Goal: Information Seeking & Learning: Learn about a topic

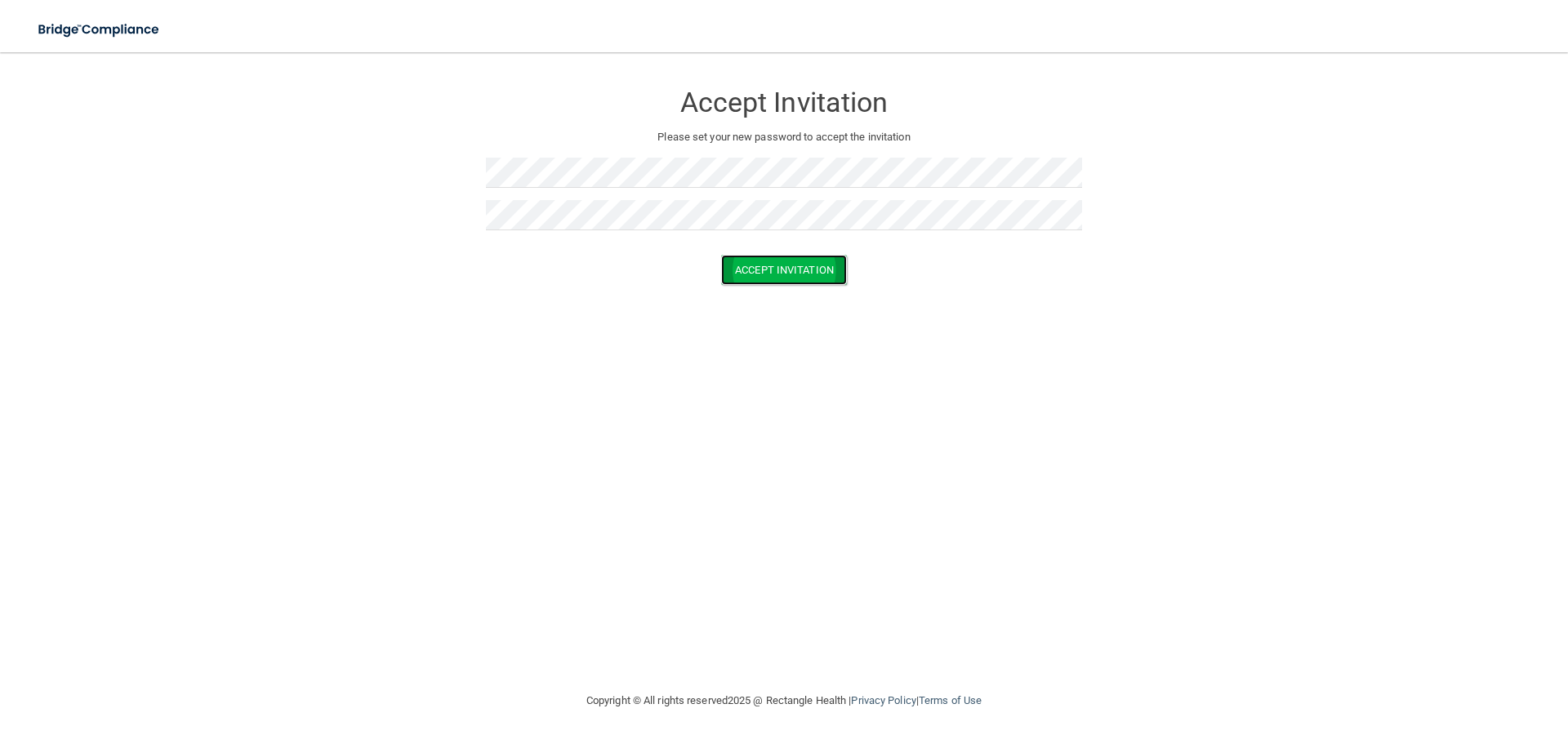
click at [778, 268] on button "Accept Invitation" at bounding box center [783, 269] width 126 height 30
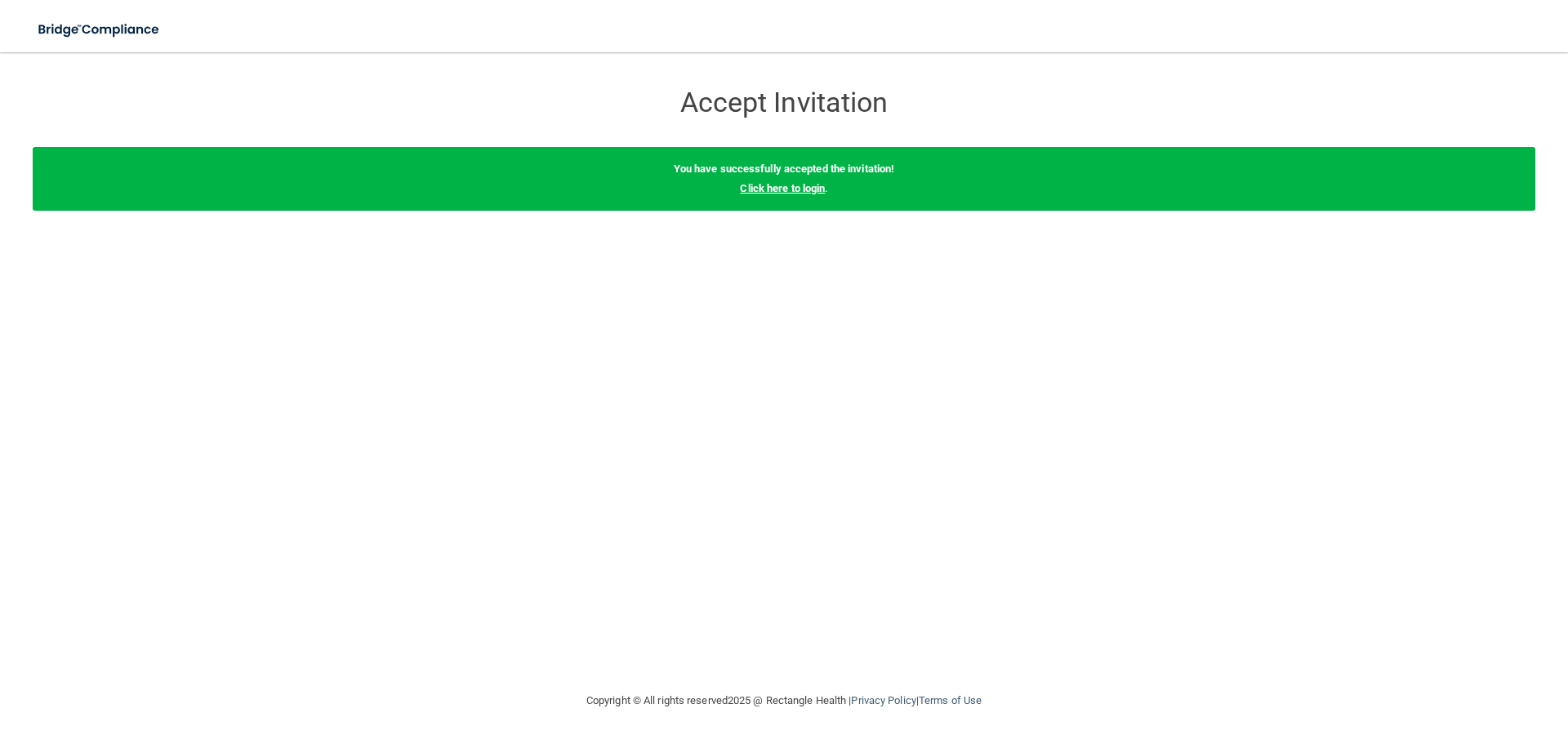
click at [798, 193] on link "Click here to login" at bounding box center [782, 188] width 85 height 12
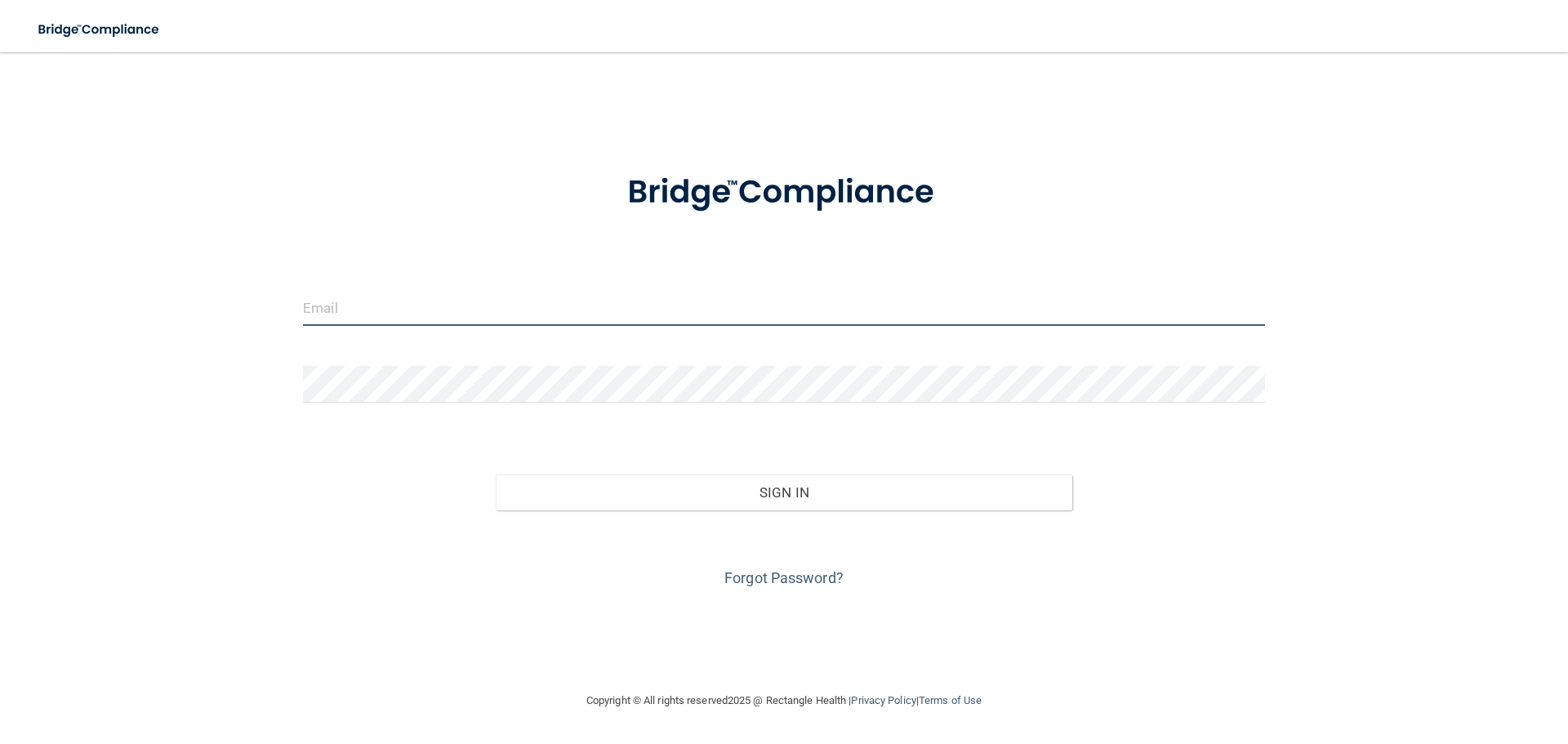
click at [391, 307] on input "email" at bounding box center [783, 307] width 962 height 37
type input "Cneree@yahoo.com"
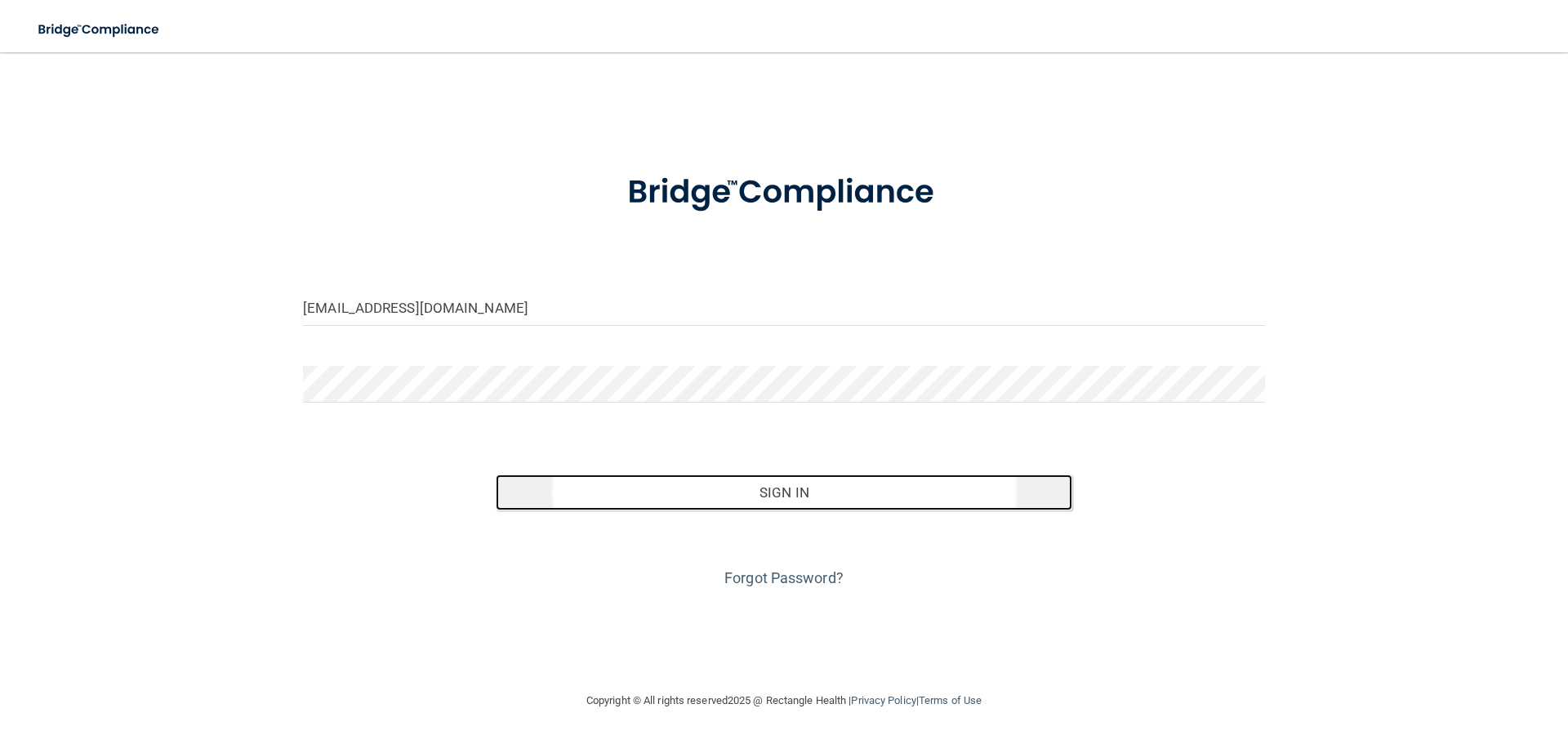
click at [761, 493] on button "Sign In" at bounding box center [784, 493] width 577 height 36
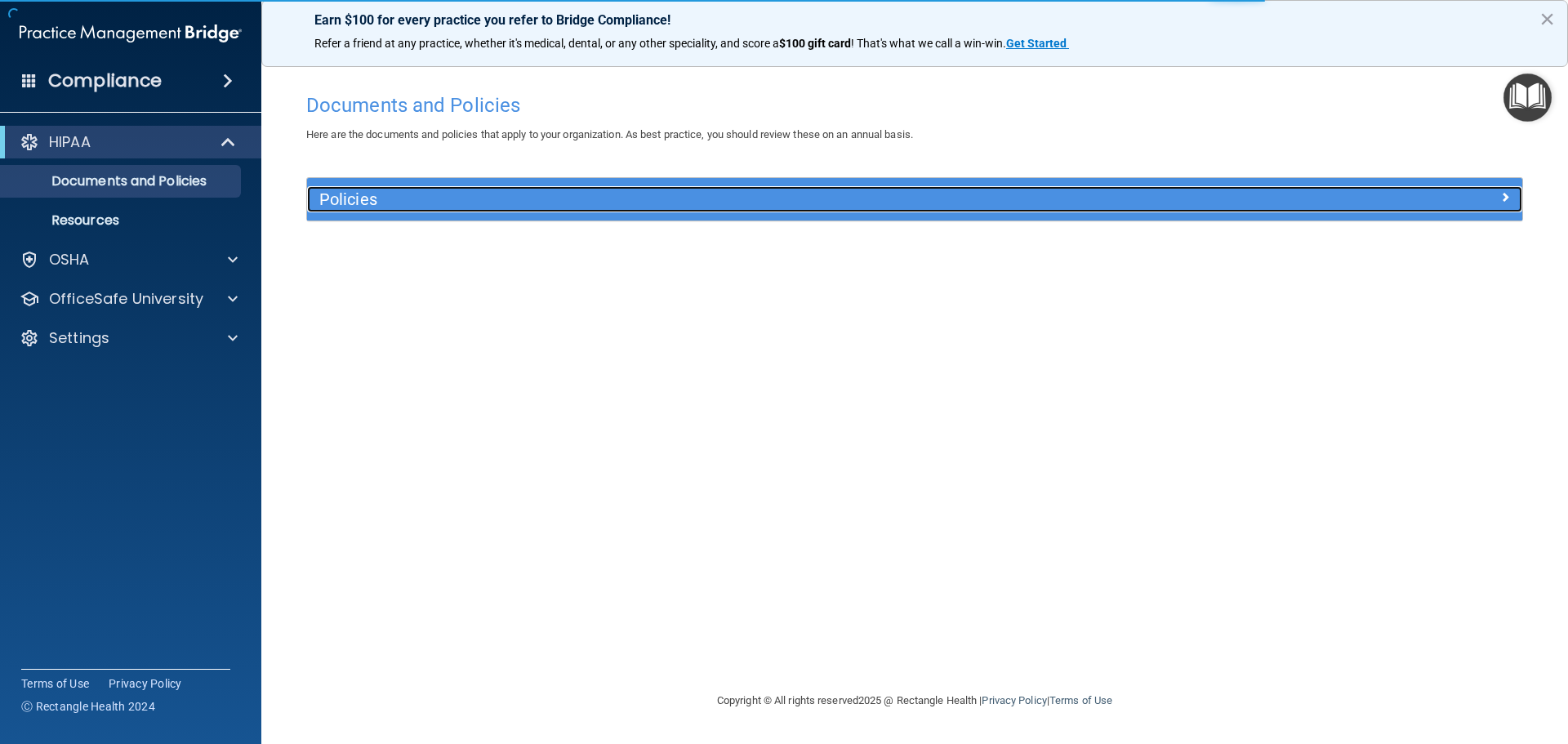
click at [337, 198] on h5 "Policies" at bounding box center [763, 199] width 887 height 18
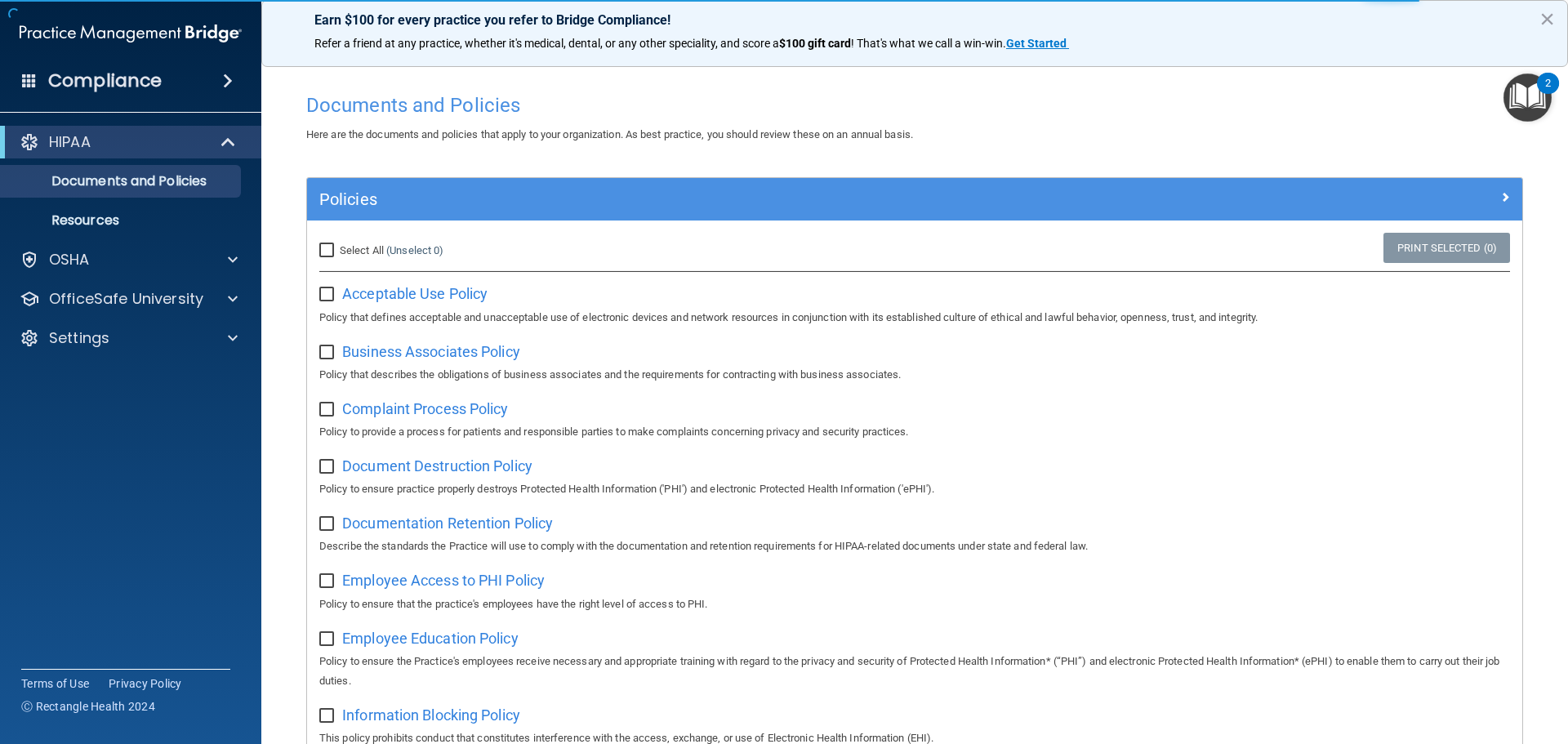
click at [326, 249] on input "Select All (Unselect 0) Unselect All" at bounding box center [329, 251] width 19 height 13
checkbox input "true"
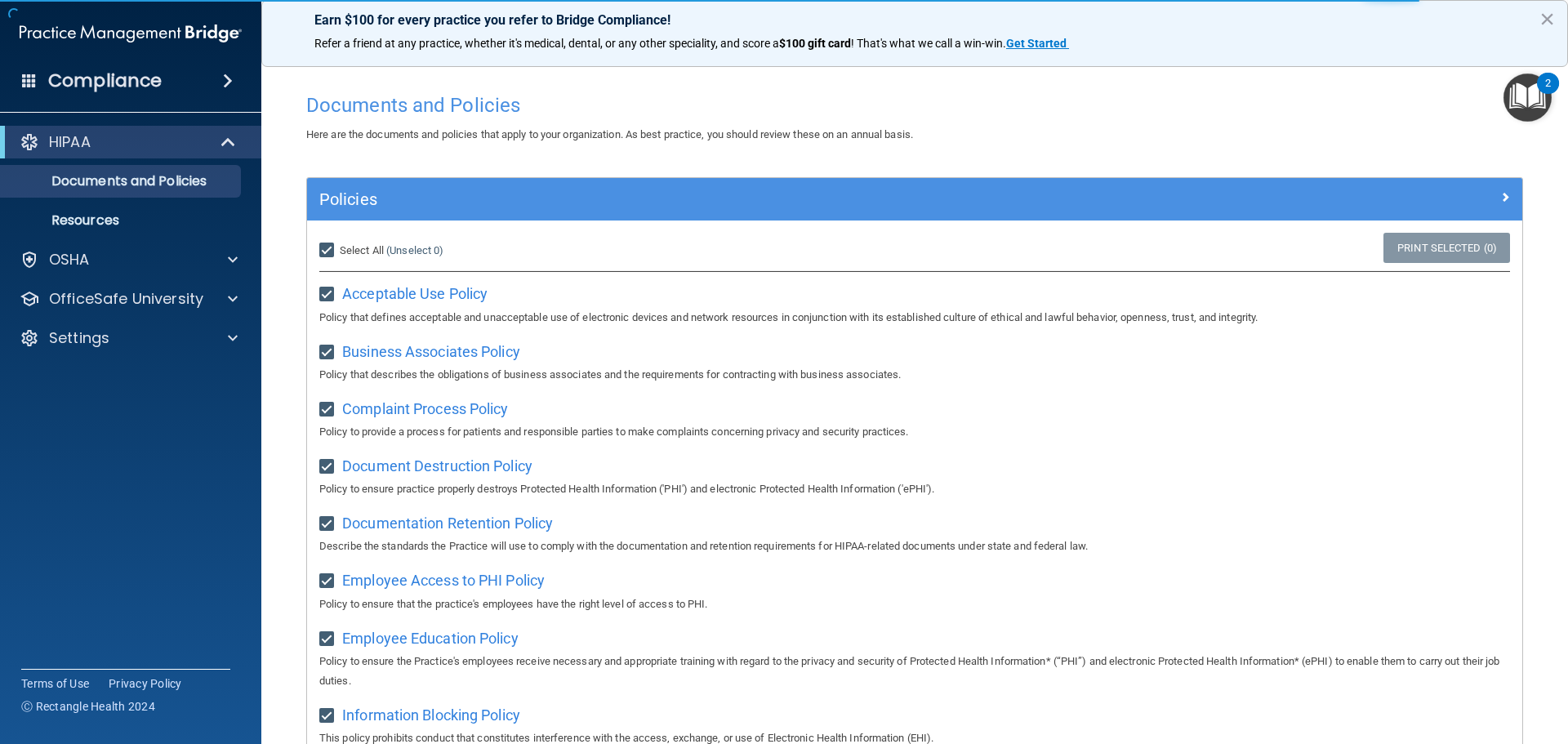
checkbox input "true"
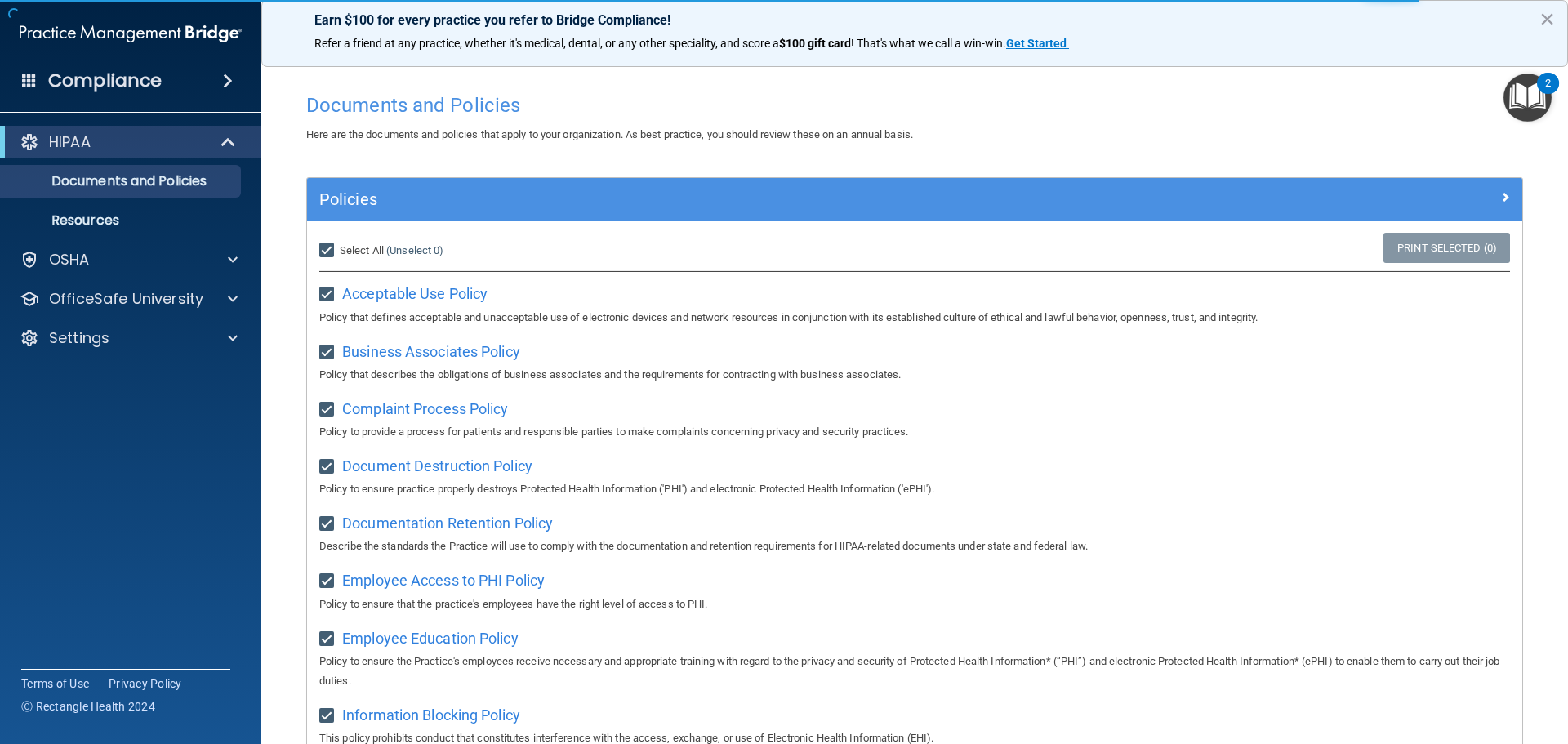
checkbox input "true"
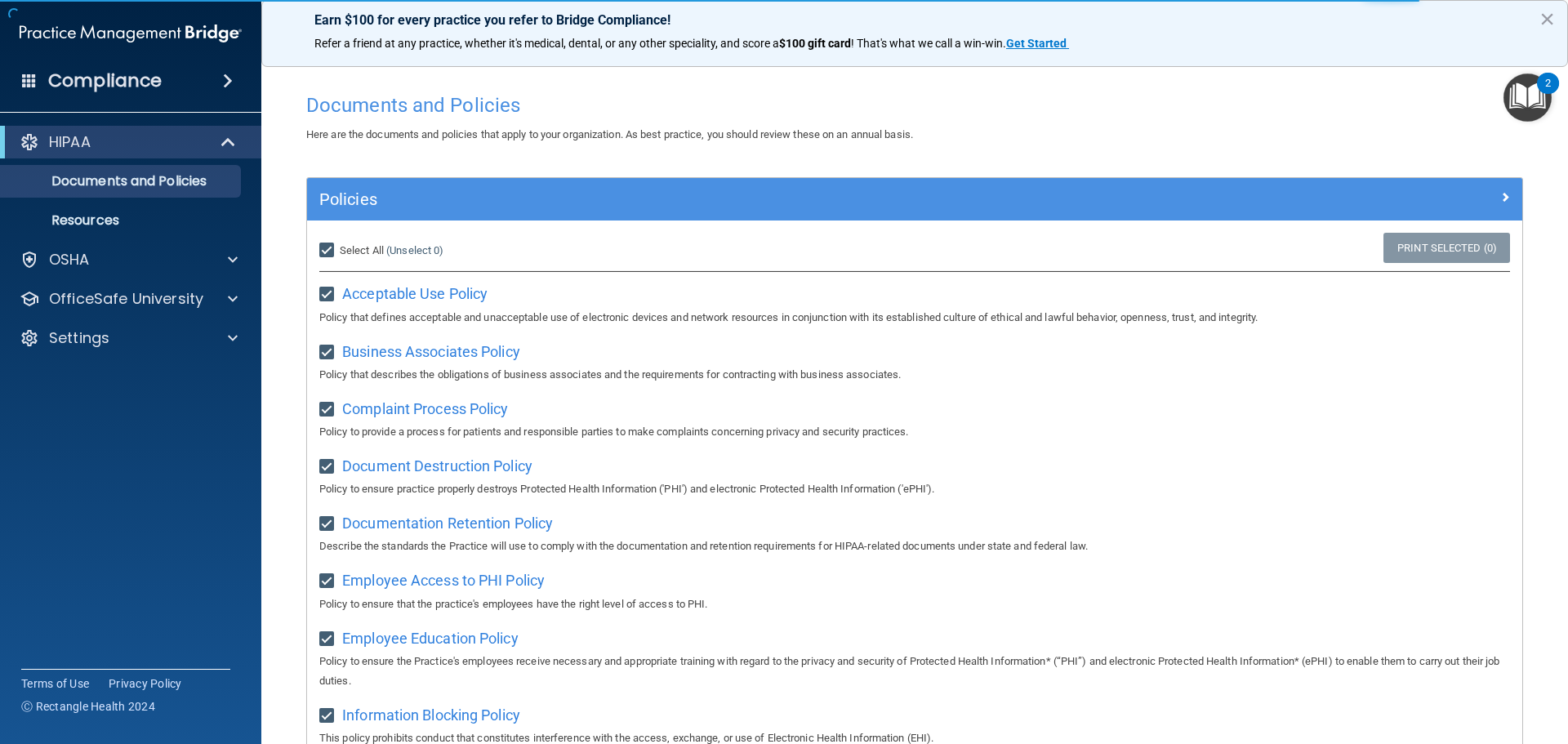
checkbox input "true"
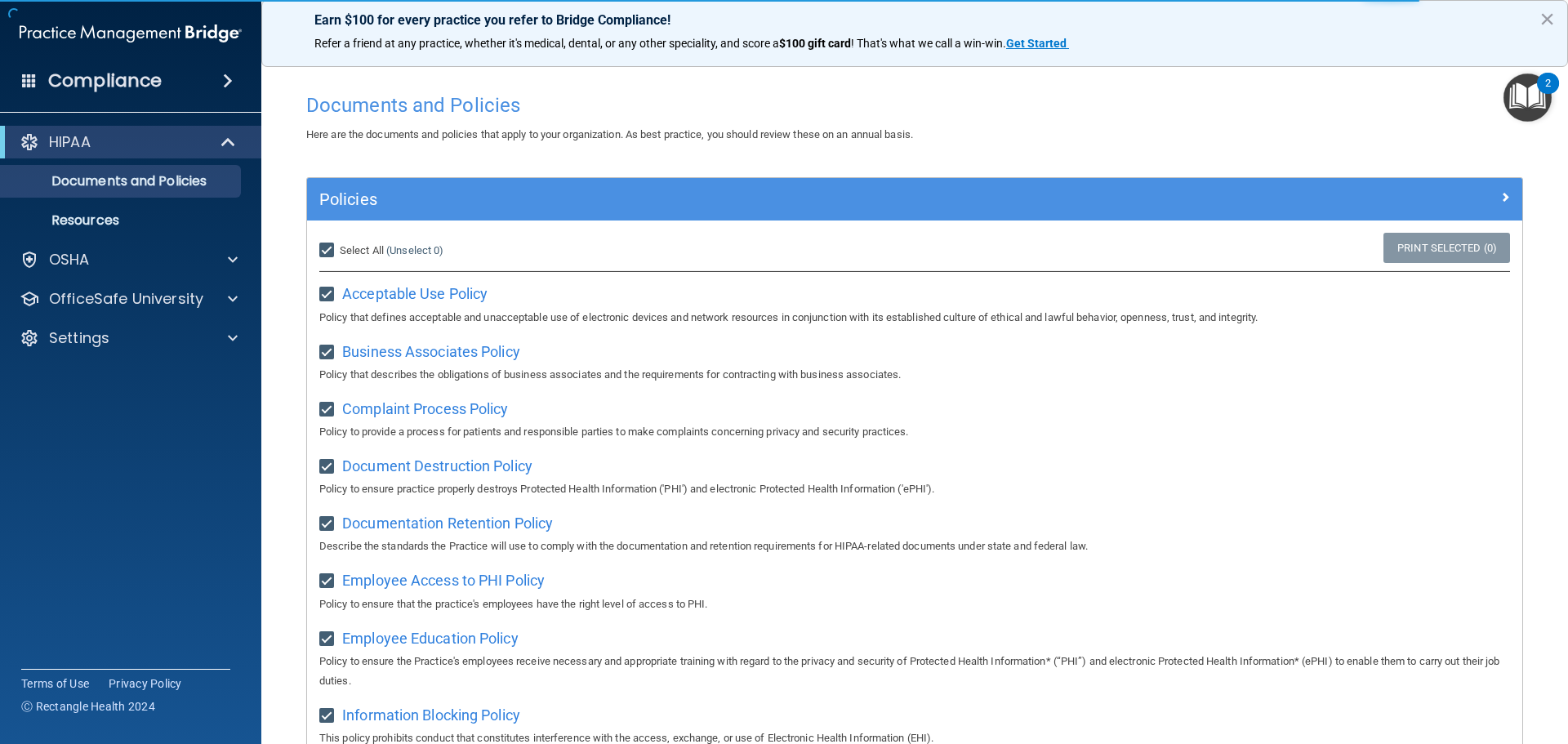
checkbox input "true"
click at [326, 249] on input "Select All (Unselect 21) Unselect All" at bounding box center [329, 251] width 19 height 13
checkbox input "false"
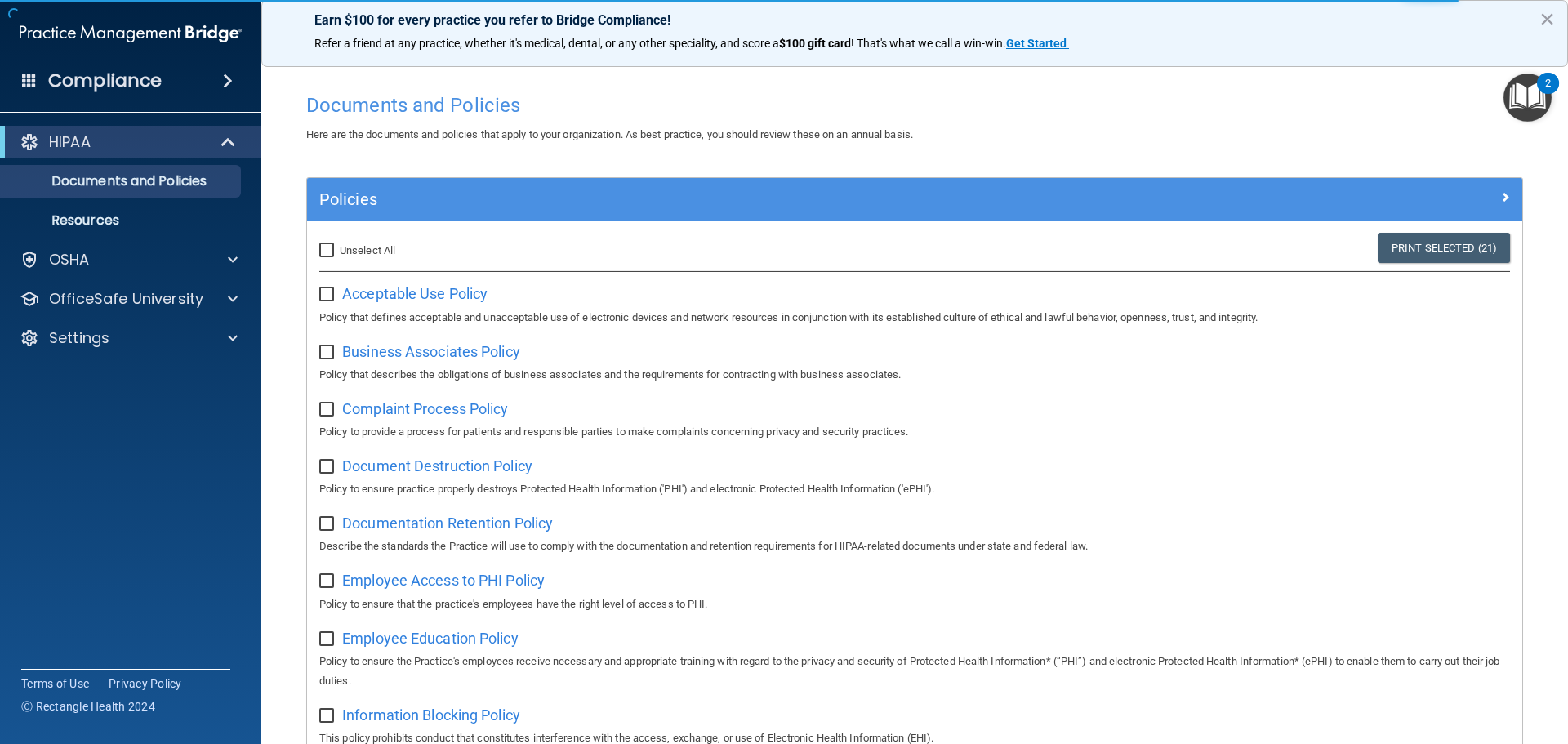
checkbox input "false"
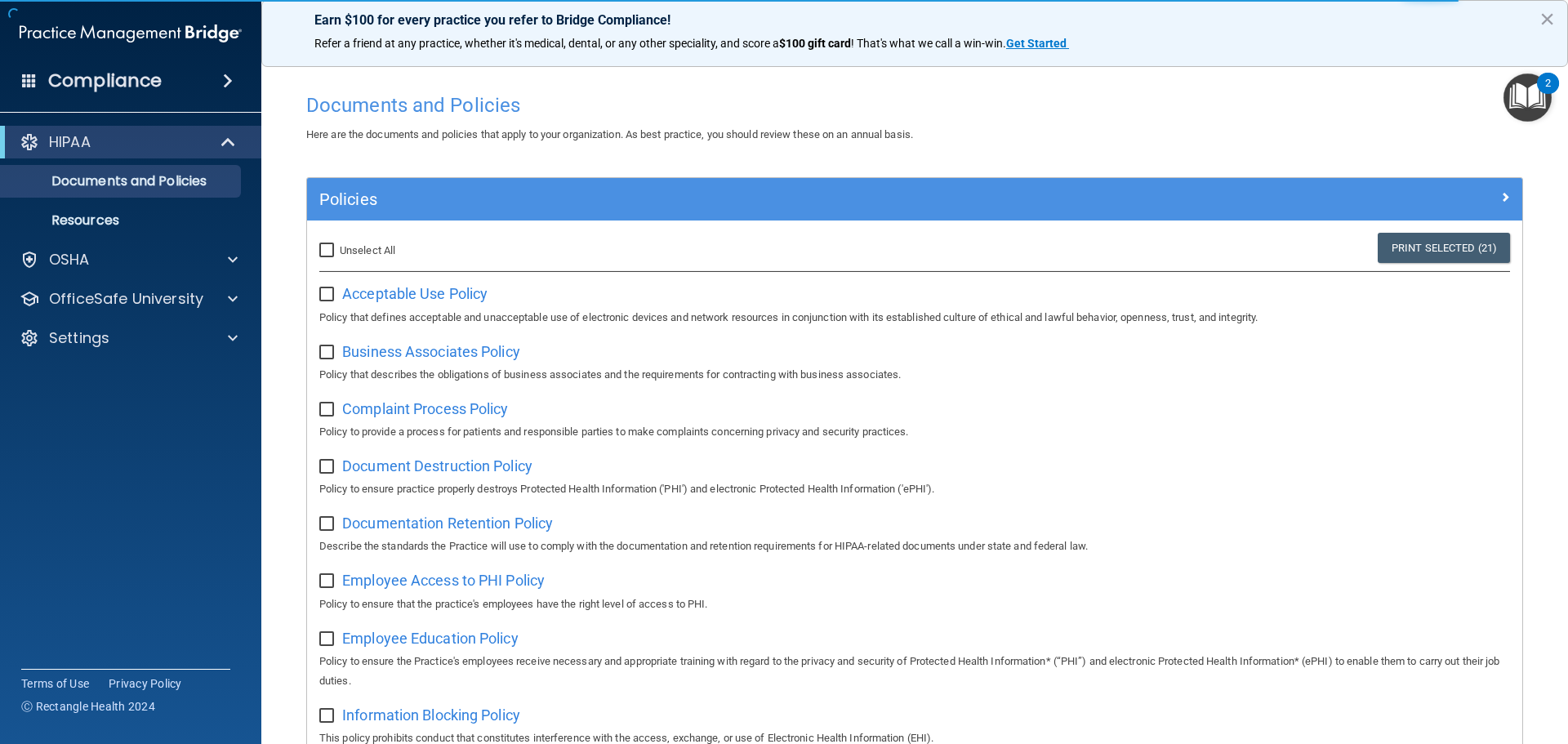
checkbox input "false"
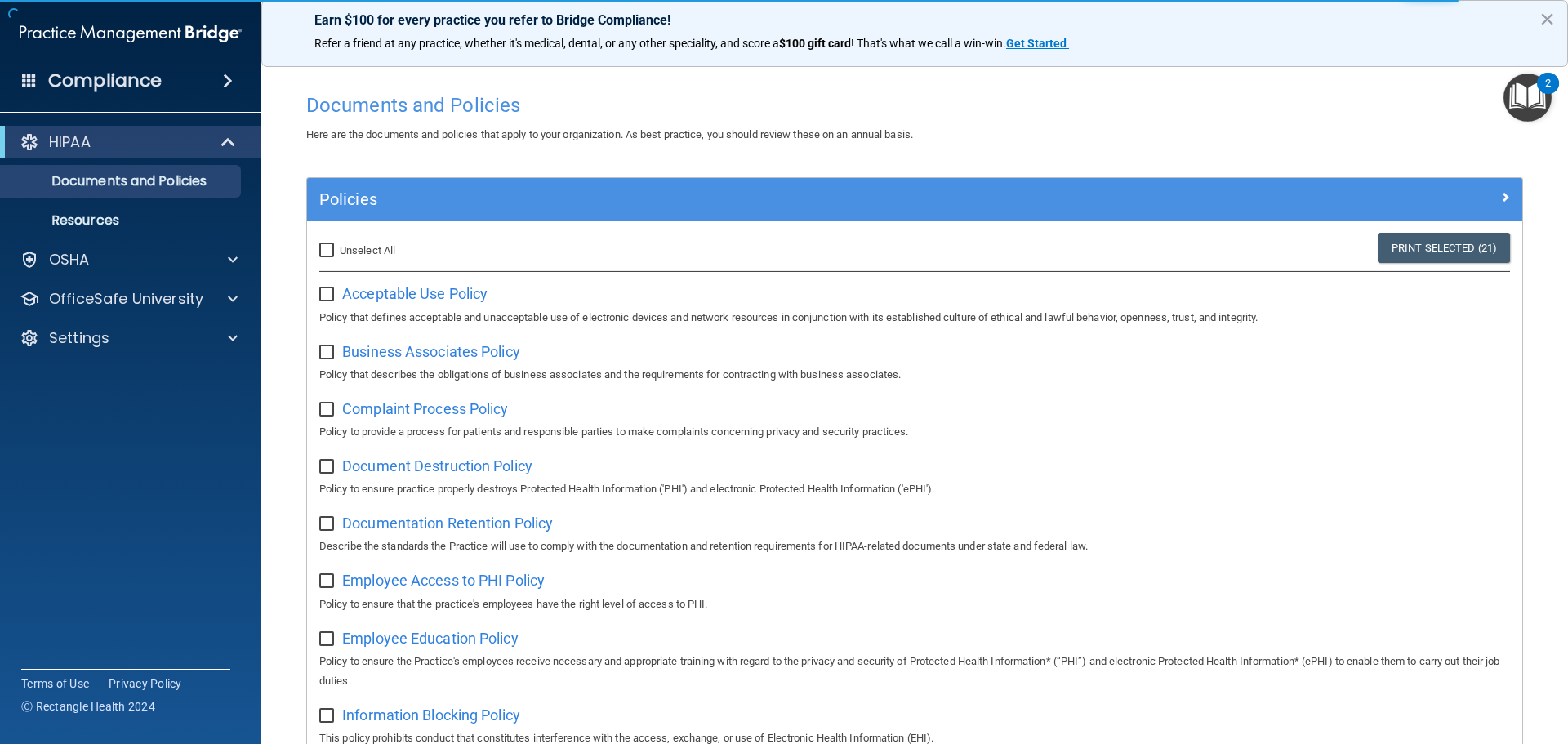
checkbox input "false"
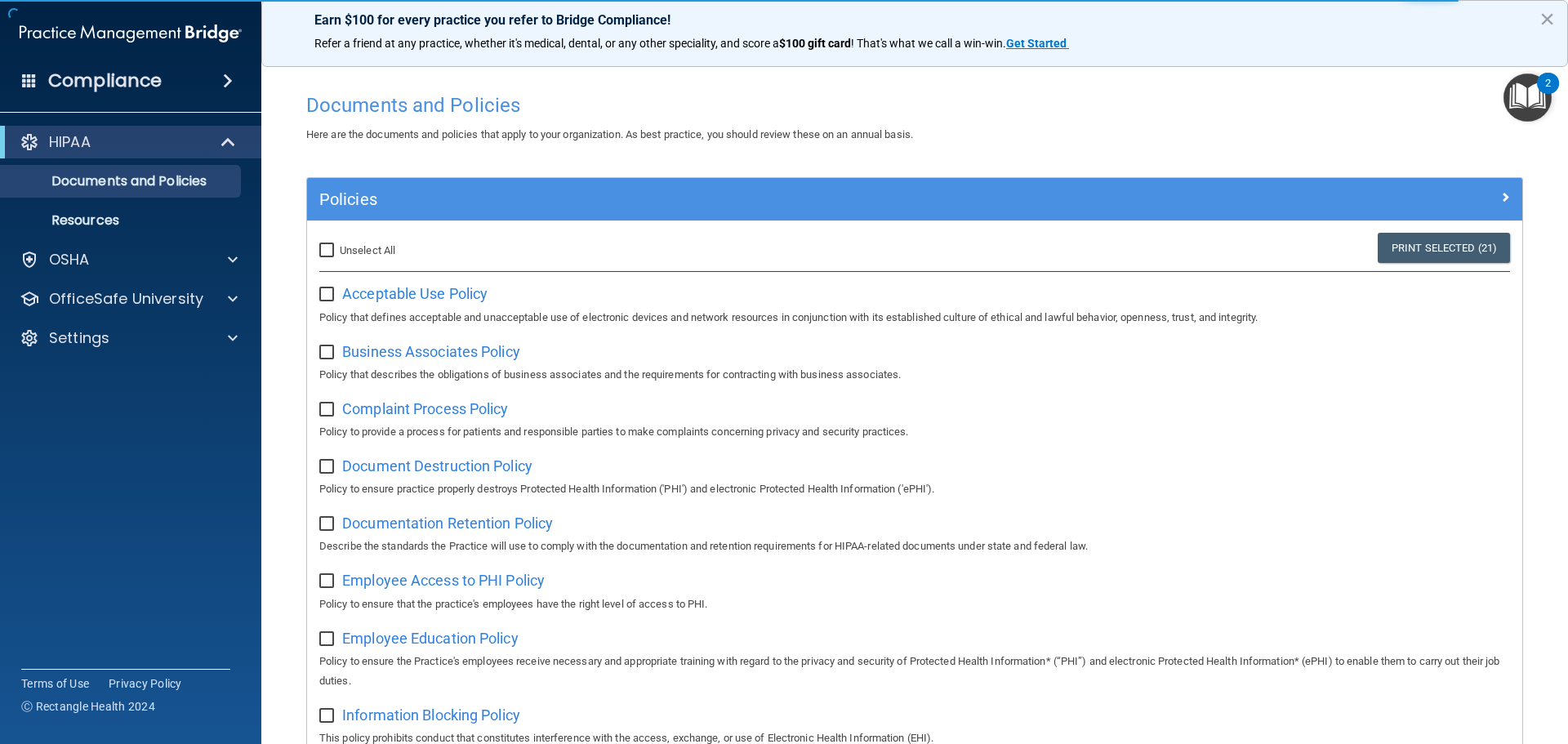
checkbox input "false"
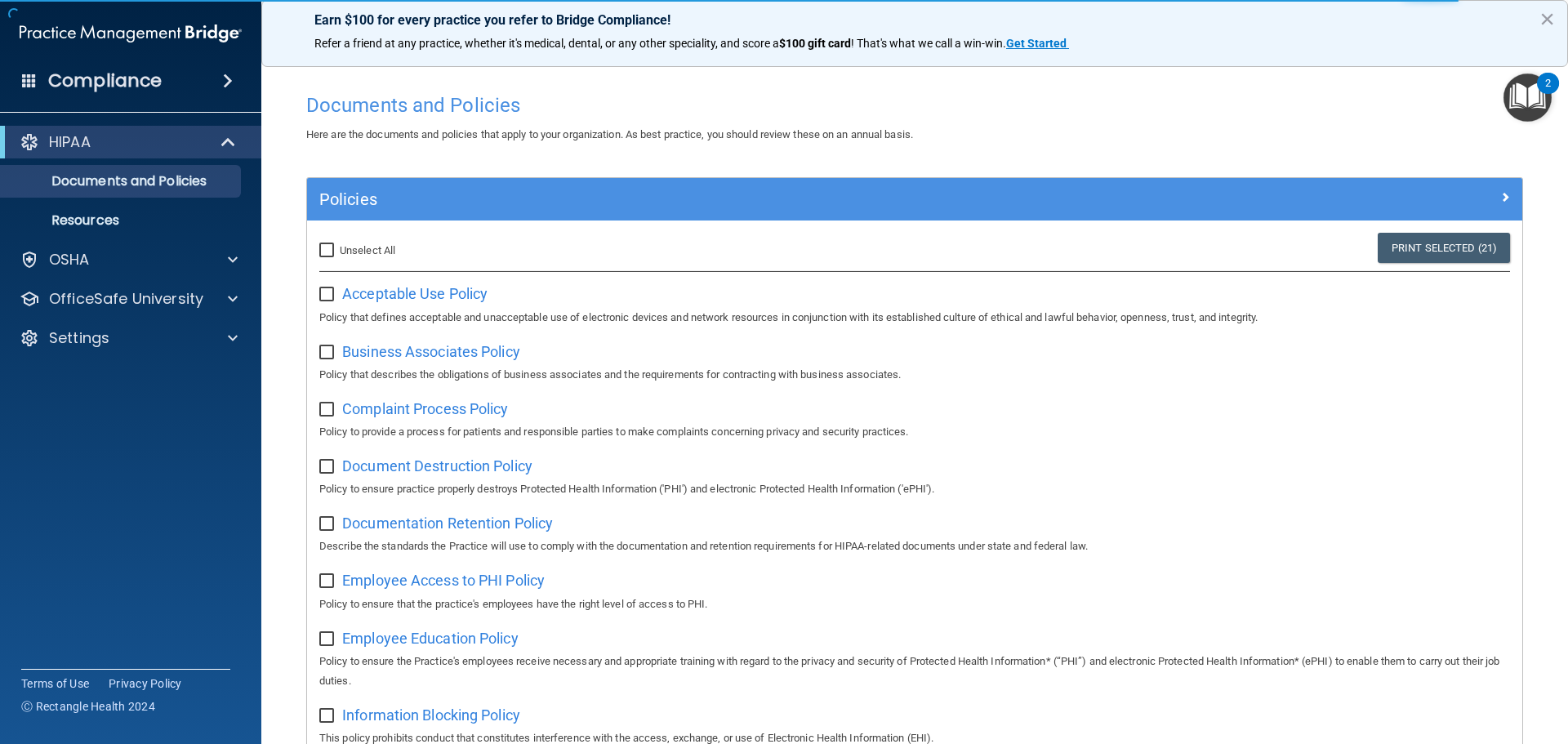
checkbox input "false"
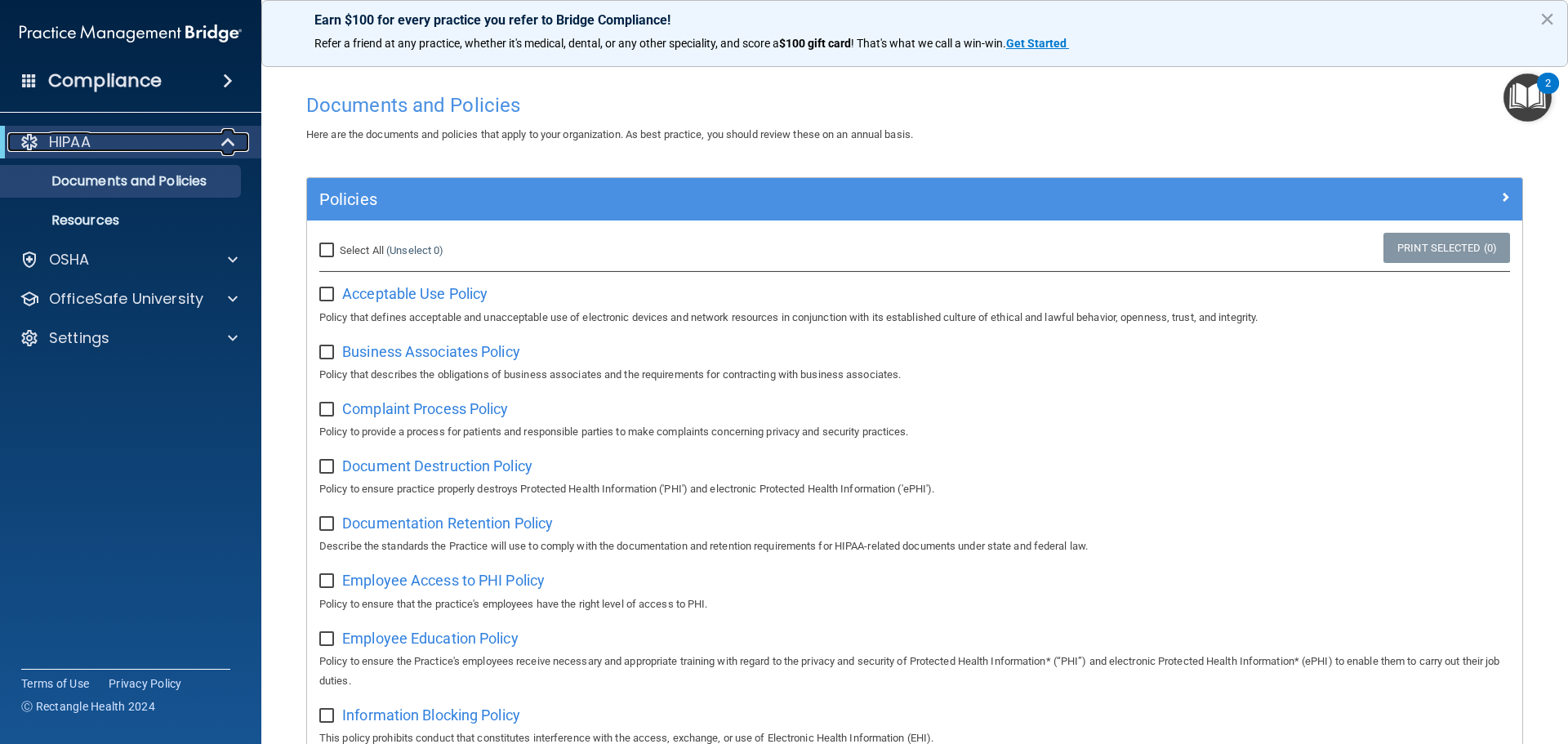
click at [81, 139] on p "HIPAA" at bounding box center [70, 142] width 42 height 20
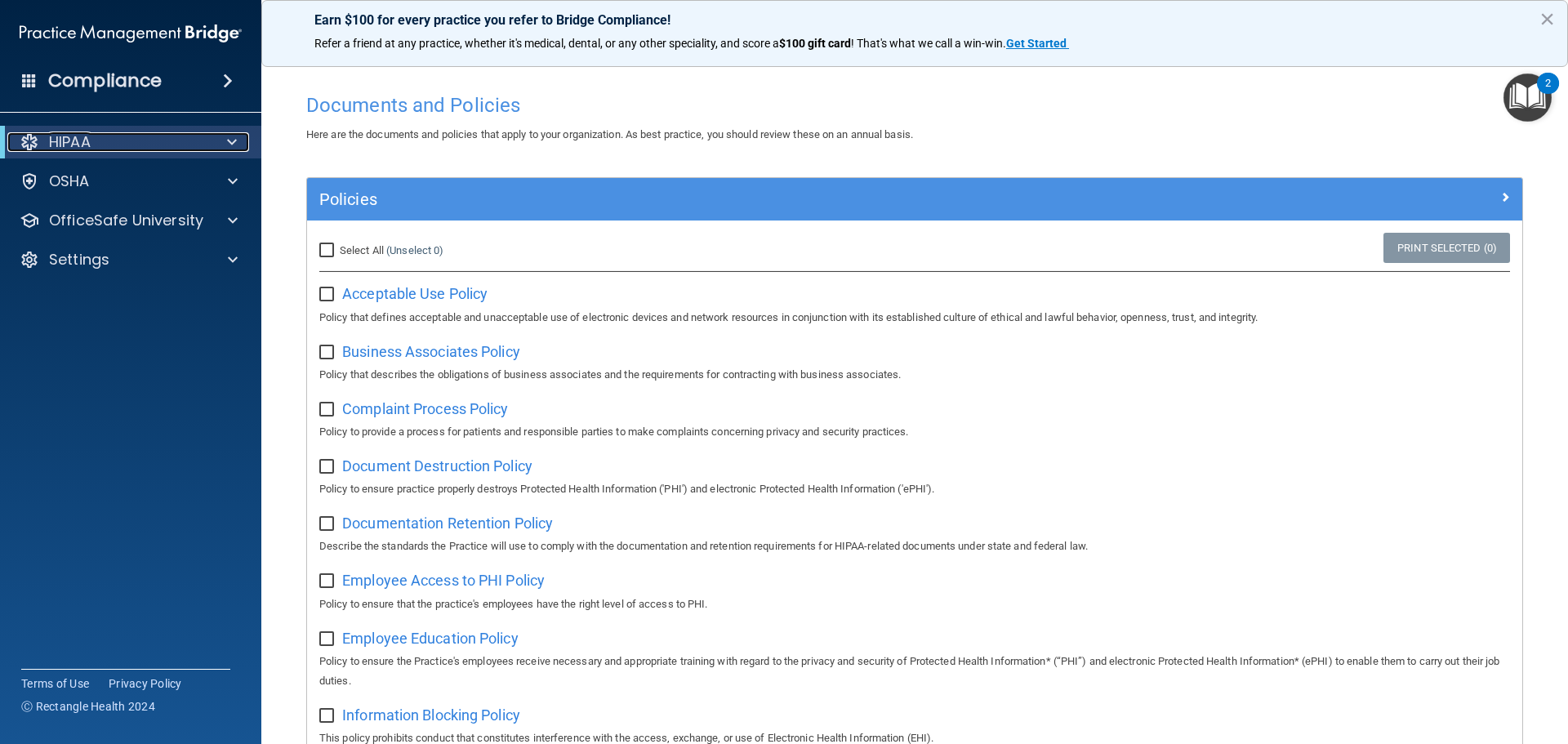
click at [84, 146] on p "HIPAA" at bounding box center [70, 142] width 42 height 20
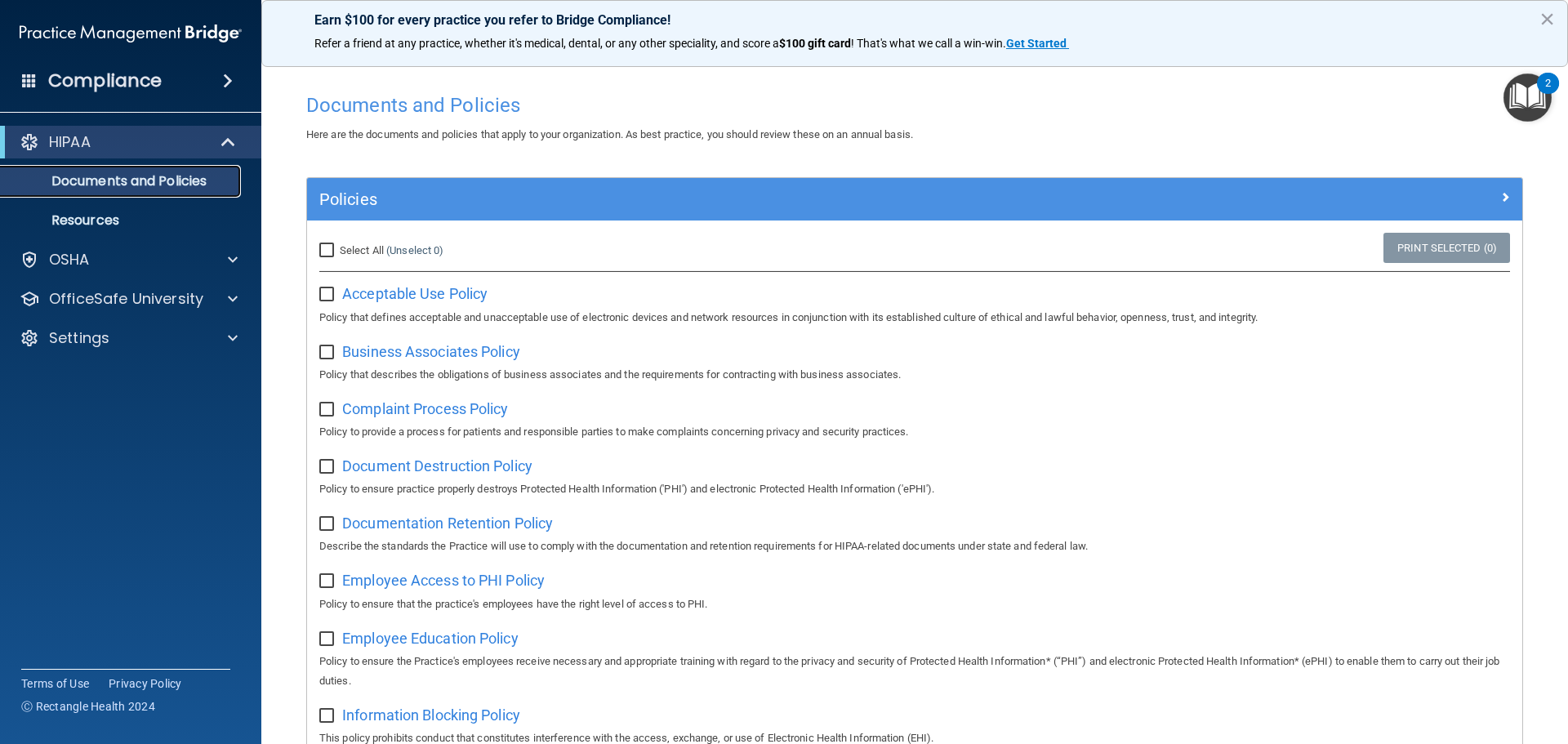
click at [140, 188] on p "Documents and Policies" at bounding box center [122, 181] width 223 height 16
click at [404, 297] on span "Acceptable Use Policy" at bounding box center [415, 293] width 146 height 17
click at [323, 253] on input "Select All (Unselect 0) Unselect All" at bounding box center [329, 251] width 19 height 13
checkbox input "true"
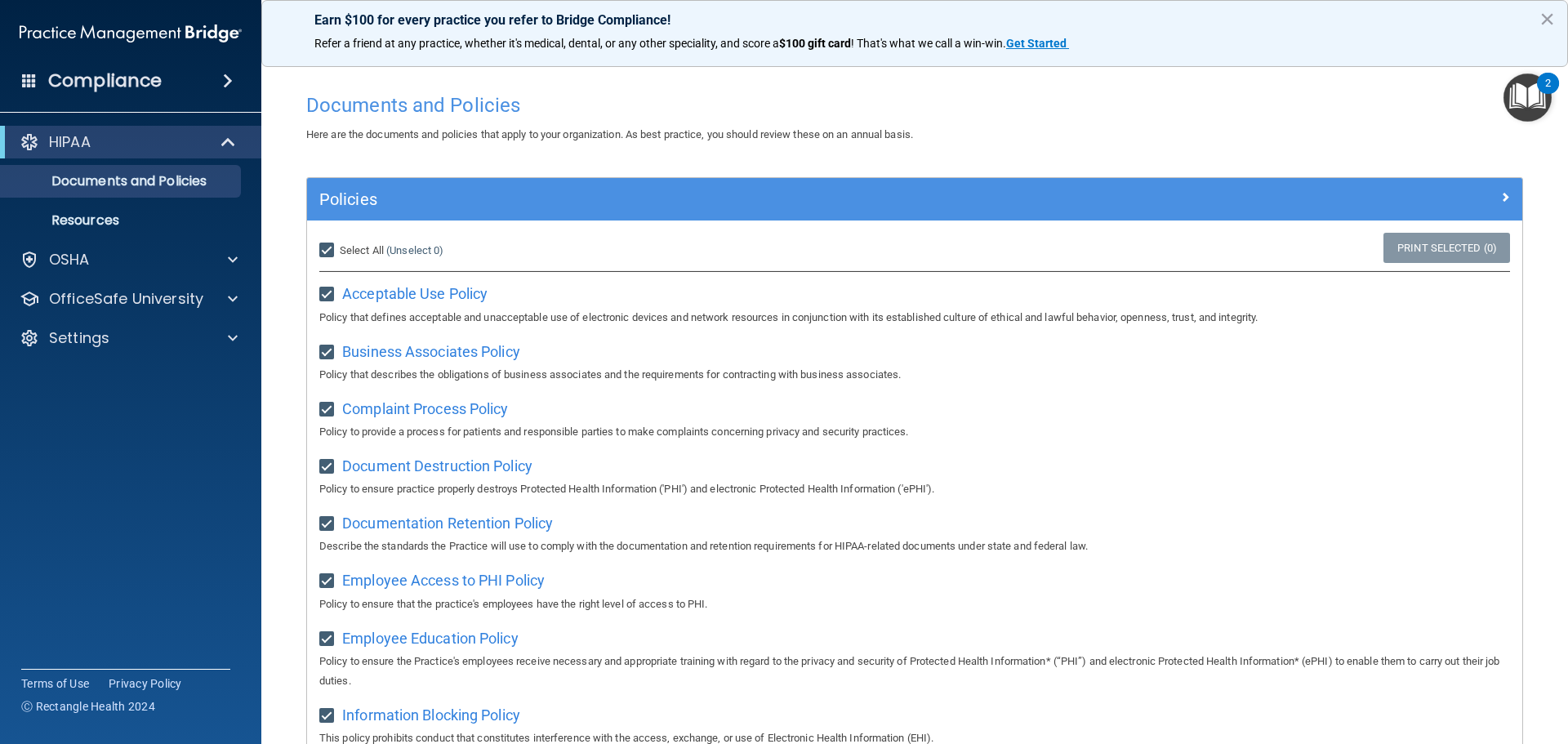
checkbox input "true"
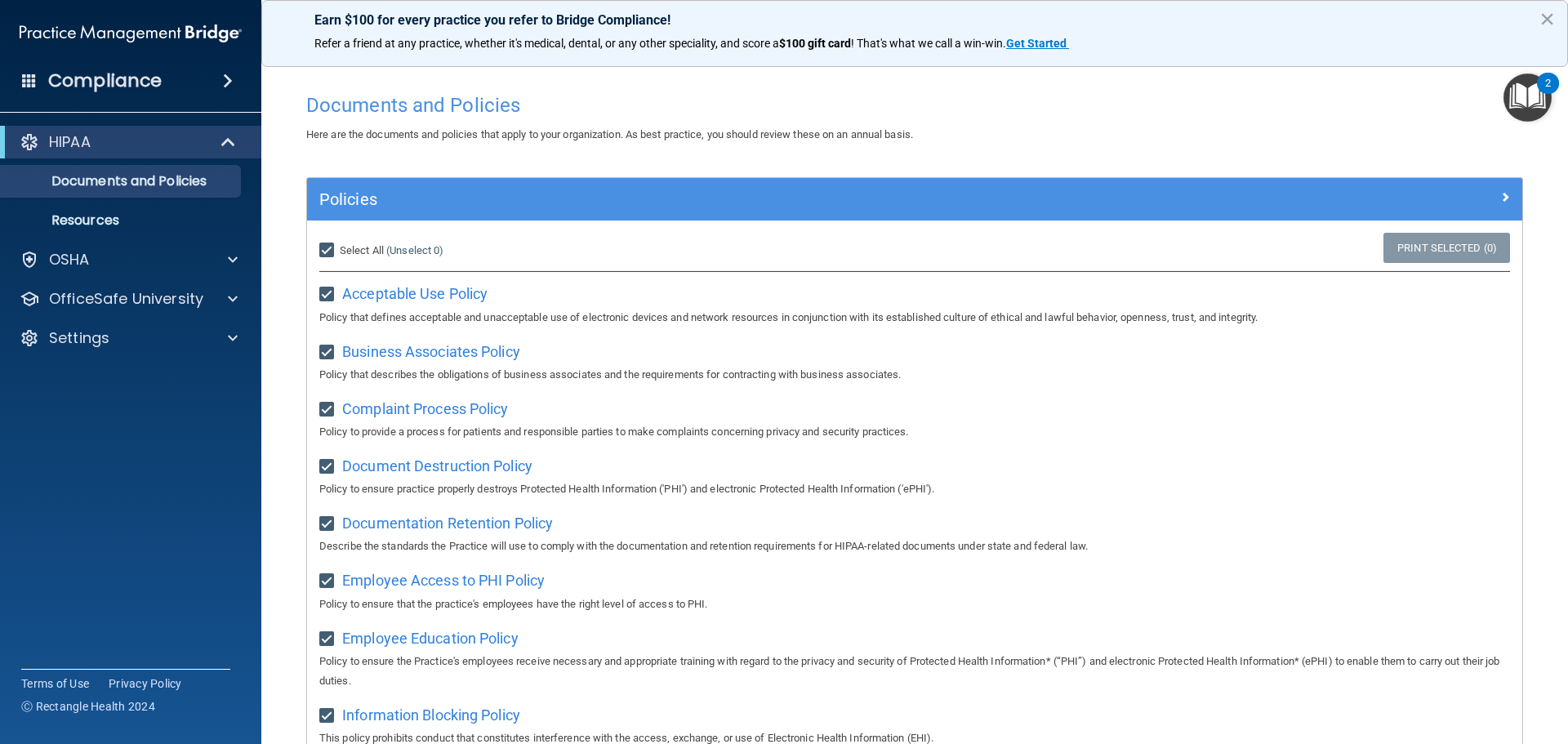
checkbox input "true"
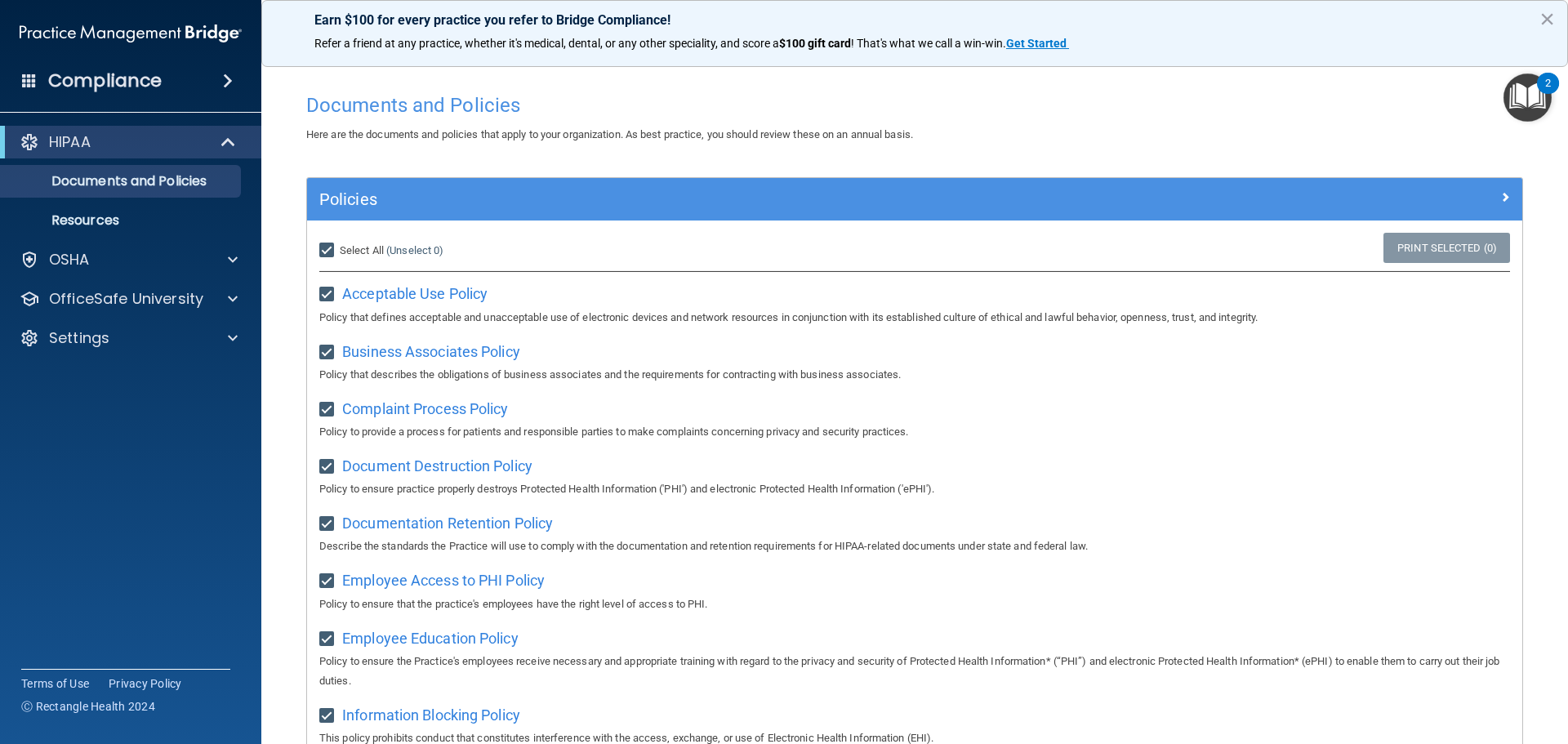
checkbox input "true"
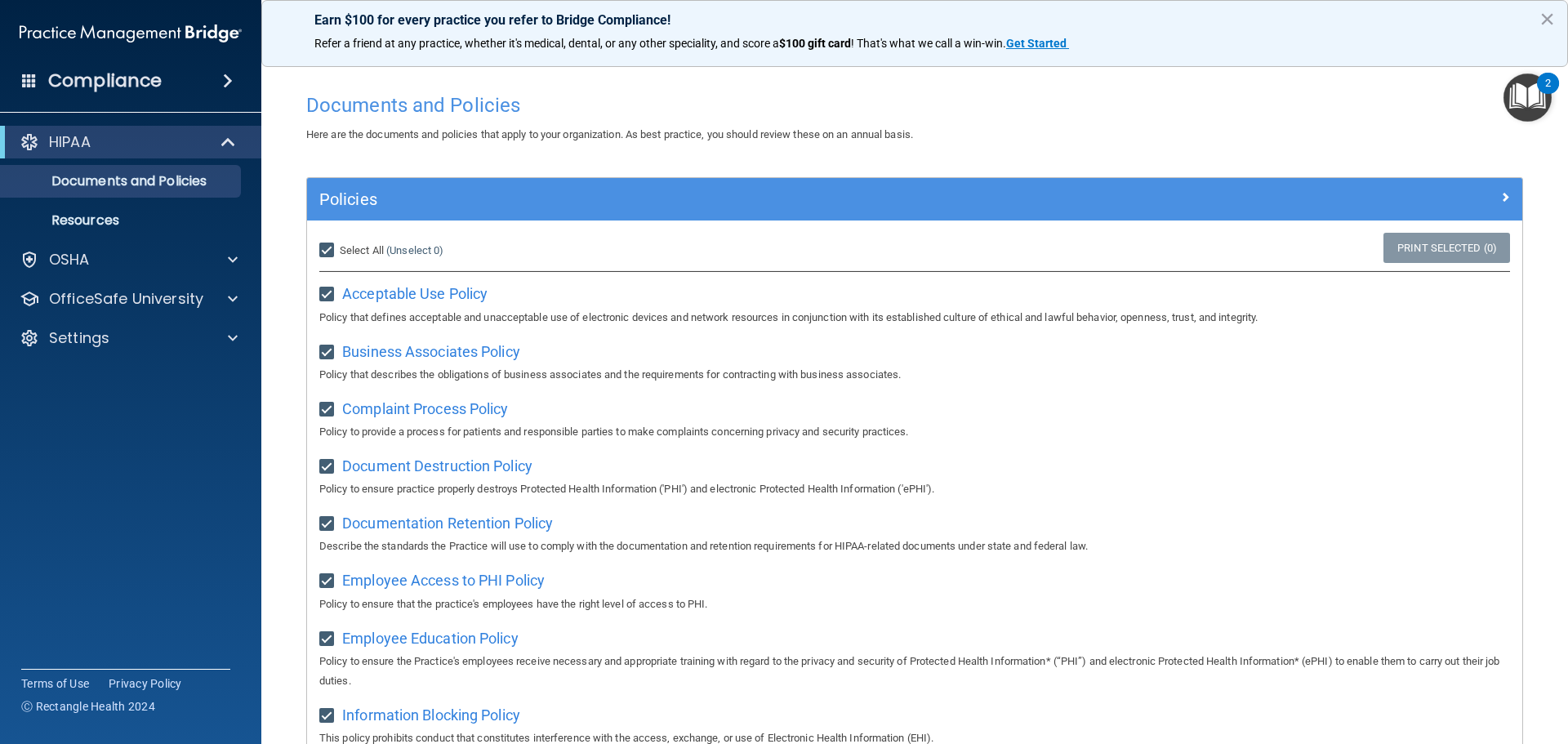
checkbox input "true"
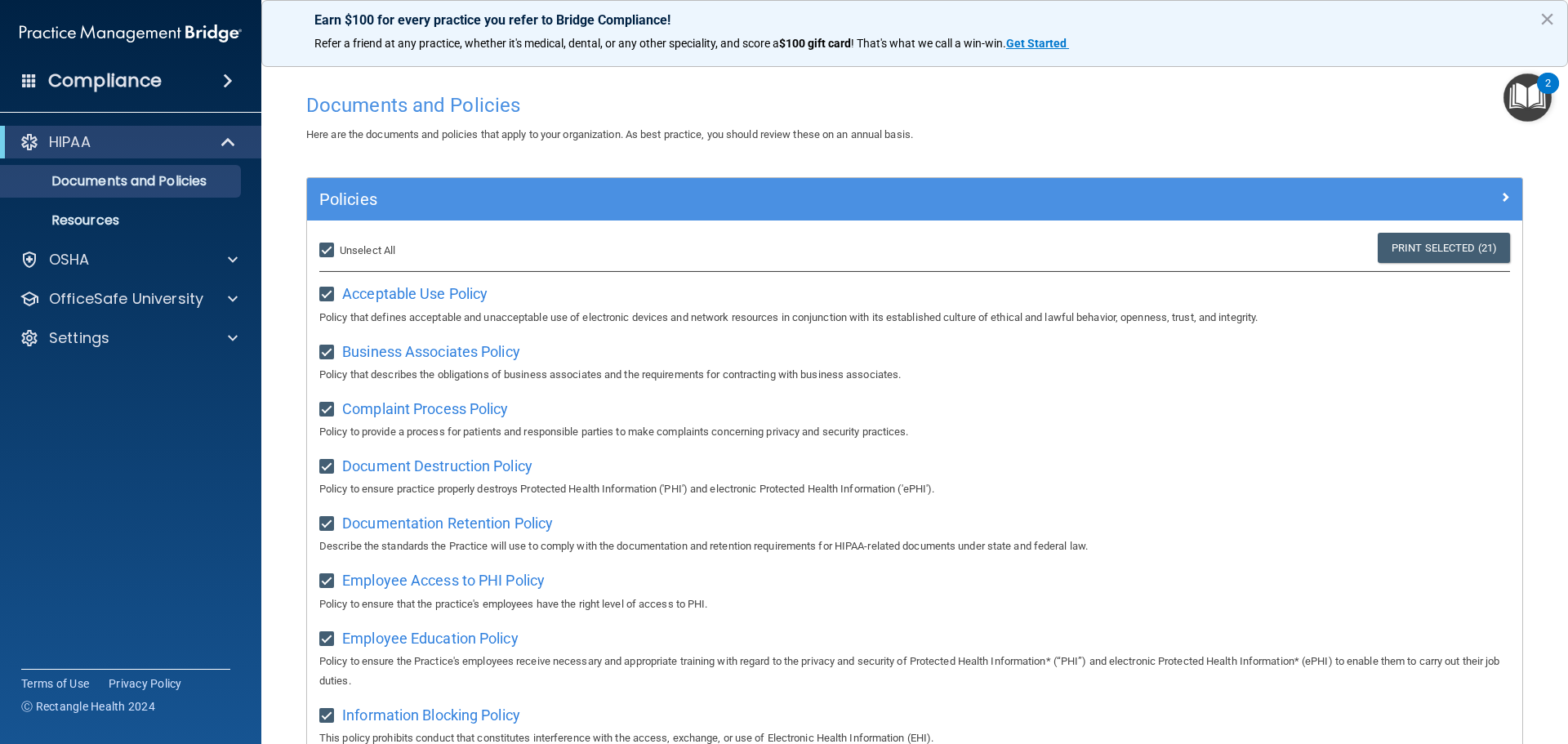
click at [324, 254] on input "Select All (Unselect 21) Unselect All" at bounding box center [329, 251] width 19 height 13
checkbox input "false"
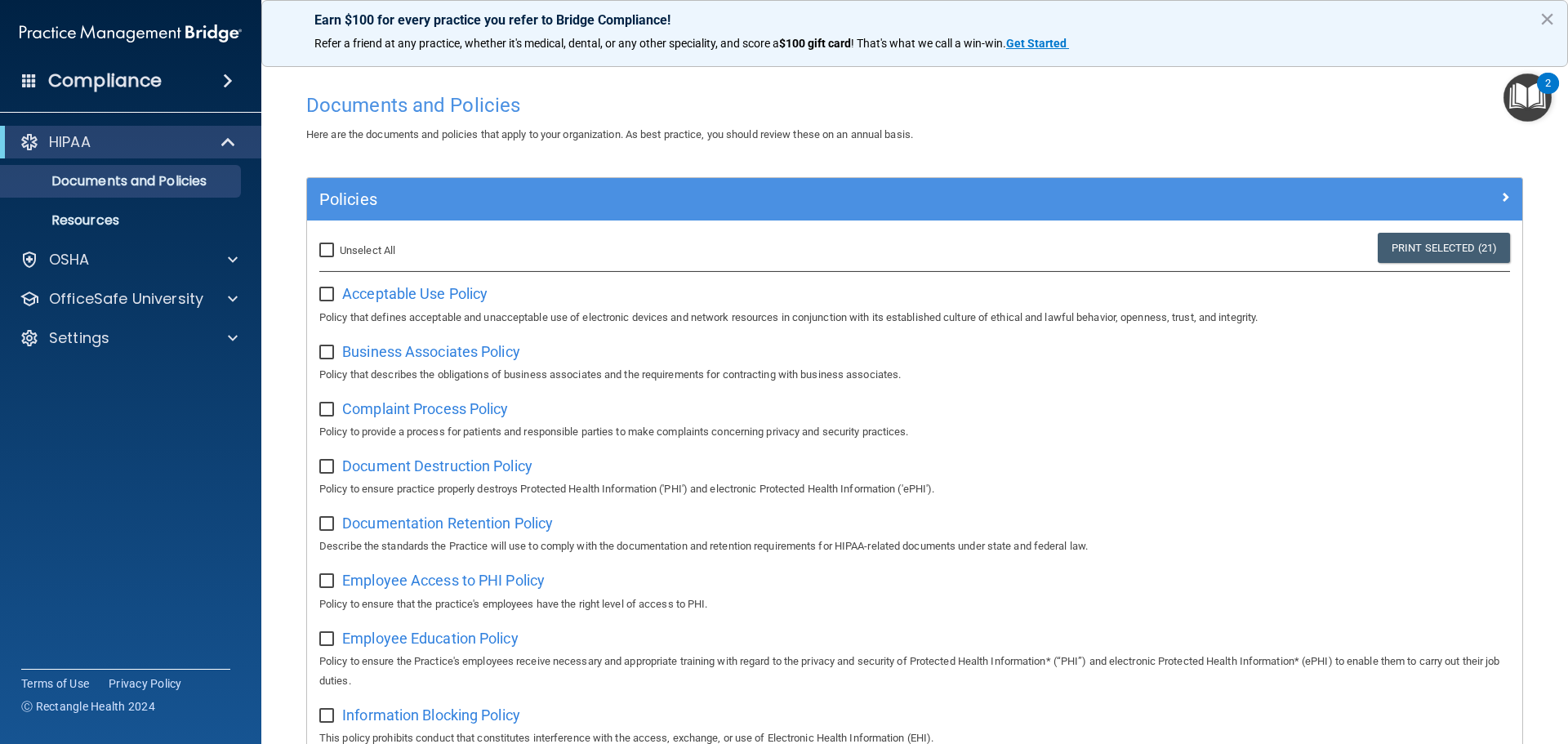
checkbox input "false"
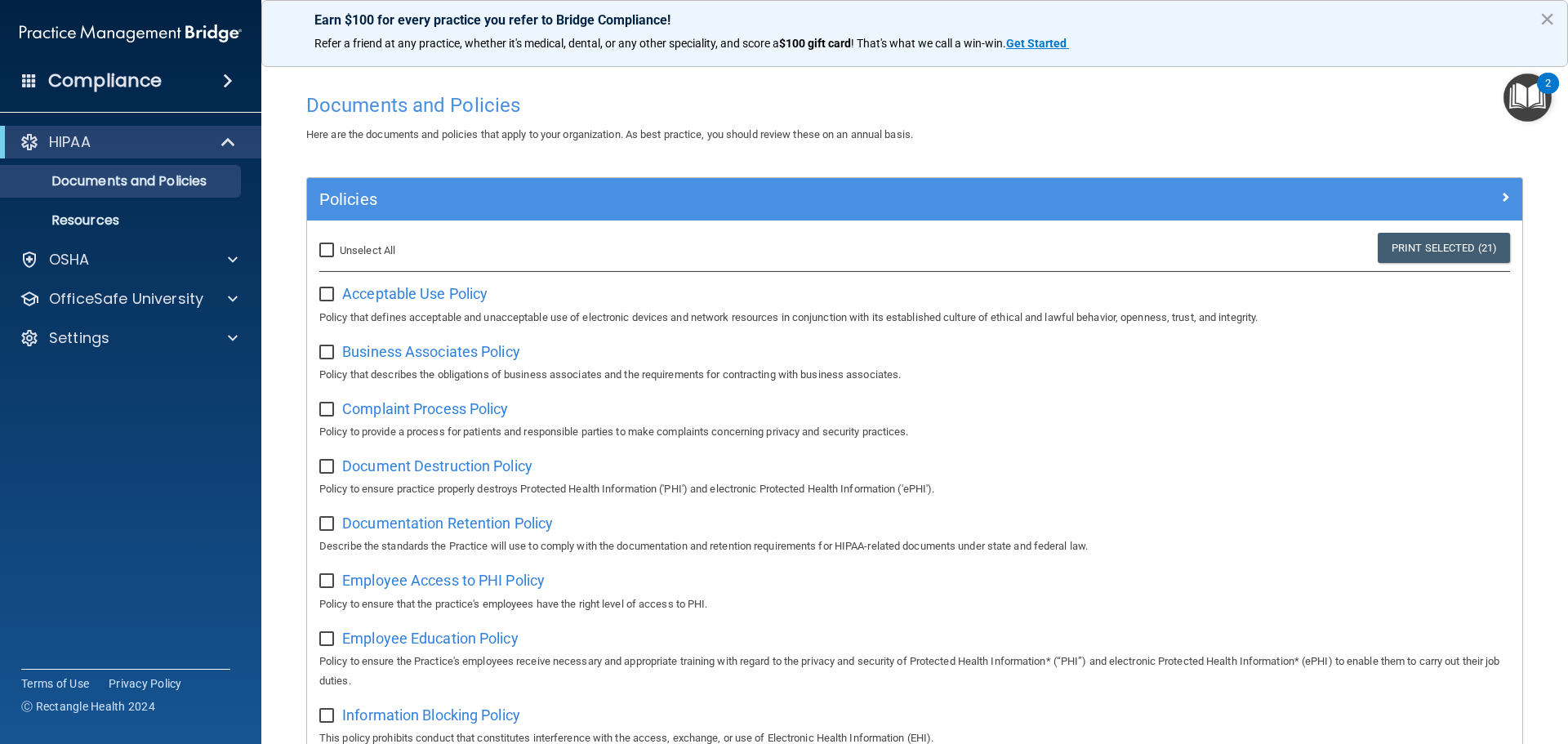
checkbox input "false"
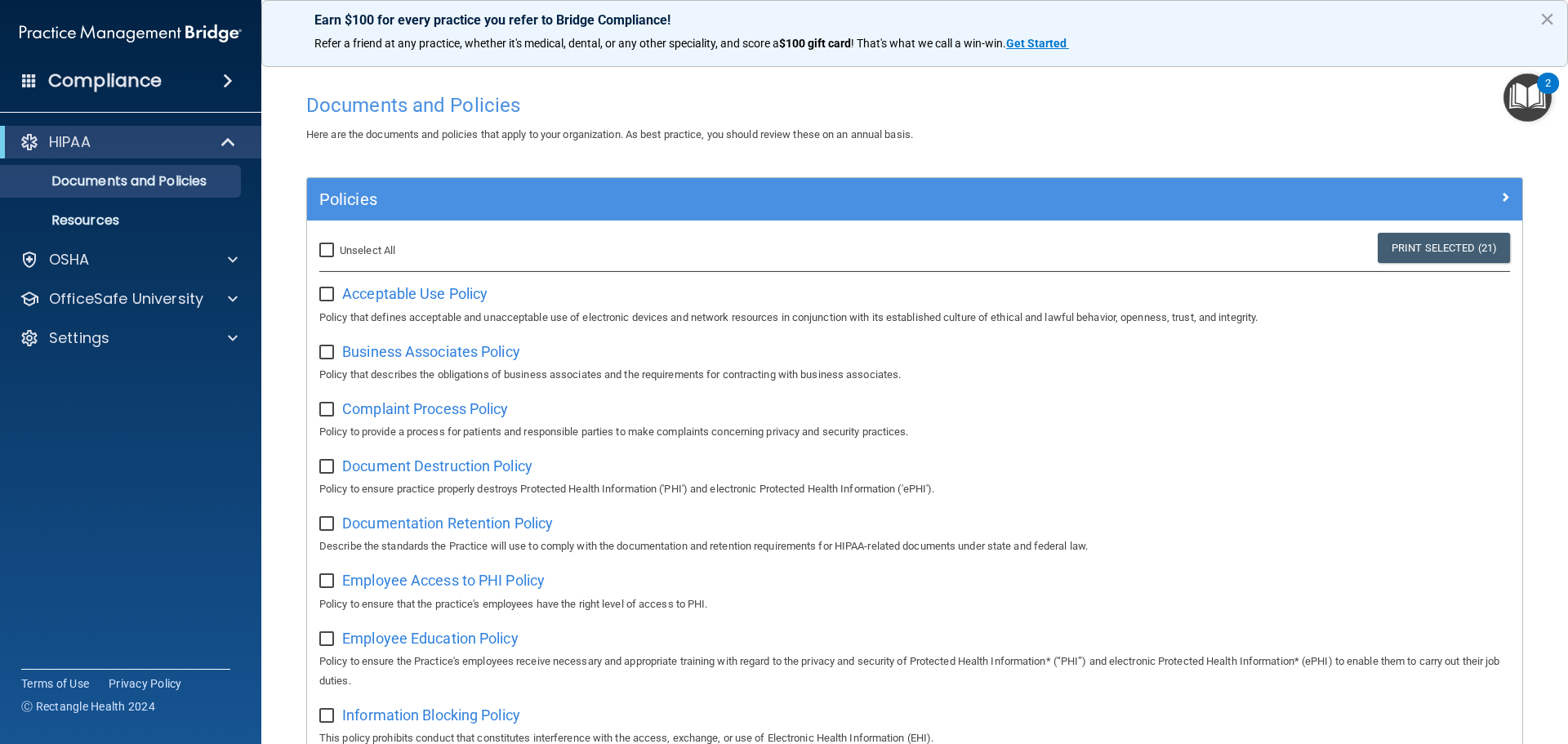
checkbox input "false"
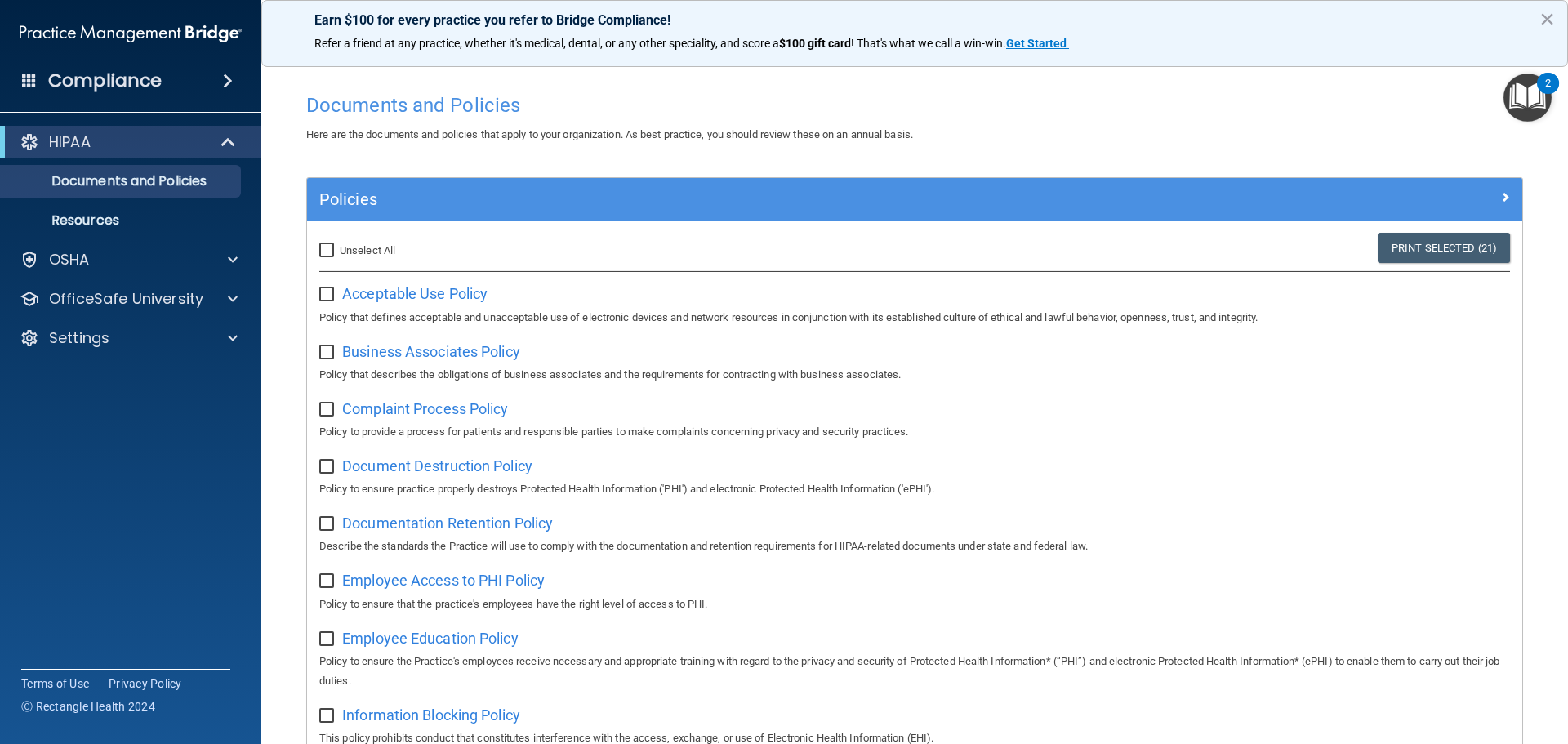
checkbox input "false"
click at [423, 292] on span "Acceptable Use Policy" at bounding box center [415, 293] width 146 height 17
click at [109, 235] on link "Resources" at bounding box center [113, 220] width 257 height 33
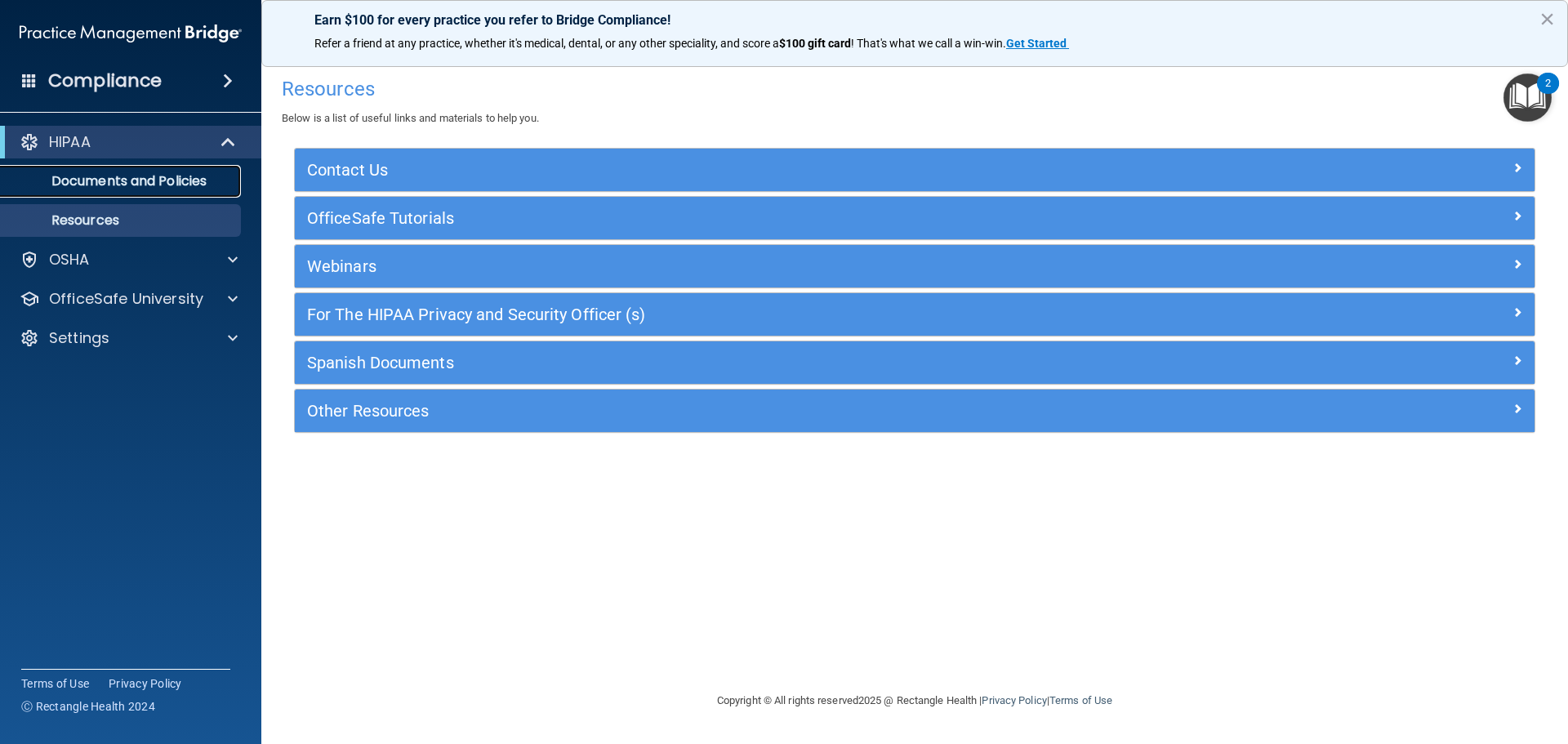
click at [90, 183] on p "Documents and Policies" at bounding box center [122, 181] width 223 height 16
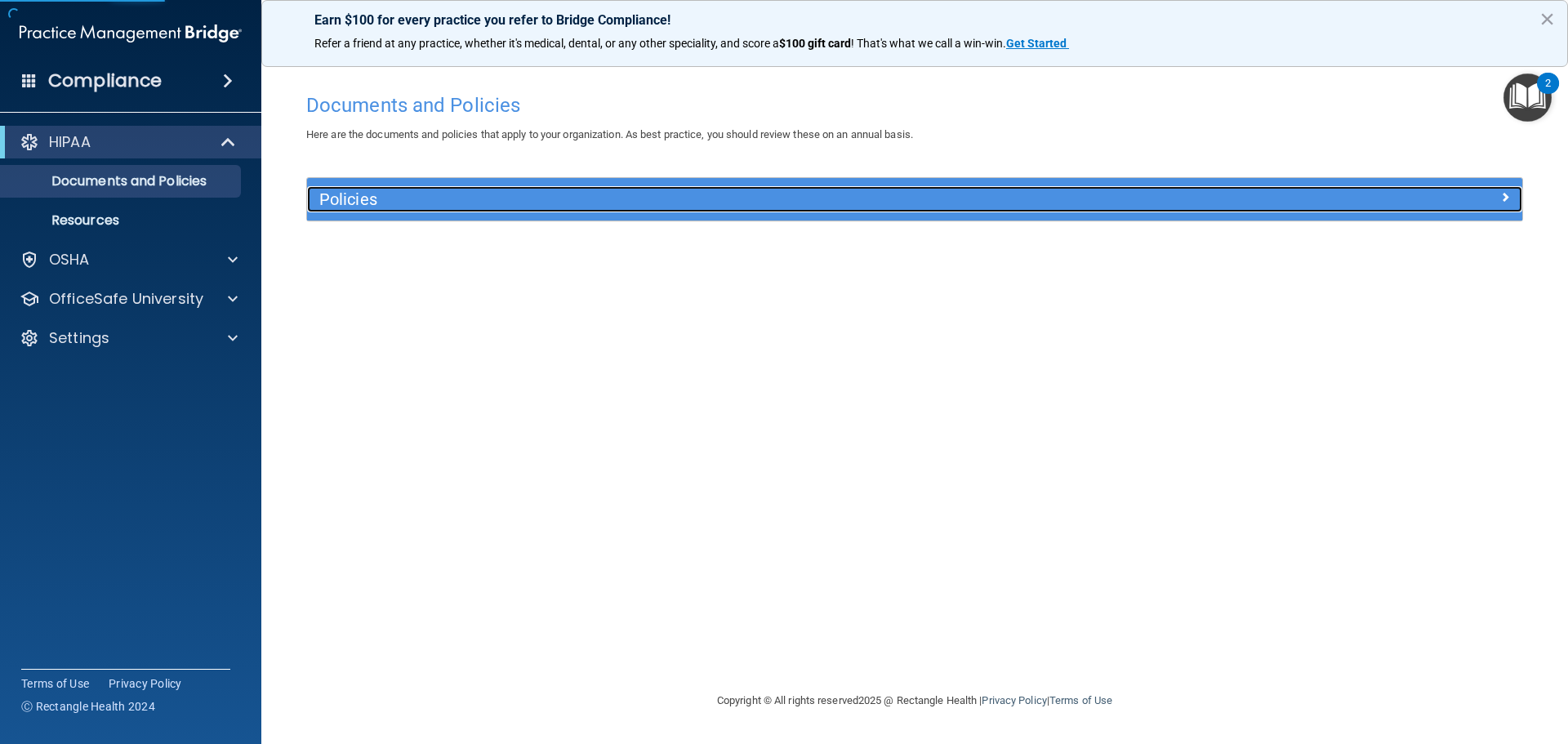
click at [359, 199] on h5 "Policies" at bounding box center [763, 199] width 887 height 18
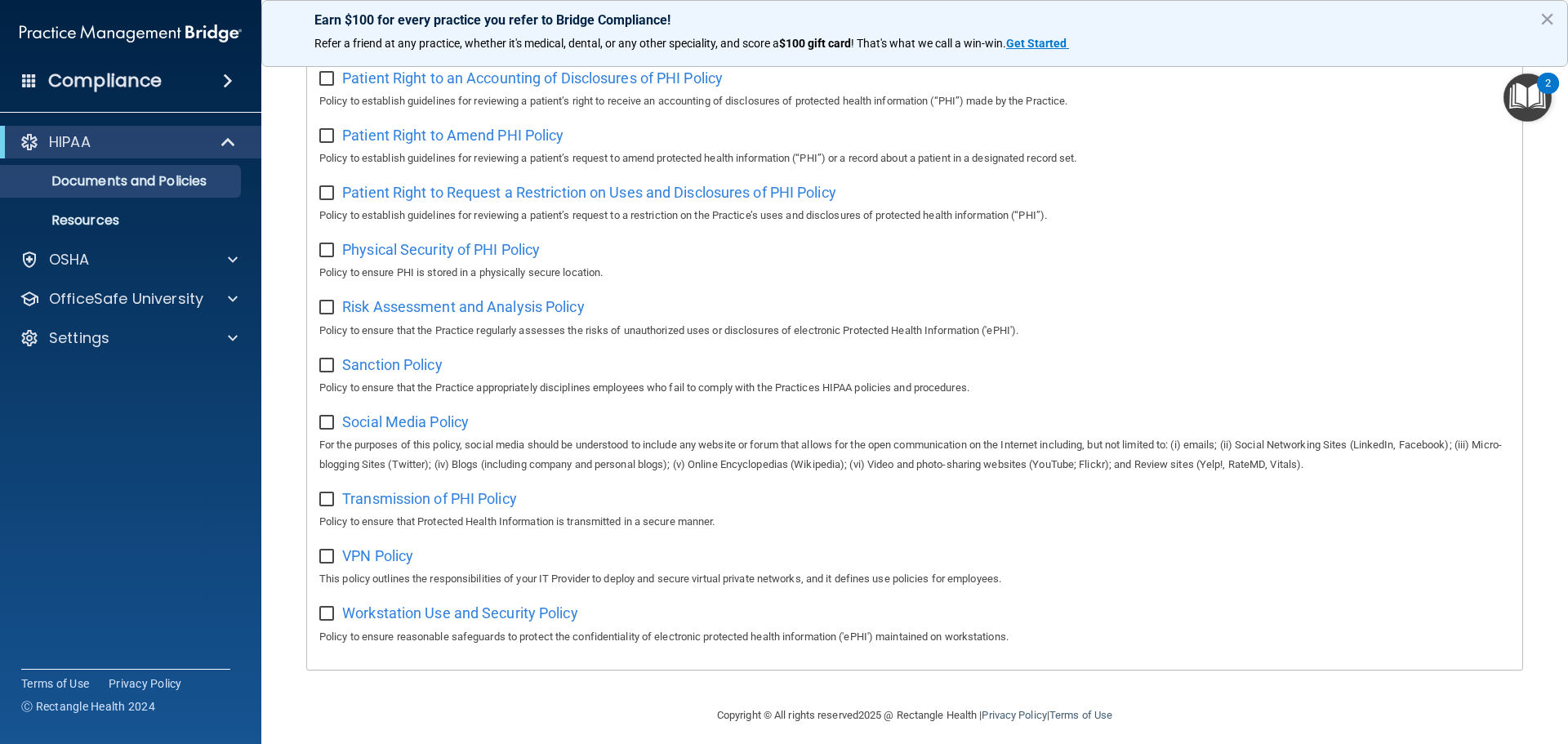
scroll to position [893, 0]
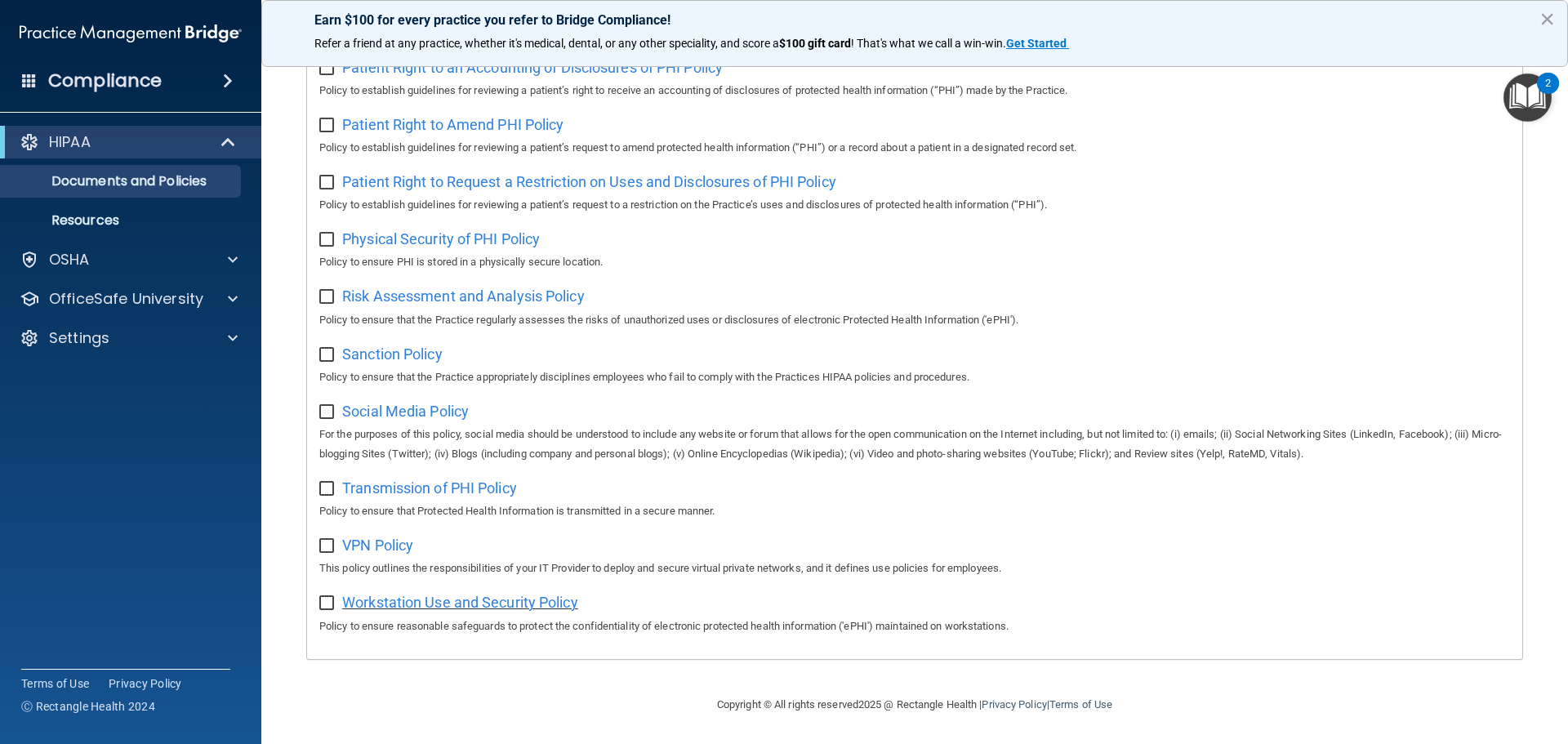
click at [392, 595] on span "Workstation Use and Security Policy" at bounding box center [461, 602] width 236 height 17
click at [388, 547] on span "VPN Policy" at bounding box center [377, 545] width 71 height 17
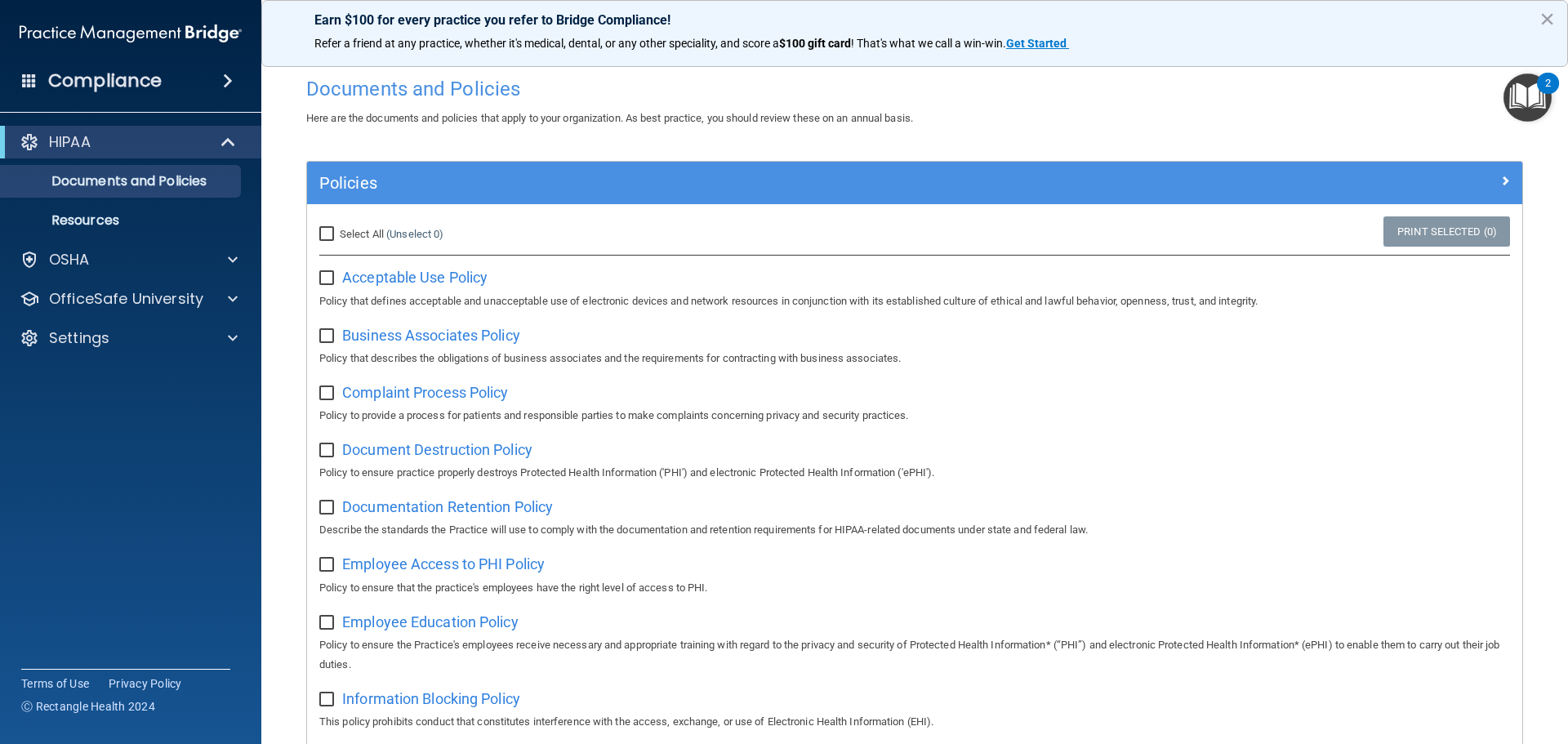
scroll to position [0, 0]
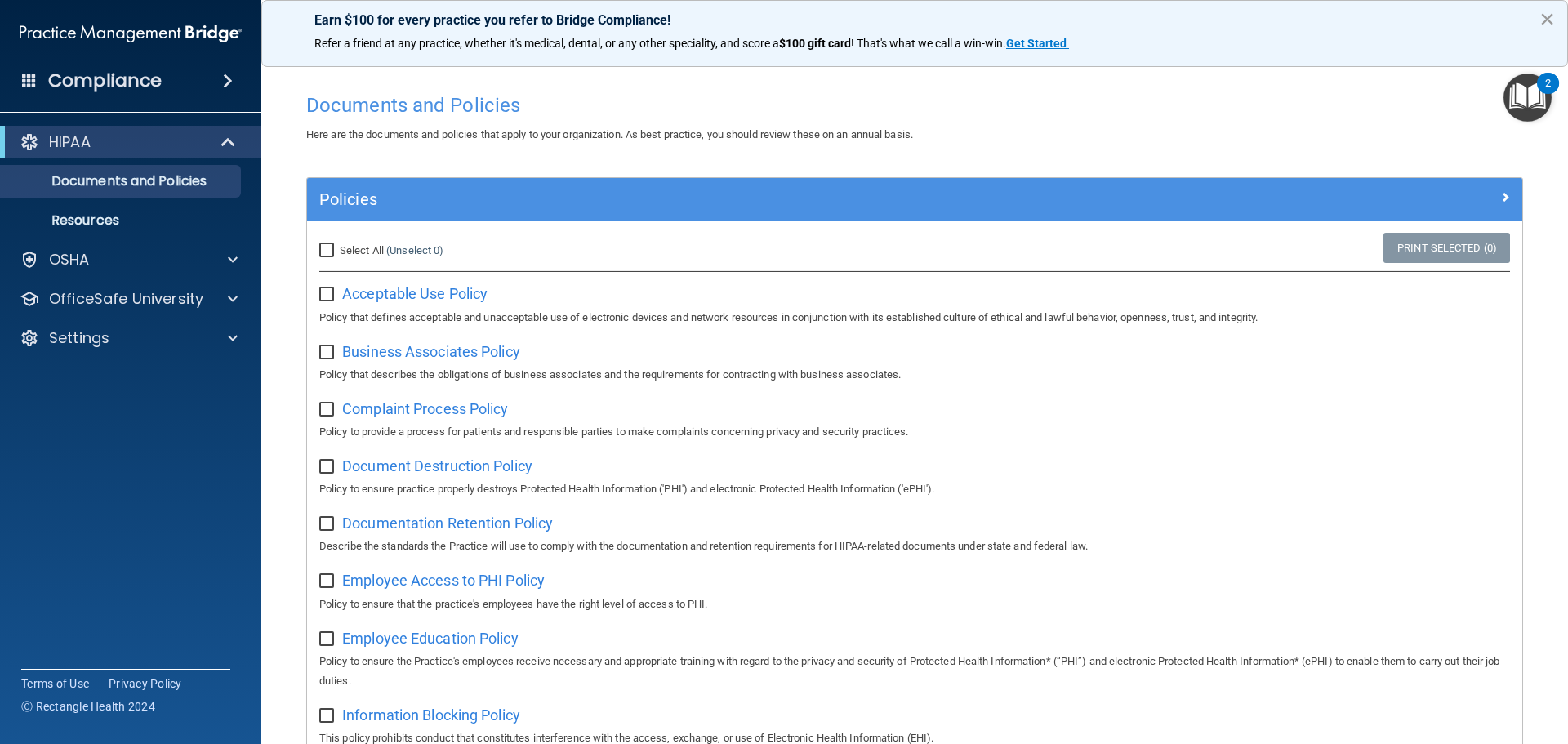
click at [1547, 18] on button "×" at bounding box center [1546, 19] width 15 height 26
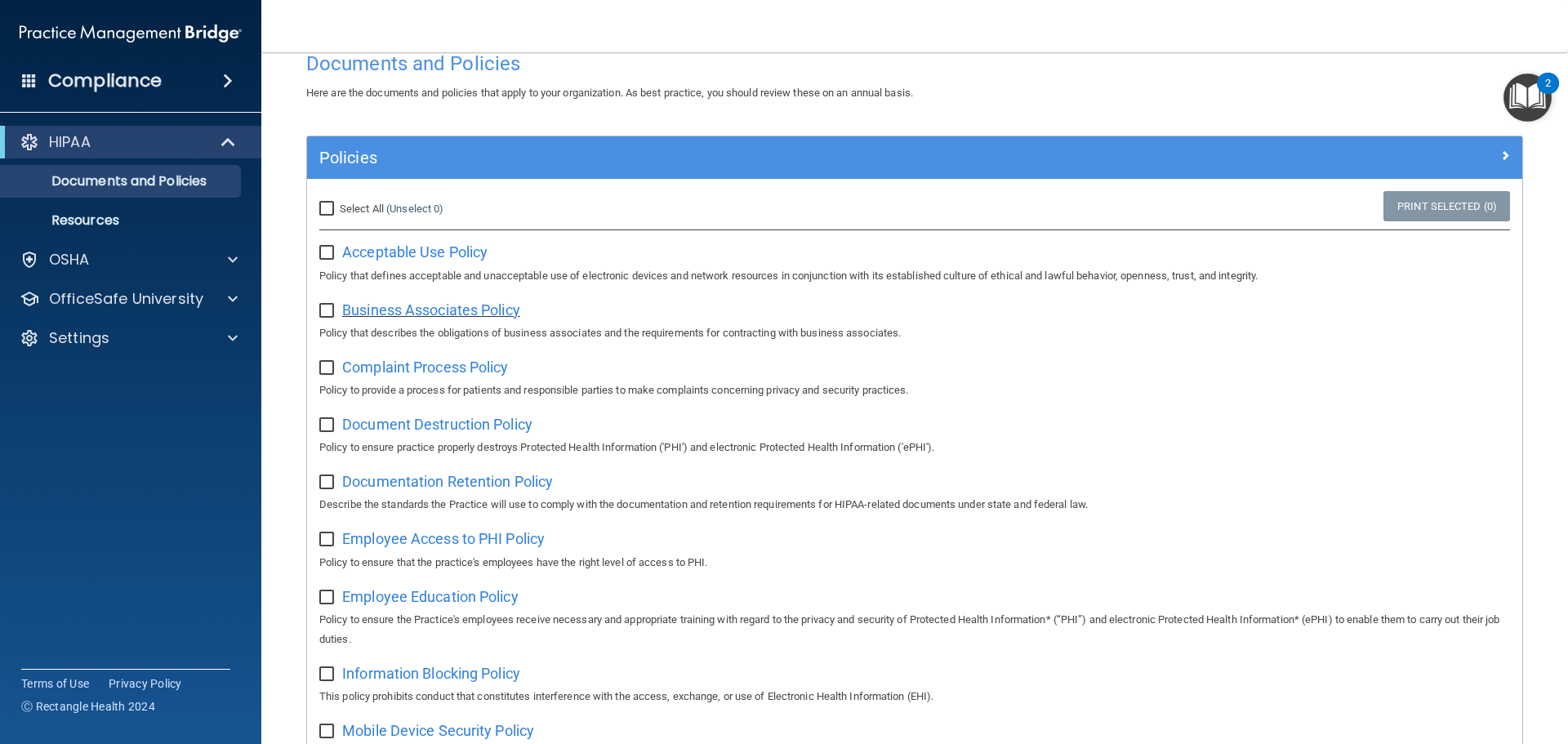
scroll to position [81, 0]
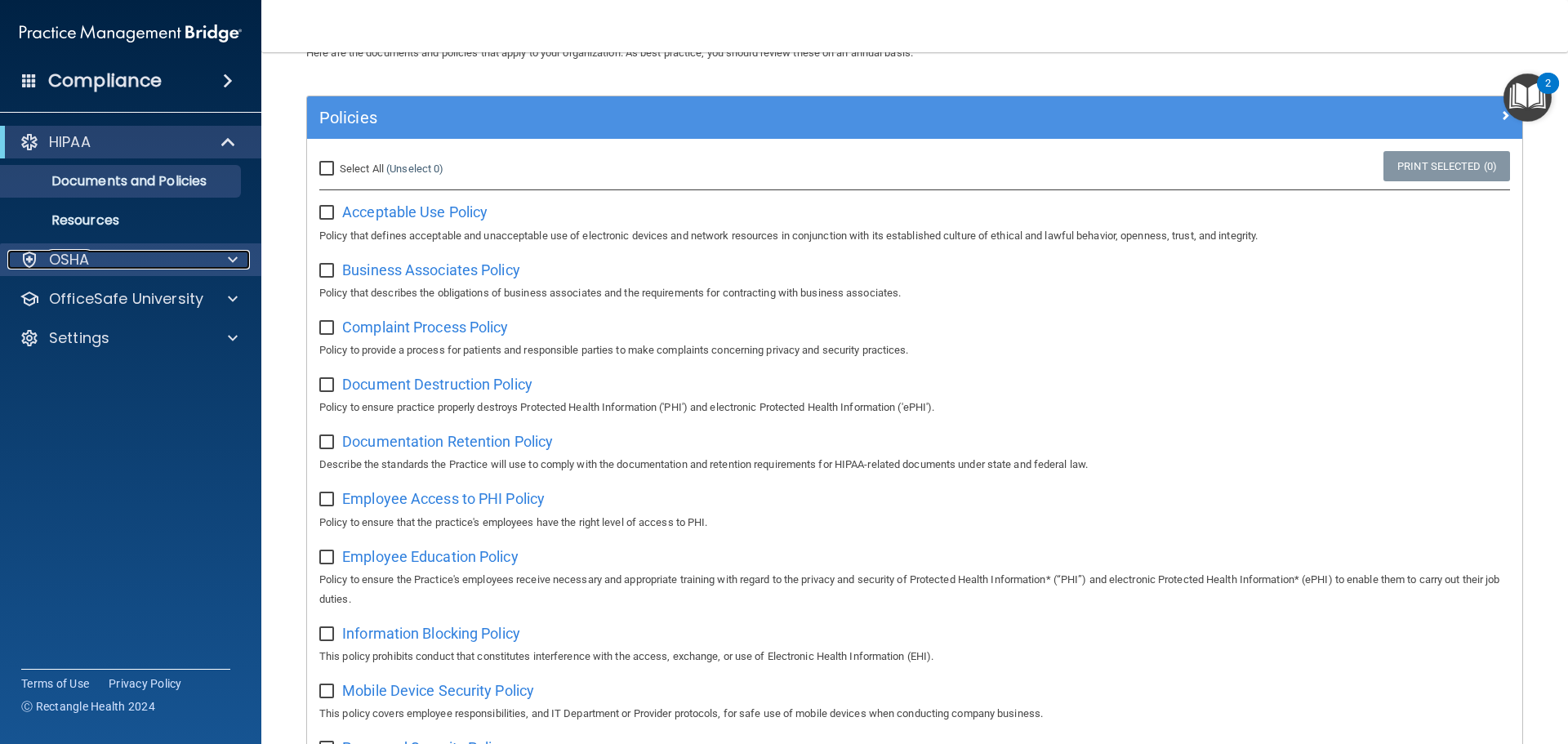
click at [78, 260] on p "OSHA" at bounding box center [69, 259] width 41 height 20
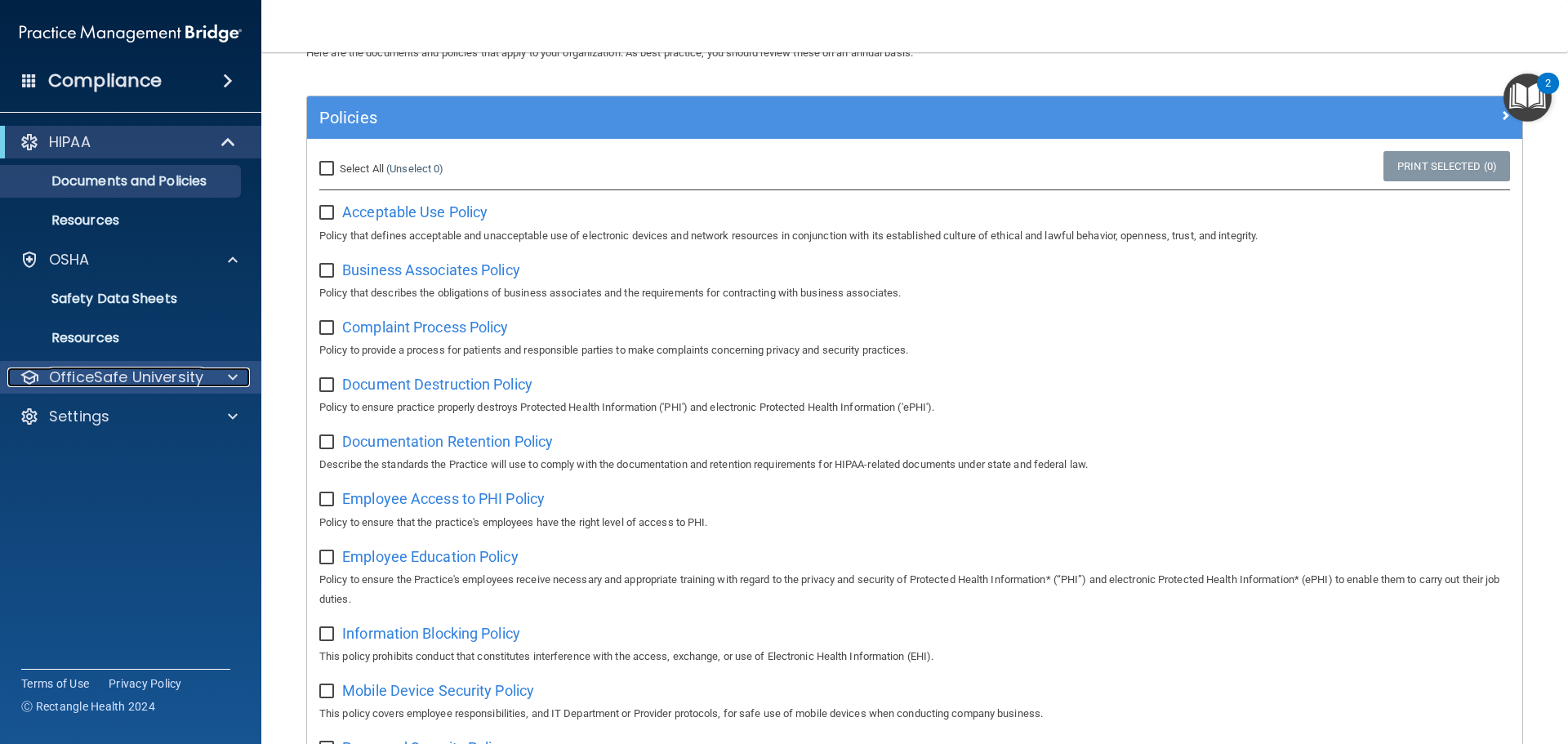
click at [102, 371] on p "OfficeSafe University" at bounding box center [126, 377] width 154 height 20
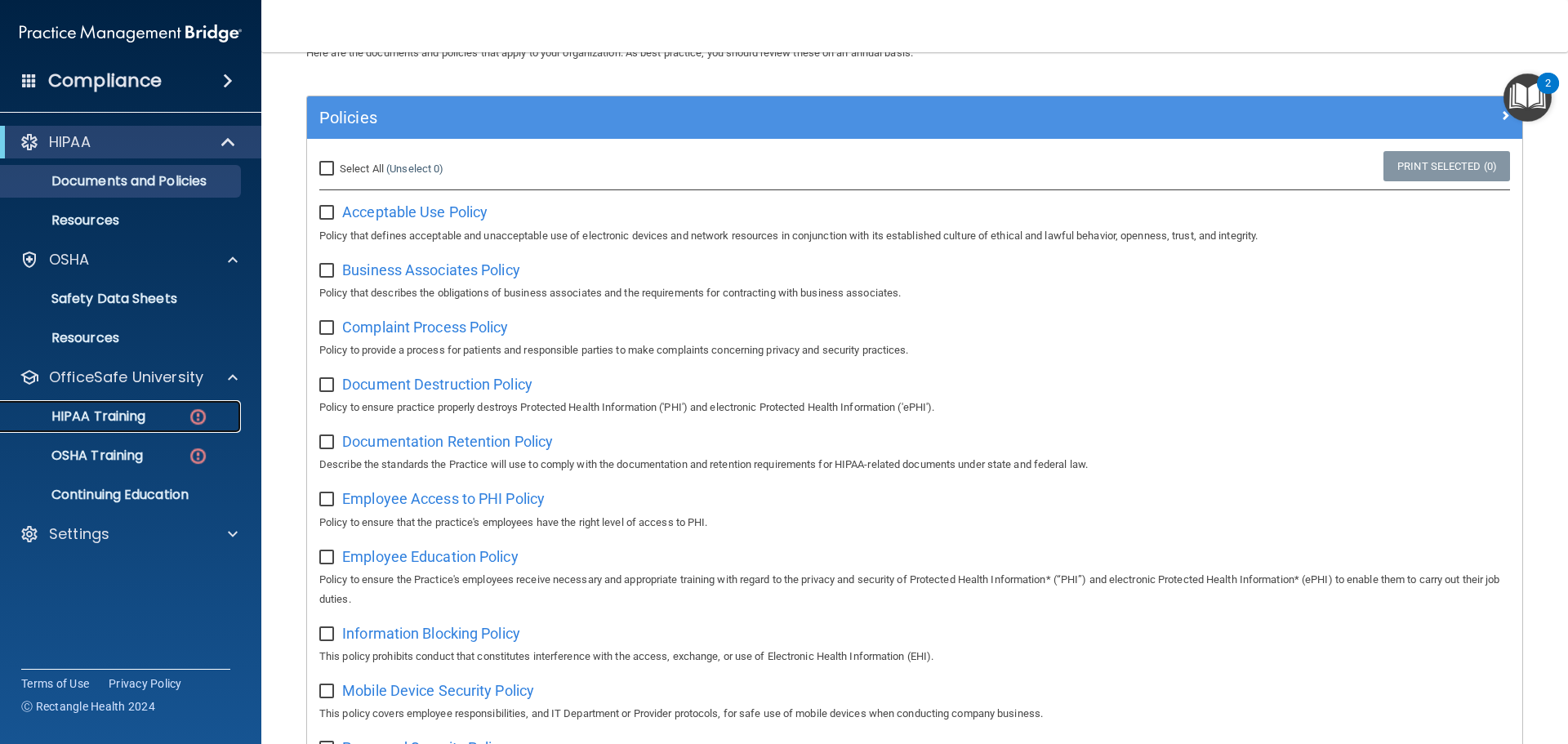
click at [101, 415] on p "HIPAA Training" at bounding box center [78, 416] width 134 height 16
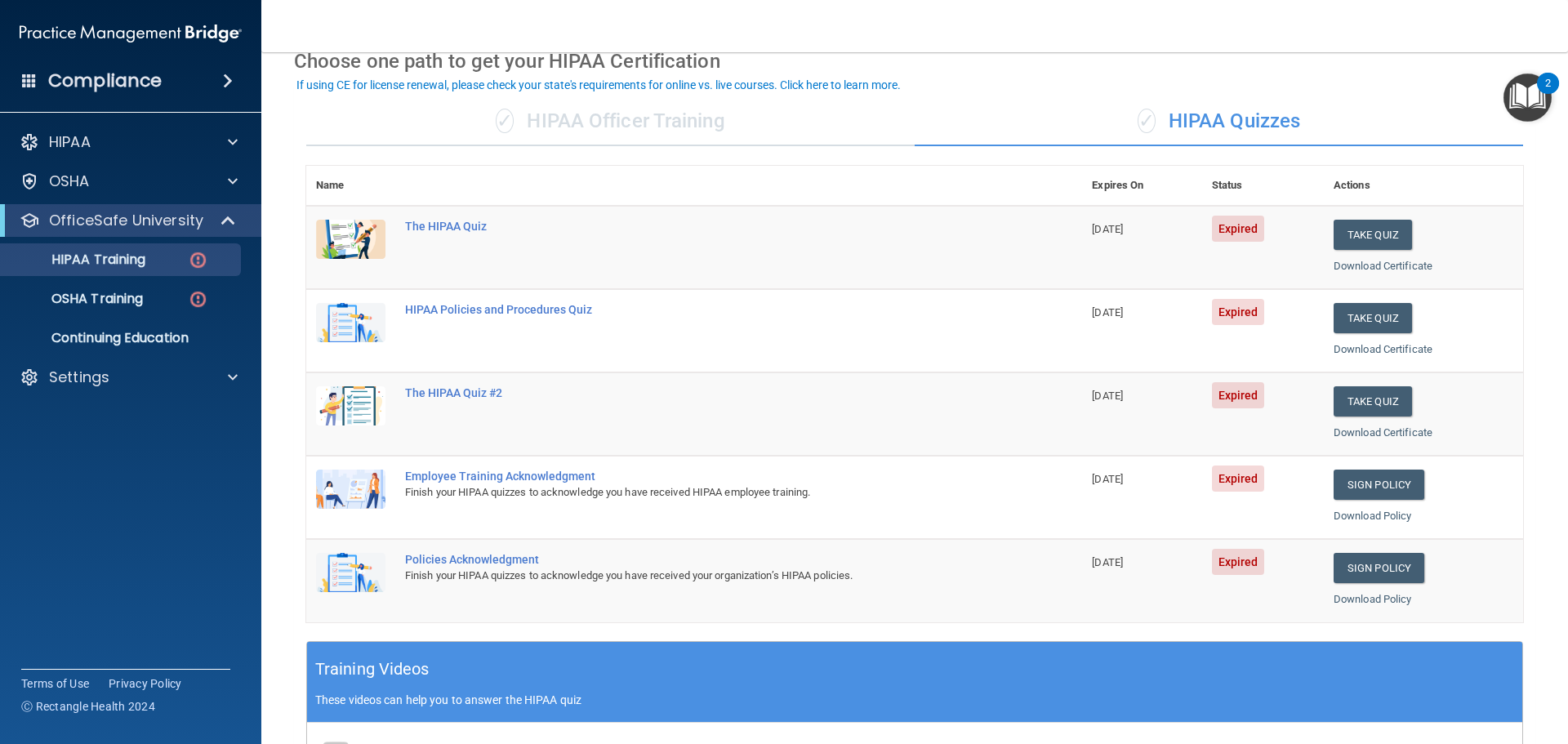
click at [560, 112] on div "✓ HIPAA Officer Training" at bounding box center [610, 122] width 608 height 49
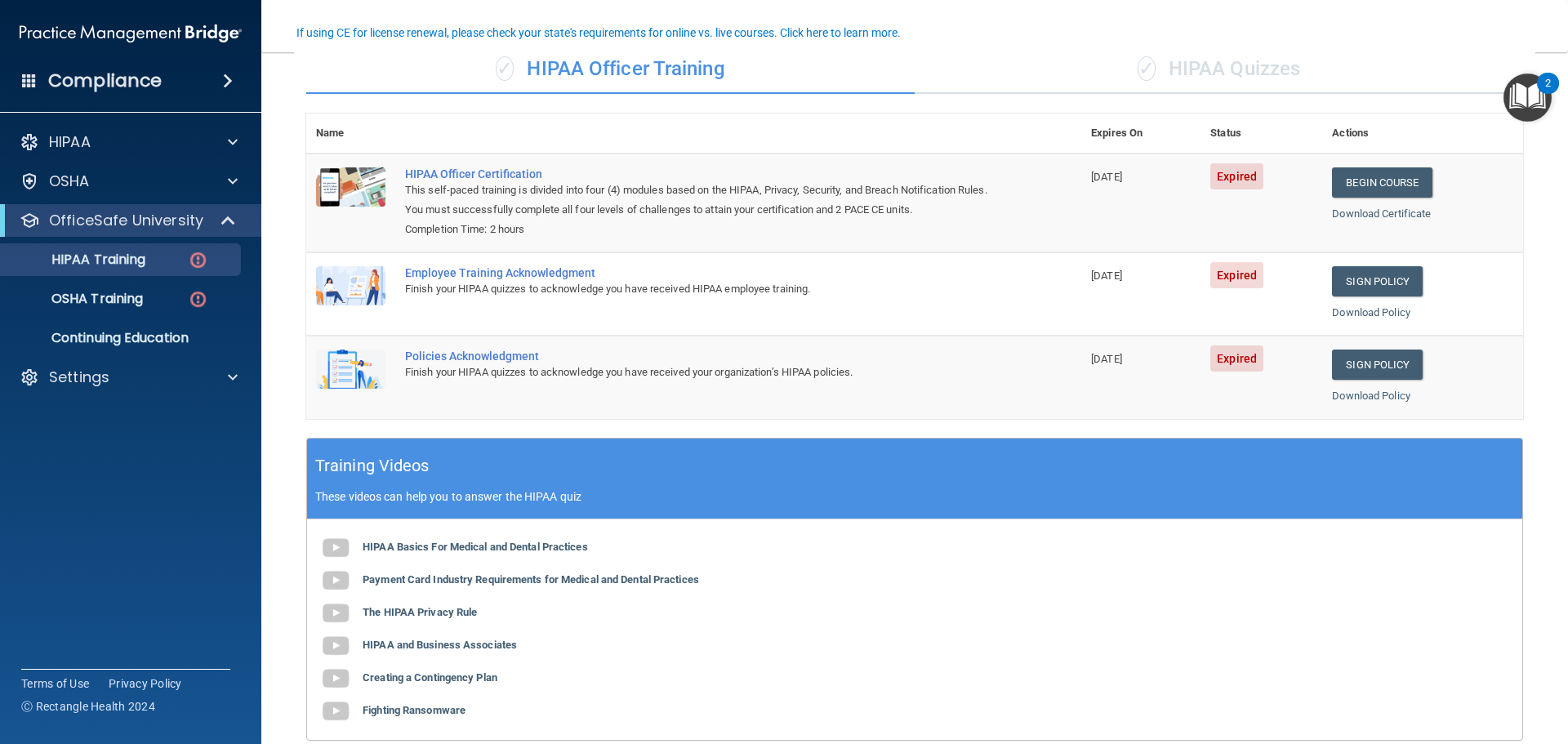
scroll to position [164, 0]
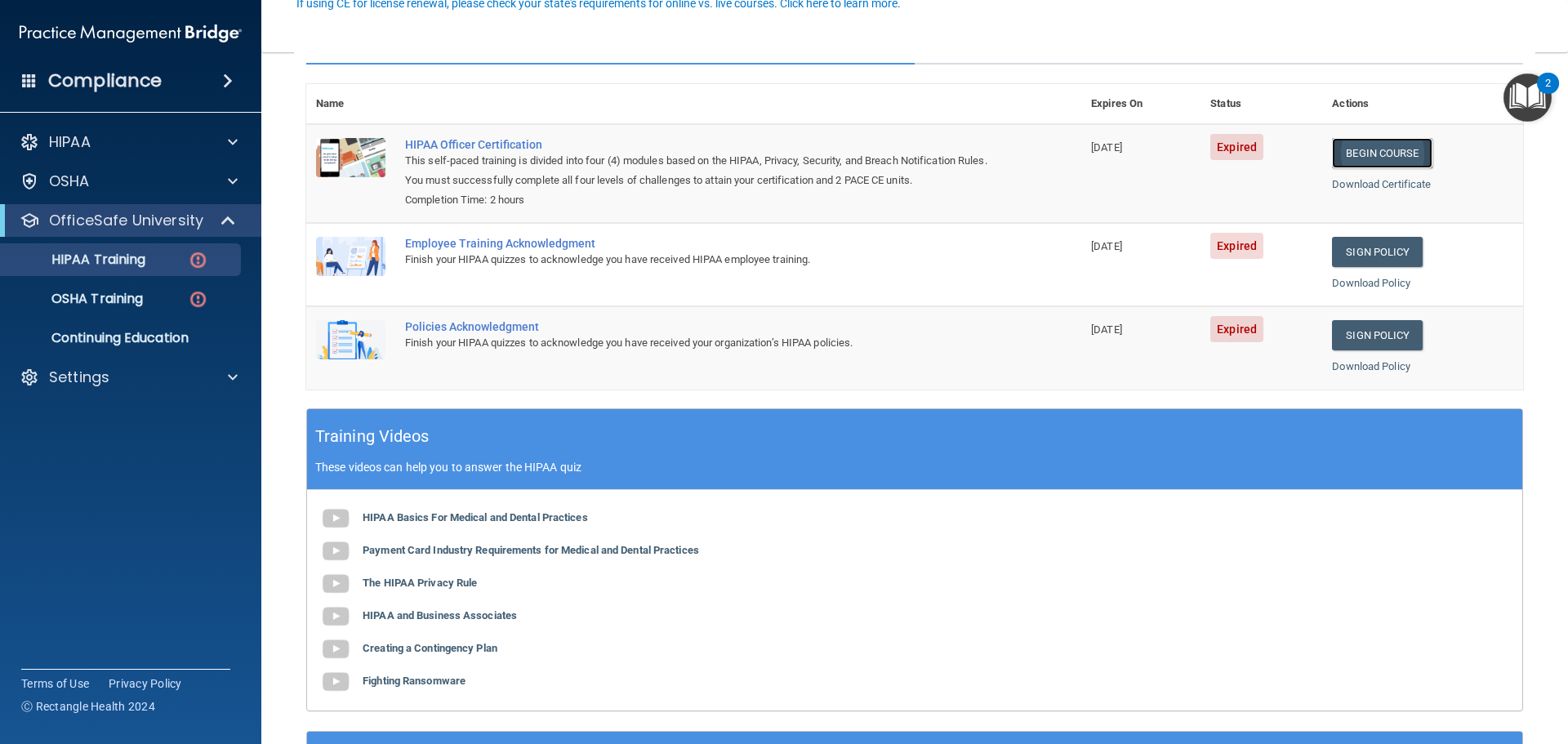
click at [1362, 153] on link "Begin Course" at bounding box center [1381, 153] width 99 height 30
click at [1358, 158] on link "Begin Course" at bounding box center [1381, 153] width 99 height 30
click at [1377, 156] on link "Begin Course" at bounding box center [1381, 153] width 99 height 30
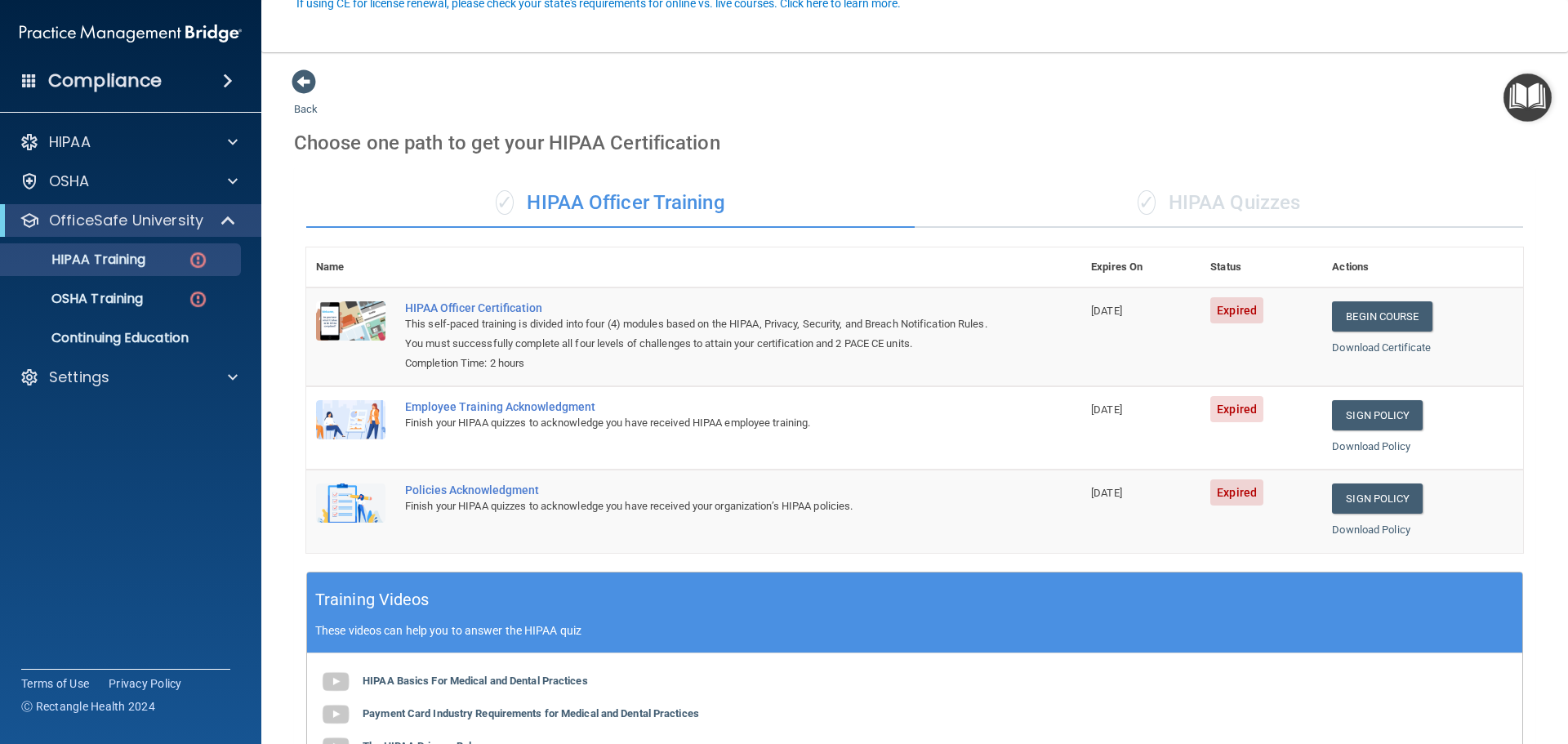
scroll to position [164, 0]
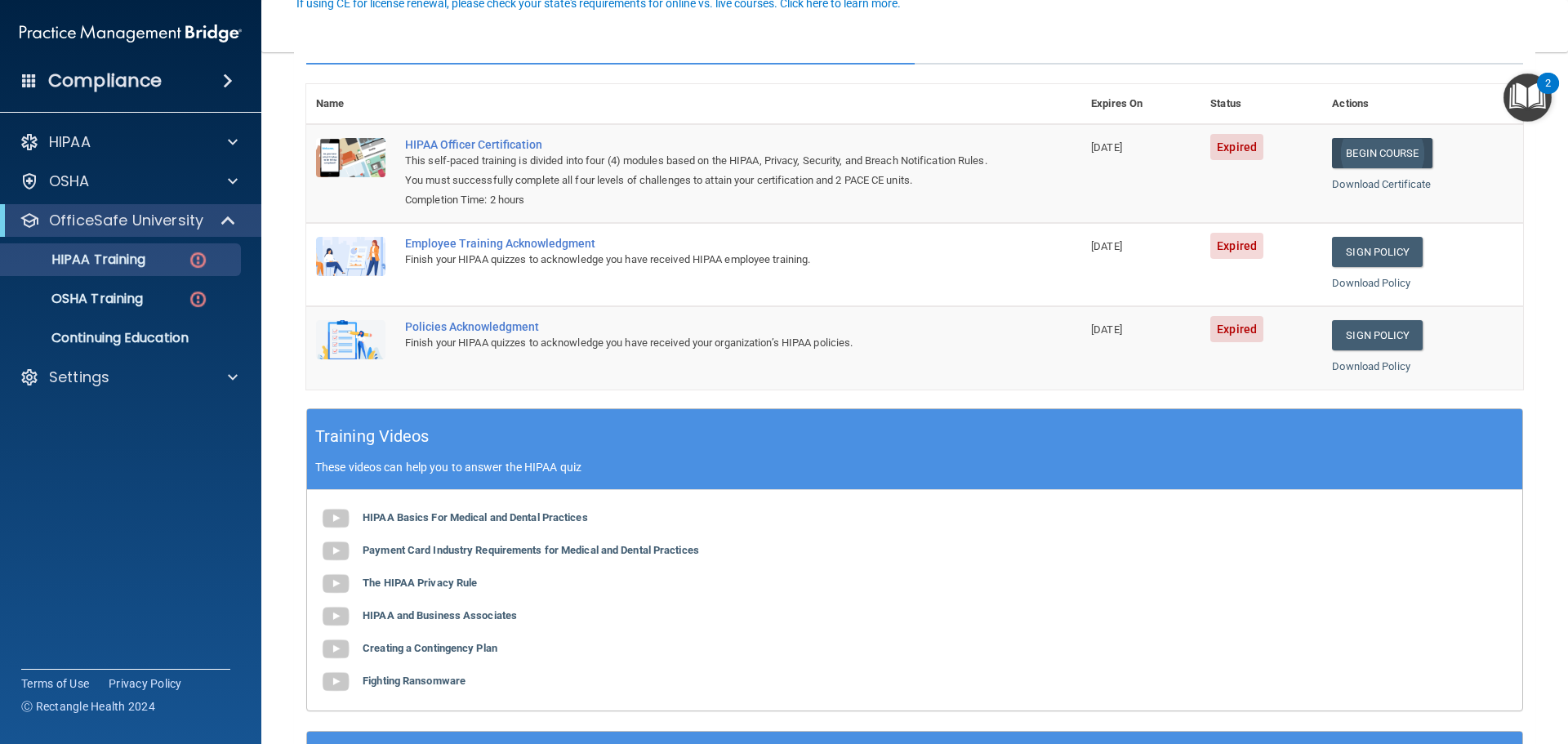
click at [1366, 158] on link "Begin Course" at bounding box center [1381, 153] width 99 height 30
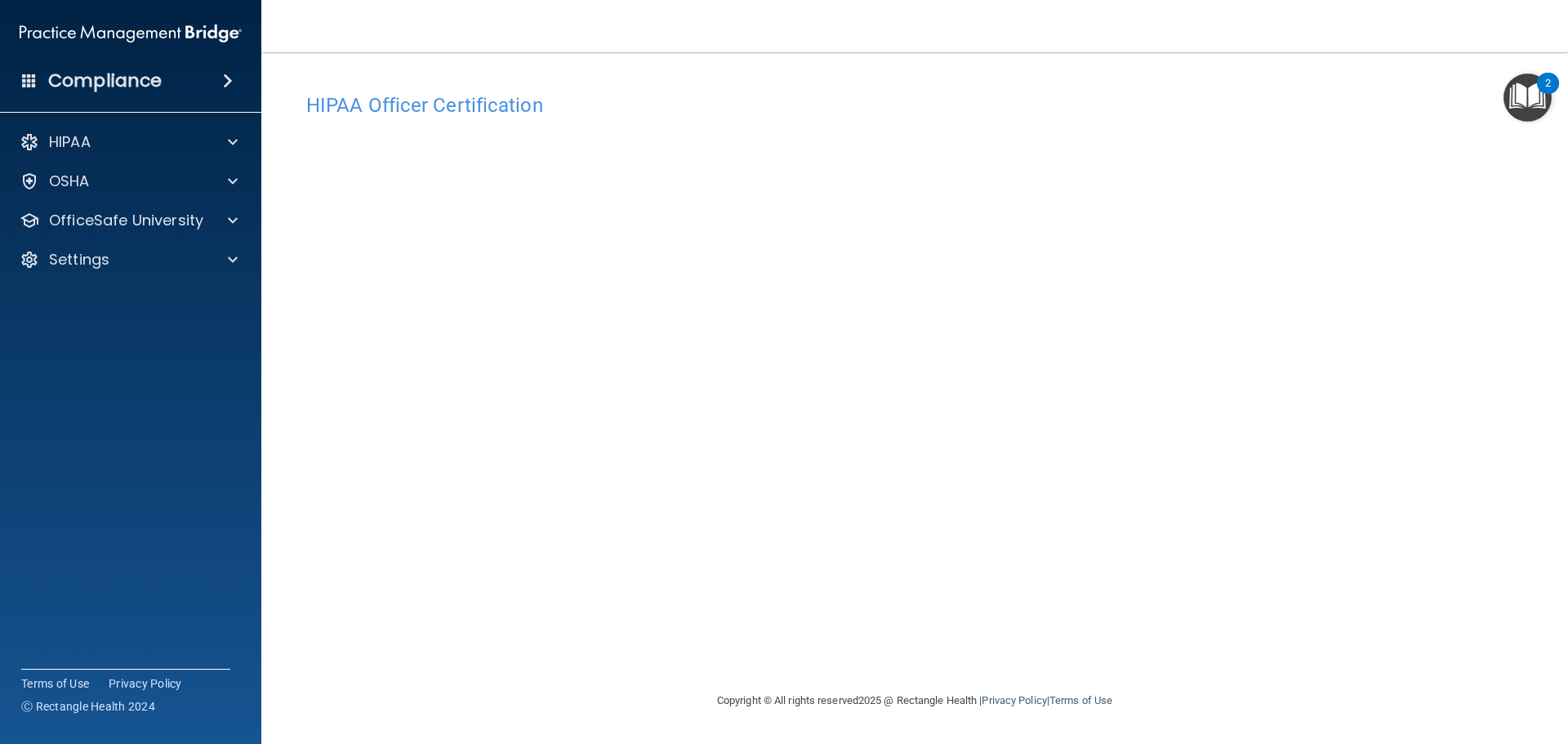
click at [453, 105] on h4 "HIPAA Officer Certification" at bounding box center [915, 105] width 1216 height 21
click at [134, 140] on div "HIPAA" at bounding box center [109, 142] width 202 height 20
click at [161, 179] on p "Documents and Policies" at bounding box center [122, 181] width 223 height 16
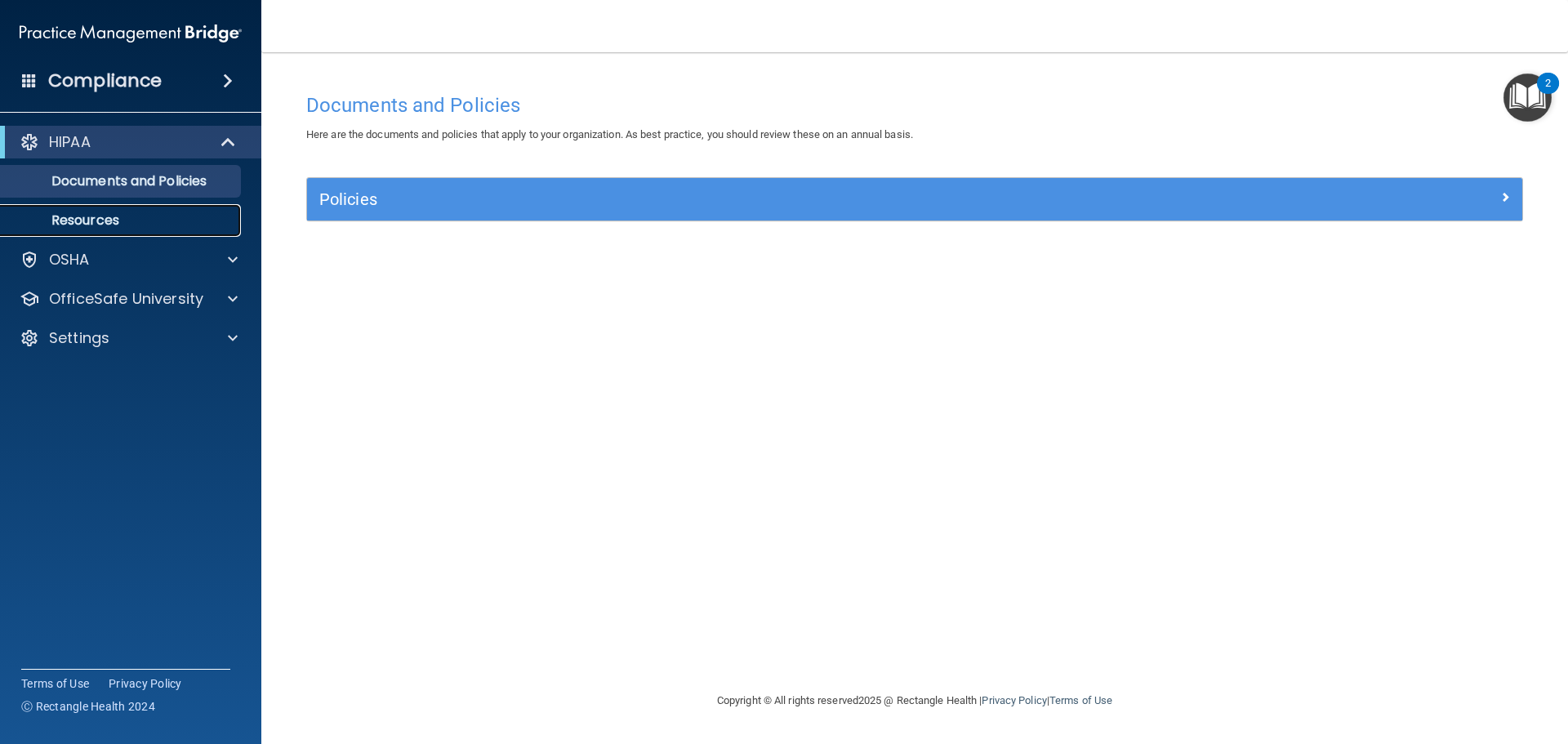
click at [113, 212] on p "Resources" at bounding box center [122, 219] width 223 height 16
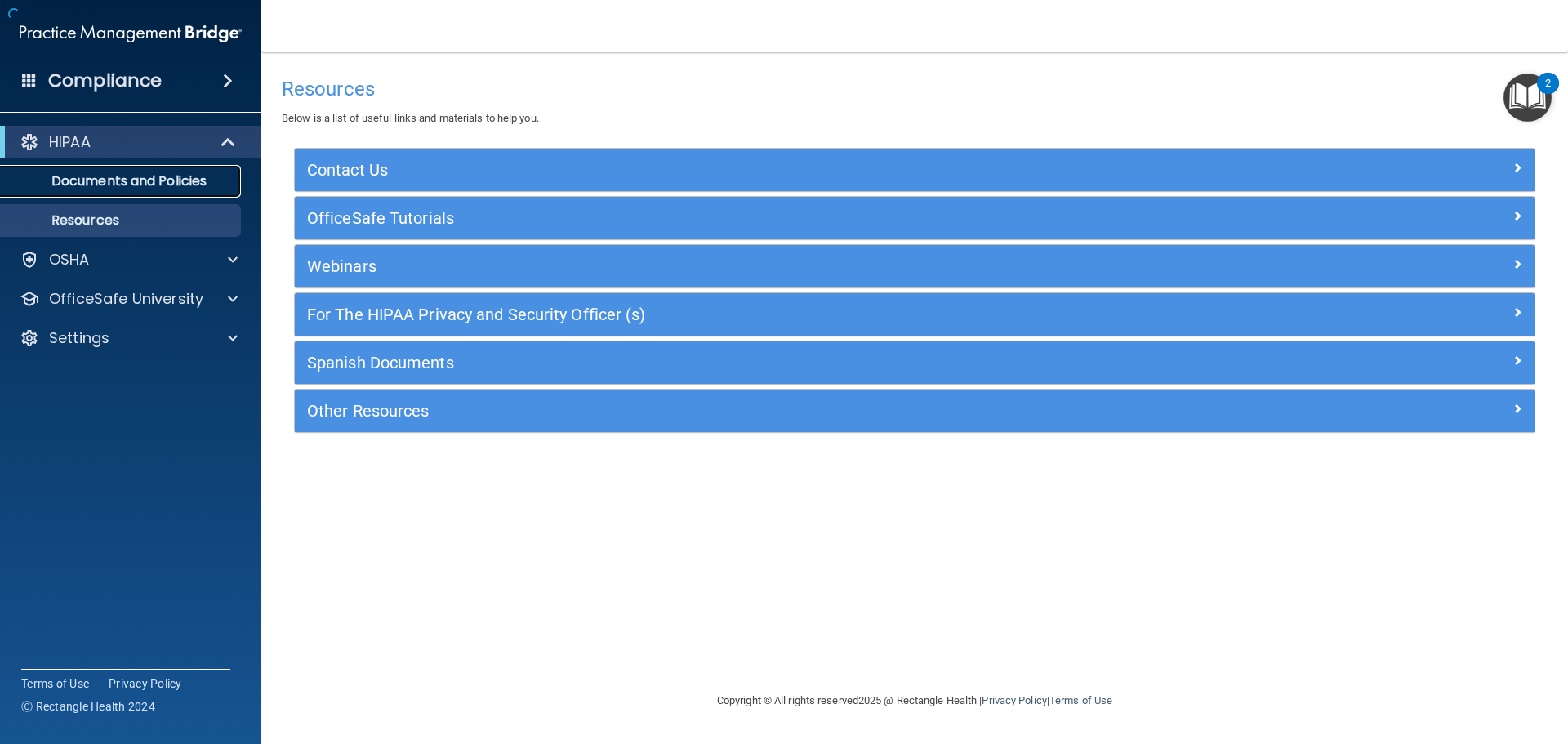
click at [128, 186] on p "Documents and Policies" at bounding box center [122, 181] width 223 height 16
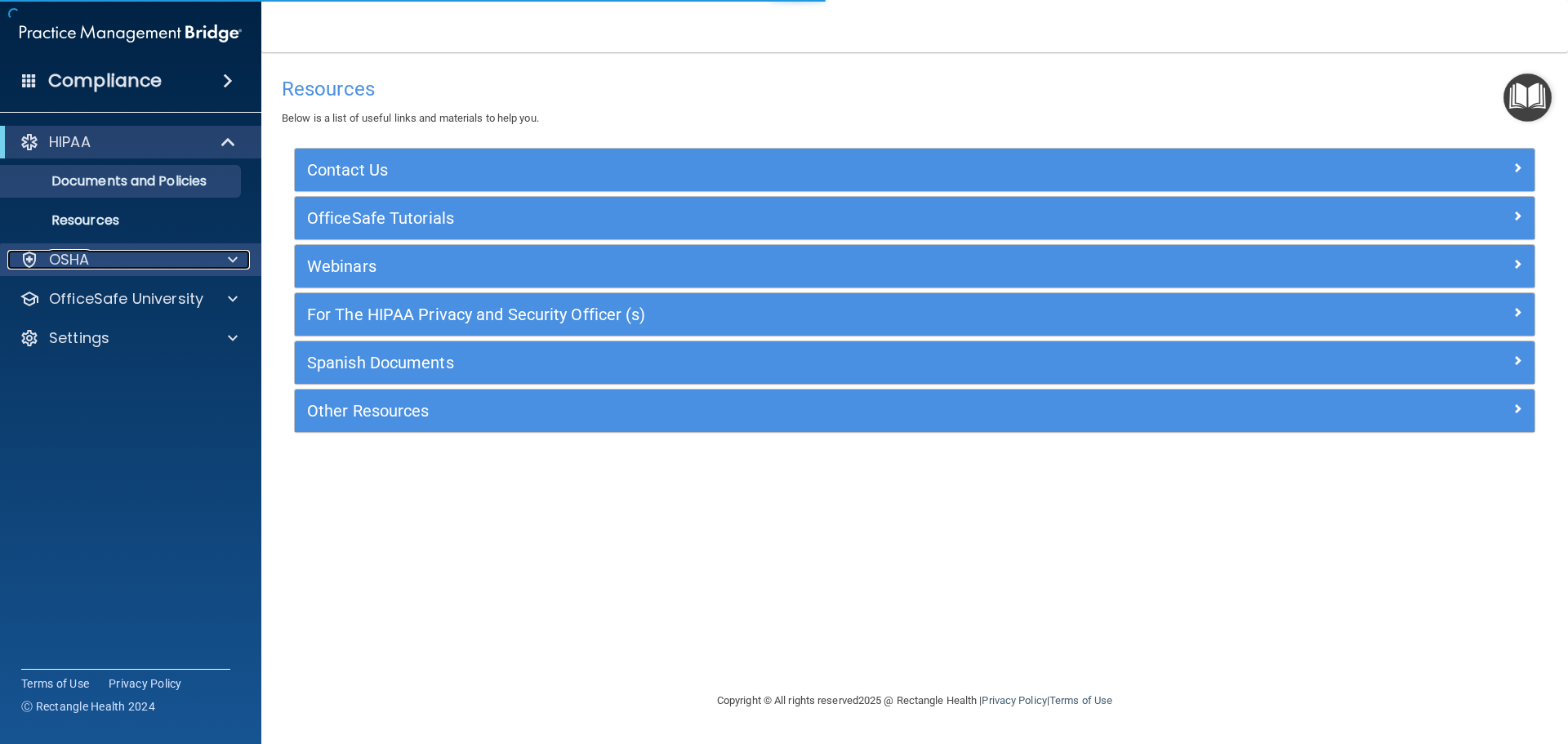
click at [86, 256] on p "OSHA" at bounding box center [69, 259] width 41 height 20
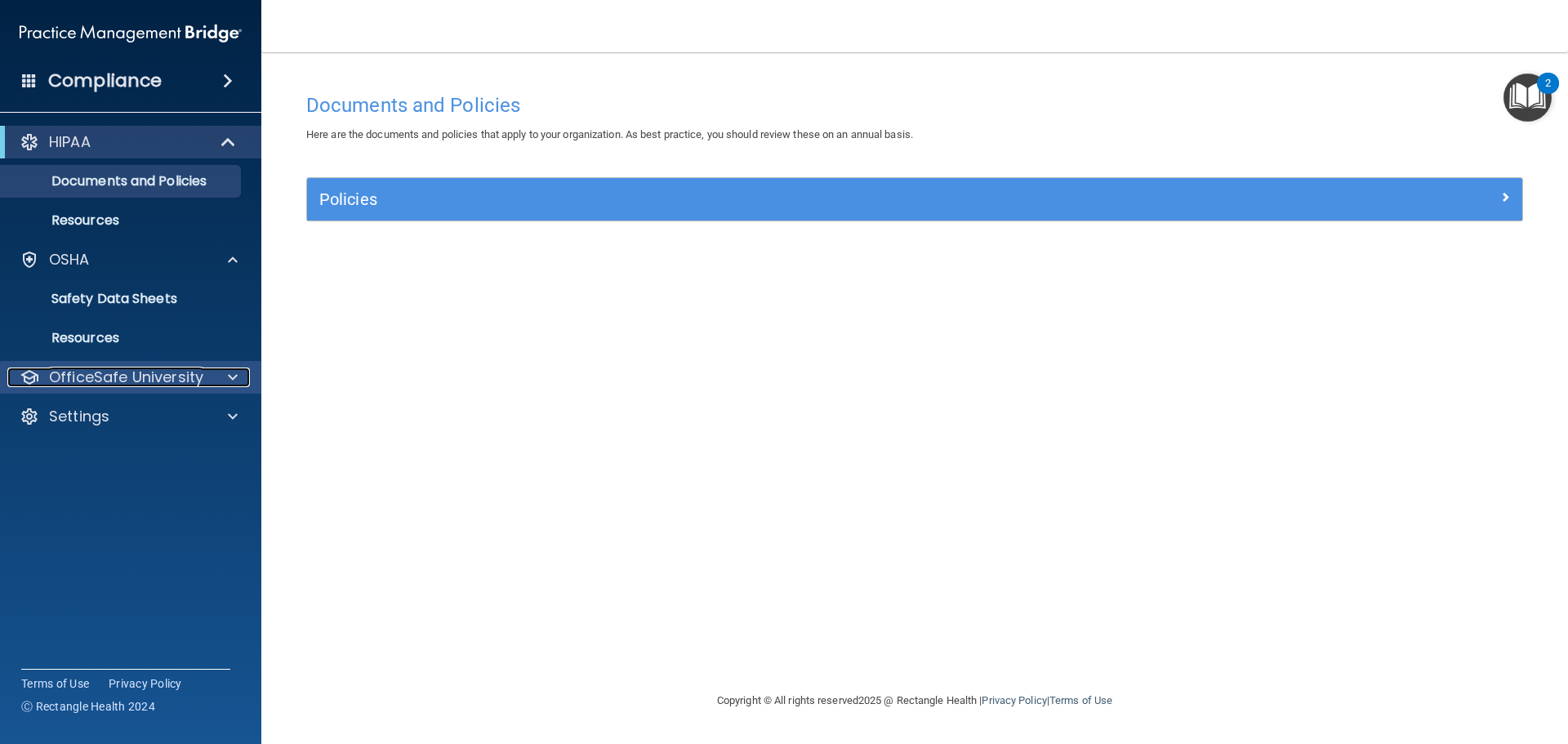
click at [121, 373] on p "OfficeSafe University" at bounding box center [126, 377] width 154 height 20
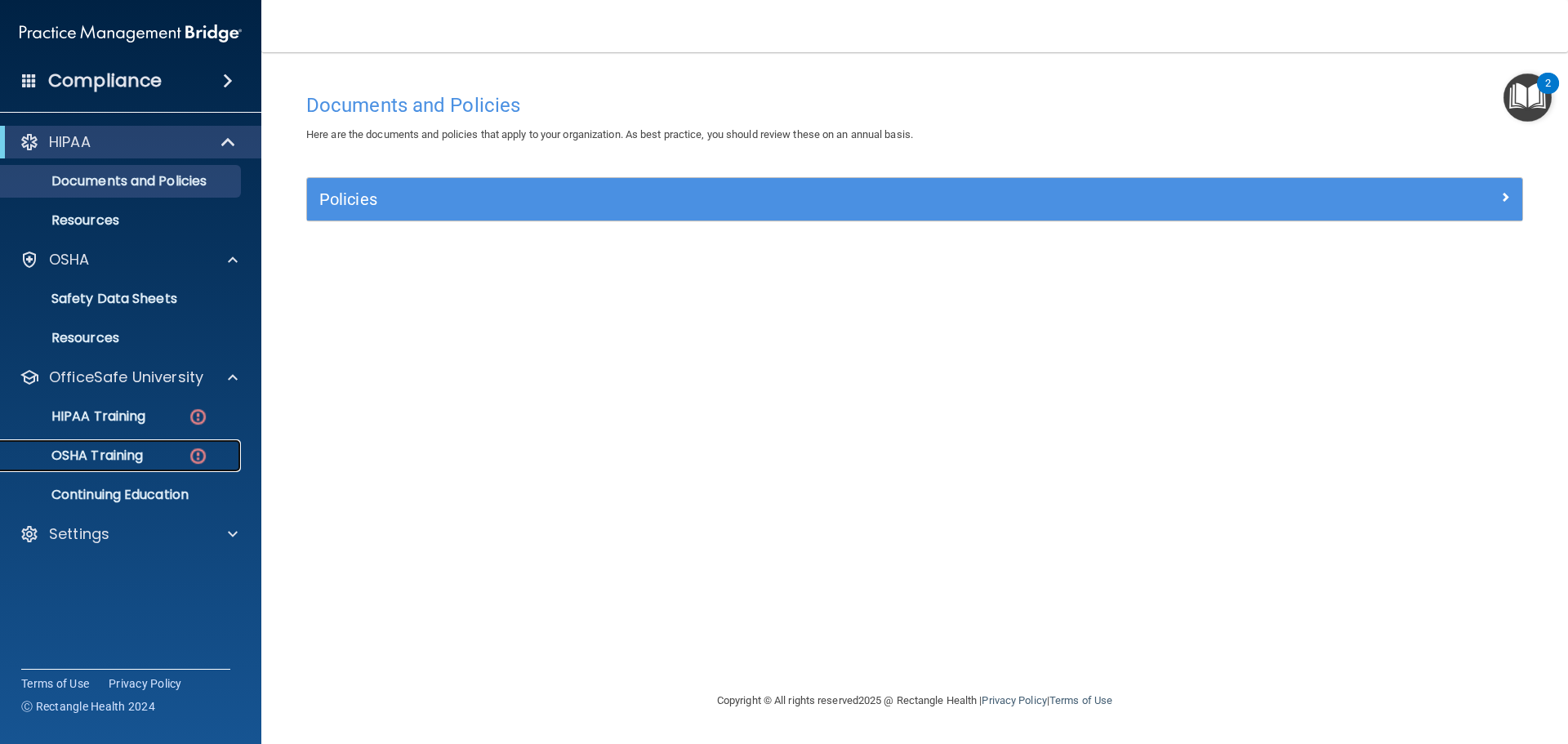
click at [143, 457] on p "OSHA Training" at bounding box center [77, 455] width 132 height 16
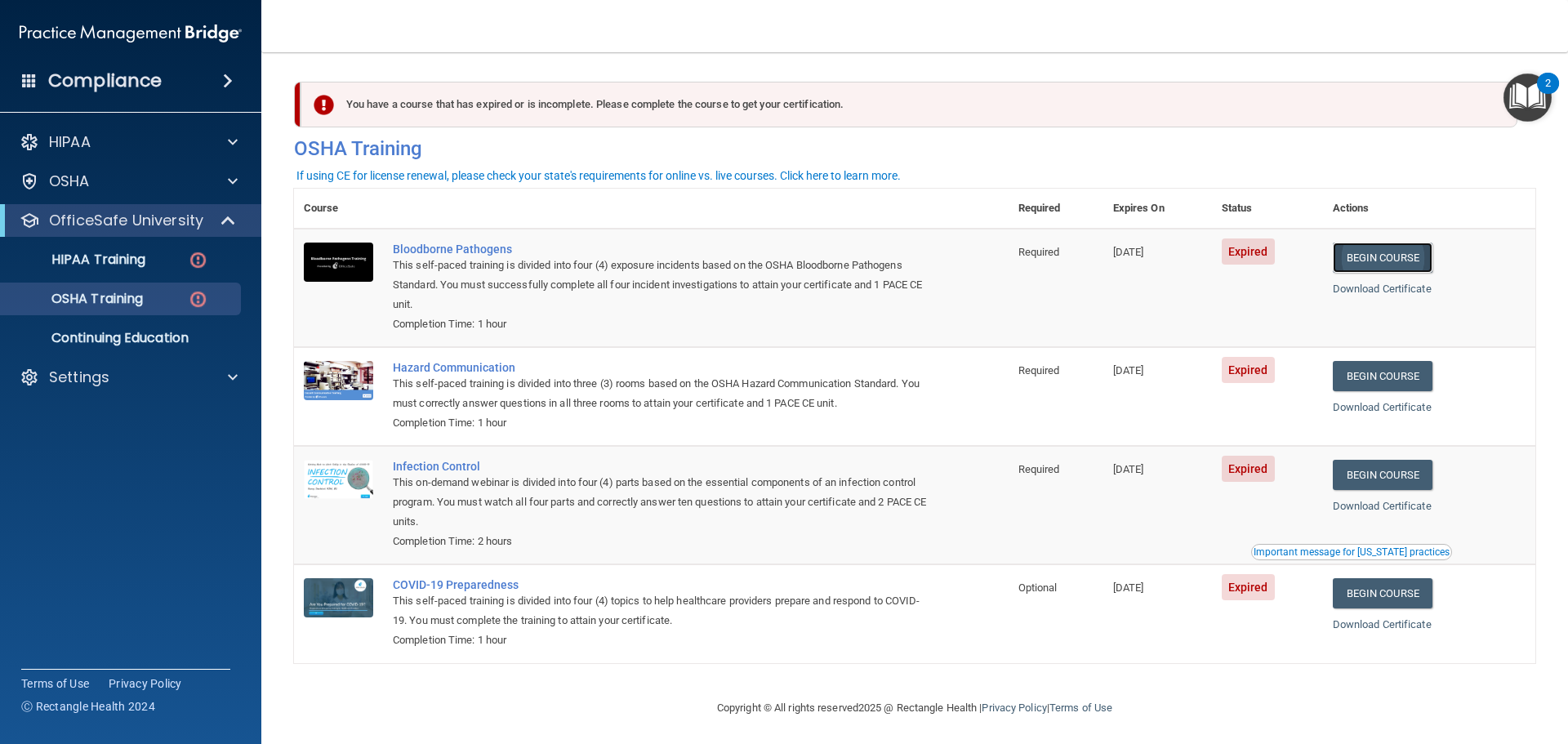
click at [1383, 260] on link "Begin Course" at bounding box center [1382, 257] width 99 height 30
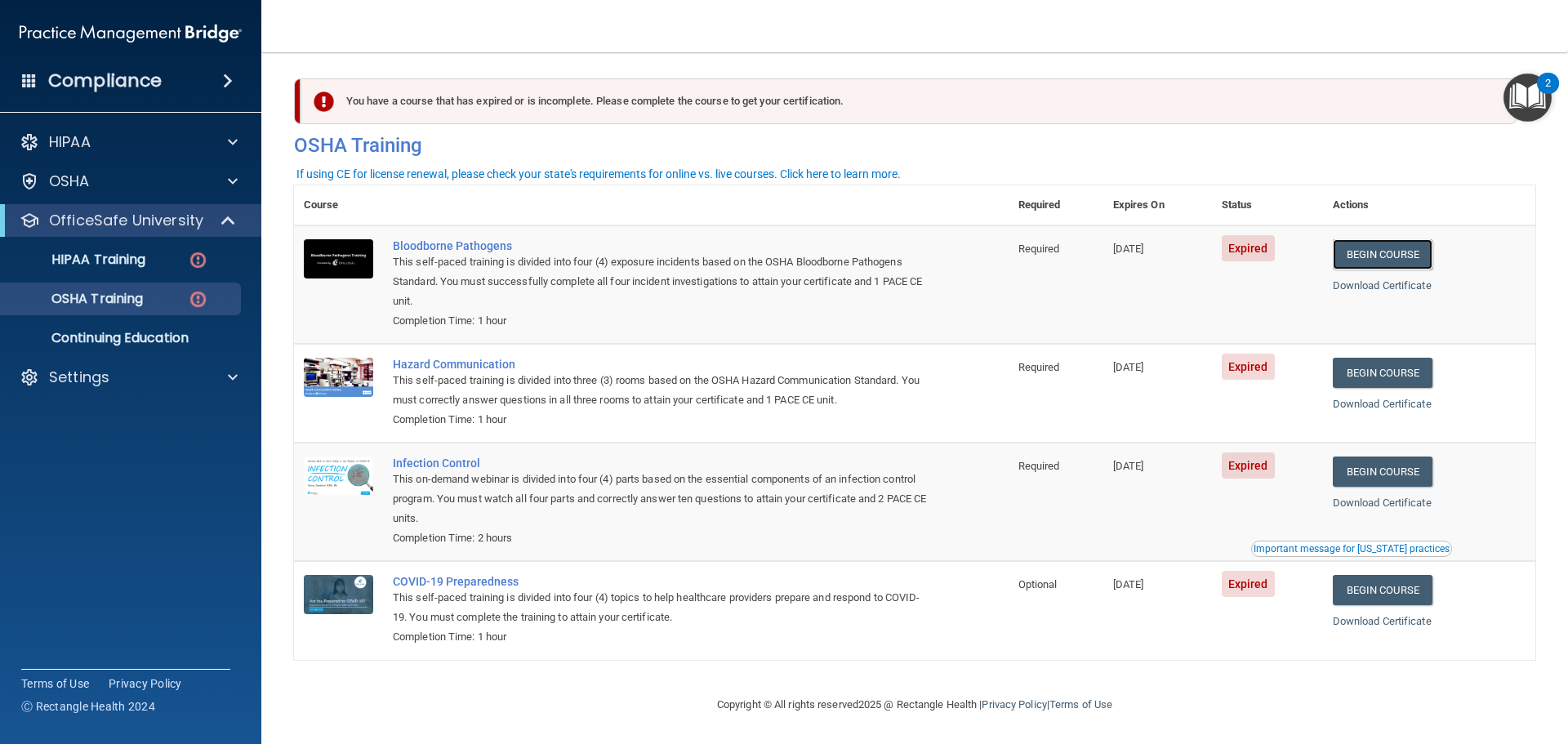
scroll to position [8, 0]
click at [127, 290] on p "OSHA Training" at bounding box center [77, 298] width 132 height 16
click at [125, 256] on p "HIPAA Training" at bounding box center [78, 259] width 134 height 16
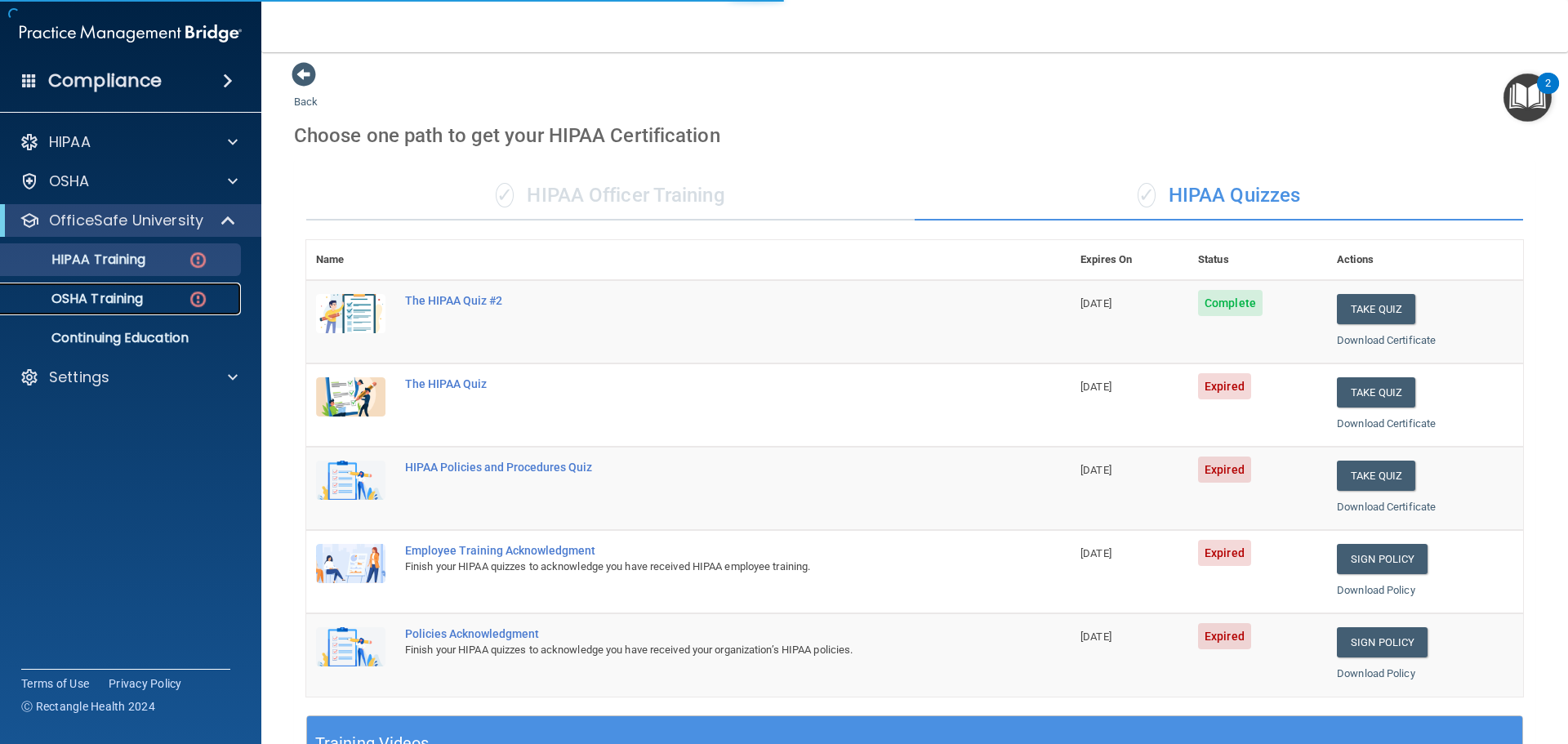
scroll to position [486, 0]
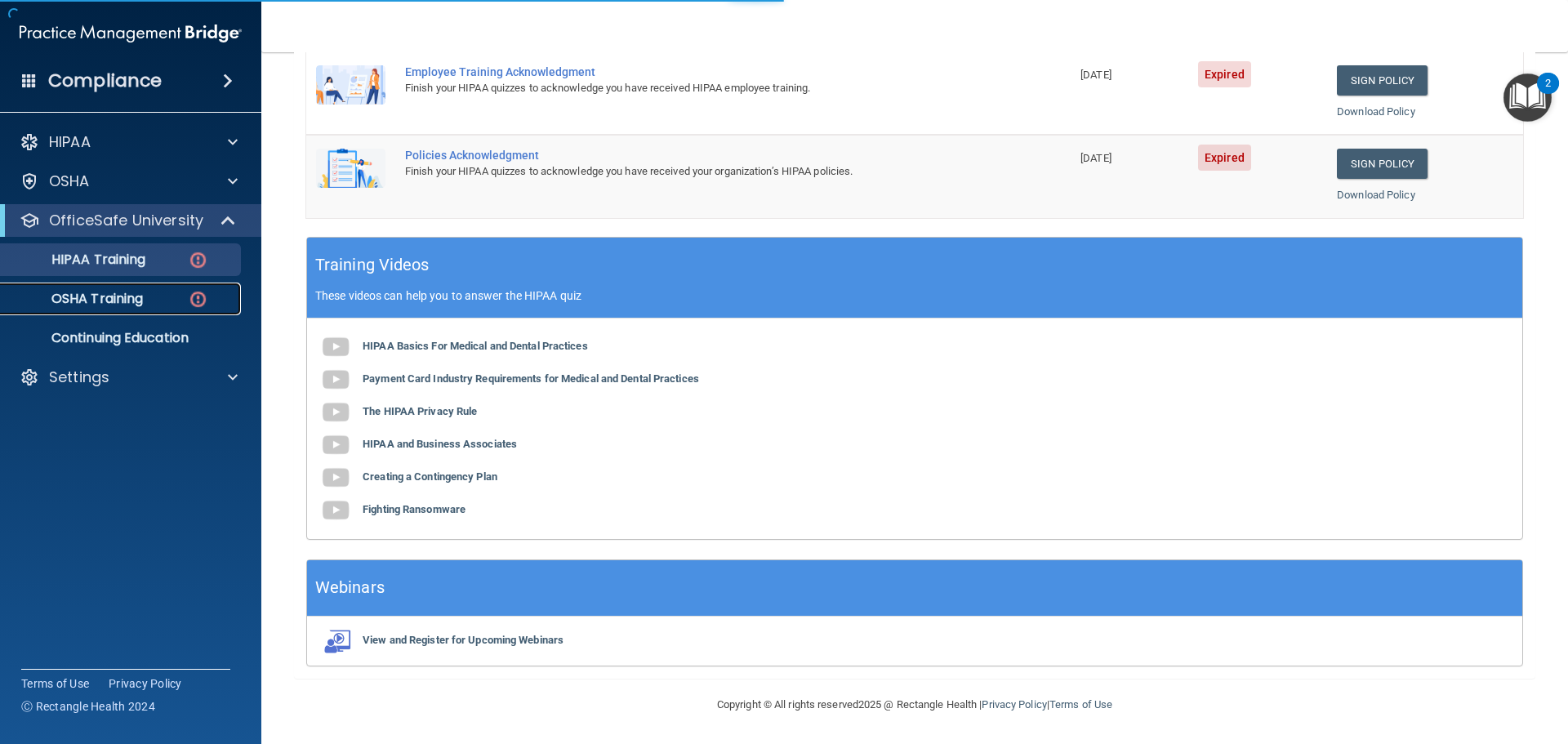
click at [131, 294] on p "OSHA Training" at bounding box center [77, 298] width 132 height 16
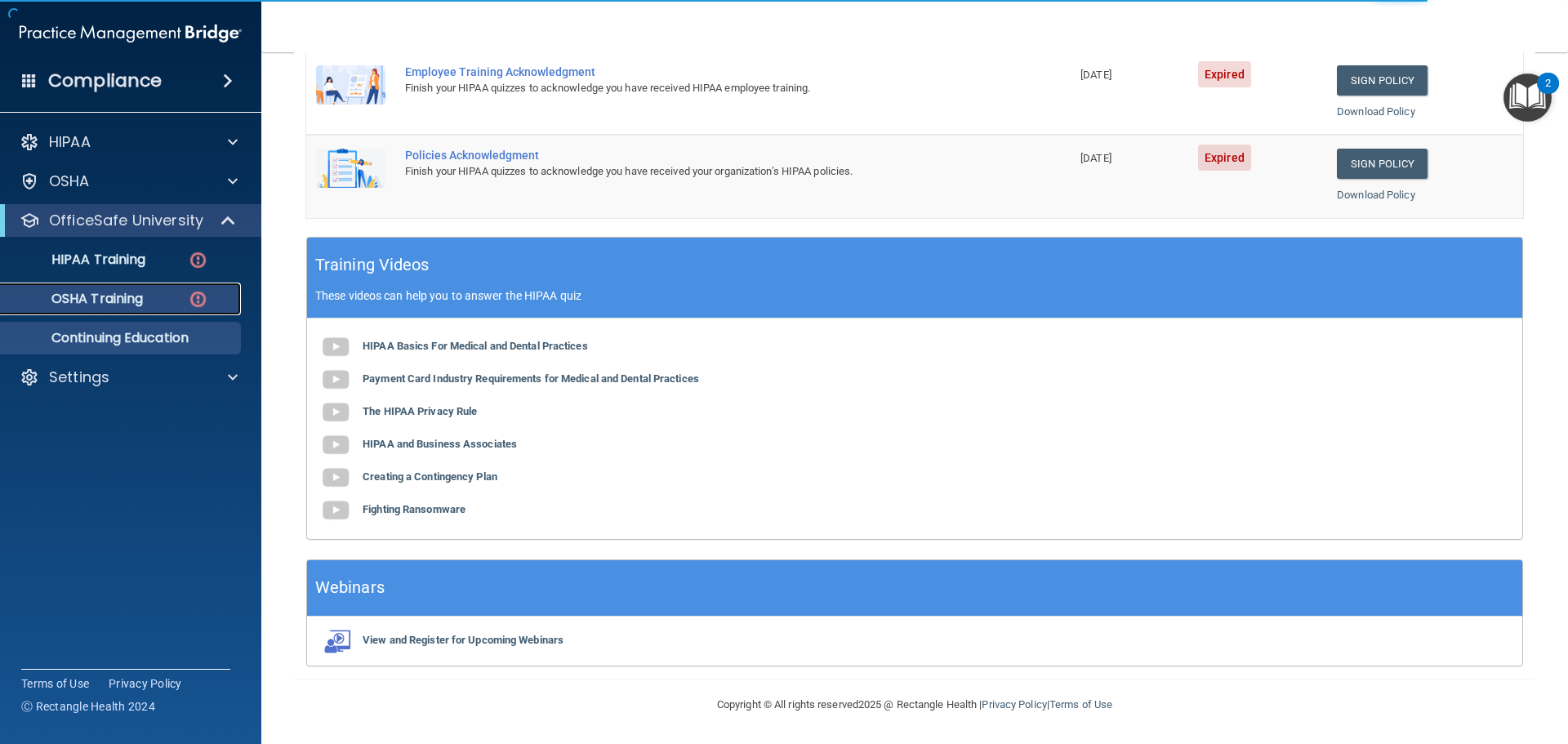
scroll to position [8, 0]
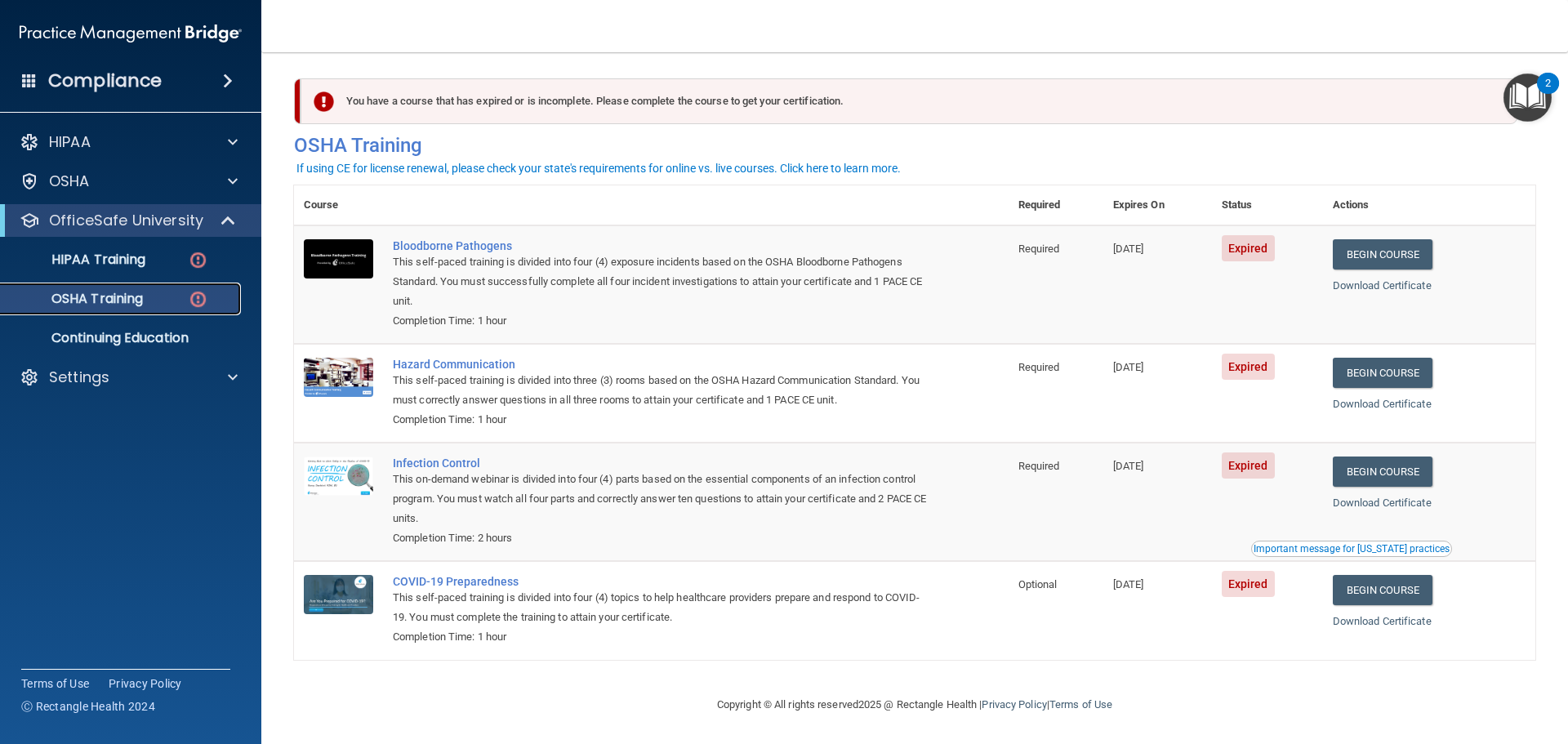
click at [113, 290] on p "OSHA Training" at bounding box center [77, 298] width 132 height 16
click at [126, 333] on p "Continuing Education" at bounding box center [122, 337] width 223 height 16
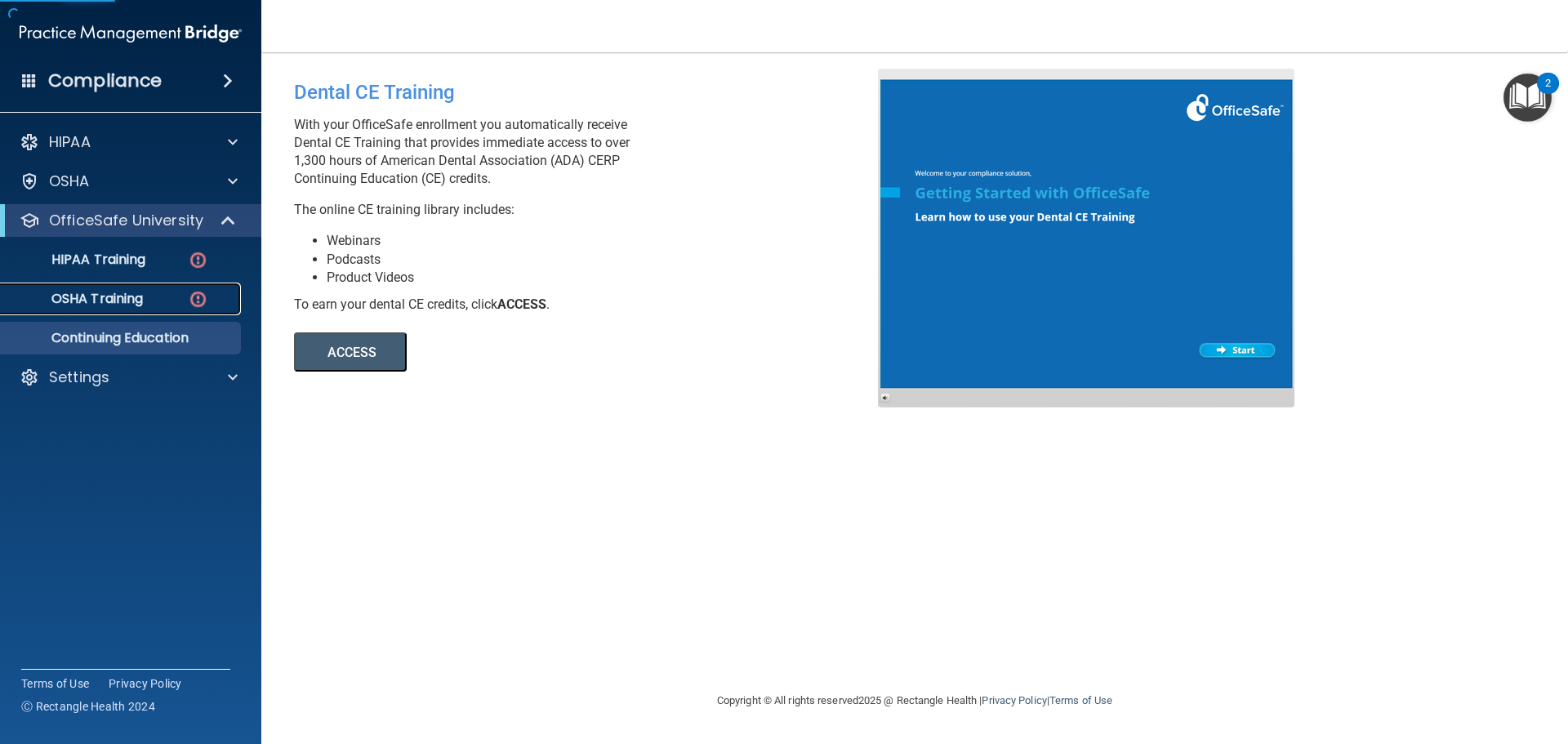
click at [120, 307] on link "OSHA Training" at bounding box center [113, 299] width 257 height 33
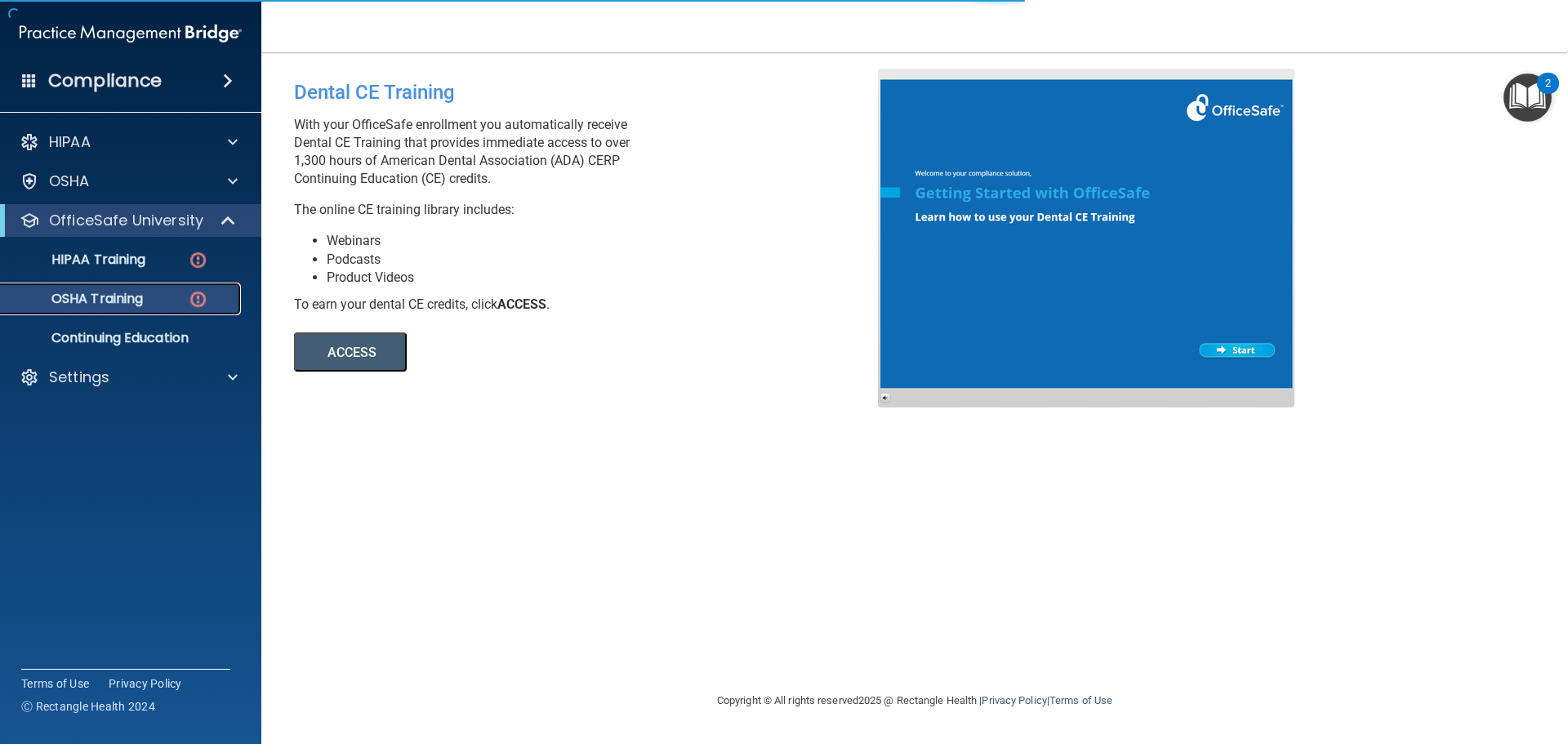
click at [121, 301] on p "OSHA Training" at bounding box center [77, 298] width 132 height 16
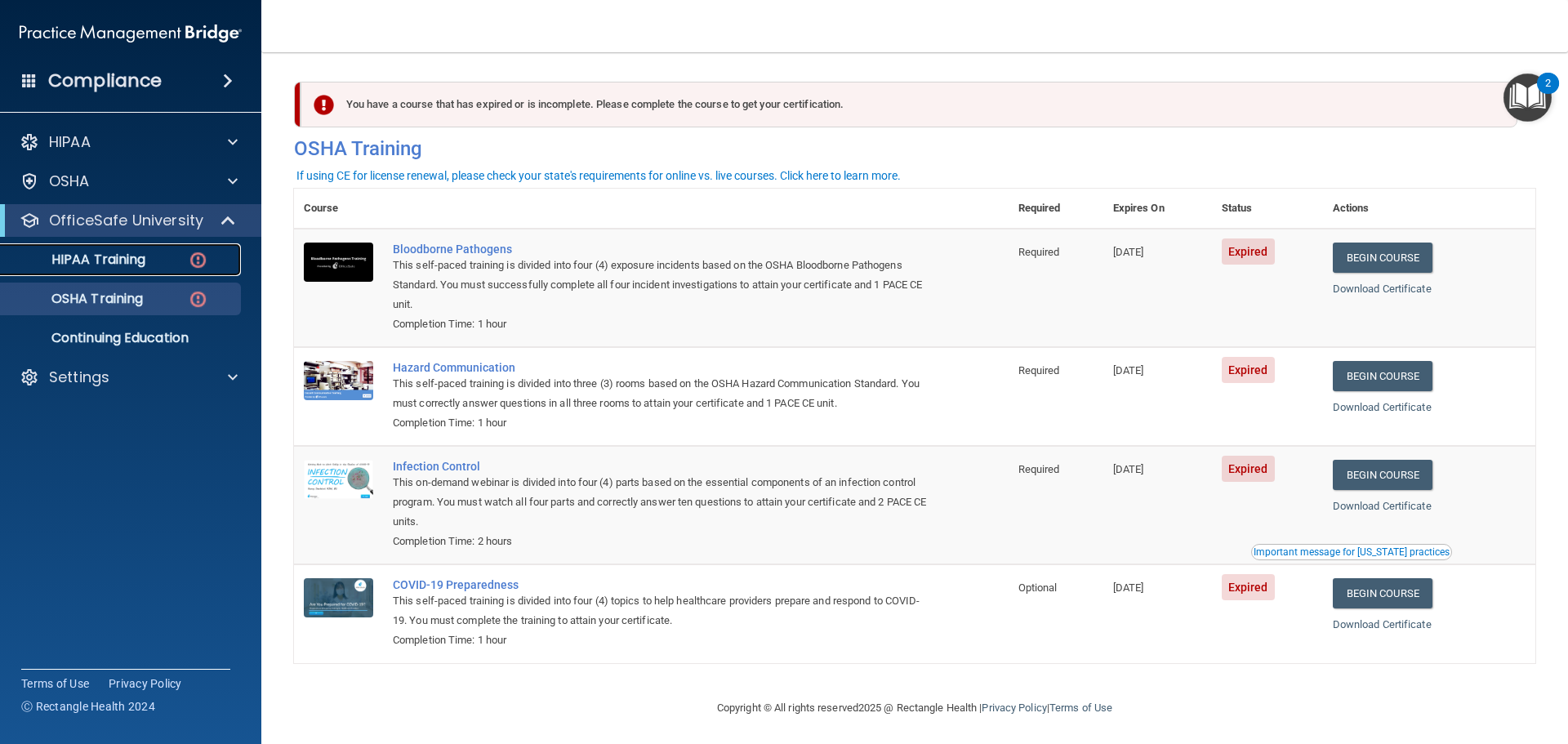
click at [120, 263] on p "HIPAA Training" at bounding box center [78, 259] width 134 height 16
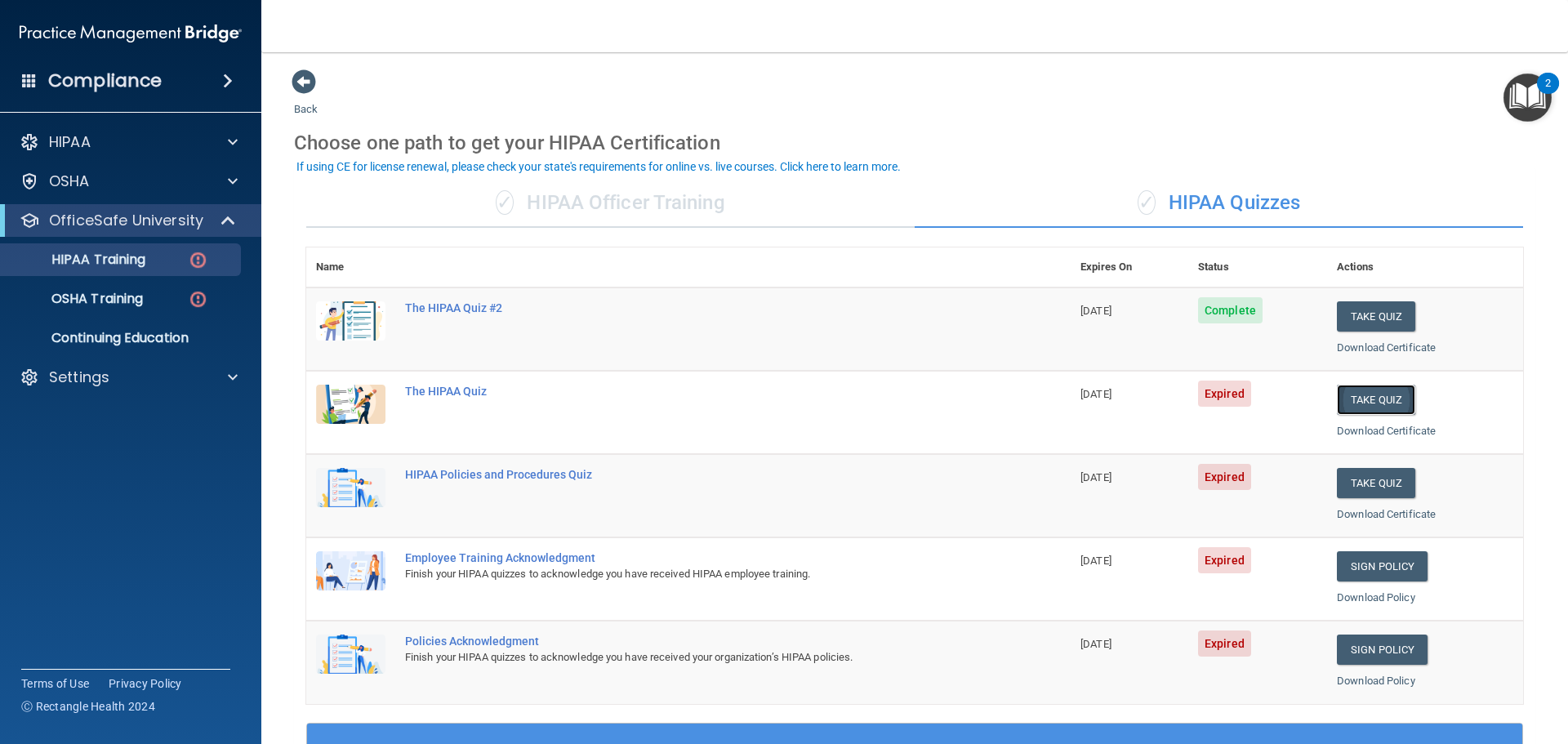
click at [1378, 400] on button "Take Quiz" at bounding box center [1375, 400] width 78 height 30
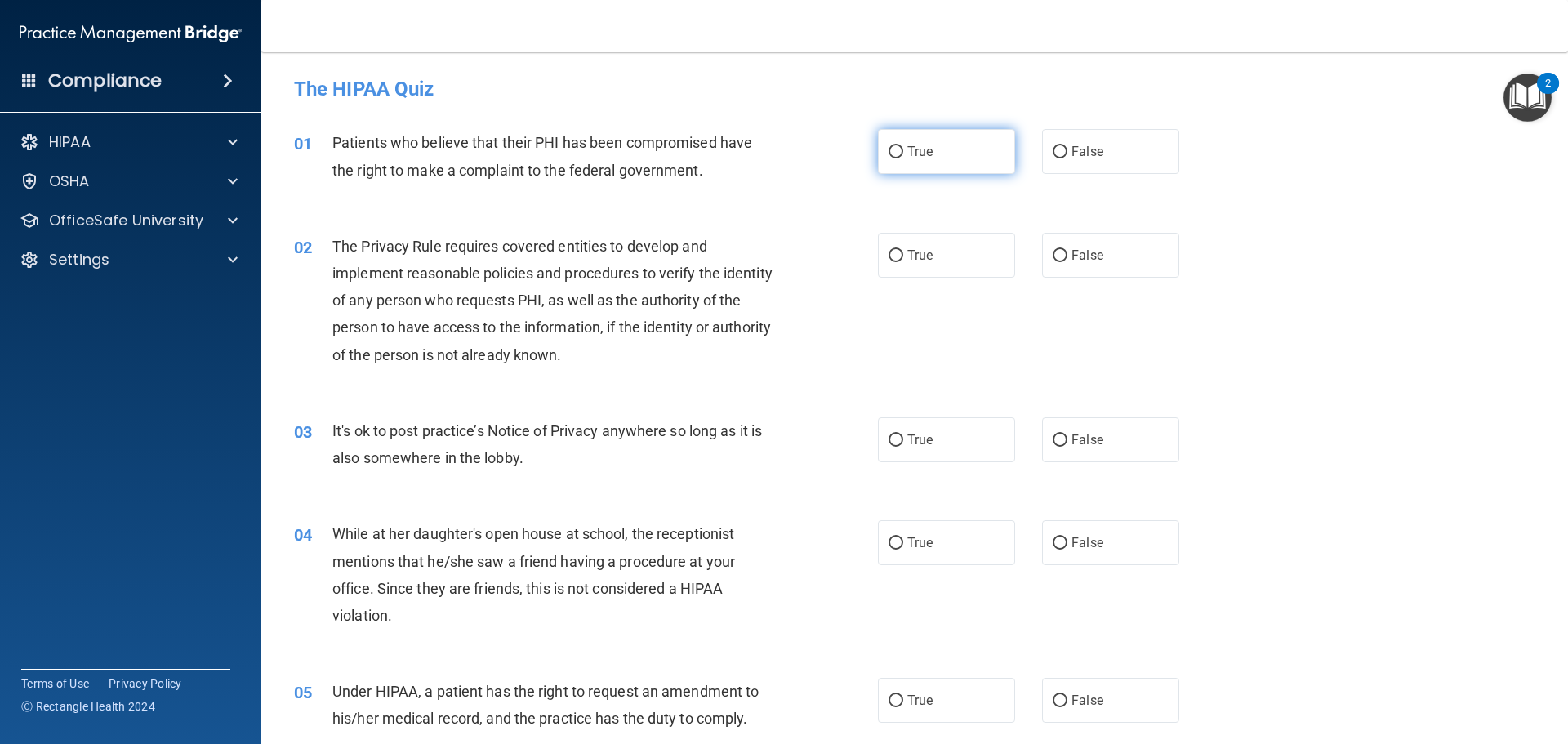
click at [891, 151] on input "True" at bounding box center [896, 152] width 15 height 12
radio input "true"
click at [888, 261] on input "True" at bounding box center [896, 255] width 15 height 12
radio input "true"
click at [1053, 437] on input "False" at bounding box center [1060, 440] width 15 height 12
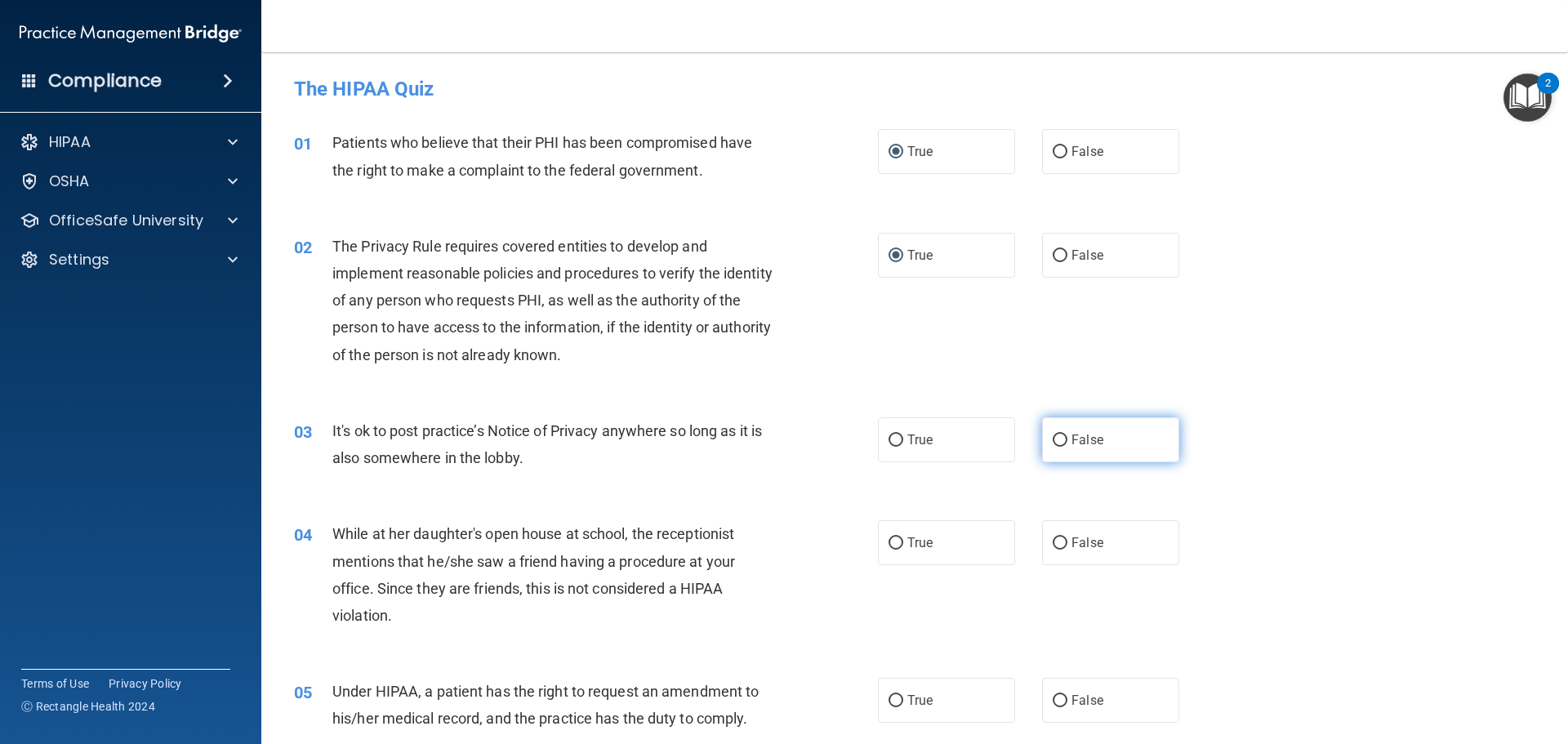
radio input "true"
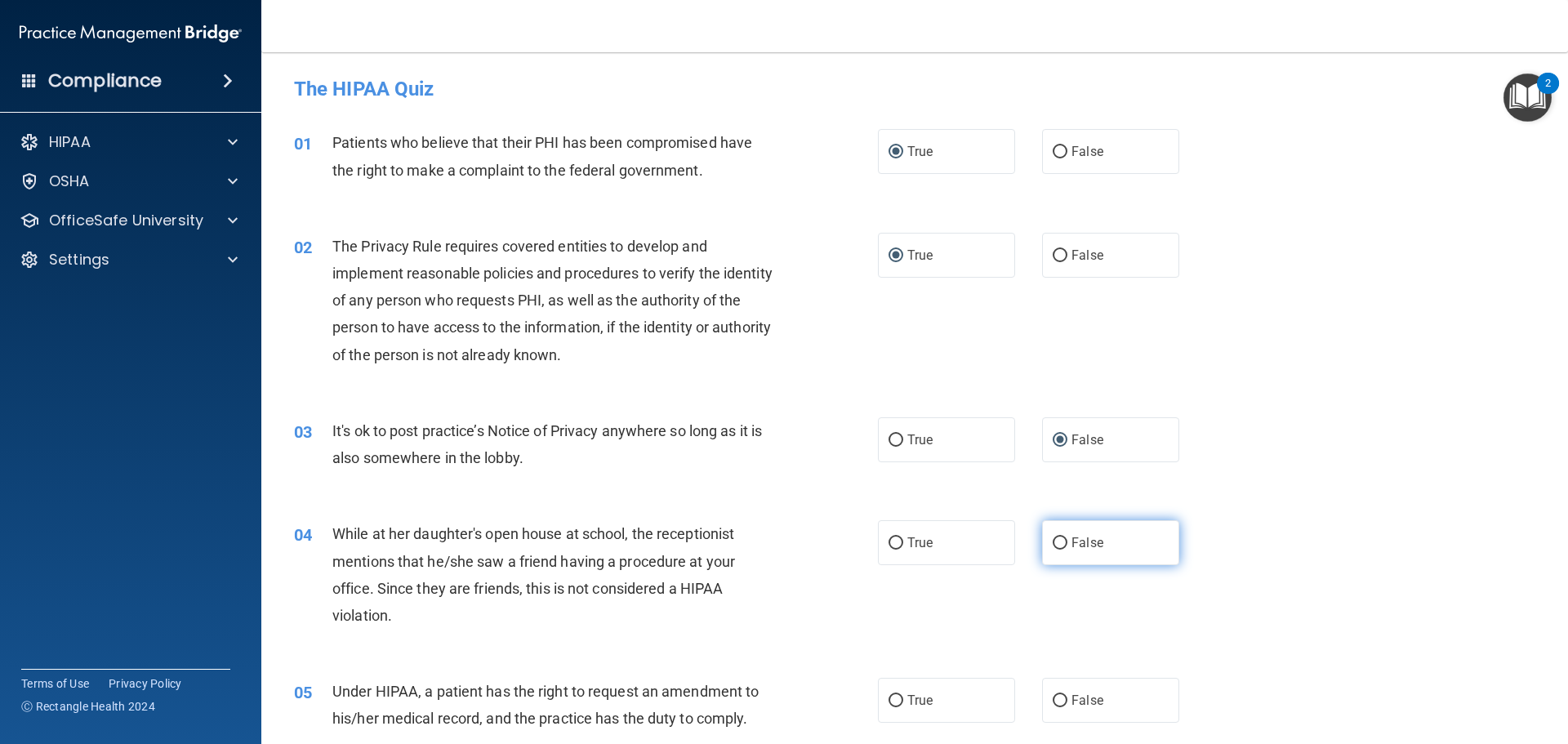
click at [1054, 541] on input "False" at bounding box center [1060, 543] width 15 height 12
radio input "true"
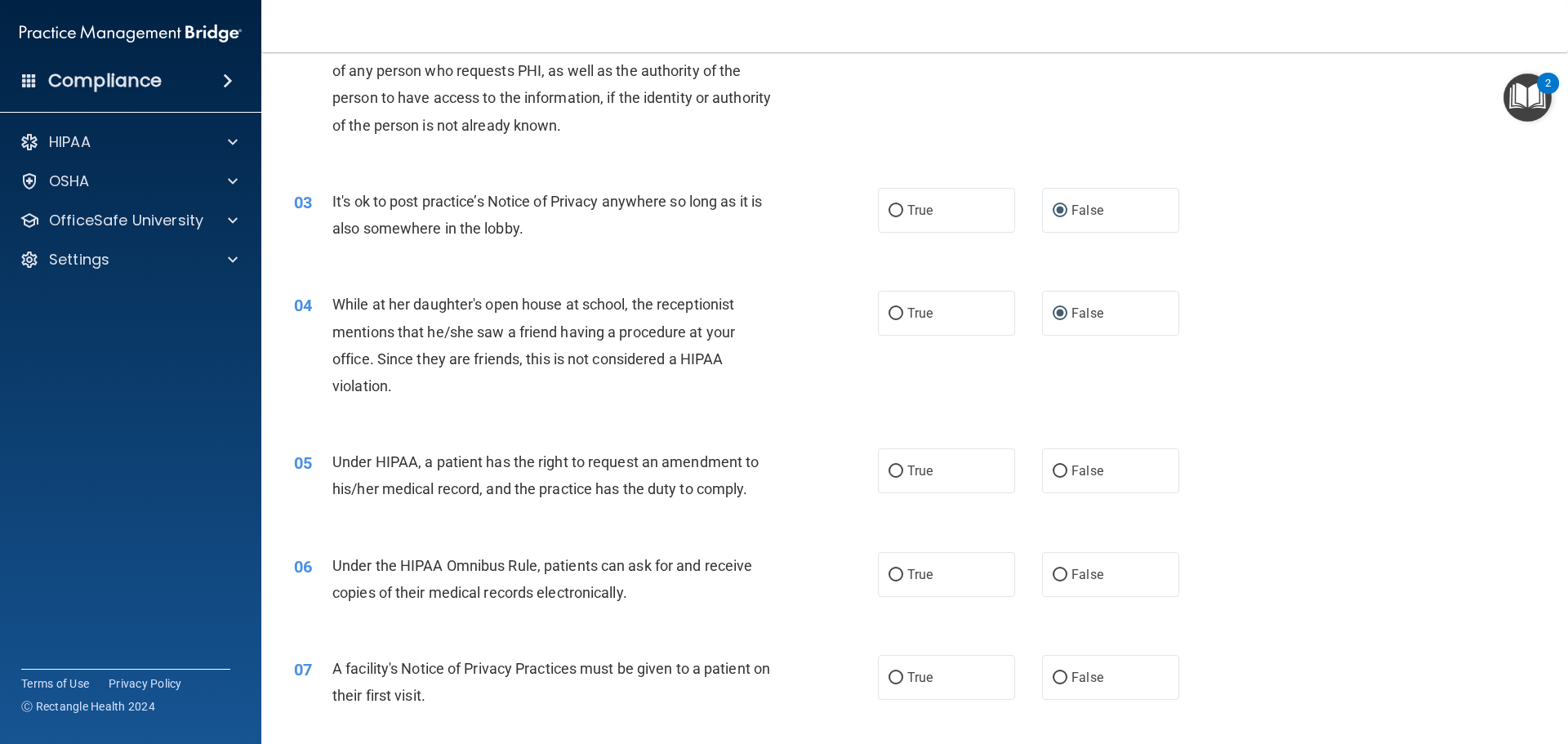
scroll to position [245, 0]
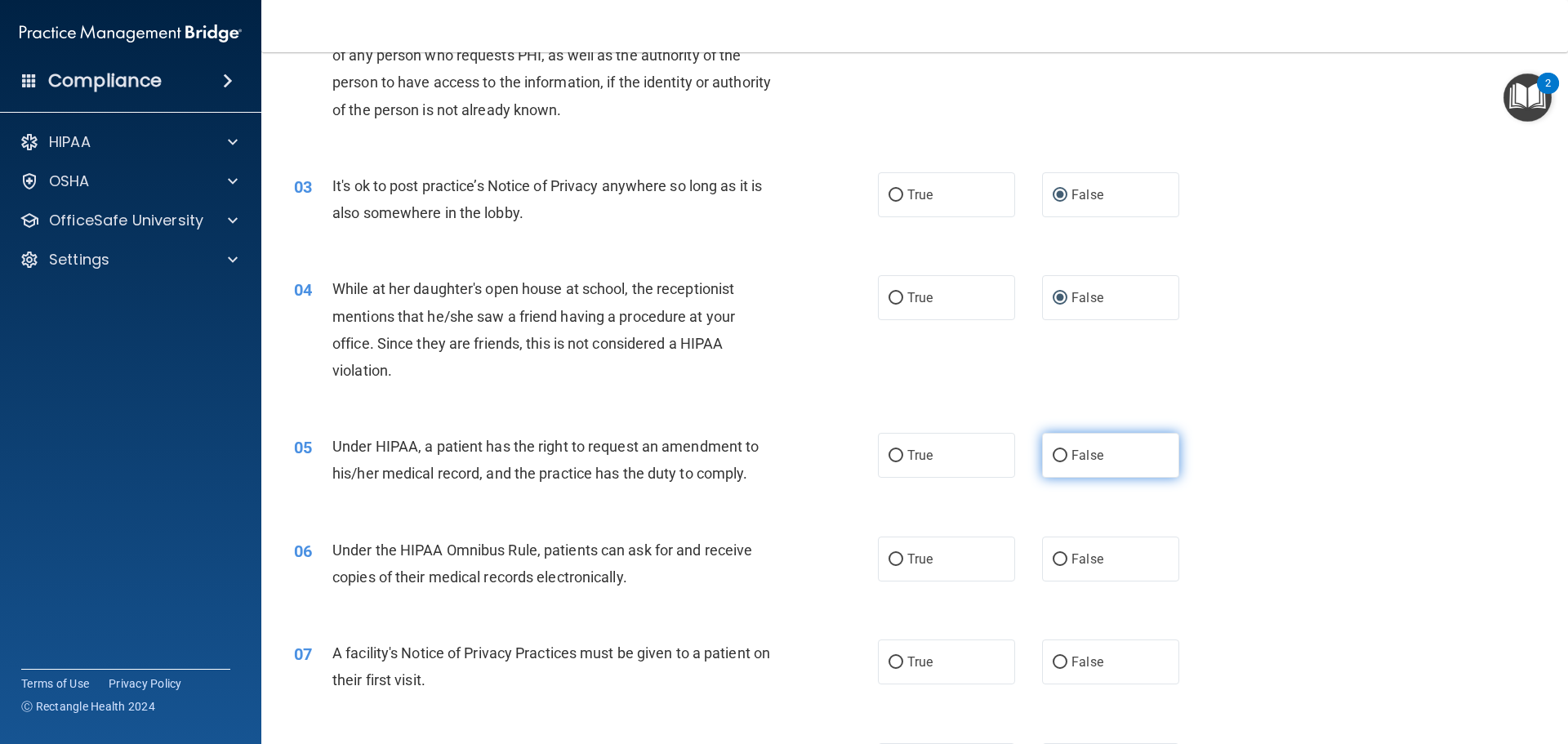
click at [1053, 456] on input "False" at bounding box center [1060, 456] width 15 height 12
radio input "true"
click at [890, 557] on input "True" at bounding box center [896, 559] width 15 height 12
radio input "true"
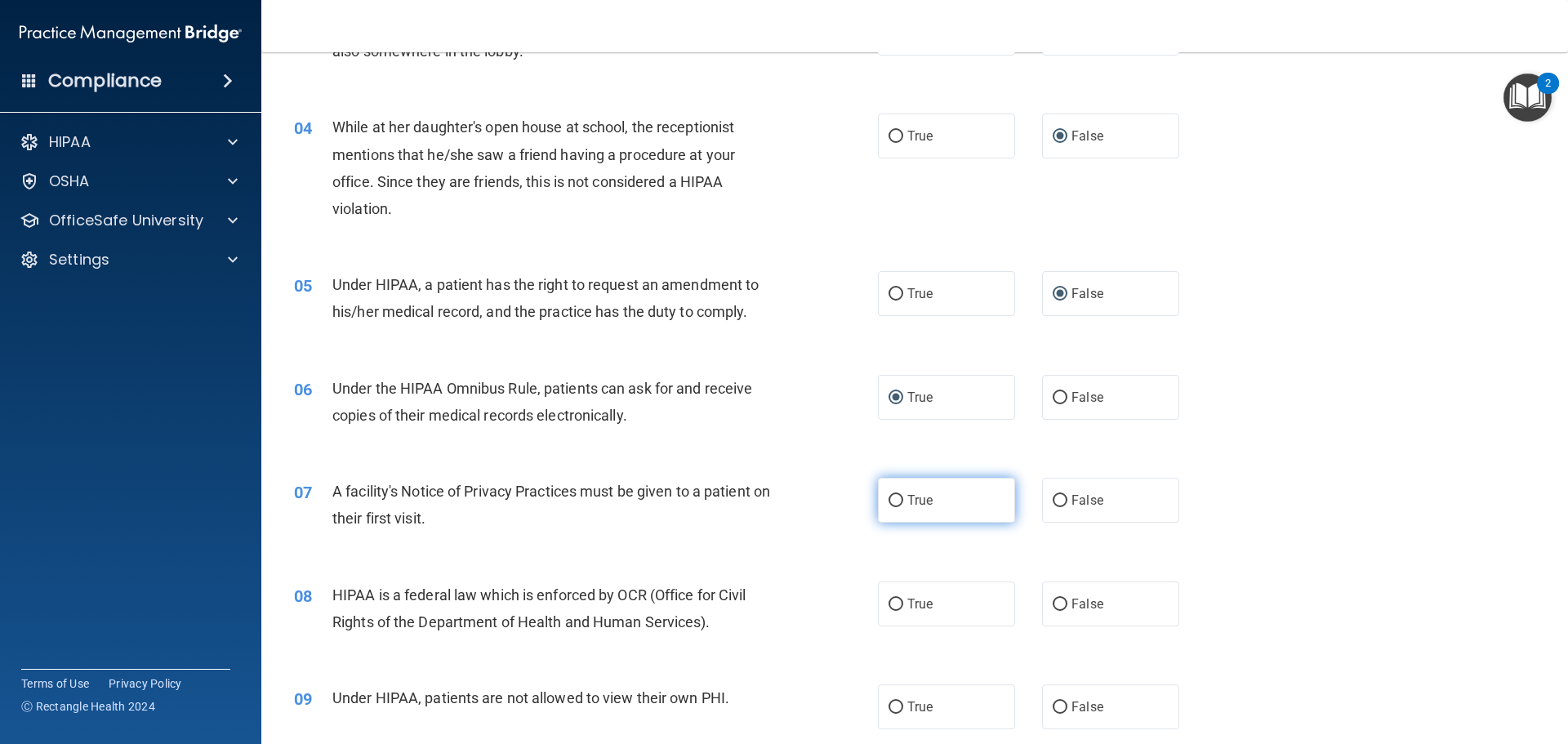
scroll to position [408, 0]
click at [888, 499] on input "True" at bounding box center [896, 498] width 15 height 12
radio input "true"
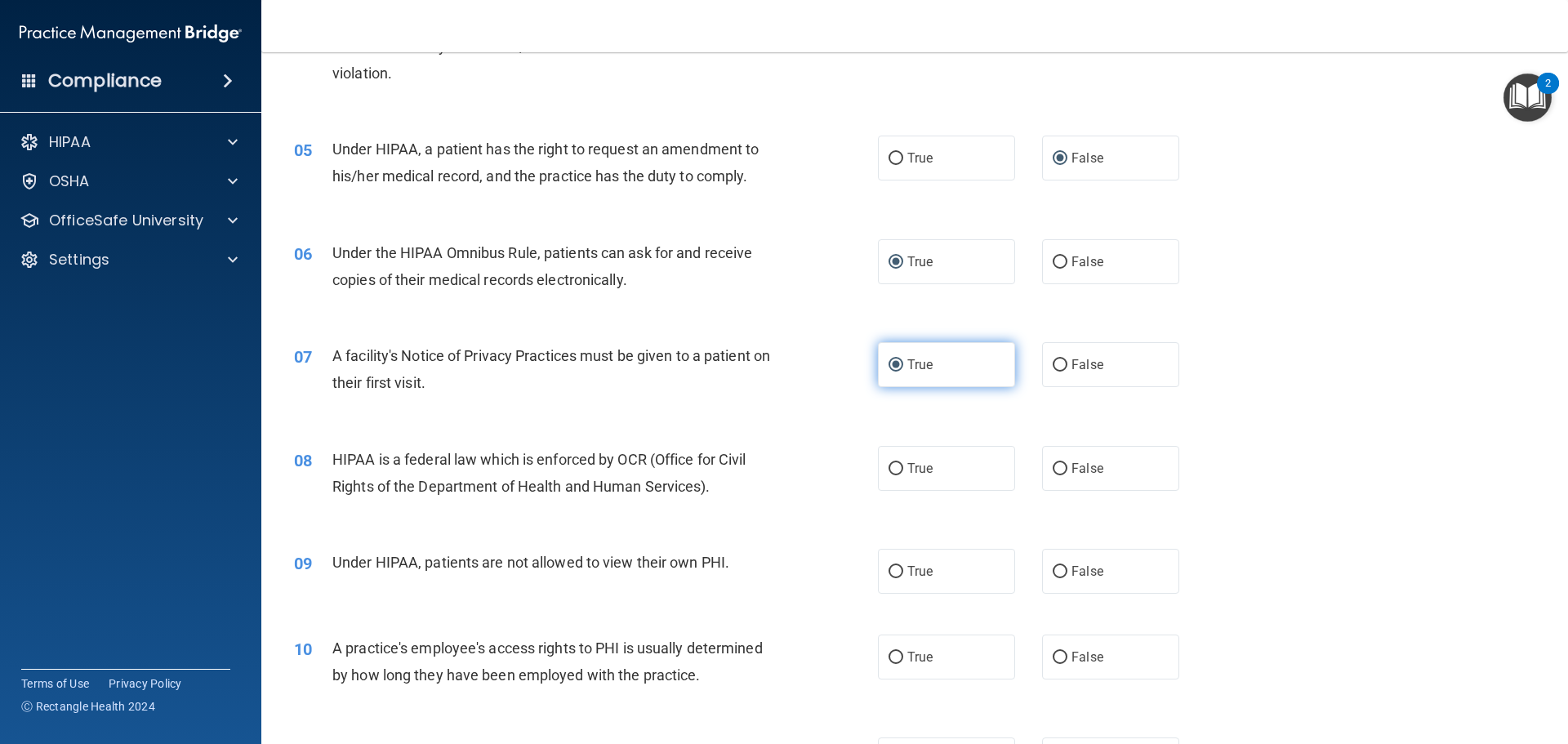
scroll to position [571, 0]
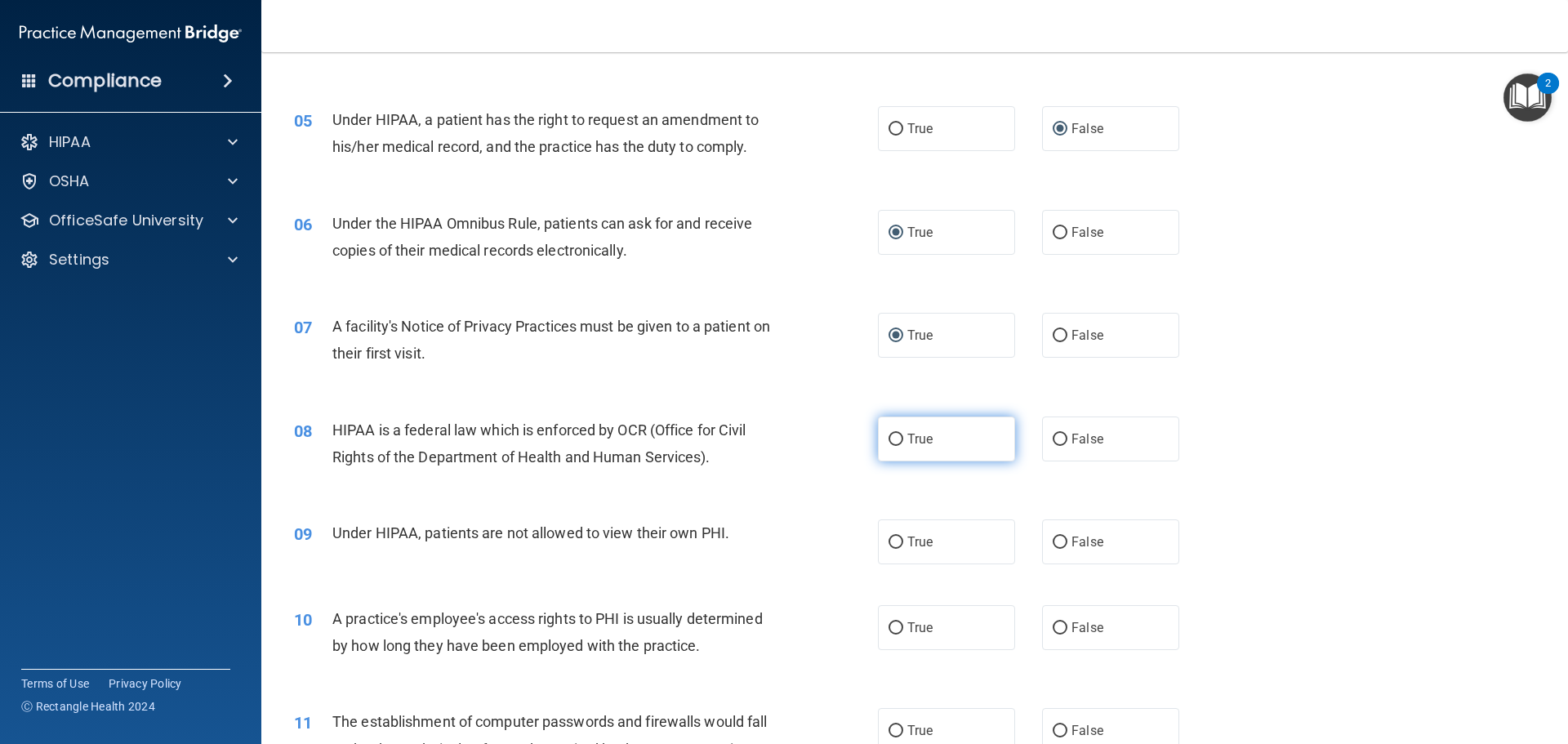
click at [890, 436] on input "True" at bounding box center [896, 439] width 15 height 12
radio input "true"
click at [1053, 542] on input "False" at bounding box center [1060, 542] width 15 height 12
radio input "true"
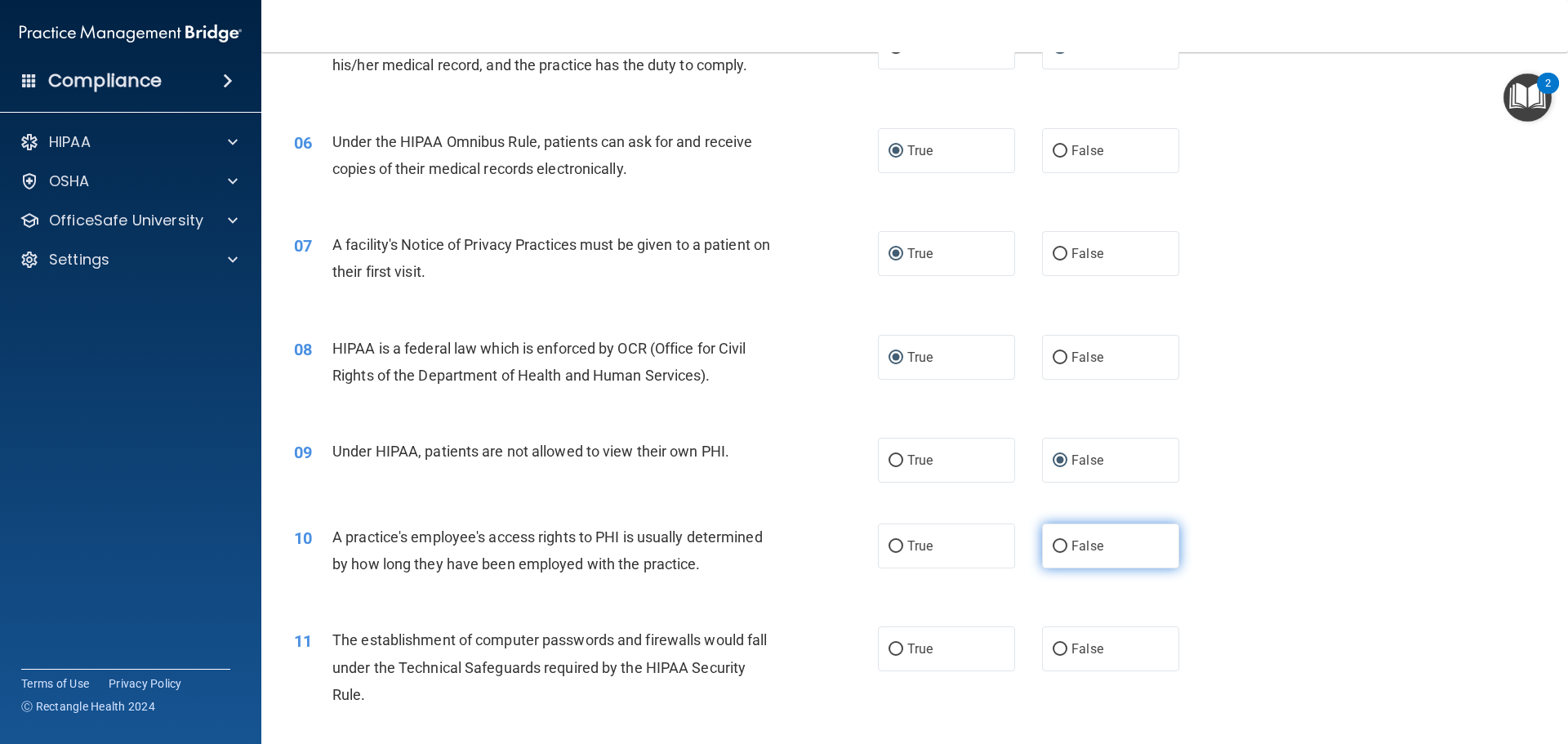
click at [1055, 541] on input "False" at bounding box center [1060, 546] width 15 height 12
radio input "true"
click at [898, 648] on label "True" at bounding box center [946, 648] width 137 height 44
click at [898, 648] on input "True" at bounding box center [896, 649] width 15 height 12
radio input "true"
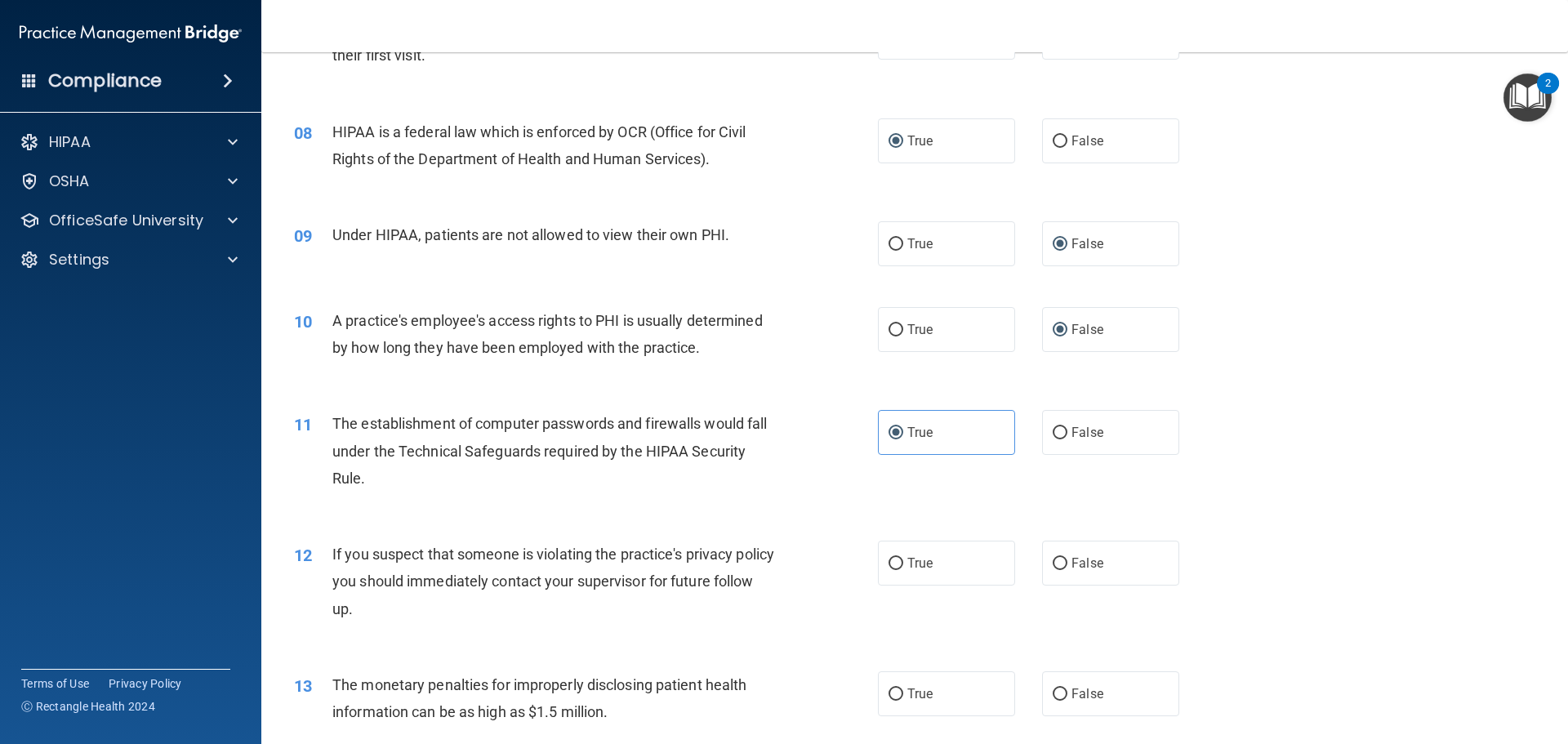
scroll to position [898, 0]
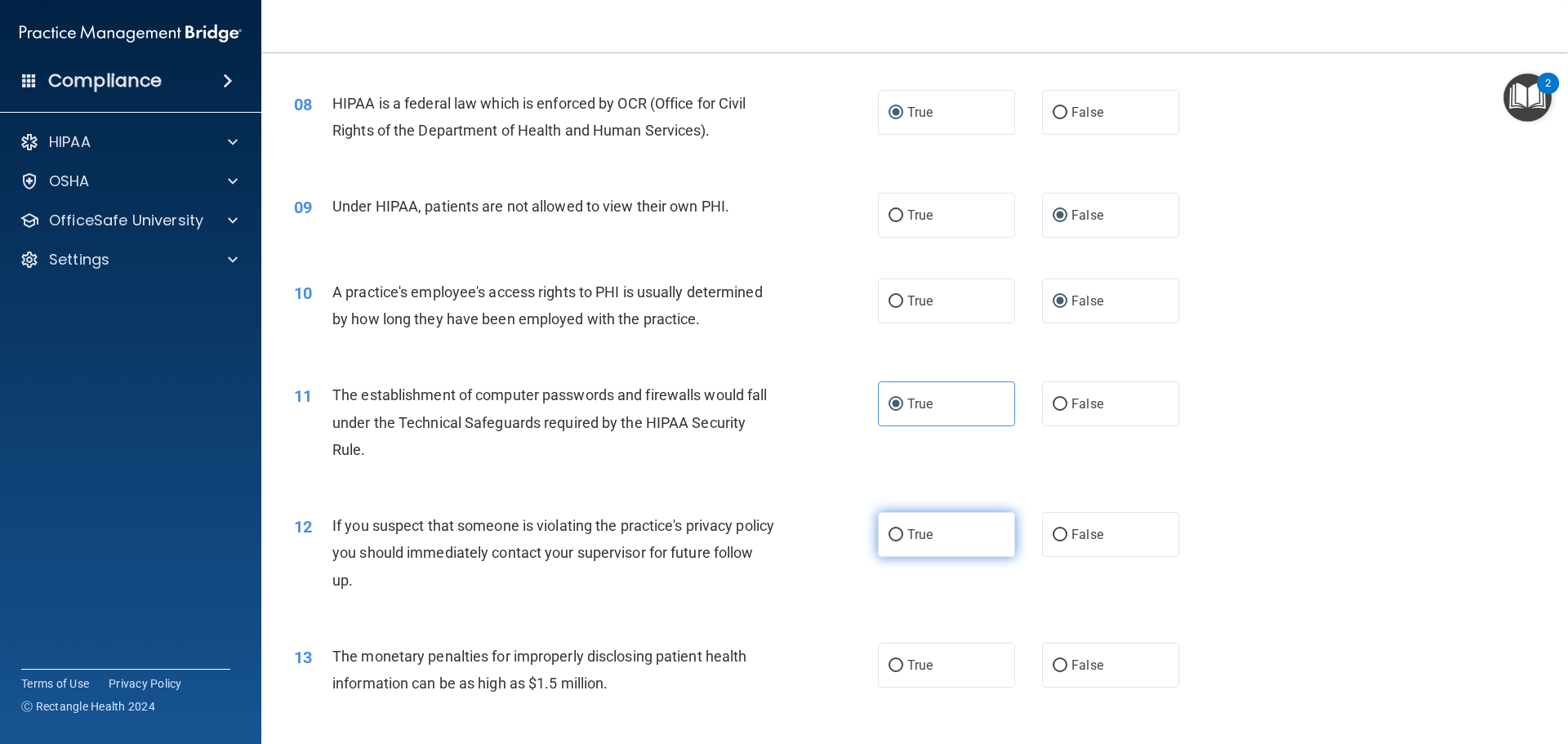
click at [888, 541] on input "True" at bounding box center [896, 534] width 15 height 12
radio input "true"
click at [893, 662] on input "True" at bounding box center [896, 666] width 15 height 12
radio input "true"
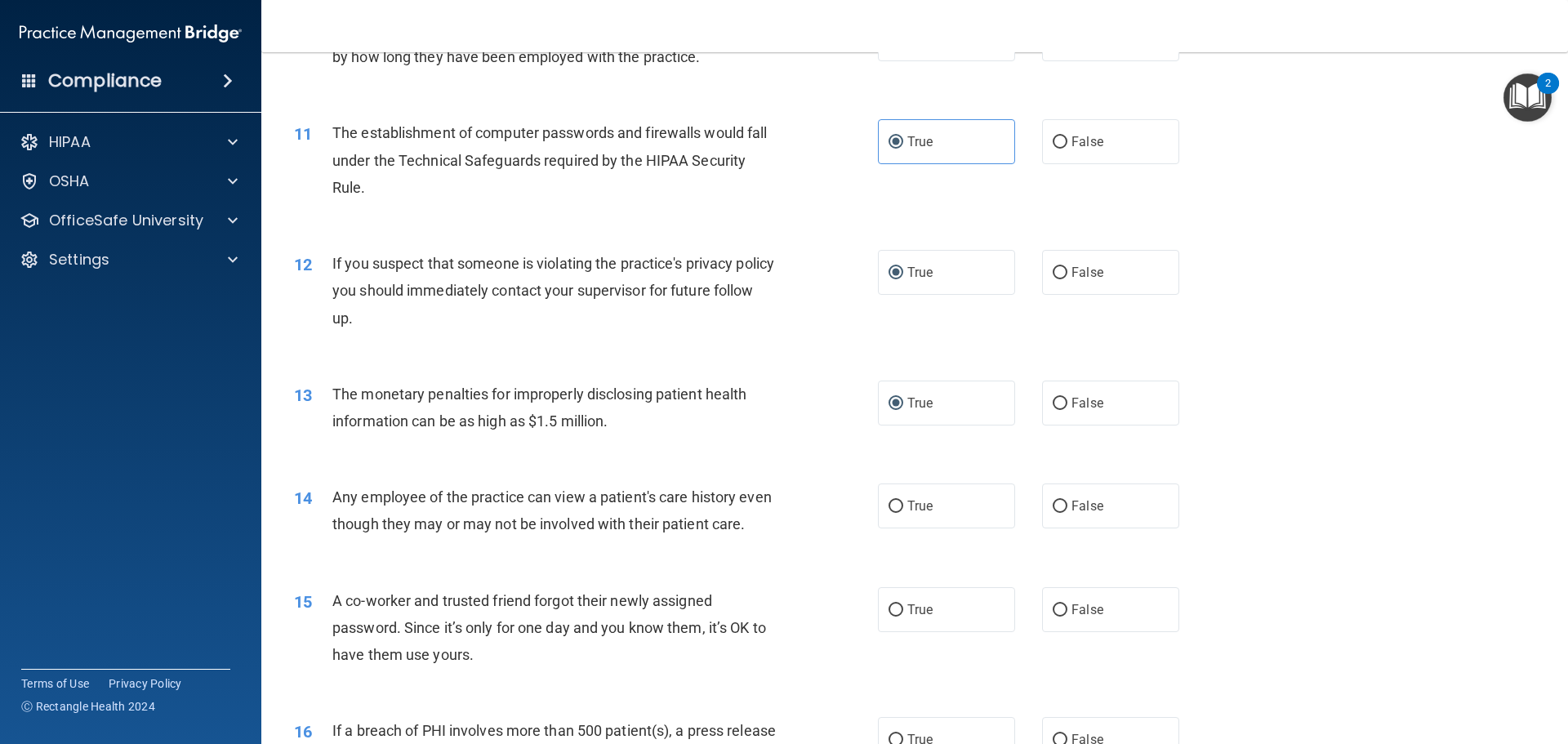
scroll to position [1224, 0]
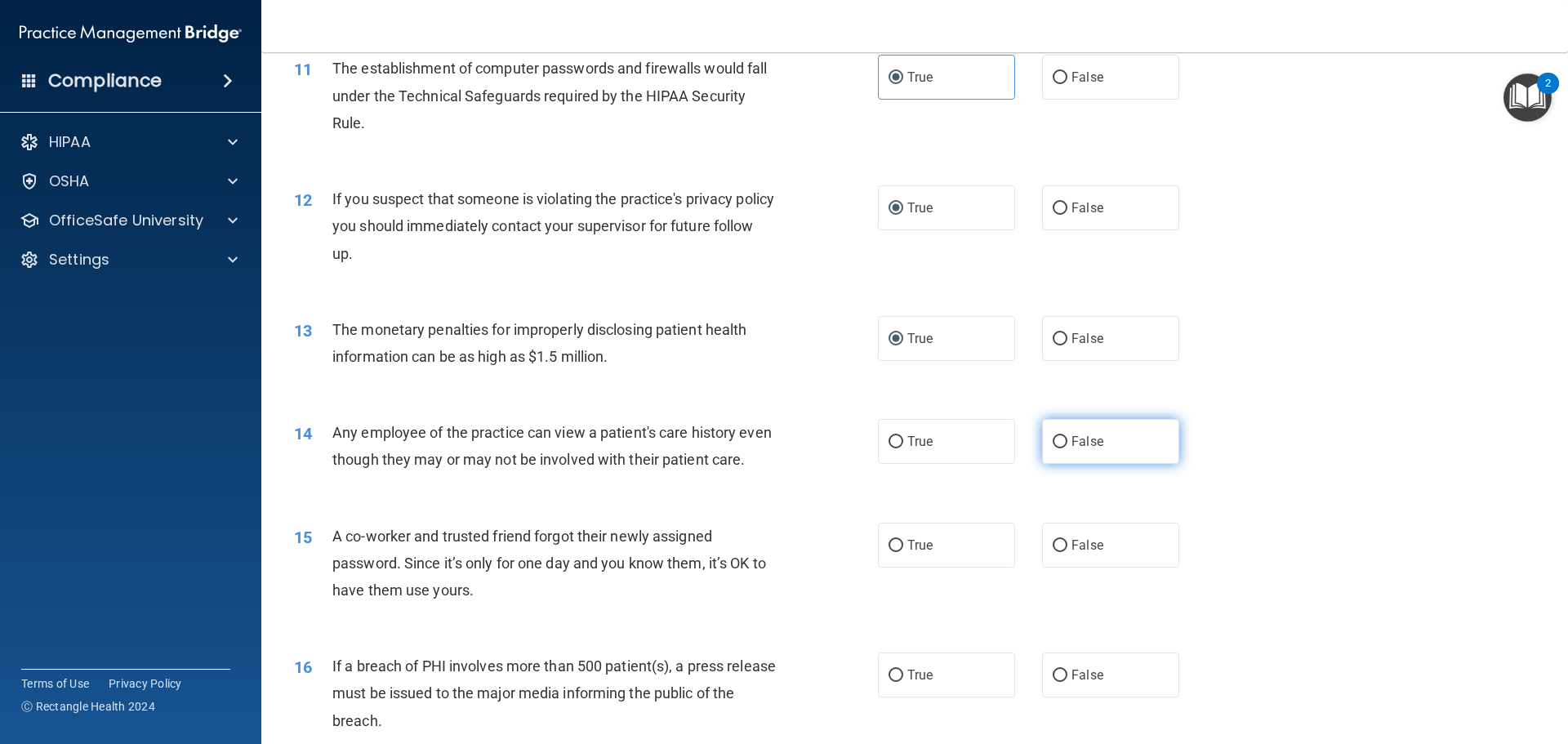
click at [1062, 435] on label "False" at bounding box center [1110, 441] width 137 height 44
click at [1062, 436] on input "False" at bounding box center [1060, 441] width 15 height 12
radio input "true"
click at [1055, 552] on input "False" at bounding box center [1060, 545] width 15 height 12
radio input "true"
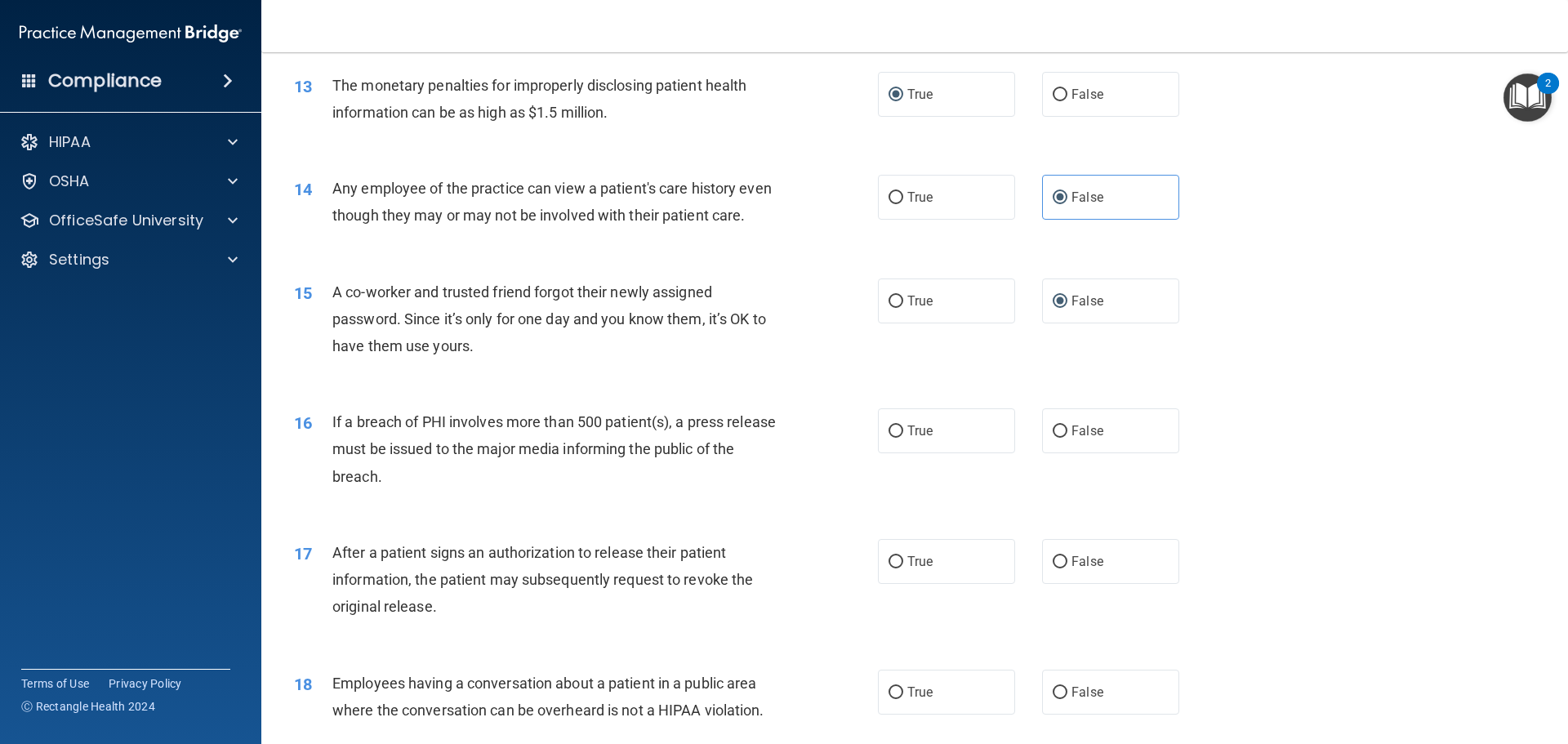
scroll to position [1469, 0]
click at [893, 437] on input "True" at bounding box center [896, 430] width 15 height 12
radio input "true"
click at [891, 567] on input "True" at bounding box center [896, 561] width 15 height 12
radio input "true"
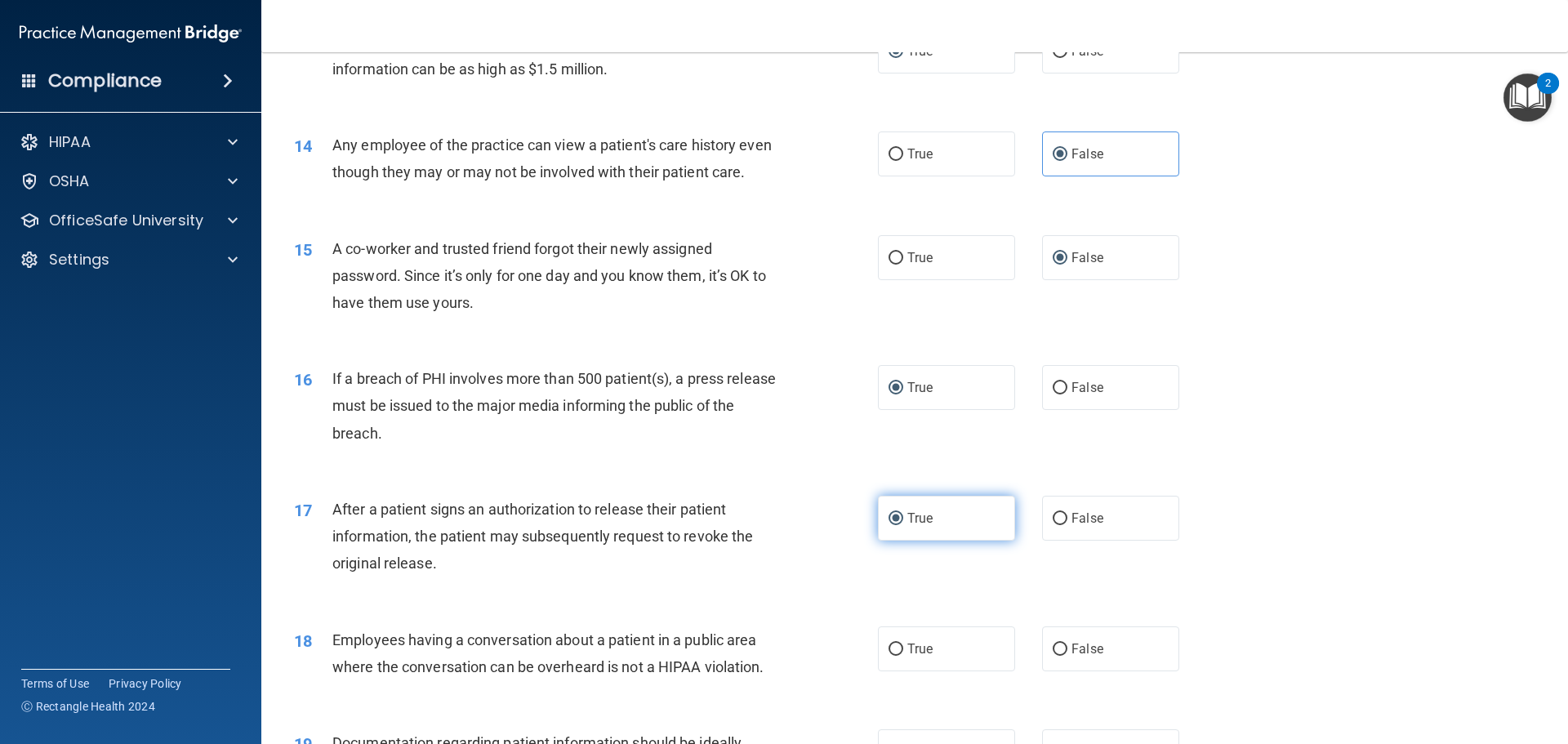
scroll to position [1550, 0]
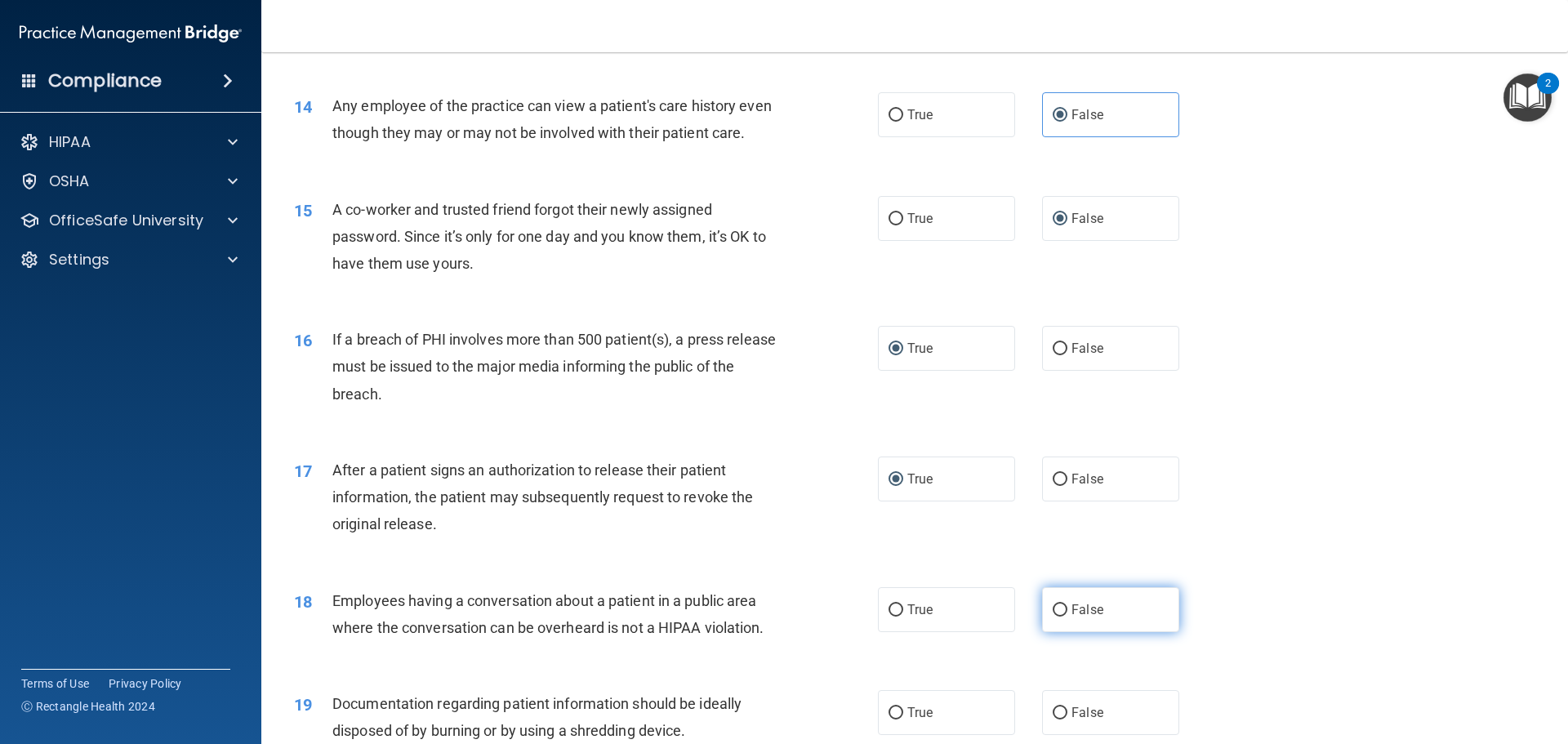
click at [1055, 616] on input "False" at bounding box center [1060, 610] width 15 height 12
radio input "true"
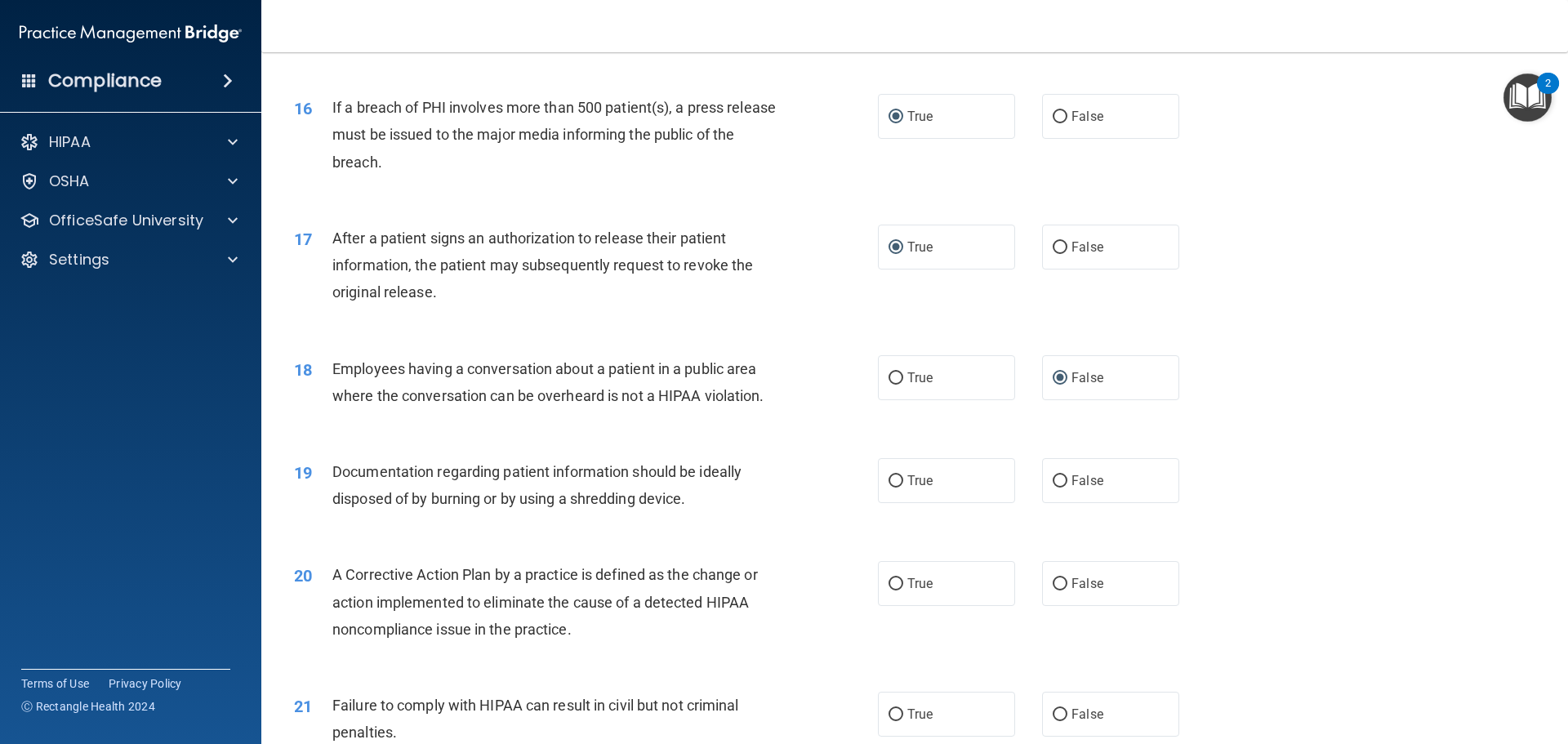
scroll to position [1795, 0]
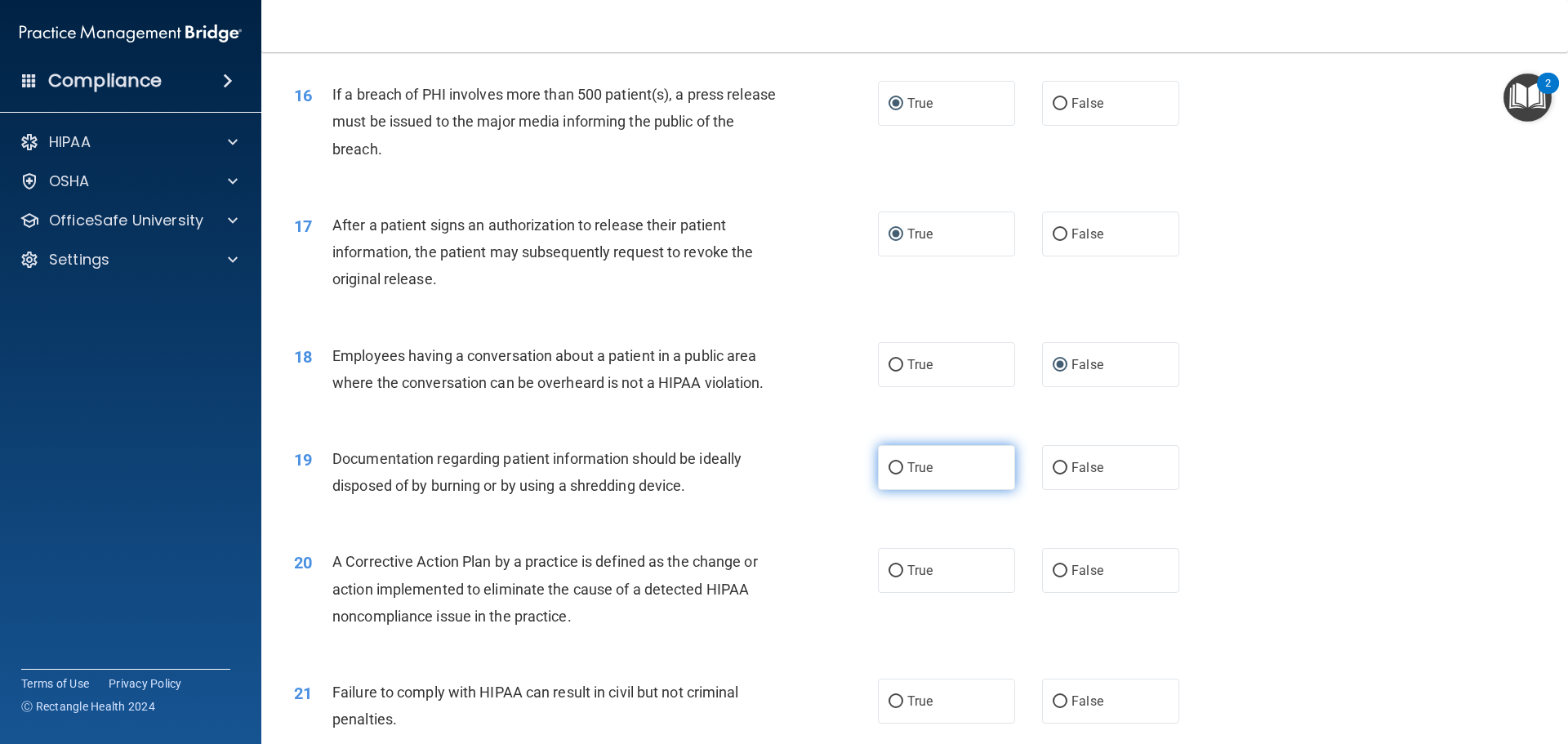
click at [896, 475] on input "True" at bounding box center [896, 468] width 15 height 12
radio input "true"
click at [895, 577] on input "True" at bounding box center [896, 570] width 15 height 12
radio input "true"
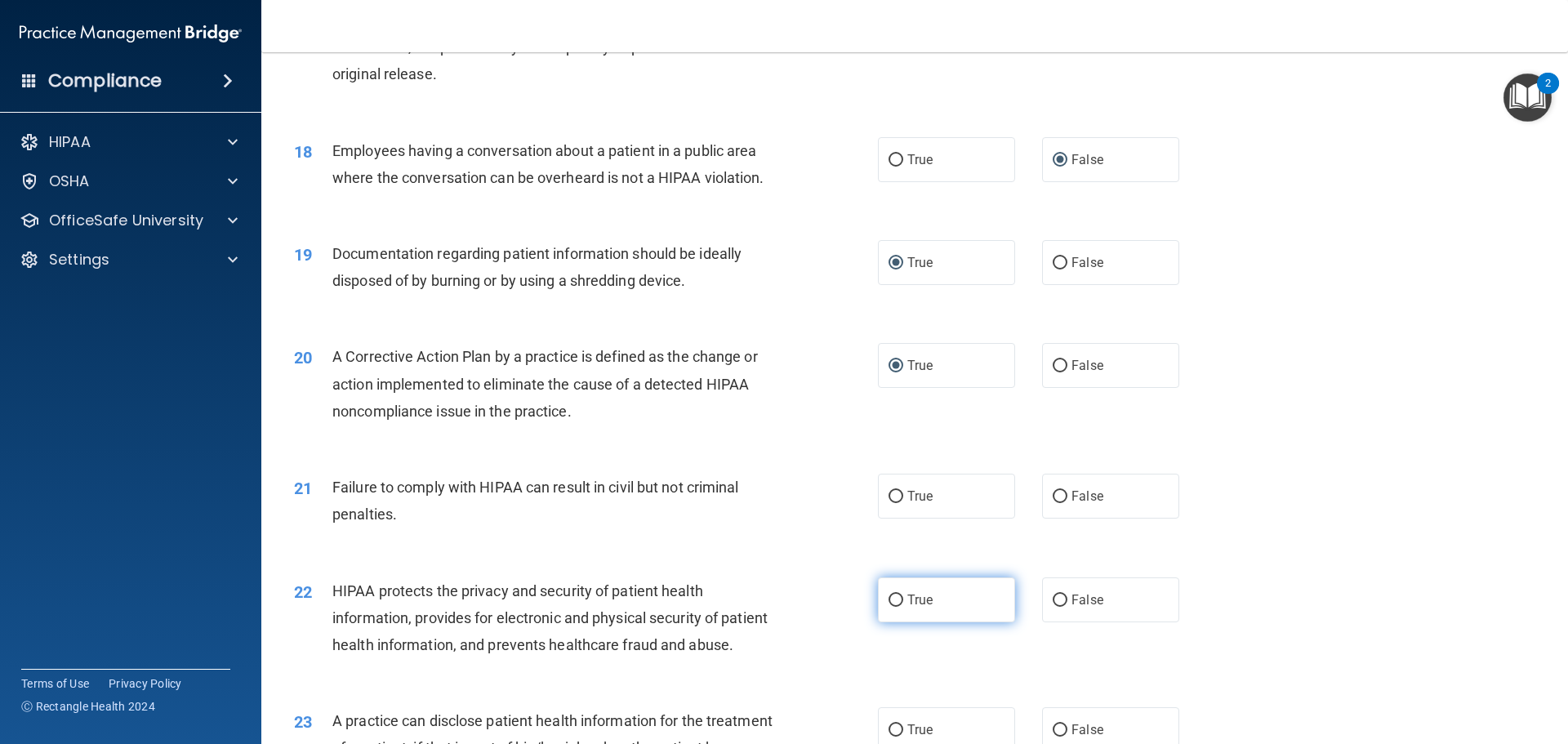
scroll to position [2040, 0]
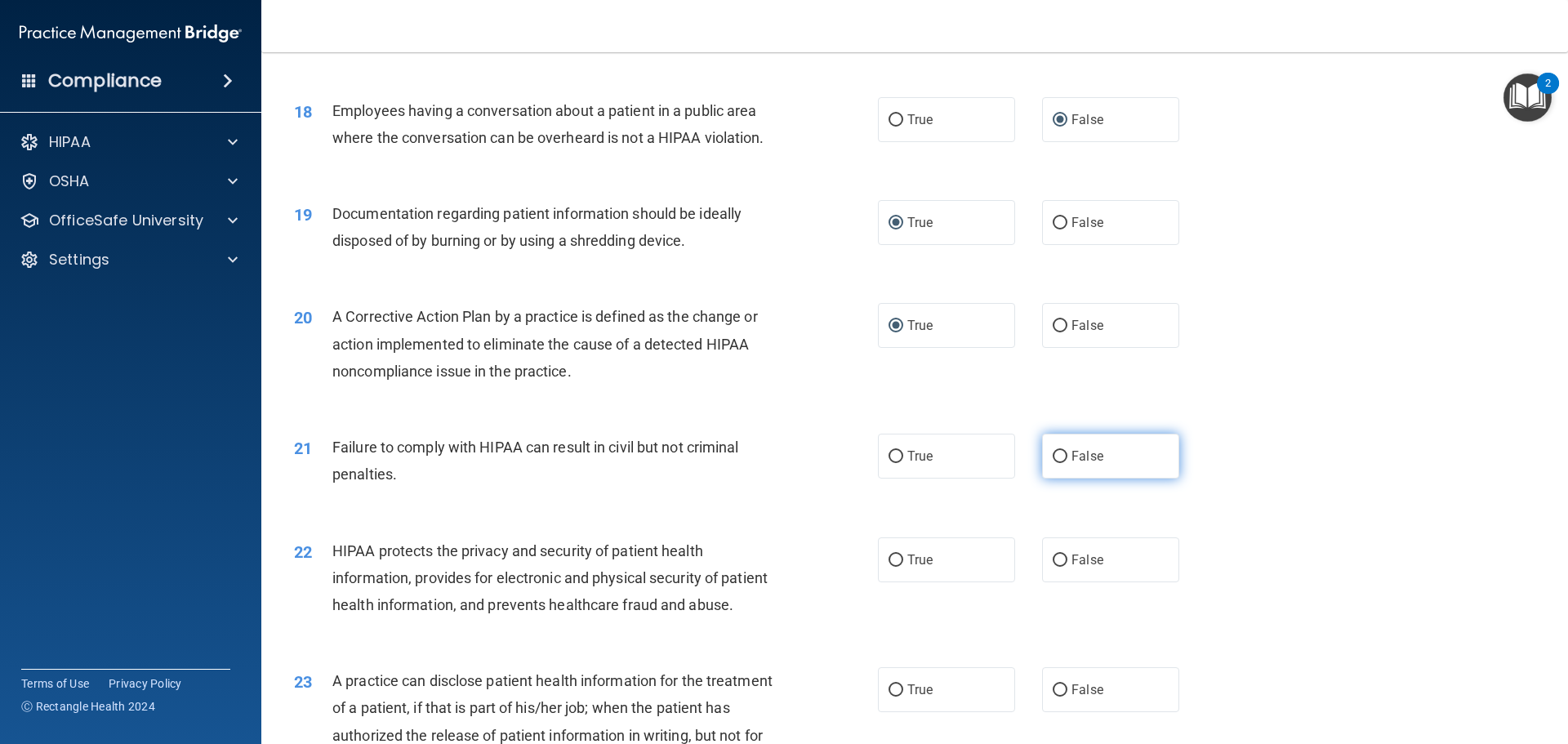
click at [1053, 463] on input "False" at bounding box center [1060, 457] width 15 height 12
radio input "true"
click at [894, 566] on input "True" at bounding box center [896, 560] width 15 height 12
radio input "true"
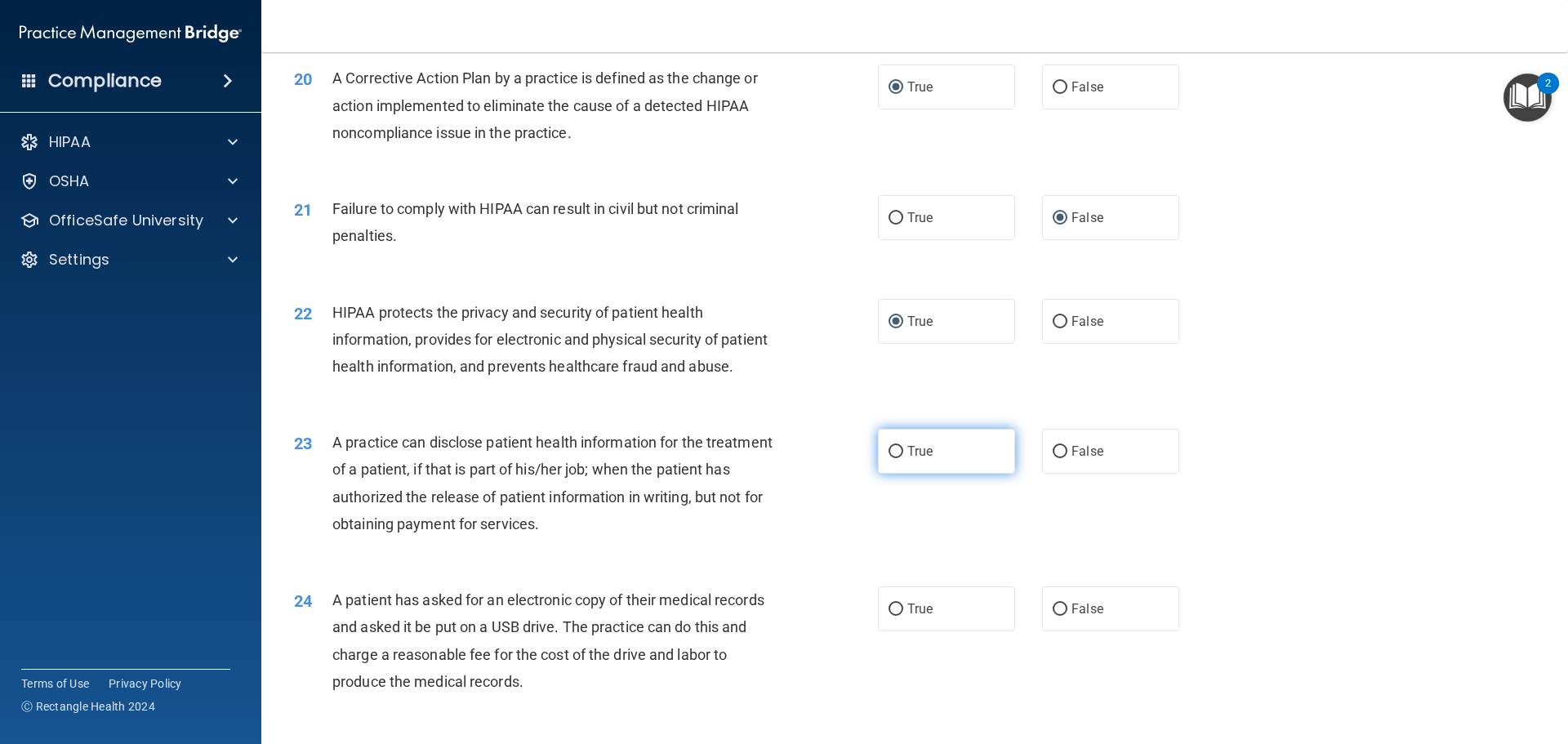
scroll to position [2285, 0]
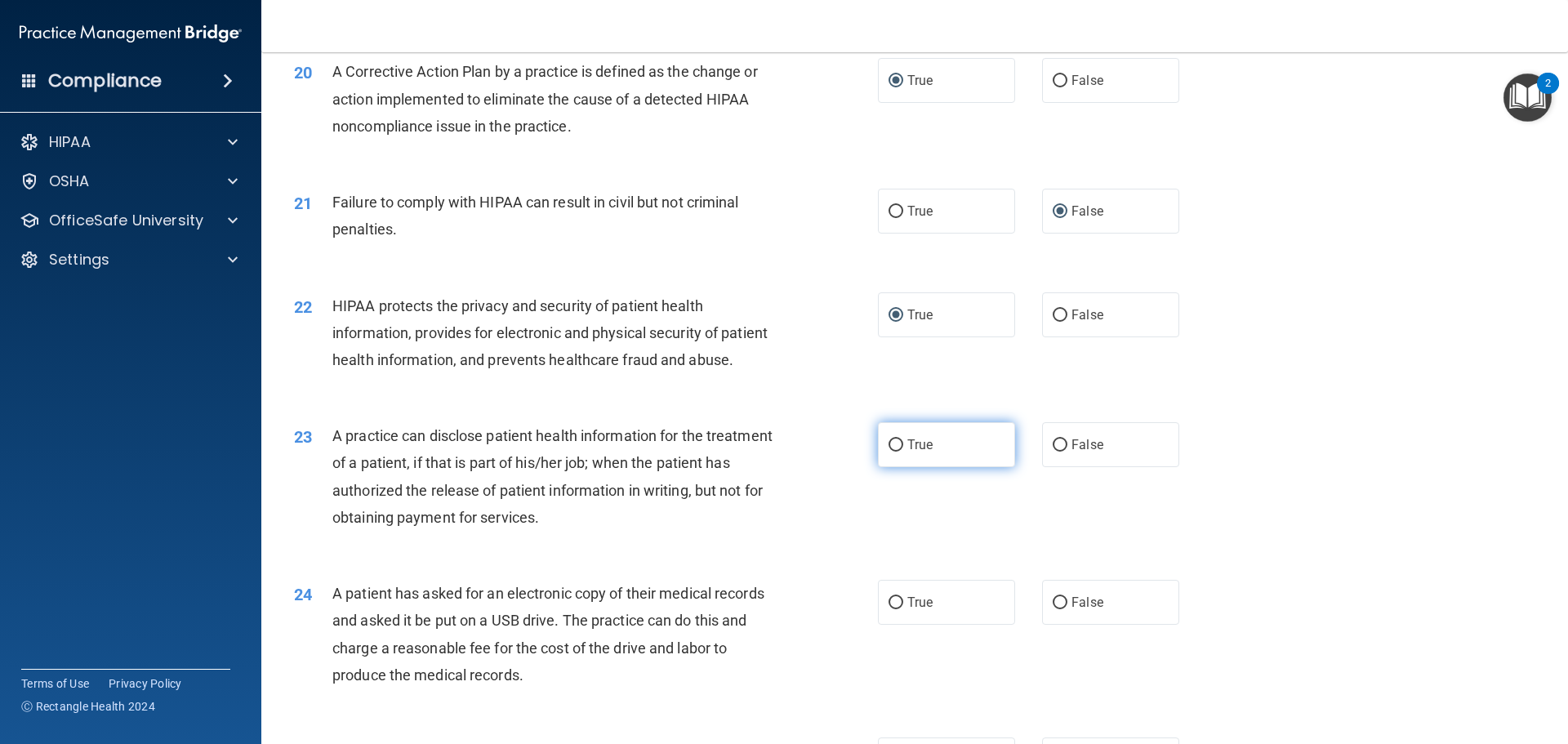
click at [892, 467] on label "True" at bounding box center [946, 443] width 137 height 44
click at [892, 451] on input "True" at bounding box center [896, 445] width 15 height 12
radio input "true"
click at [897, 624] on label "True" at bounding box center [946, 601] width 137 height 44
click at [897, 609] on input "True" at bounding box center [896, 602] width 15 height 12
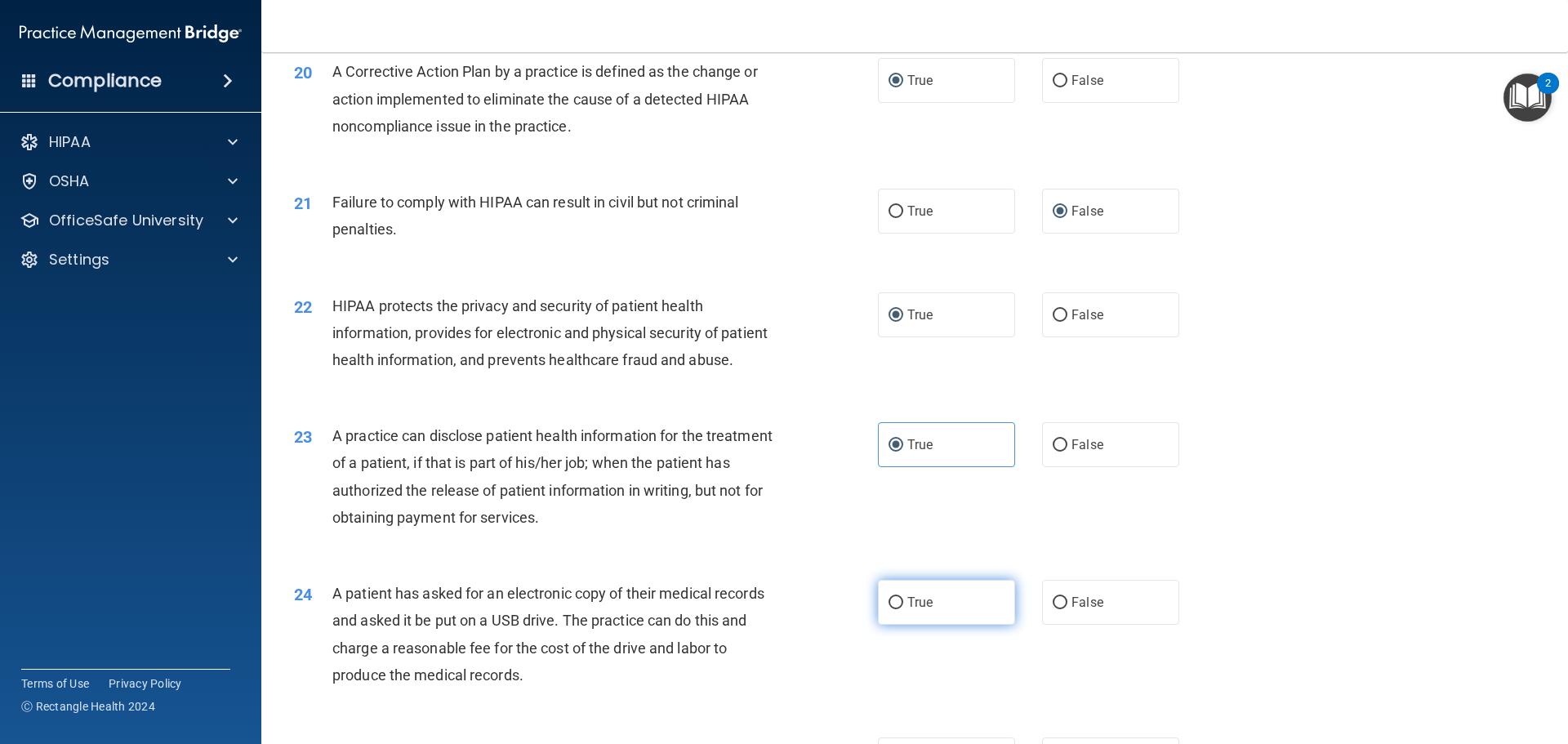
radio input "true"
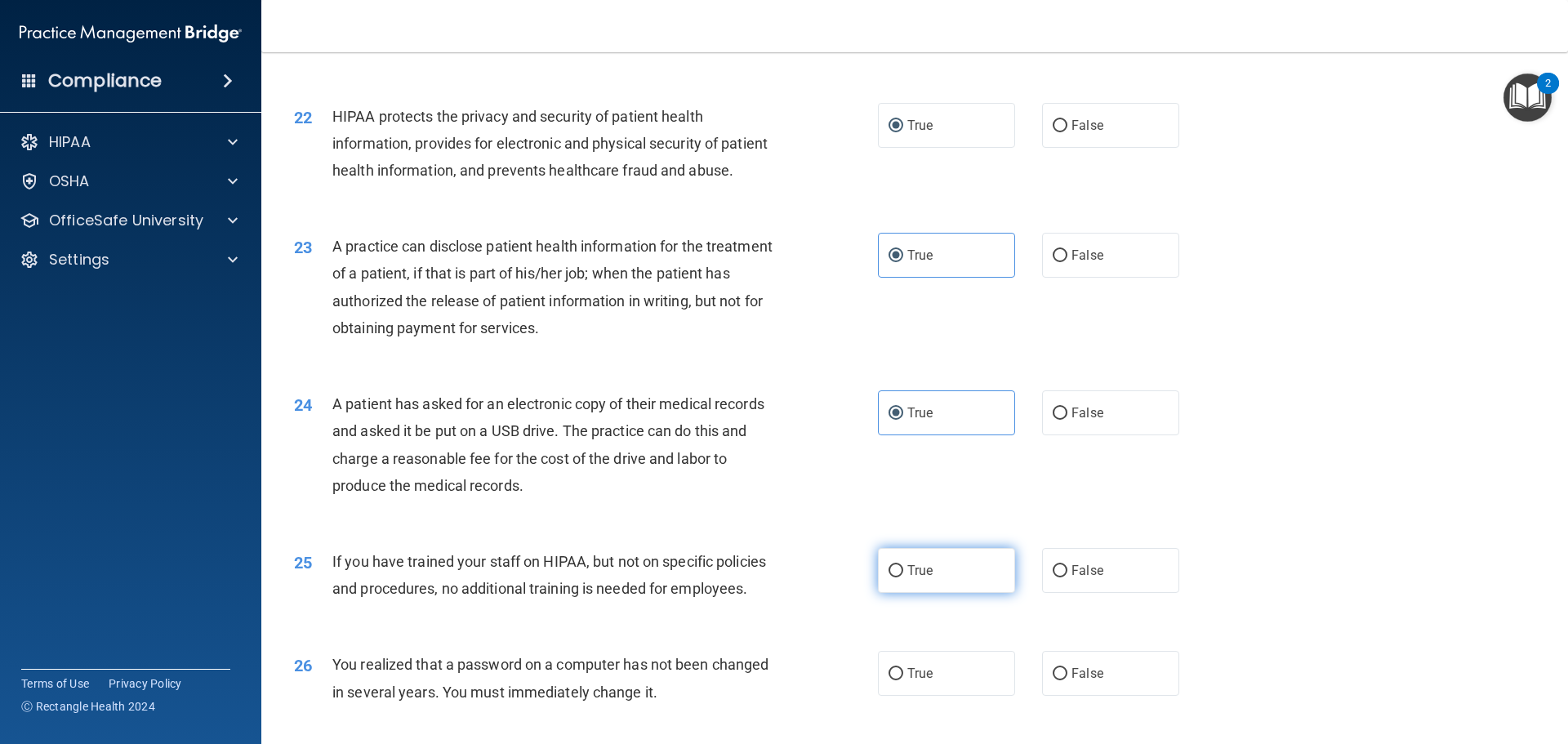
scroll to position [2531, 0]
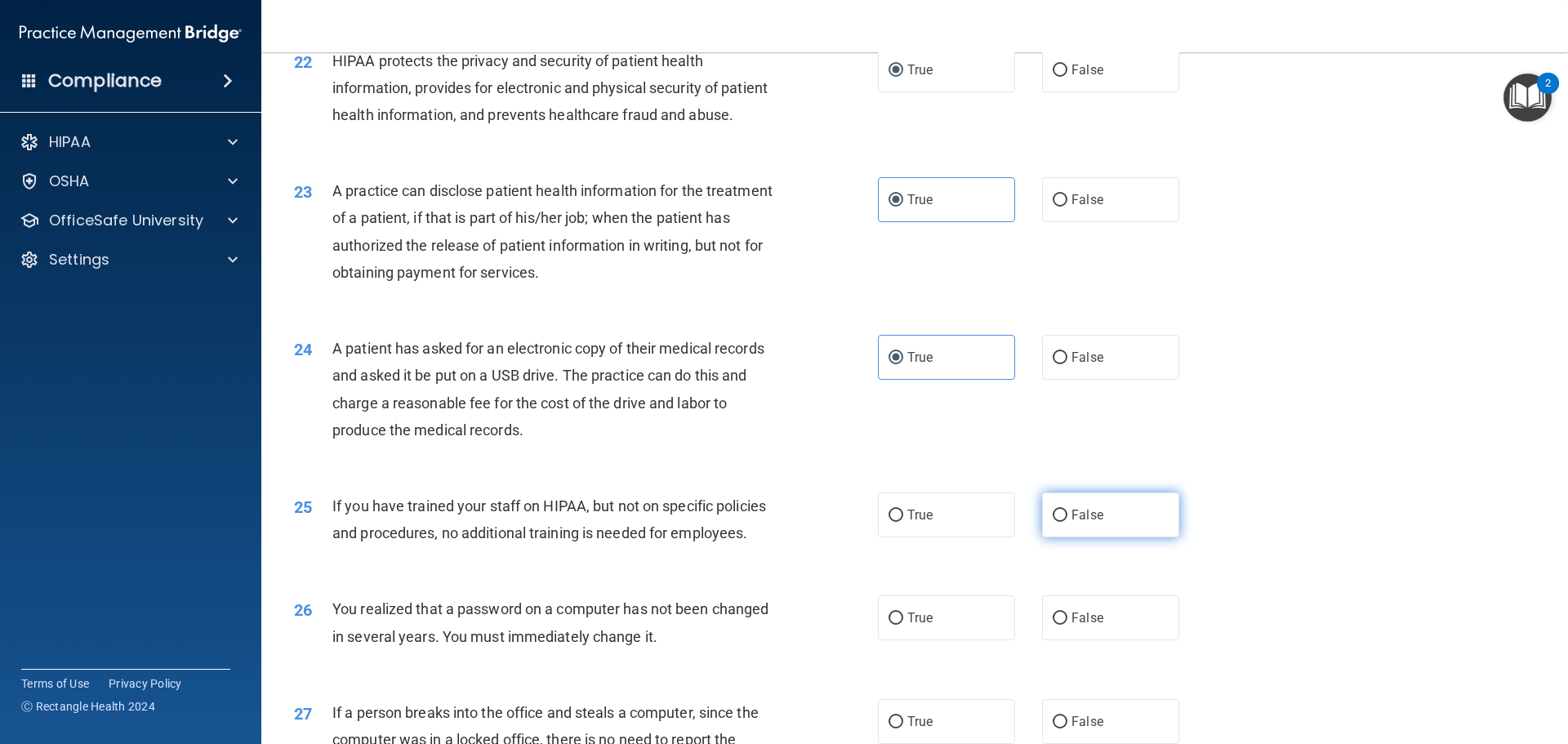
click at [1060, 537] on label "False" at bounding box center [1110, 514] width 137 height 44
click at [1060, 522] on input "False" at bounding box center [1060, 515] width 15 height 12
radio input "true"
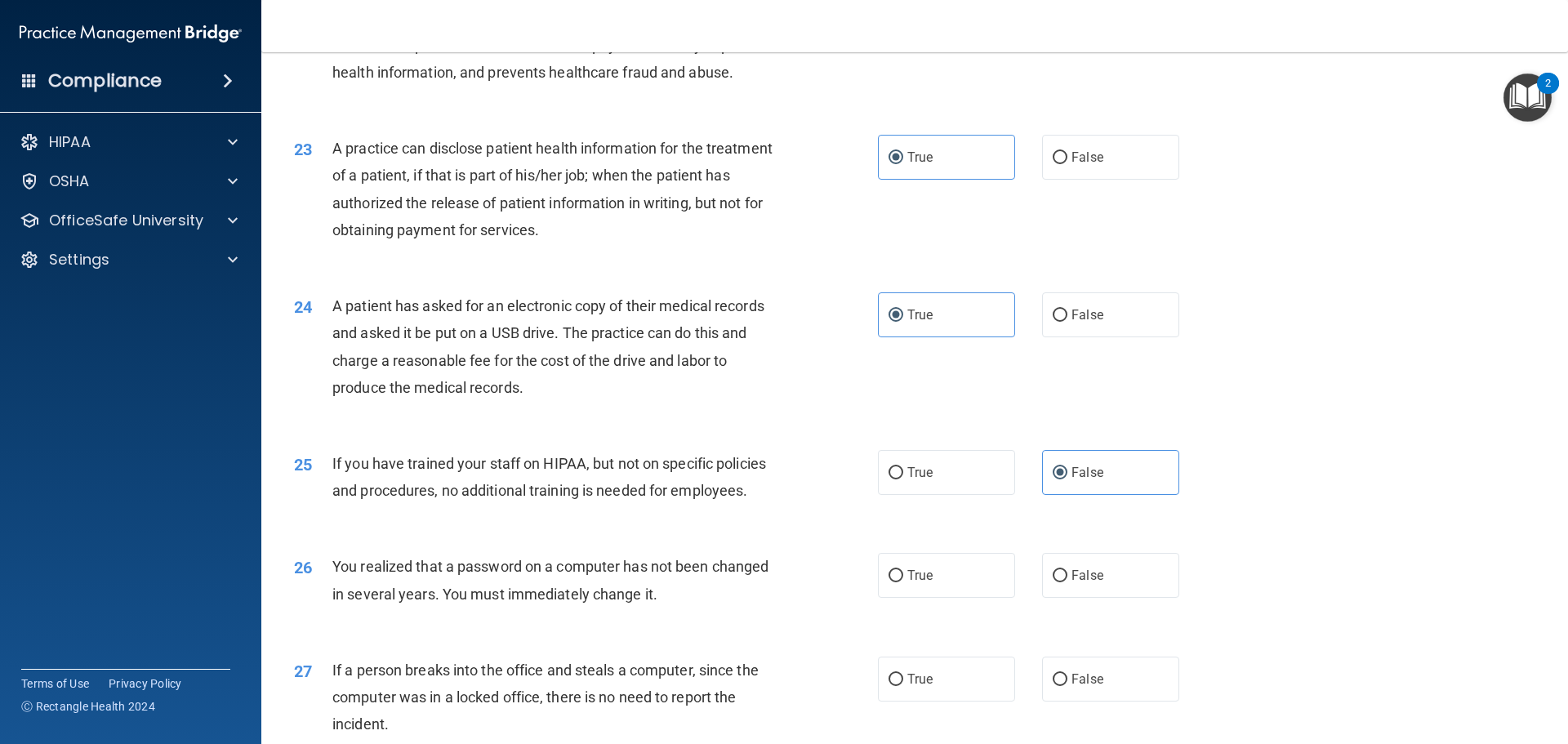
scroll to position [2612, 0]
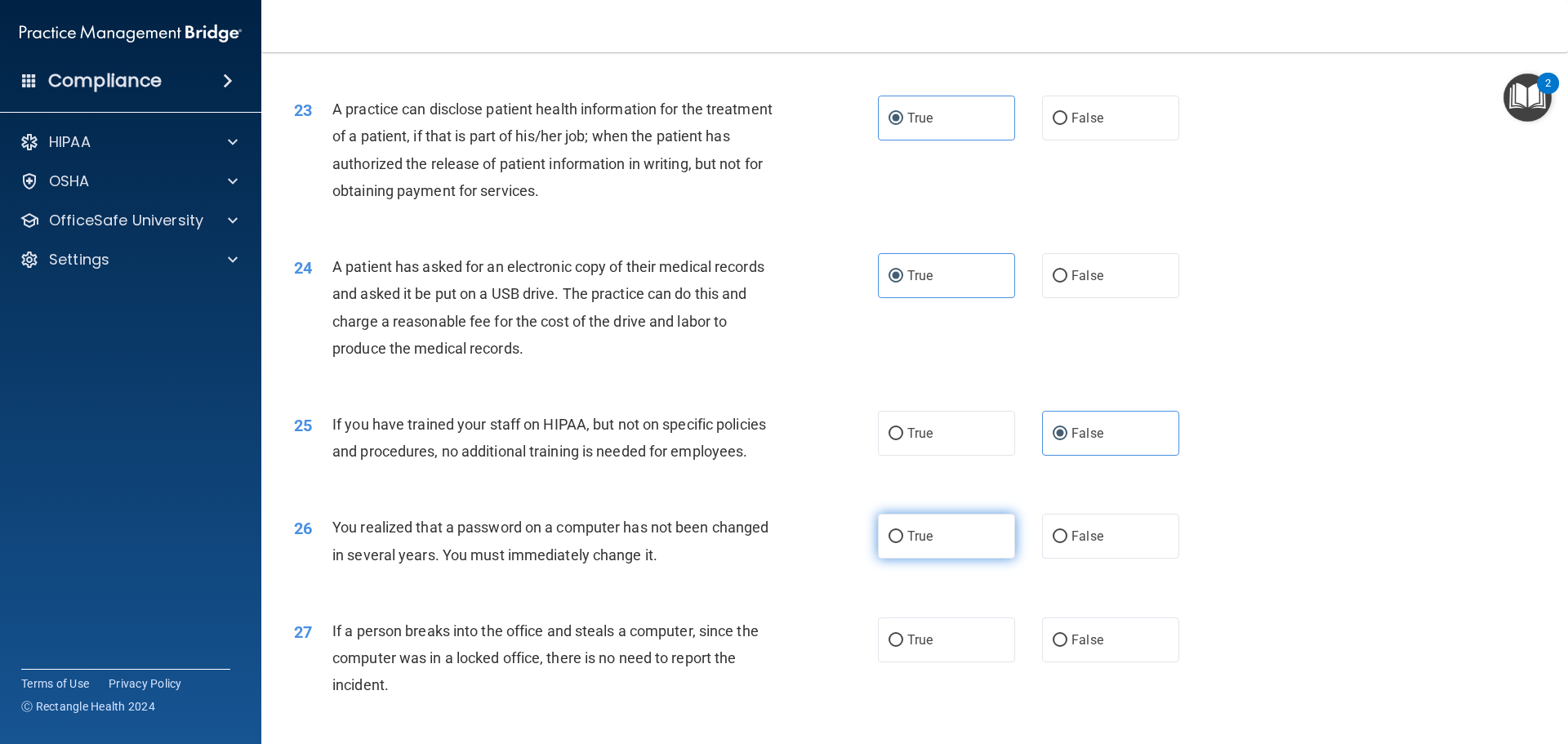
click at [898, 559] on label "True" at bounding box center [946, 535] width 137 height 44
click at [898, 543] on input "True" at bounding box center [896, 536] width 15 height 12
radio input "true"
click at [1054, 647] on input "False" at bounding box center [1060, 640] width 15 height 12
radio input "true"
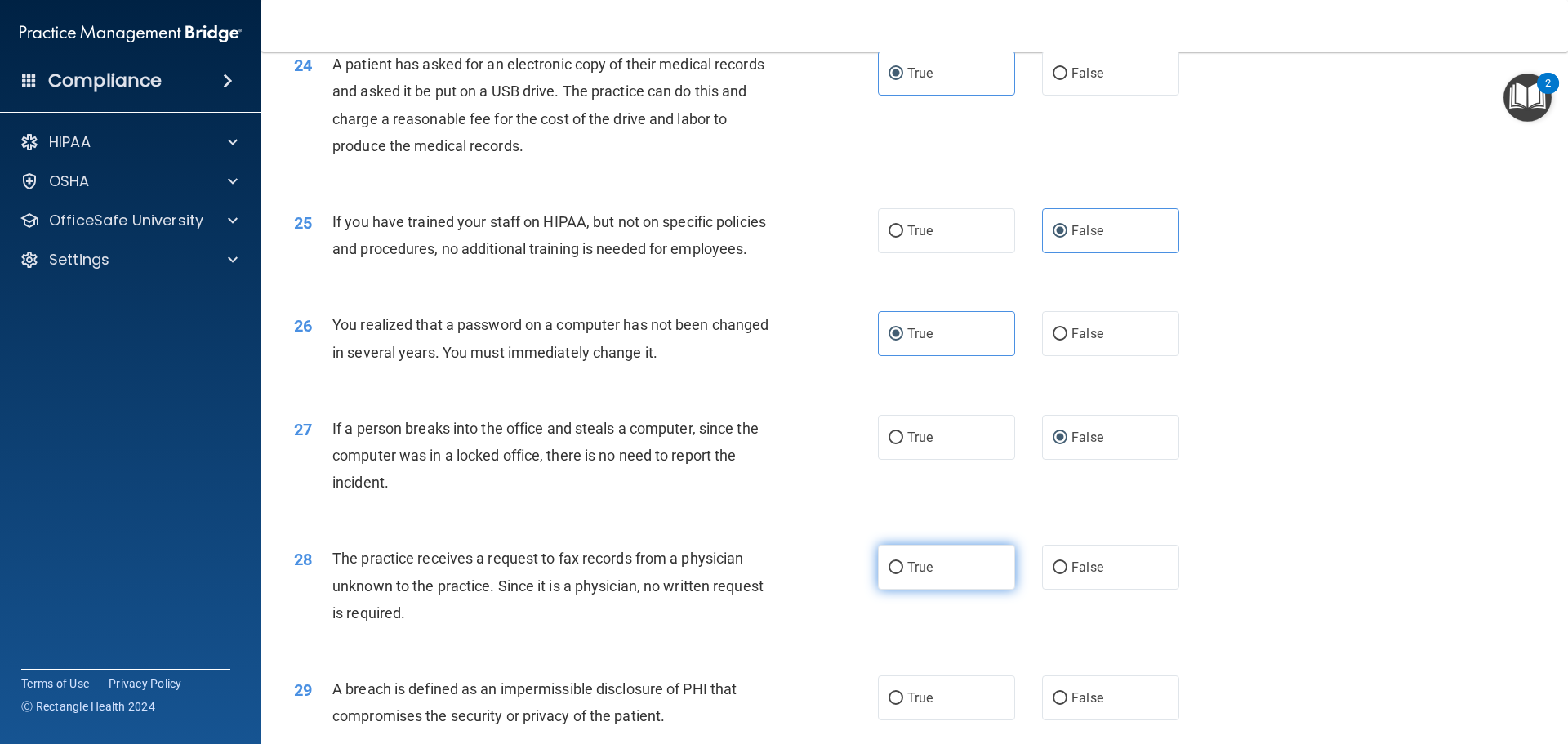
scroll to position [2857, 0]
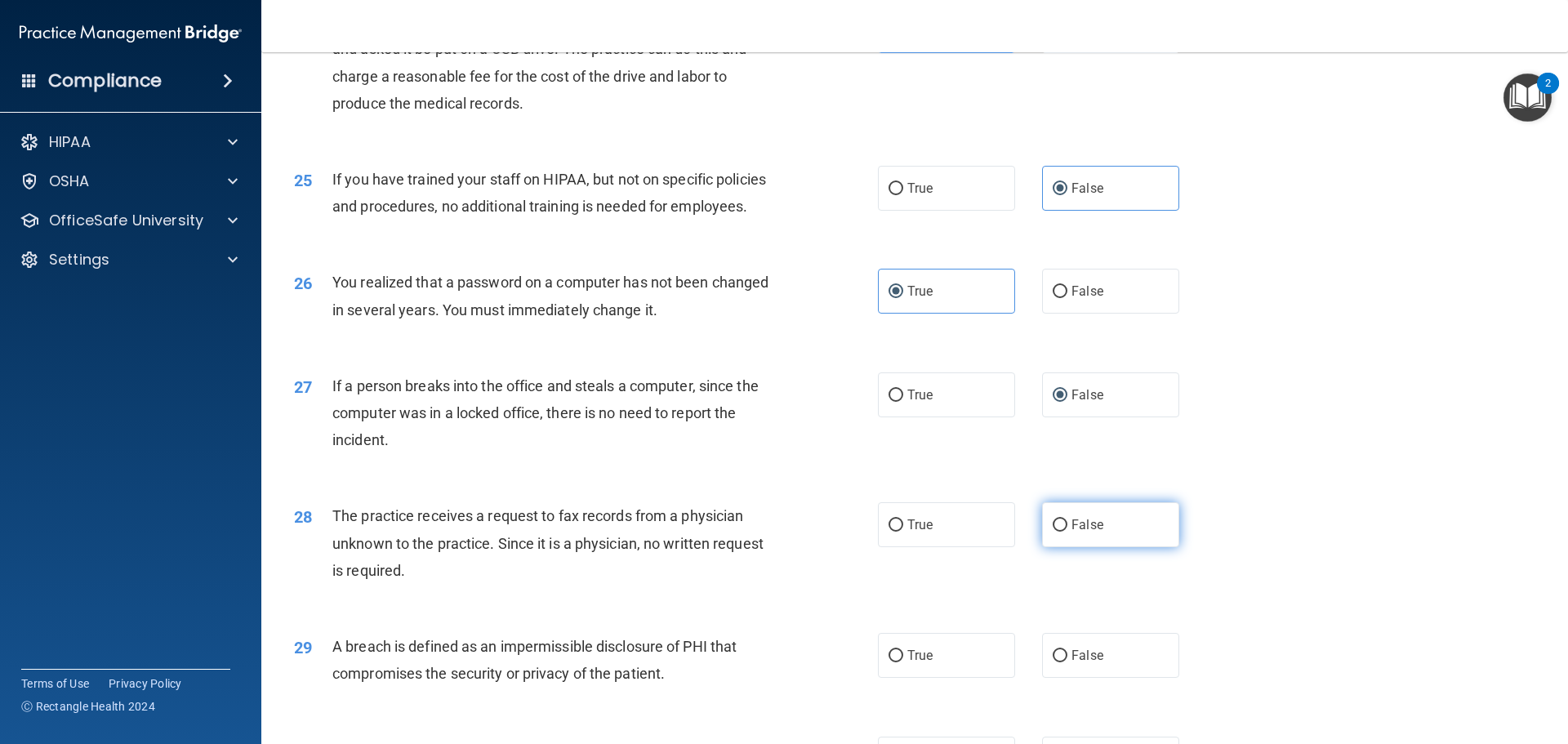
click at [1055, 531] on input "False" at bounding box center [1060, 525] width 15 height 12
radio input "true"
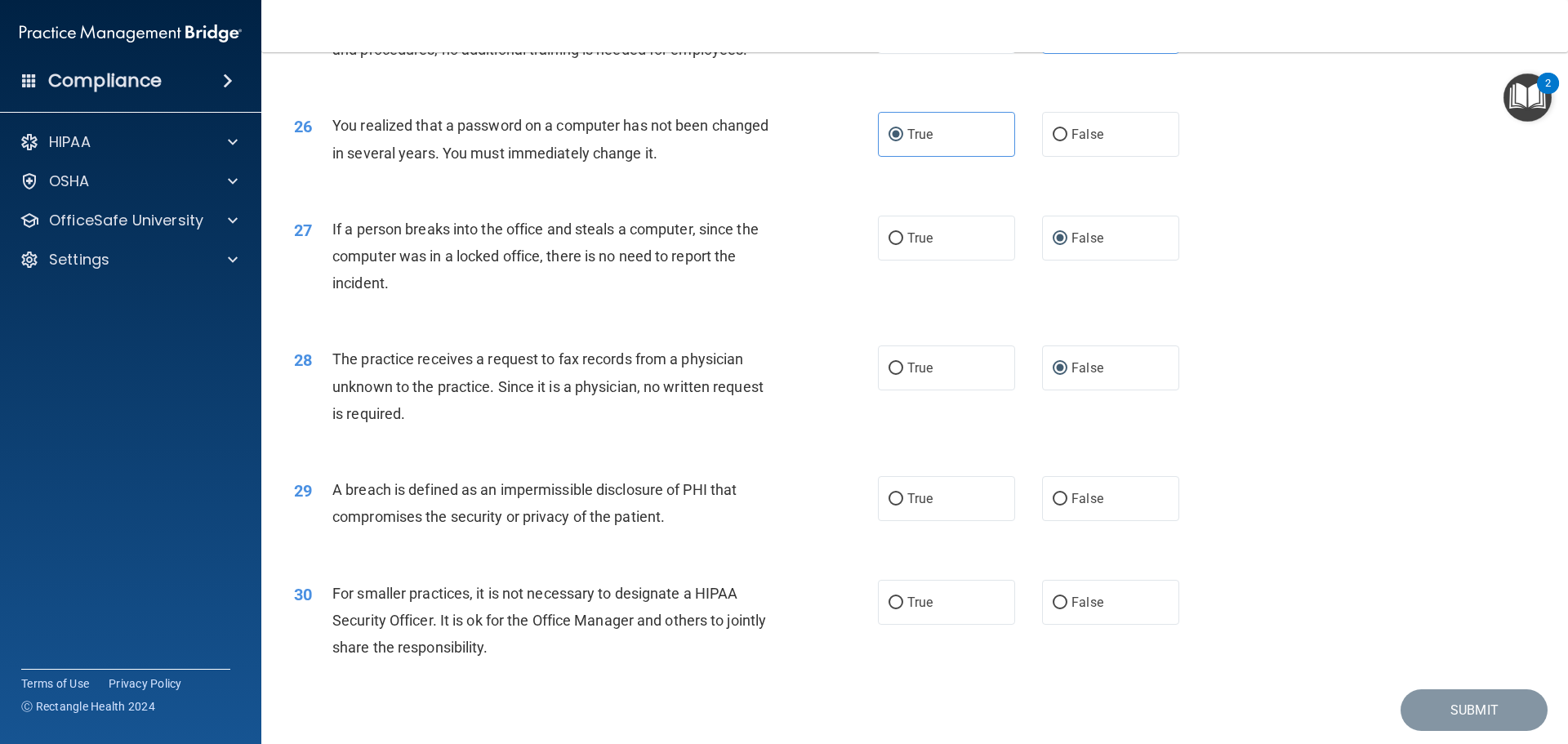
scroll to position [3020, 0]
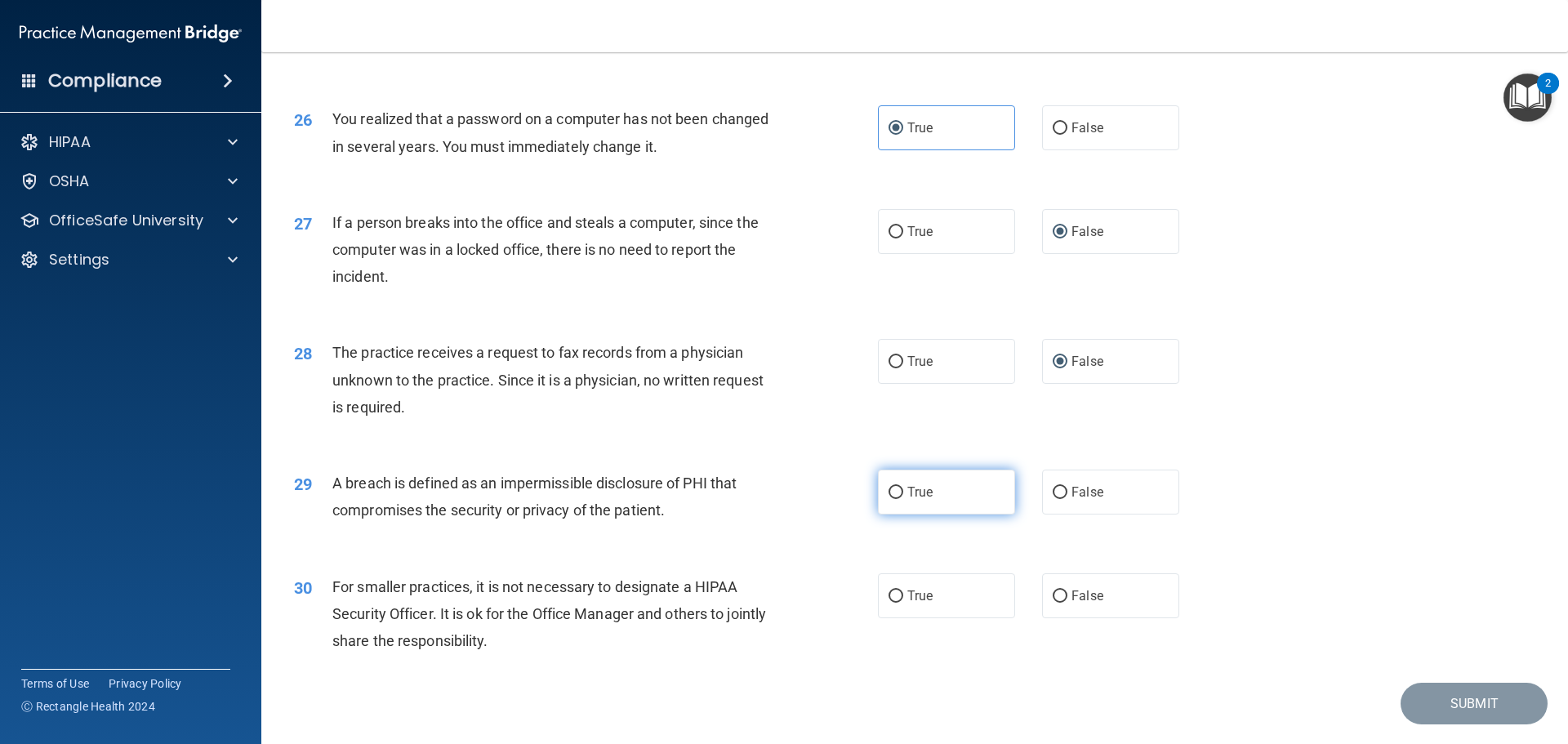
click at [899, 514] on label "True" at bounding box center [946, 491] width 137 height 44
click at [899, 499] on input "True" at bounding box center [896, 493] width 15 height 12
radio input "true"
click at [1054, 602] on input "False" at bounding box center [1060, 596] width 15 height 12
radio input "true"
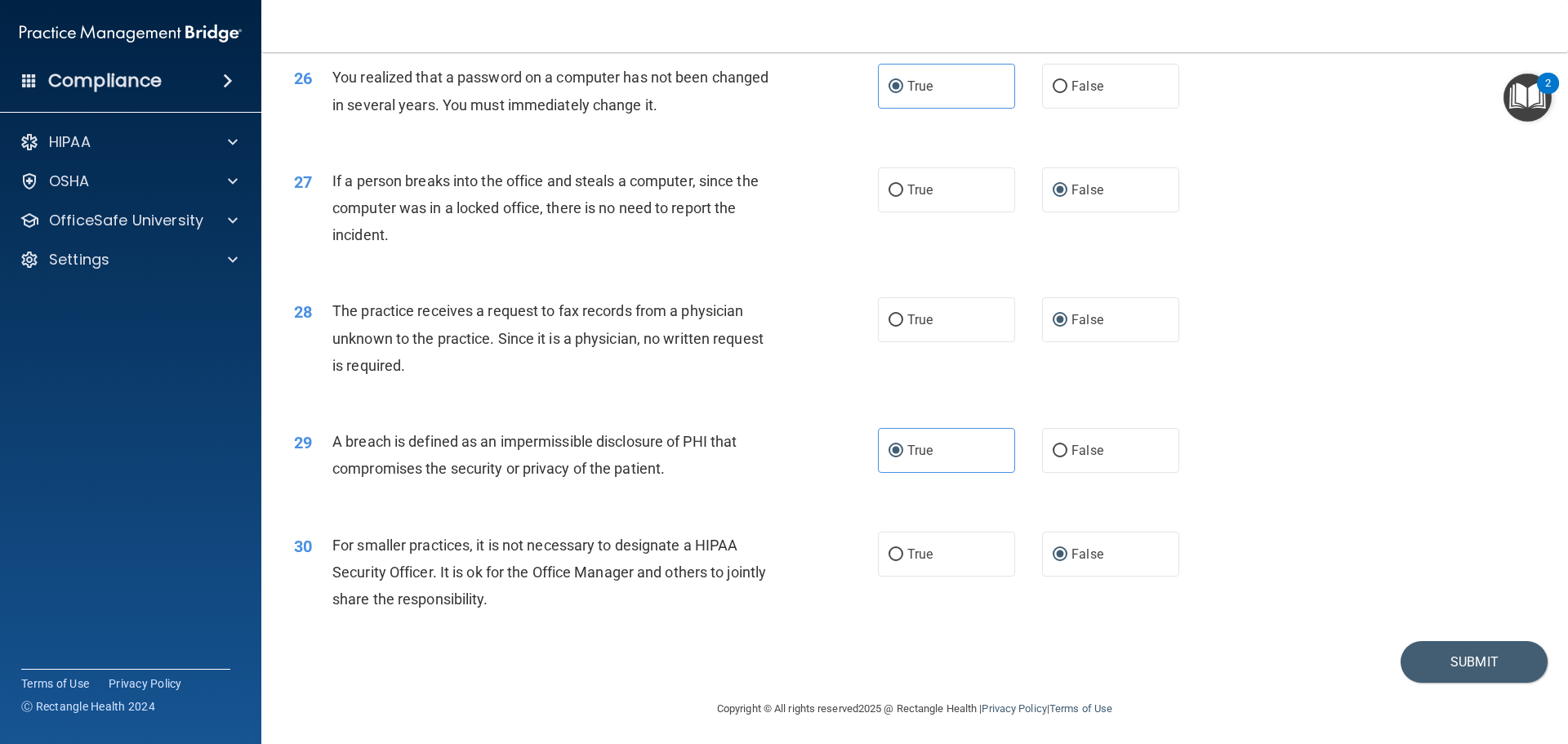
scroll to position [3120, 0]
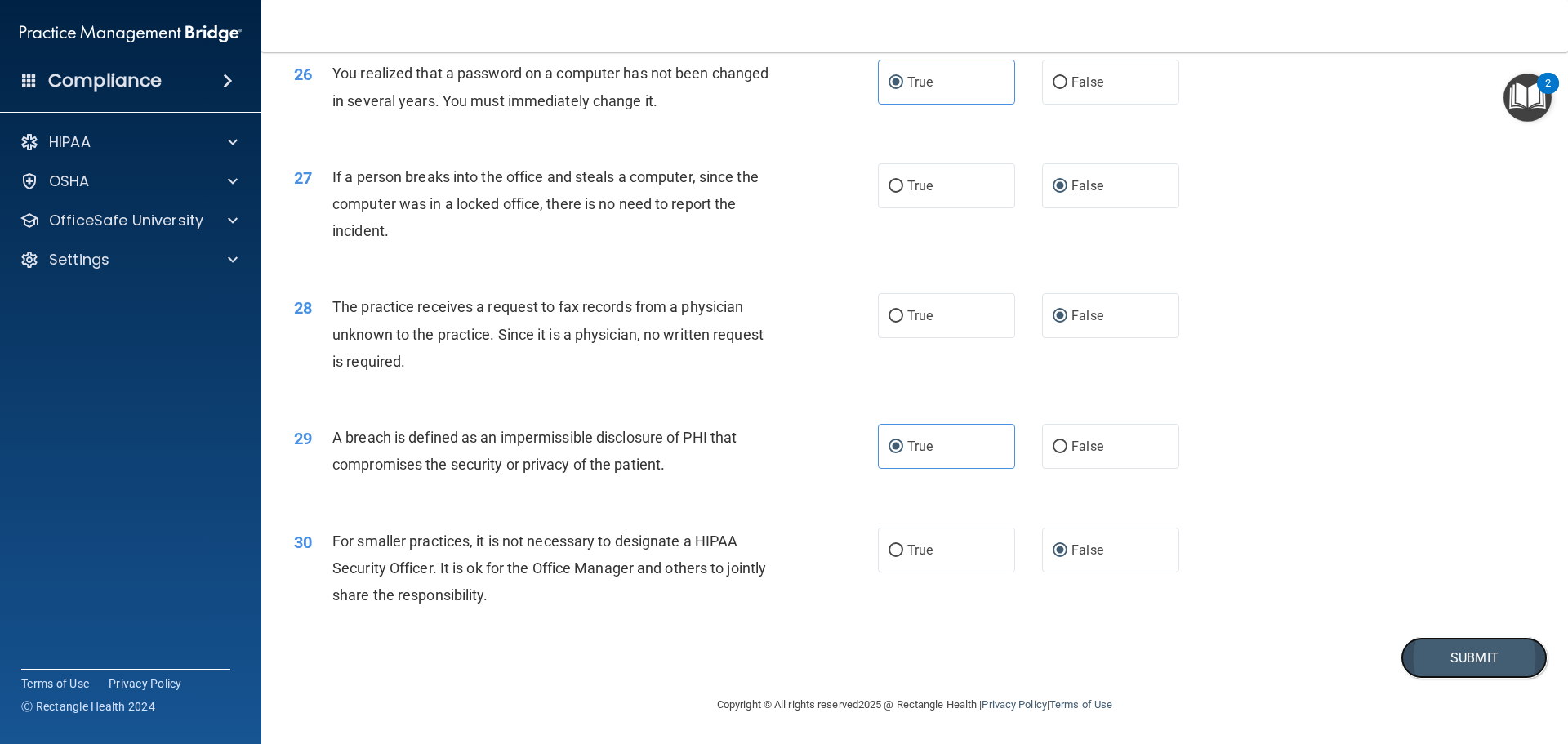
click at [1459, 651] on button "Submit" at bounding box center [1473, 657] width 147 height 42
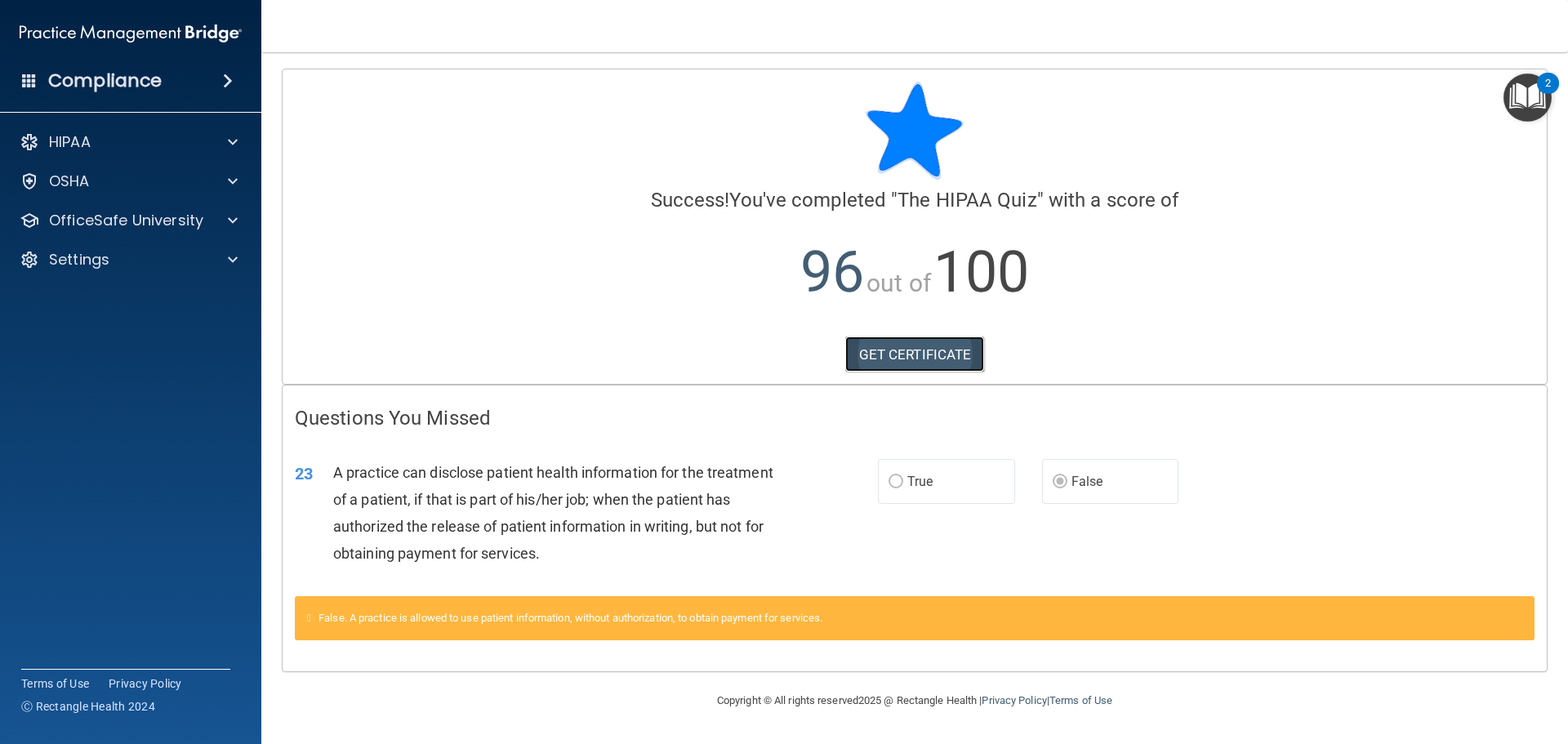
click at [889, 353] on link "GET CERTIFICATE" at bounding box center [915, 355] width 140 height 36
click at [174, 141] on div "HIPAA" at bounding box center [109, 142] width 202 height 20
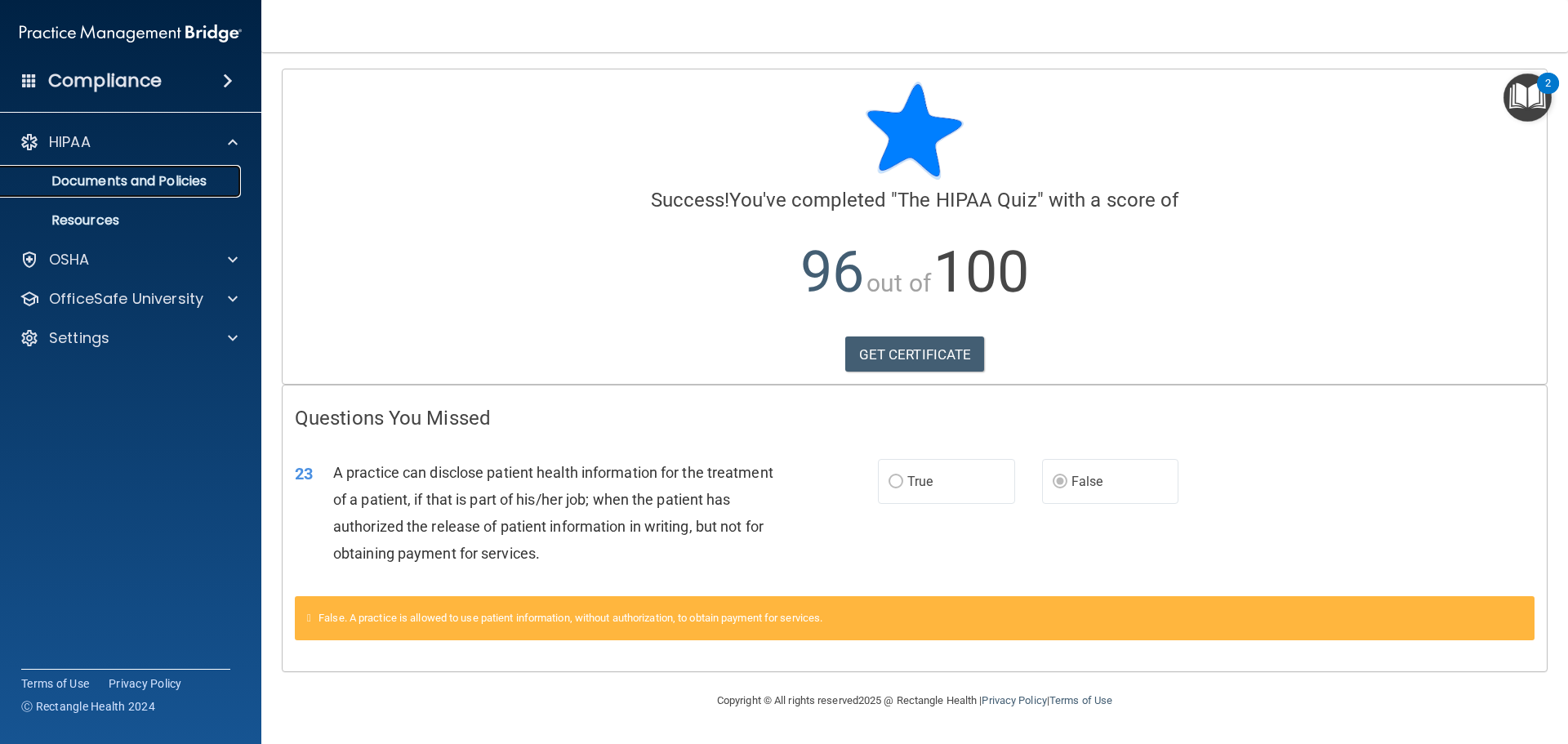
click at [183, 182] on p "Documents and Policies" at bounding box center [122, 181] width 223 height 16
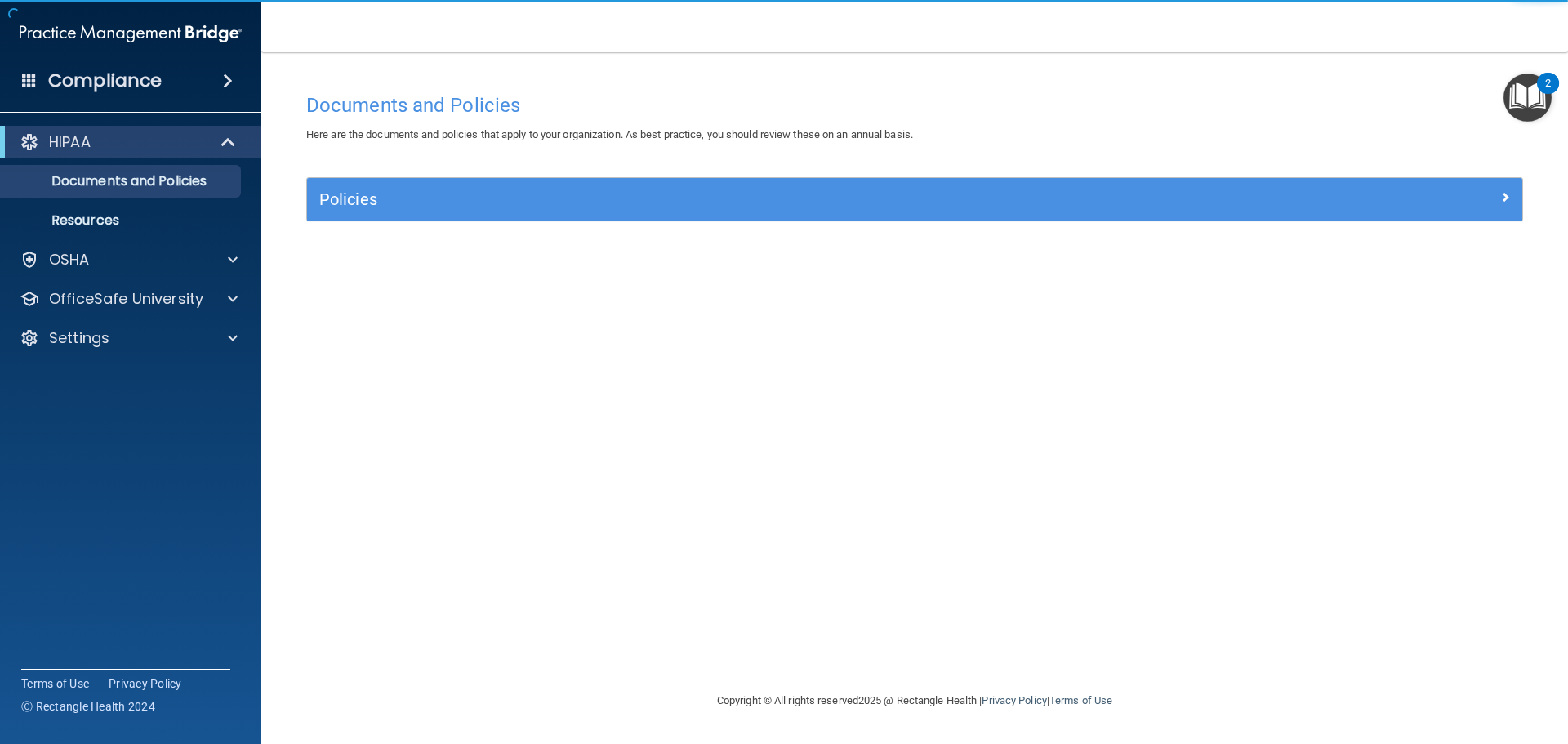
click at [167, 203] on ul "Documents and Policies Report an Incident Business Associates Emergency Plannin…" at bounding box center [131, 197] width 296 height 78
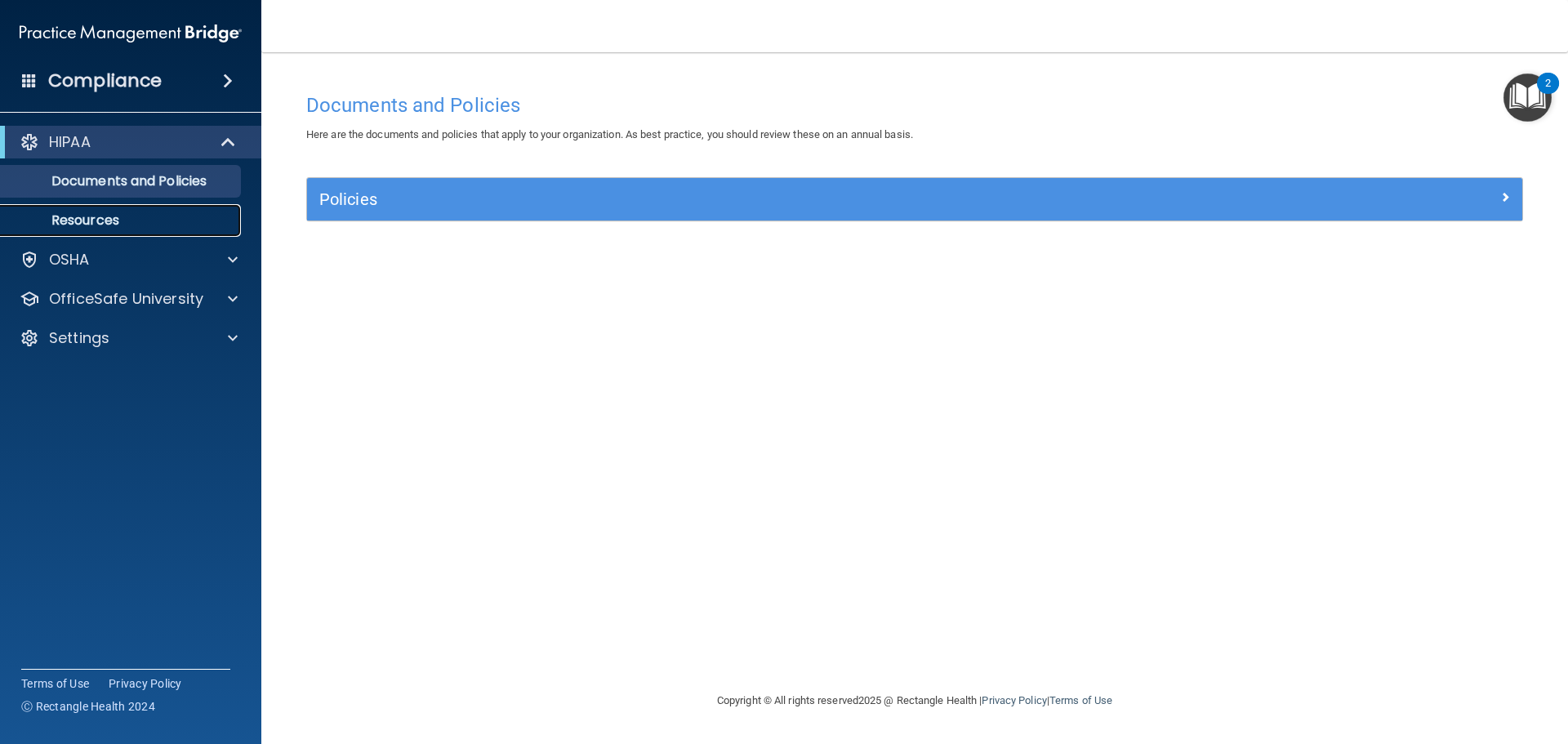
click at [162, 218] on p "Resources" at bounding box center [122, 219] width 223 height 16
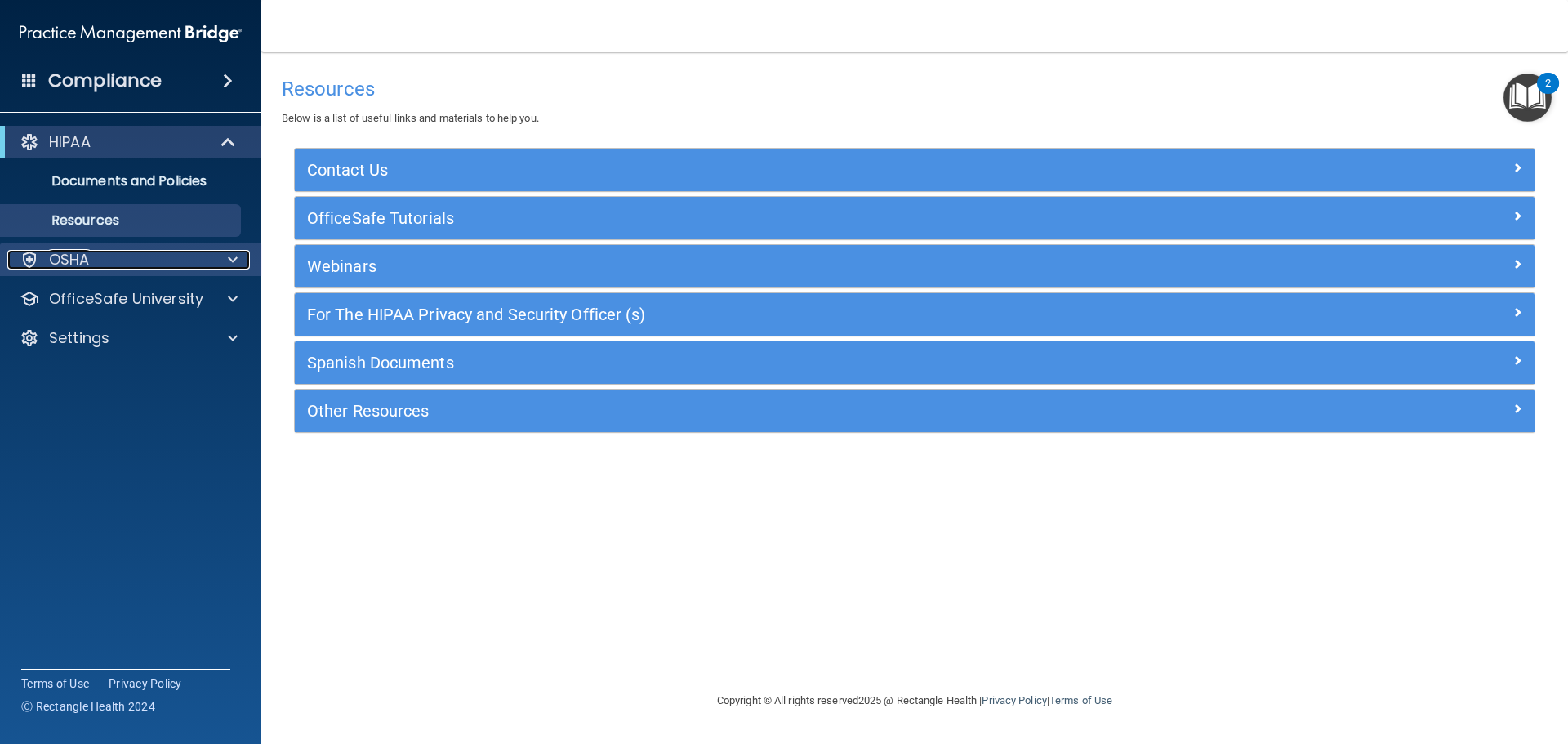
click at [159, 262] on div "OSHA" at bounding box center [109, 259] width 202 height 20
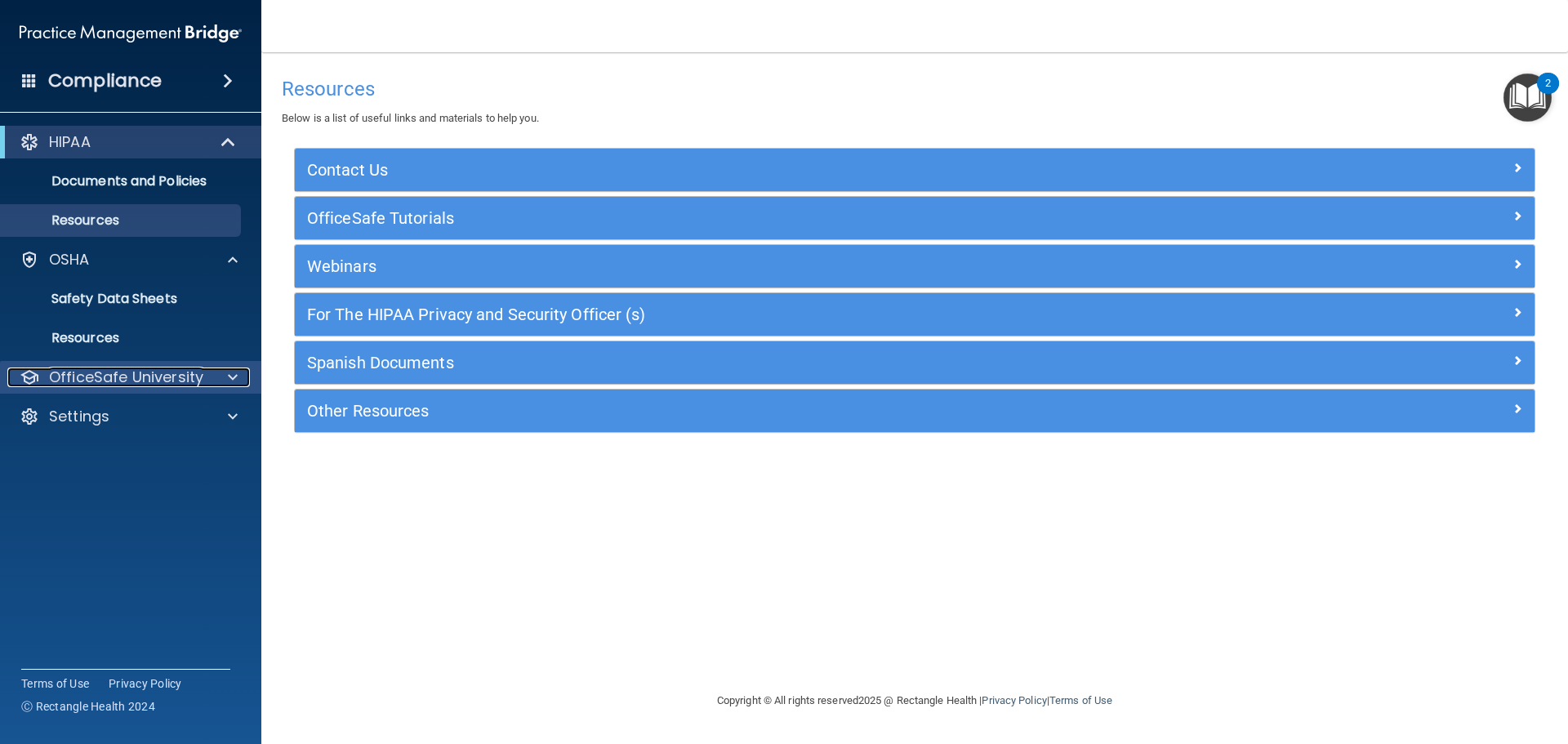
click at [164, 368] on p "OfficeSafe University" at bounding box center [126, 377] width 154 height 20
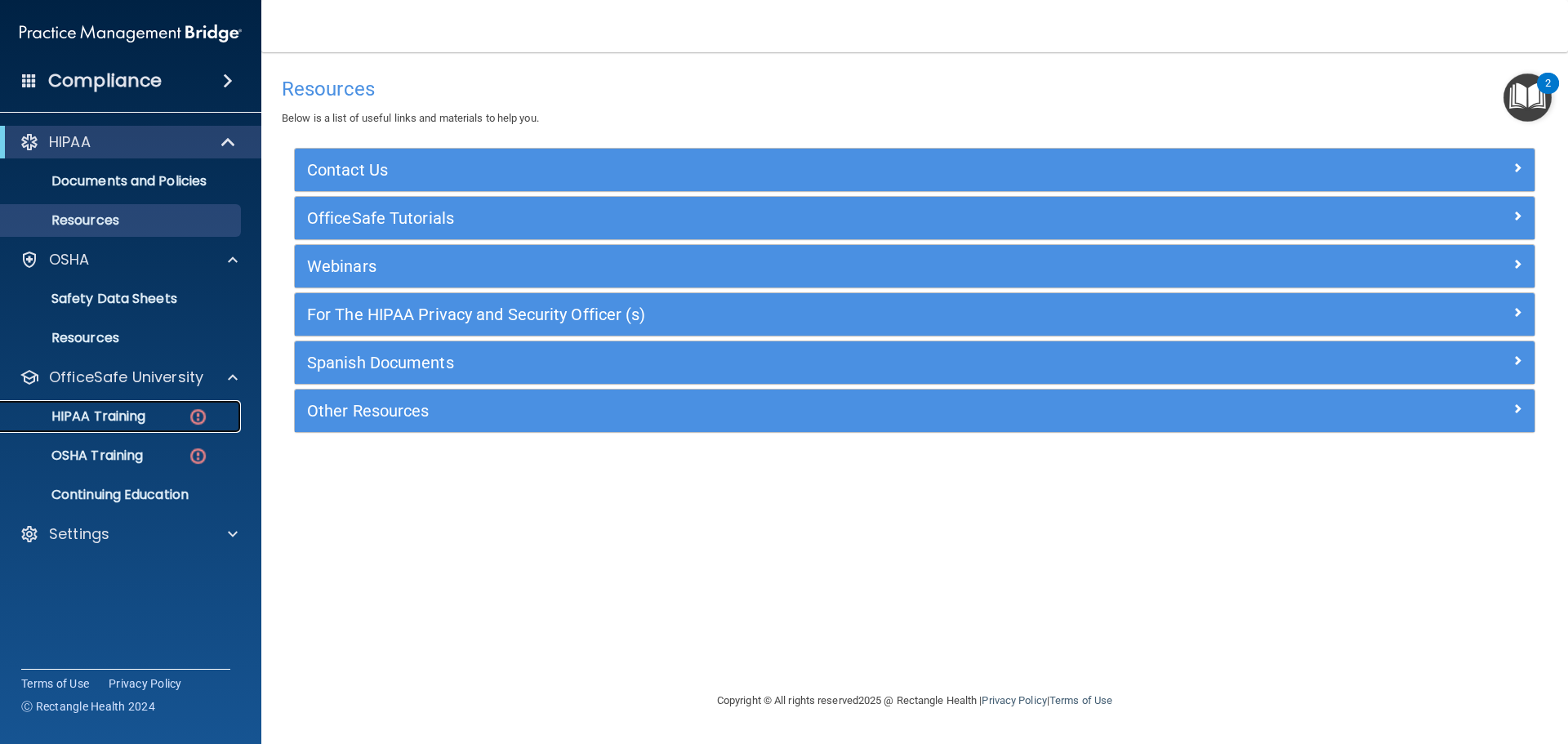
click at [155, 424] on link "HIPAA Training" at bounding box center [113, 416] width 257 height 33
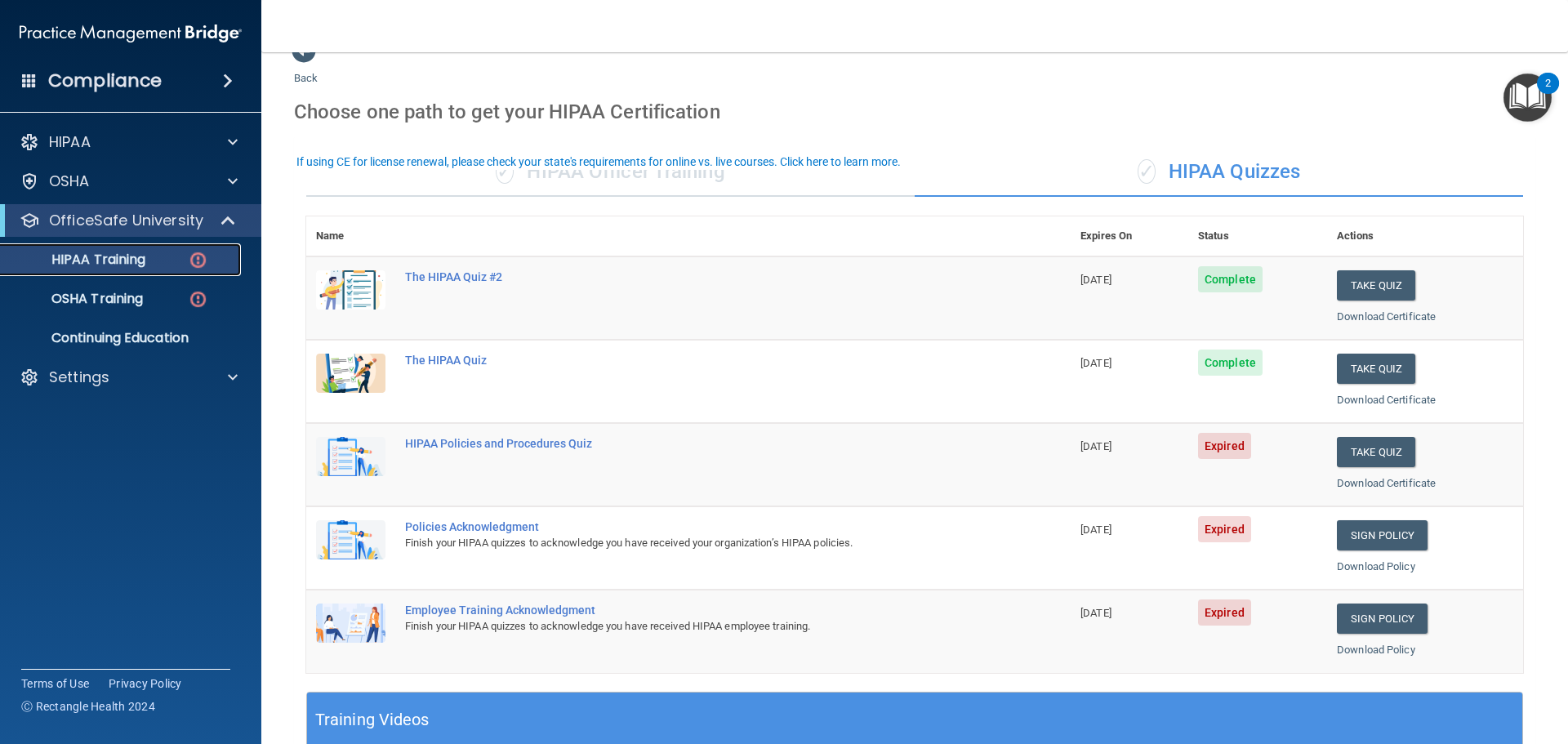
scroll to position [81, 0]
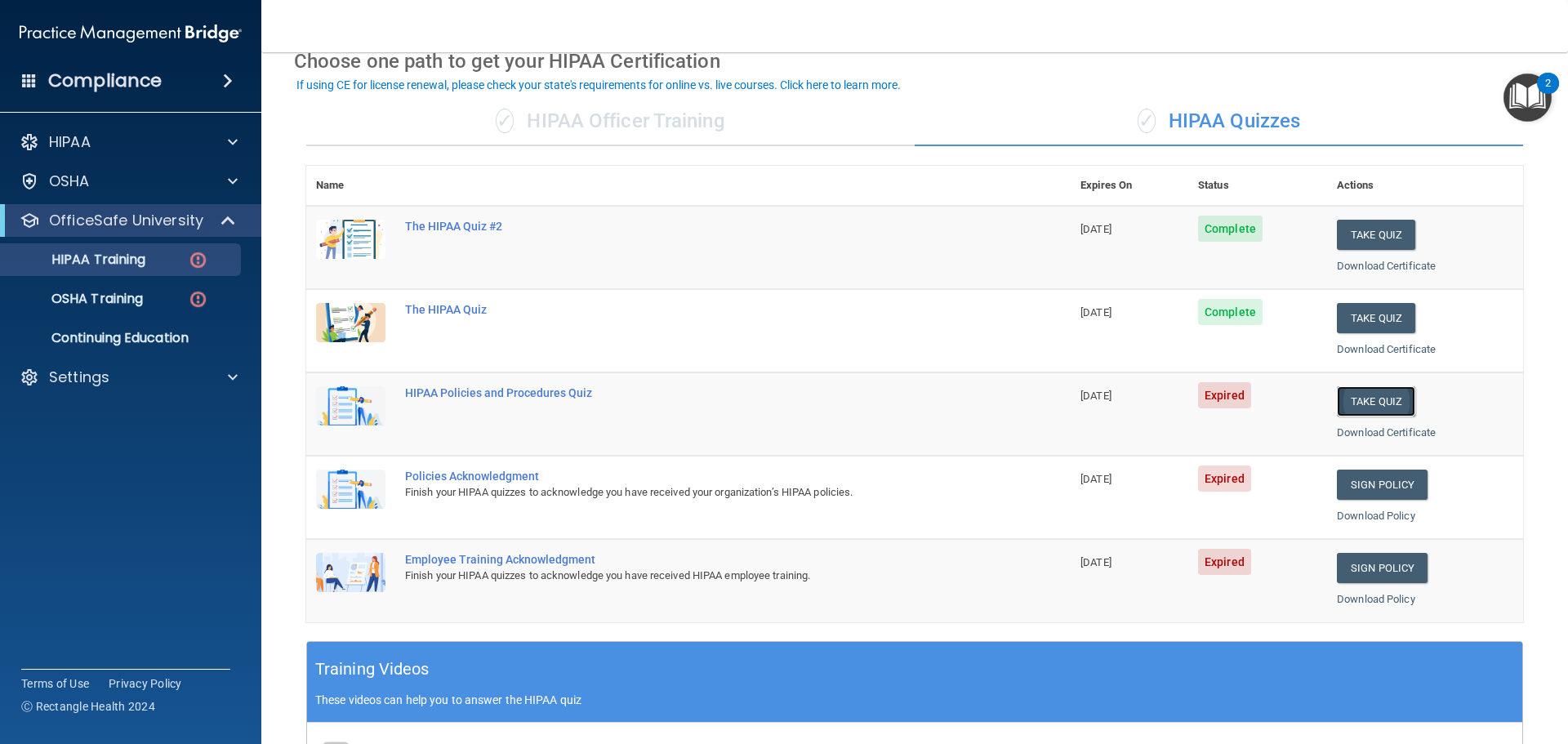
click at [1353, 399] on button "Take Quiz" at bounding box center [1375, 401] width 78 height 30
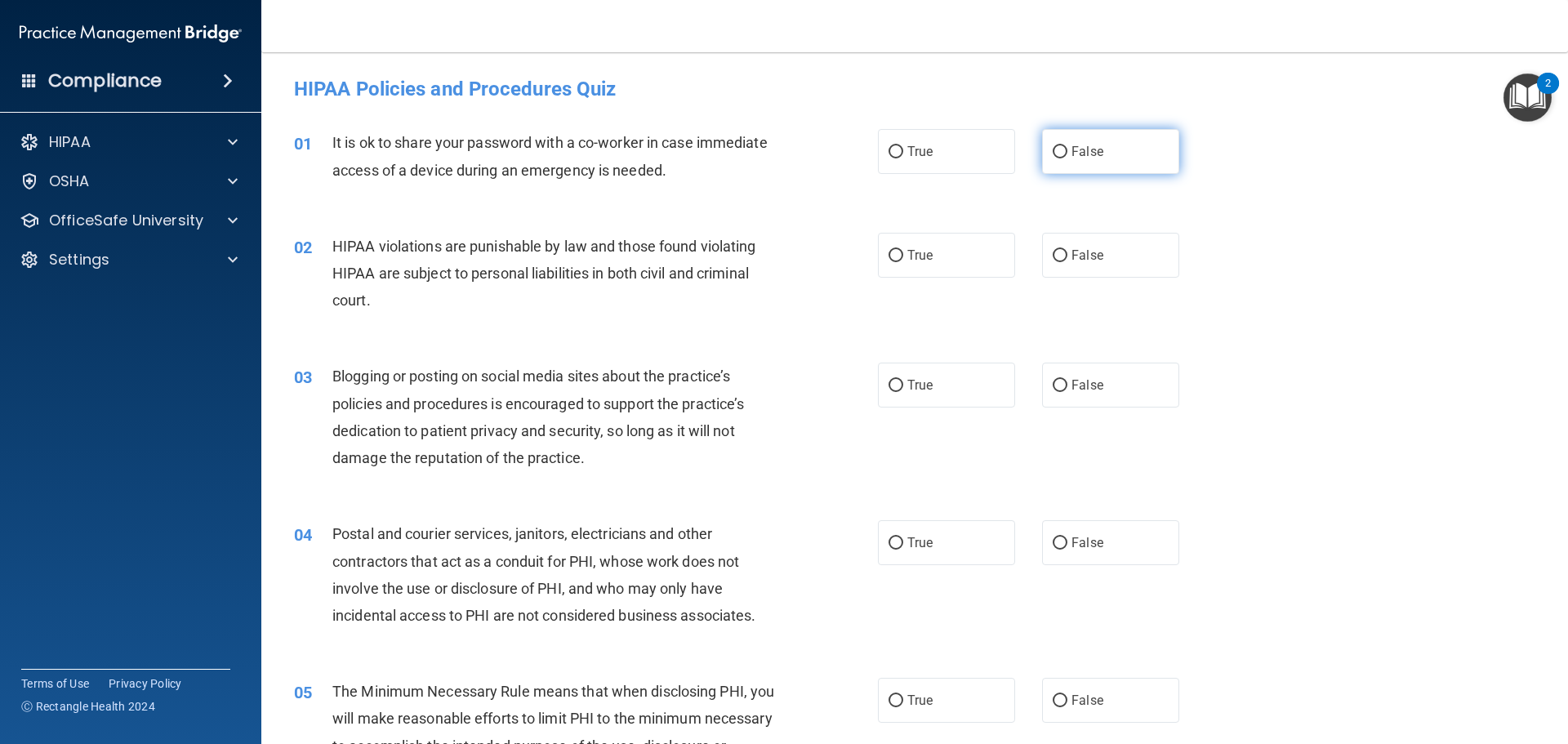
click at [1057, 148] on input "False" at bounding box center [1060, 152] width 15 height 12
radio input "true"
click at [888, 260] on input "True" at bounding box center [896, 255] width 15 height 12
radio input "true"
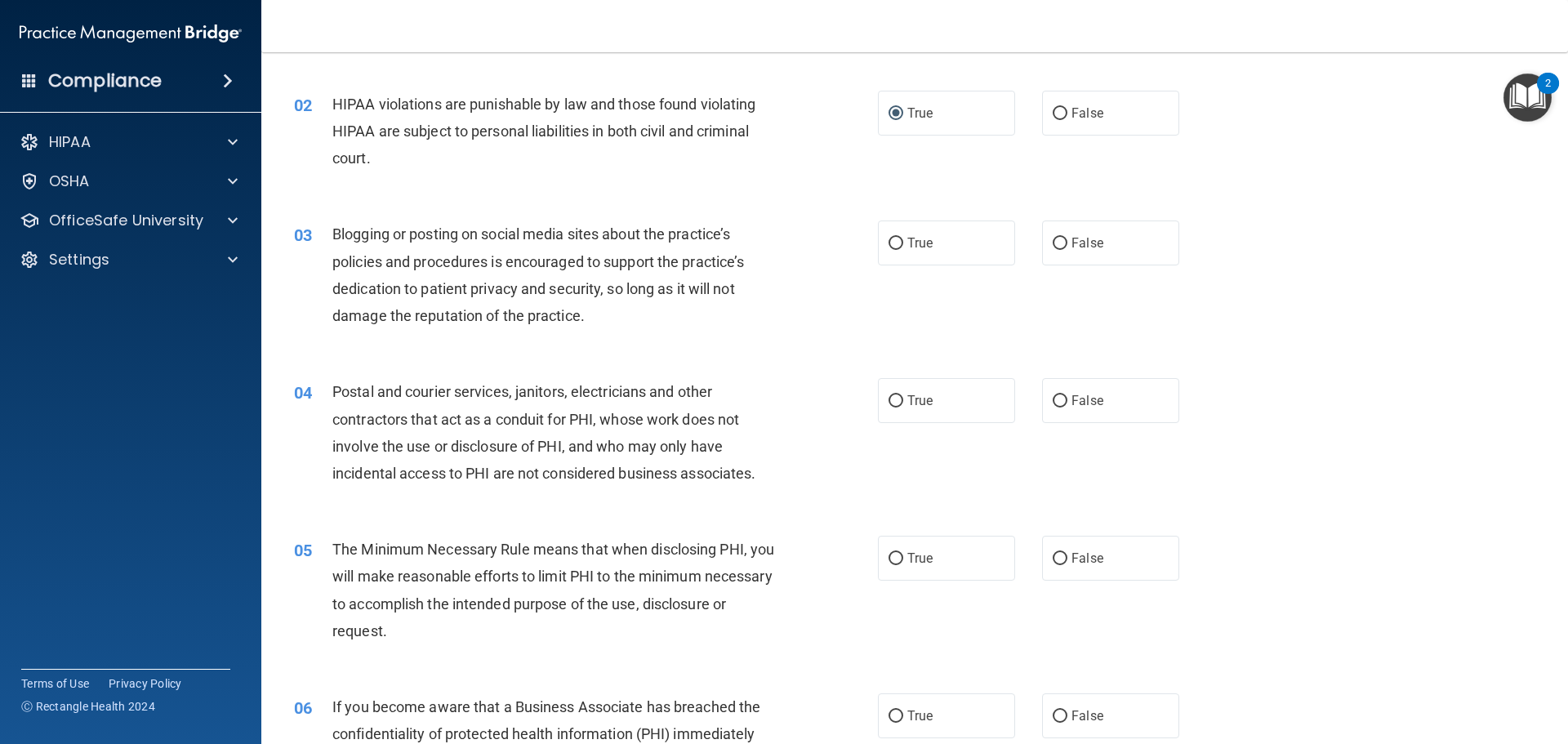
scroll to position [164, 0]
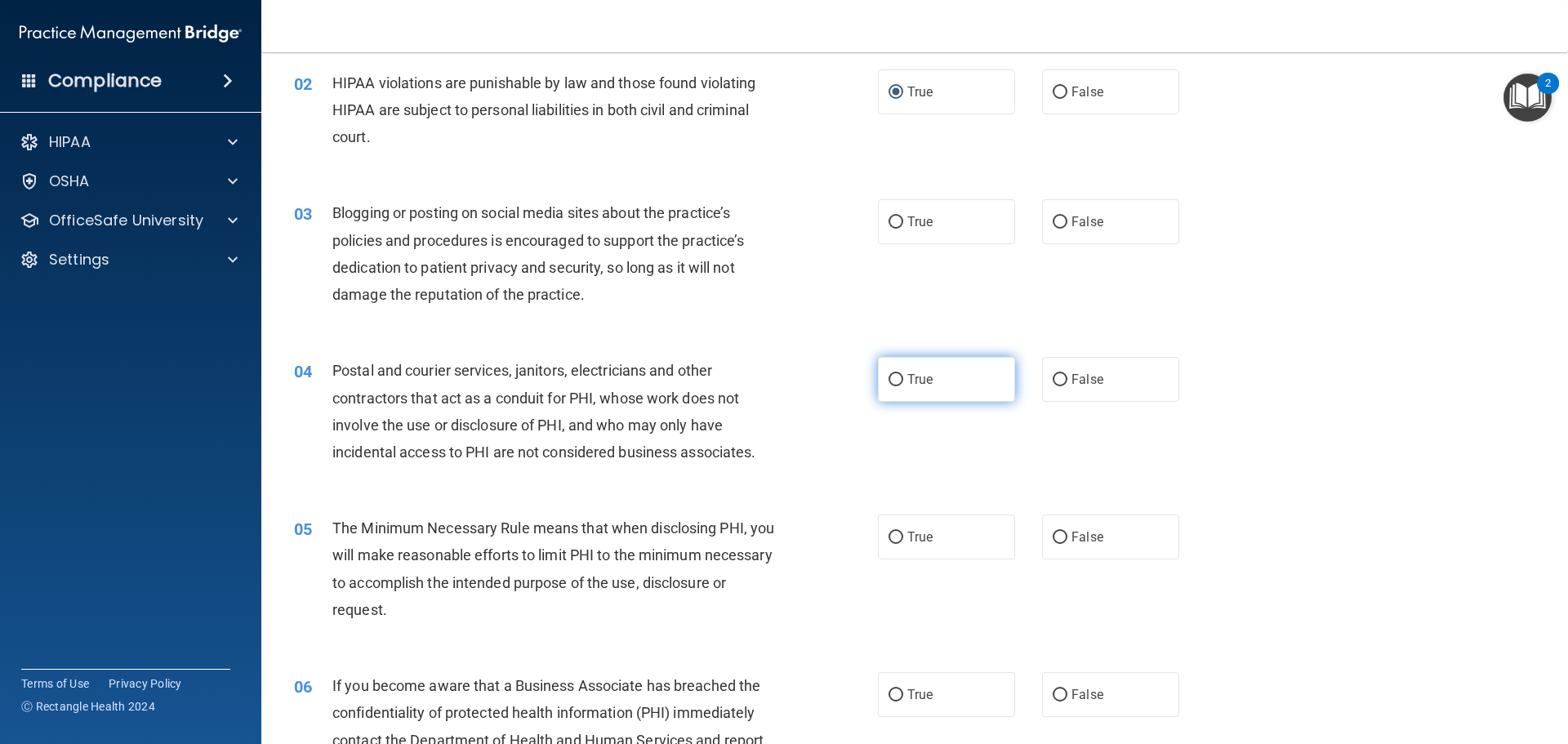
click at [898, 377] on label "True" at bounding box center [946, 378] width 137 height 44
click at [898, 377] on input "True" at bounding box center [896, 379] width 15 height 12
radio input "true"
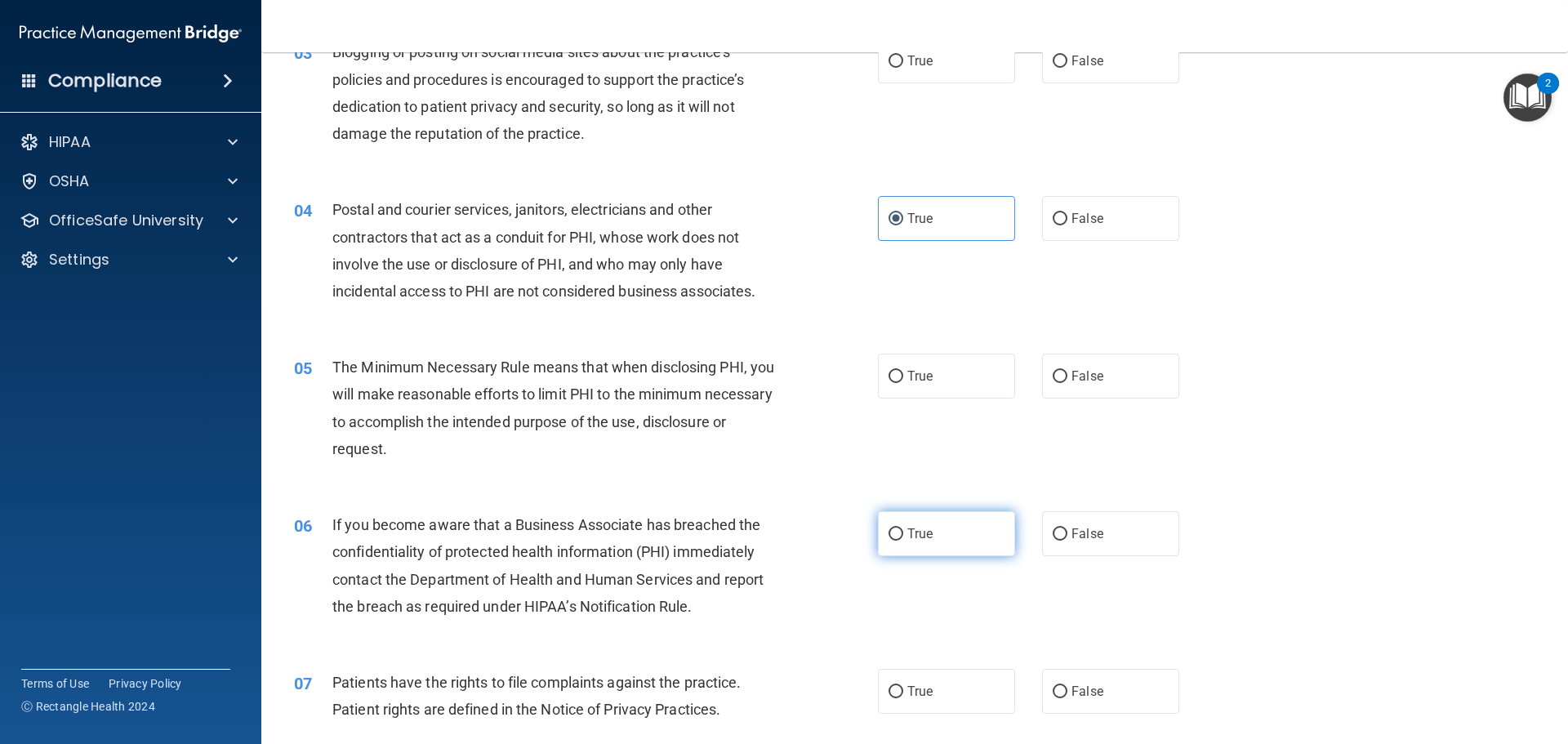
scroll to position [326, 0]
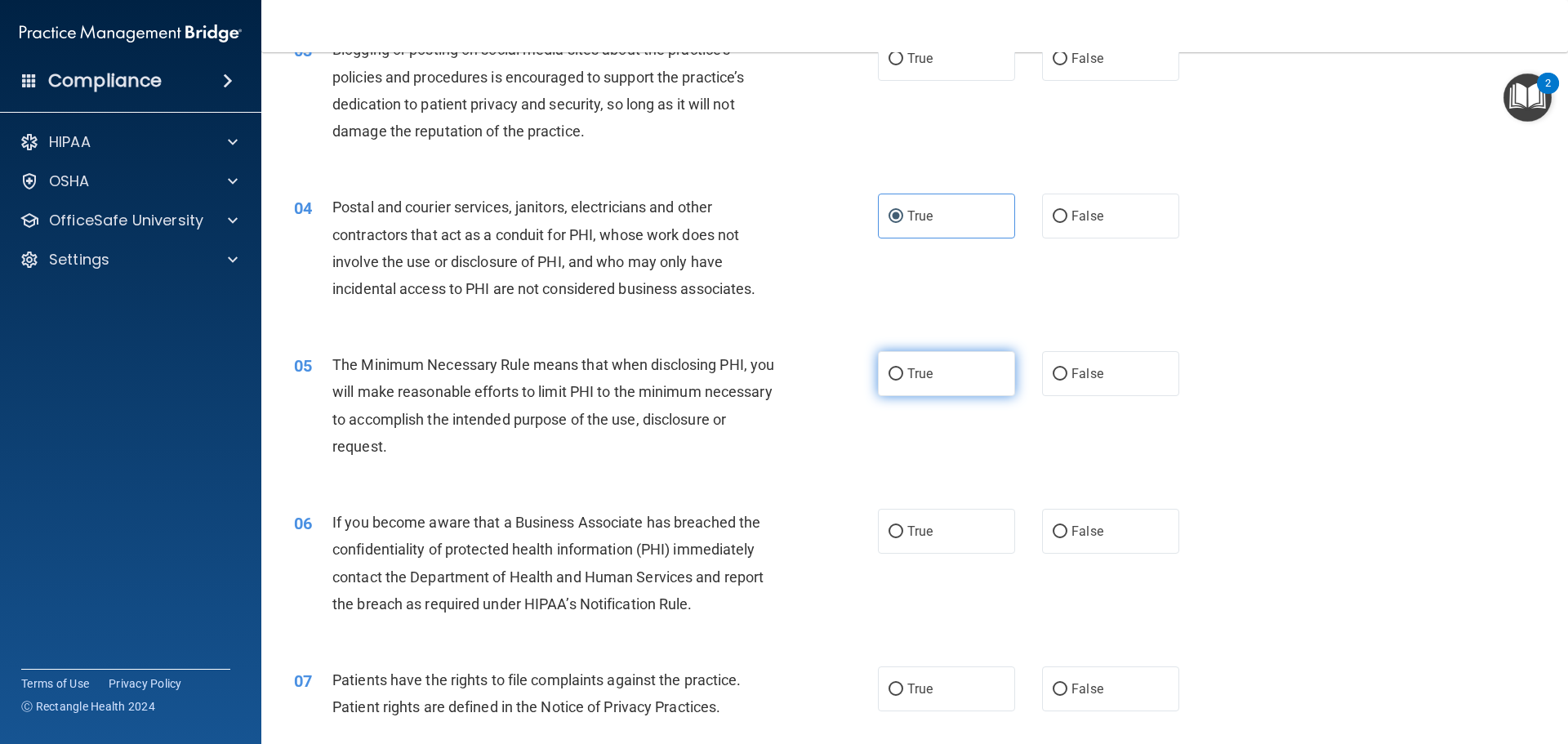
click at [888, 372] on input "True" at bounding box center [896, 373] width 15 height 12
radio input "true"
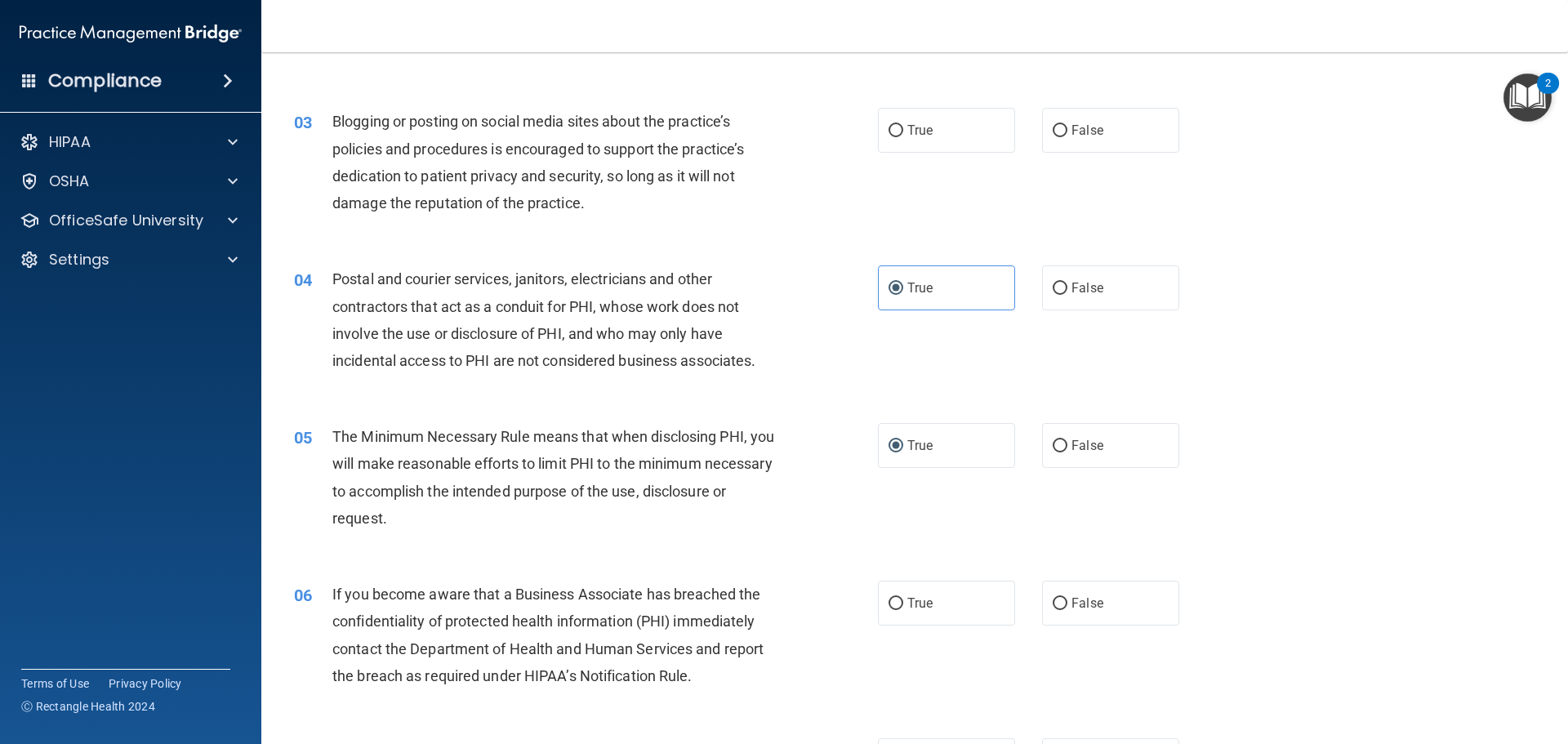
scroll to position [245, 0]
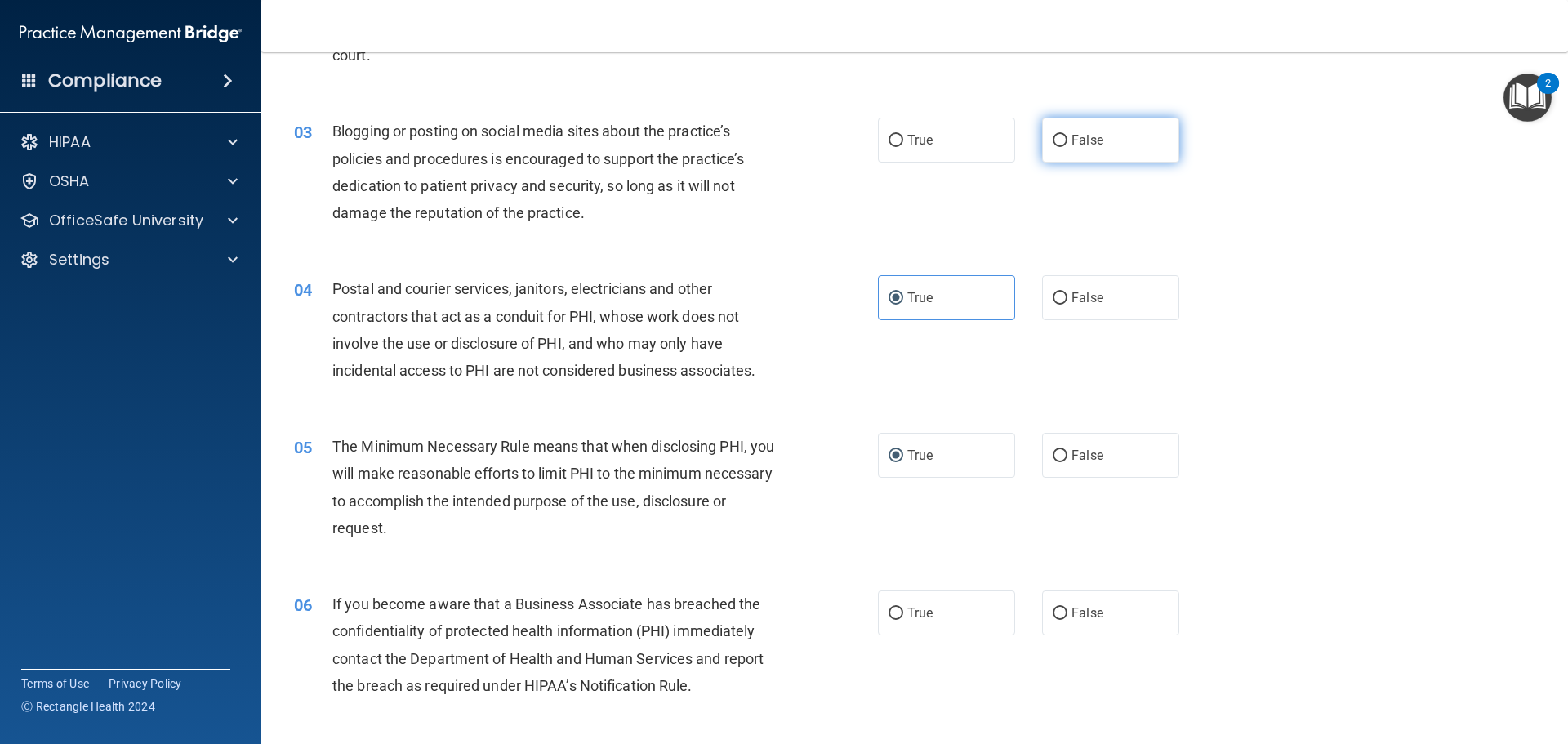
click at [1053, 138] on input "False" at bounding box center [1060, 140] width 15 height 12
radio input "true"
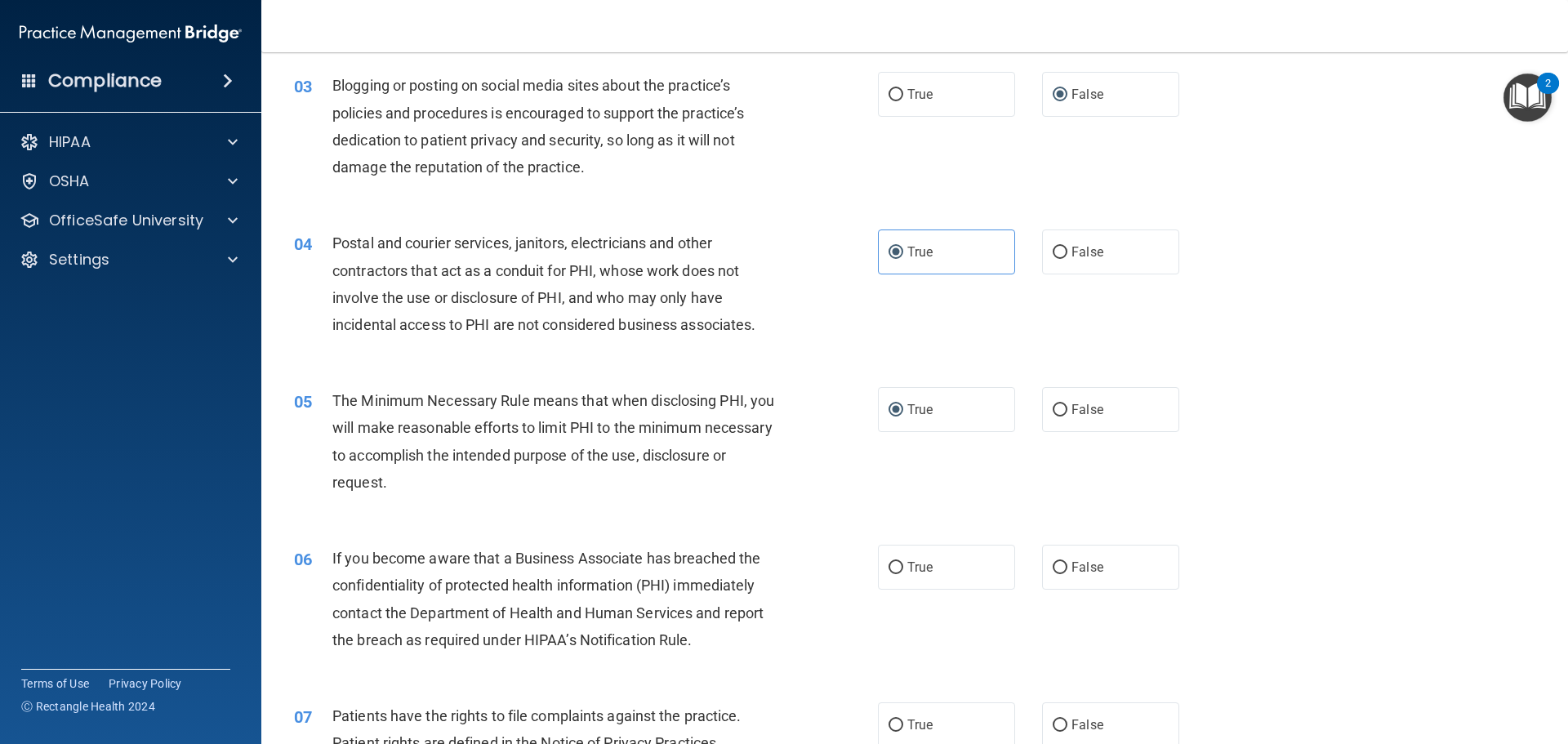
scroll to position [408, 0]
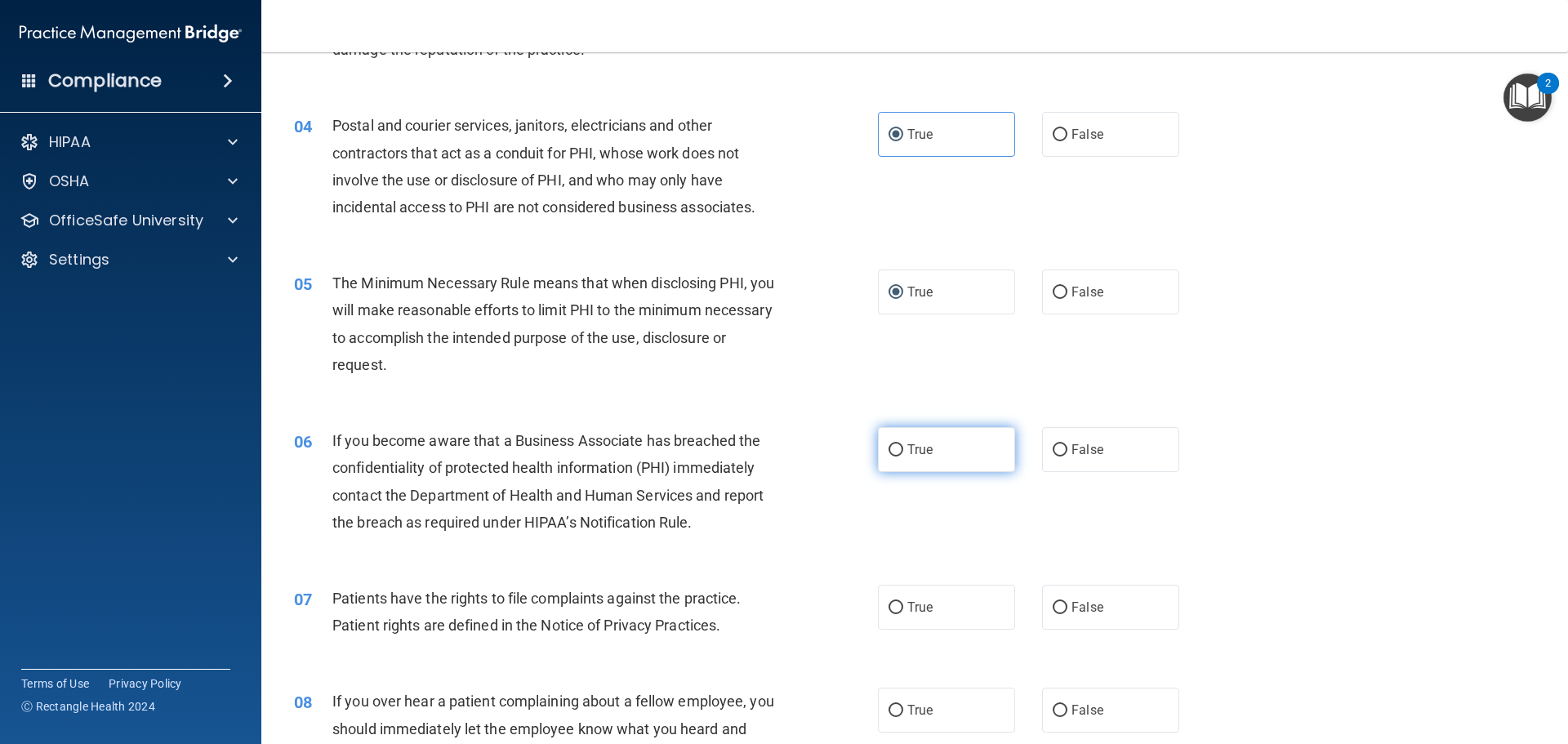
click at [894, 447] on input "True" at bounding box center [896, 450] width 15 height 12
radio input "true"
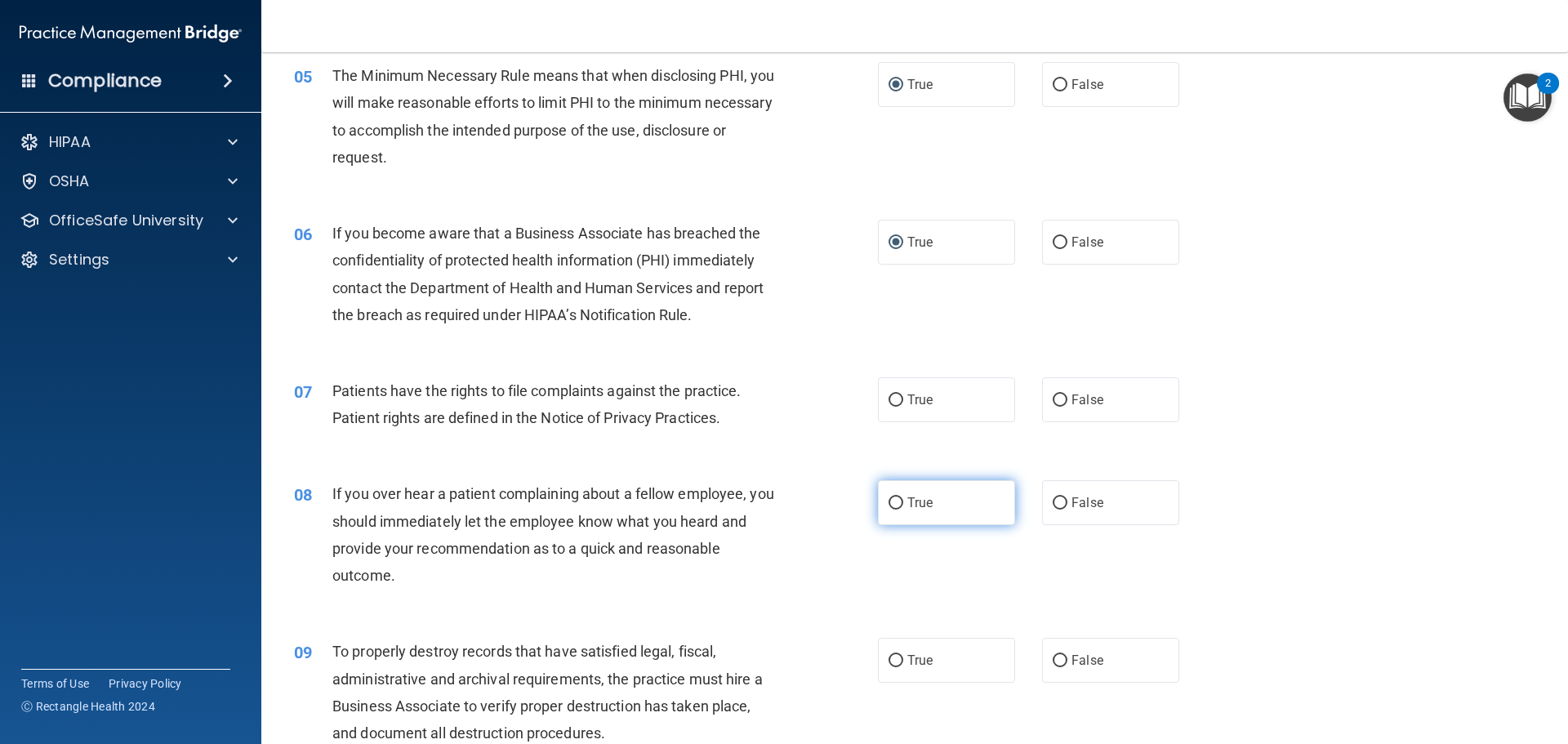
scroll to position [653, 0]
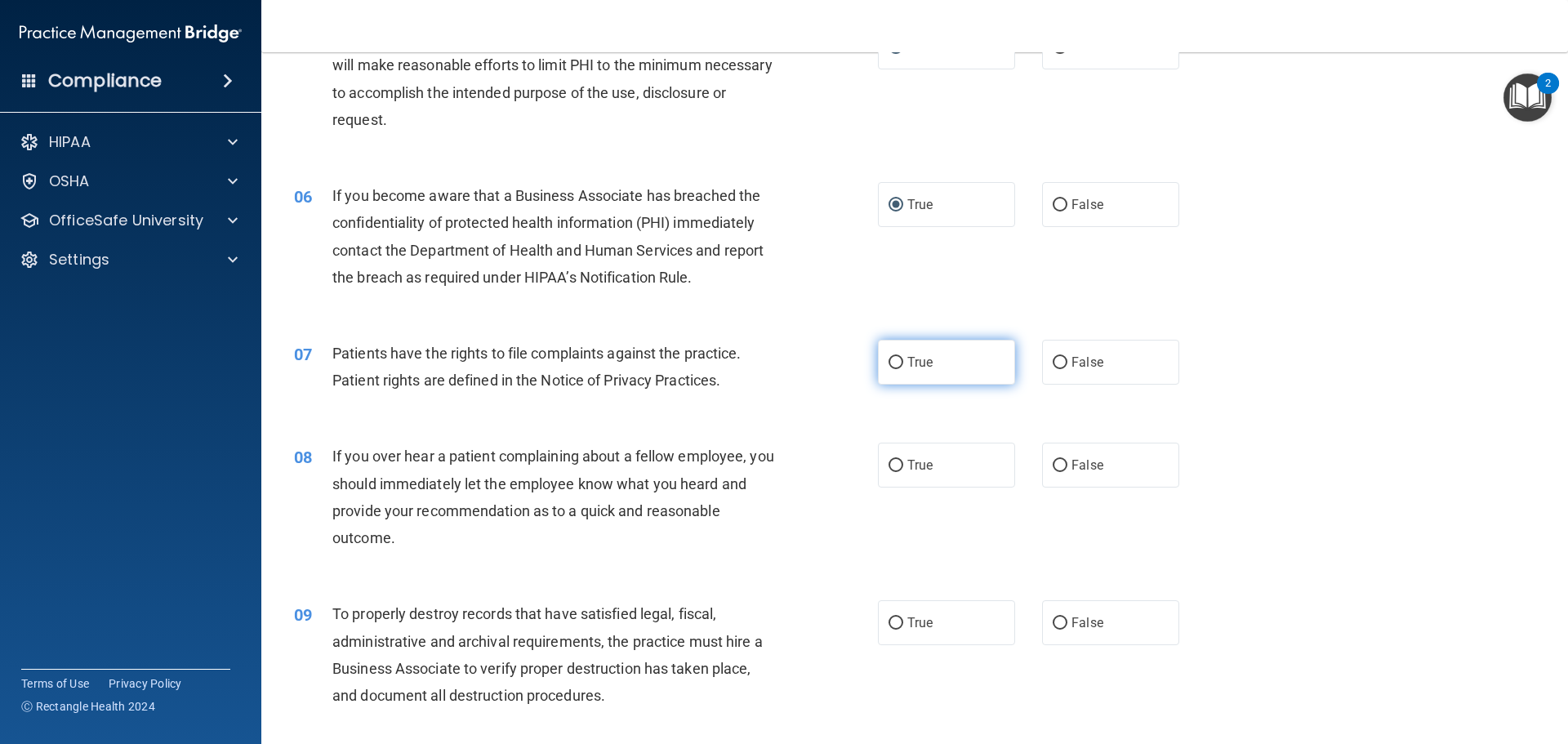
click at [881, 366] on label "True" at bounding box center [946, 361] width 137 height 44
click at [888, 366] on input "True" at bounding box center [896, 362] width 15 height 12
radio input "true"
click at [1054, 468] on input "False" at bounding box center [1060, 465] width 15 height 12
radio input "true"
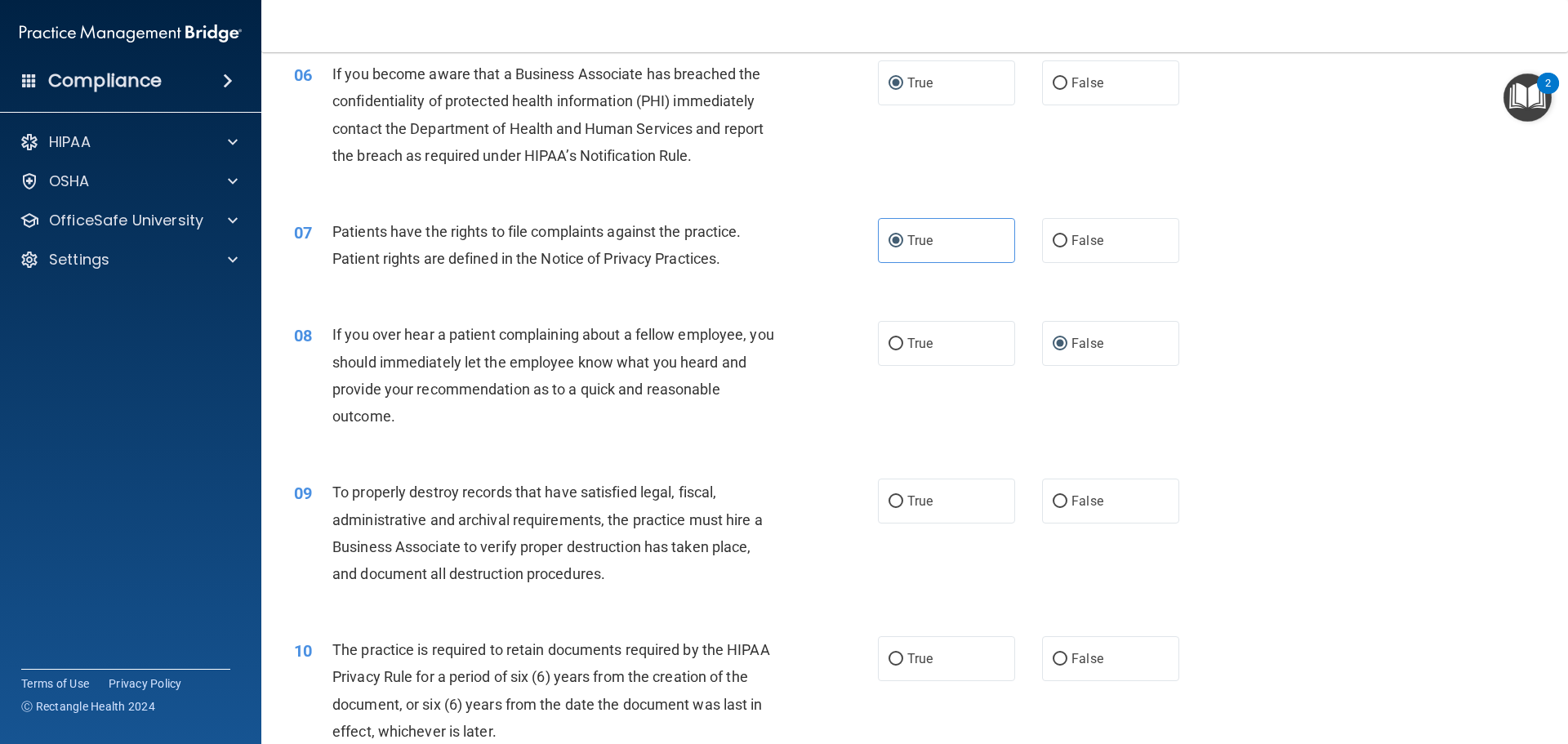
scroll to position [816, 0]
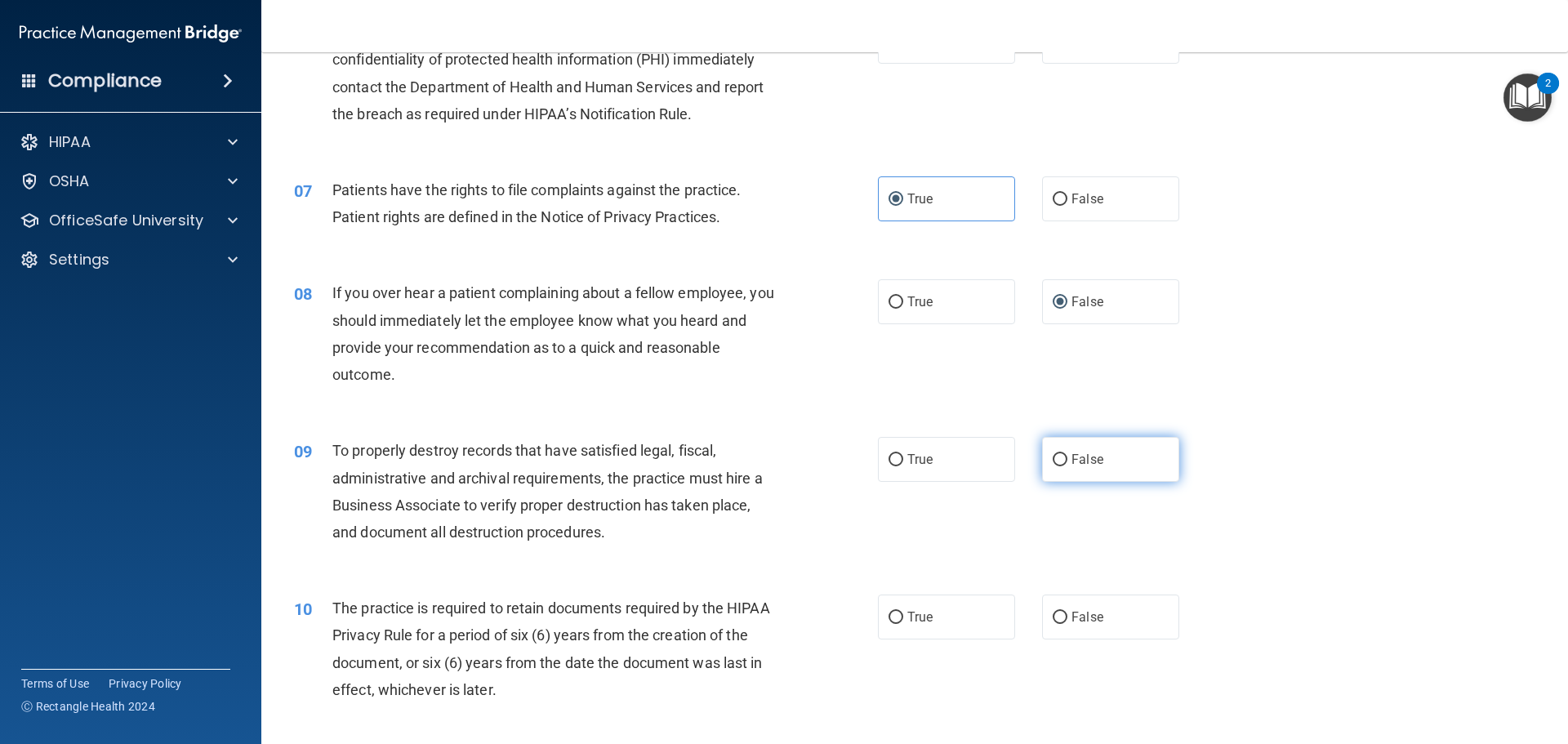
click at [1053, 463] on input "False" at bounding box center [1060, 459] width 15 height 12
radio input "true"
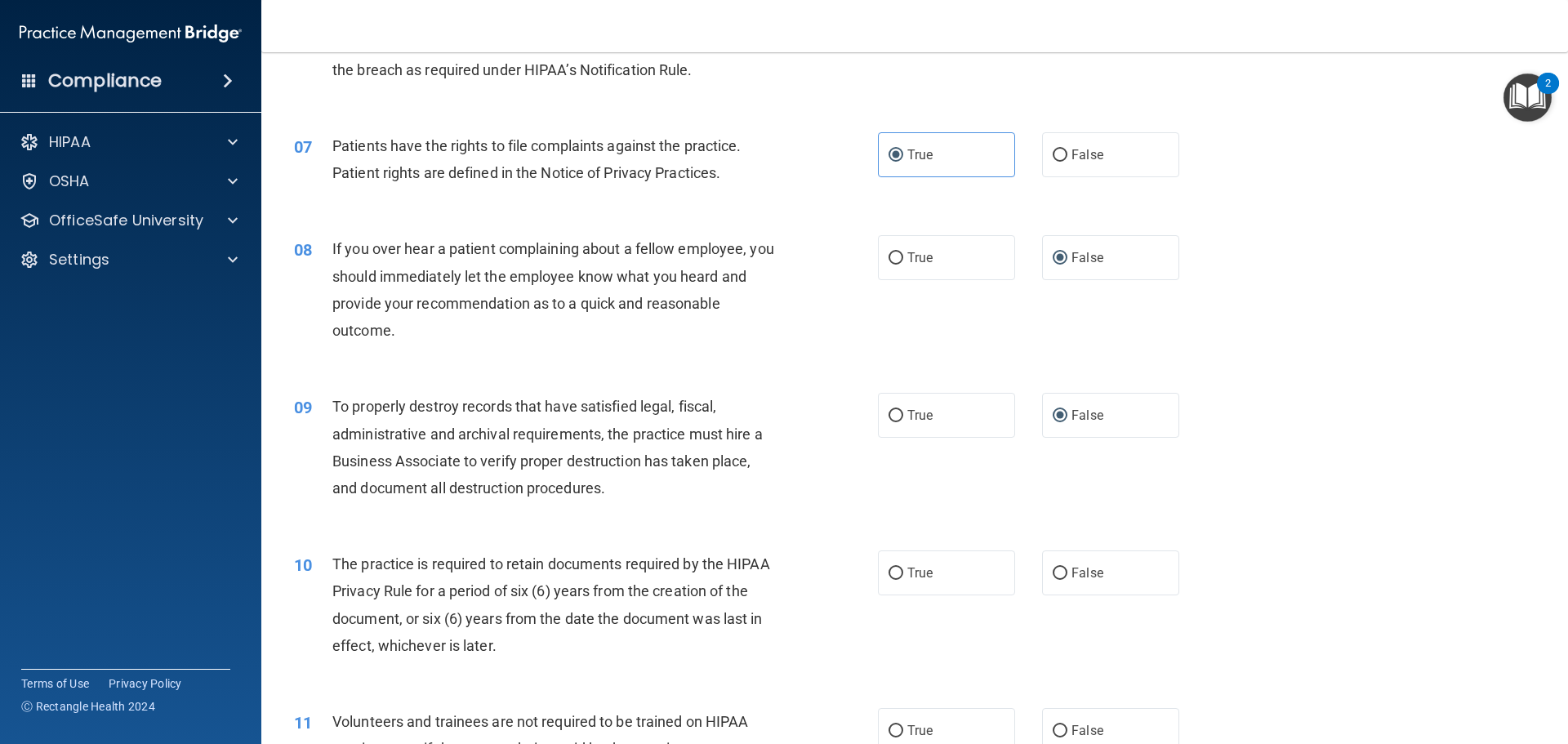
scroll to position [898, 0]
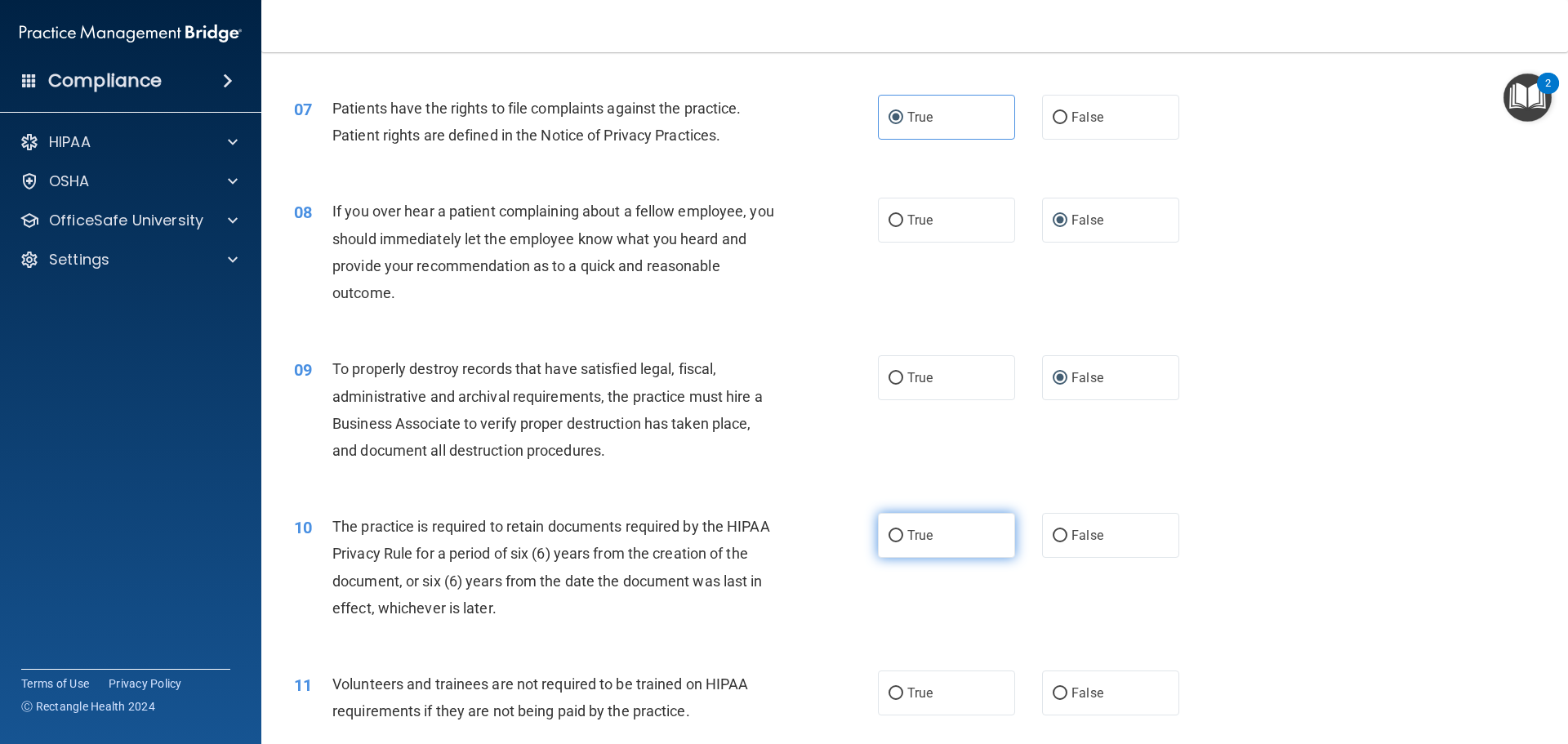
click at [905, 545] on label "True" at bounding box center [946, 534] width 137 height 44
click at [903, 542] on input "True" at bounding box center [896, 535] width 15 height 12
radio input "true"
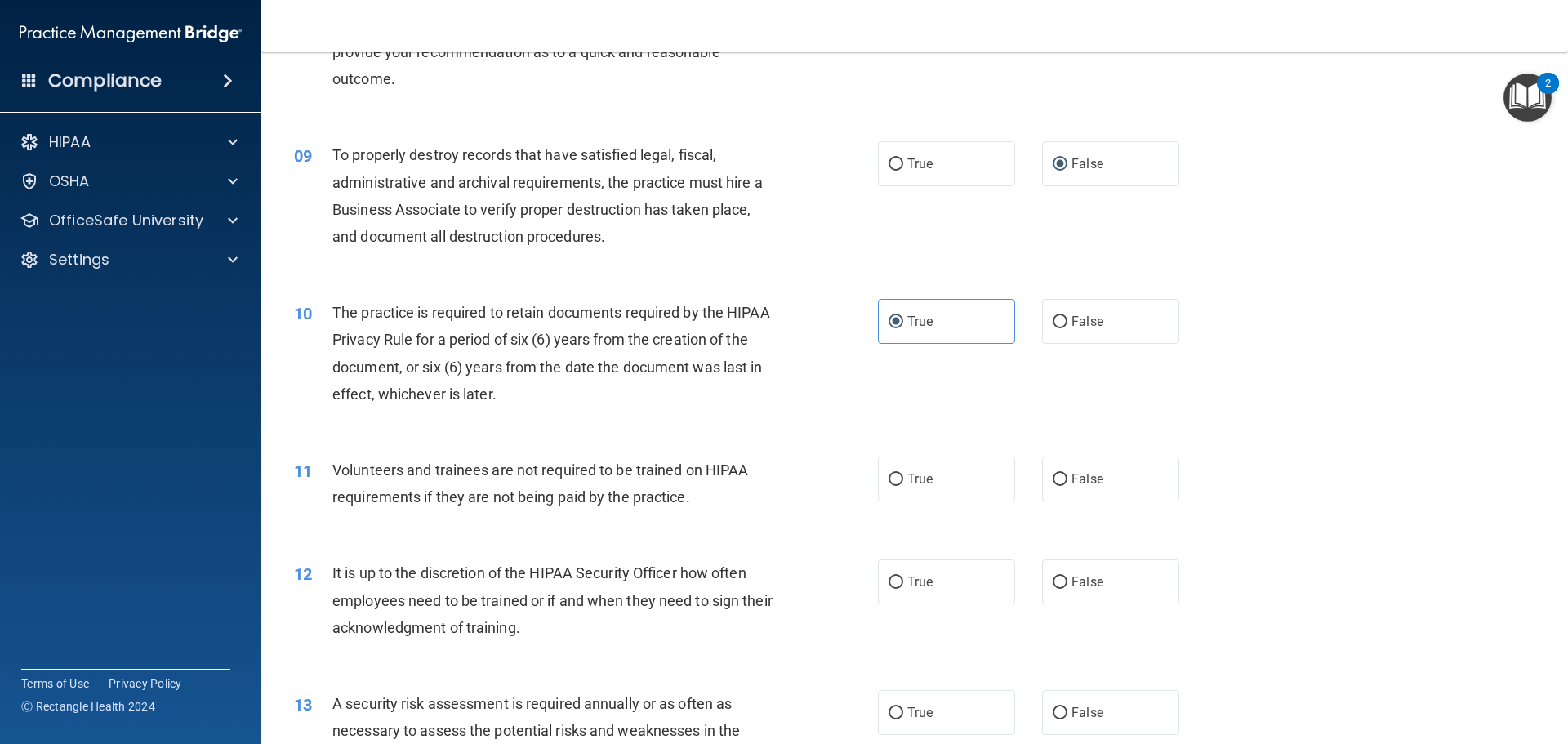
scroll to position [1143, 0]
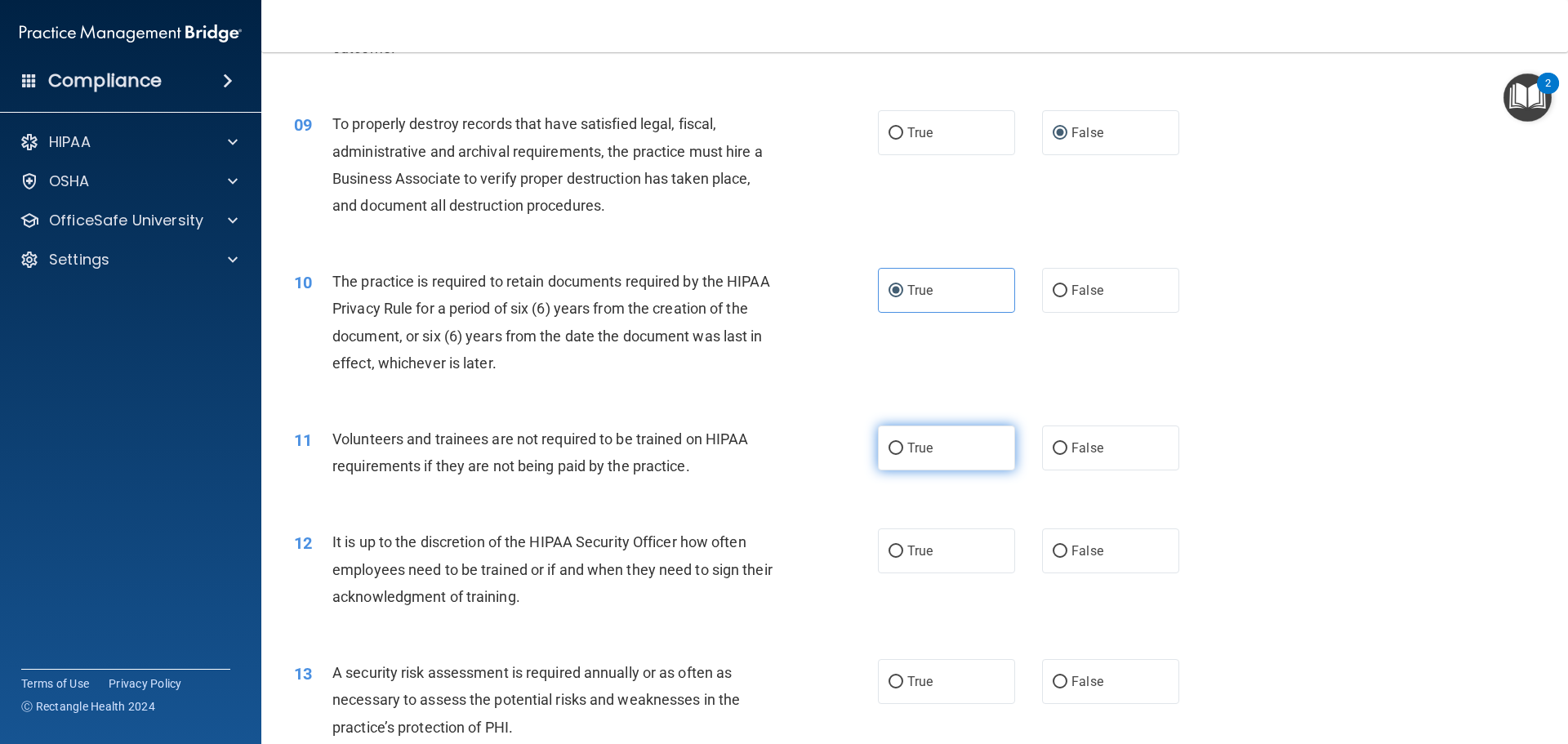
click at [893, 456] on label "True" at bounding box center [946, 447] width 137 height 44
click at [893, 455] on input "True" at bounding box center [896, 448] width 15 height 12
radio input "true"
click at [1056, 451] on input "False" at bounding box center [1060, 448] width 15 height 12
radio input "true"
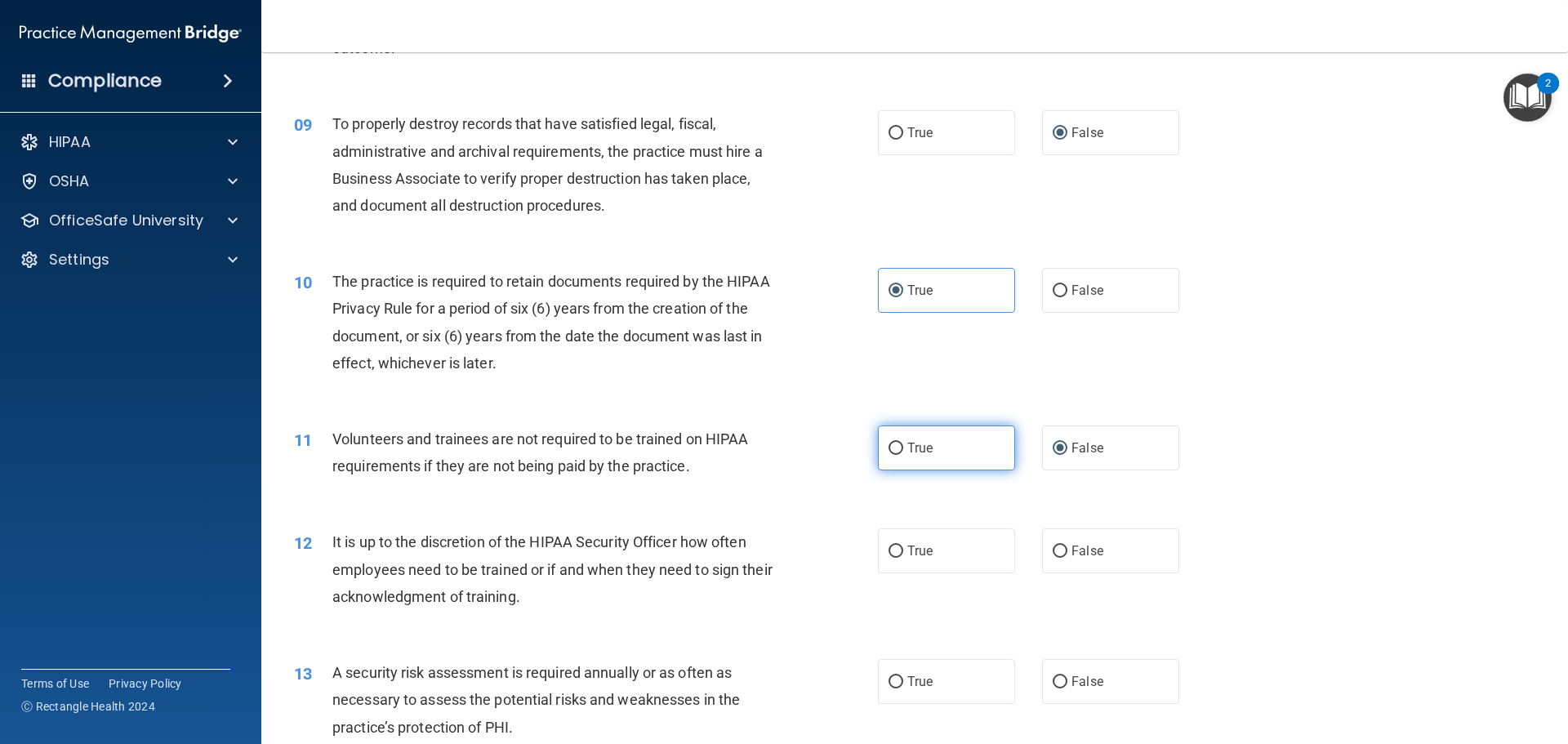
click at [894, 457] on label "True" at bounding box center [946, 447] width 137 height 44
click at [894, 455] on input "True" at bounding box center [896, 448] width 15 height 12
radio input "true"
click at [1054, 454] on input "False" at bounding box center [1060, 448] width 15 height 12
radio input "true"
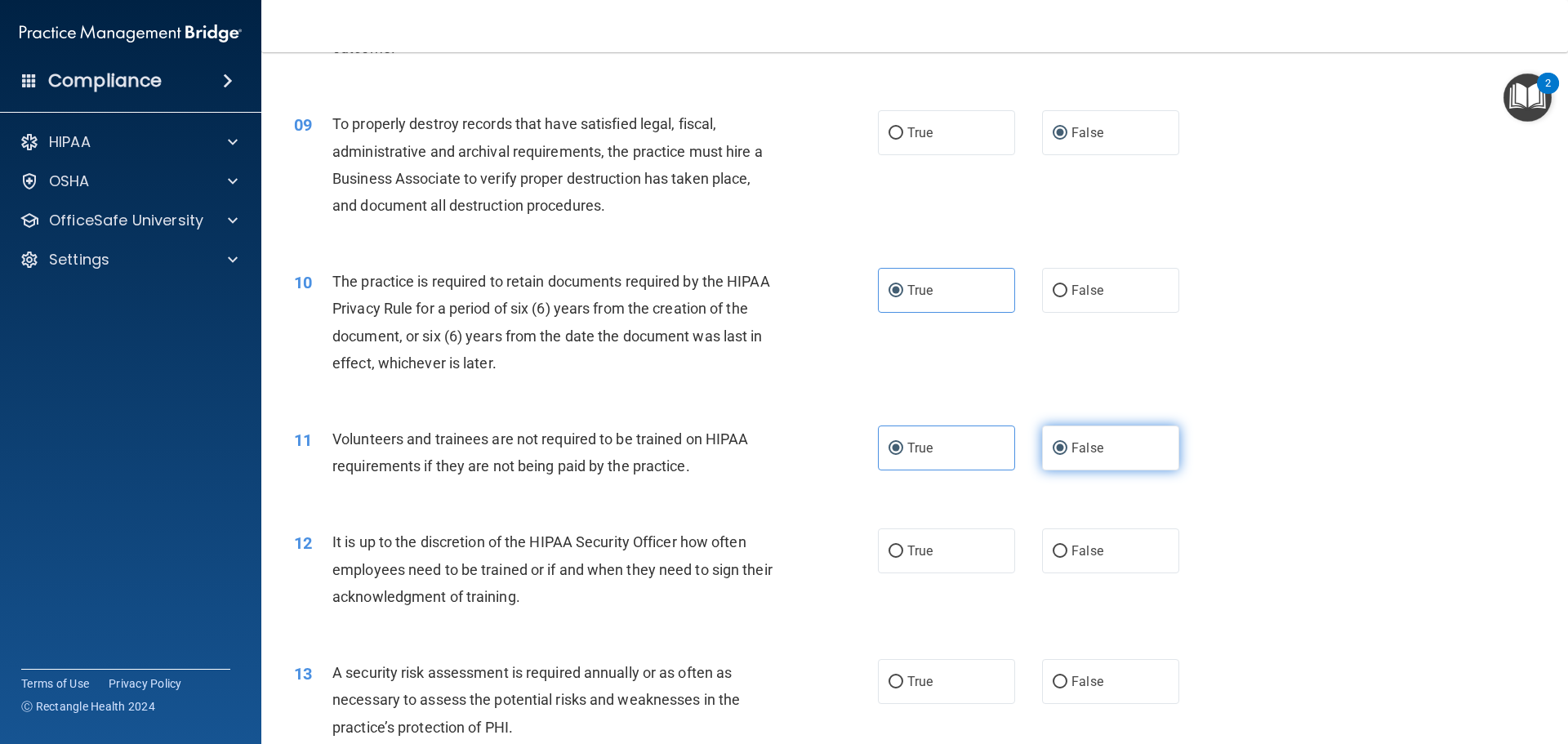
radio input "false"
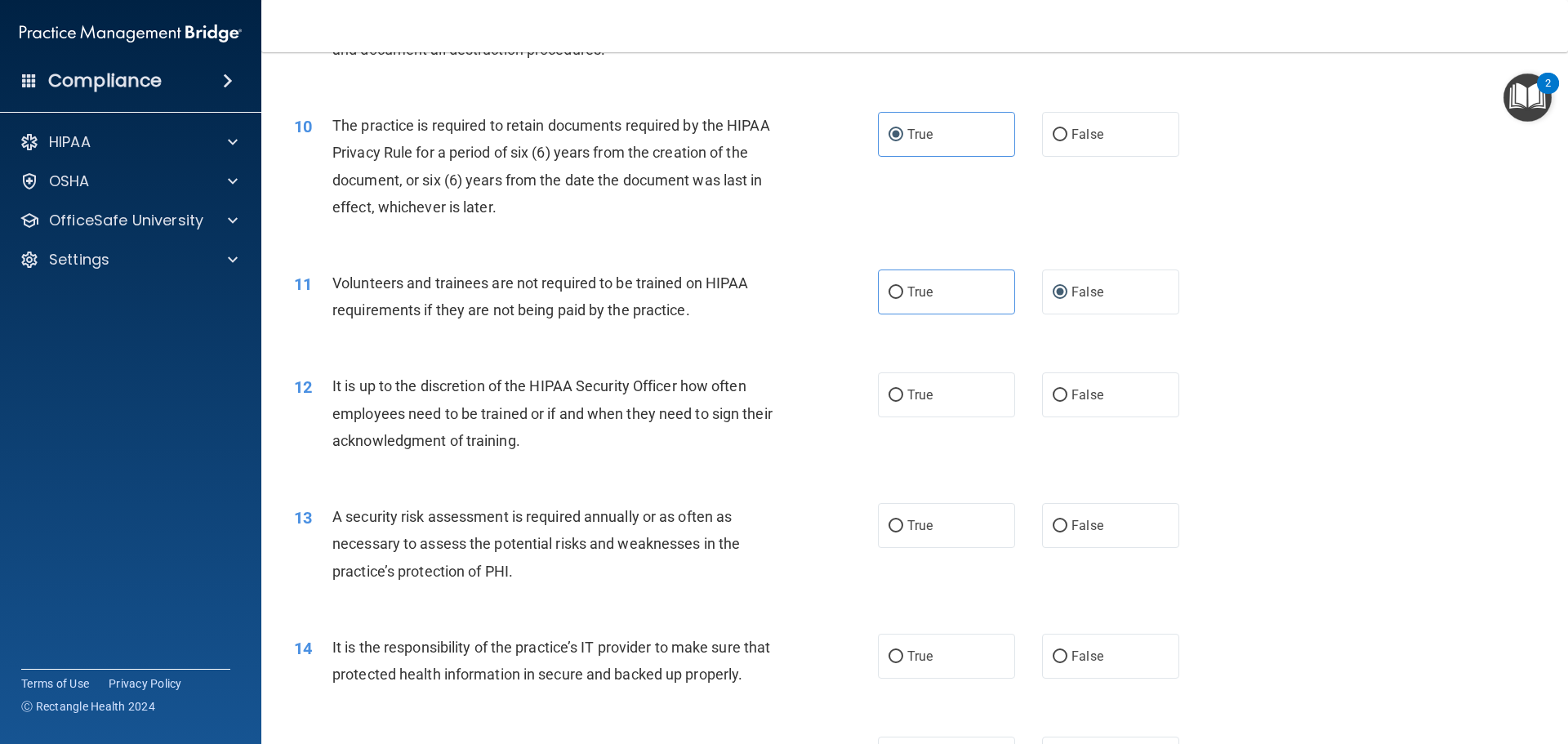
scroll to position [1306, 0]
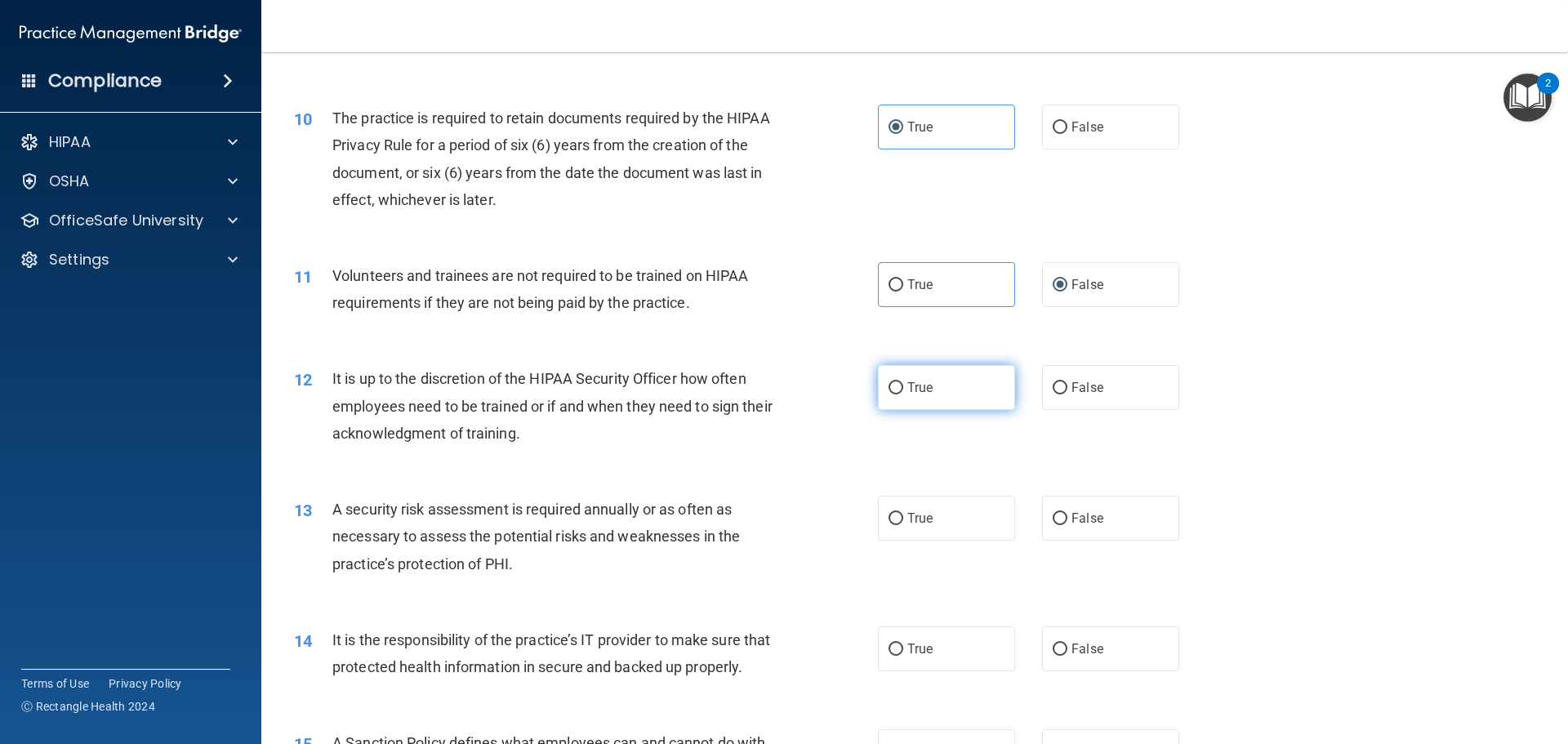
click at [892, 389] on input "True" at bounding box center [896, 388] width 15 height 12
radio input "true"
click at [899, 523] on label "True" at bounding box center [946, 517] width 137 height 44
click at [899, 523] on input "True" at bounding box center [896, 518] width 15 height 12
radio input "true"
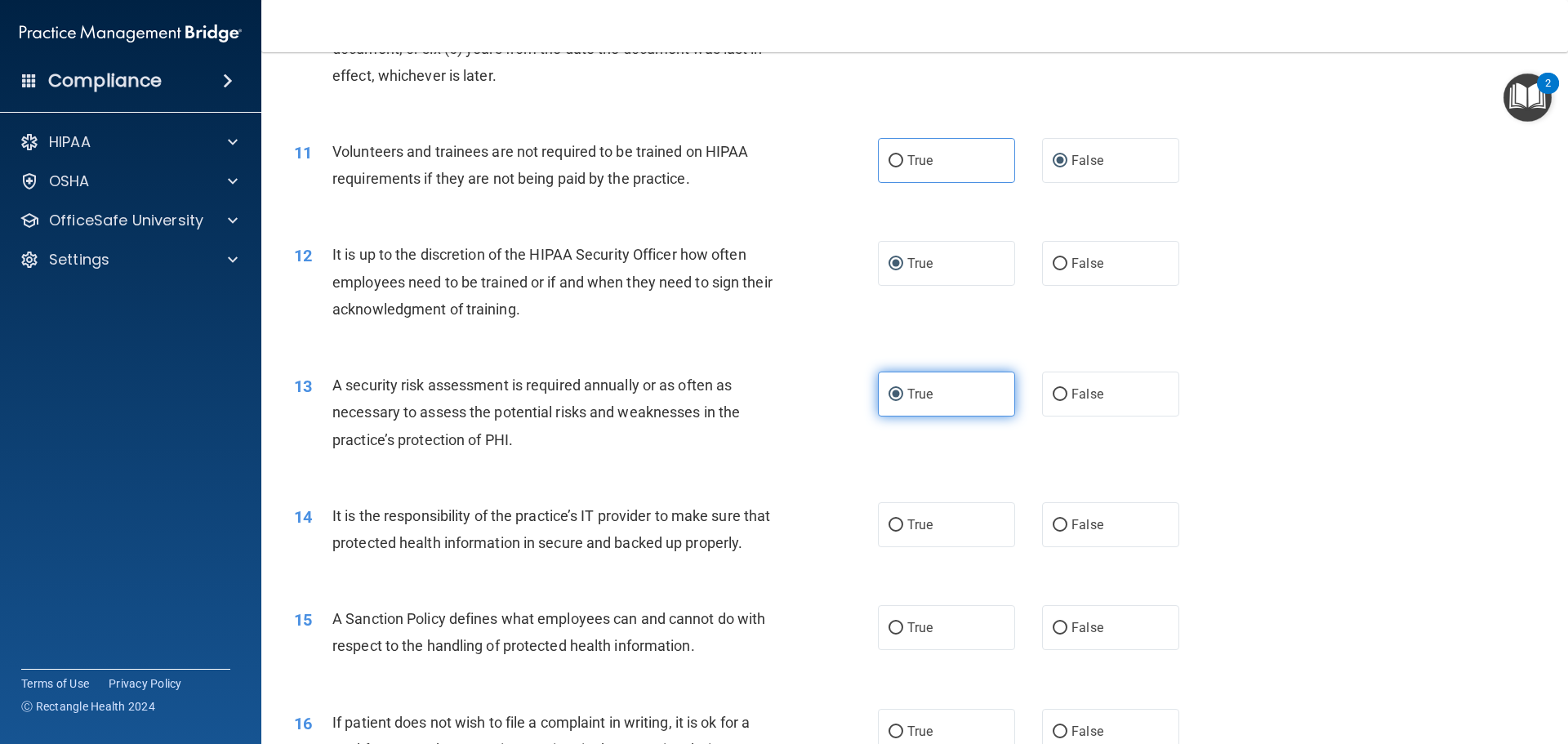
scroll to position [1469, 0]
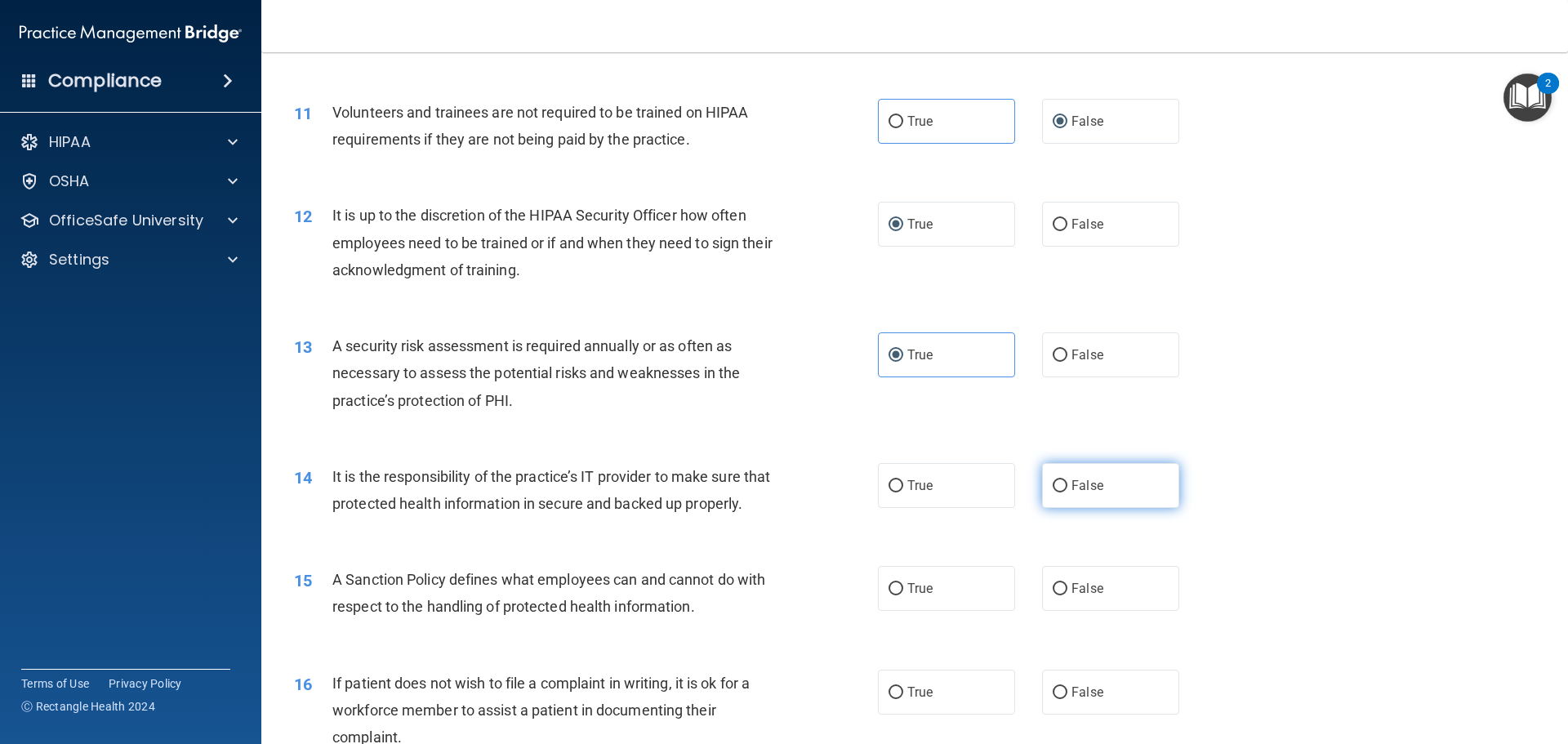
click at [1051, 476] on label "False" at bounding box center [1110, 485] width 137 height 44
click at [1053, 480] on input "False" at bounding box center [1060, 486] width 15 height 12
radio input "true"
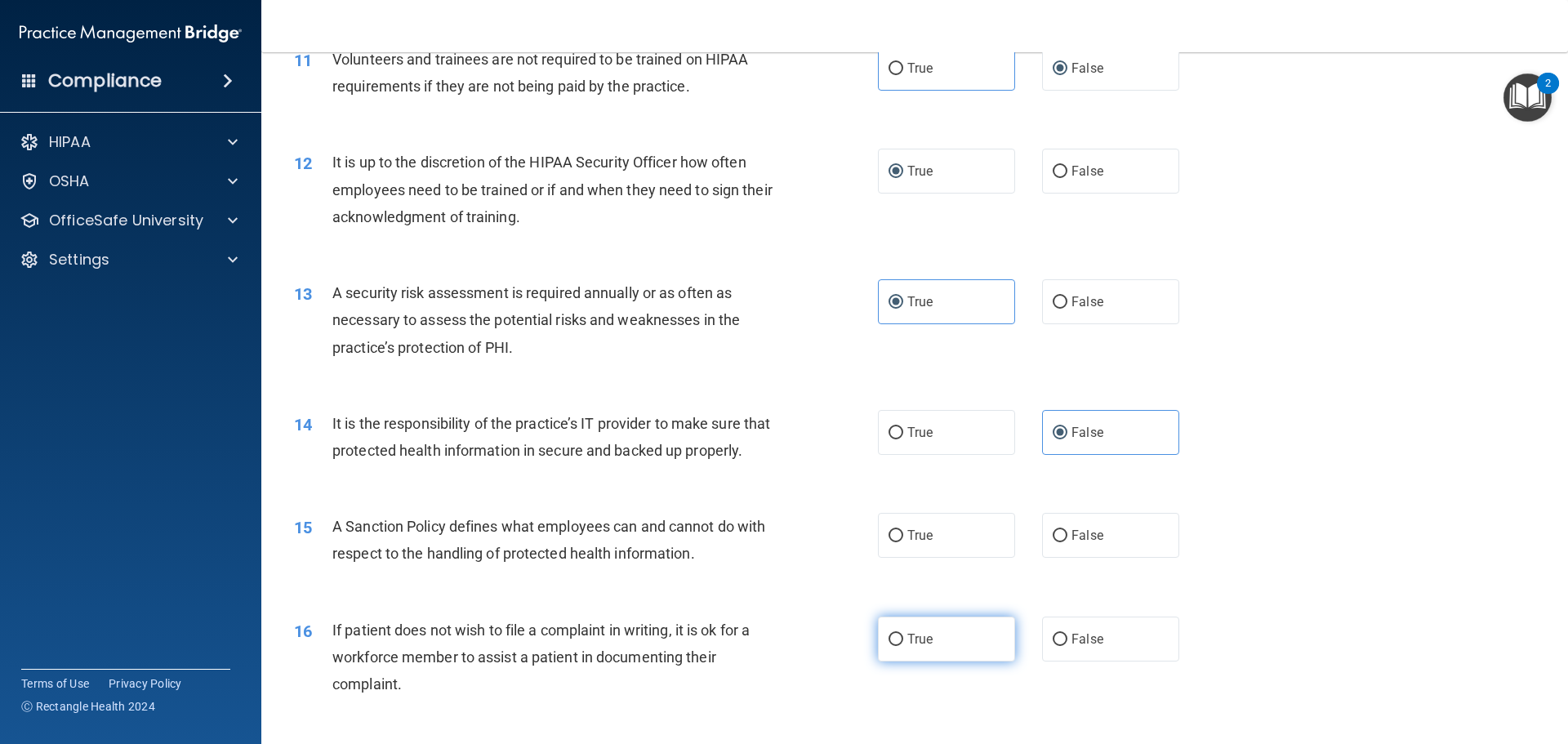
scroll to position [1550, 0]
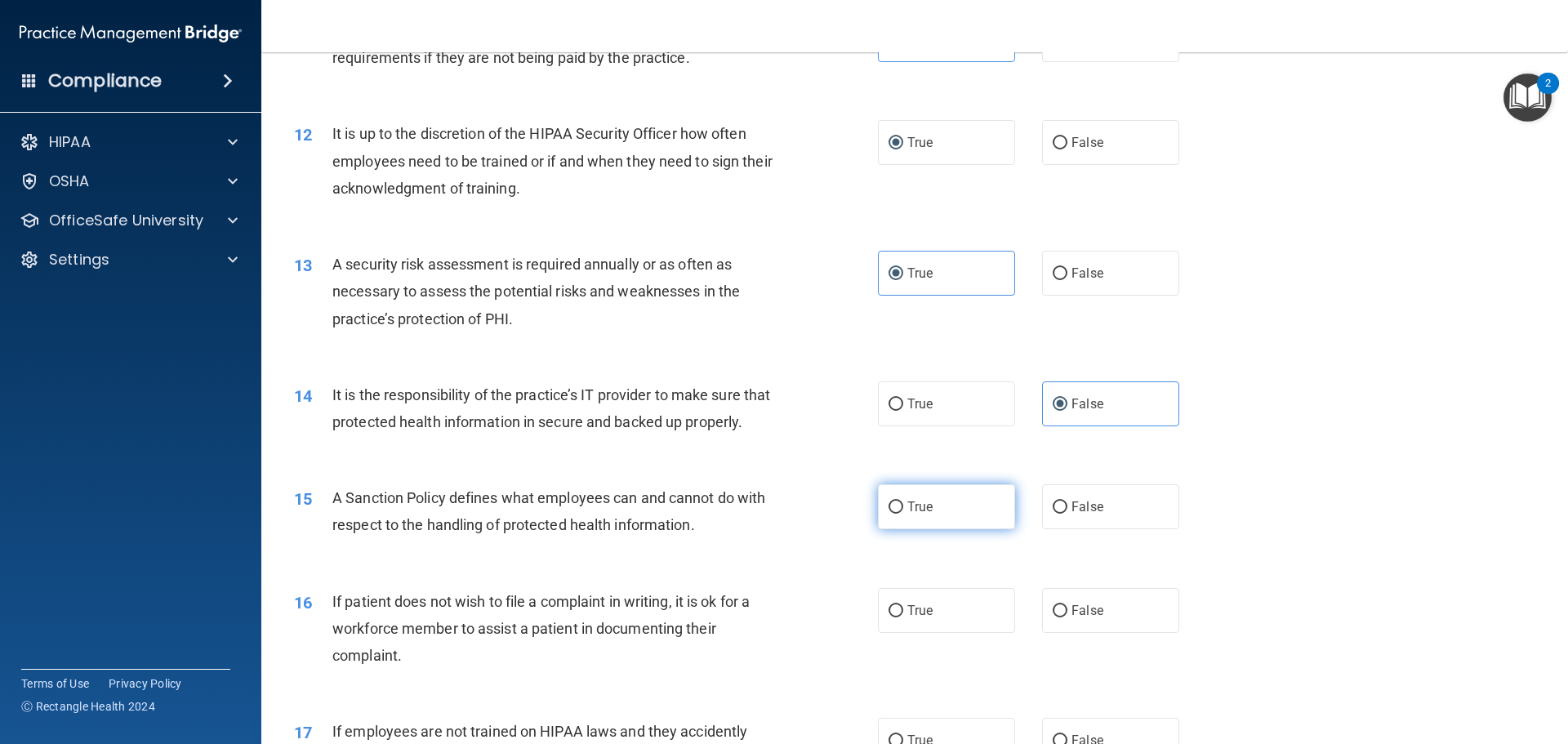
click at [888, 513] on input "True" at bounding box center [896, 507] width 15 height 12
radio input "true"
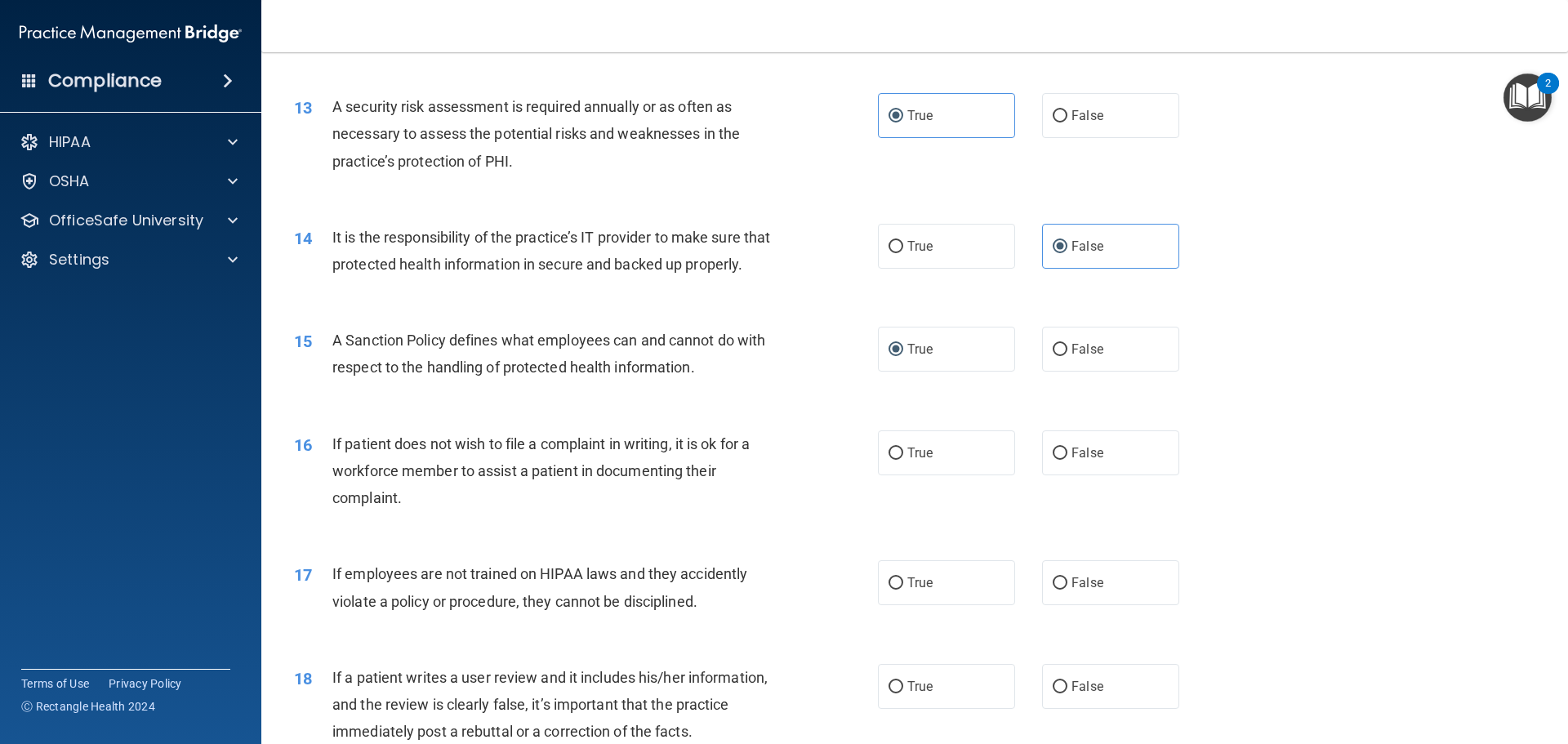
scroll to position [1714, 0]
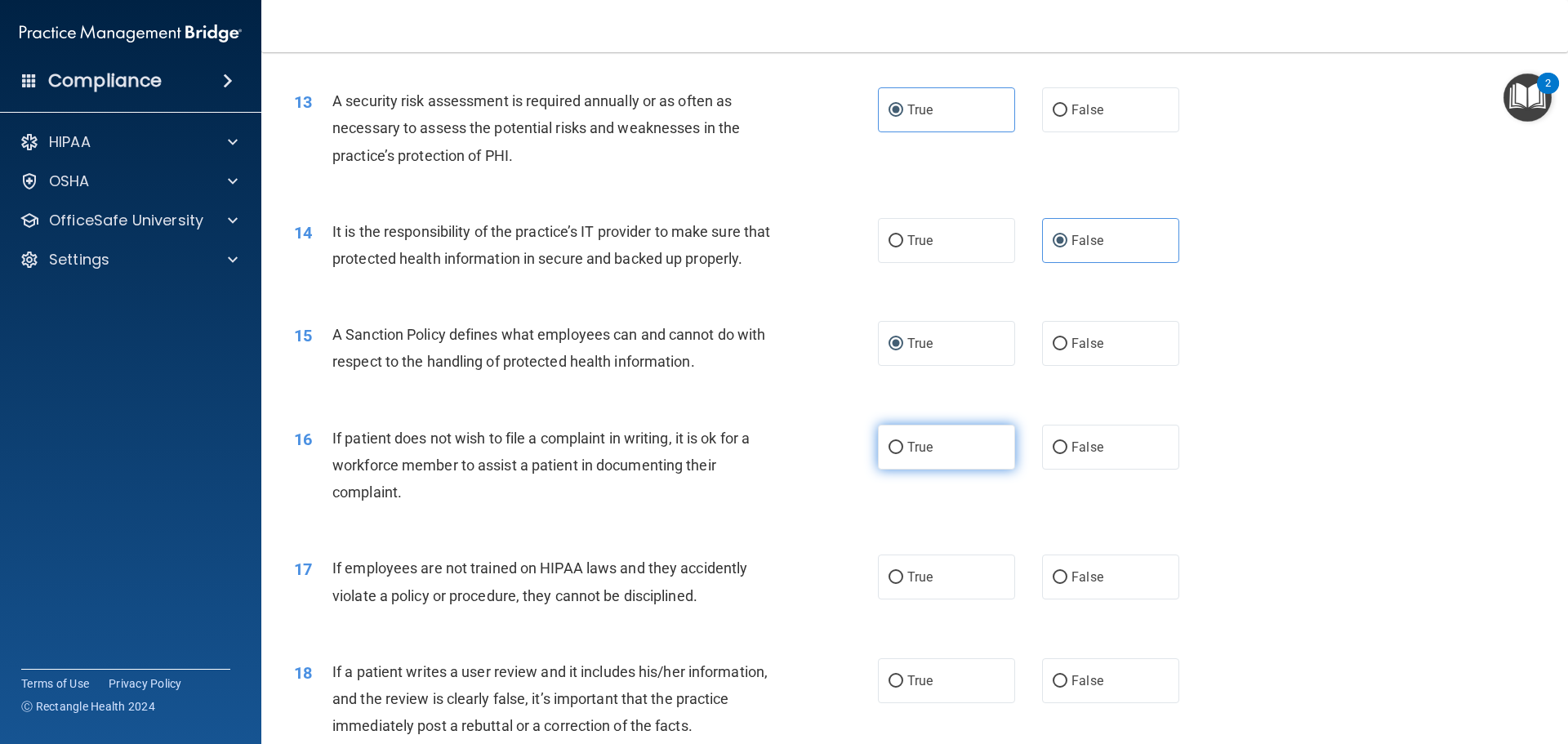
click at [892, 454] on input "True" at bounding box center [896, 447] width 15 height 12
radio input "true"
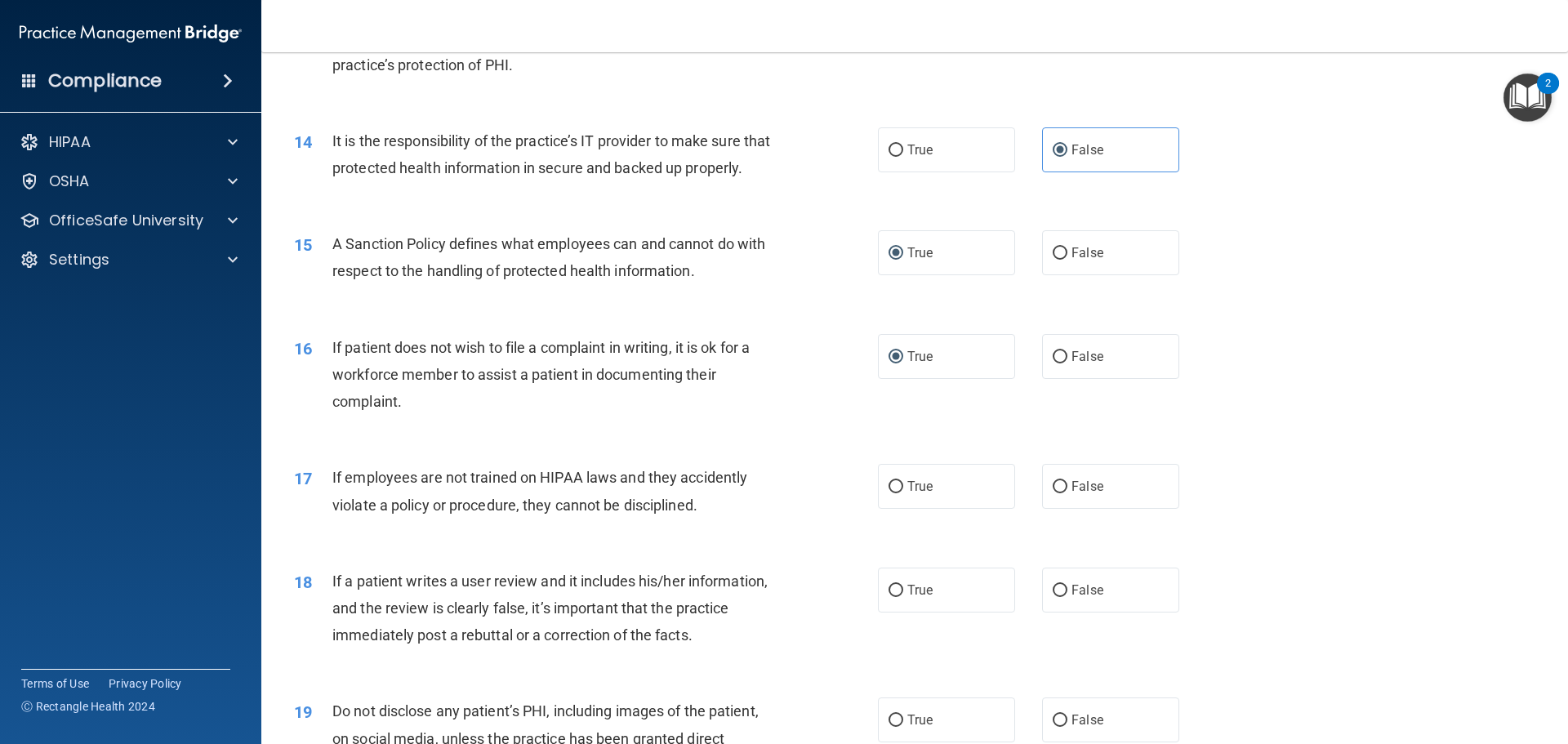
scroll to position [1877, 0]
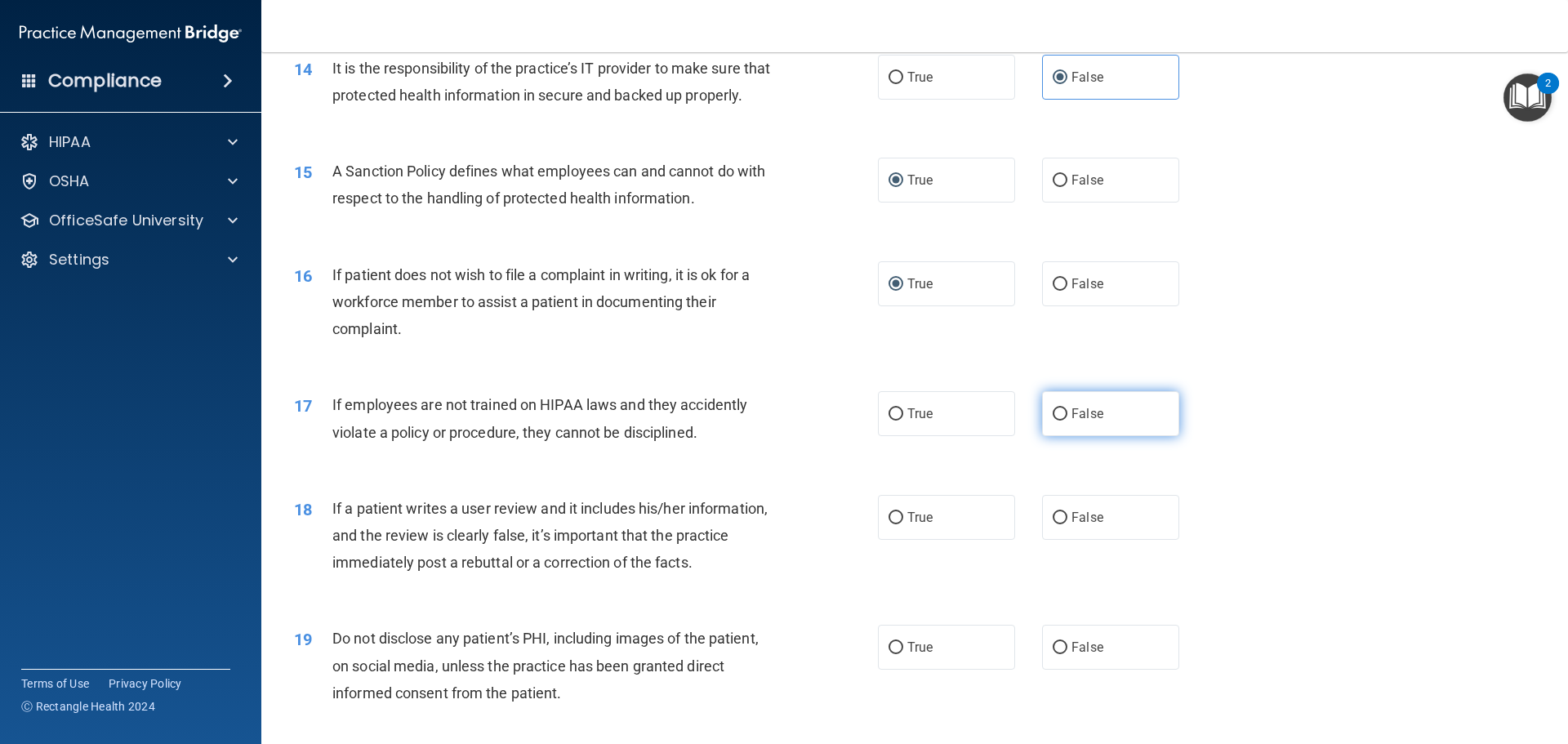
click at [1053, 421] on input "False" at bounding box center [1060, 414] width 15 height 12
radio input "true"
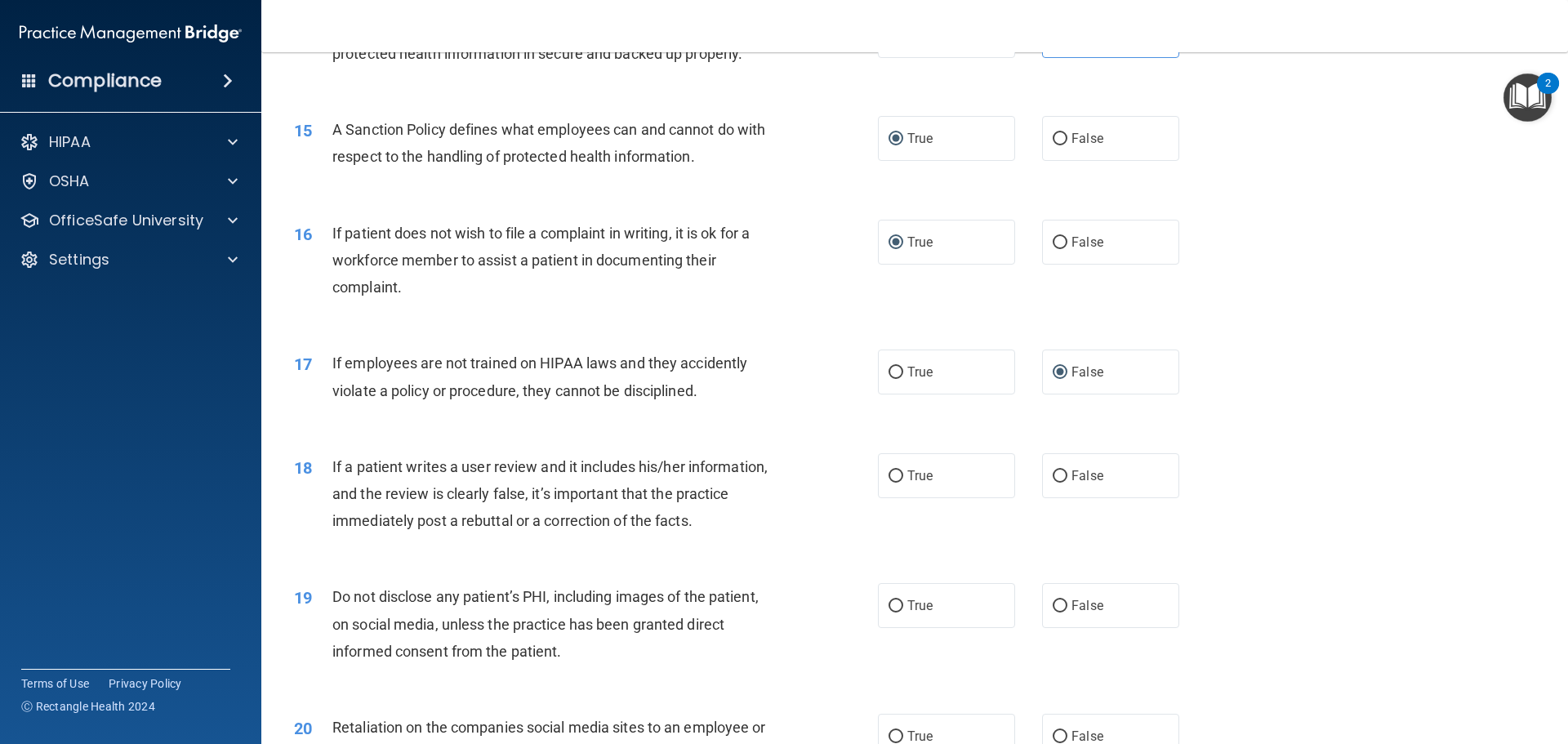
scroll to position [1959, 0]
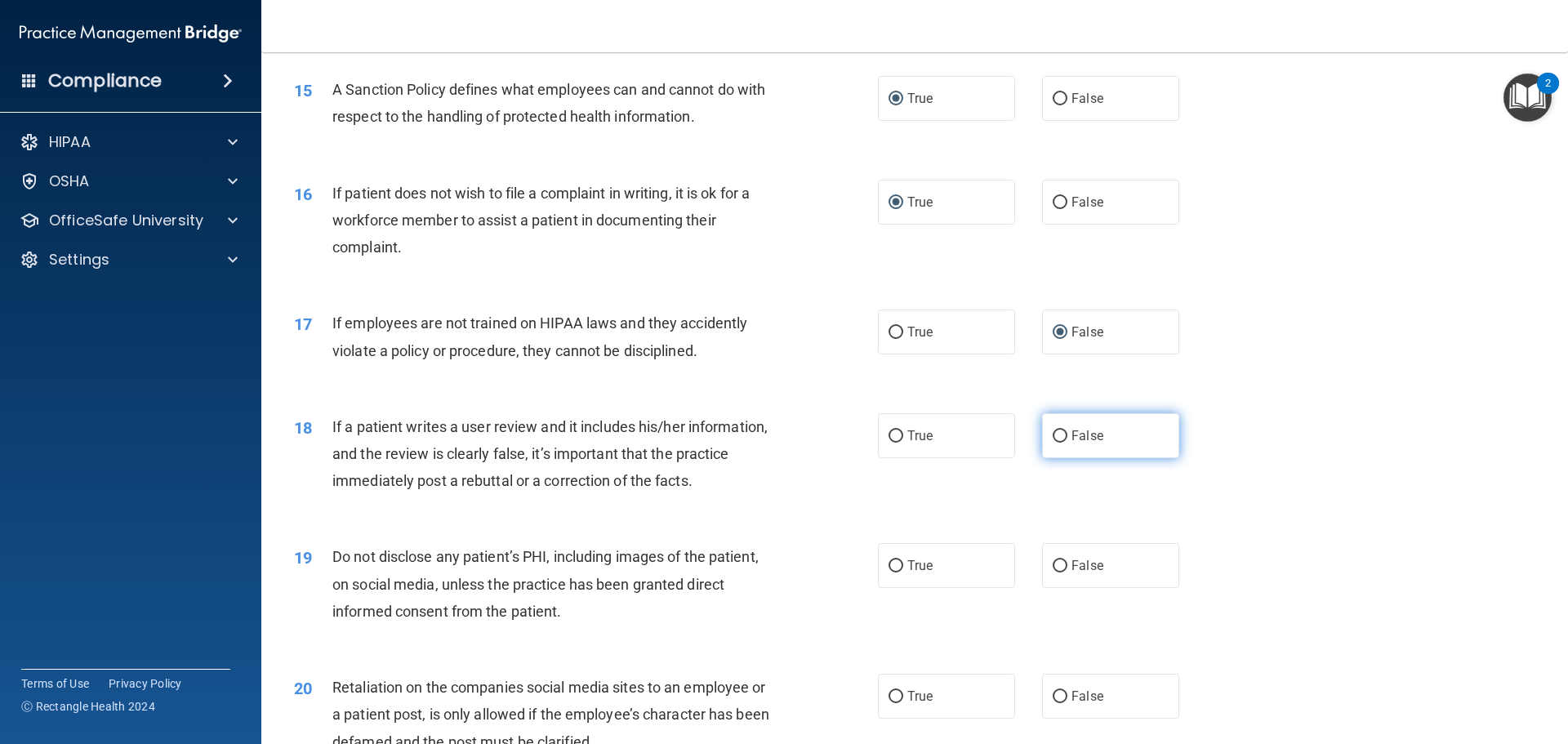
click at [1058, 442] on input "False" at bounding box center [1060, 436] width 15 height 12
radio input "true"
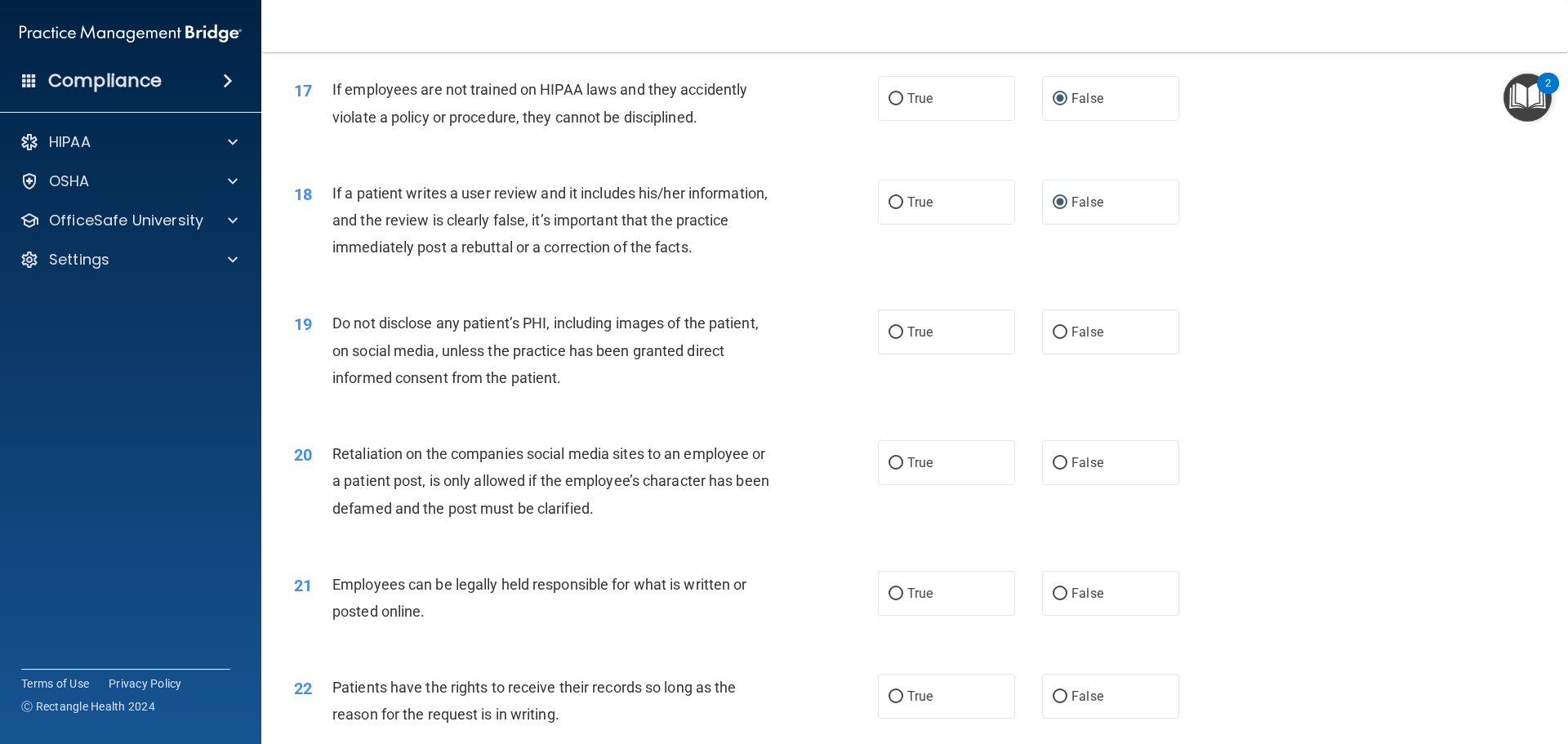
scroll to position [2204, 0]
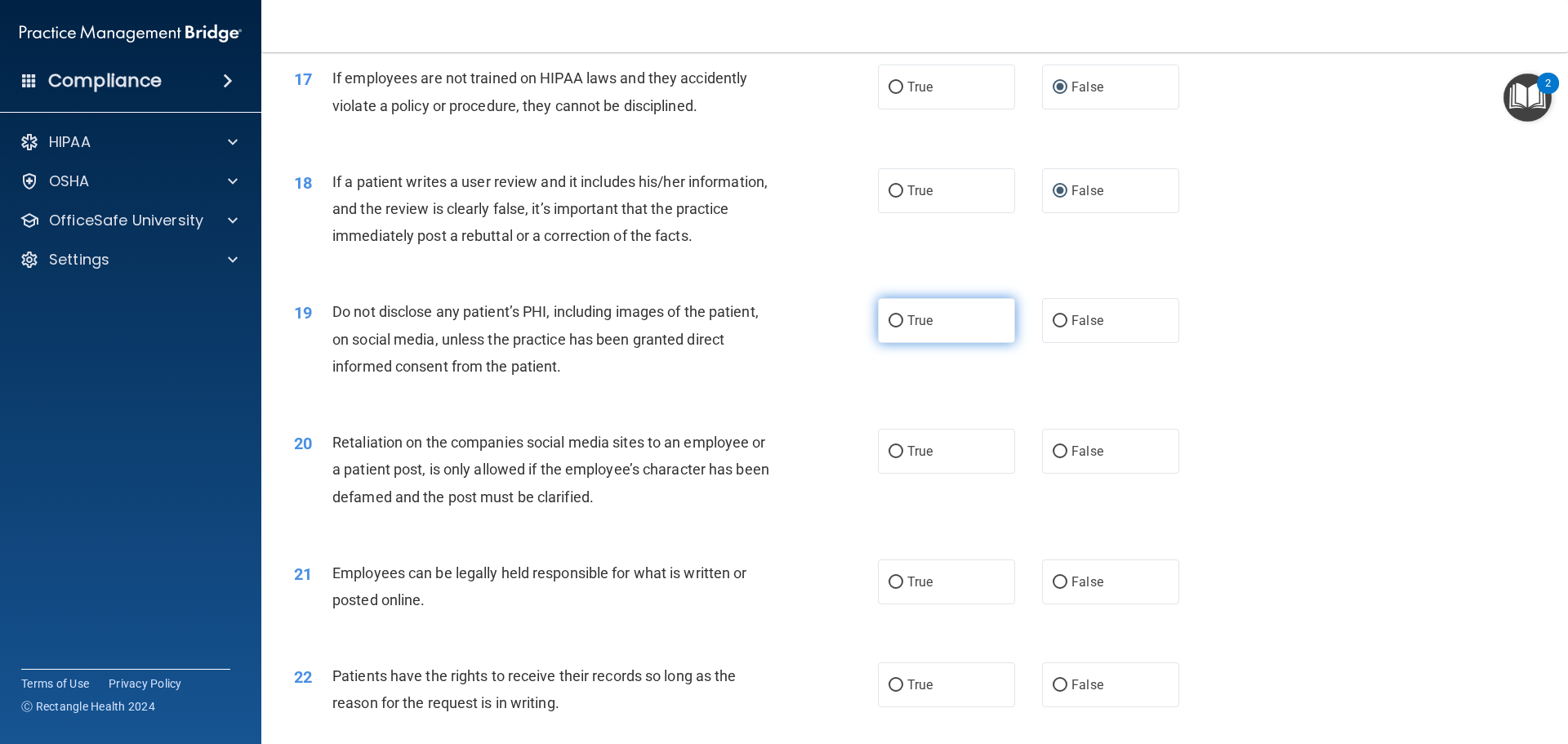
click at [888, 327] on input "True" at bounding box center [896, 320] width 15 height 12
radio input "true"
click at [1054, 458] on input "False" at bounding box center [1060, 451] width 15 height 12
radio input "true"
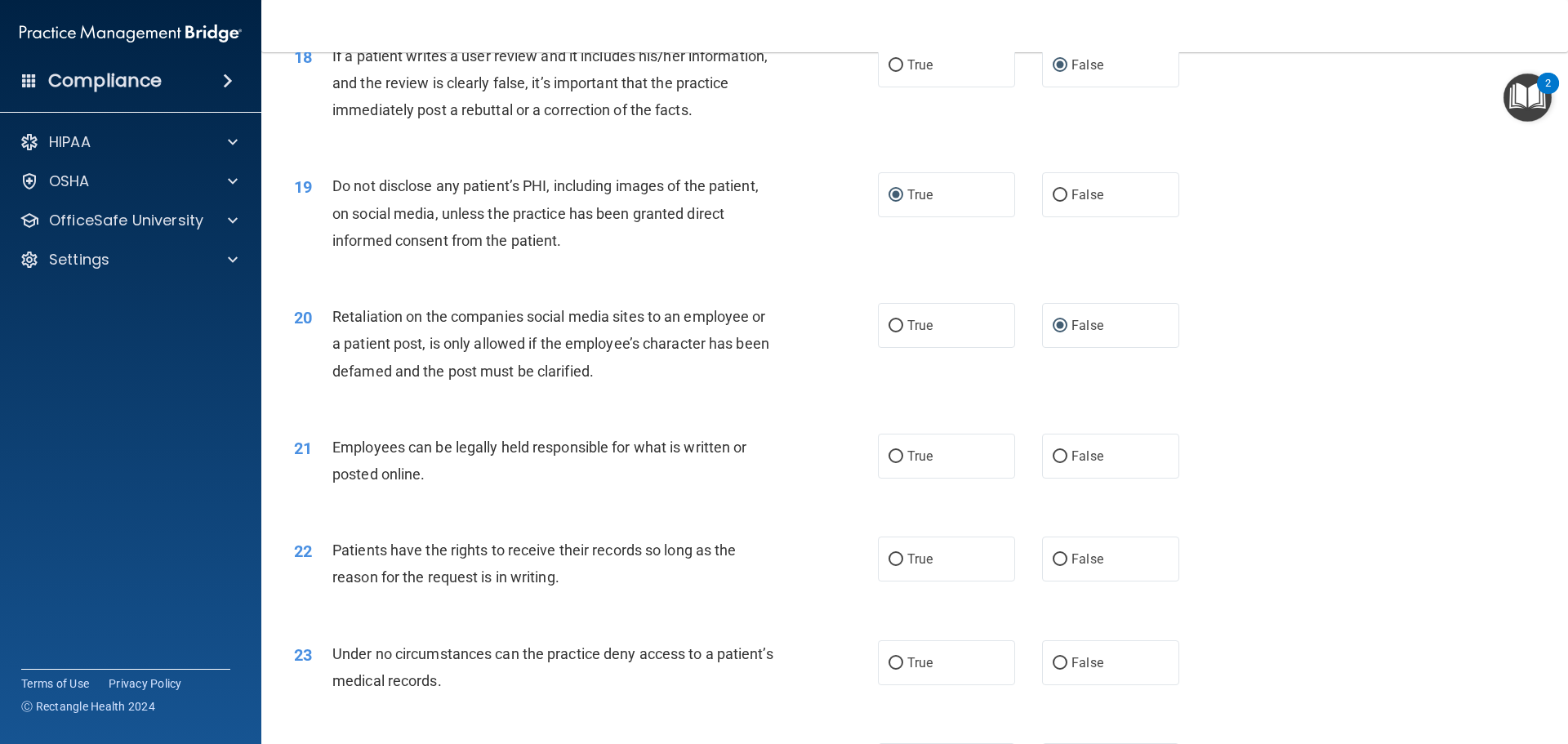
scroll to position [2367, 0]
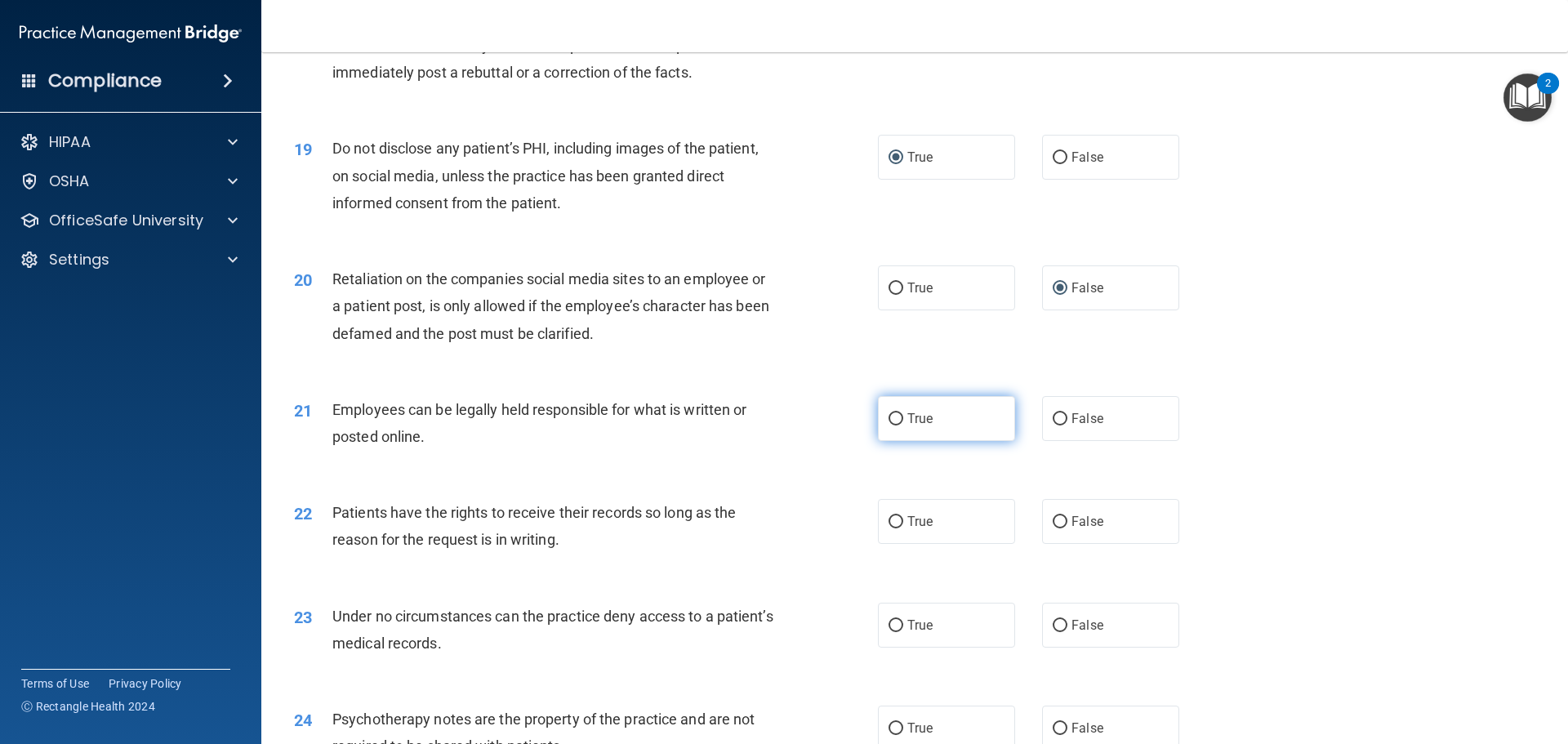
click at [893, 425] on input "True" at bounding box center [896, 419] width 15 height 12
radio input "true"
click at [890, 528] on input "True" at bounding box center [896, 522] width 15 height 12
radio input "true"
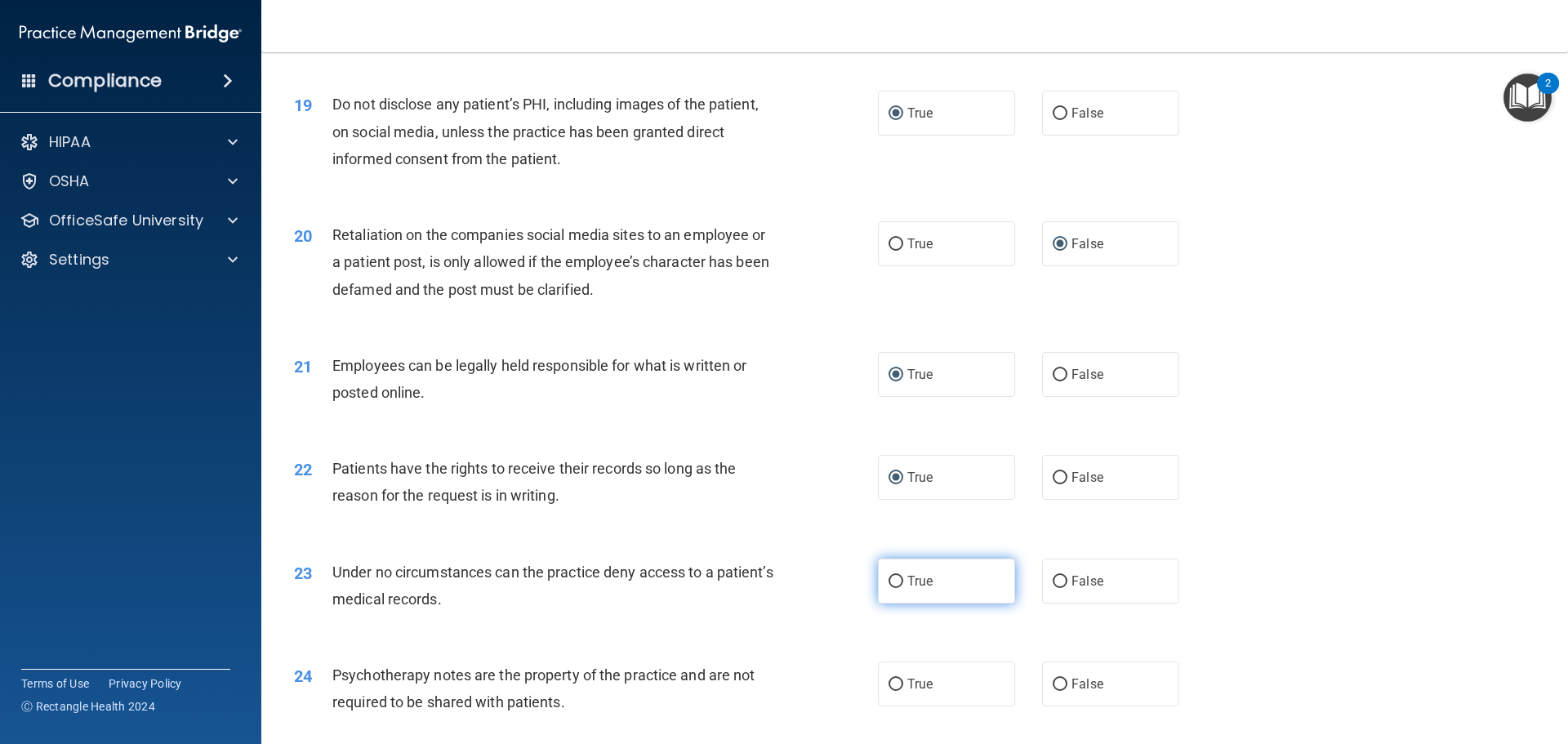
scroll to position [2448, 0]
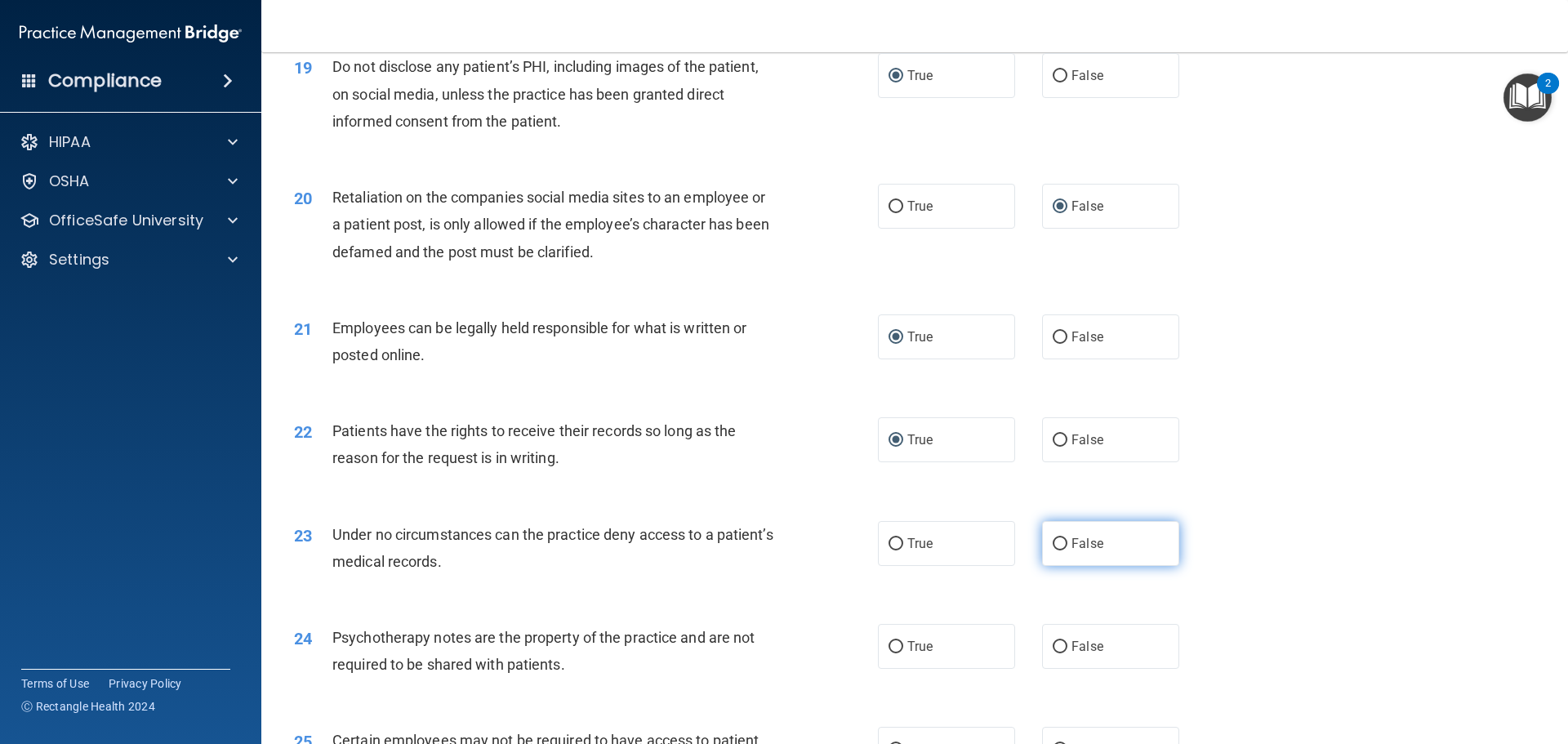
click at [1055, 550] on input "False" at bounding box center [1060, 544] width 15 height 12
radio input "true"
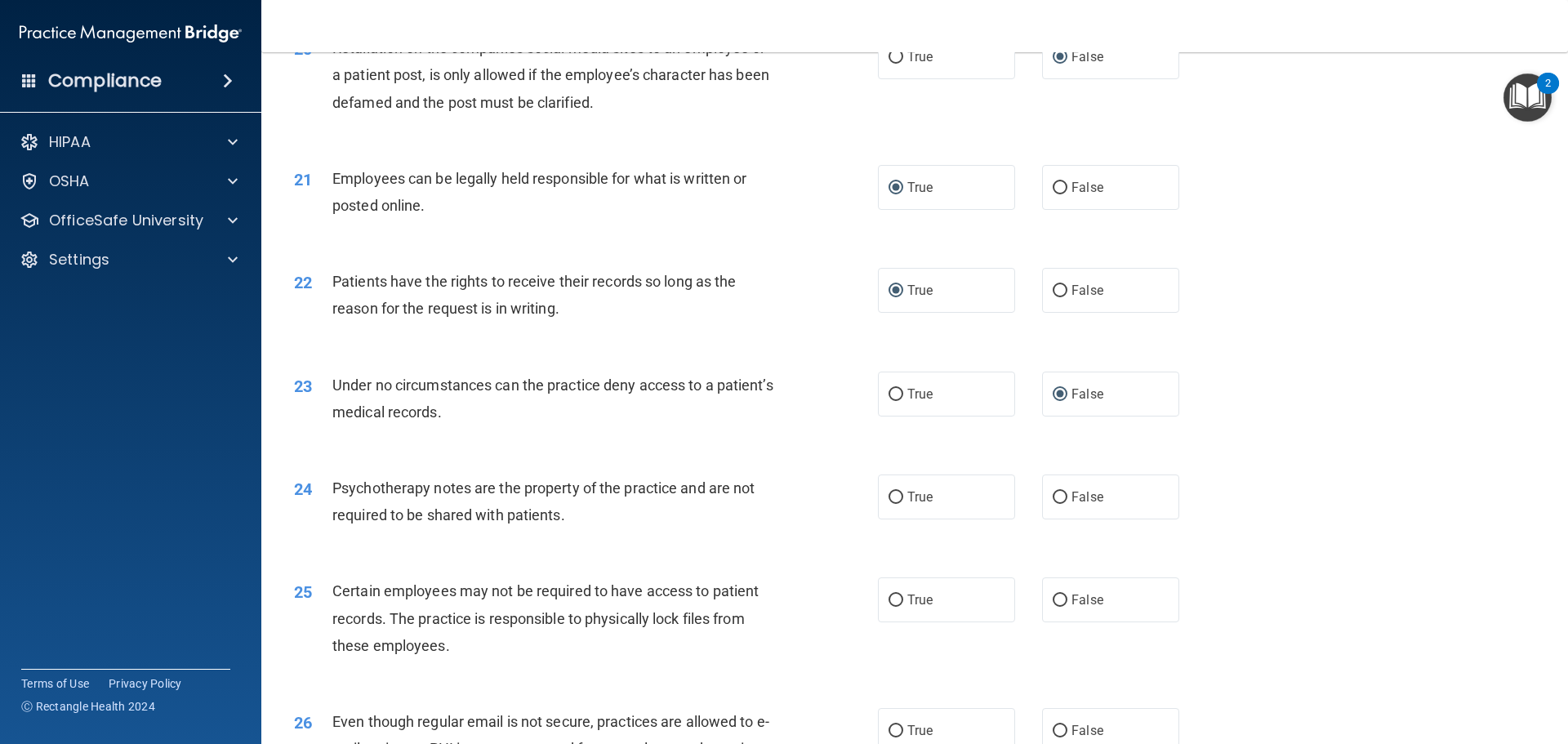
scroll to position [2612, 0]
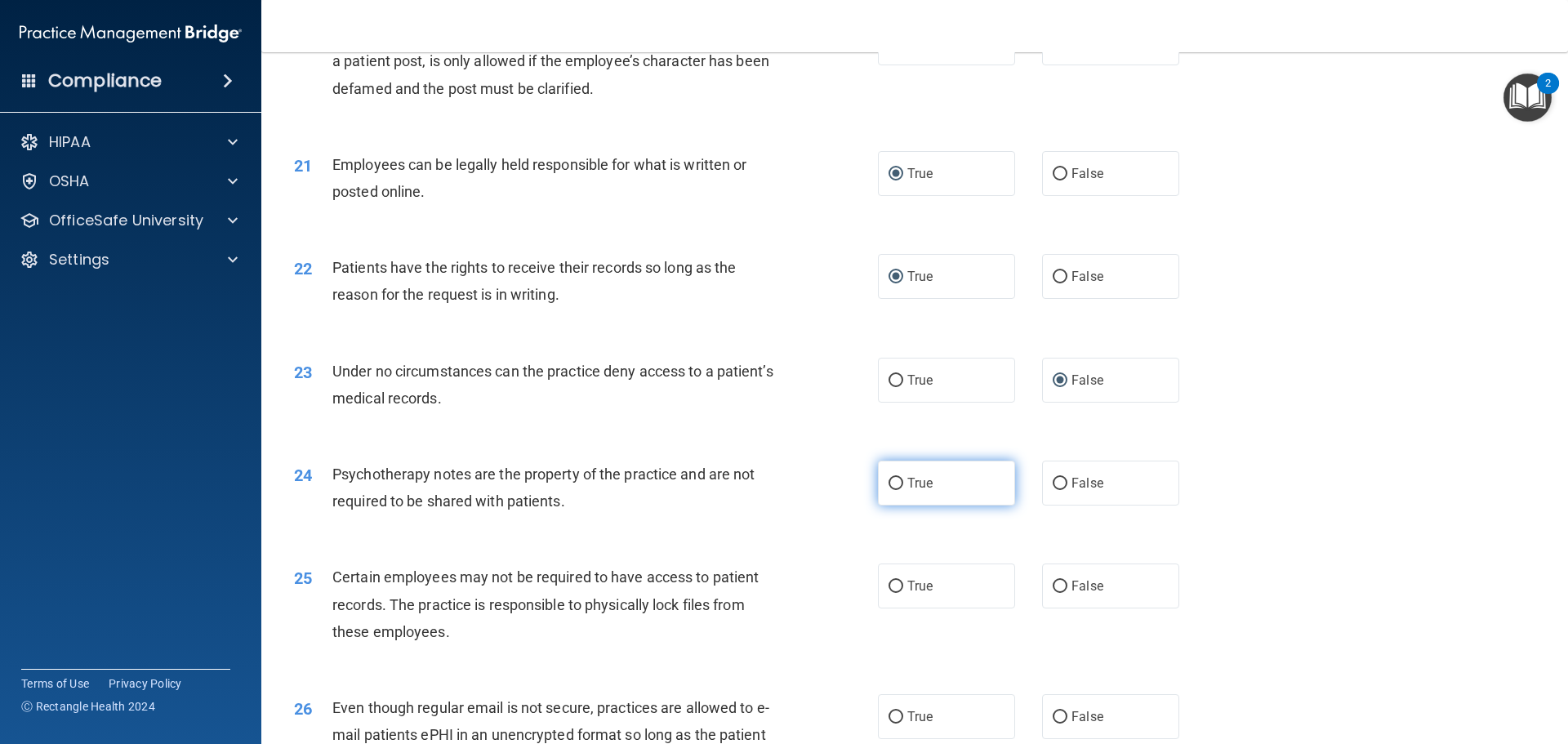
click at [888, 490] on input "True" at bounding box center [896, 483] width 15 height 12
radio input "true"
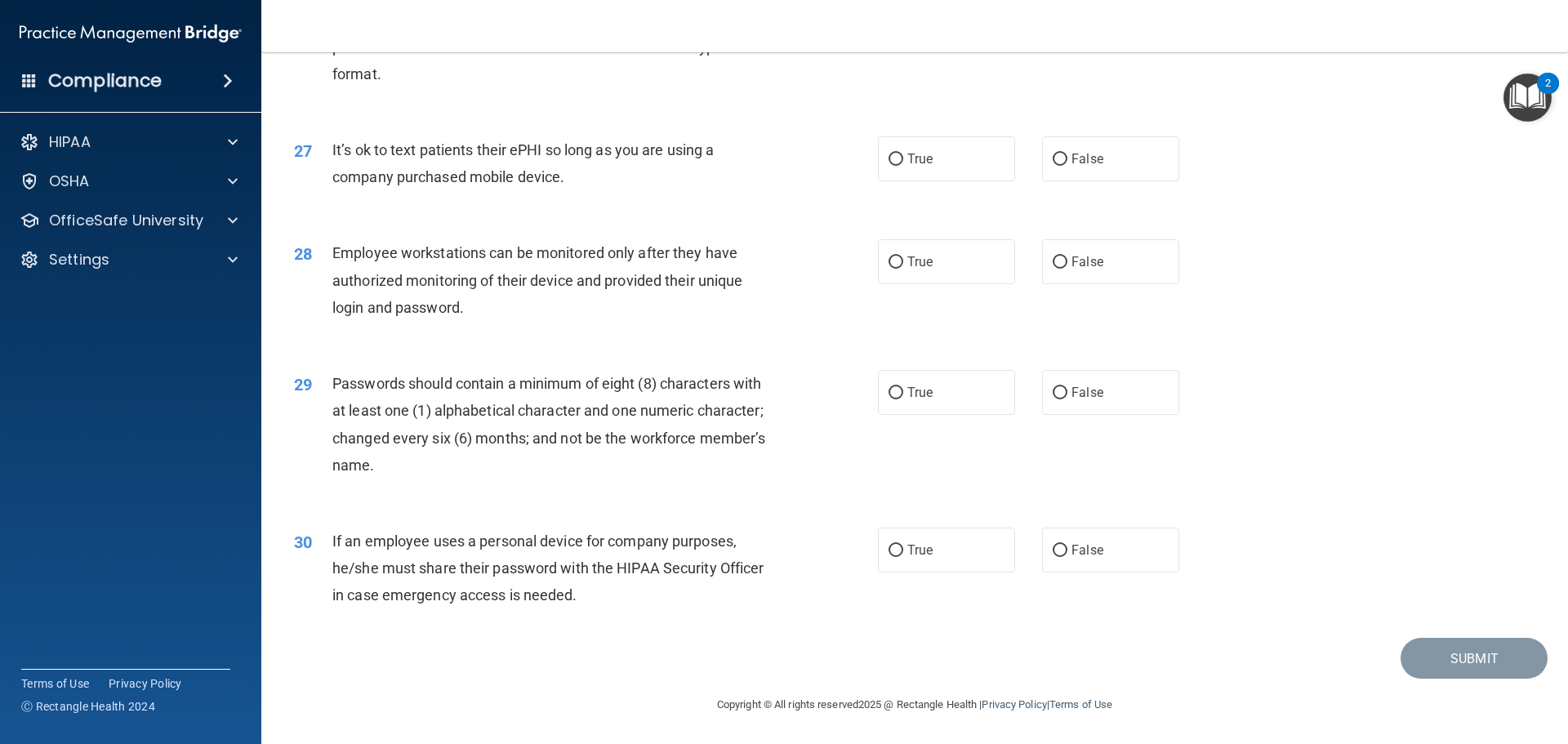
scroll to position [3354, 0]
click at [1055, 548] on input "False" at bounding box center [1060, 550] width 15 height 12
radio input "true"
click at [896, 391] on input "True" at bounding box center [896, 392] width 15 height 12
radio input "true"
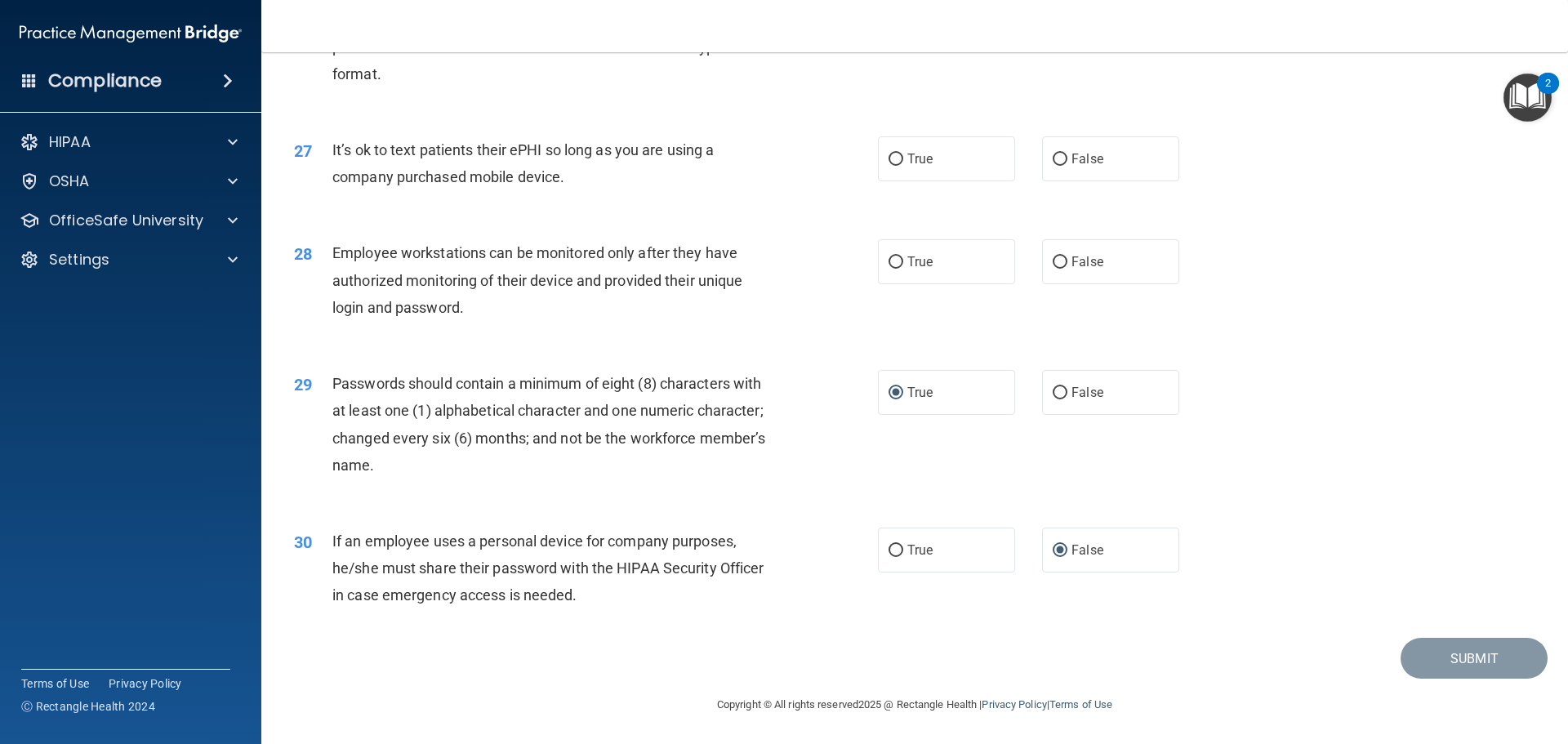
scroll to position [3272, 0]
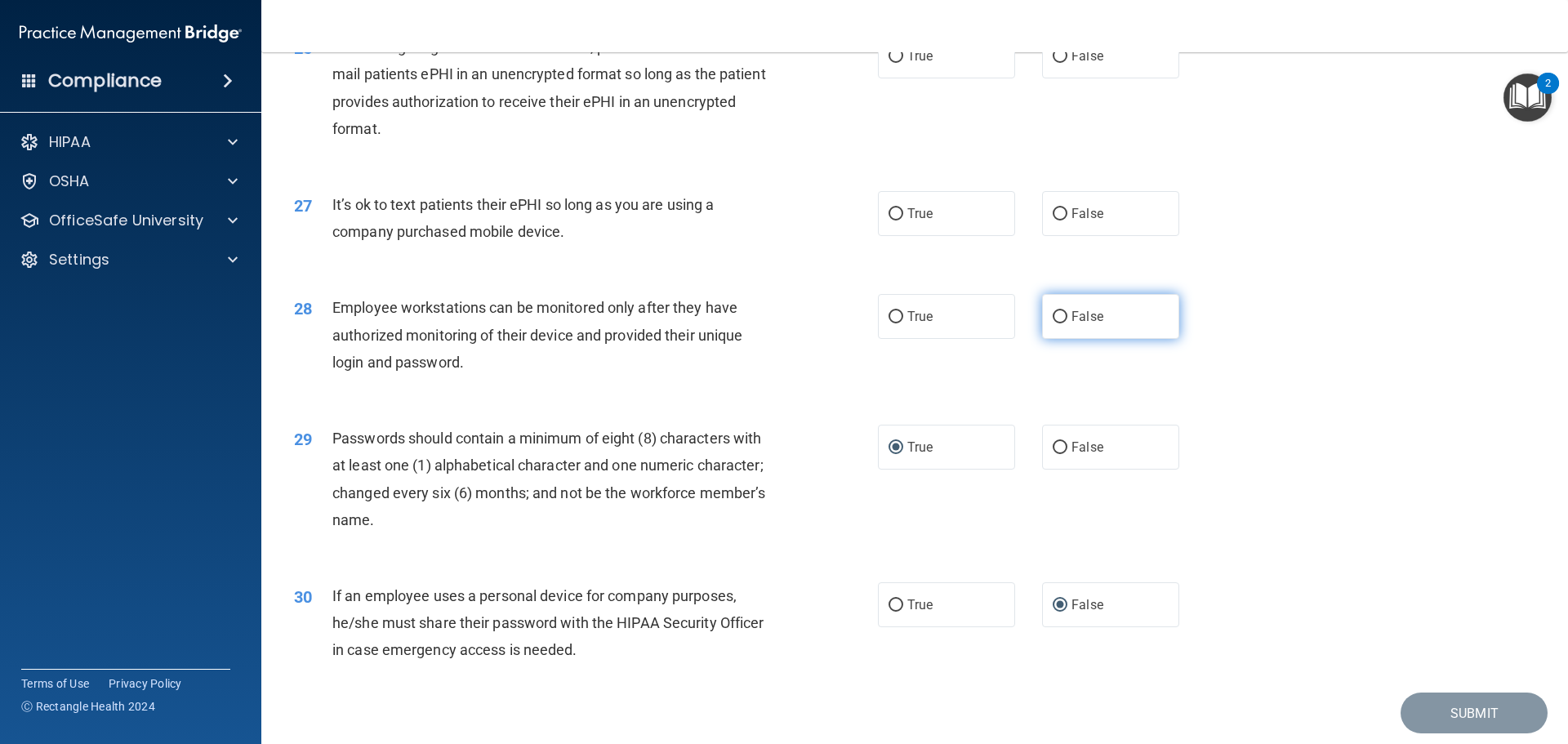
click at [1061, 338] on label "False" at bounding box center [1110, 316] width 137 height 44
click at [1061, 323] on input "False" at bounding box center [1060, 317] width 15 height 12
radio input "true"
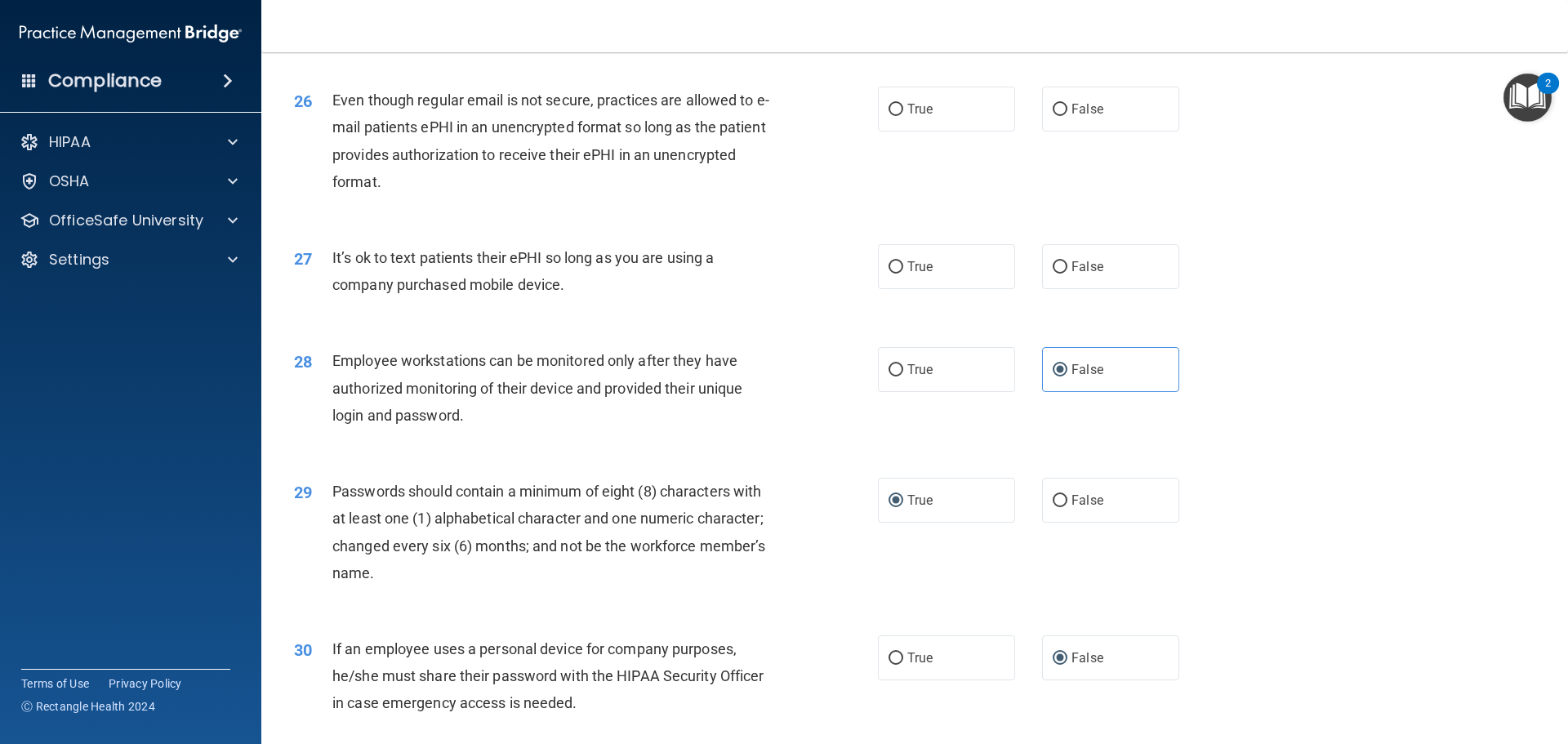
scroll to position [3191, 0]
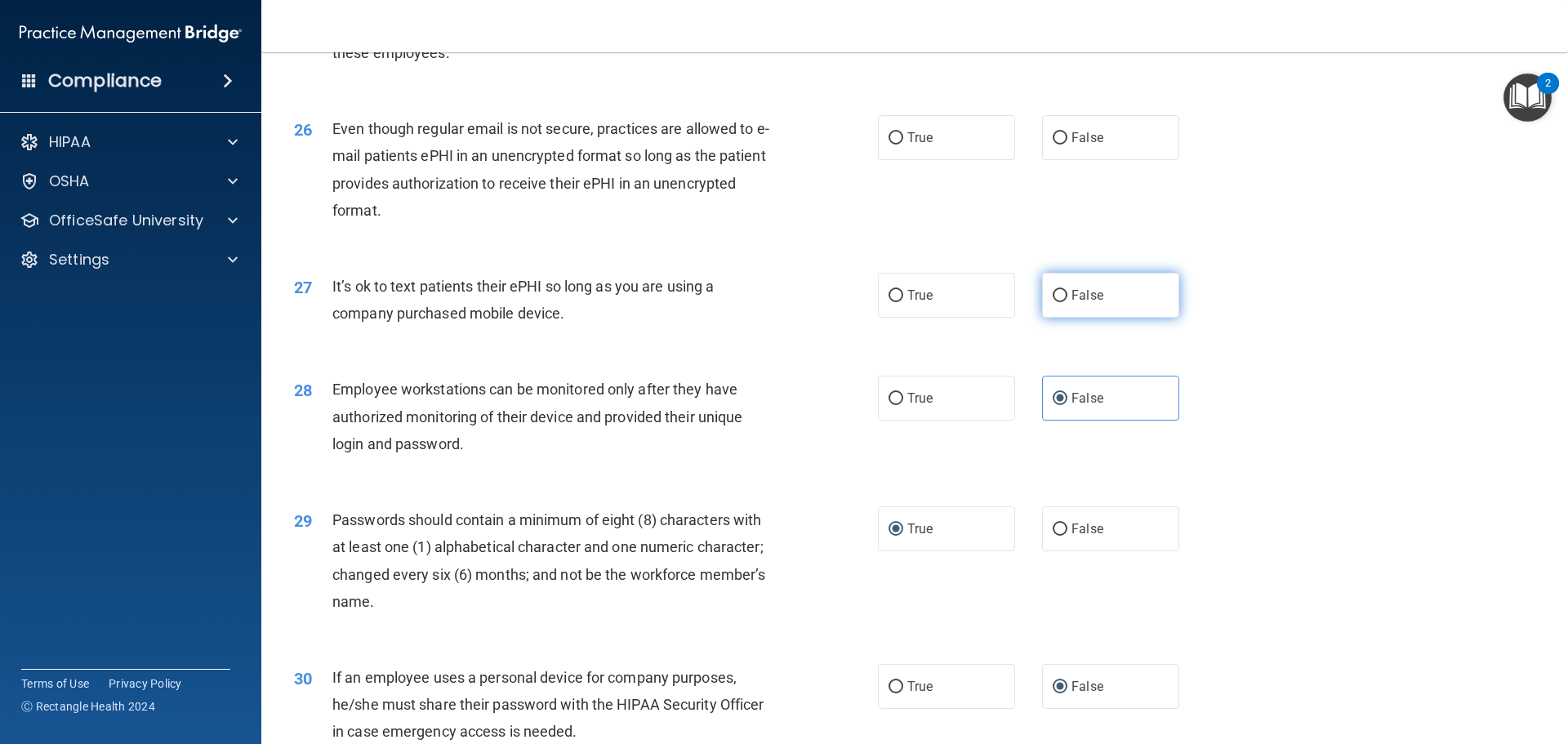
click at [1054, 302] on input "False" at bounding box center [1060, 296] width 15 height 12
radio input "true"
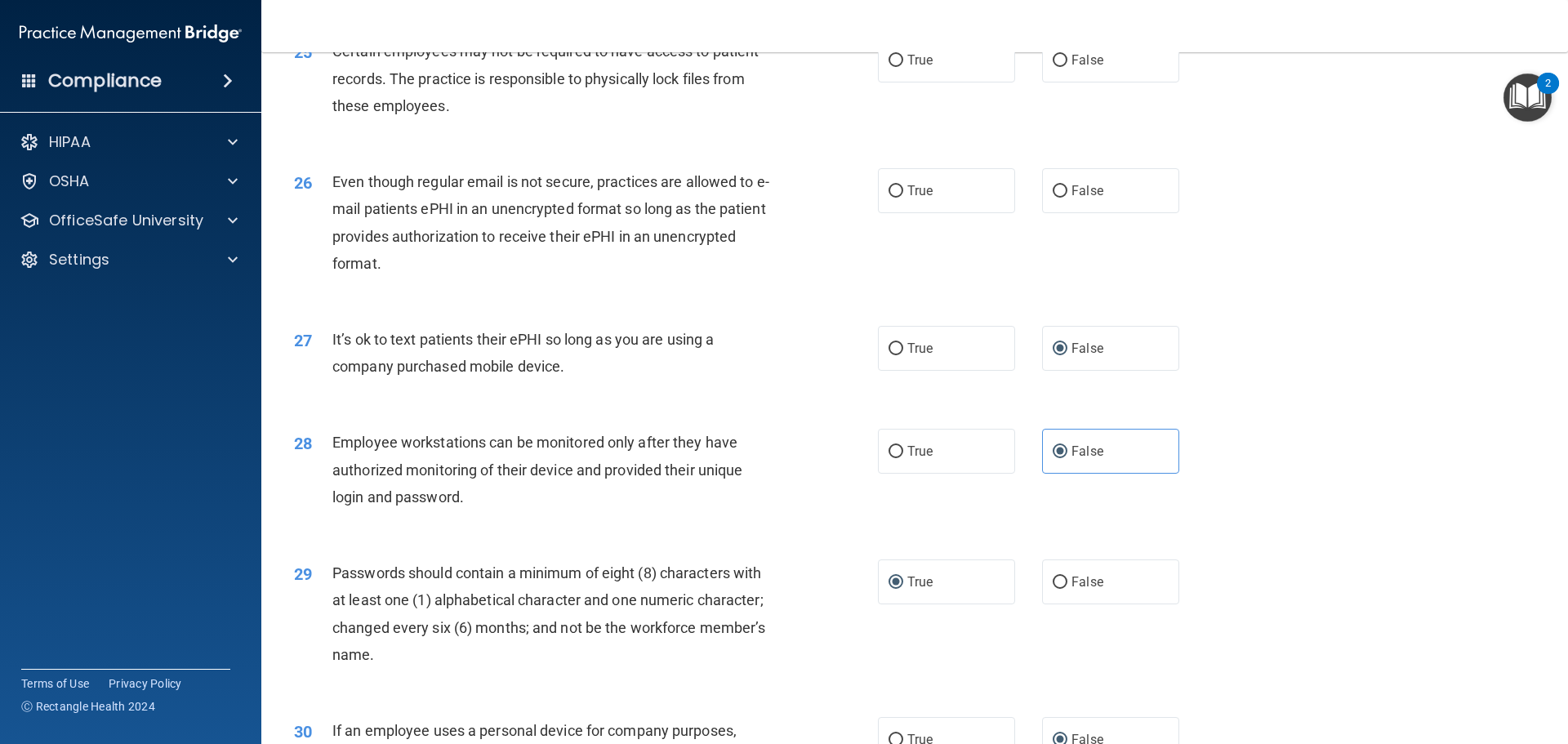
scroll to position [3109, 0]
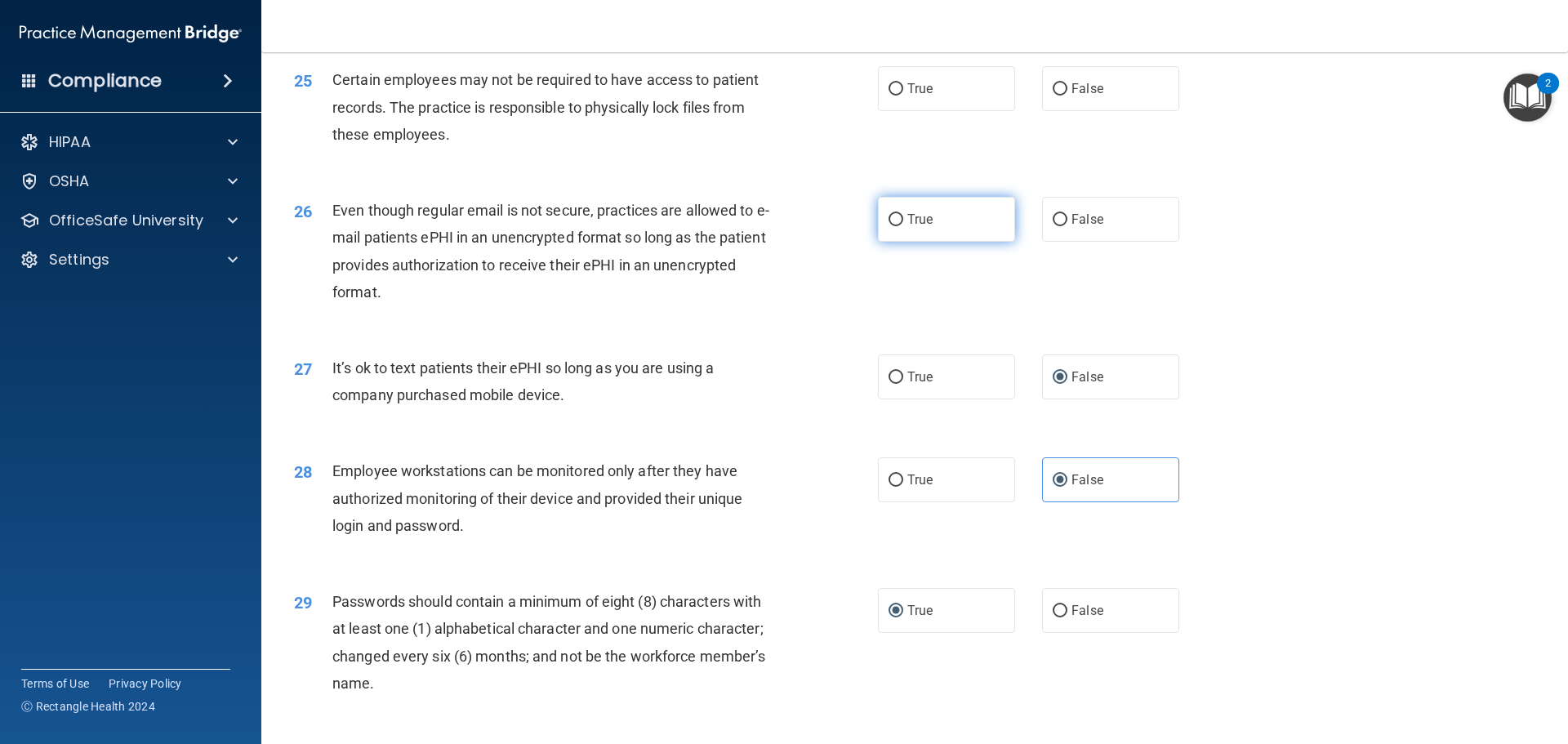
click at [894, 226] on input "True" at bounding box center [896, 219] width 15 height 12
radio input "true"
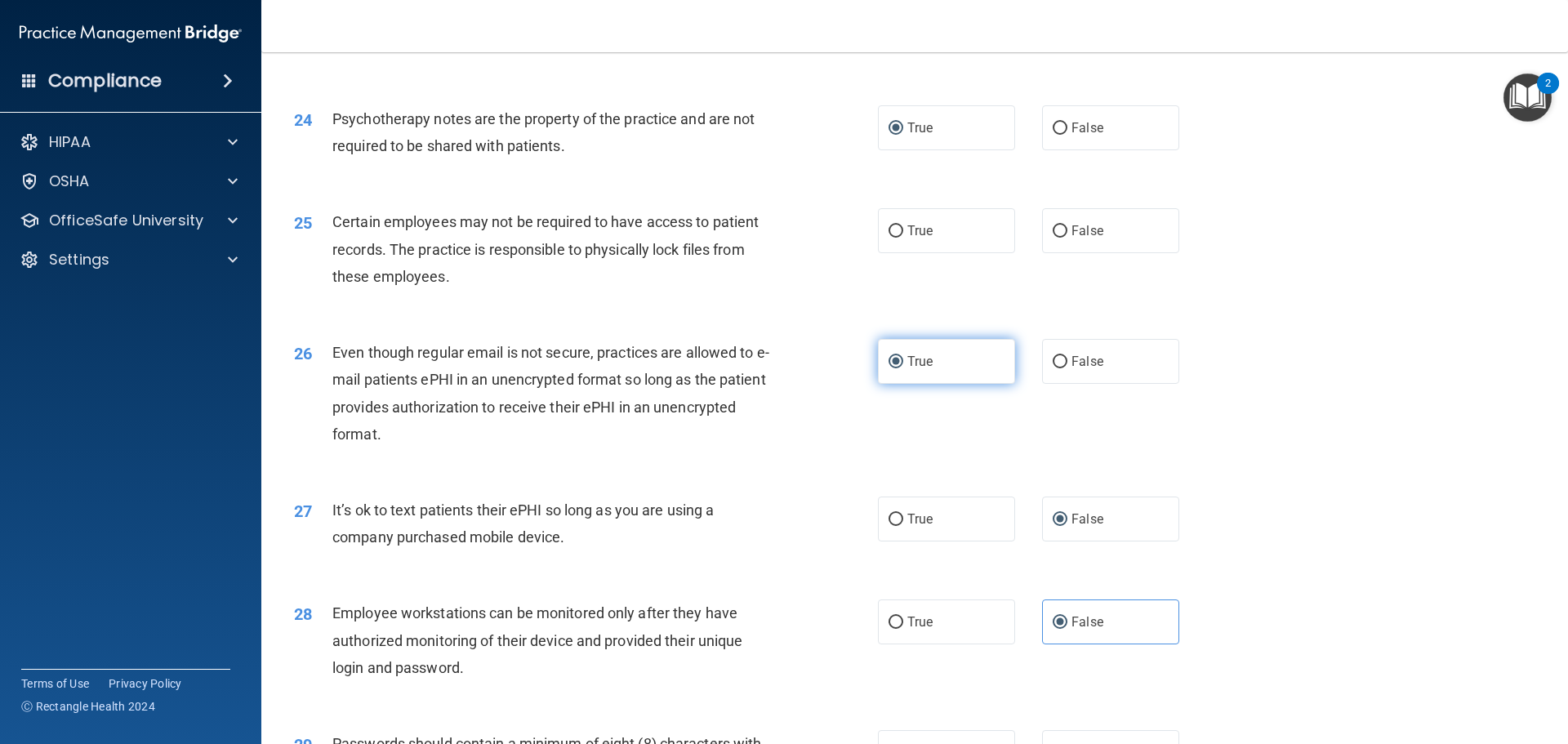
scroll to position [2946, 0]
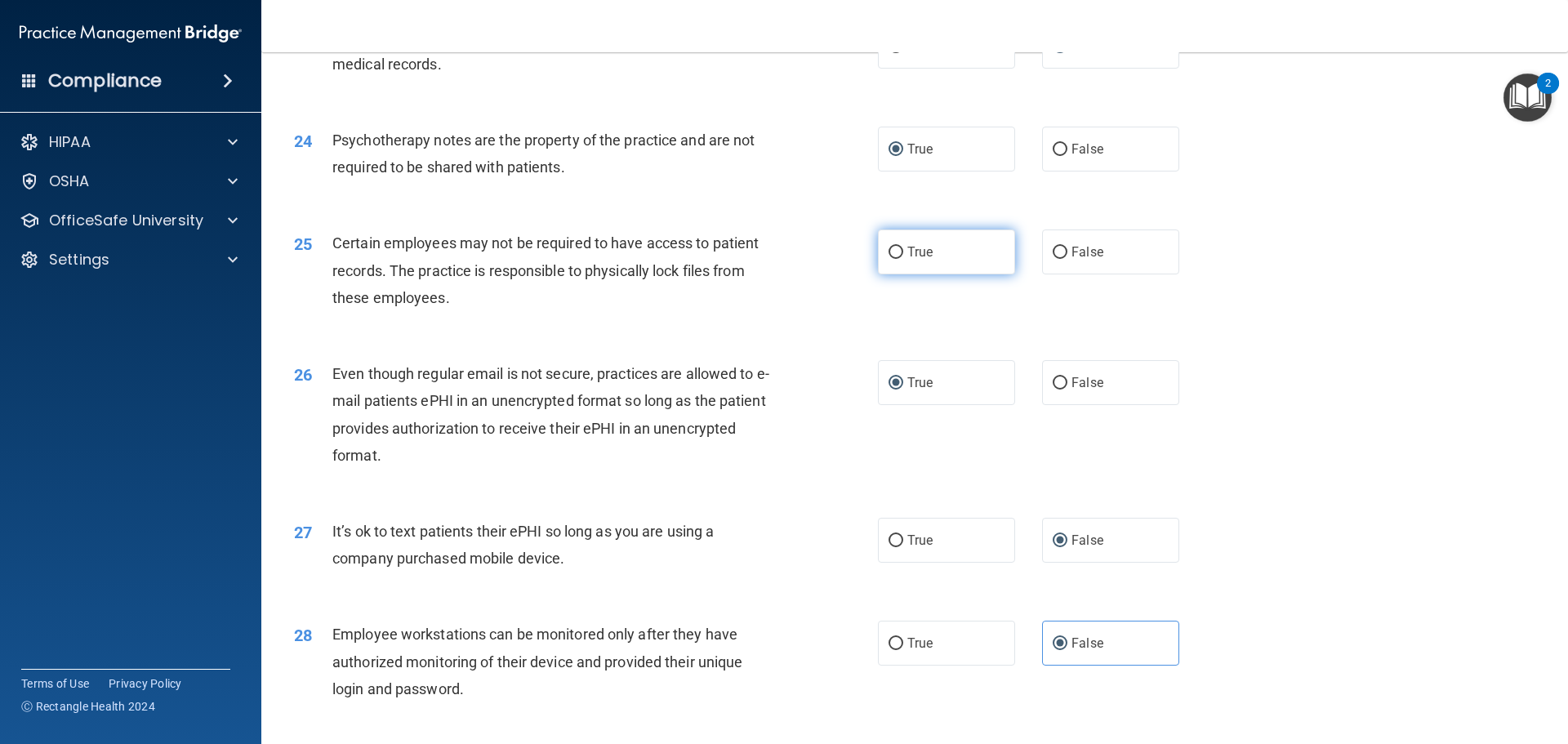
click at [888, 259] on input "True" at bounding box center [896, 252] width 15 height 12
radio input "true"
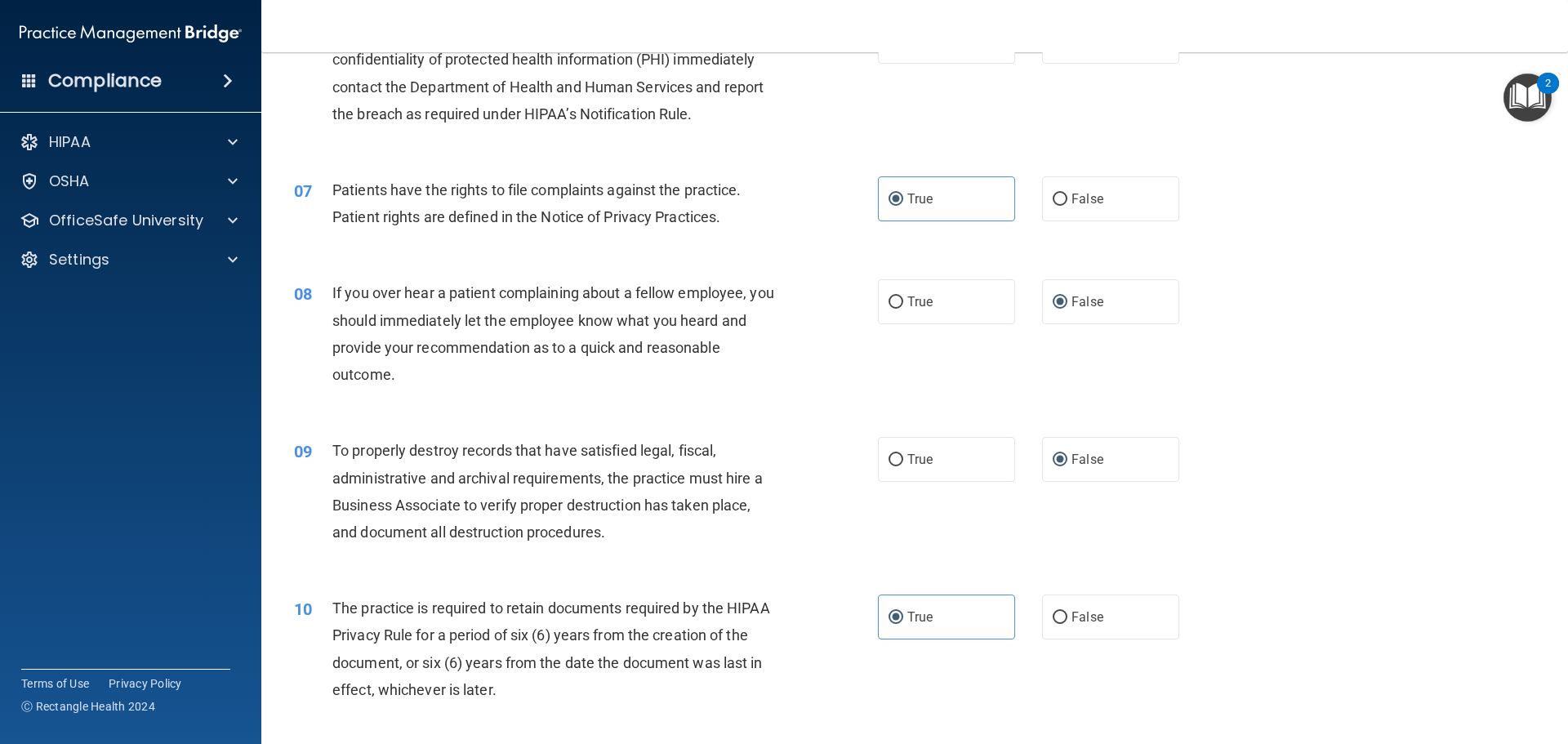
scroll to position [3354, 0]
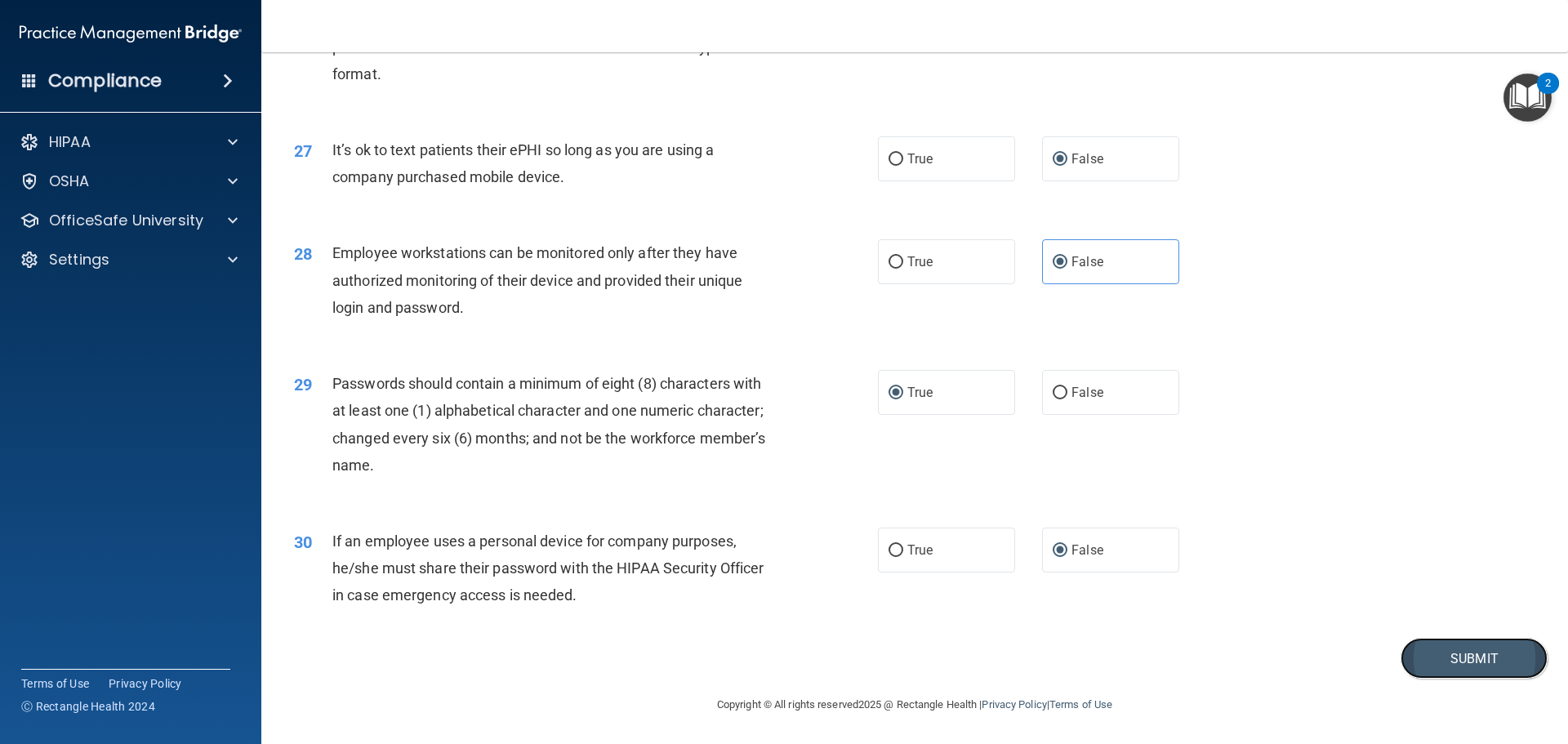
click at [1445, 654] on button "Submit" at bounding box center [1473, 658] width 147 height 42
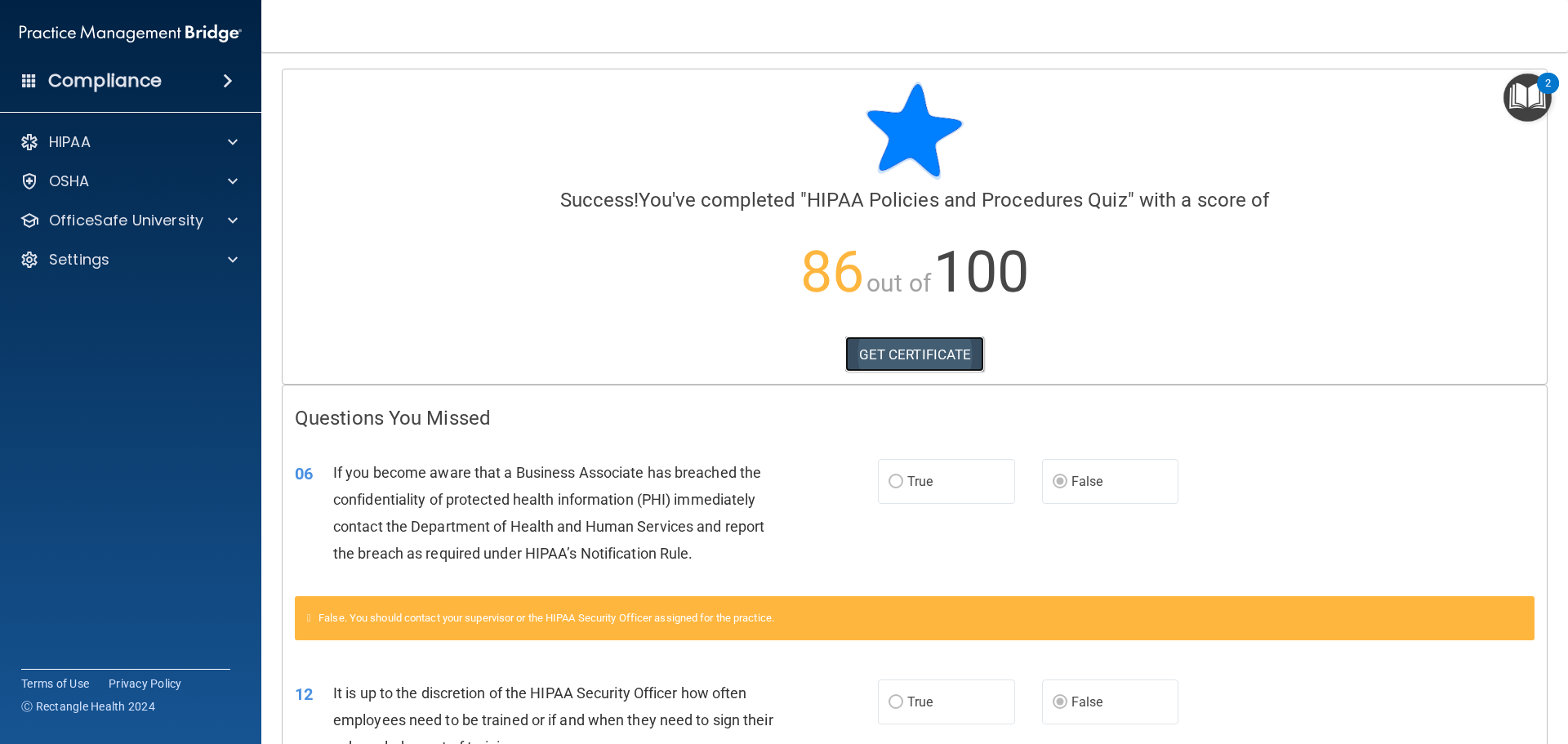
click at [884, 350] on link "GET CERTIFICATE" at bounding box center [915, 355] width 140 height 36
click at [90, 147] on p "HIPAA" at bounding box center [70, 142] width 42 height 20
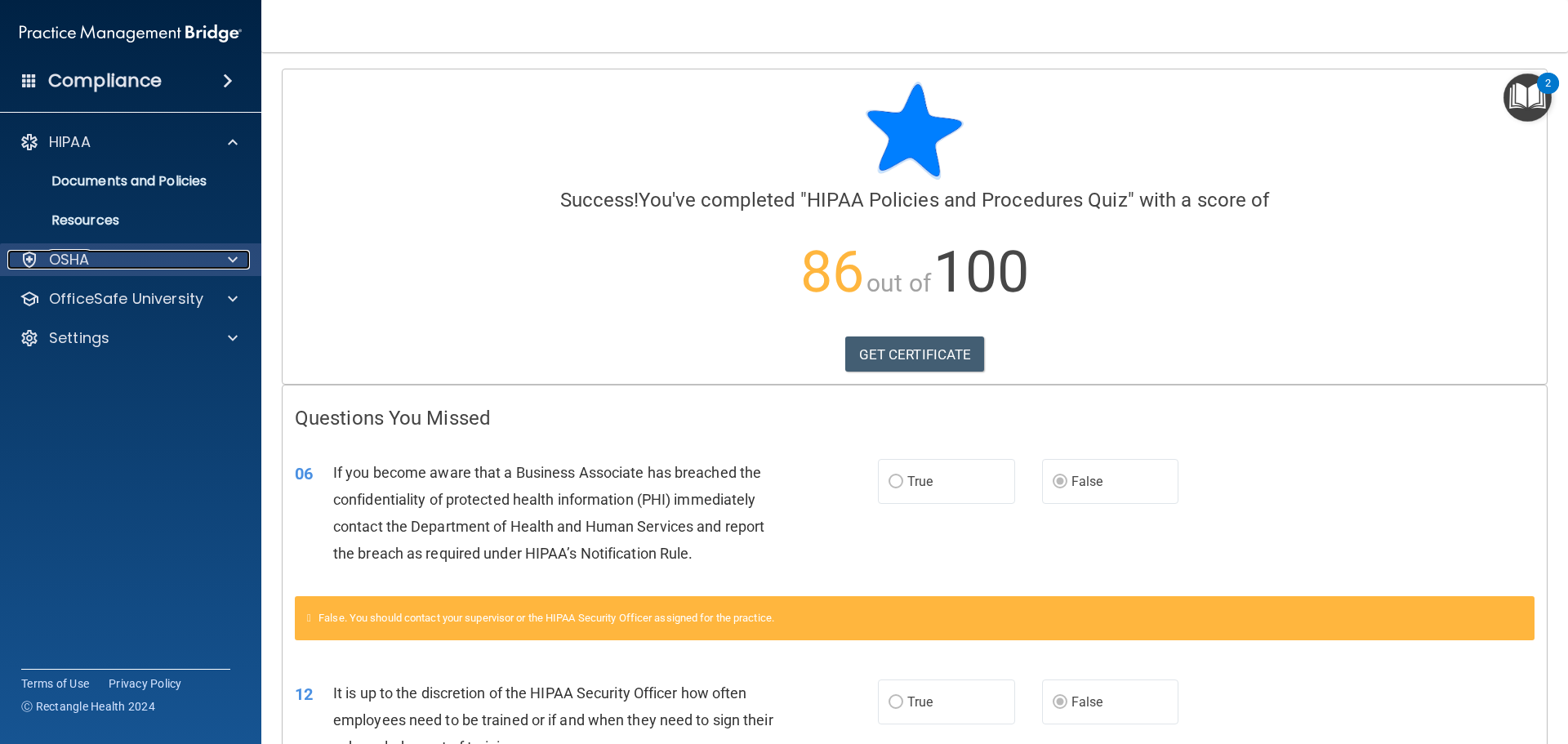
click at [87, 262] on p "OSHA" at bounding box center [69, 259] width 41 height 20
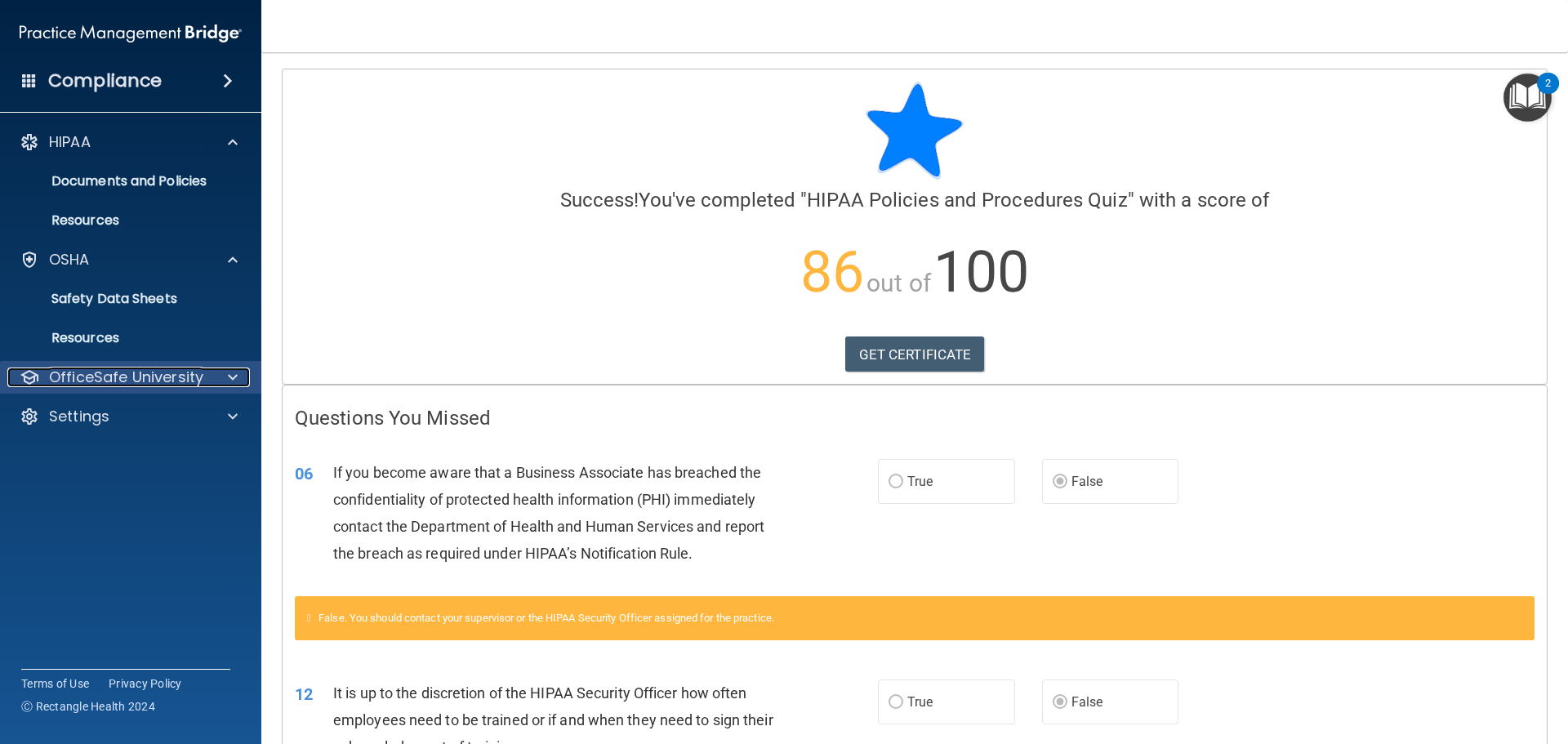
click at [111, 378] on p "OfficeSafe University" at bounding box center [126, 377] width 154 height 20
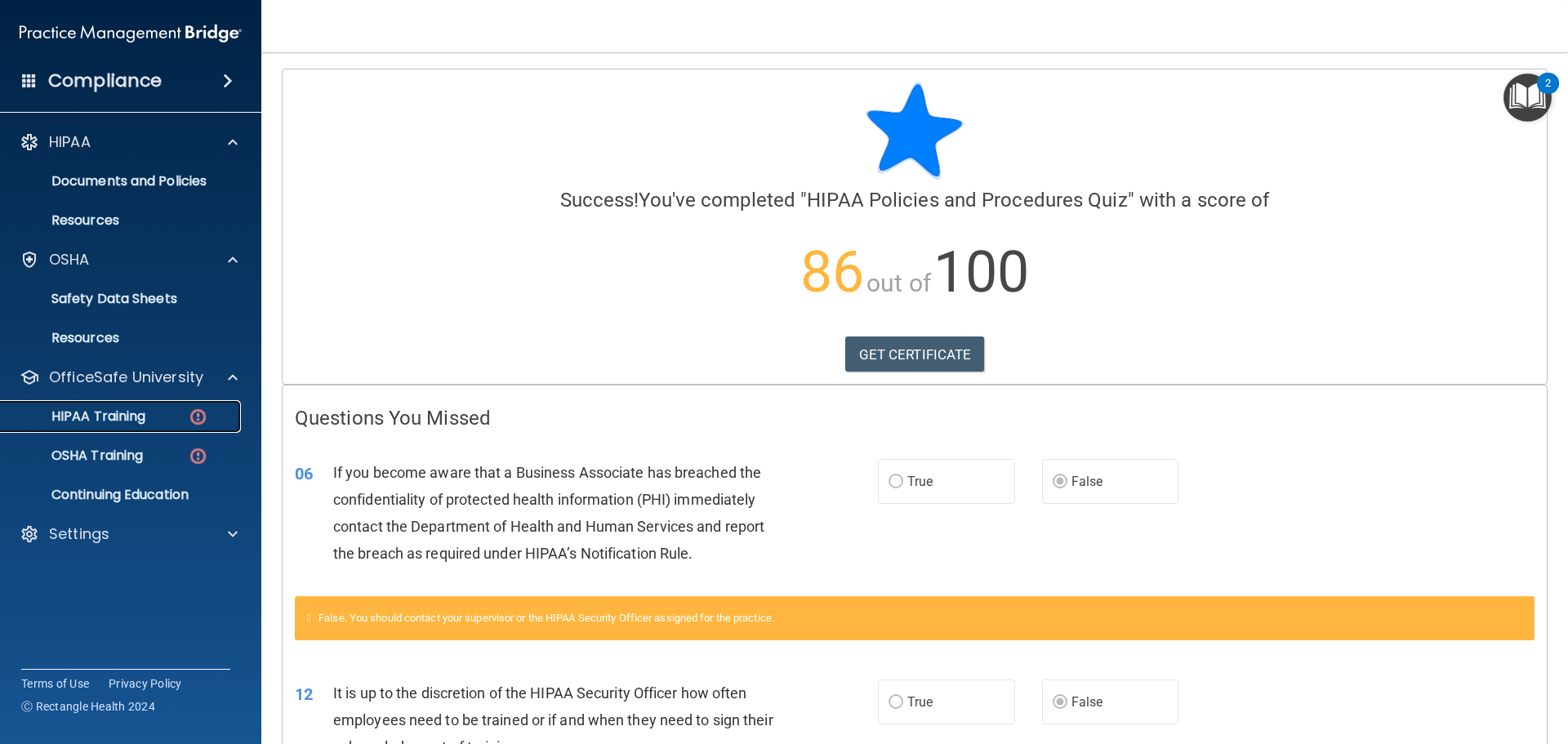
click at [116, 422] on p "HIPAA Training" at bounding box center [78, 416] width 134 height 16
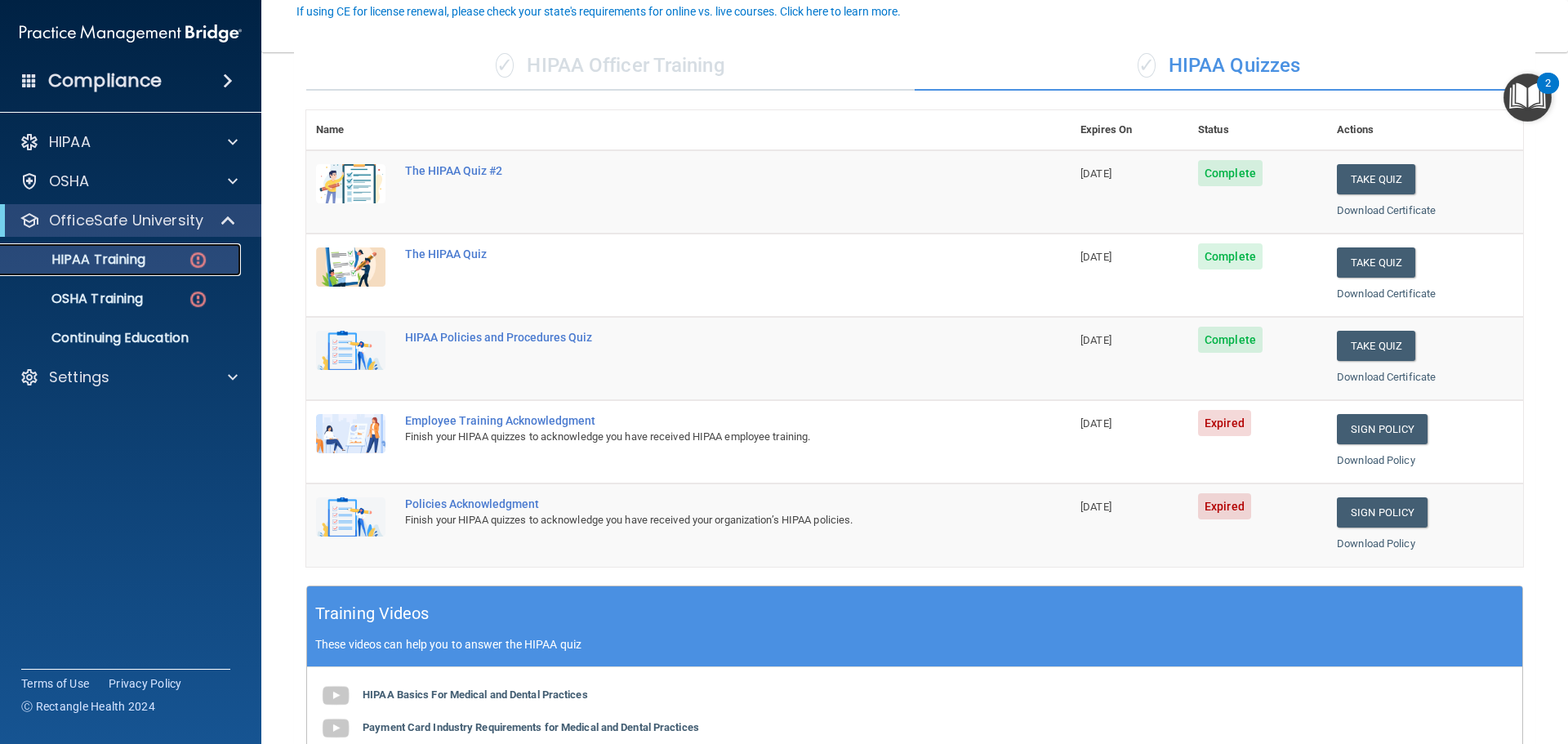
scroll to position [164, 0]
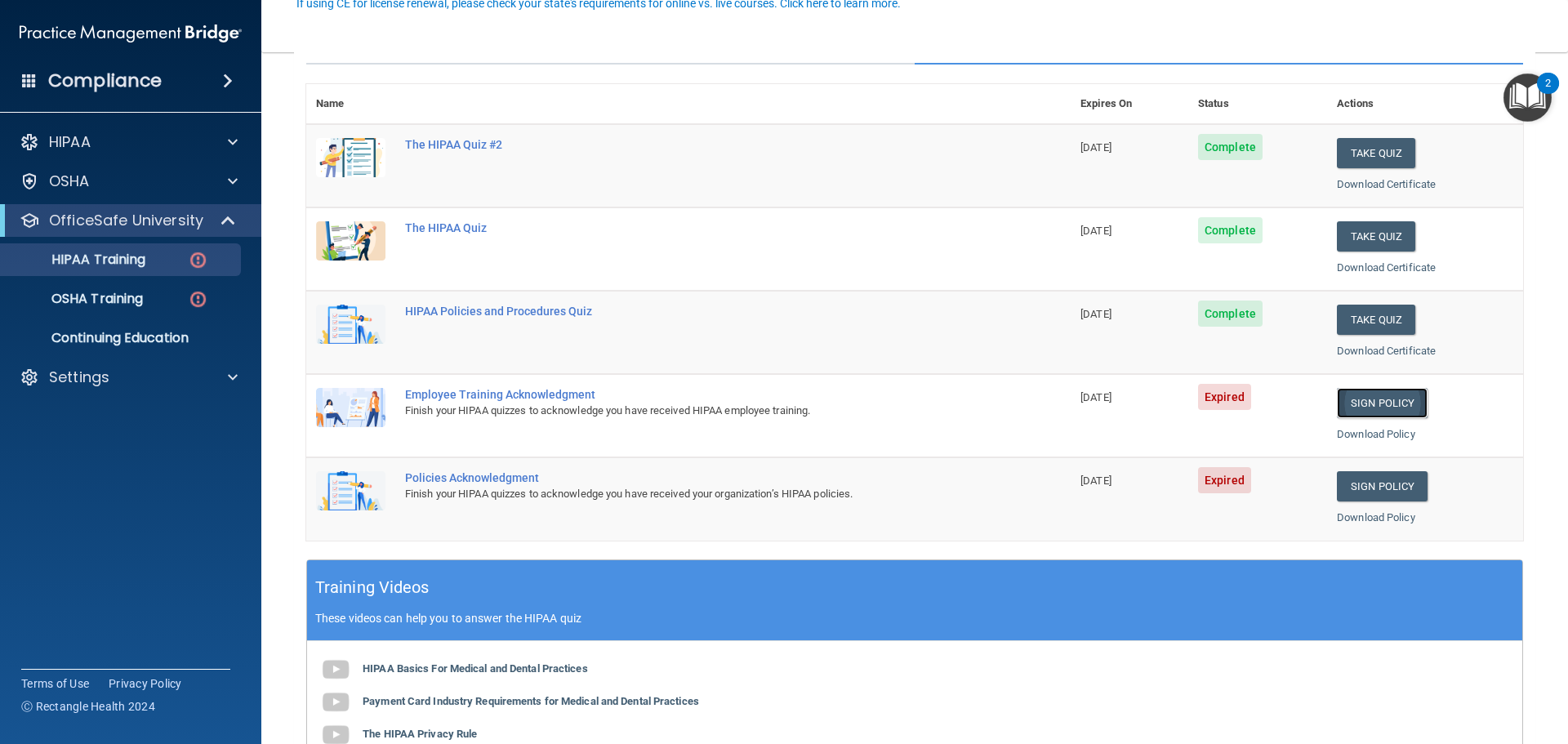
click at [1384, 404] on link "Sign Policy" at bounding box center [1382, 403] width 91 height 30
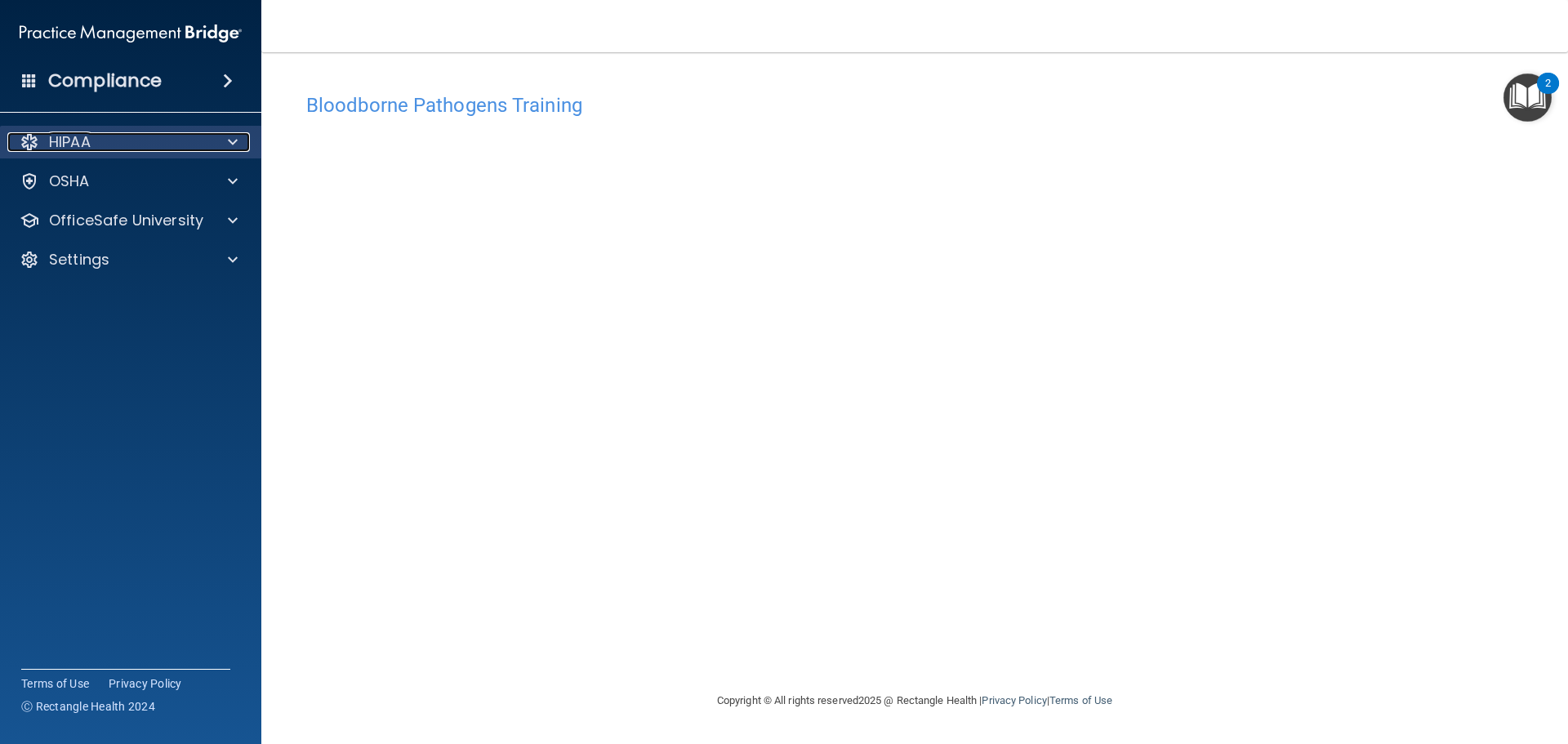
click at [83, 148] on p "HIPAA" at bounding box center [70, 142] width 42 height 20
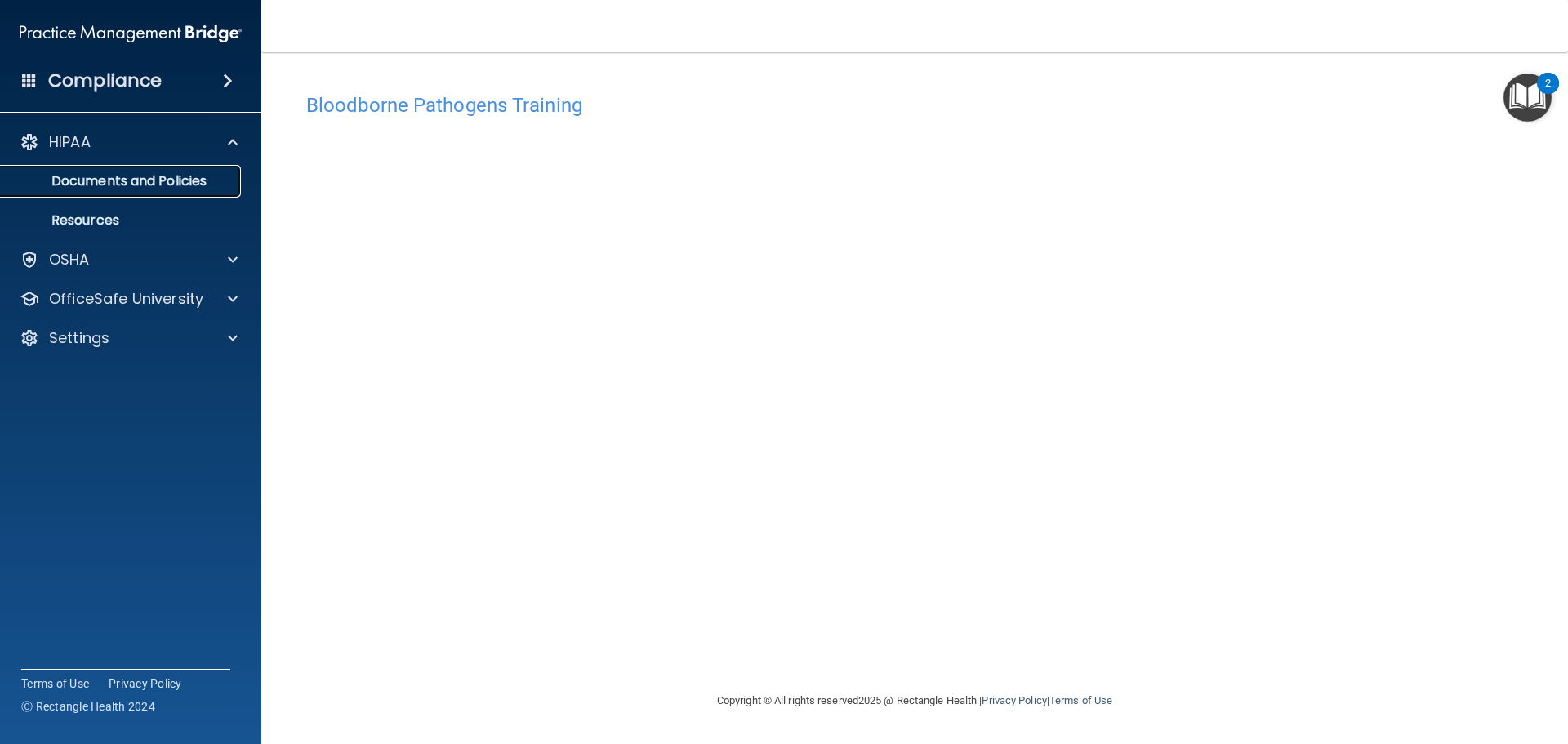
click at [98, 180] on p "Documents and Policies" at bounding box center [122, 181] width 223 height 16
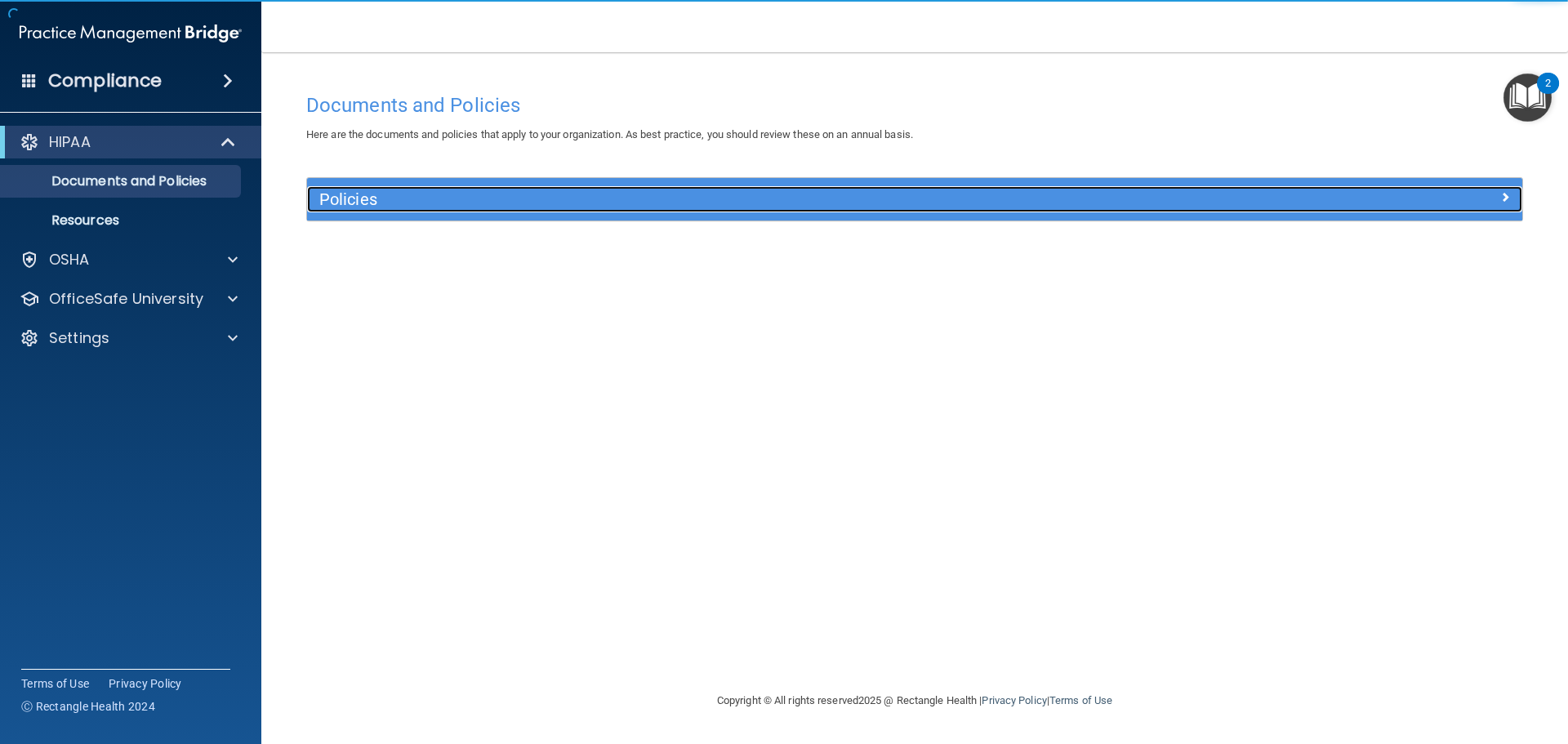
click at [331, 200] on h5 "Policies" at bounding box center [763, 199] width 887 height 18
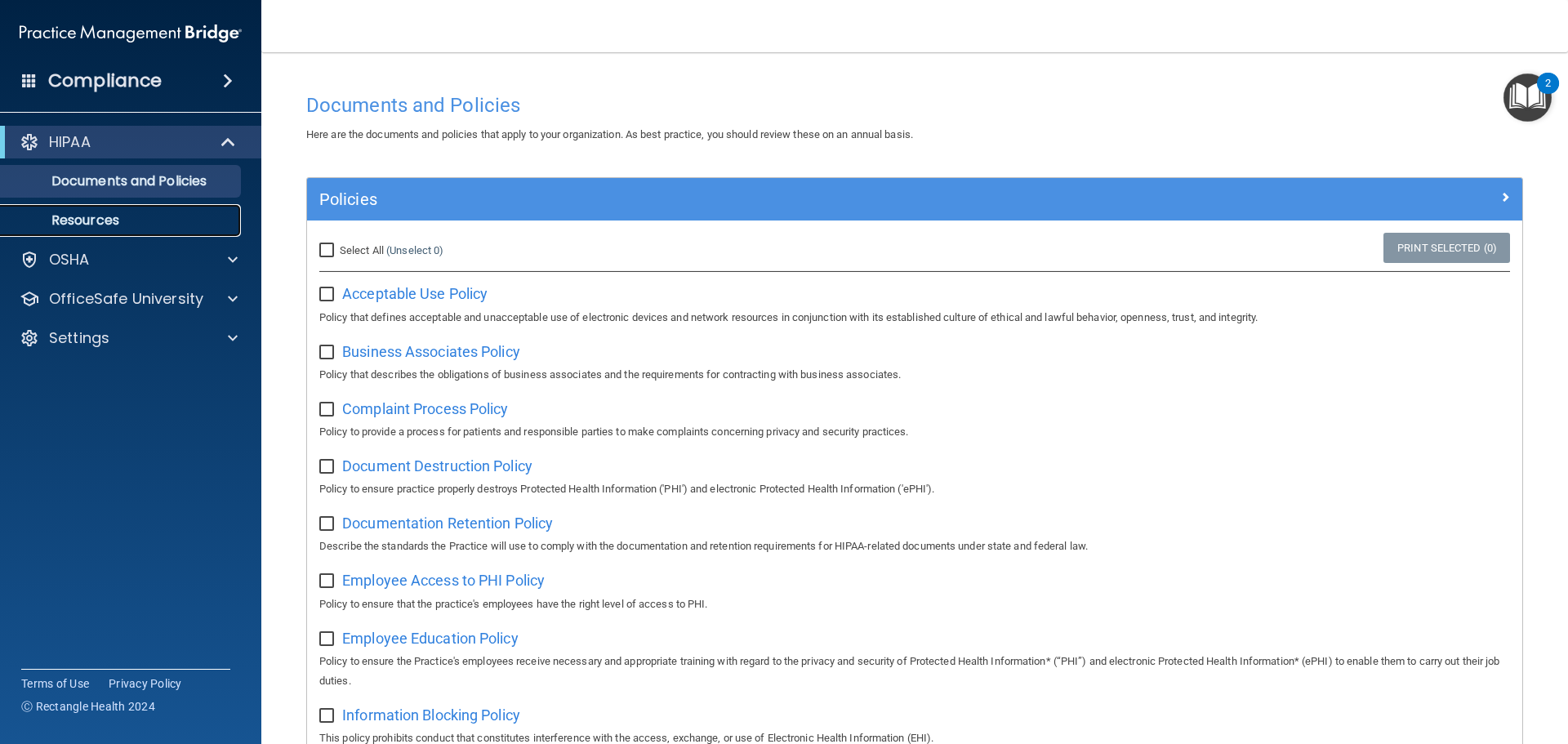
click at [129, 207] on link "Resources" at bounding box center [113, 220] width 257 height 33
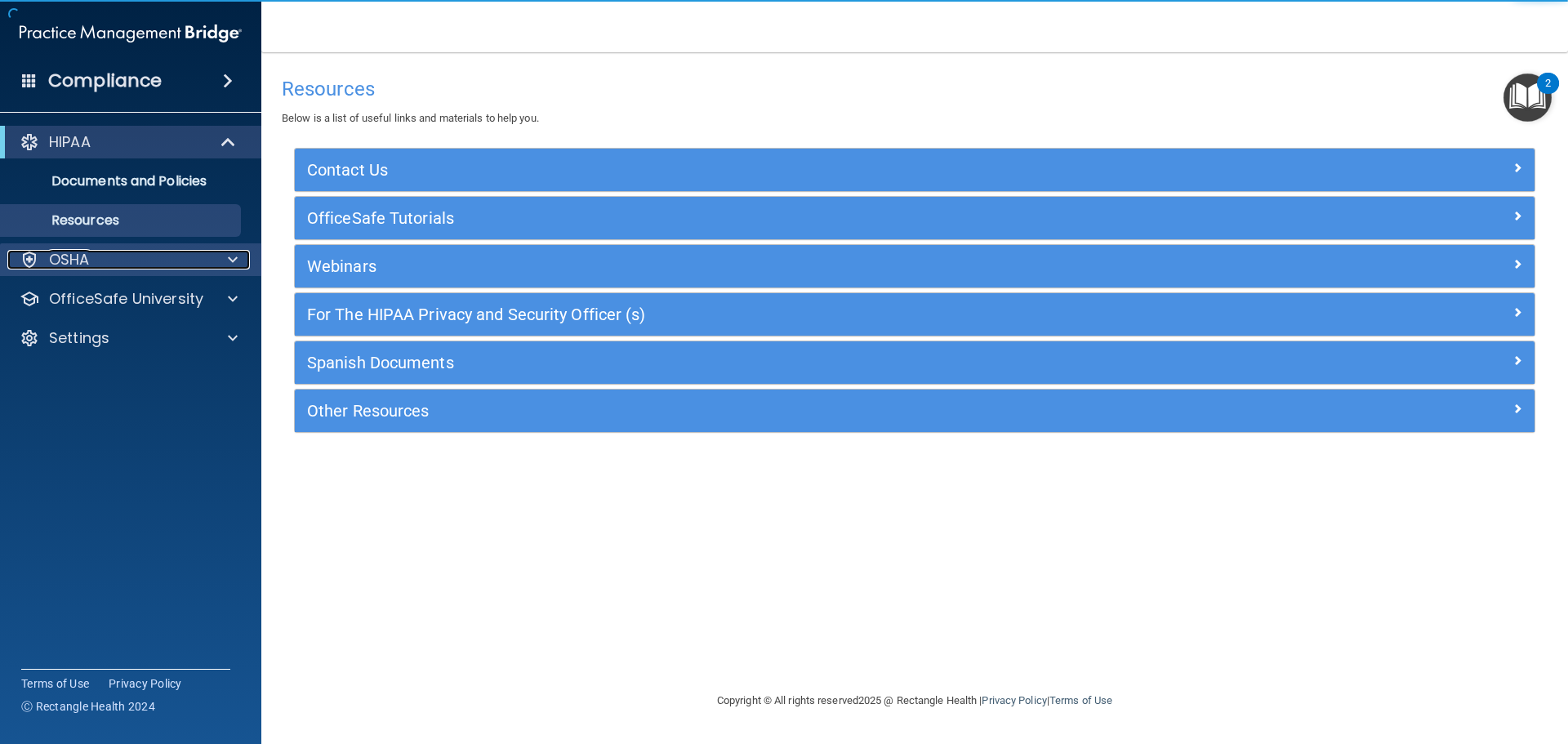
click at [91, 255] on div "OSHA" at bounding box center [109, 259] width 202 height 20
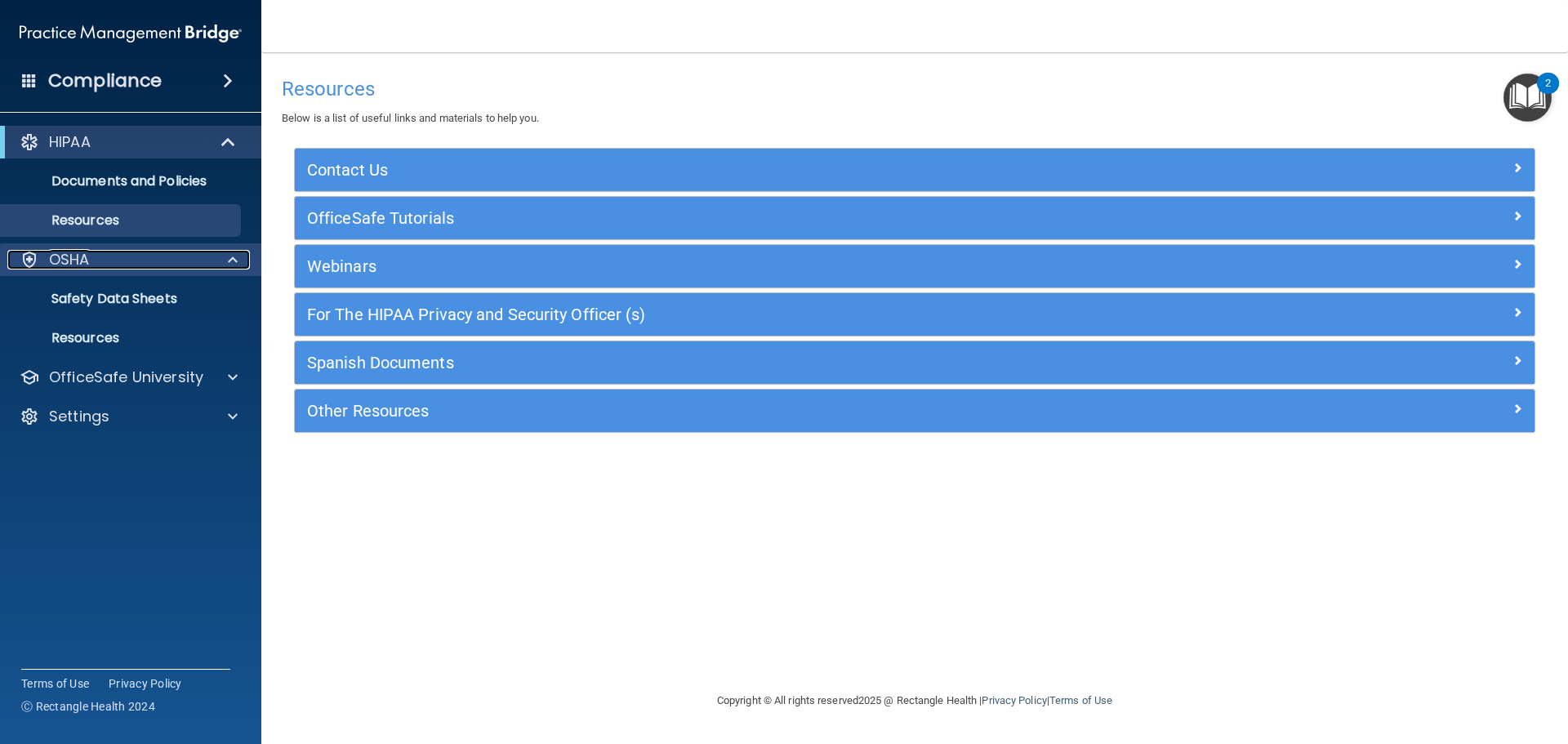
click at [93, 264] on div "OSHA" at bounding box center [109, 259] width 202 height 20
click at [93, 263] on div "OSHA" at bounding box center [109, 259] width 202 height 20
click at [116, 302] on p "Safety Data Sheets" at bounding box center [122, 298] width 223 height 16
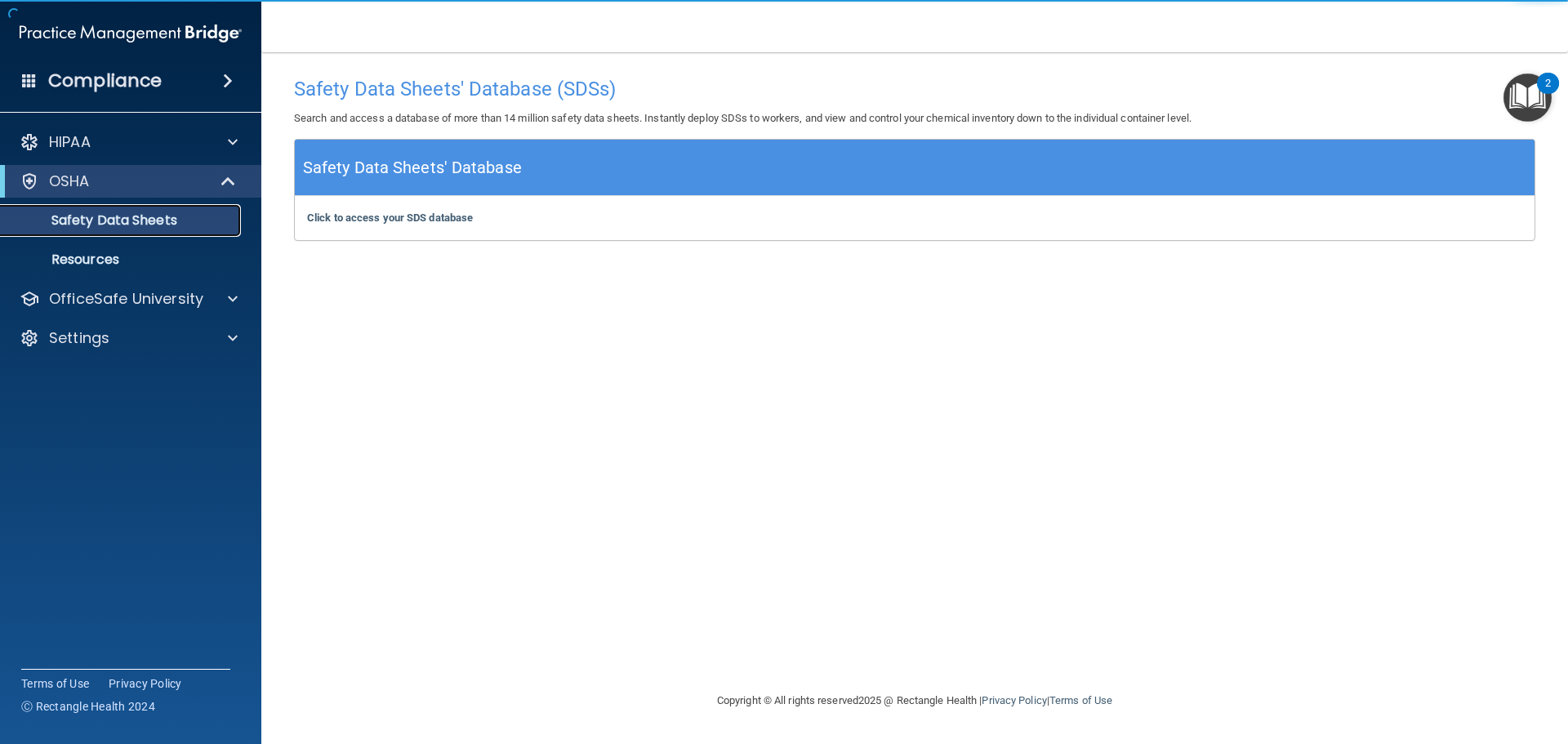
click at [108, 236] on link "Safety Data Sheets" at bounding box center [113, 220] width 257 height 33
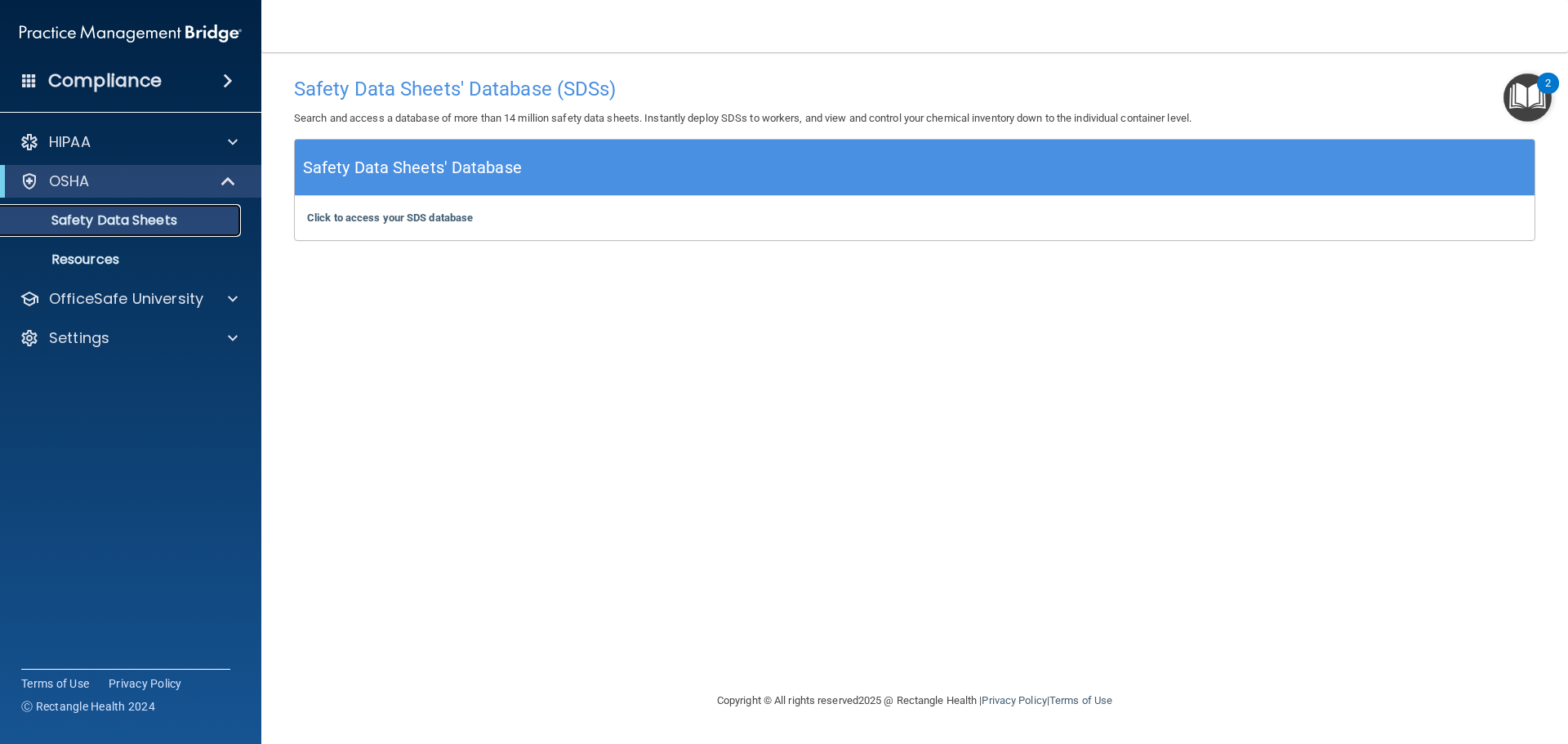
click at [114, 221] on p "Safety Data Sheets" at bounding box center [122, 219] width 223 height 16
click at [116, 251] on p "Resources" at bounding box center [122, 259] width 223 height 16
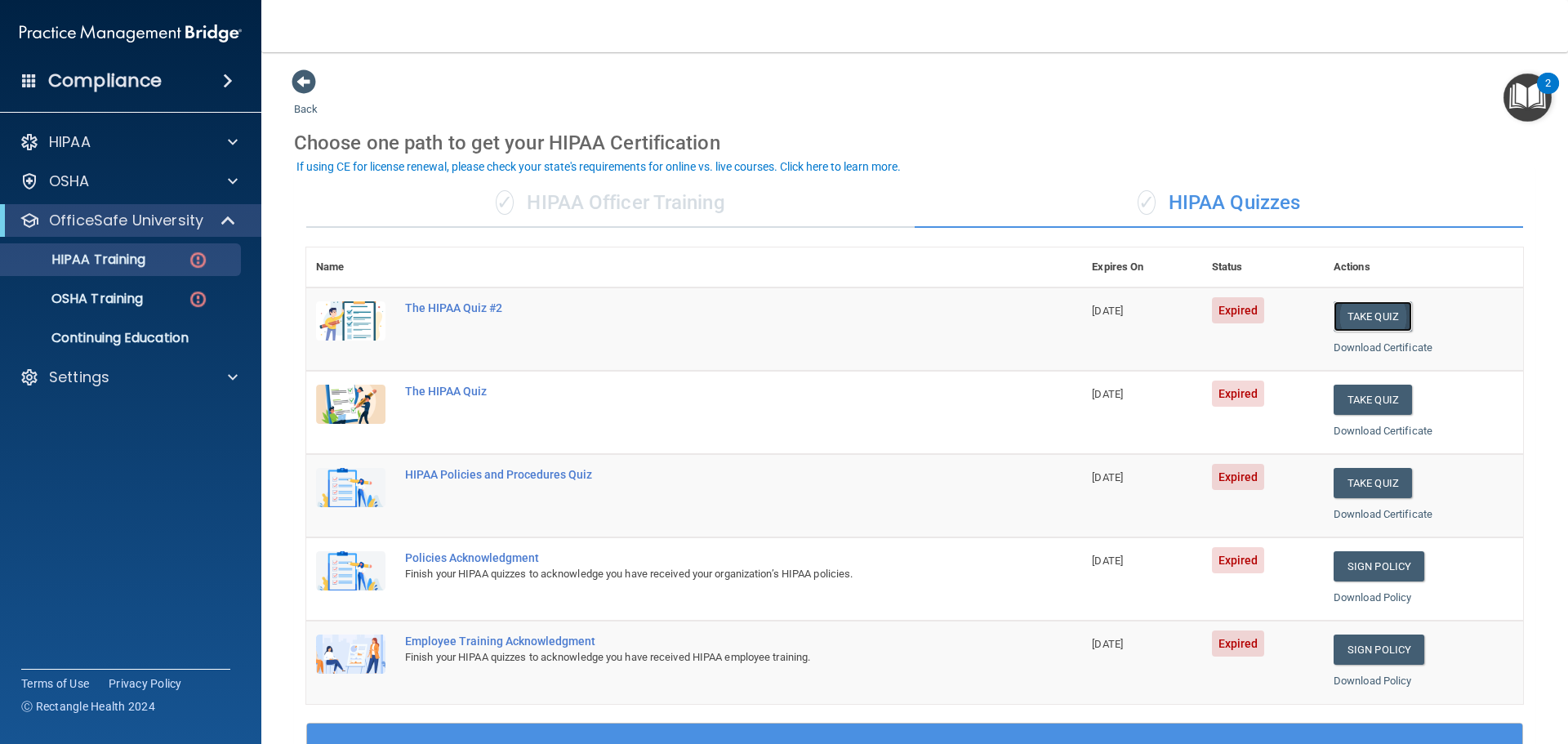
click at [1365, 314] on button "Take Quiz" at bounding box center [1372, 317] width 78 height 30
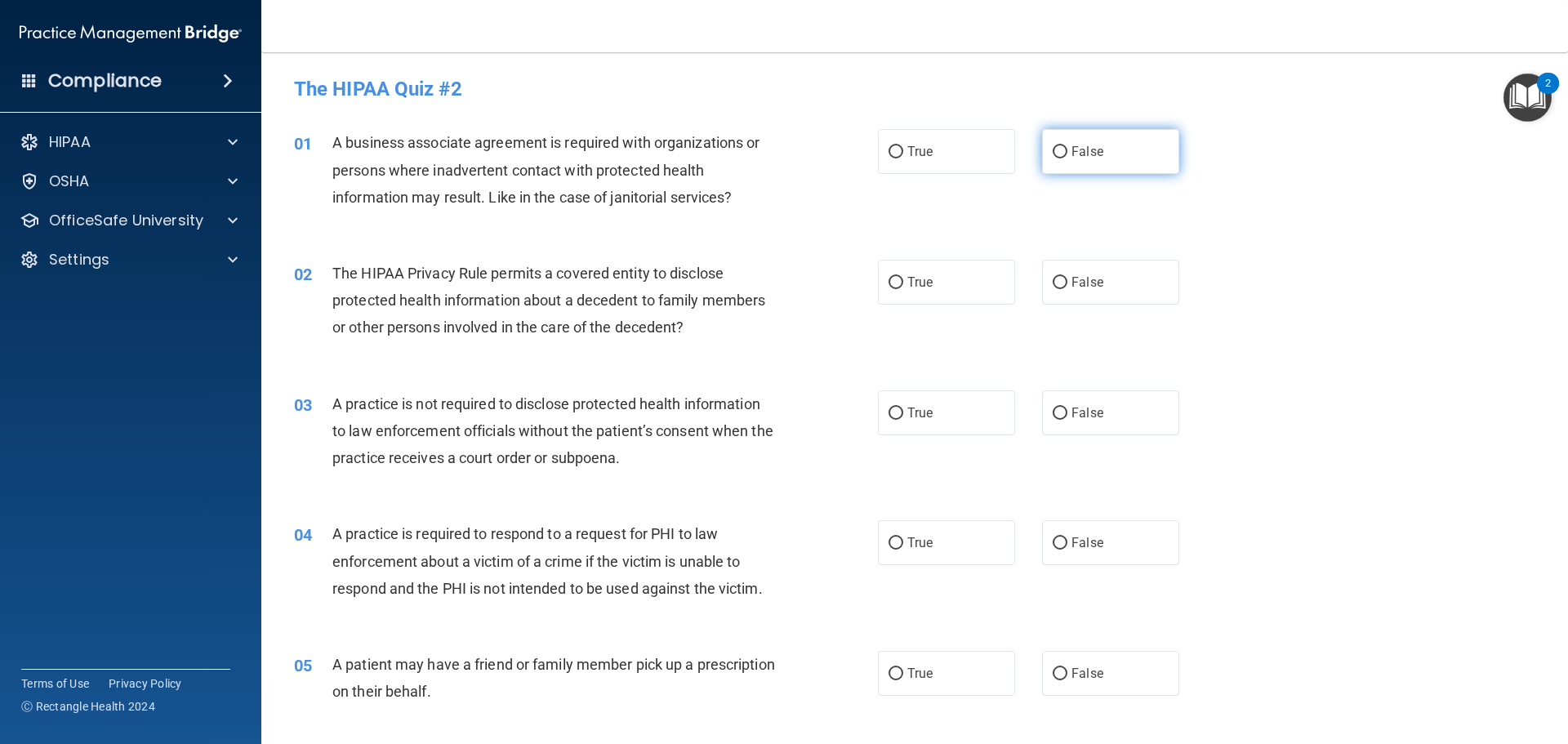
click at [1054, 151] on input "False" at bounding box center [1060, 152] width 15 height 12
radio input "true"
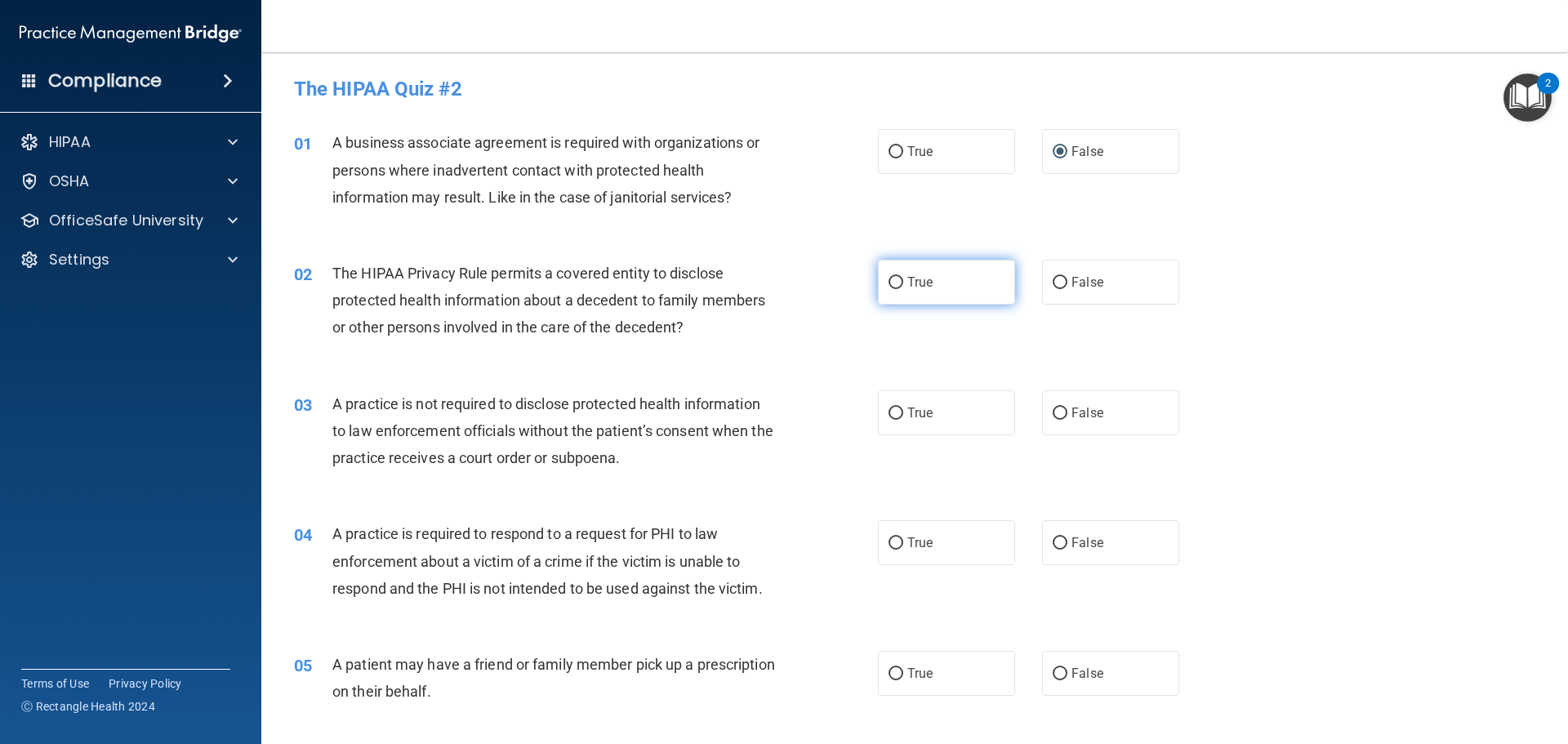
click at [894, 277] on input "True" at bounding box center [896, 283] width 15 height 12
radio input "true"
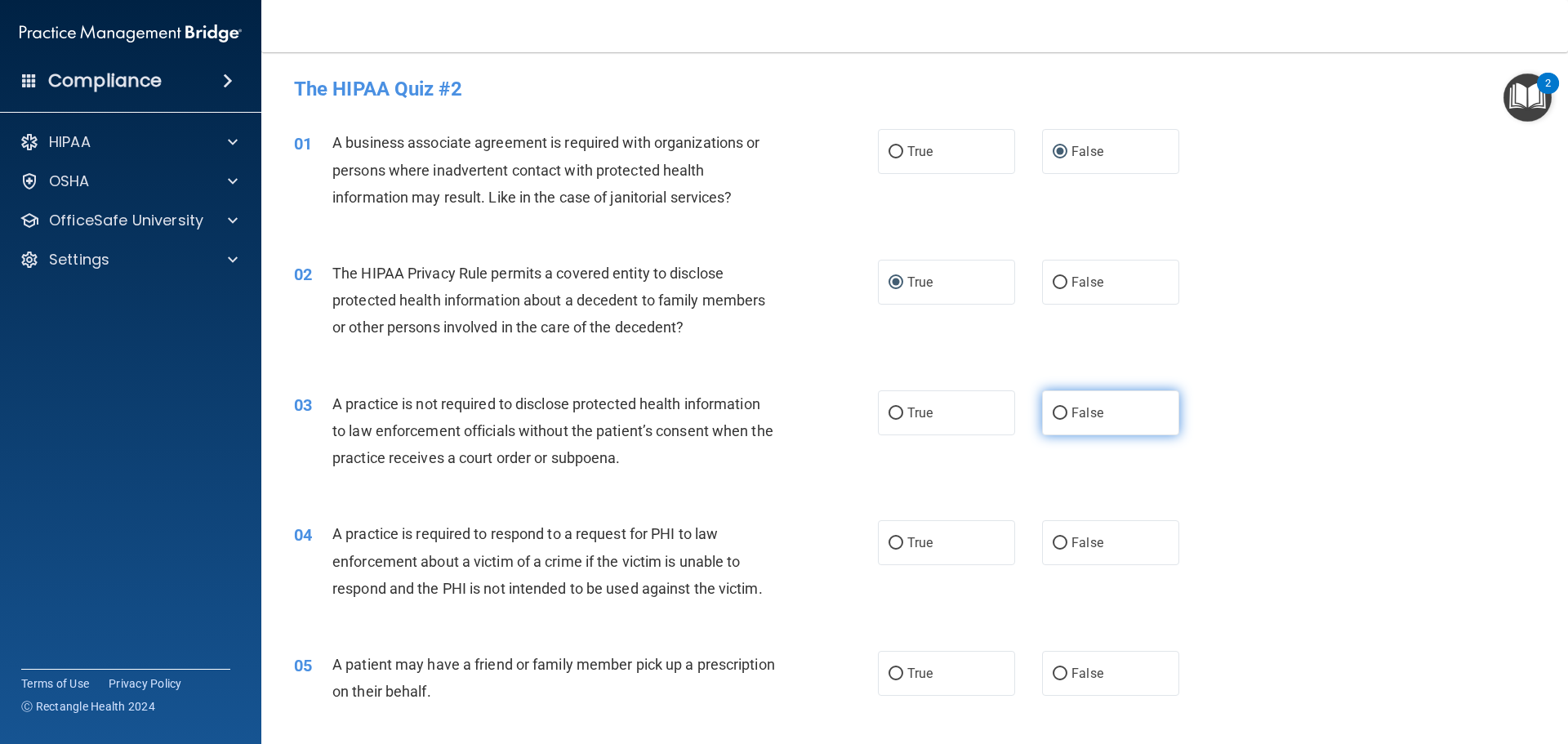
click at [1054, 414] on input "False" at bounding box center [1060, 413] width 15 height 12
radio input "true"
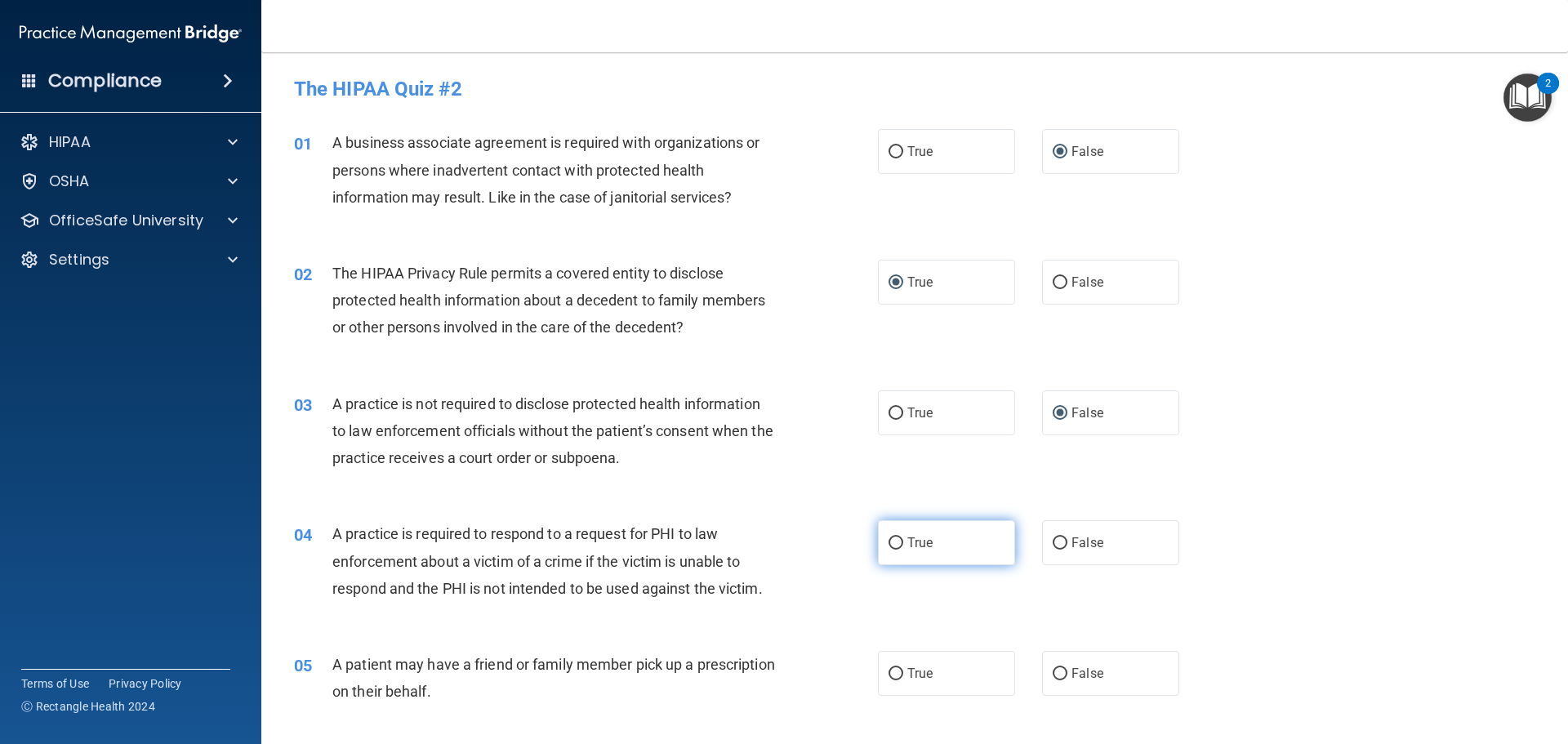
click at [893, 545] on input "True" at bounding box center [896, 543] width 15 height 12
radio input "true"
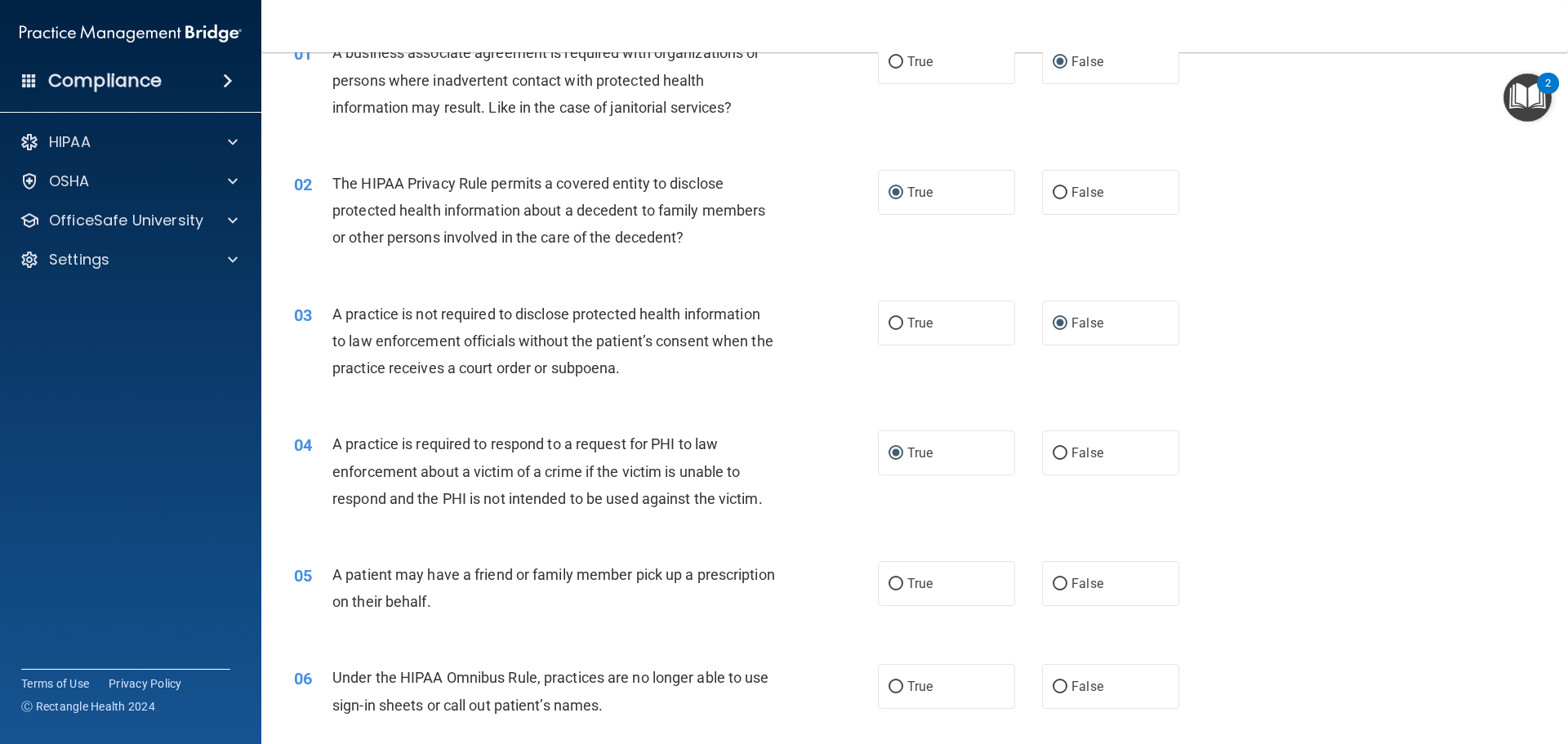
scroll to position [245, 0]
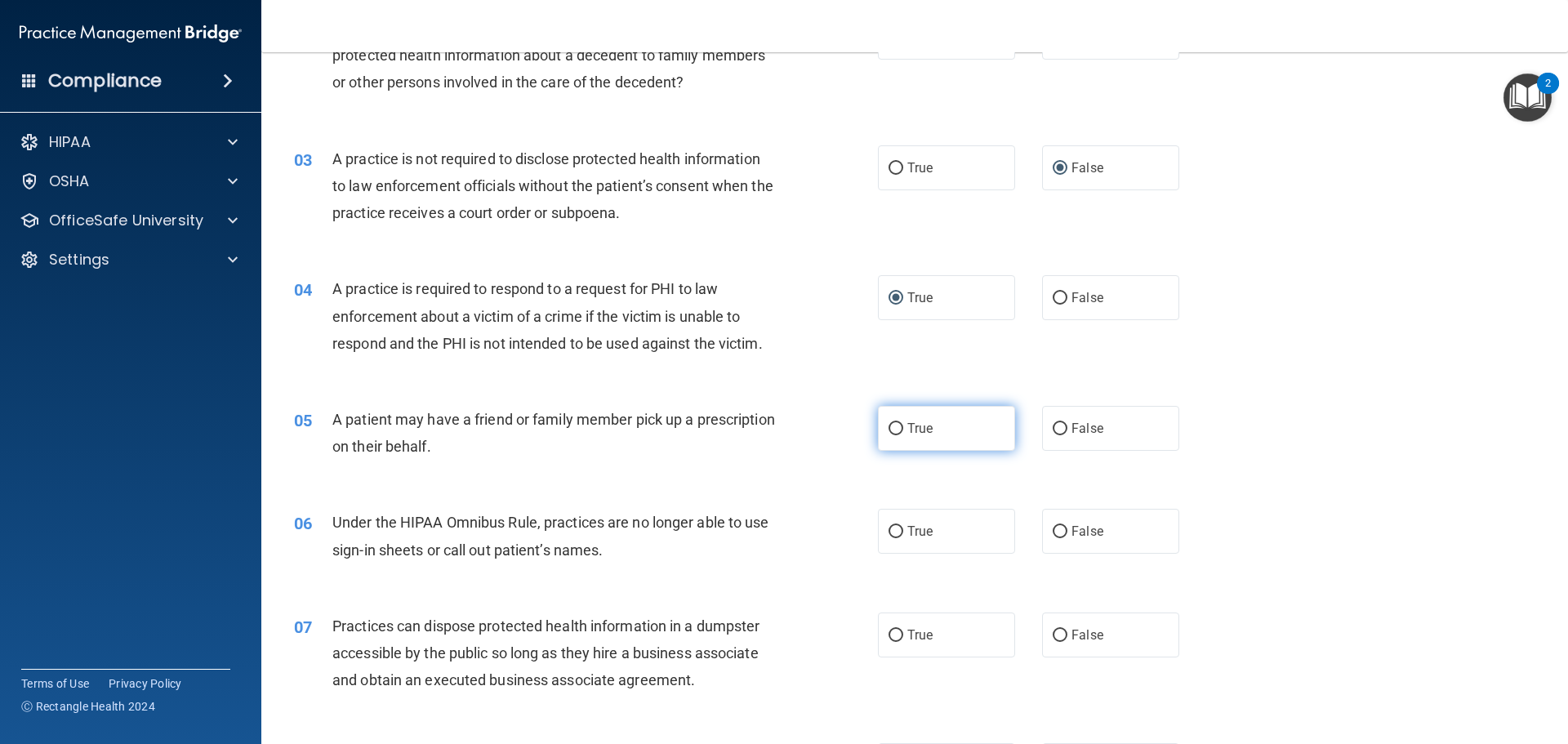
click at [888, 434] on input "True" at bounding box center [896, 428] width 15 height 12
radio input "true"
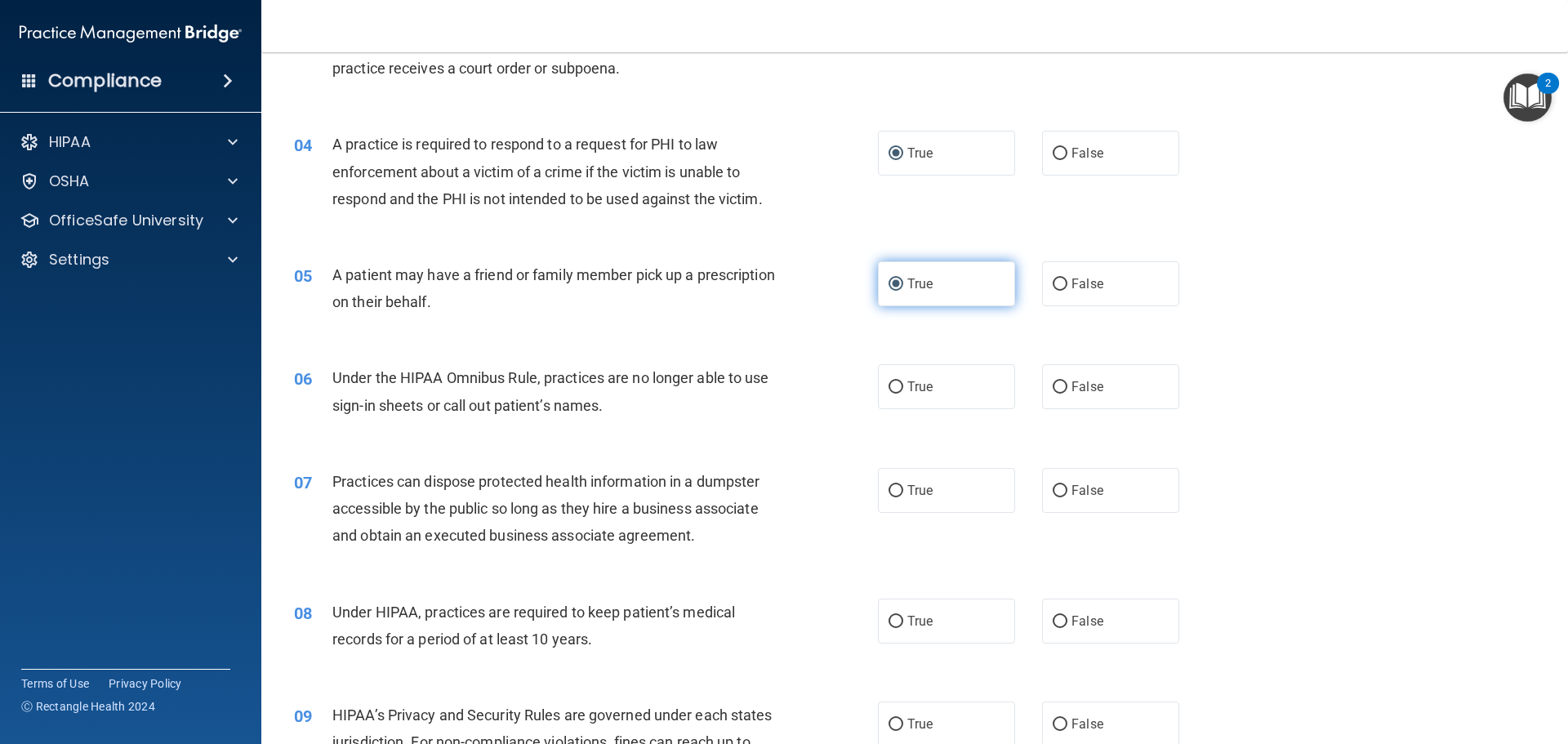
scroll to position [408, 0]
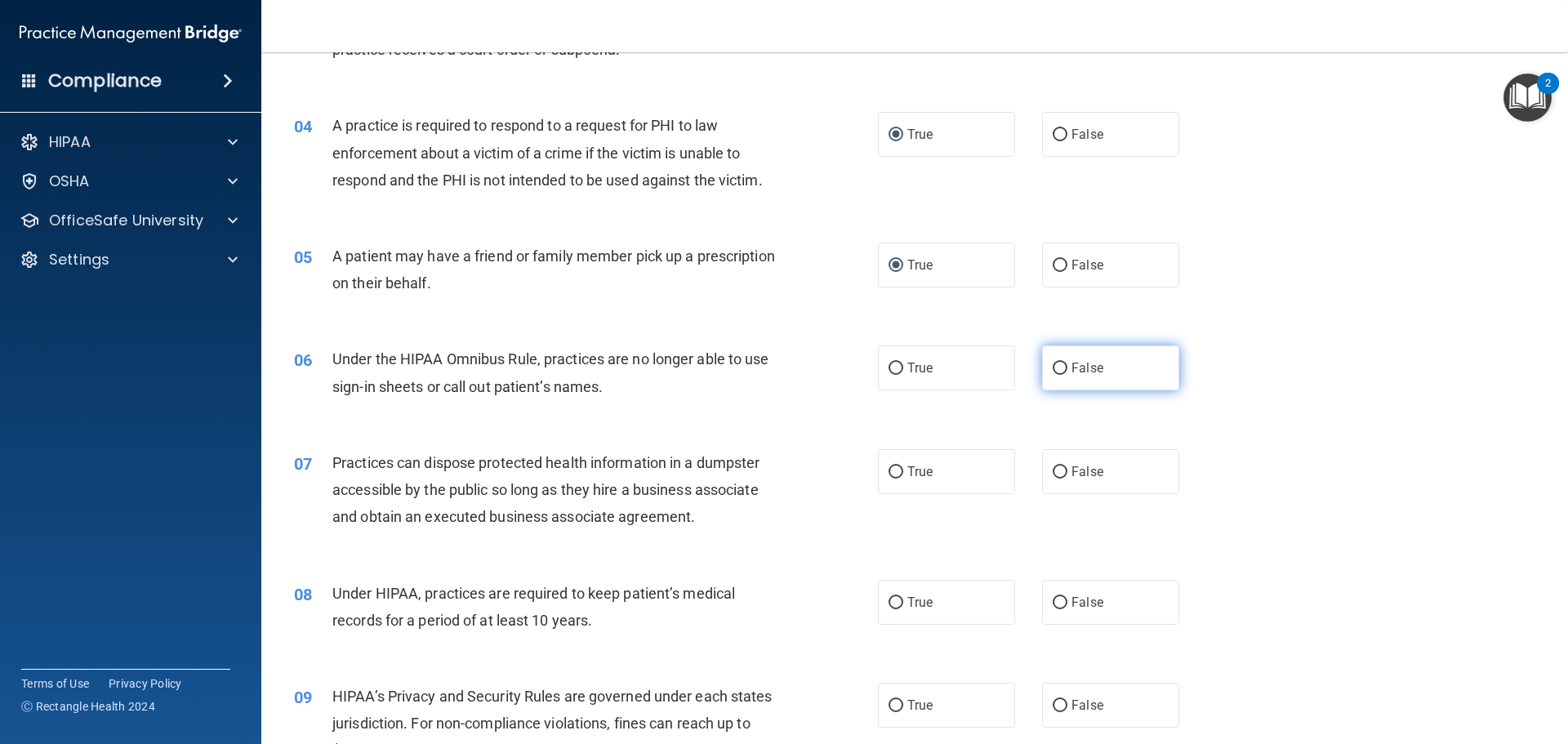
click at [1053, 368] on input "False" at bounding box center [1060, 368] width 15 height 12
radio input "true"
click at [892, 474] on input "True" at bounding box center [896, 472] width 15 height 12
radio input "true"
click at [888, 601] on input "True" at bounding box center [896, 602] width 15 height 12
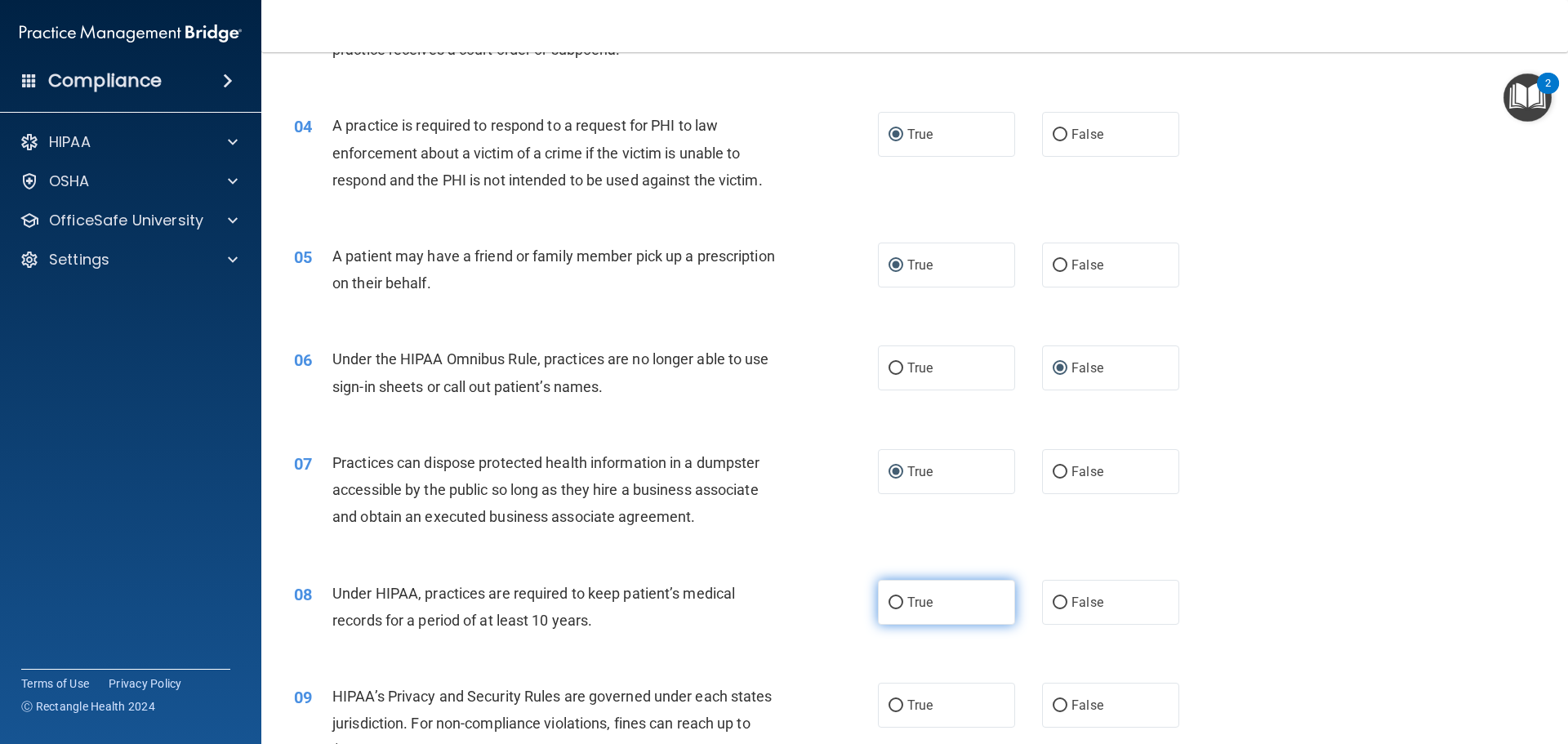
radio input "true"
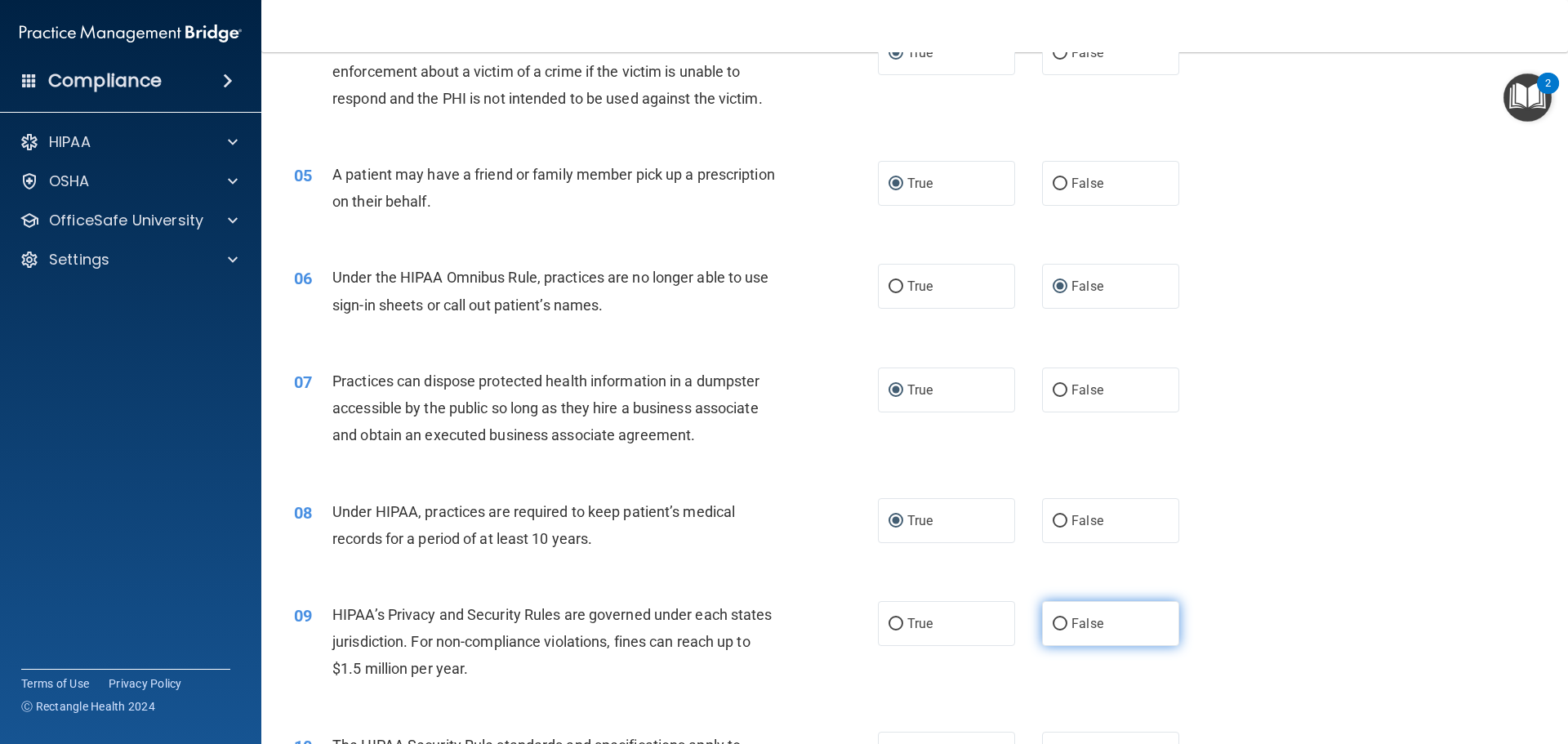
click at [1057, 624] on input "False" at bounding box center [1060, 624] width 15 height 12
radio input "true"
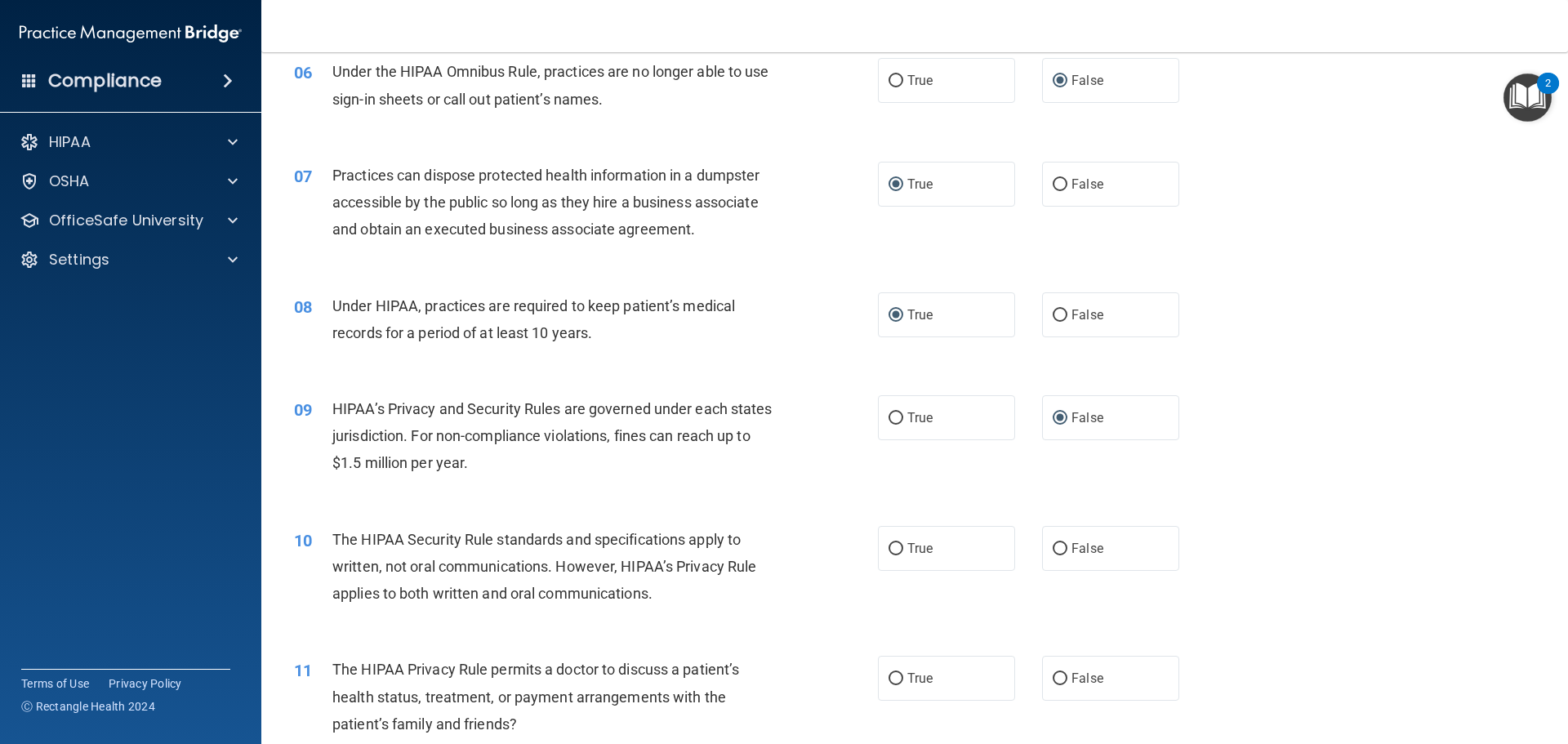
scroll to position [735, 0]
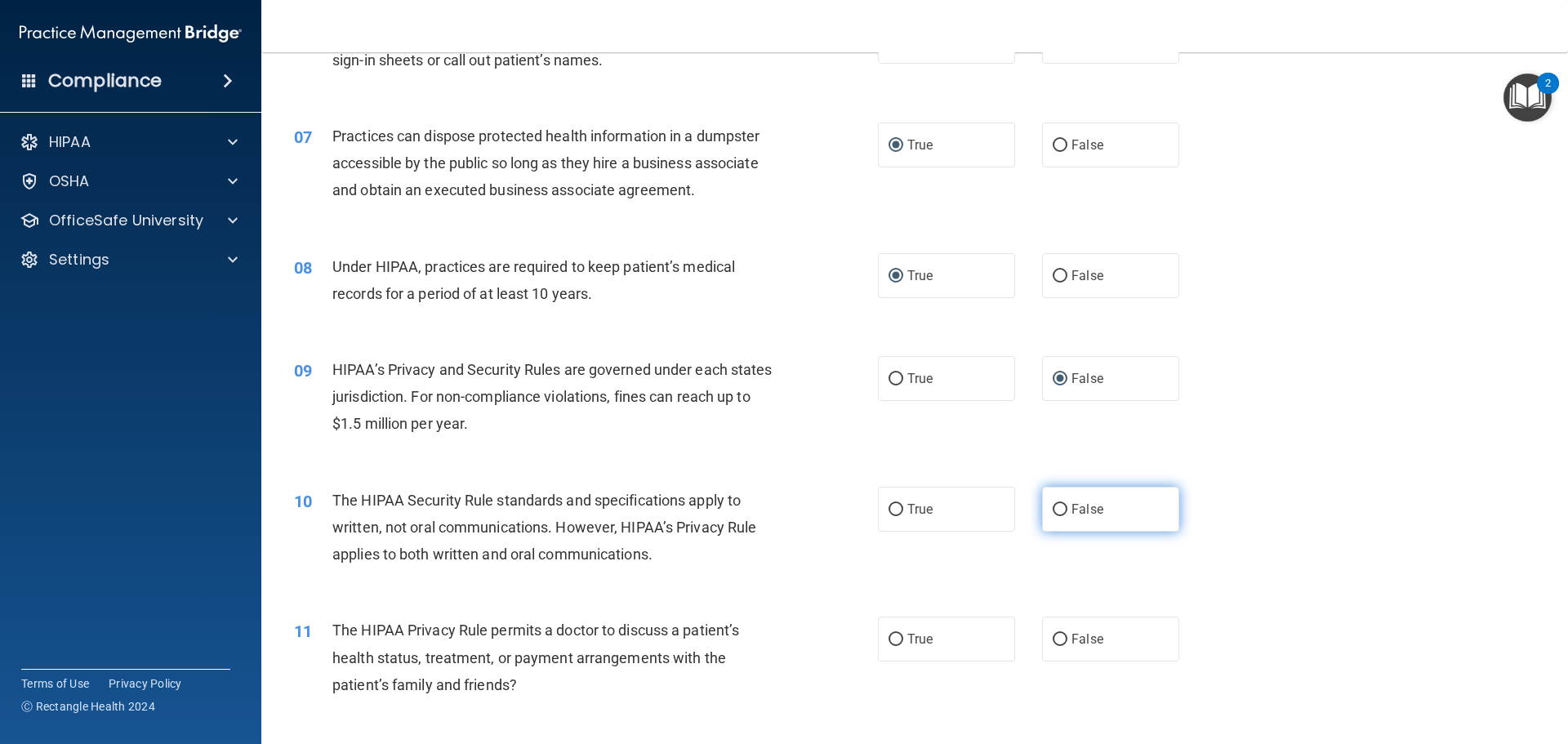
click at [1053, 506] on input "False" at bounding box center [1060, 510] width 15 height 12
radio input "true"
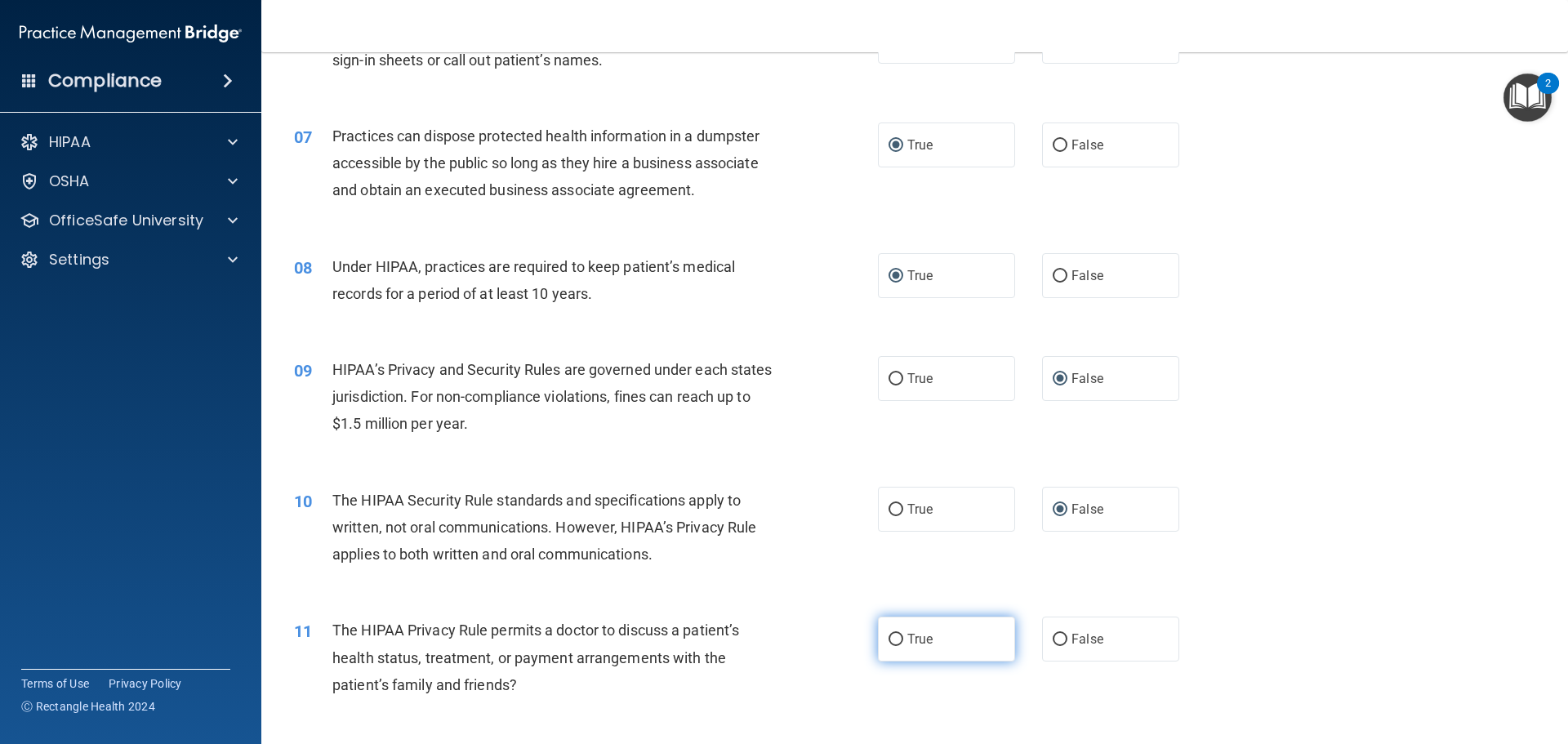
click at [897, 636] on input "True" at bounding box center [896, 639] width 15 height 12
radio input "true"
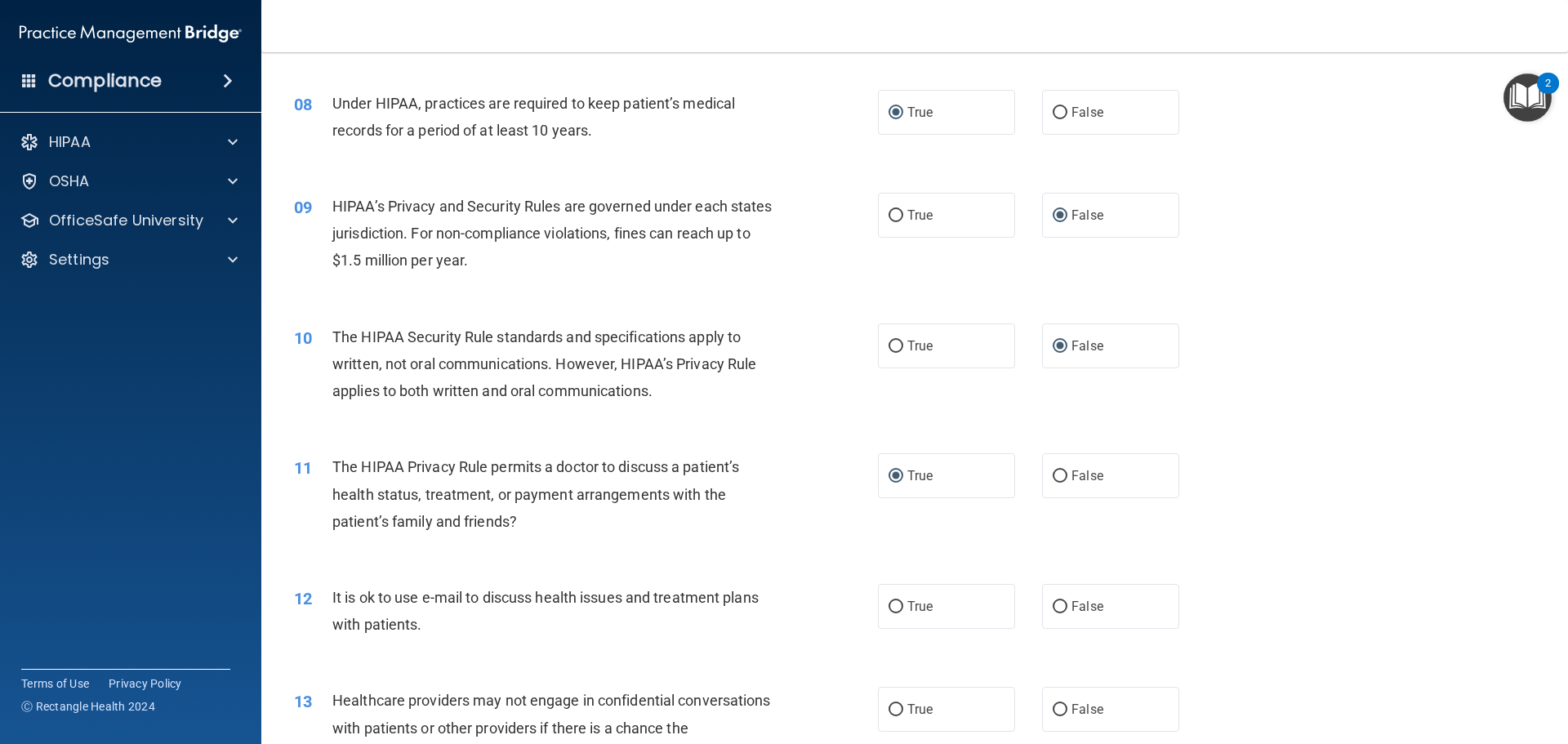
scroll to position [979, 0]
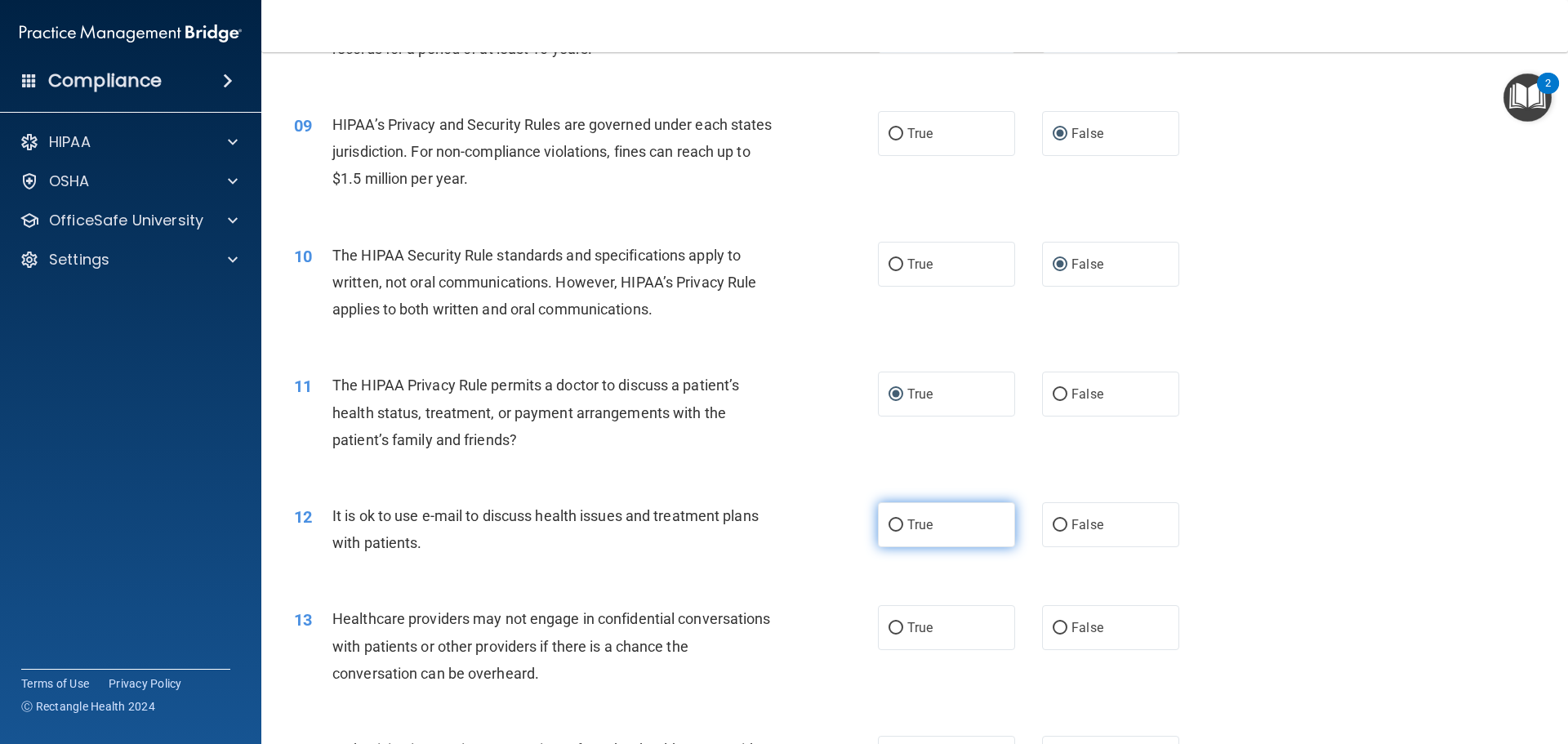
click at [893, 523] on input "True" at bounding box center [896, 525] width 15 height 12
radio input "true"
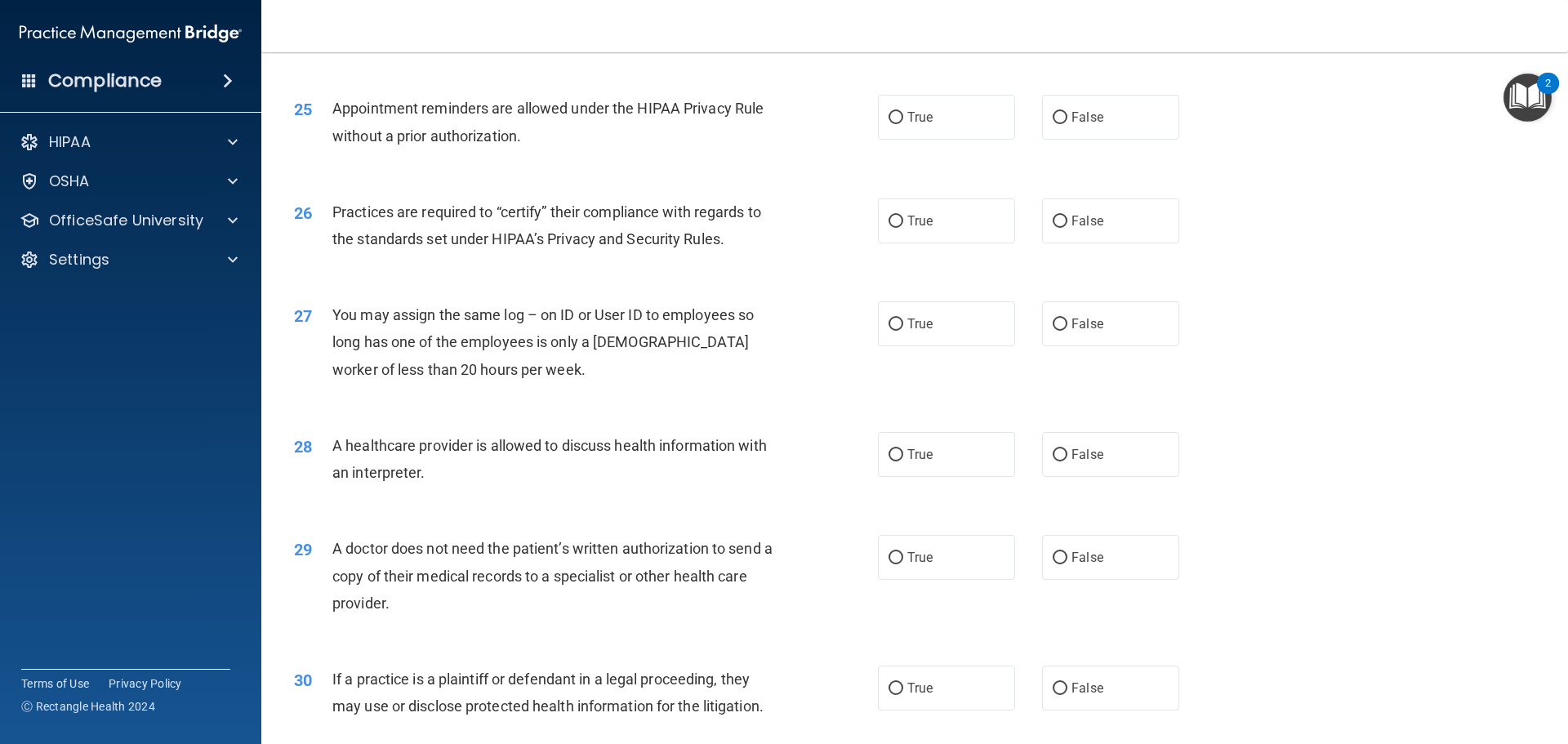
scroll to position [3056, 0]
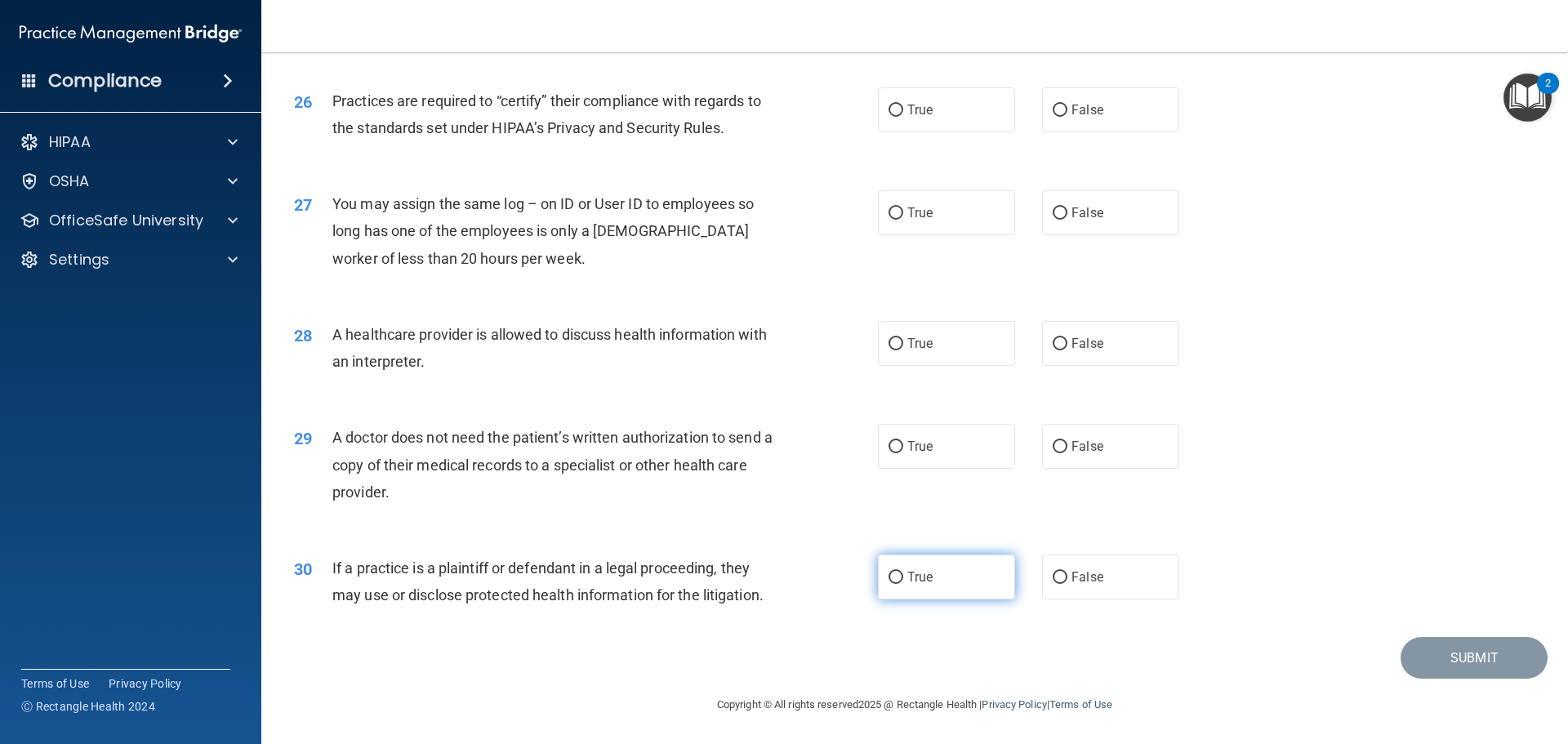
click at [888, 575] on input "True" at bounding box center [896, 577] width 15 height 12
radio input "true"
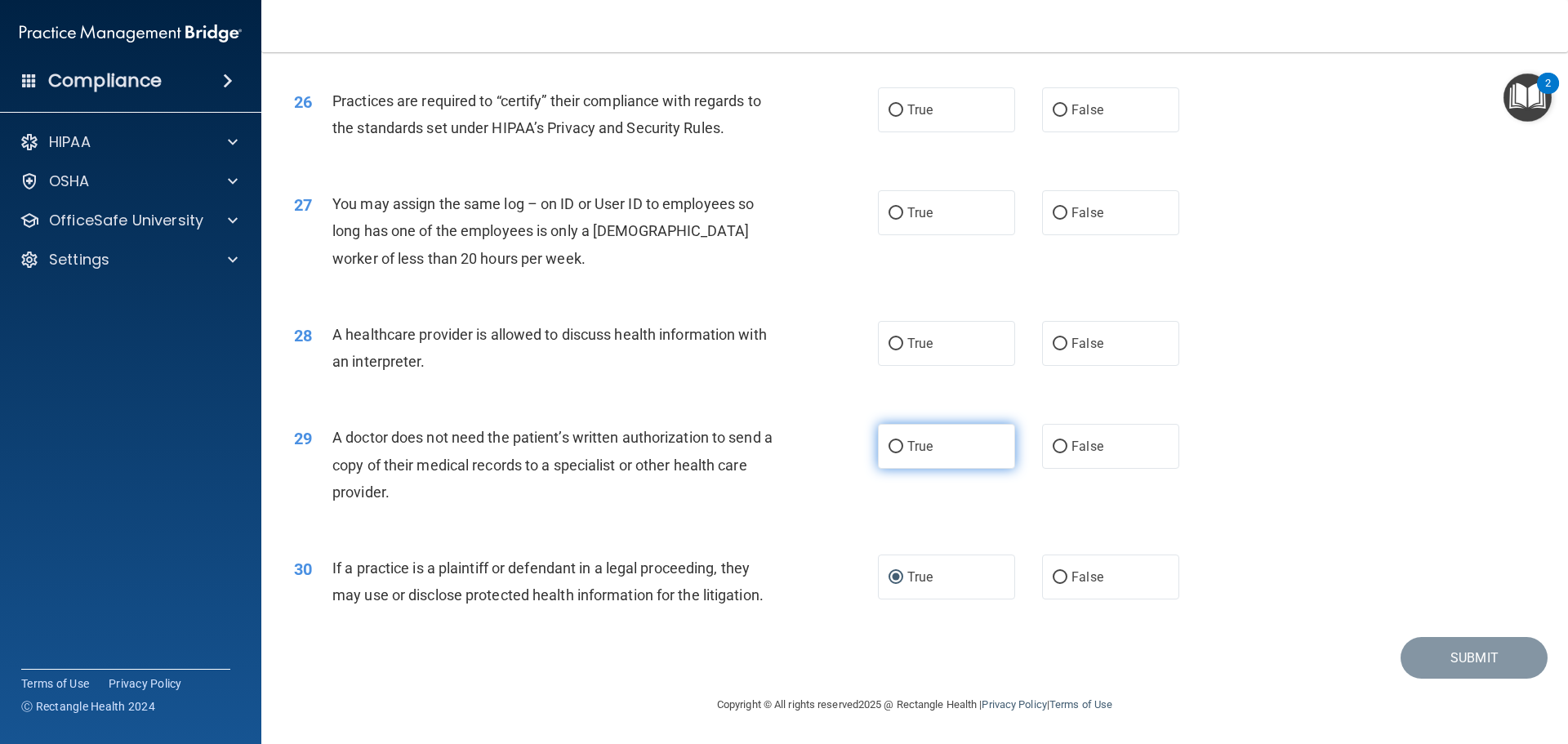
click at [890, 451] on input "True" at bounding box center [896, 446] width 15 height 12
radio input "true"
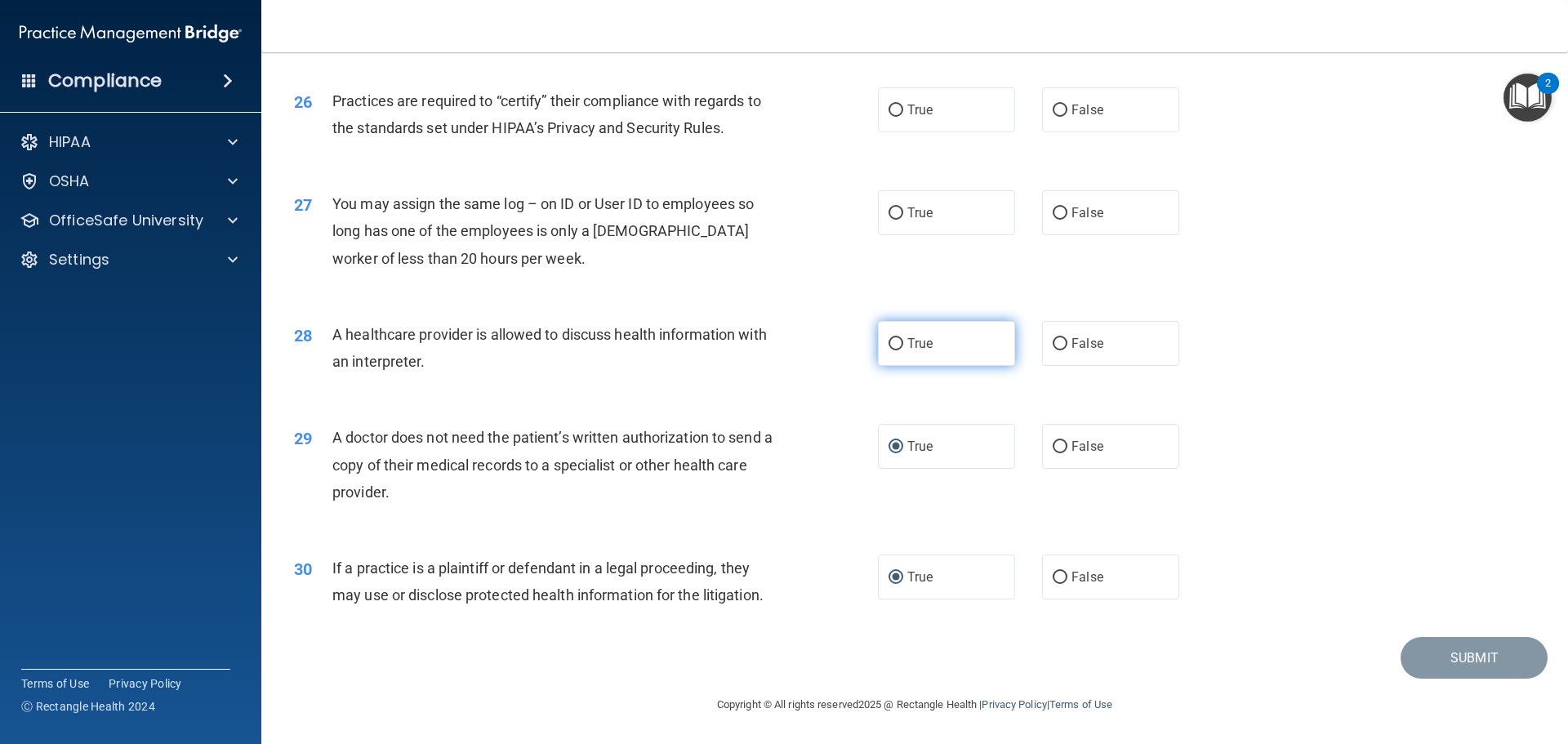
click at [888, 347] on input "True" at bounding box center [896, 343] width 15 height 12
radio input "true"
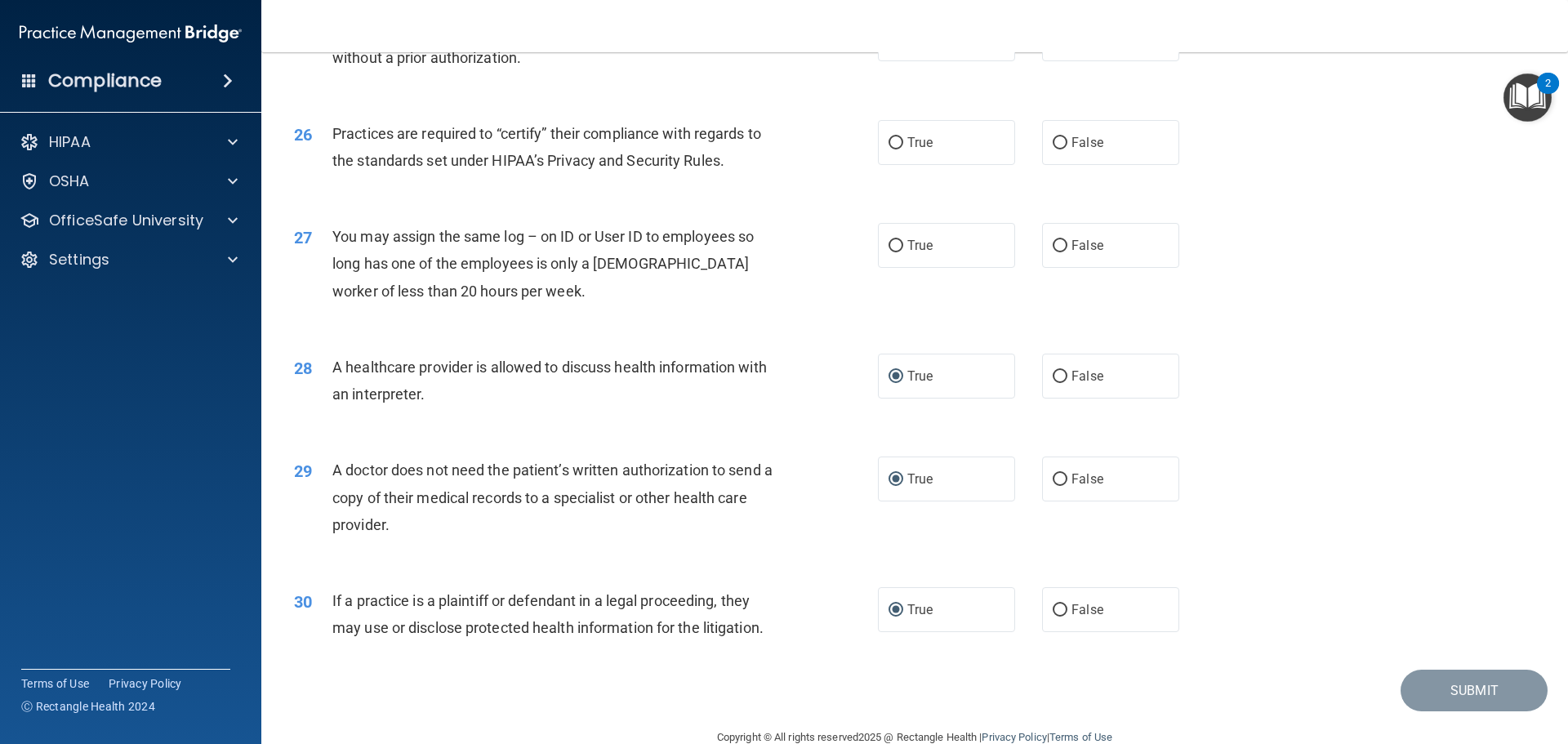
scroll to position [2974, 0]
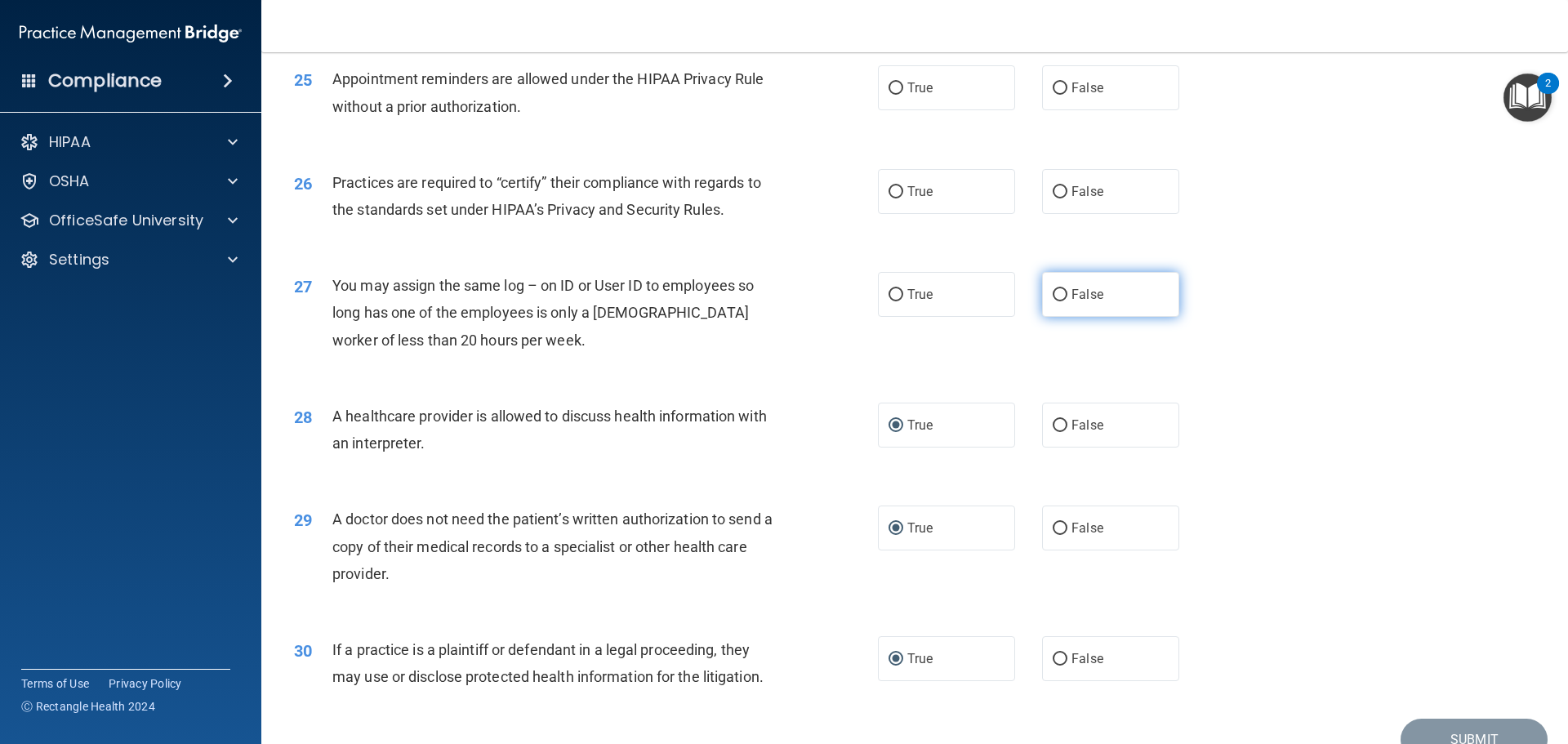
click at [1054, 296] on input "False" at bounding box center [1060, 295] width 15 height 12
radio input "true"
click at [1053, 194] on input "False" at bounding box center [1060, 192] width 15 height 12
radio input "true"
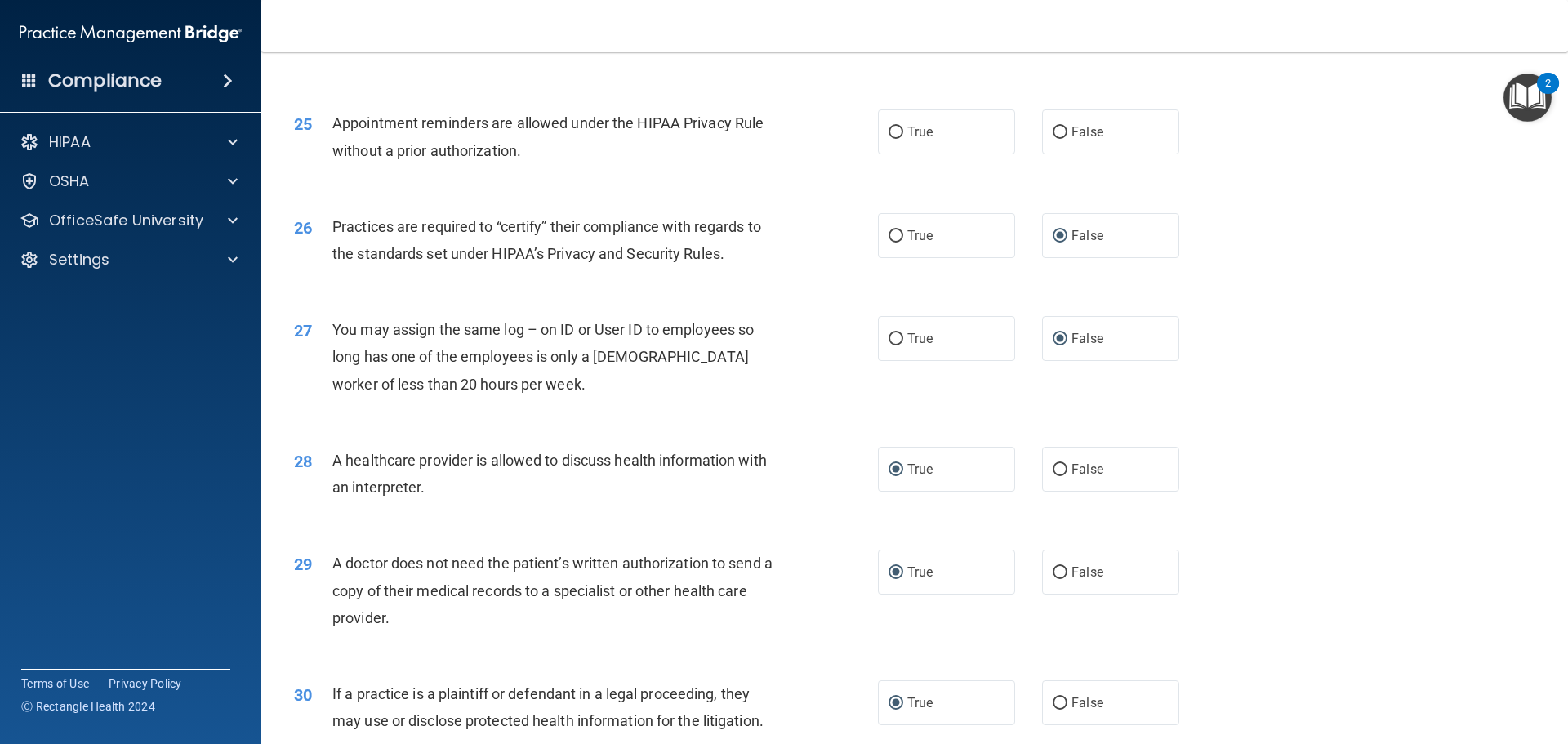
scroll to position [2893, 0]
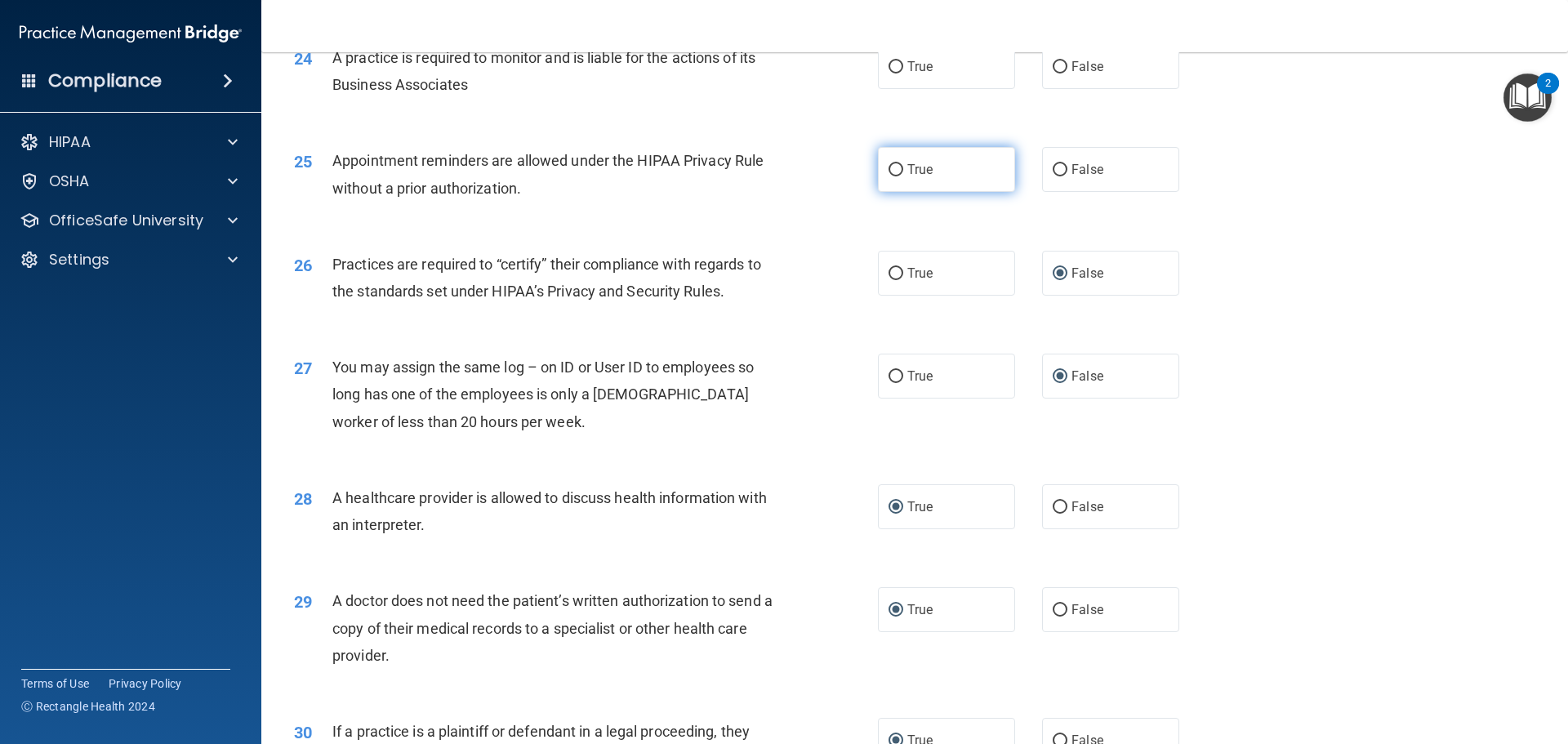
click at [890, 164] on input "True" at bounding box center [896, 170] width 15 height 12
radio input "true"
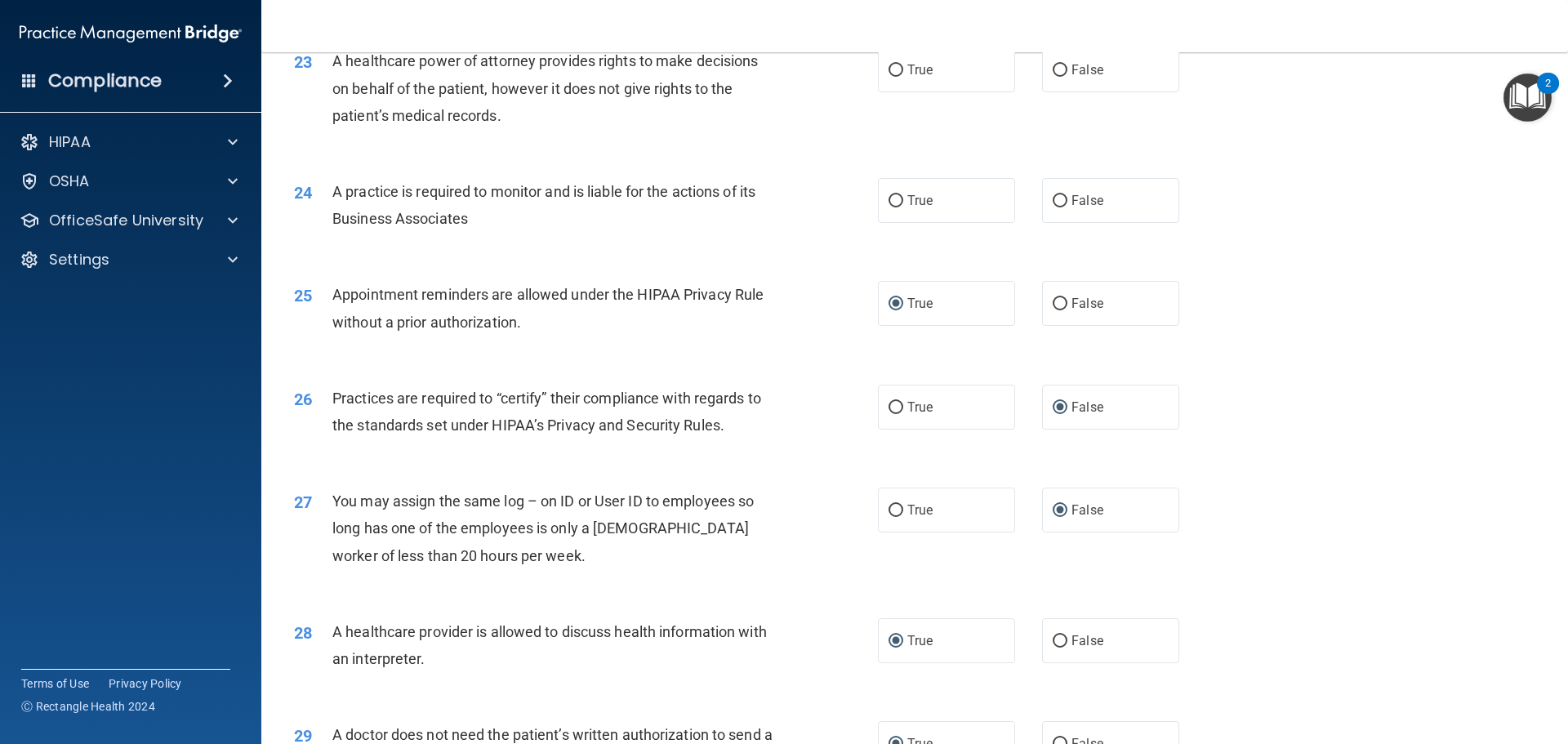
scroll to position [2729, 0]
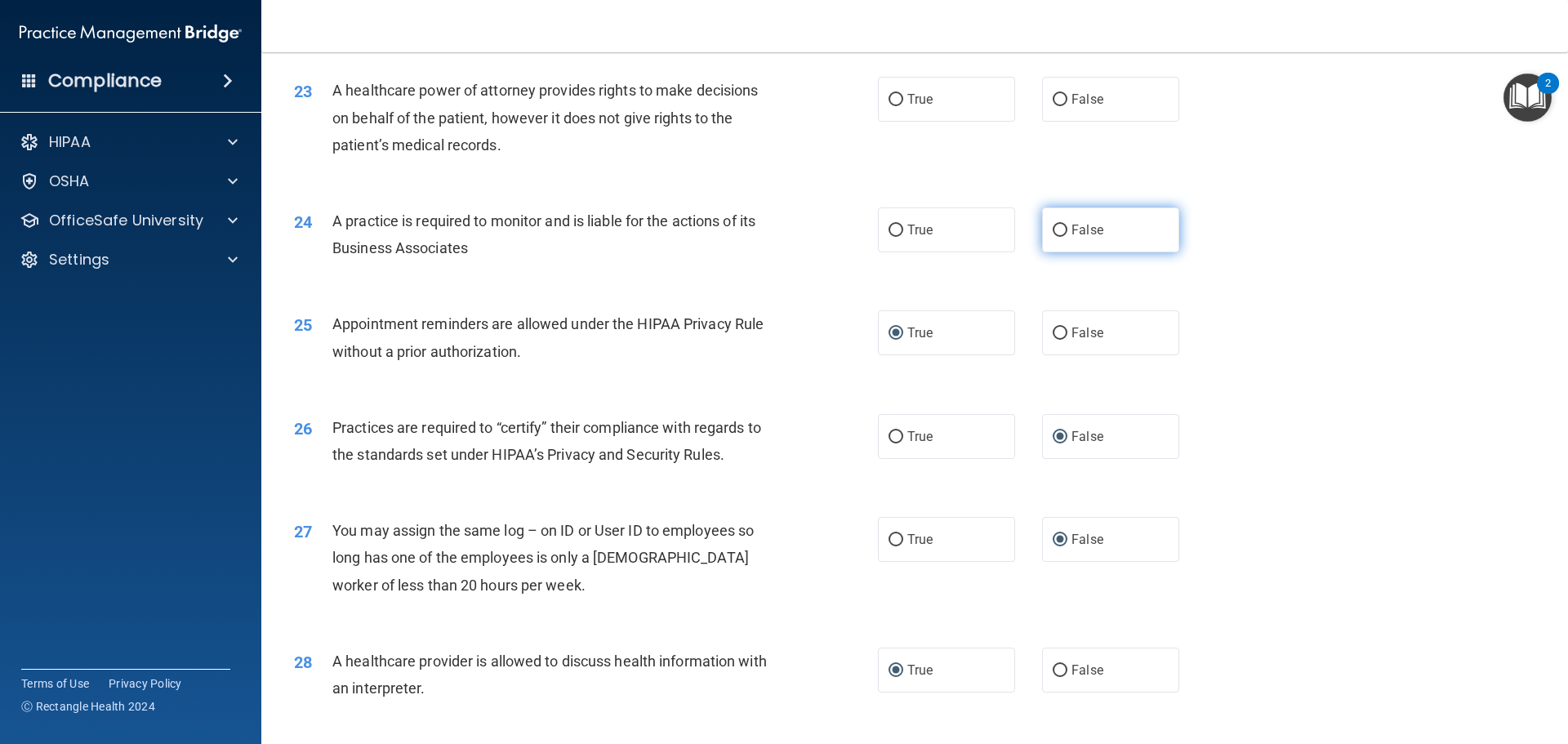
click at [1056, 233] on input "False" at bounding box center [1060, 230] width 15 height 12
radio input "true"
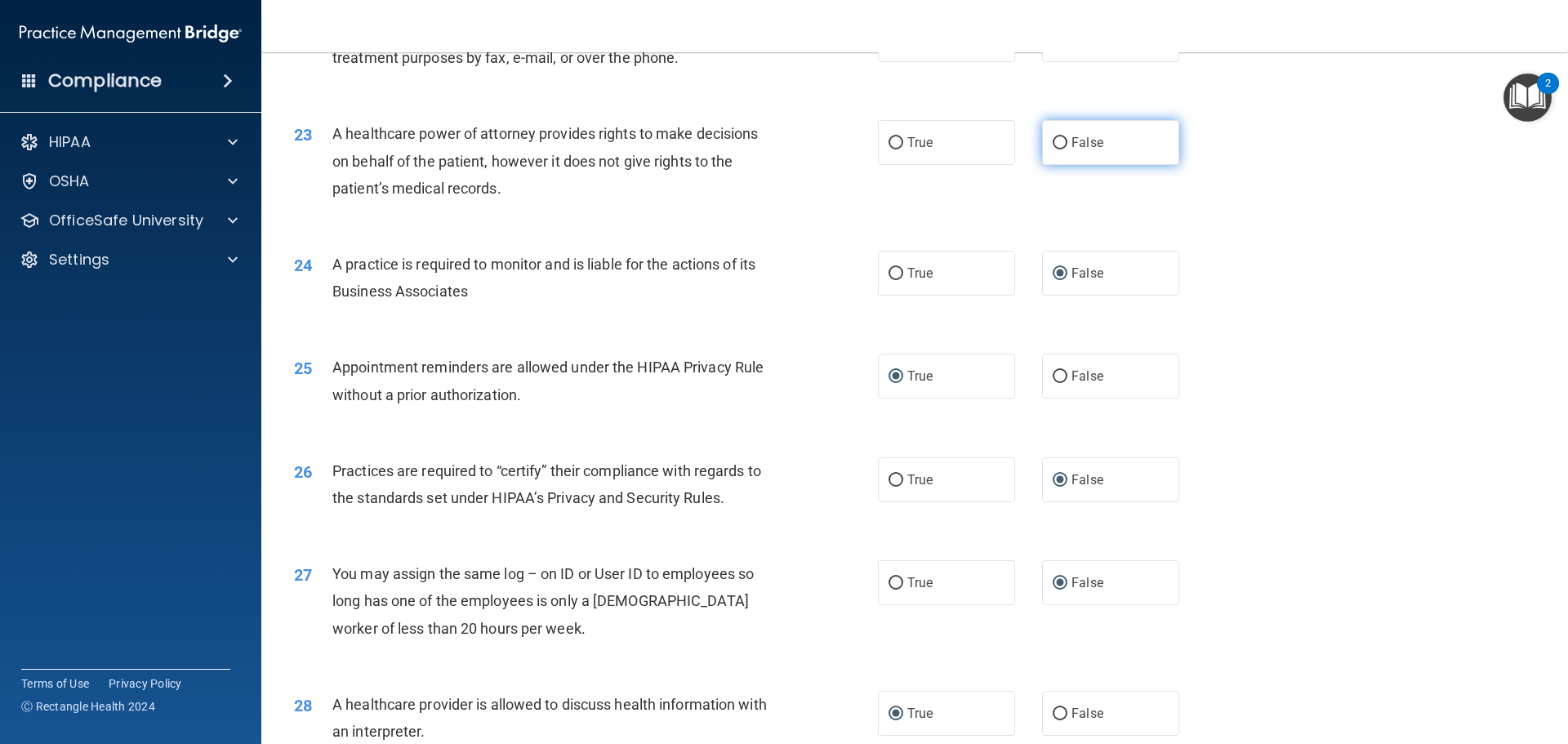
scroll to position [2648, 0]
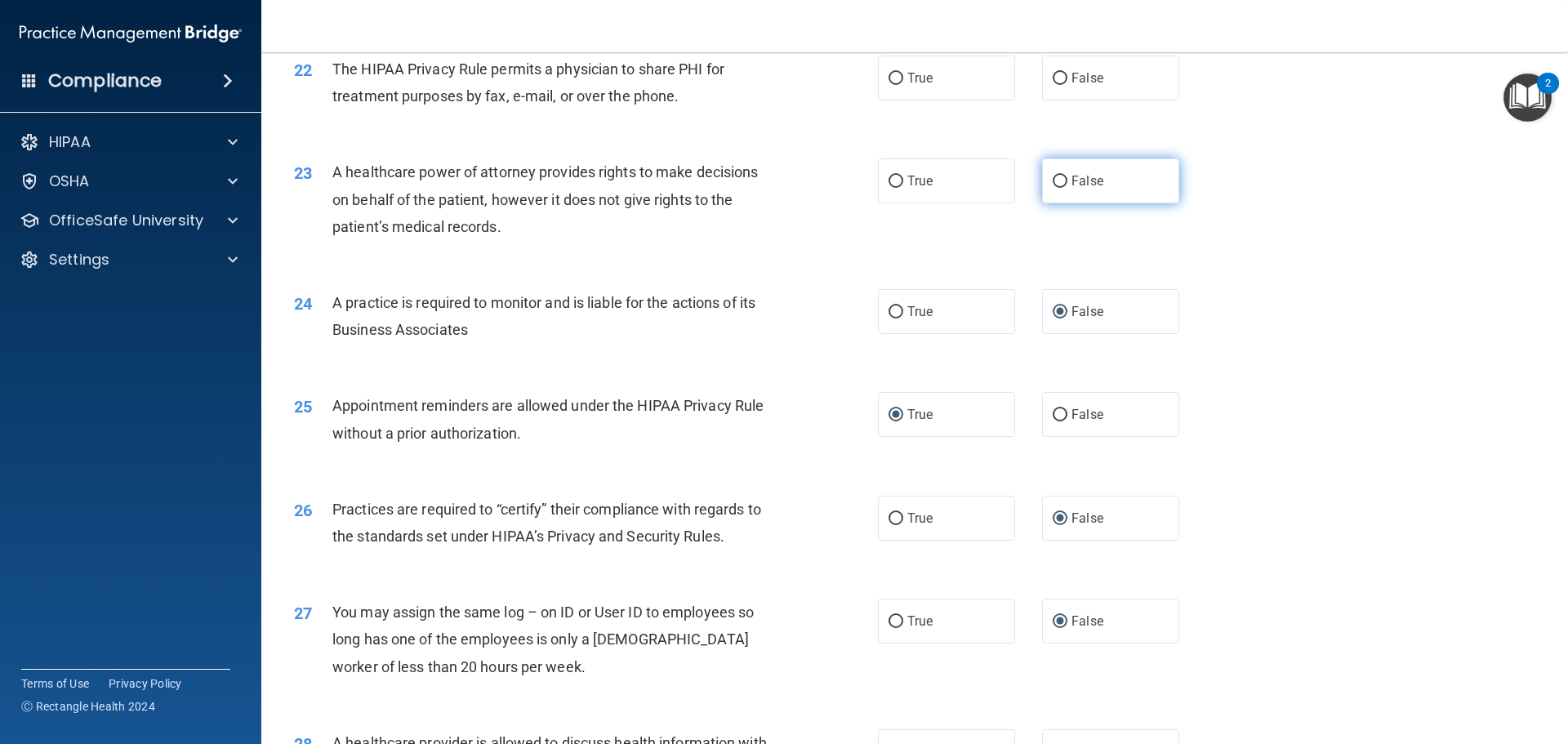
click at [1054, 180] on input "False" at bounding box center [1060, 182] width 15 height 12
radio input "true"
click at [888, 84] on input "True" at bounding box center [896, 78] width 15 height 12
radio input "true"
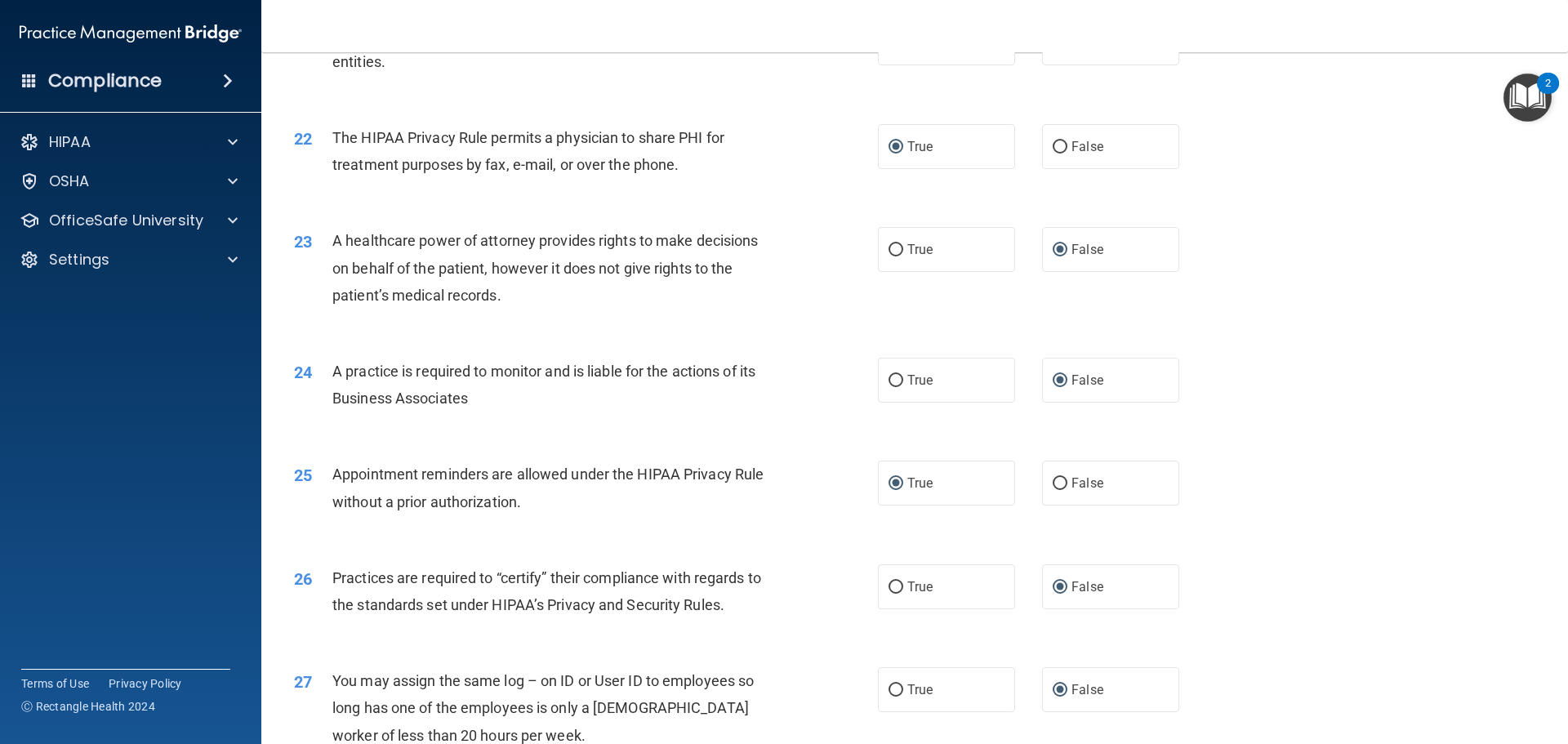
scroll to position [2484, 0]
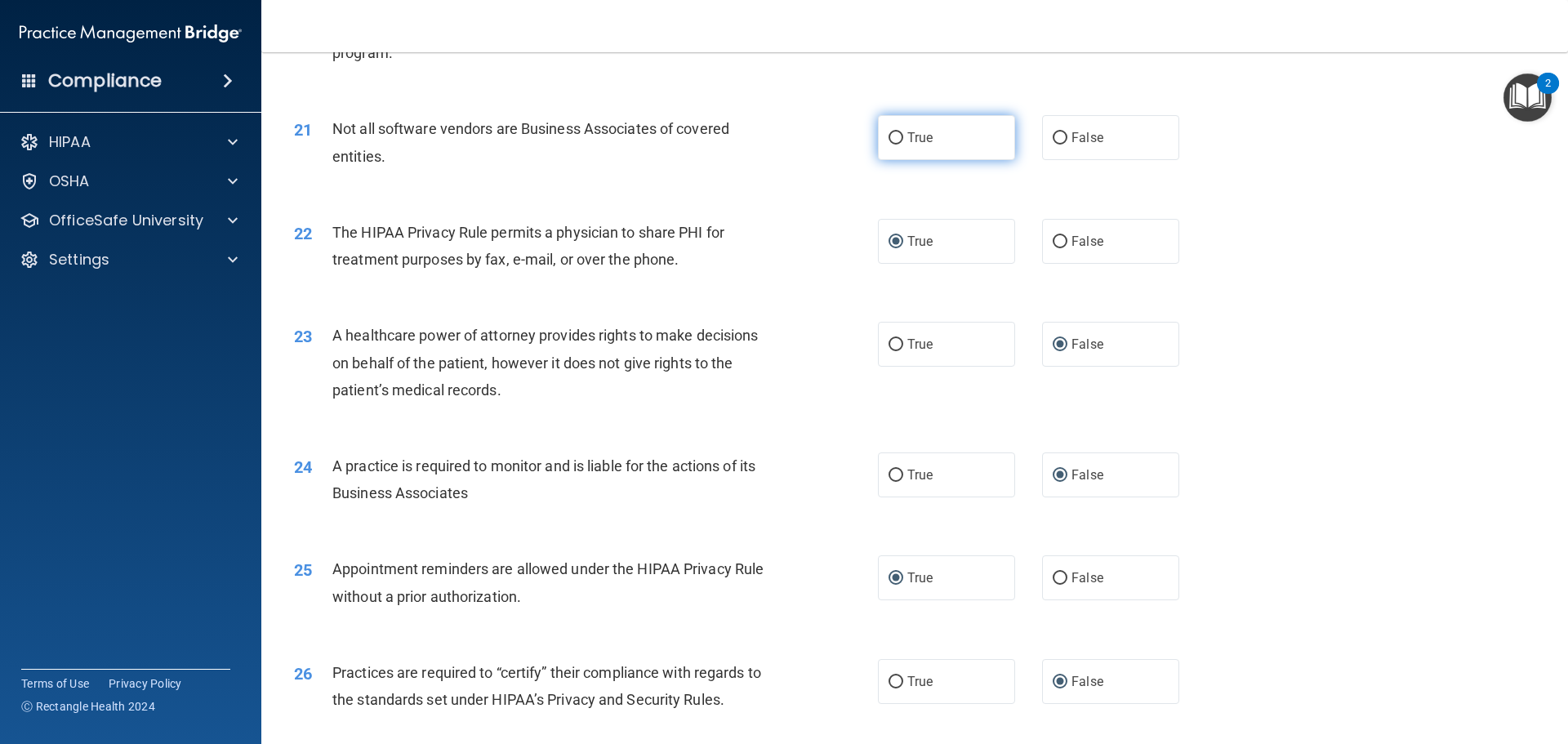
click at [888, 132] on input "True" at bounding box center [896, 138] width 15 height 12
radio input "true"
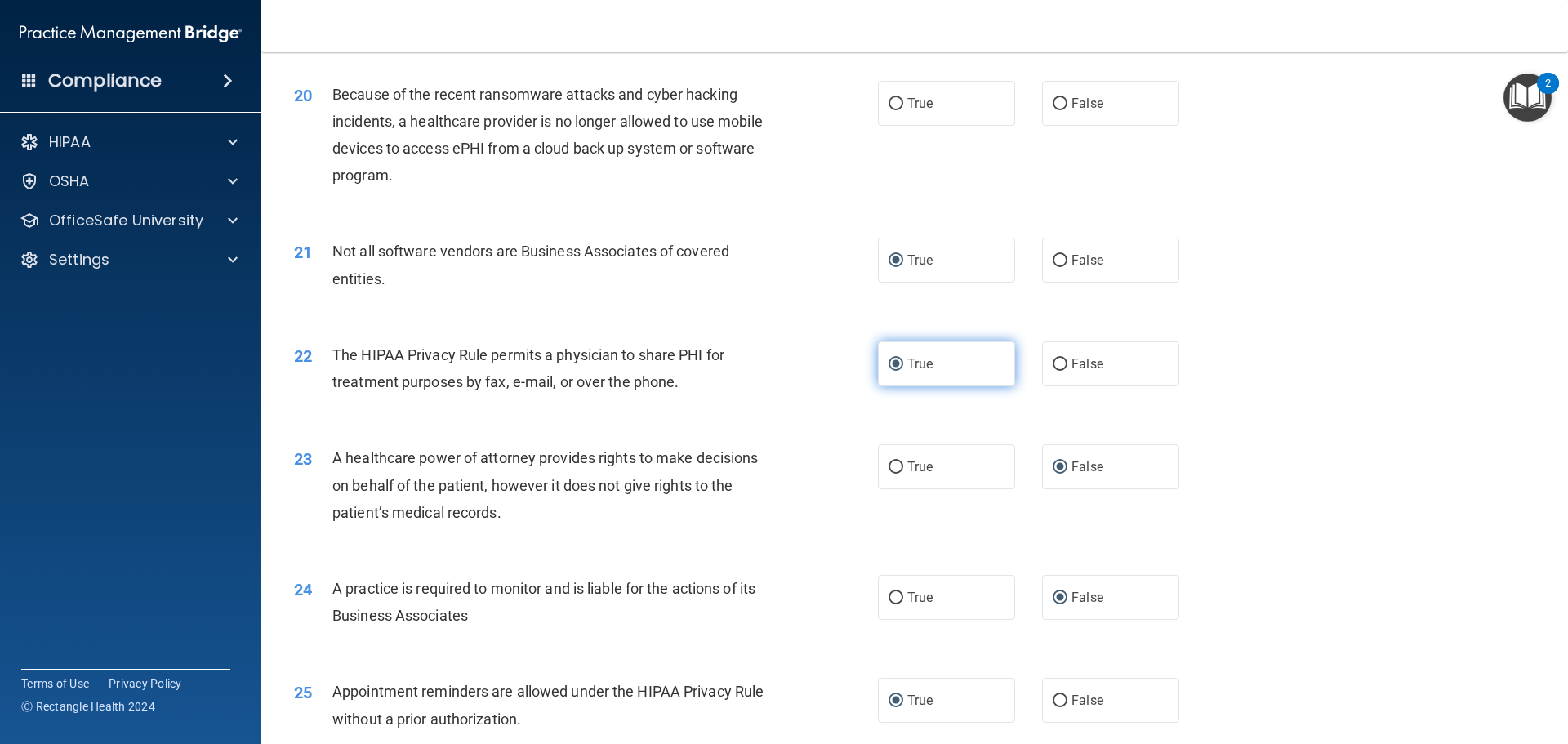
scroll to position [2321, 0]
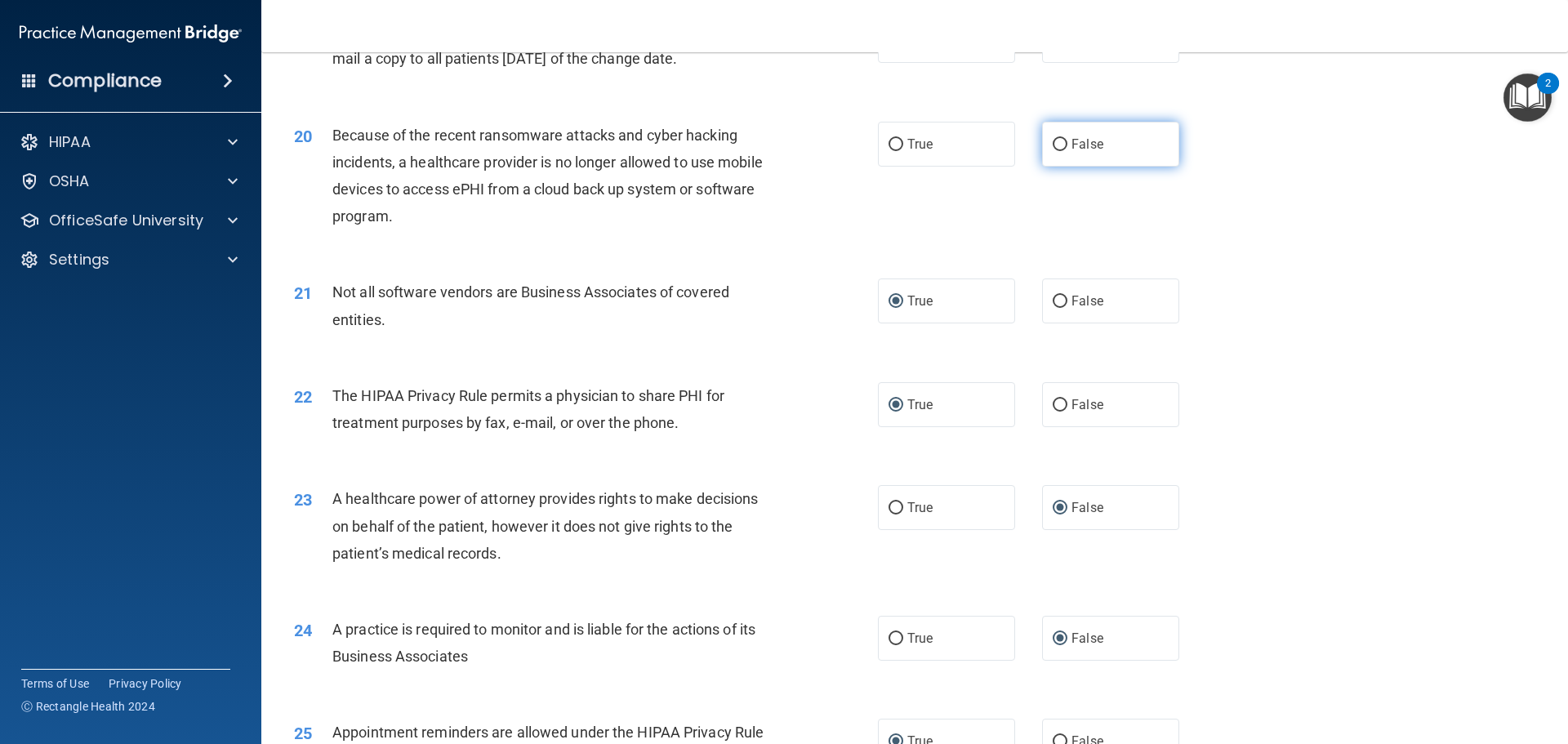
click at [1053, 140] on input "False" at bounding box center [1060, 145] width 15 height 12
radio input "true"
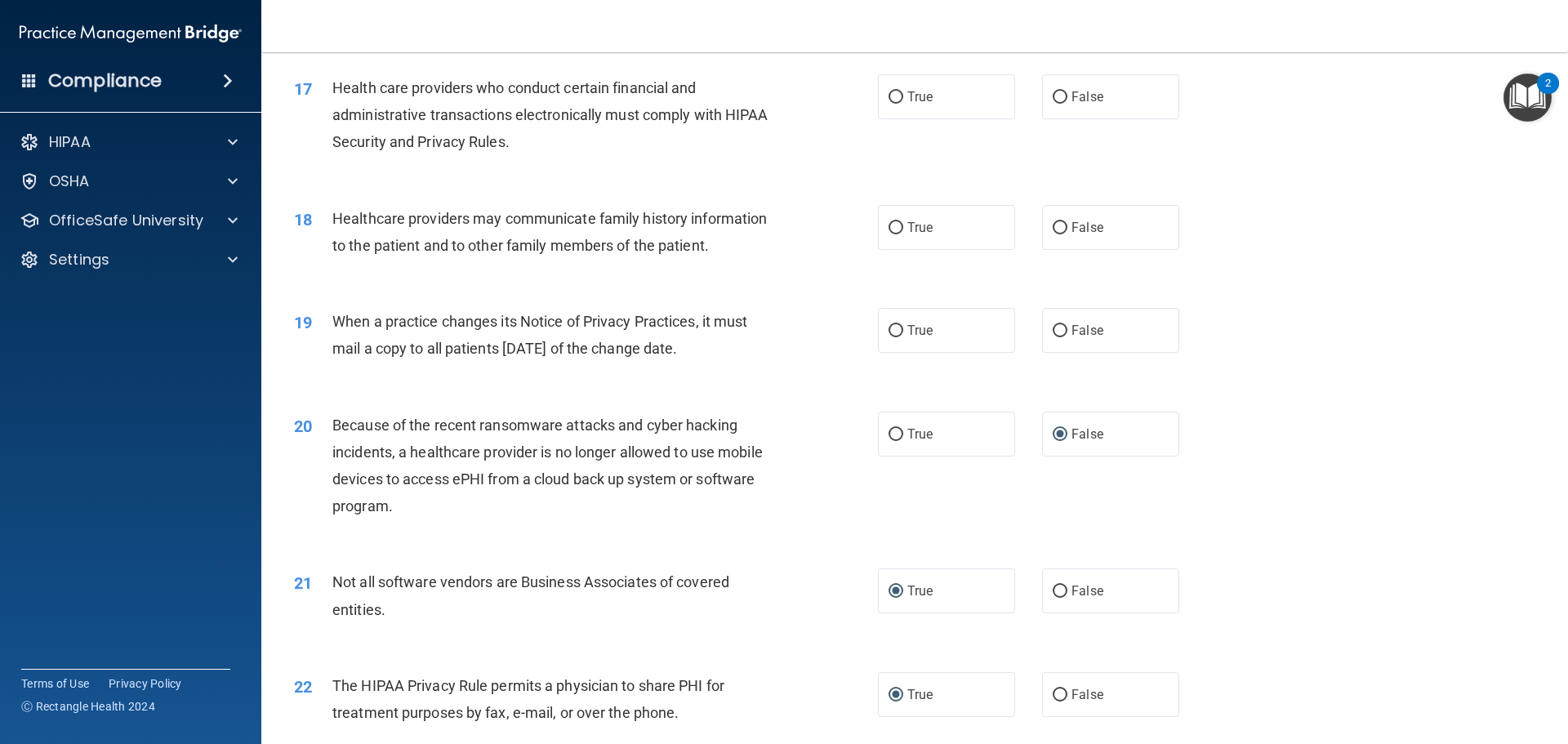
scroll to position [1995, 0]
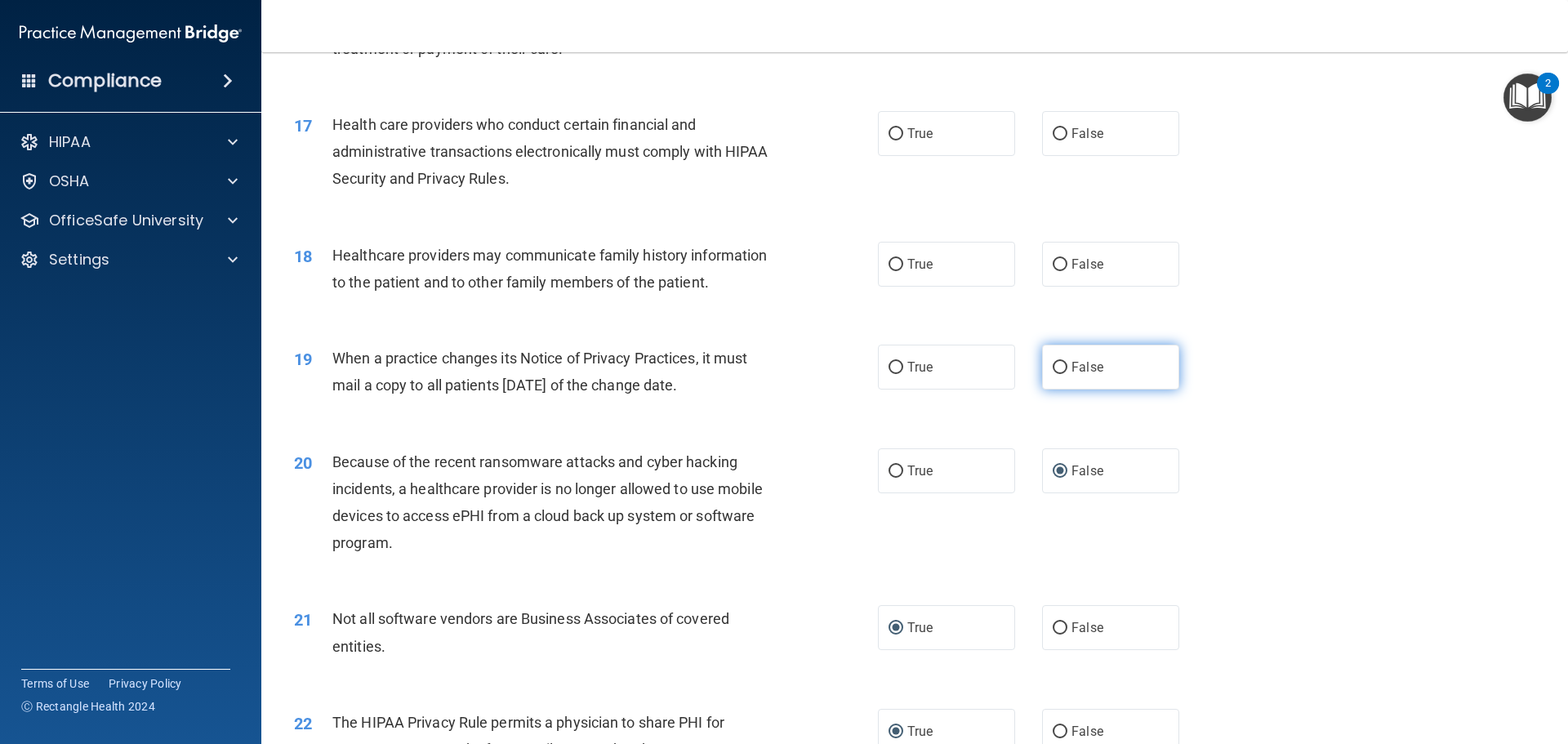
click at [1054, 365] on input "False" at bounding box center [1060, 367] width 15 height 12
radio input "true"
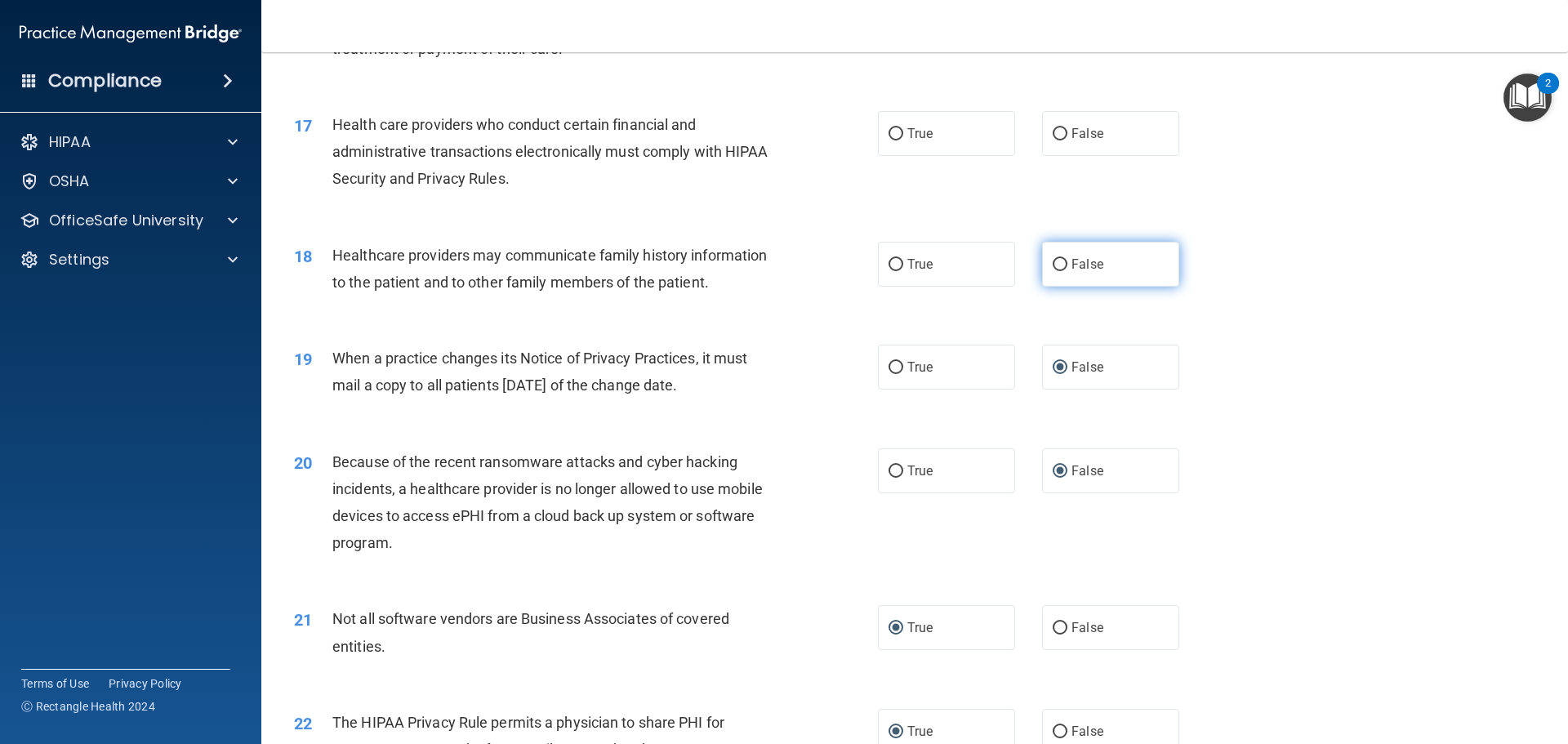
click at [1052, 254] on label "False" at bounding box center [1110, 264] width 137 height 44
click at [1053, 259] on input "False" at bounding box center [1060, 265] width 15 height 12
radio input "true"
click at [897, 131] on input "True" at bounding box center [896, 134] width 15 height 12
radio input "true"
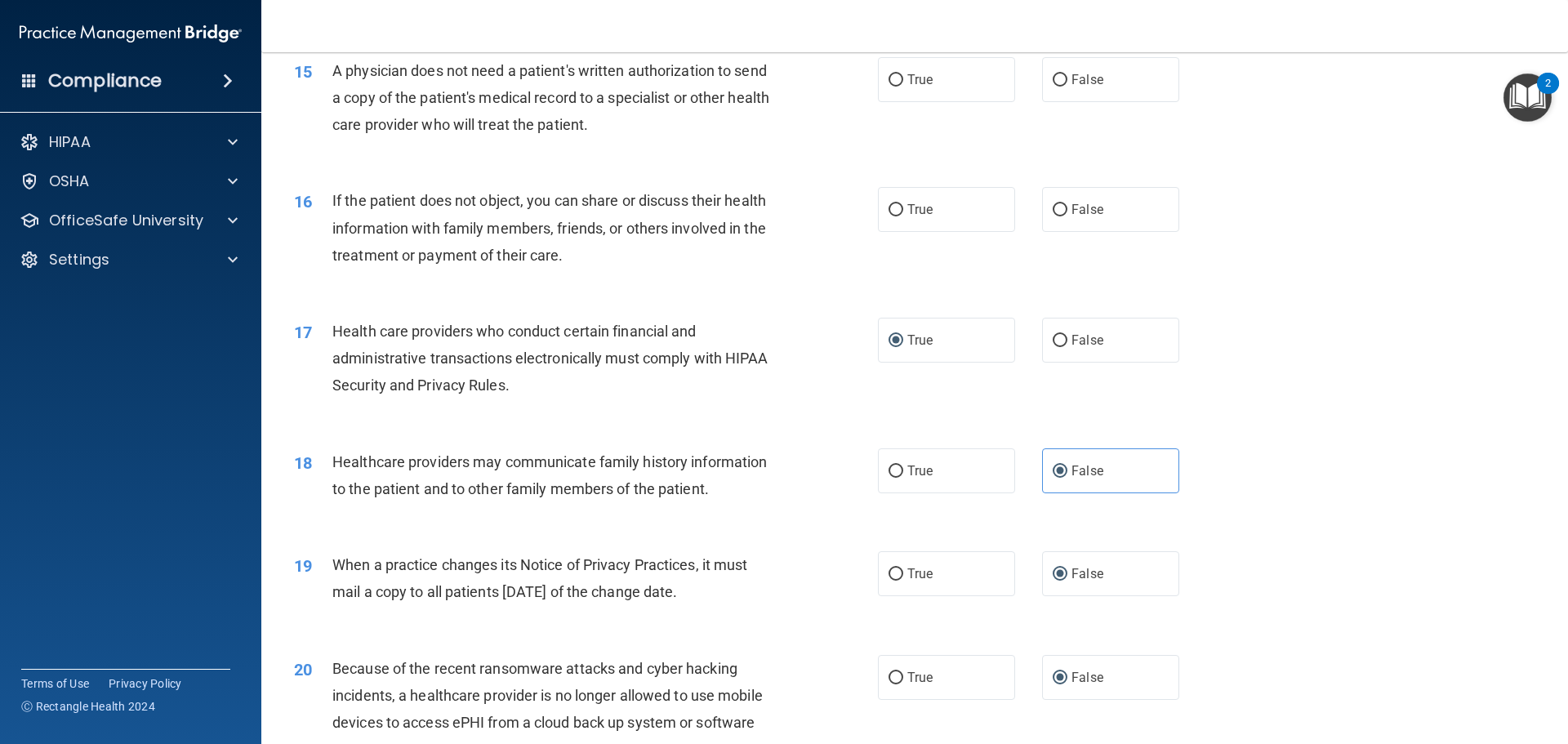
scroll to position [1750, 0]
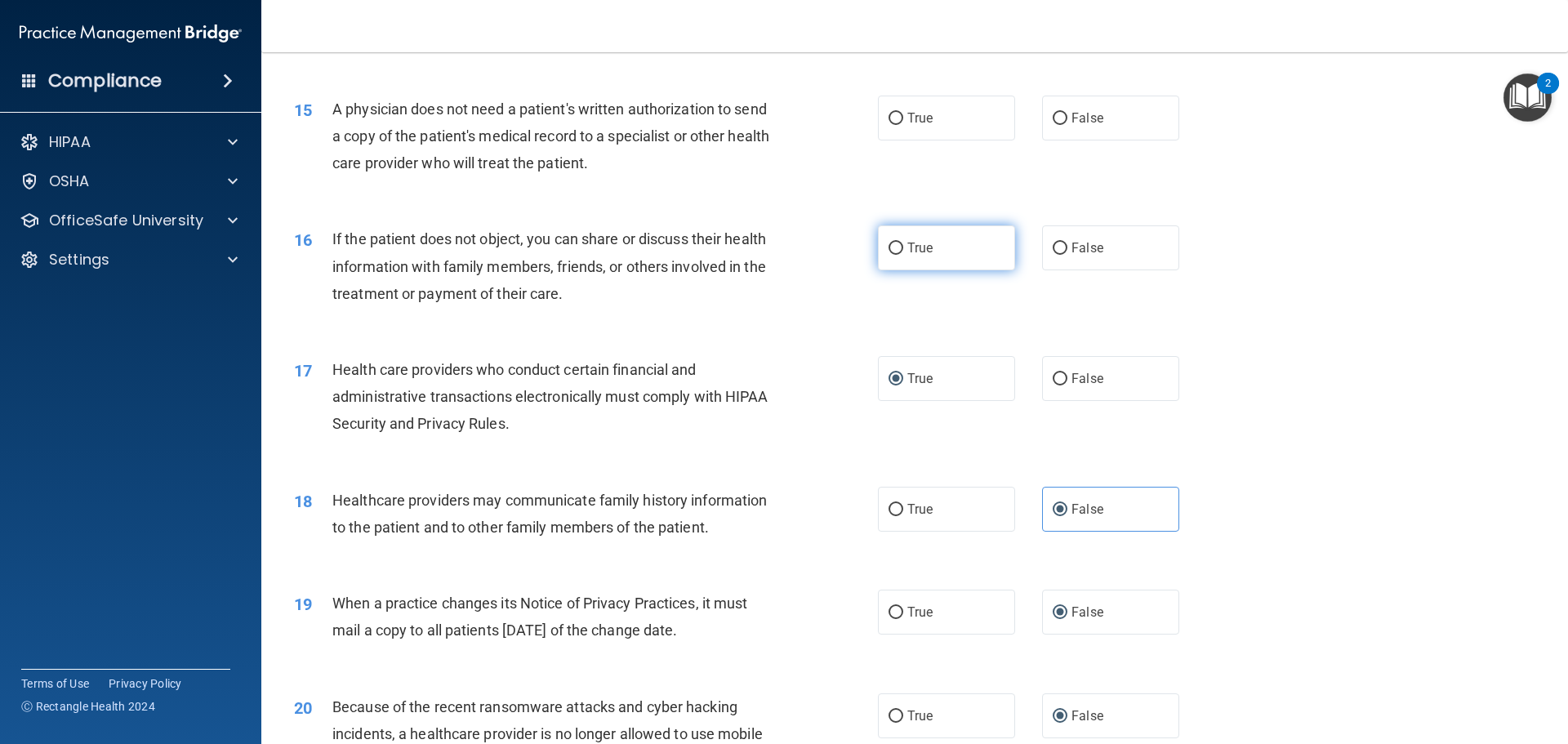
click at [889, 250] on input "True" at bounding box center [896, 248] width 15 height 12
radio input "true"
click at [896, 118] on input "True" at bounding box center [896, 118] width 15 height 12
radio input "true"
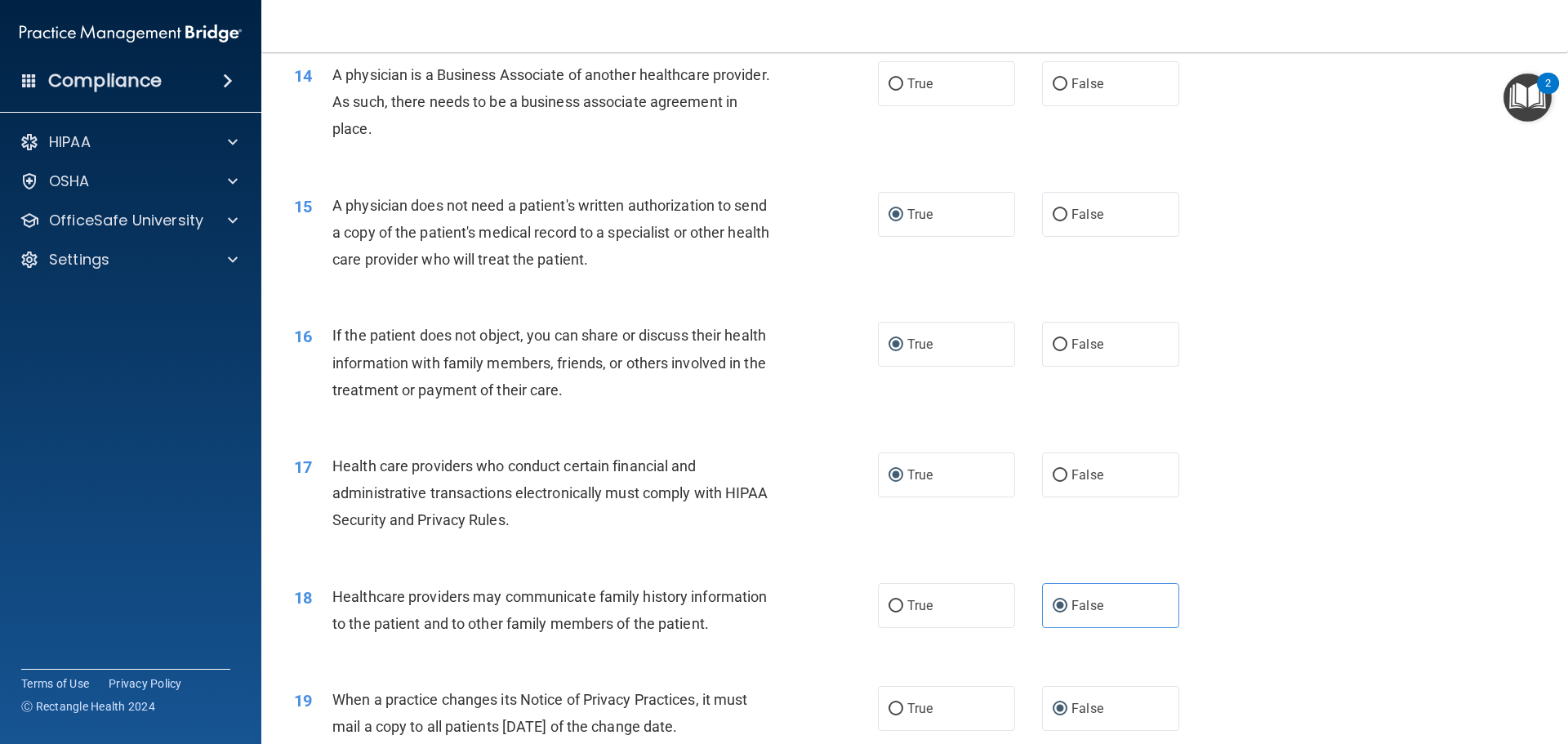
scroll to position [1586, 0]
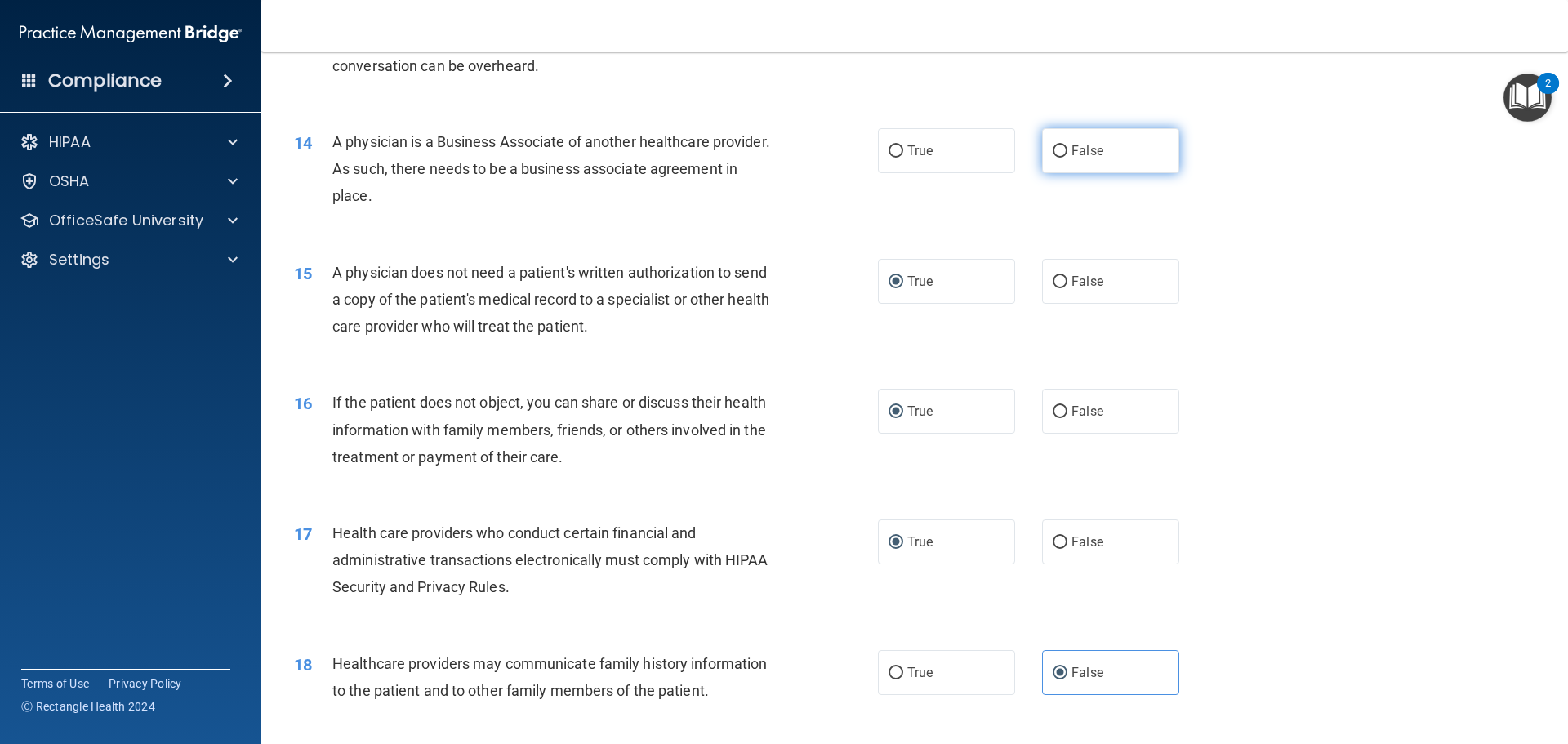
click at [1053, 150] on input "False" at bounding box center [1060, 151] width 15 height 12
radio input "true"
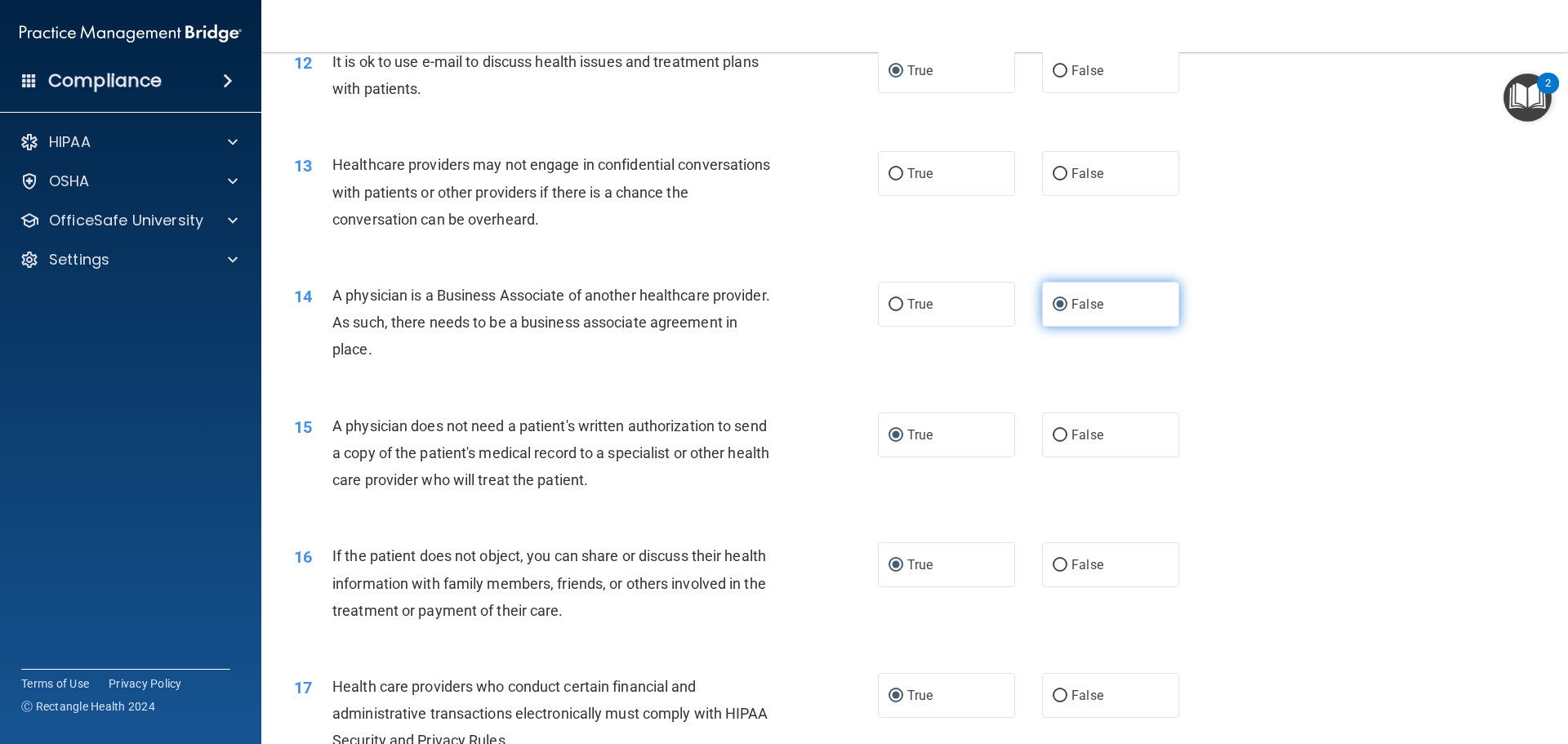
scroll to position [1424, 0]
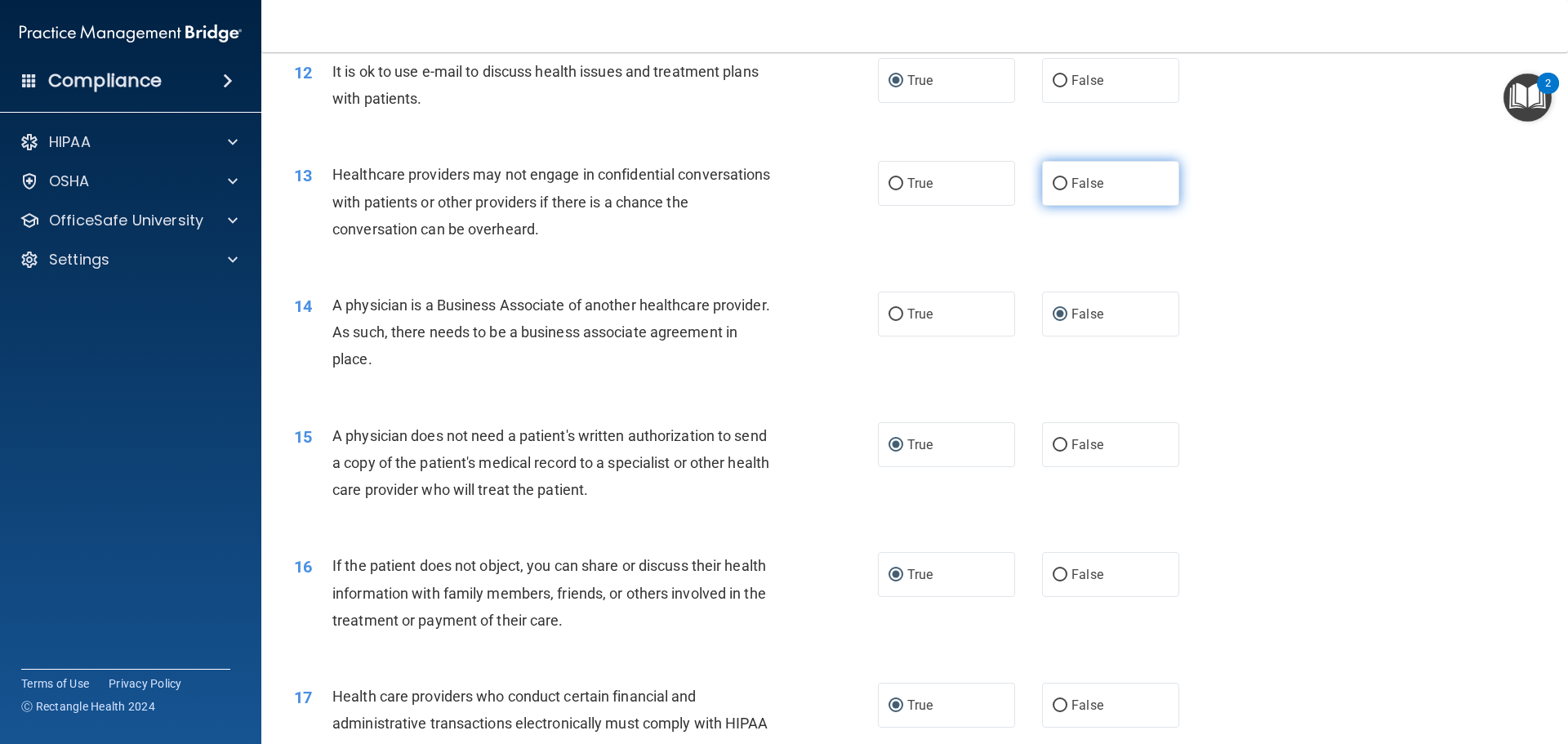
click at [1054, 184] on input "False" at bounding box center [1060, 183] width 15 height 12
radio input "true"
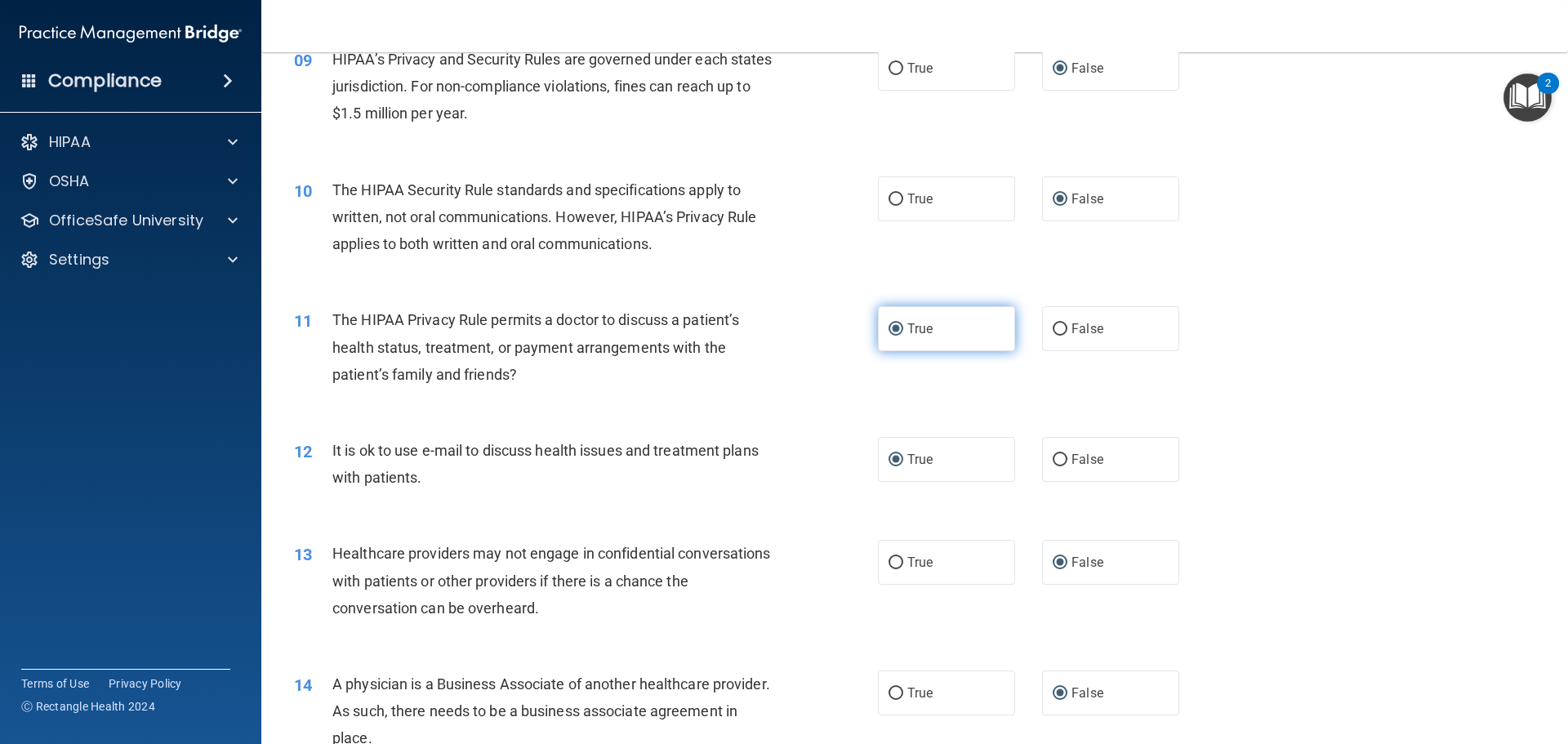
scroll to position [1015, 0]
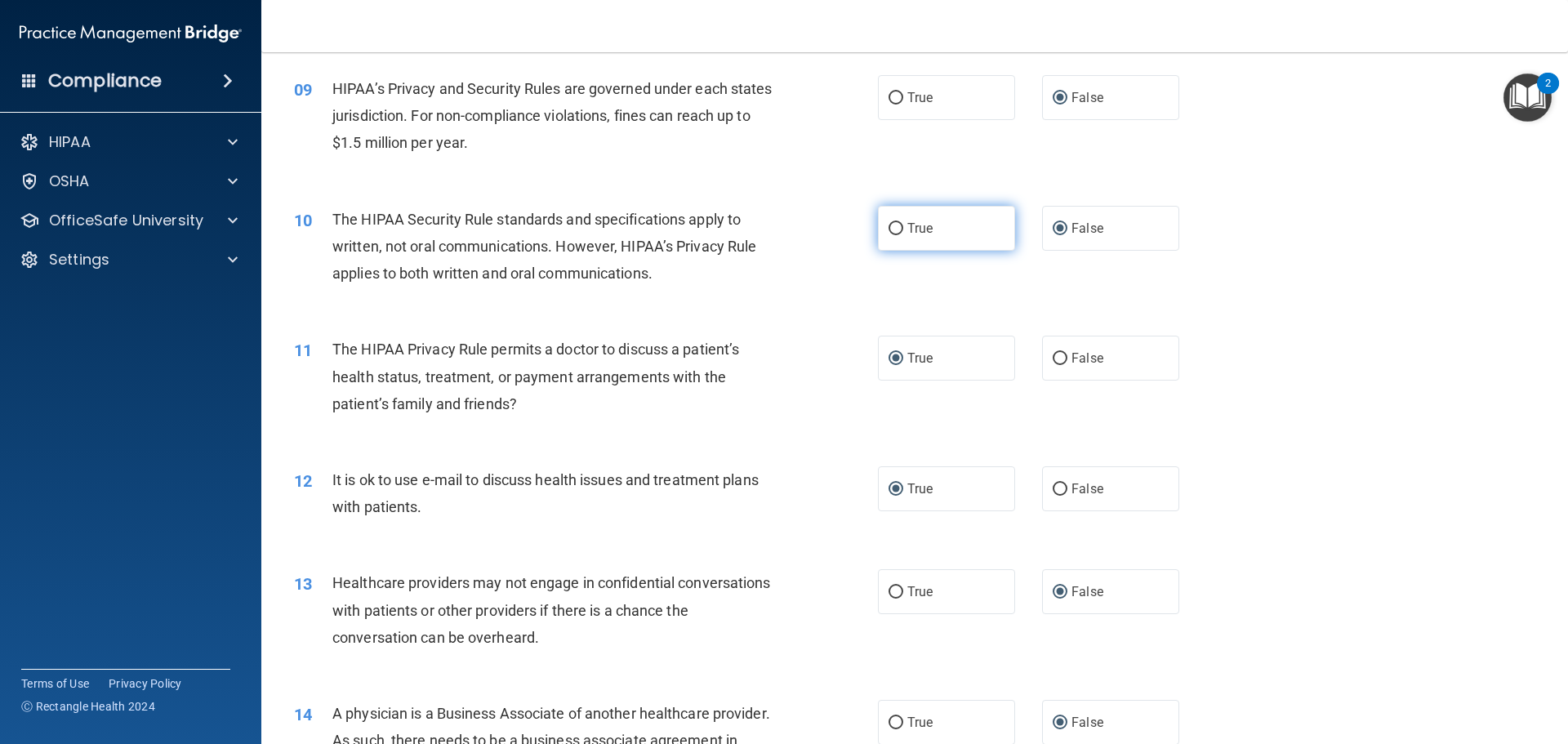
click at [893, 227] on input "True" at bounding box center [896, 229] width 15 height 12
radio input "true"
radio input "false"
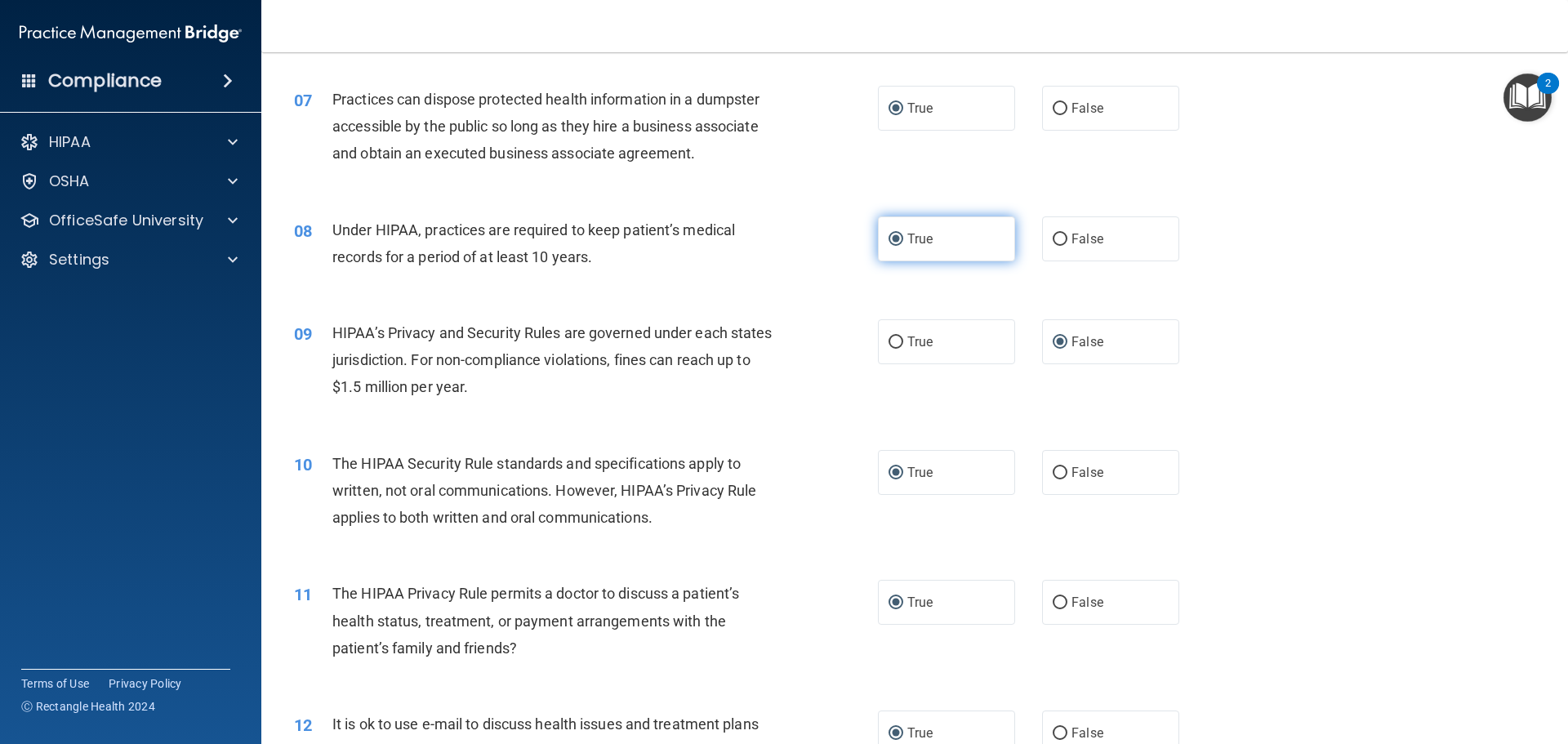
scroll to position [770, 0]
click at [1054, 237] on input "False" at bounding box center [1060, 240] width 15 height 12
radio input "true"
radio input "false"
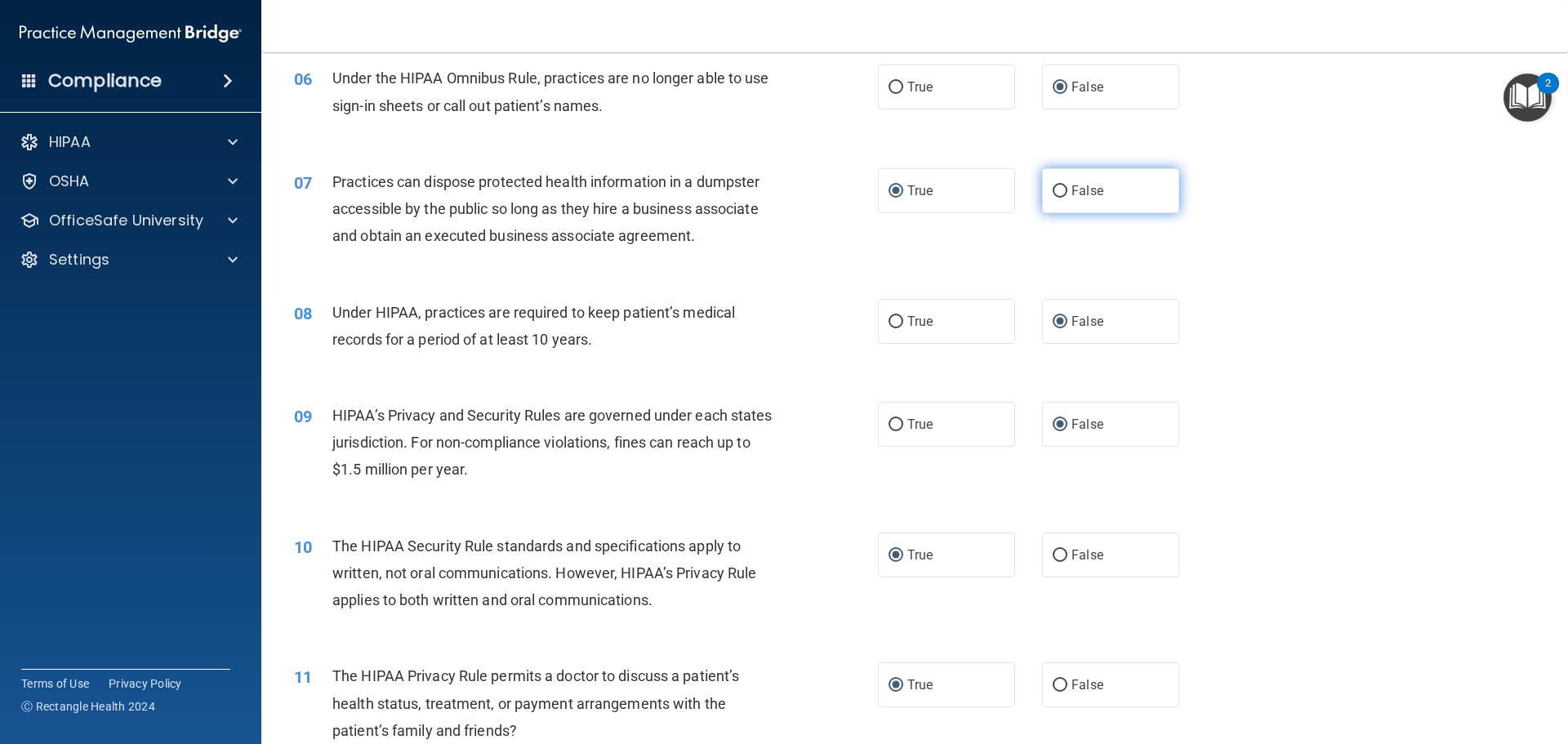
click at [1054, 193] on input "False" at bounding box center [1060, 191] width 15 height 12
radio input "true"
radio input "false"
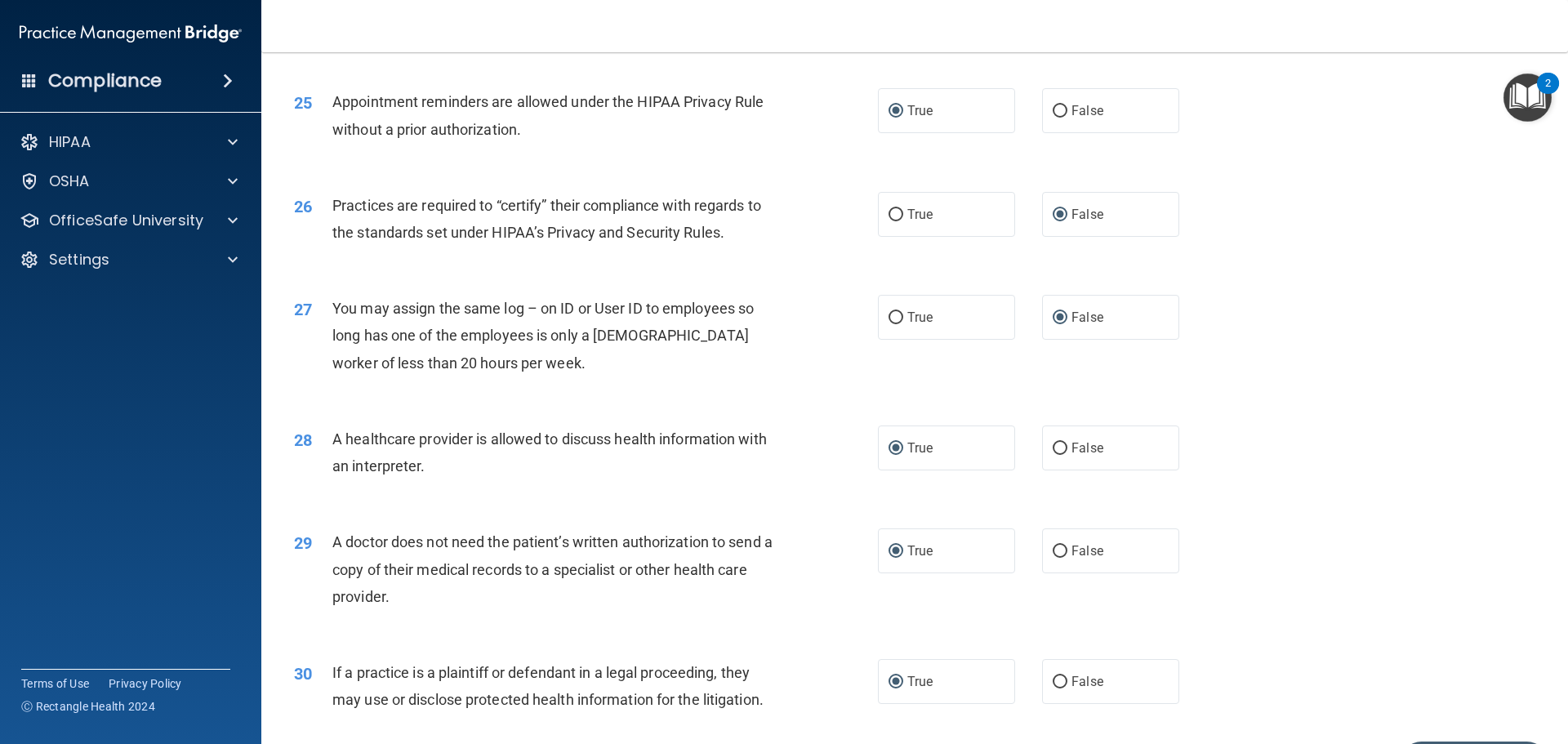
scroll to position [3056, 0]
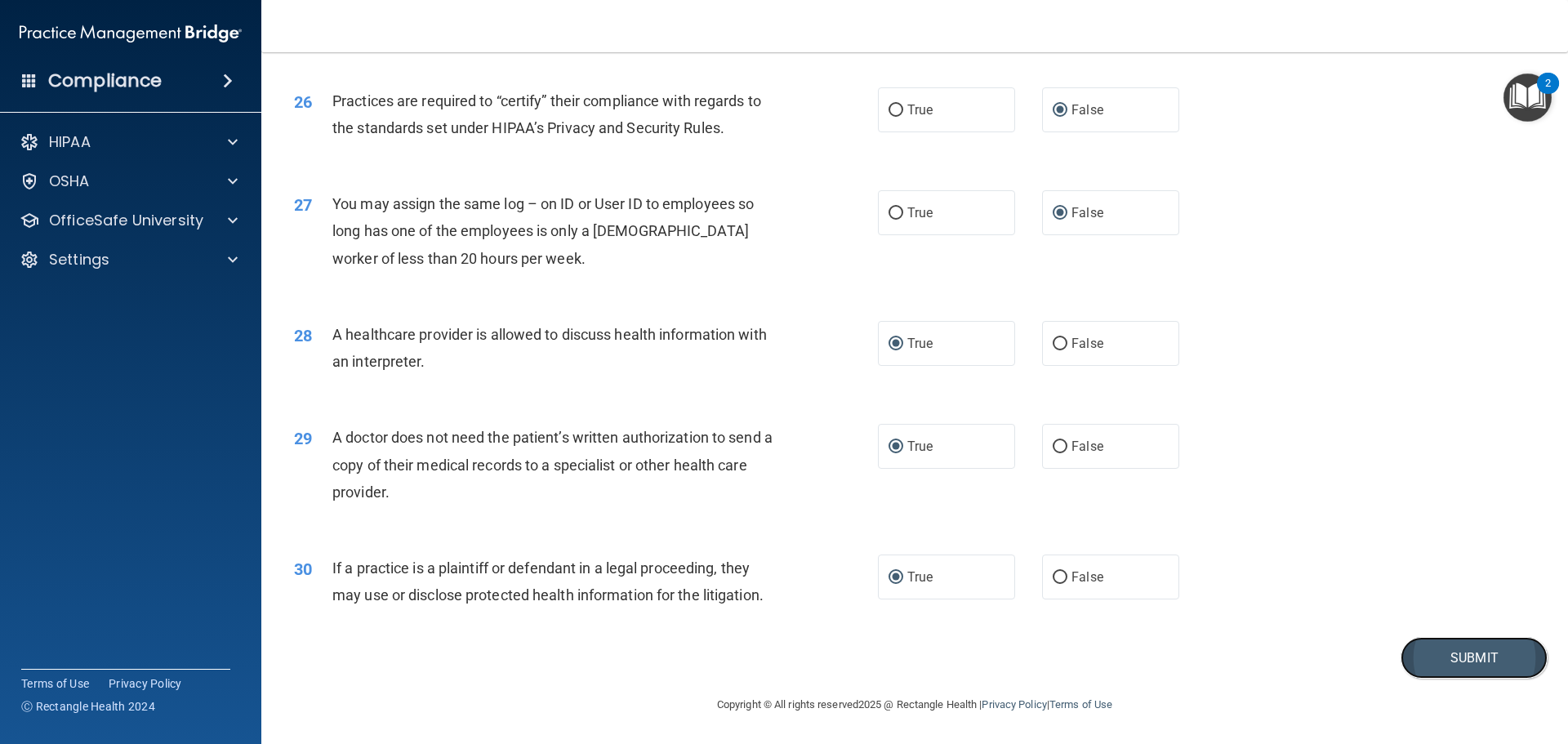
click at [1450, 663] on button "Submit" at bounding box center [1473, 657] width 147 height 42
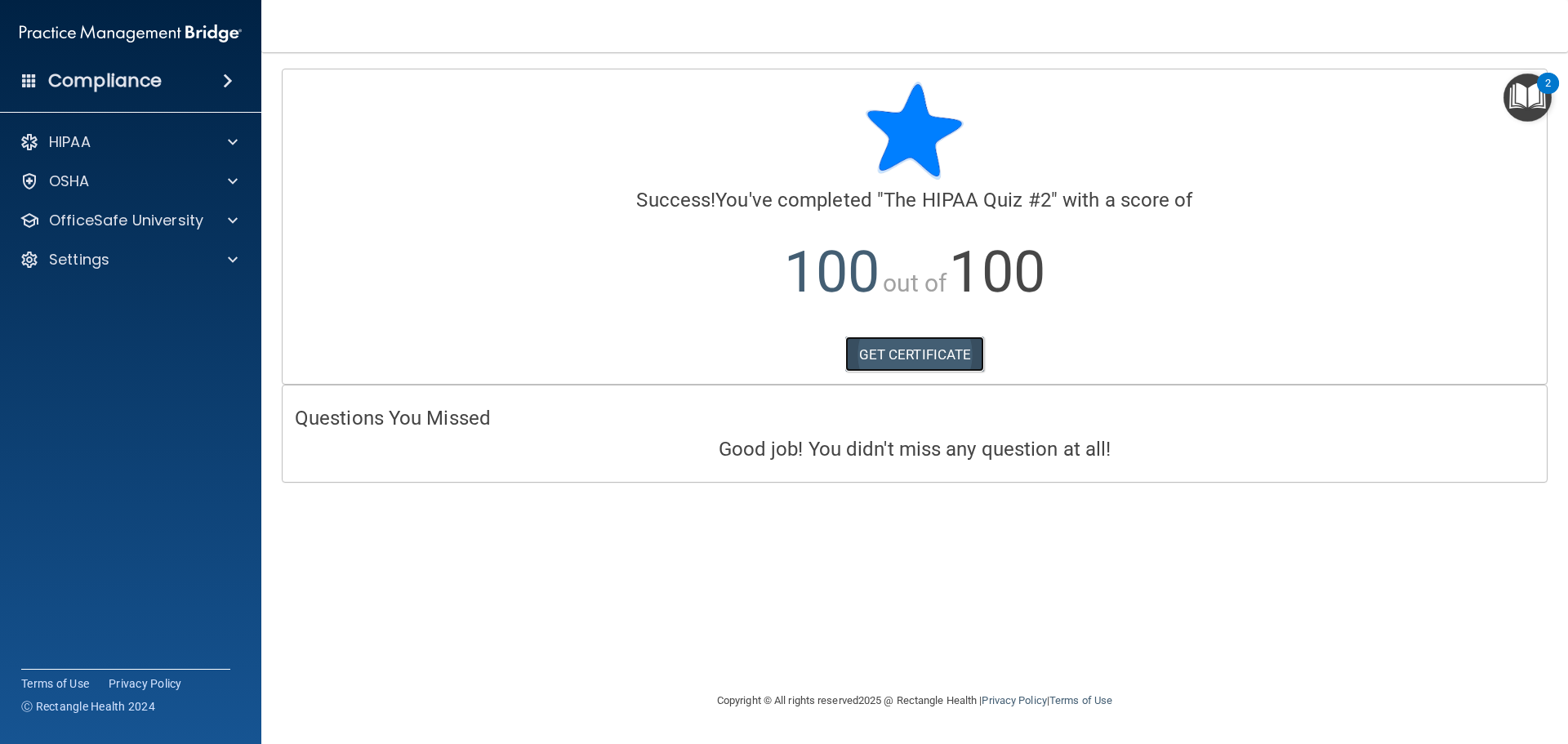
click at [885, 355] on link "GET CERTIFICATE" at bounding box center [915, 355] width 140 height 36
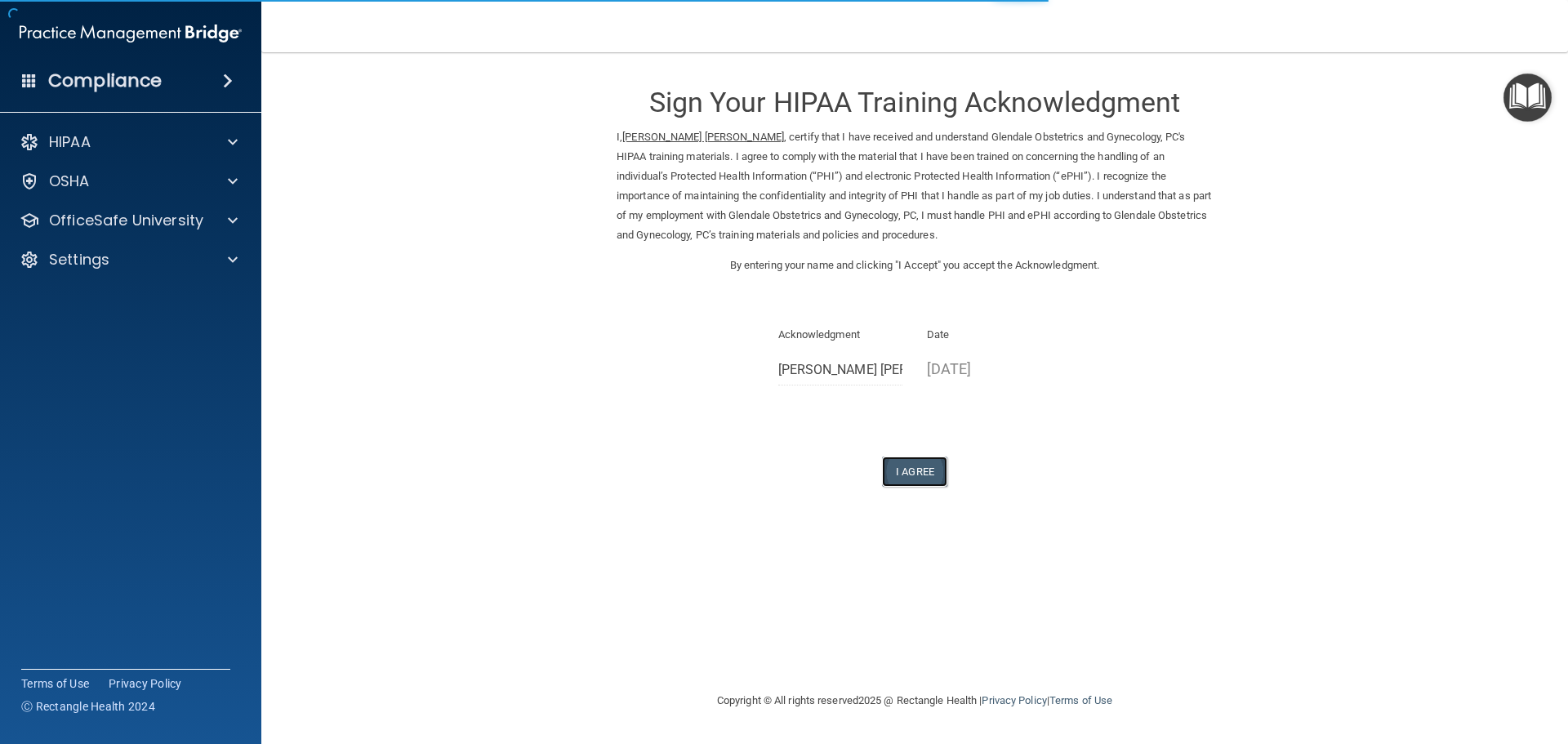
click at [916, 470] on button "I Agree" at bounding box center [914, 472] width 65 height 30
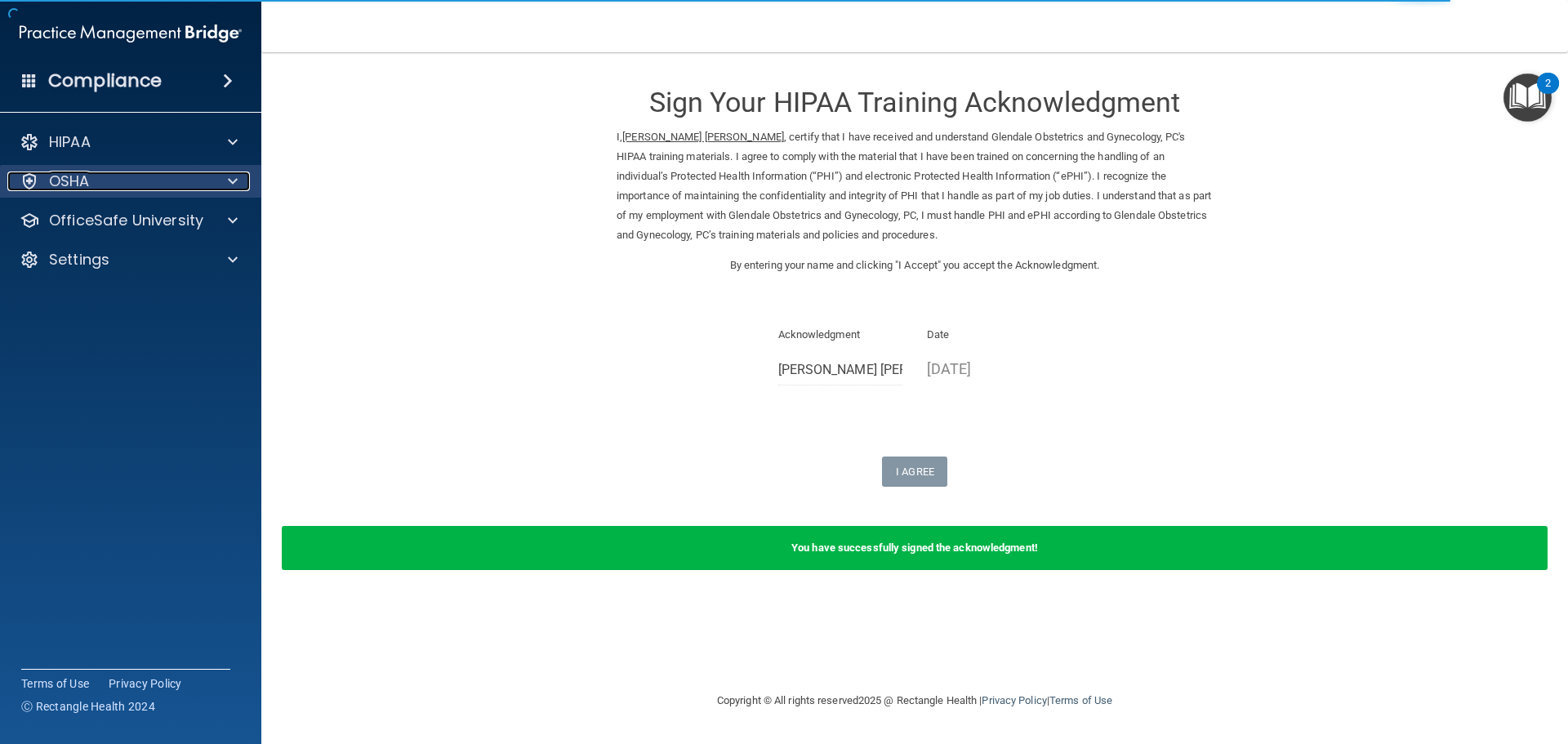
click at [70, 184] on p "OSHA" at bounding box center [69, 181] width 41 height 20
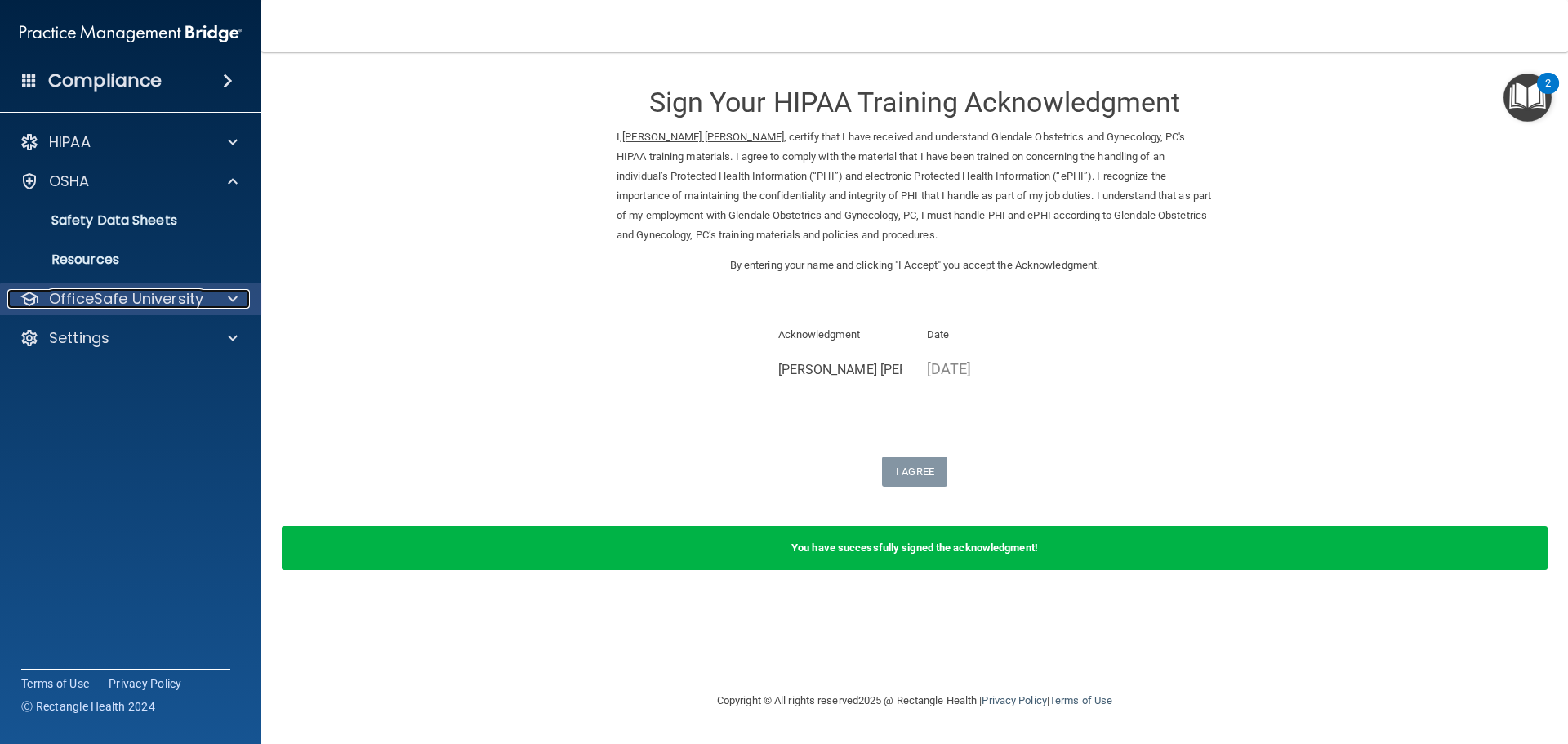
click at [105, 299] on p "OfficeSafe University" at bounding box center [126, 299] width 154 height 20
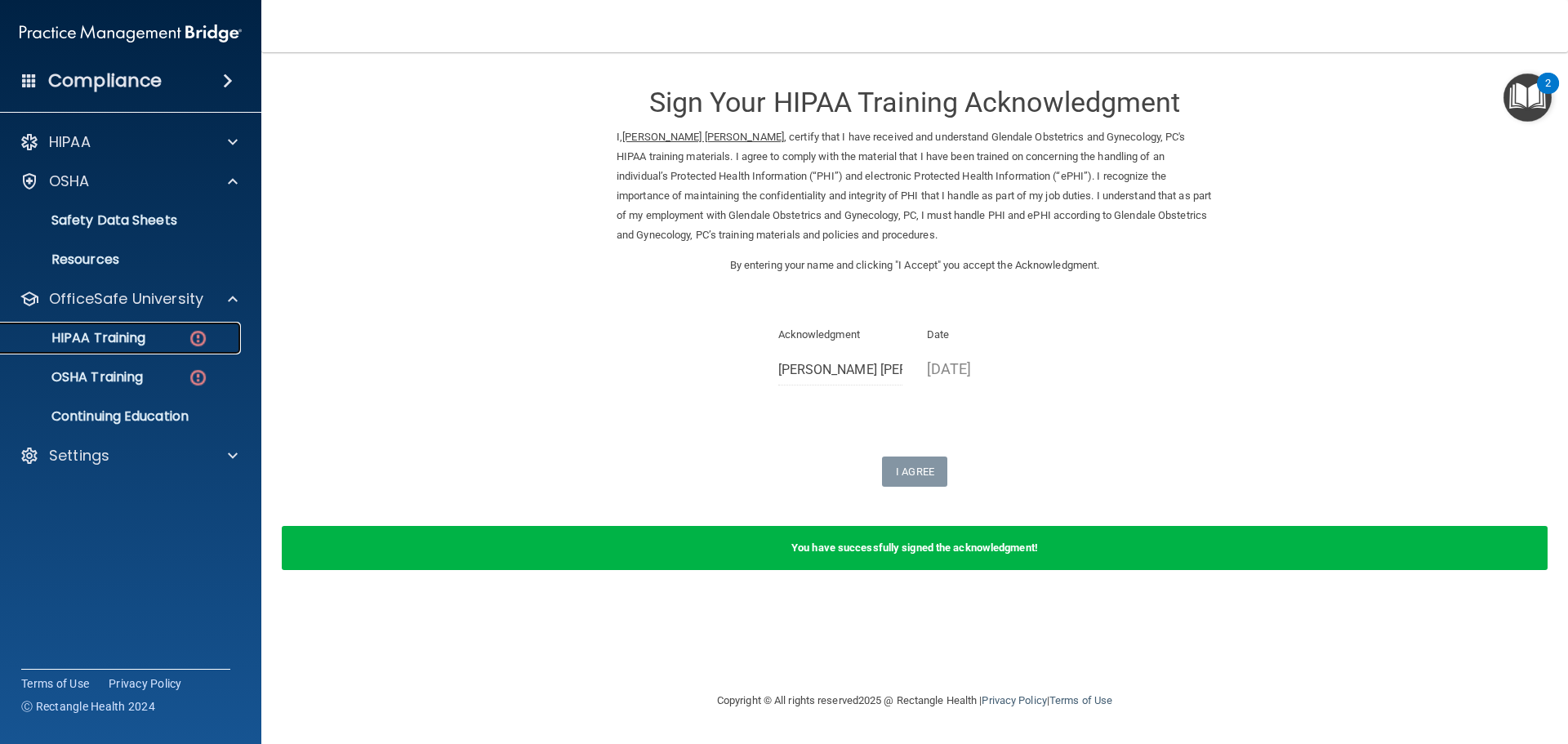
click at [109, 341] on p "HIPAA Training" at bounding box center [78, 337] width 134 height 16
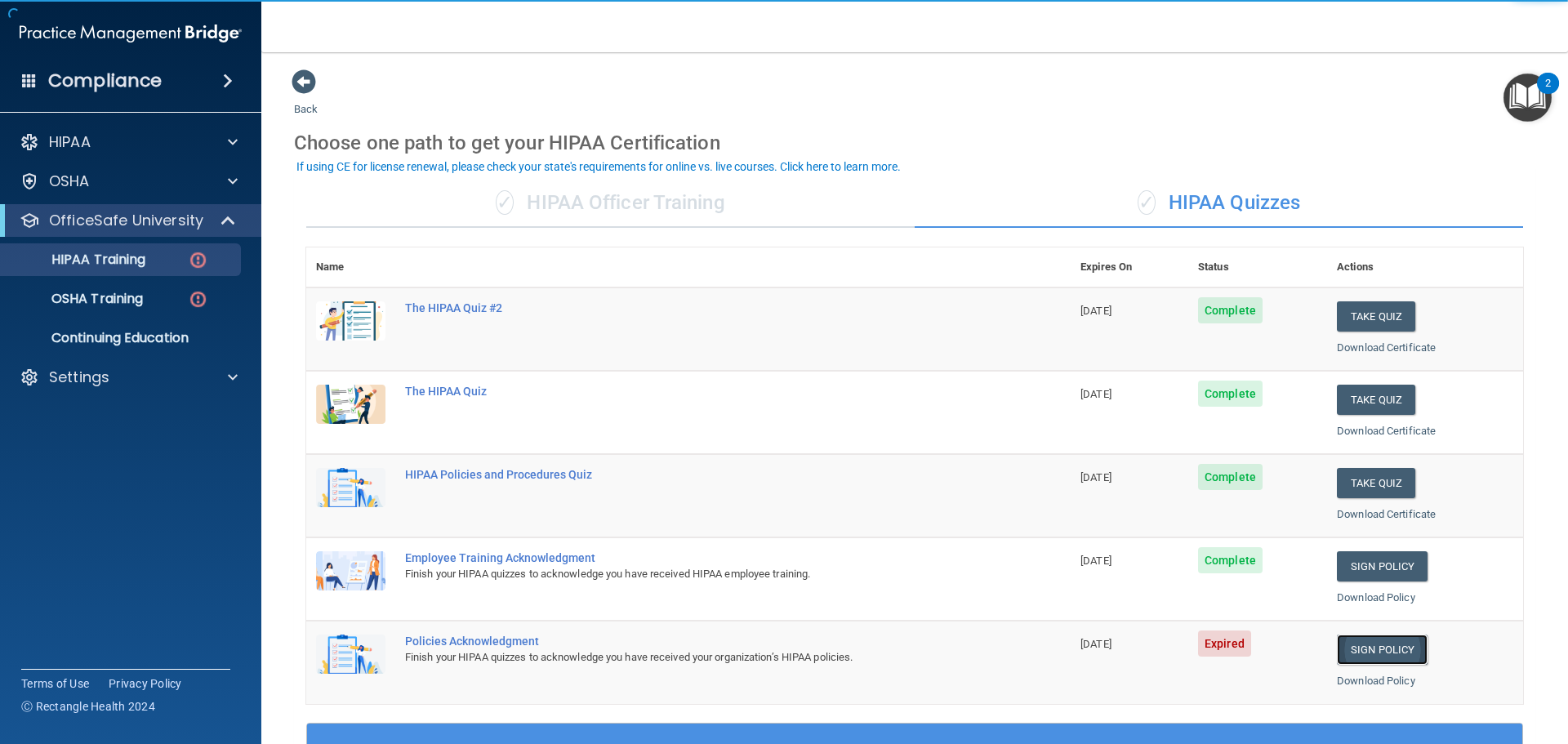
click at [1384, 653] on link "Sign Policy" at bounding box center [1382, 649] width 91 height 30
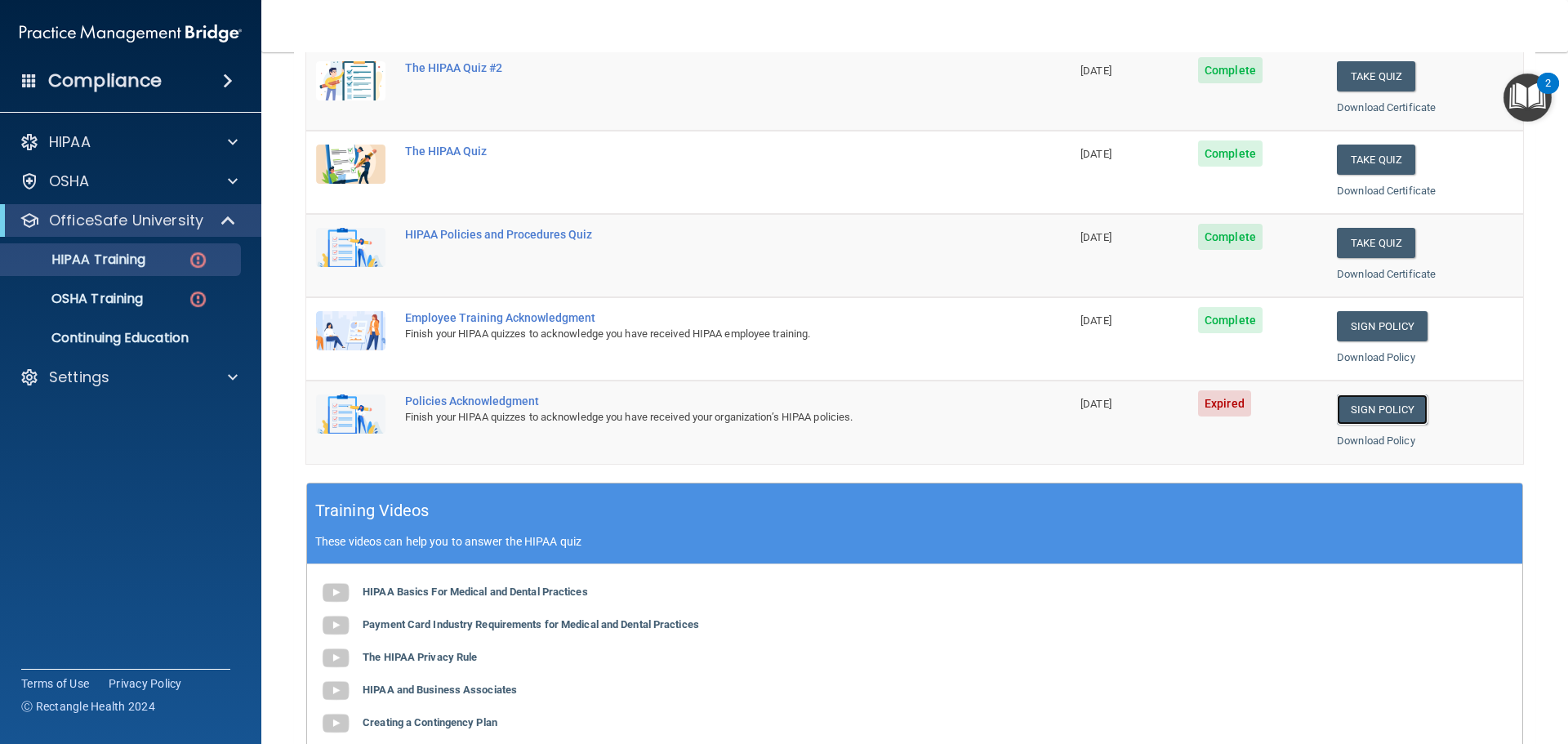
scroll to position [245, 0]
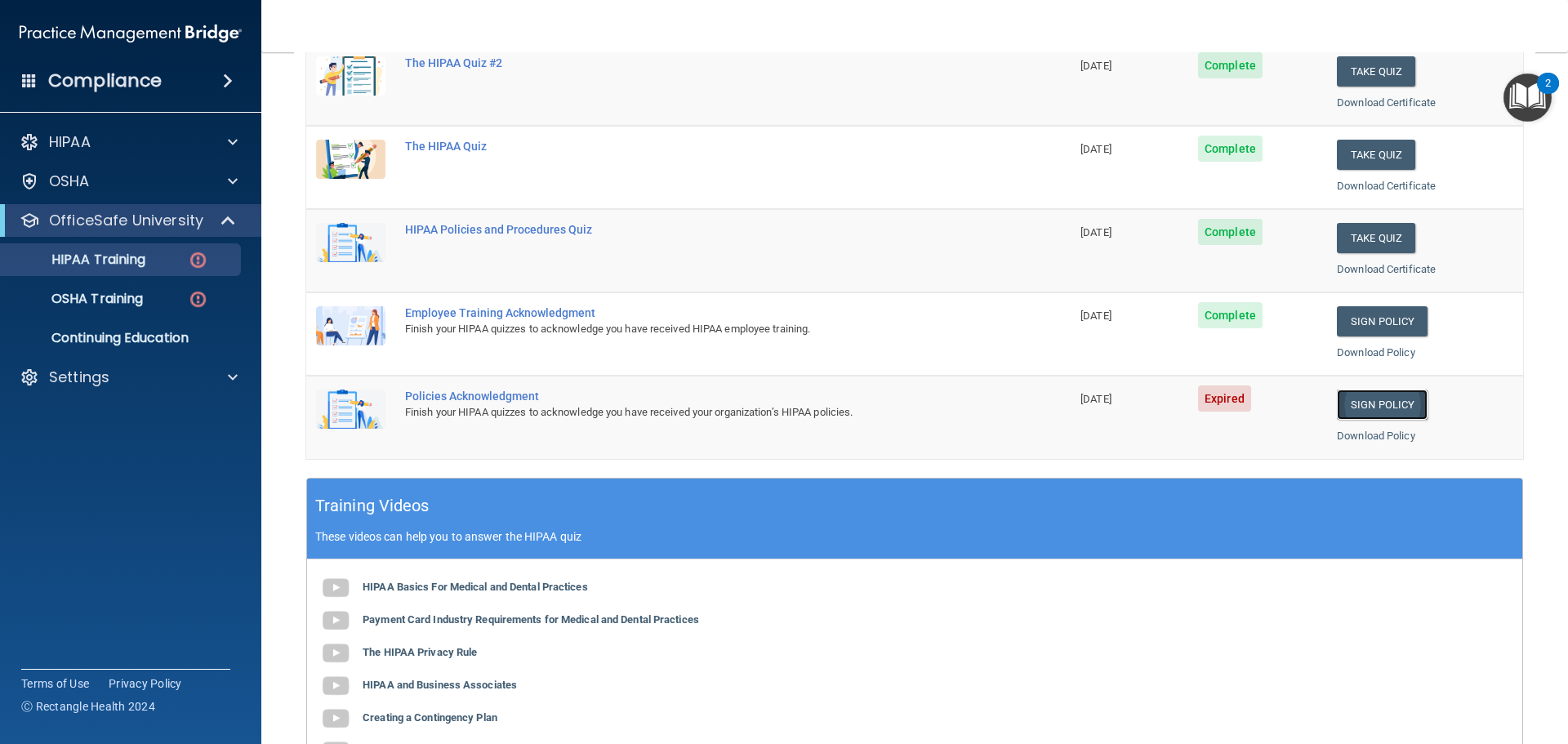
click at [1361, 407] on link "Sign Policy" at bounding box center [1382, 405] width 91 height 30
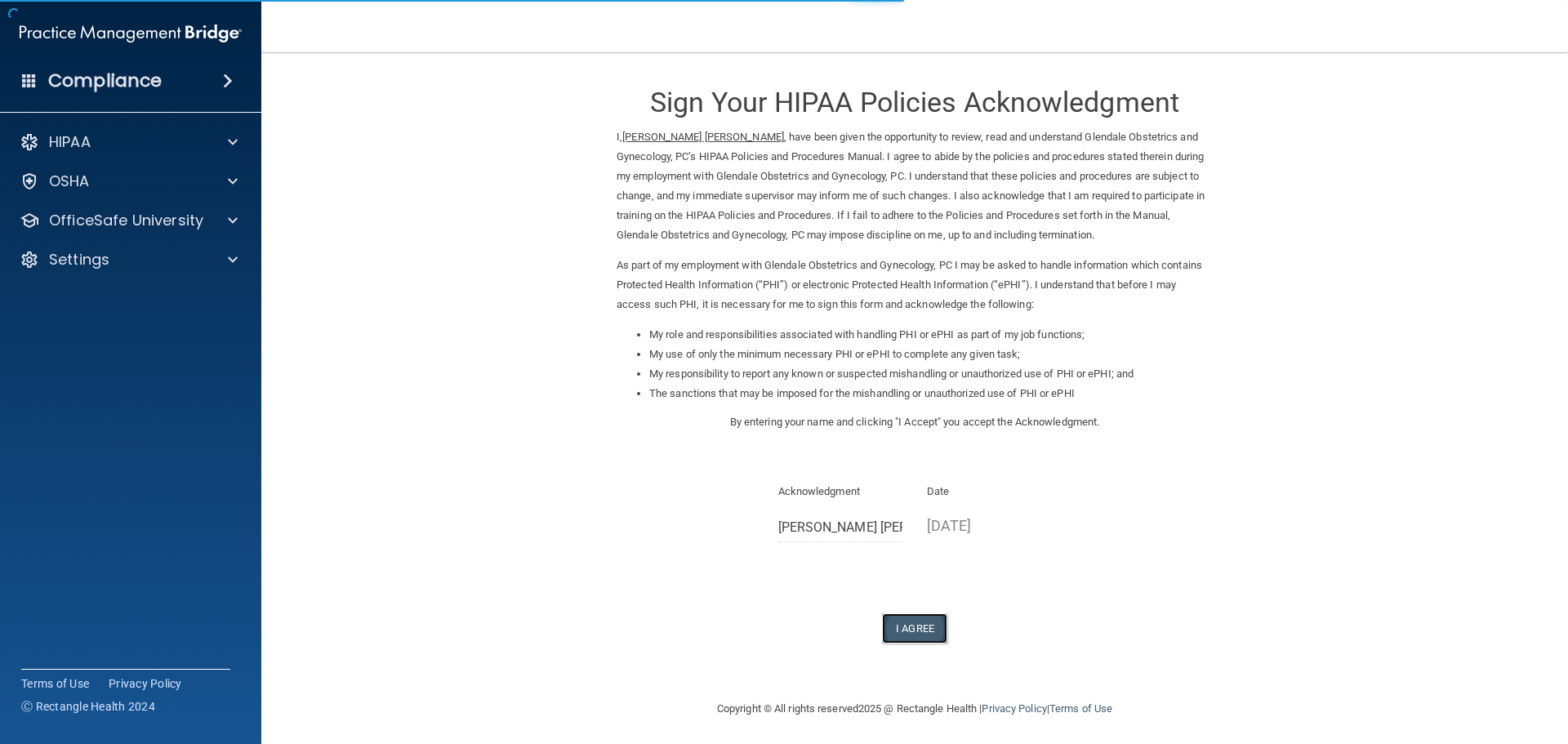
click at [917, 628] on button "I Agree" at bounding box center [914, 628] width 65 height 30
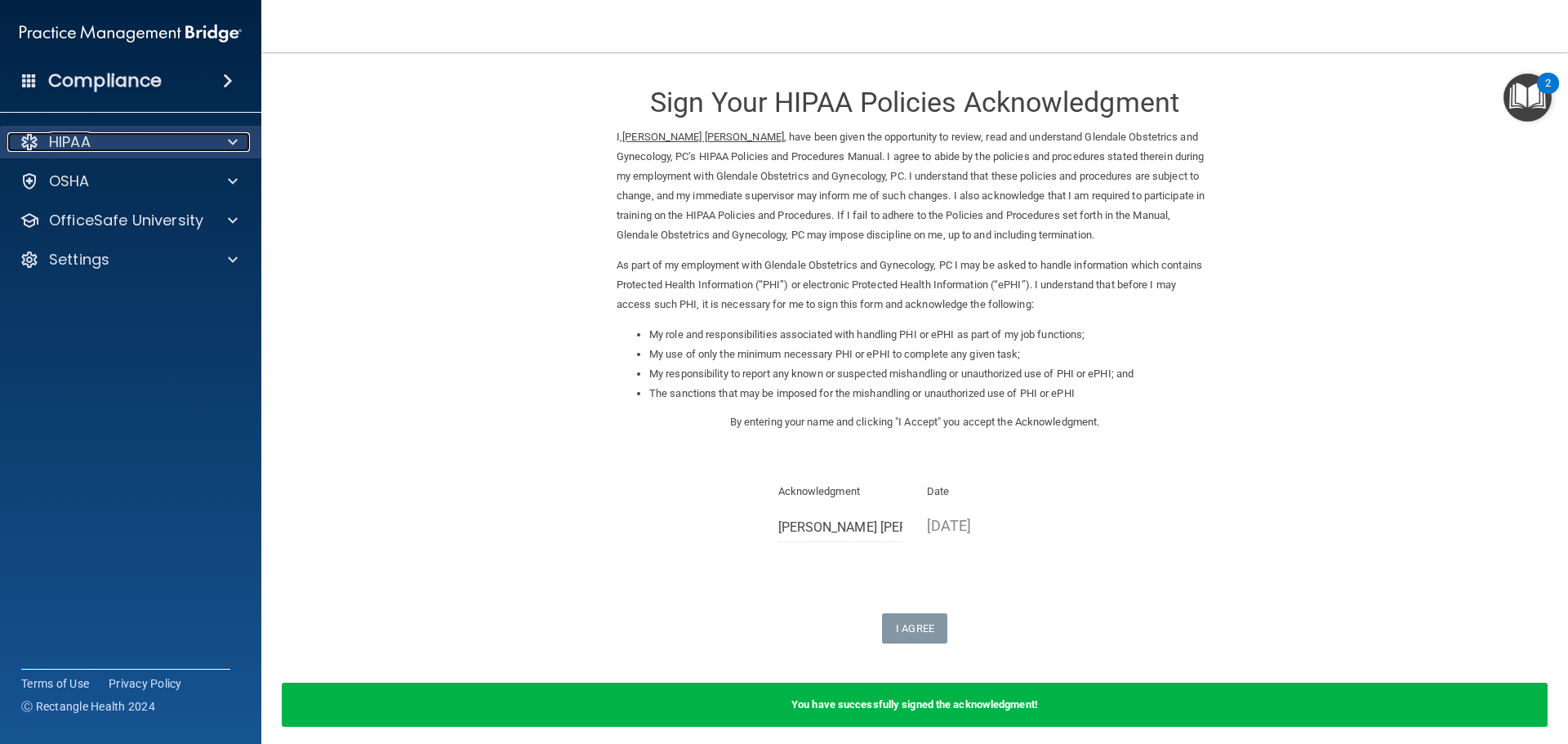
click at [63, 143] on p "HIPAA" at bounding box center [70, 142] width 42 height 20
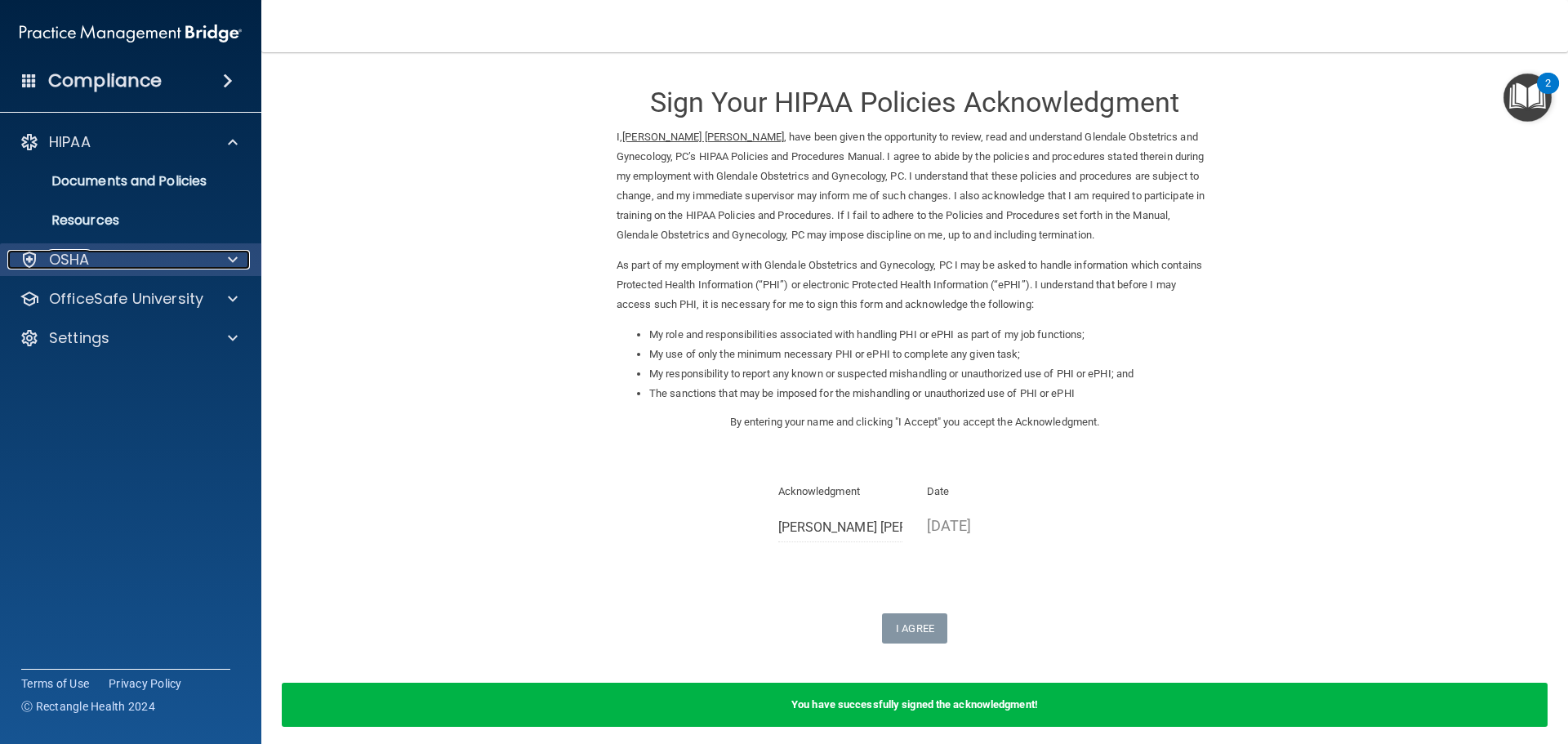
click at [88, 261] on p "OSHA" at bounding box center [69, 259] width 41 height 20
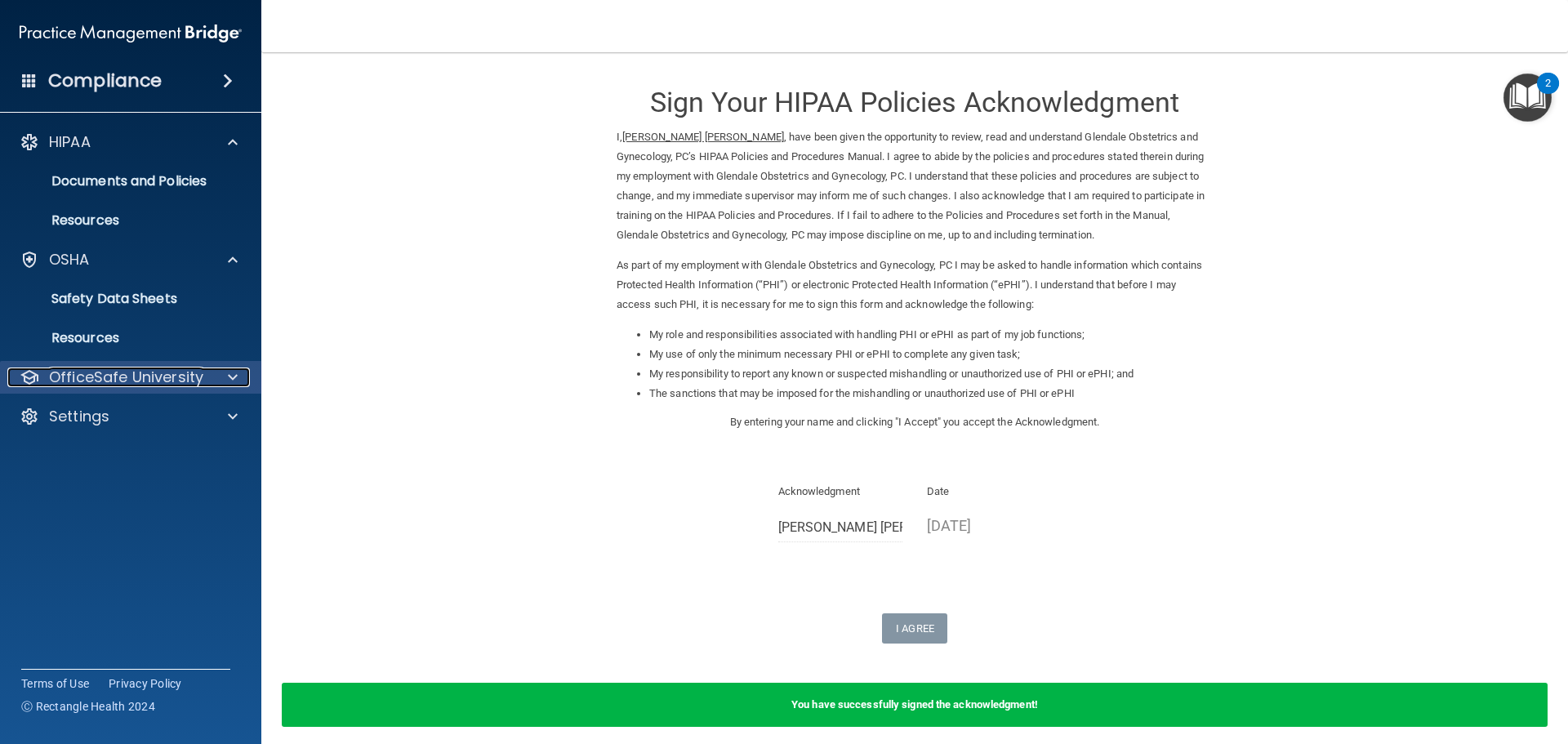
click at [101, 376] on p "OfficeSafe University" at bounding box center [126, 377] width 154 height 20
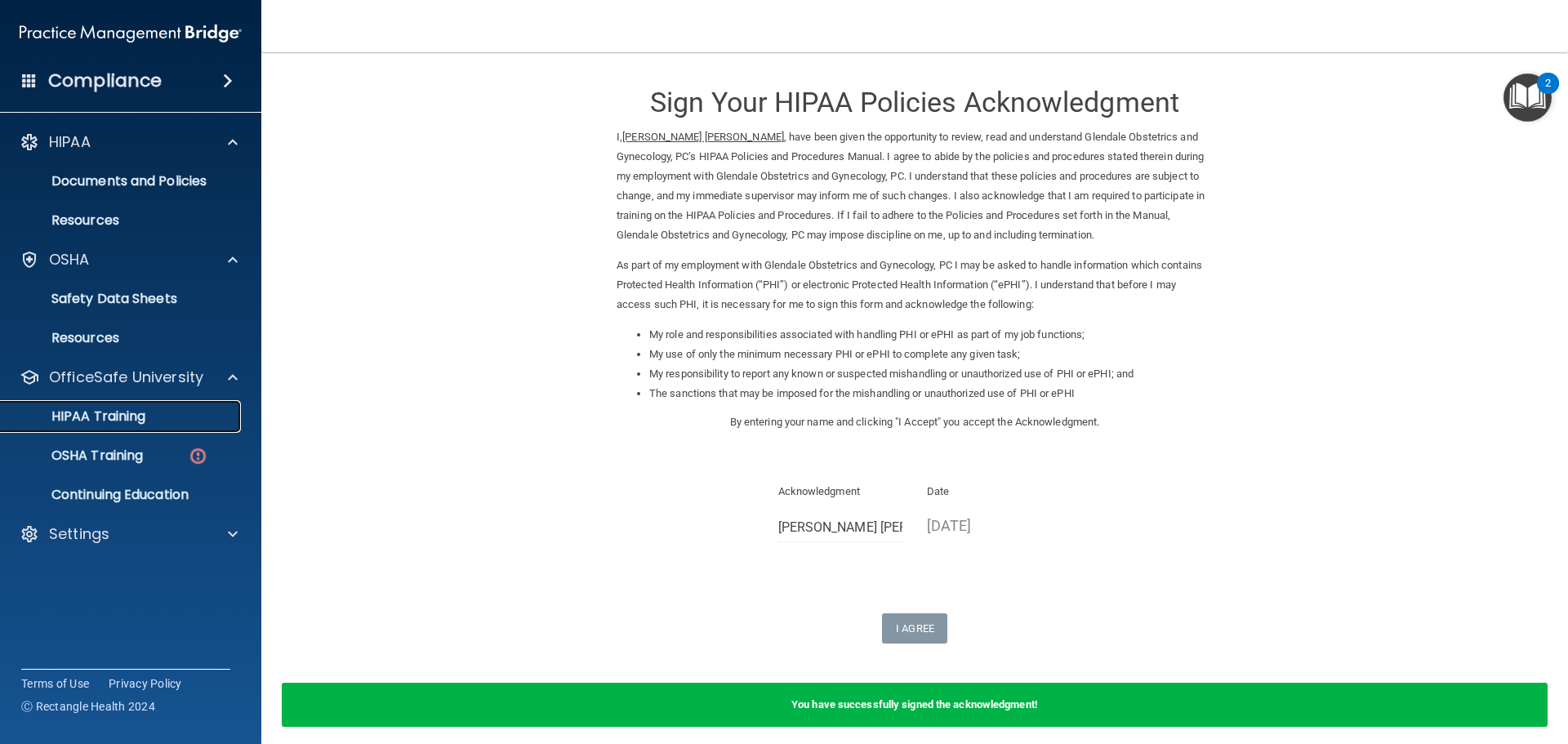
click at [117, 416] on p "HIPAA Training" at bounding box center [78, 416] width 134 height 16
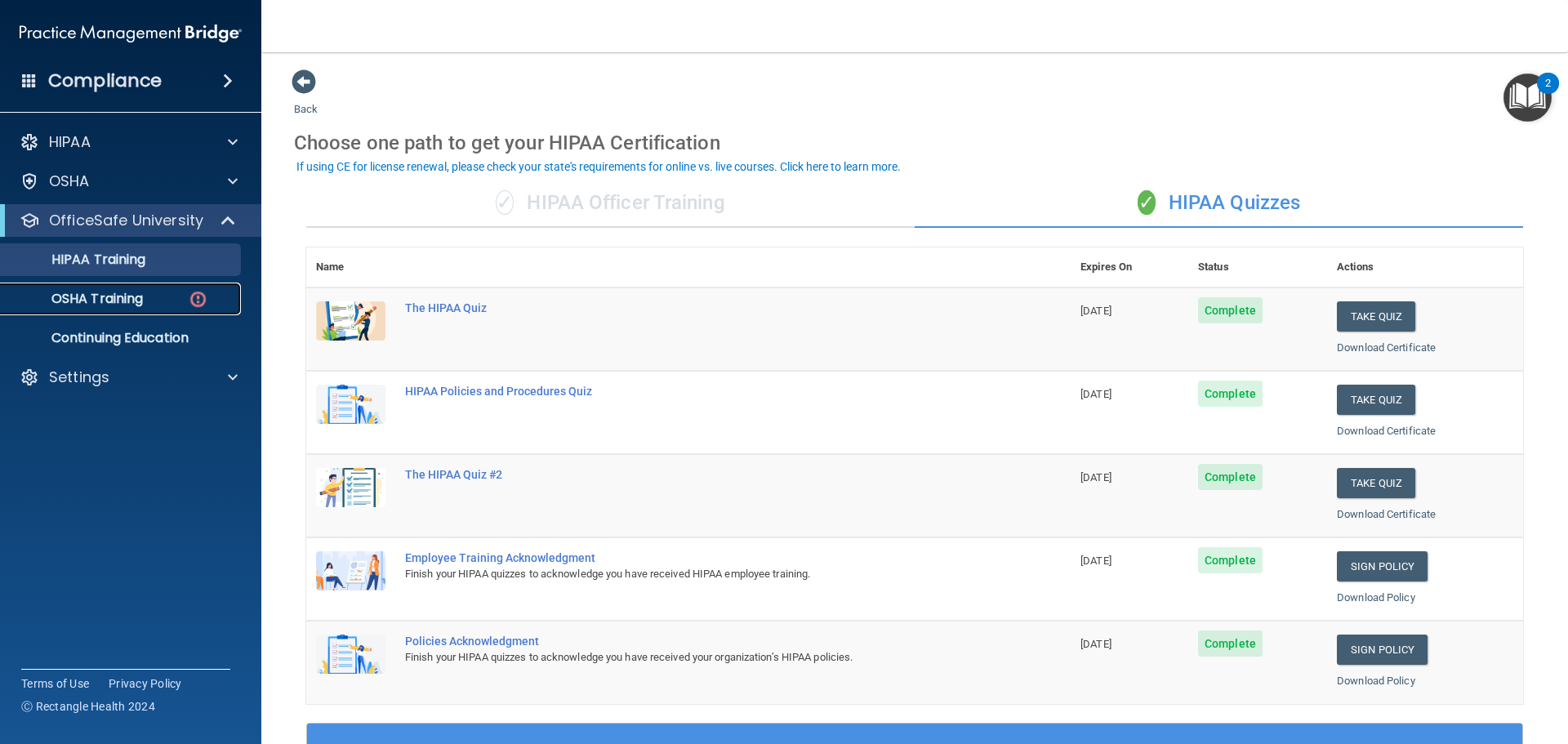
click at [103, 300] on p "OSHA Training" at bounding box center [77, 298] width 132 height 16
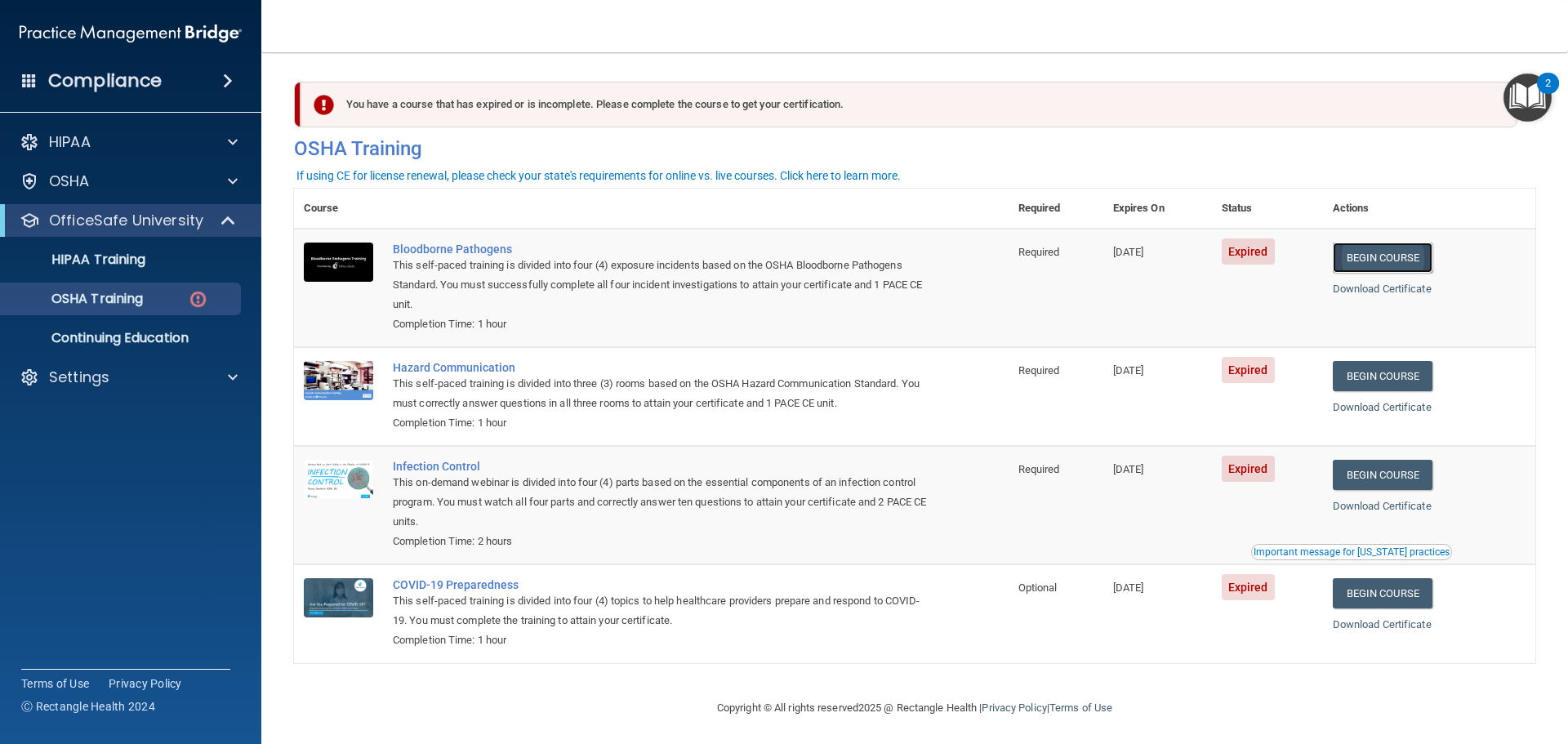
click at [1385, 261] on link "Begin Course" at bounding box center [1382, 257] width 99 height 30
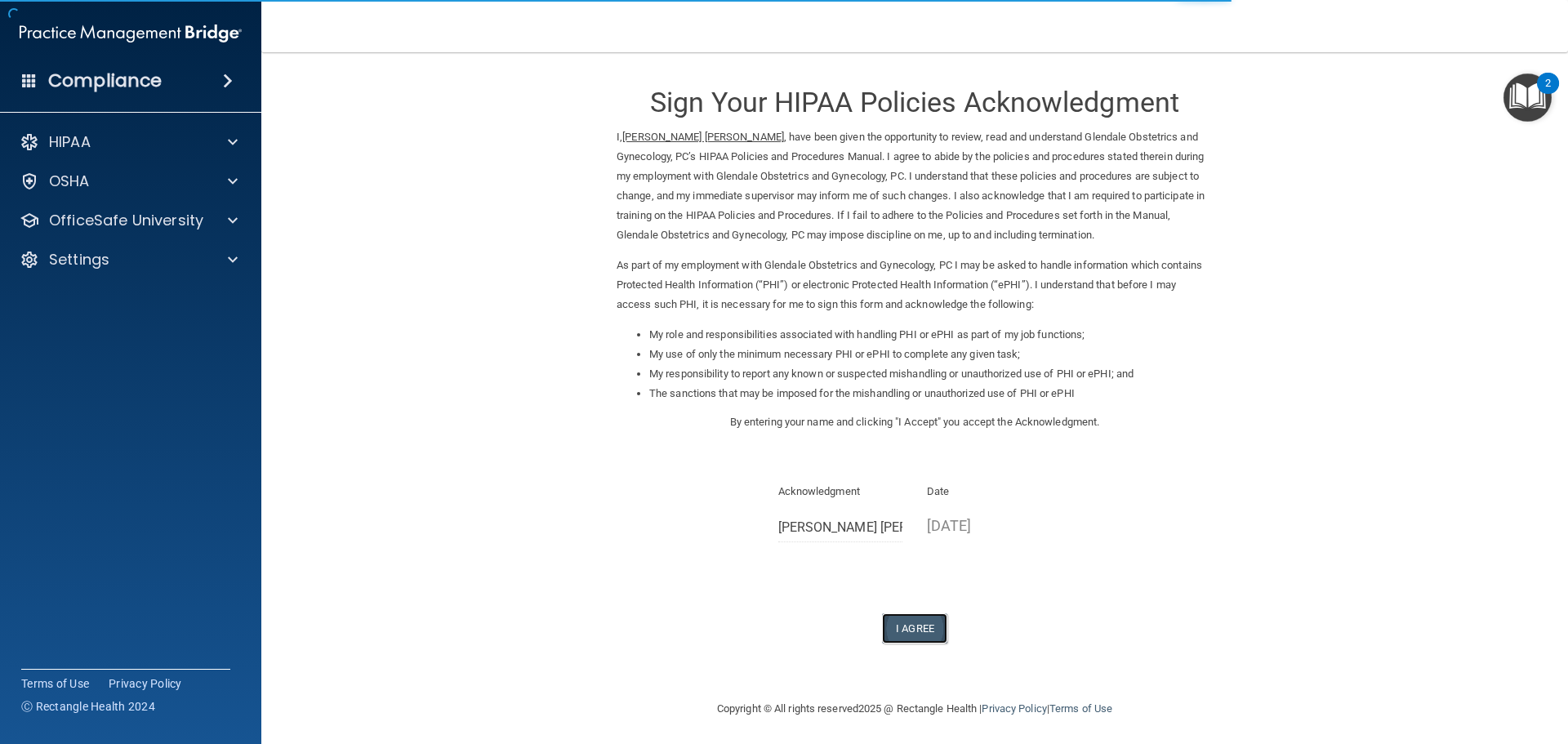
click at [908, 632] on button "I Agree" at bounding box center [914, 628] width 65 height 30
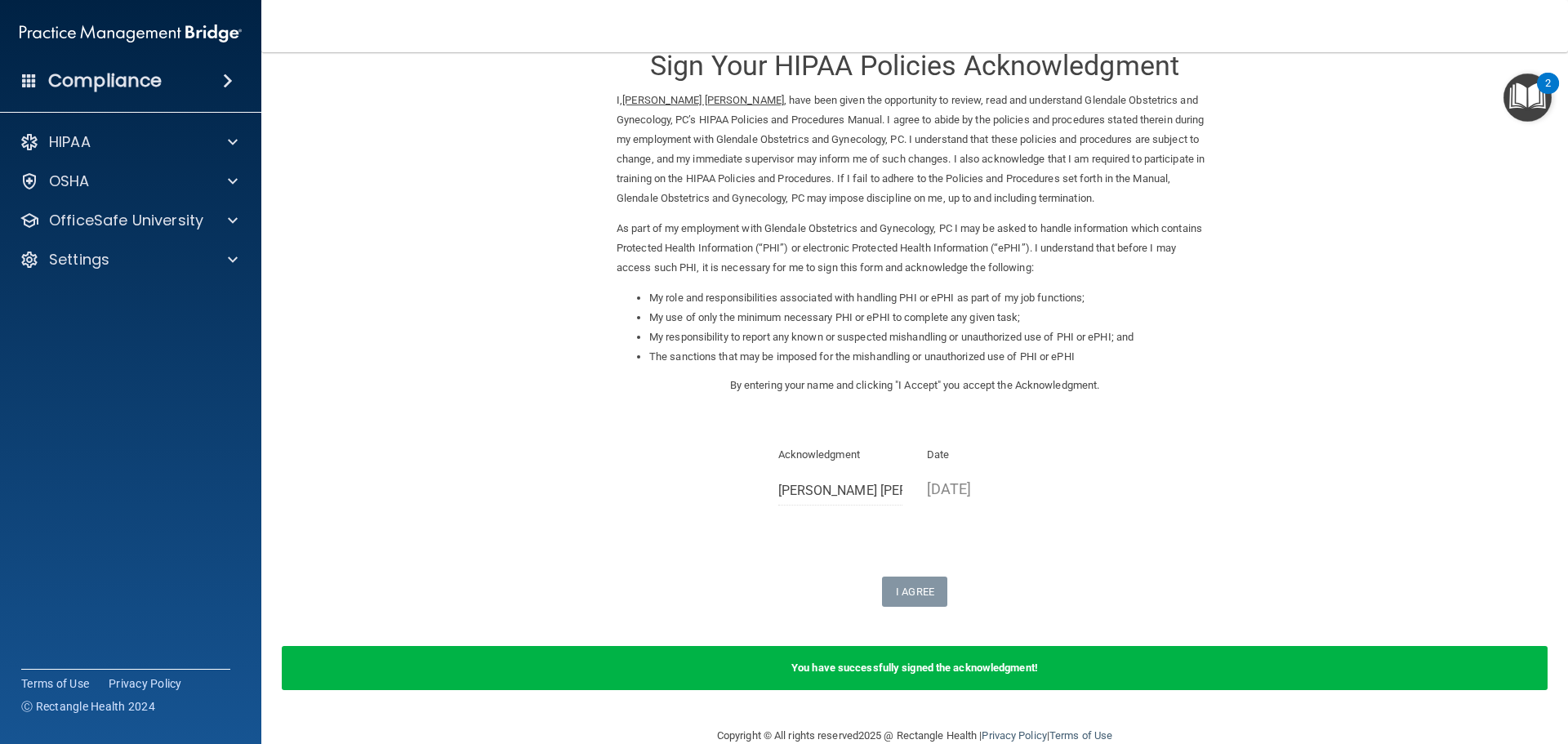
scroll to position [68, 0]
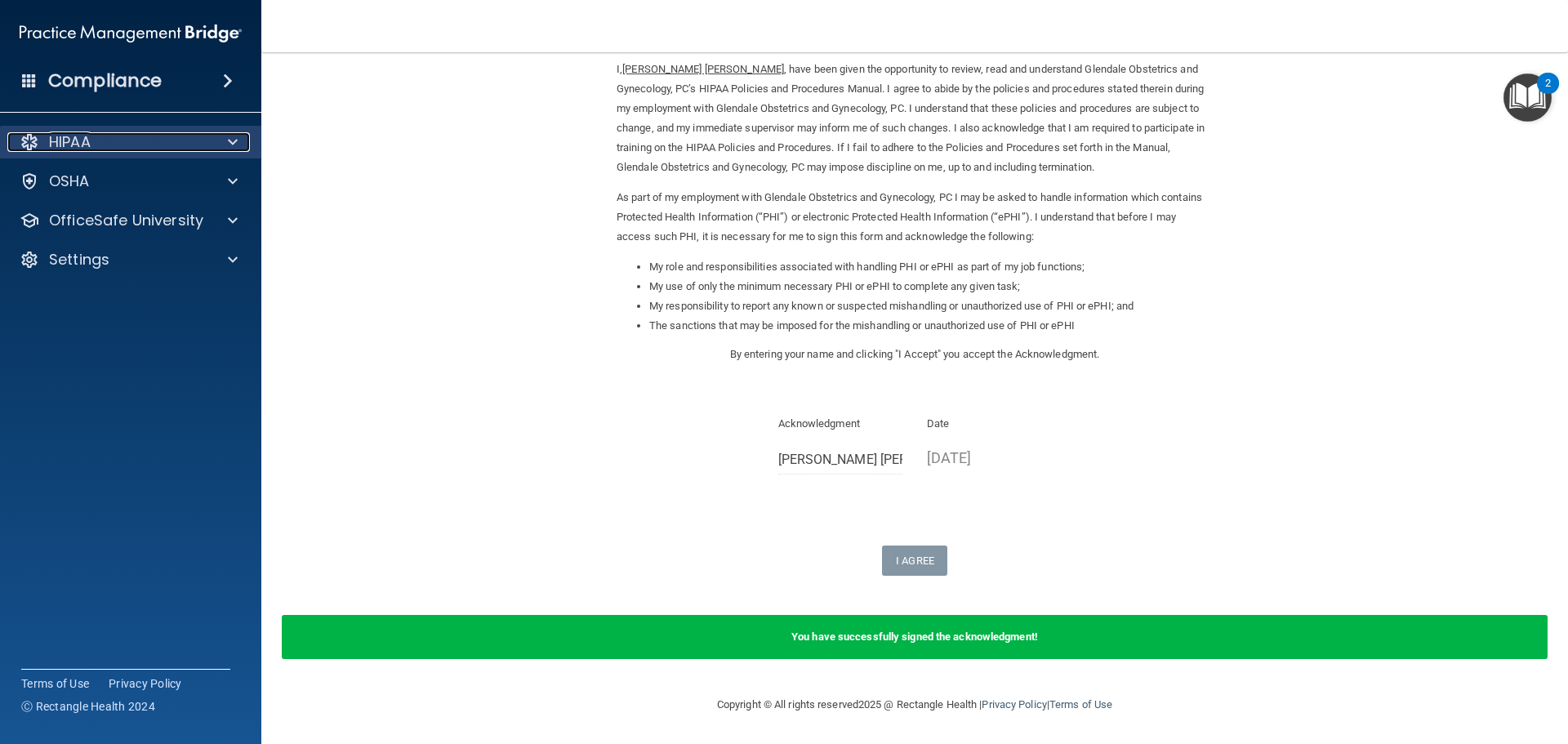
click at [95, 144] on div "HIPAA" at bounding box center [109, 142] width 202 height 20
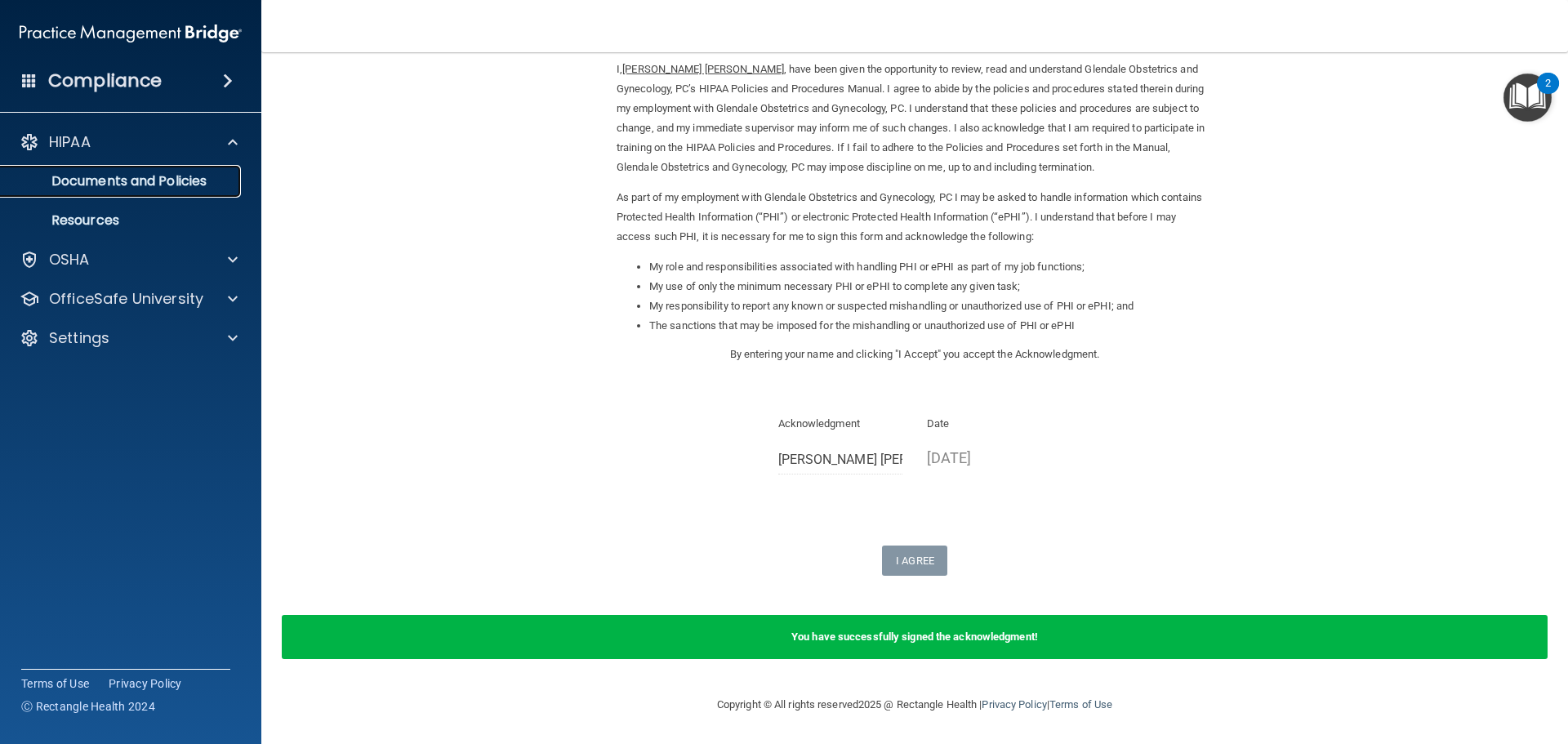
click at [121, 182] on p "Documents and Policies" at bounding box center [122, 181] width 223 height 16
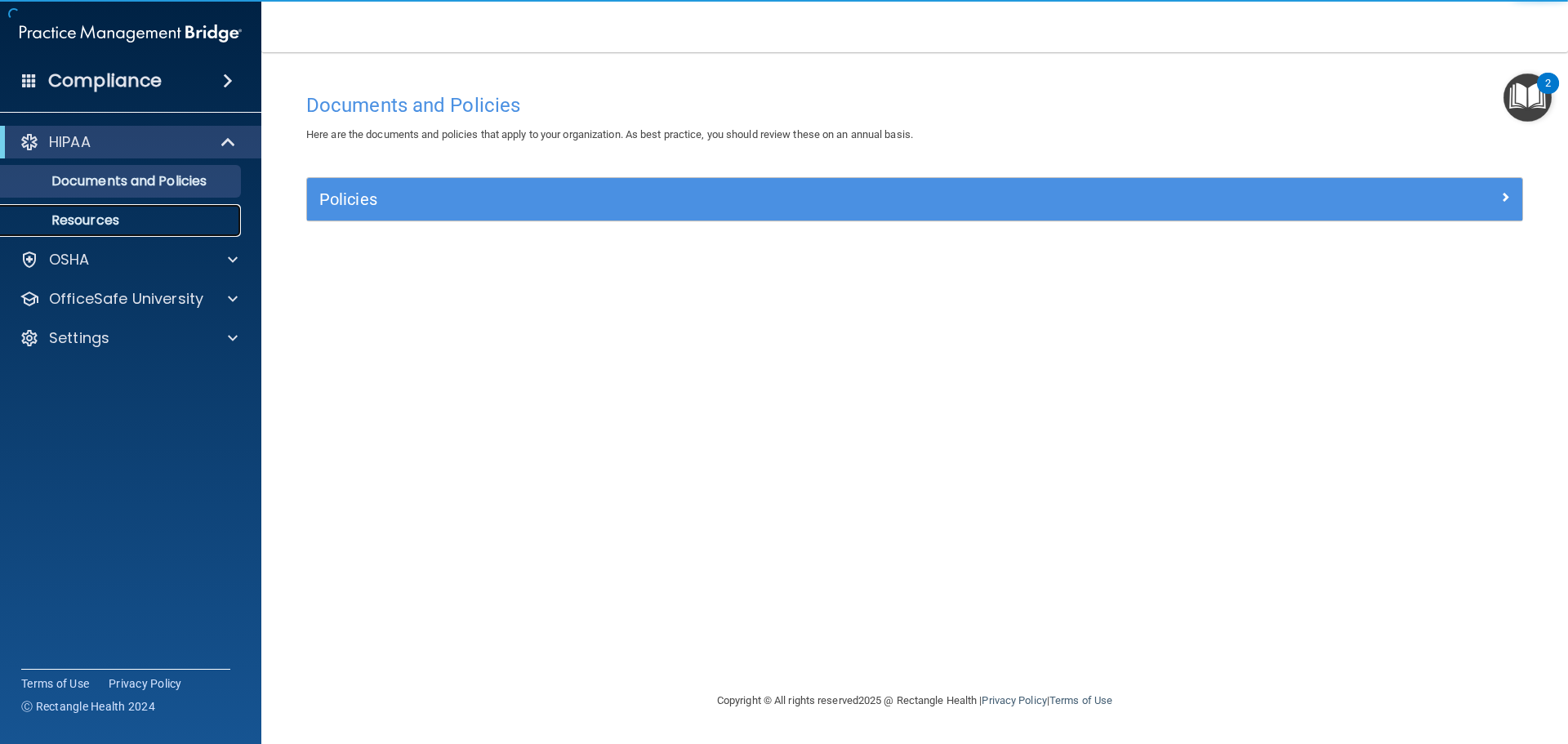
click at [121, 219] on p "Resources" at bounding box center [122, 219] width 223 height 16
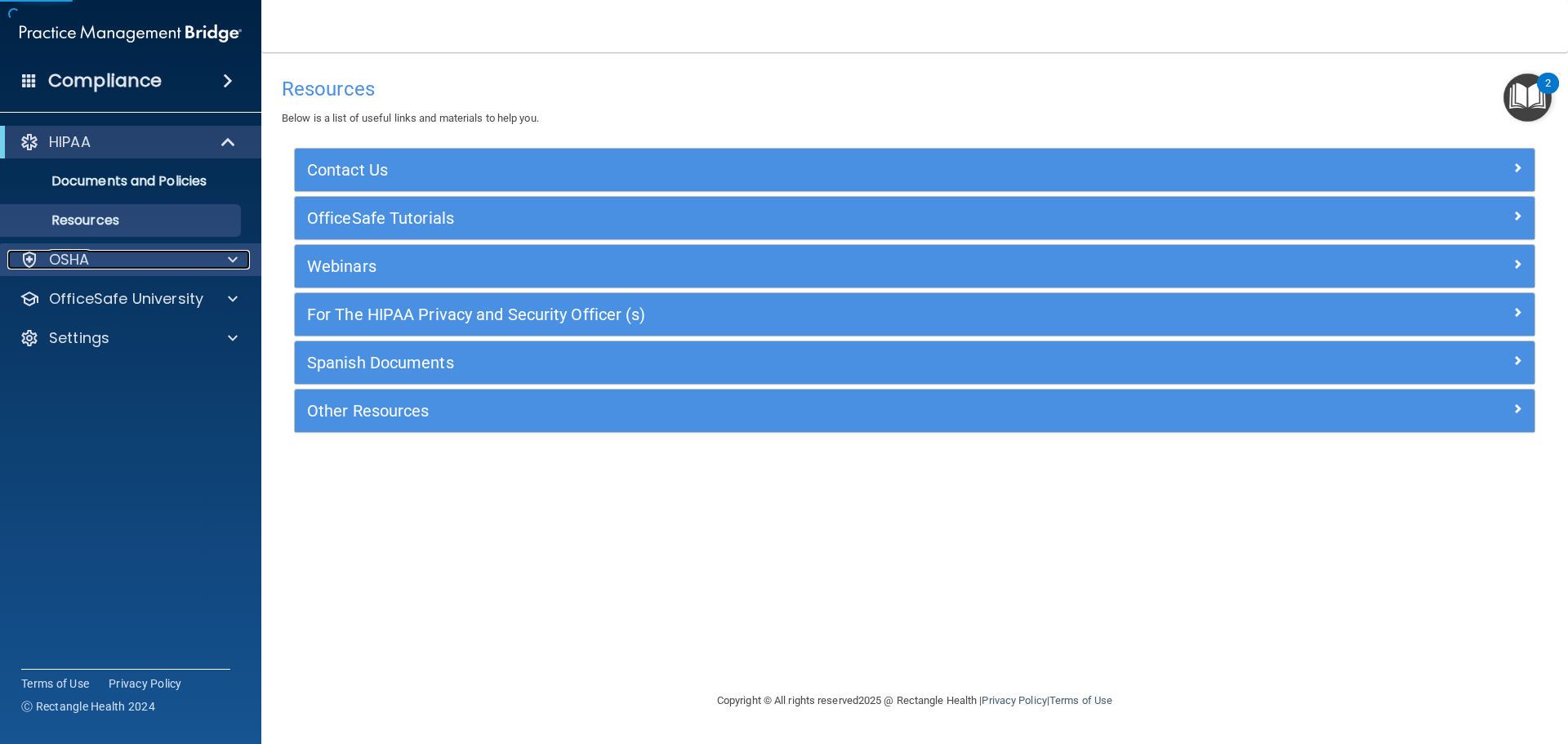
click at [106, 265] on div "OSHA" at bounding box center [109, 259] width 202 height 20
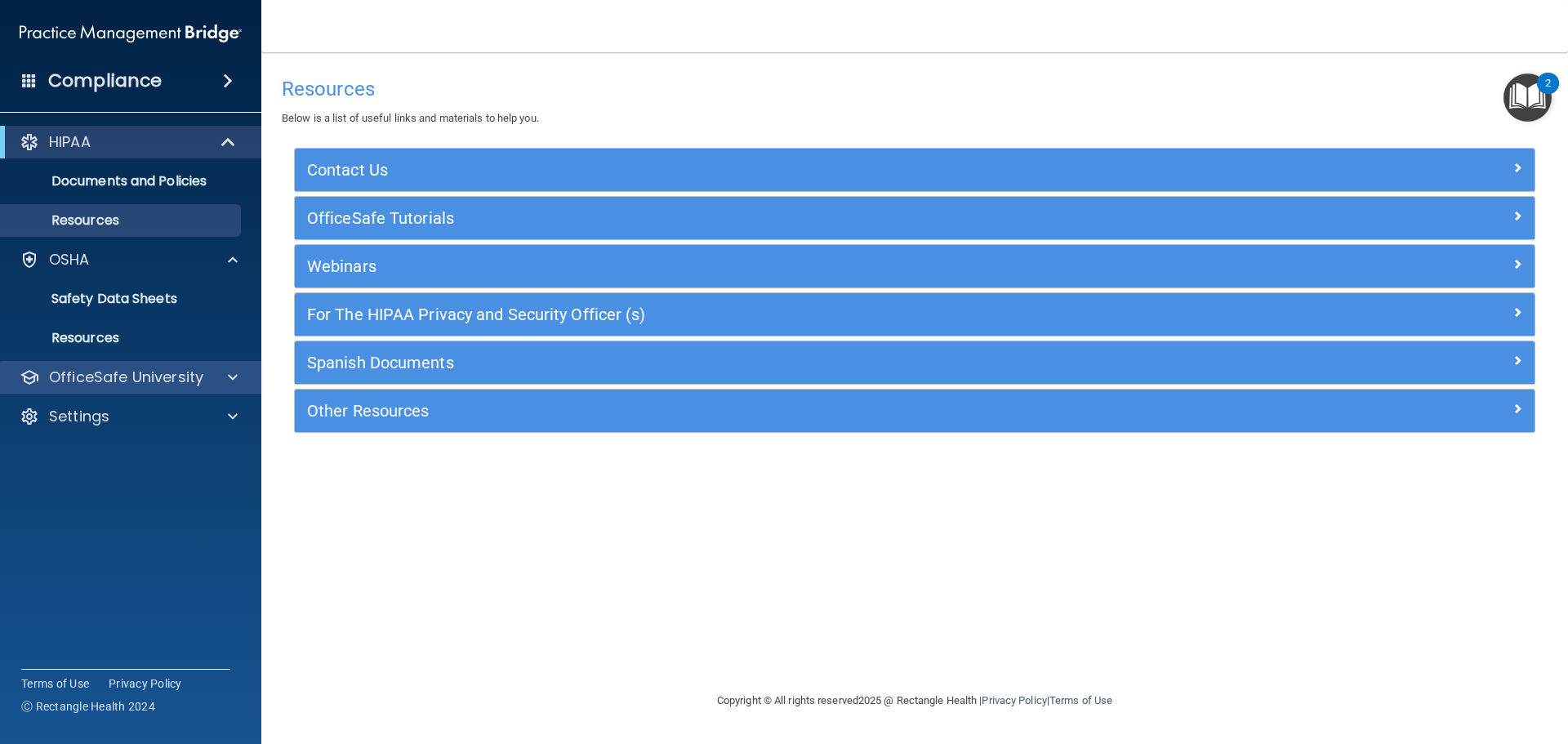
click at [121, 366] on div "OfficeSafe University" at bounding box center [131, 377] width 262 height 33
click at [132, 377] on p "OfficeSafe University" at bounding box center [126, 377] width 154 height 20
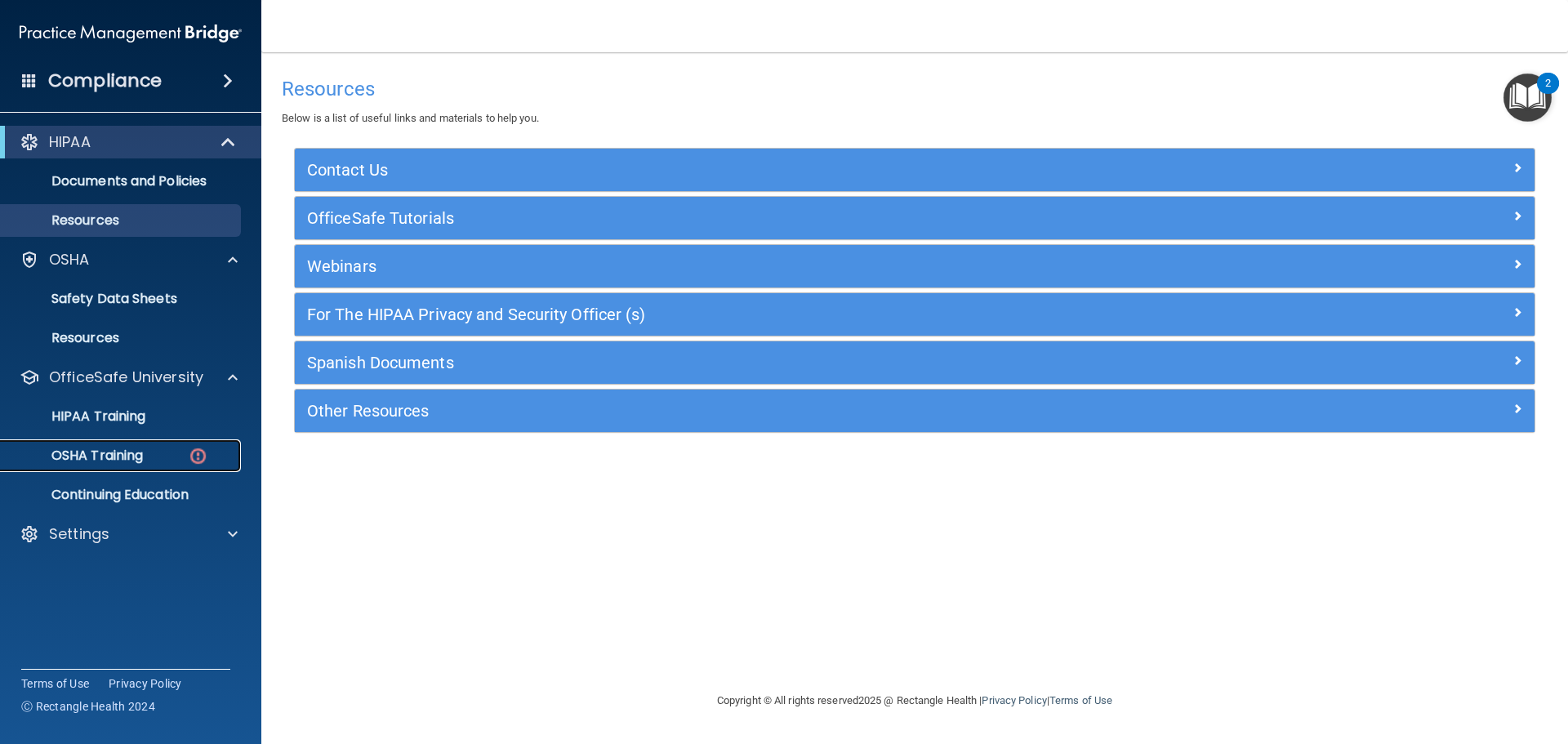
click at [200, 454] on img at bounding box center [199, 456] width 21 height 21
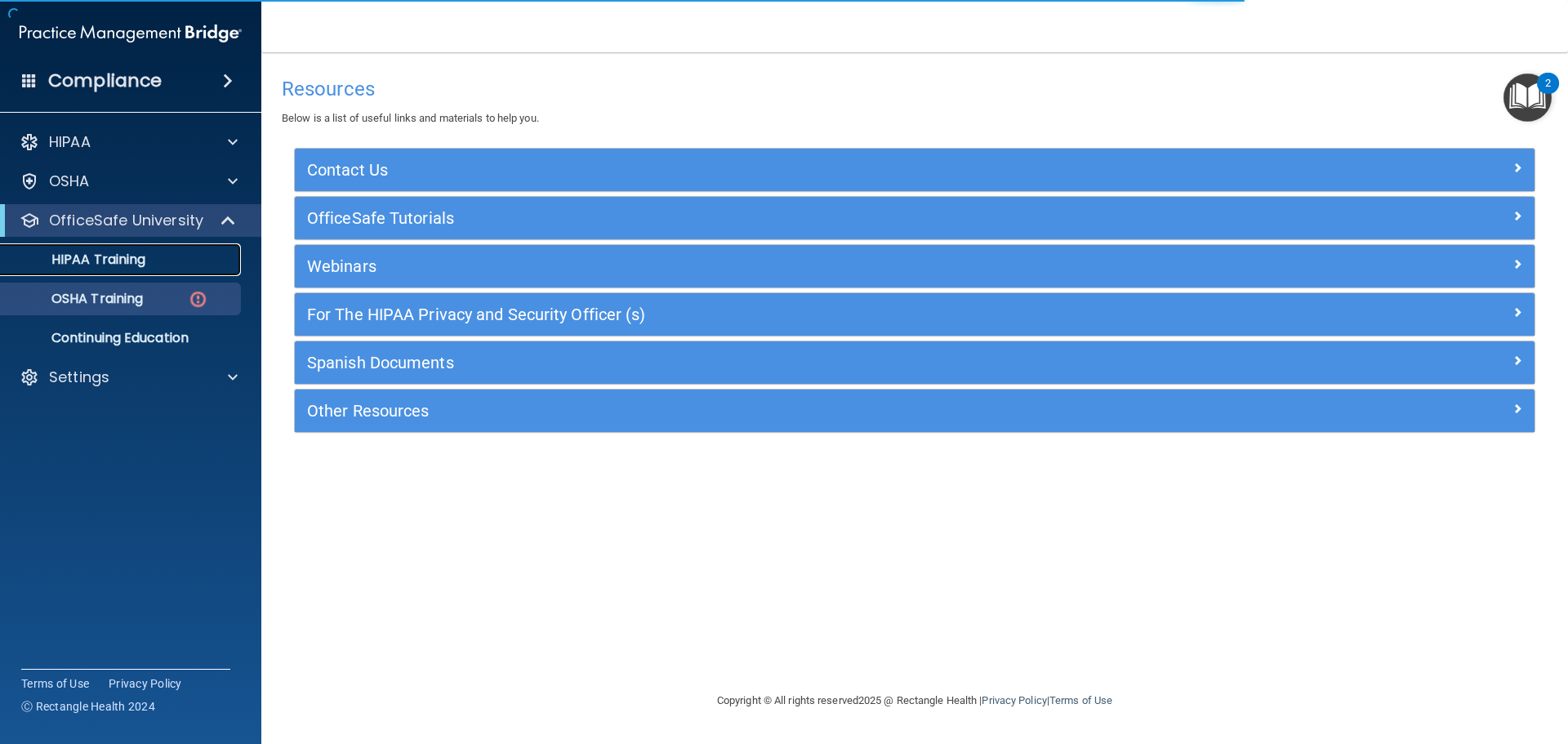
click at [129, 261] on p "HIPAA Training" at bounding box center [78, 259] width 134 height 16
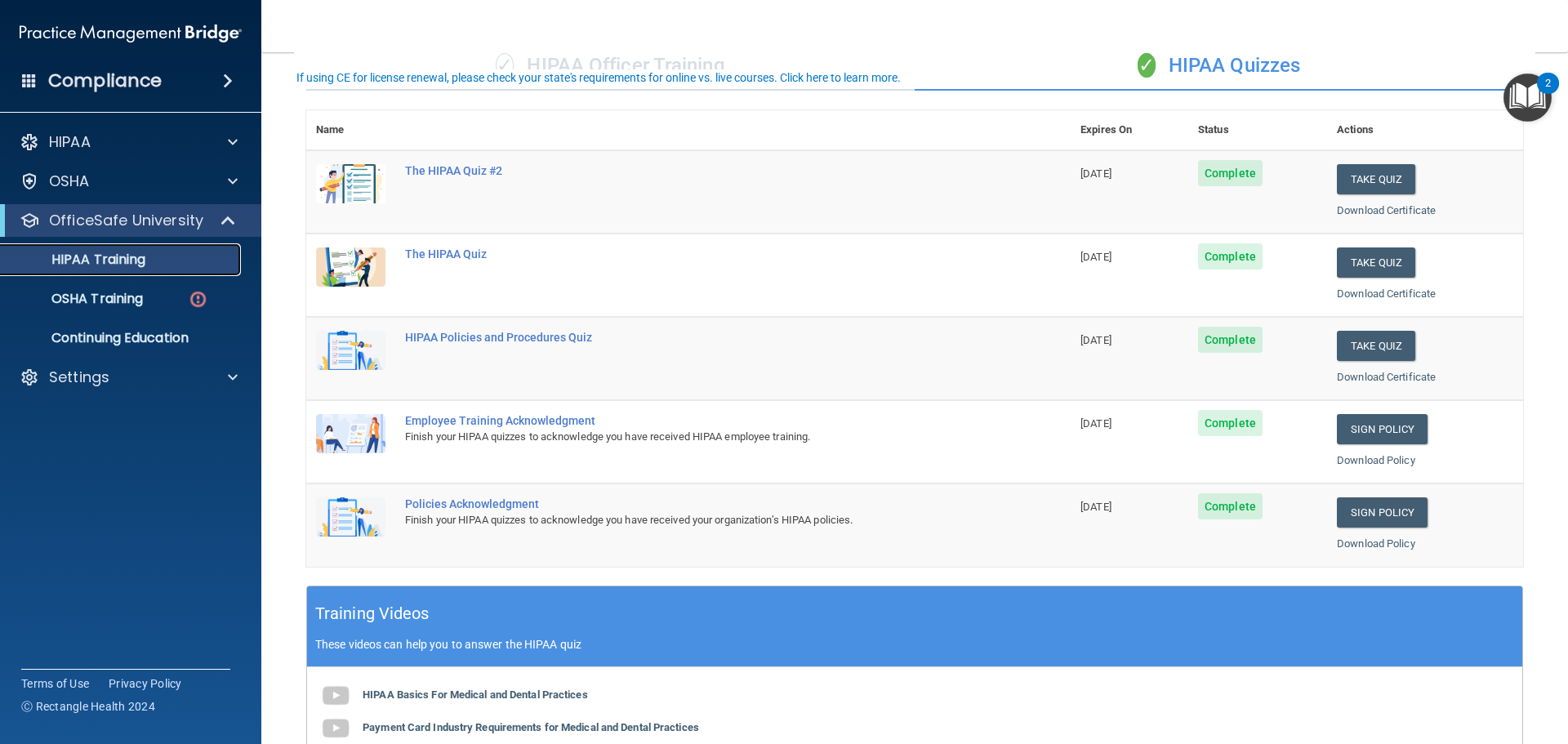
scroll to position [164, 0]
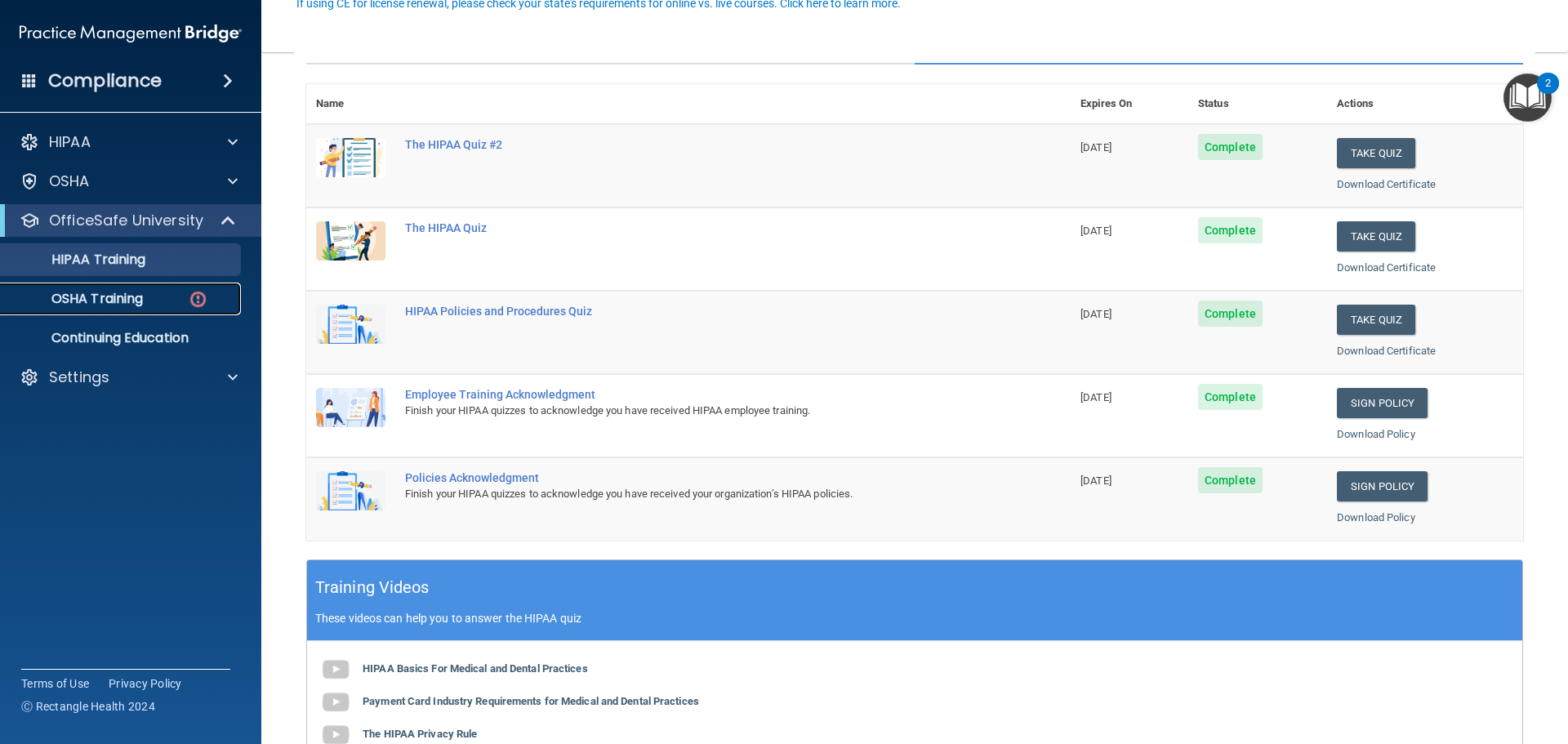
click at [155, 297] on div "OSHA Training" at bounding box center [122, 298] width 223 height 16
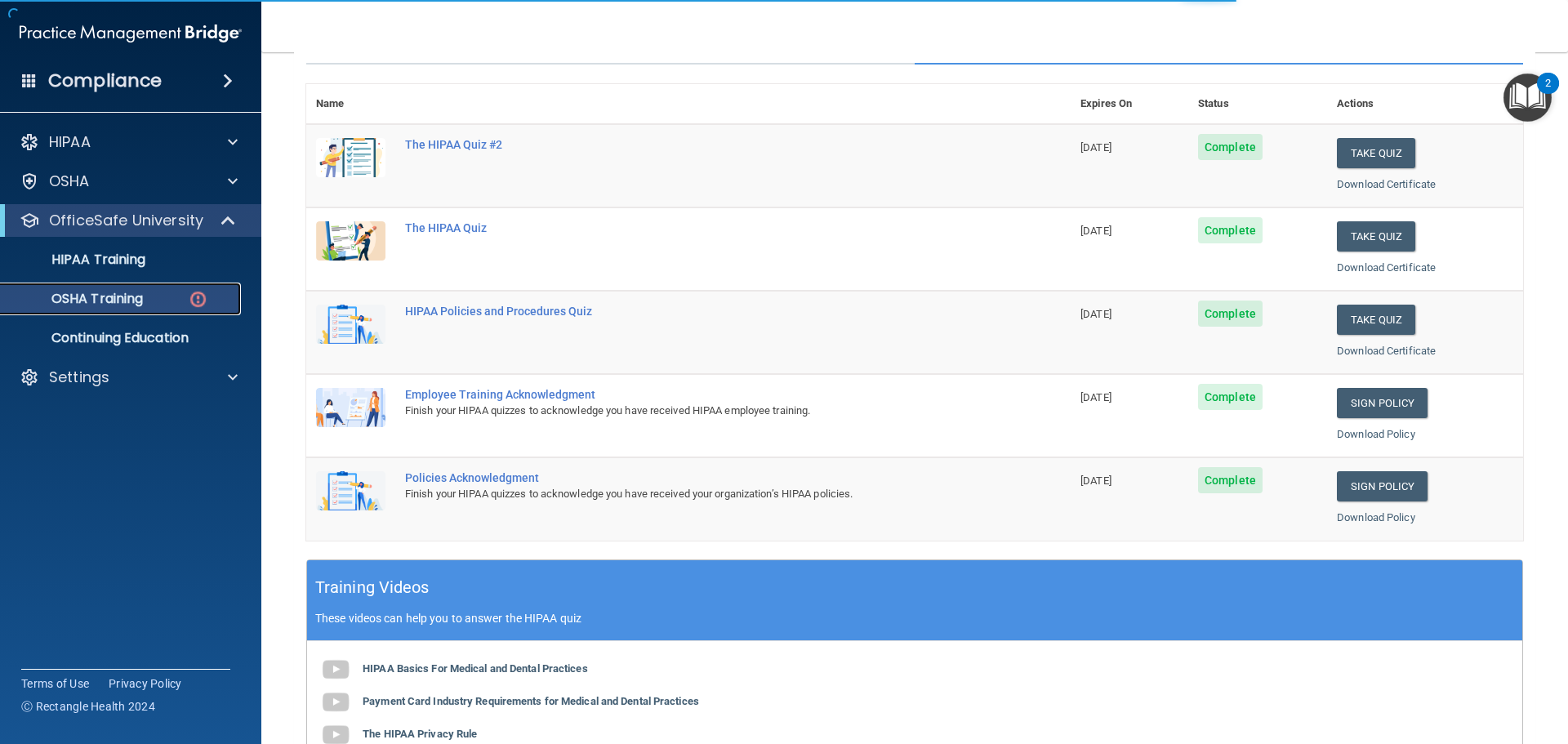
scroll to position [8, 0]
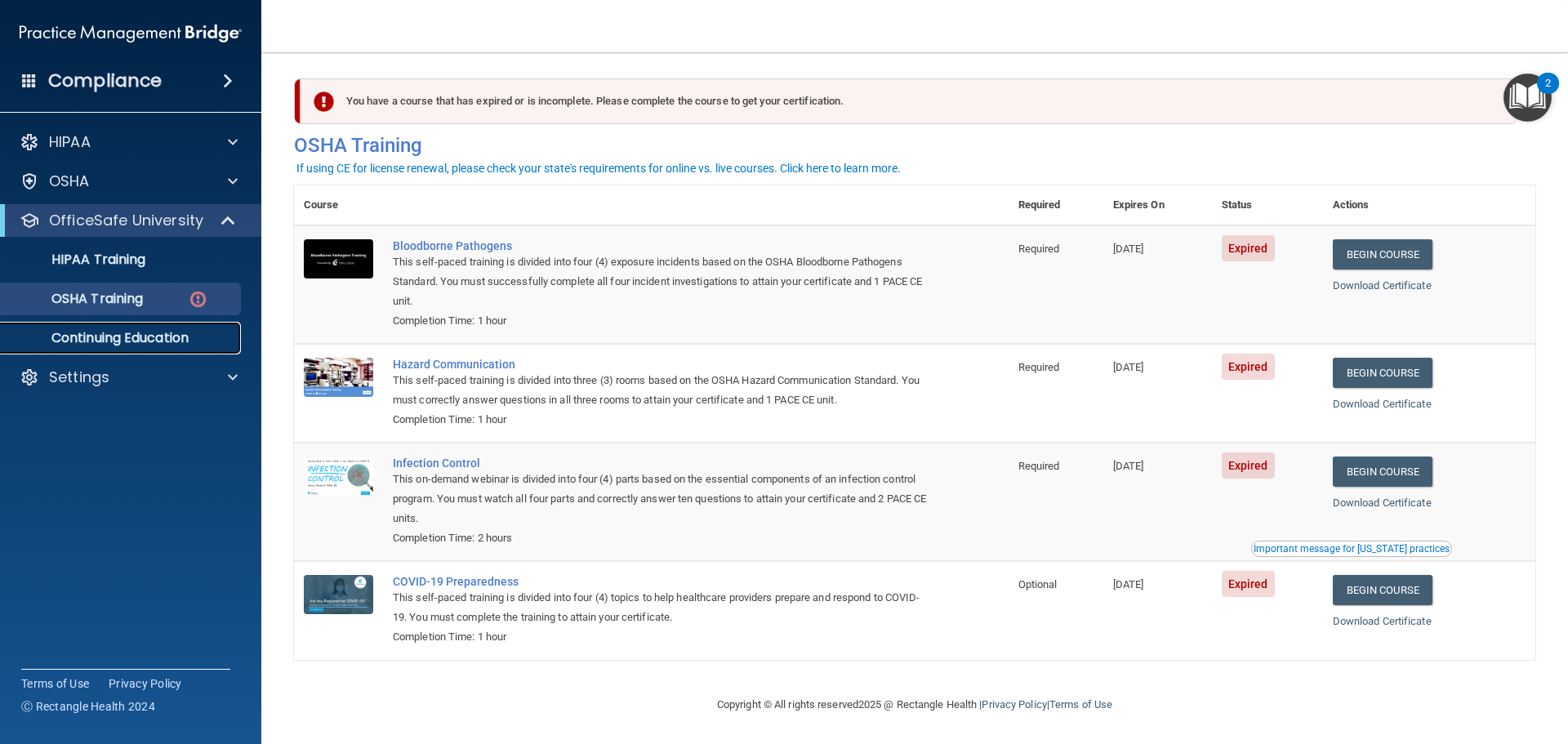
click at [118, 341] on p "Continuing Education" at bounding box center [122, 337] width 223 height 16
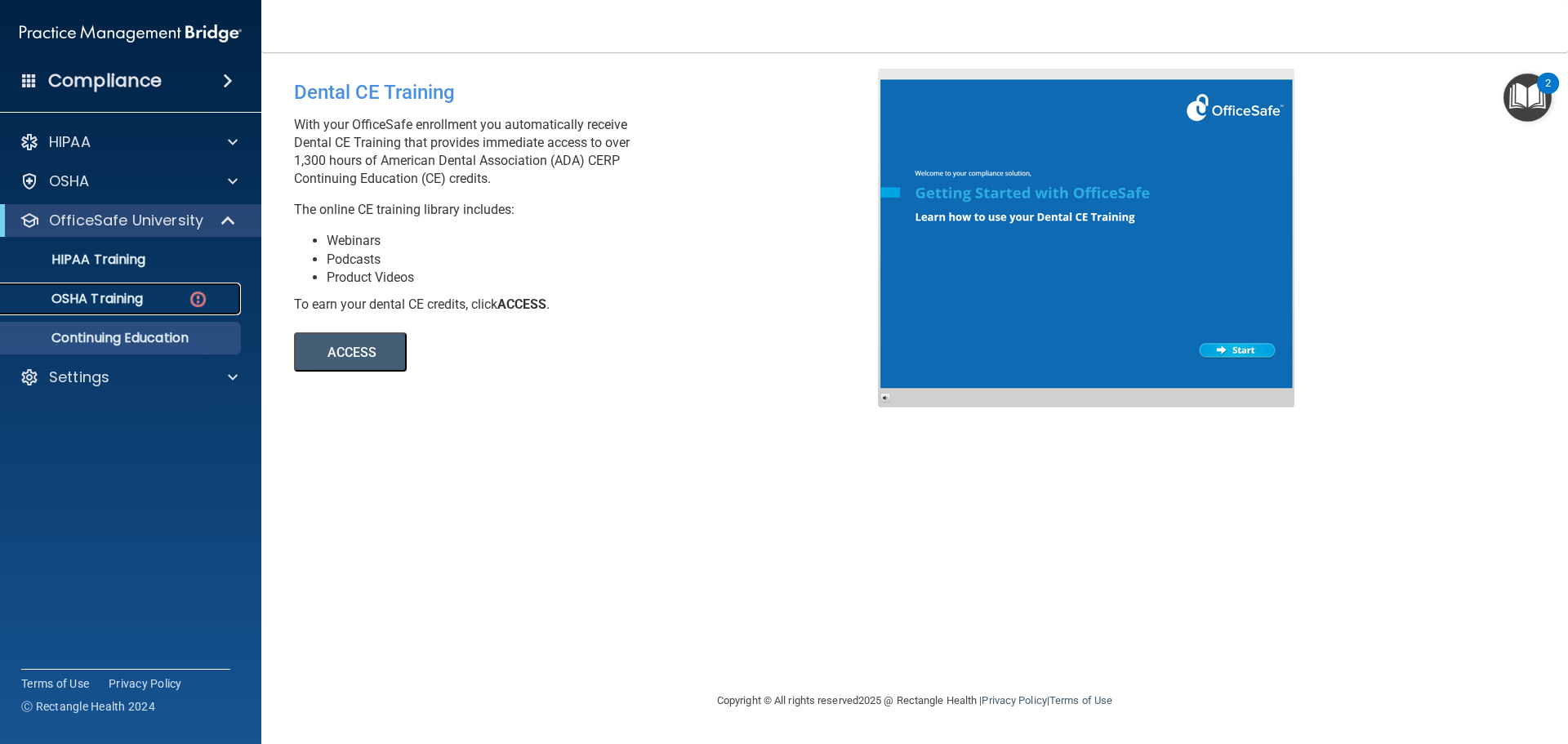
click at [134, 298] on p "OSHA Training" at bounding box center [77, 298] width 132 height 16
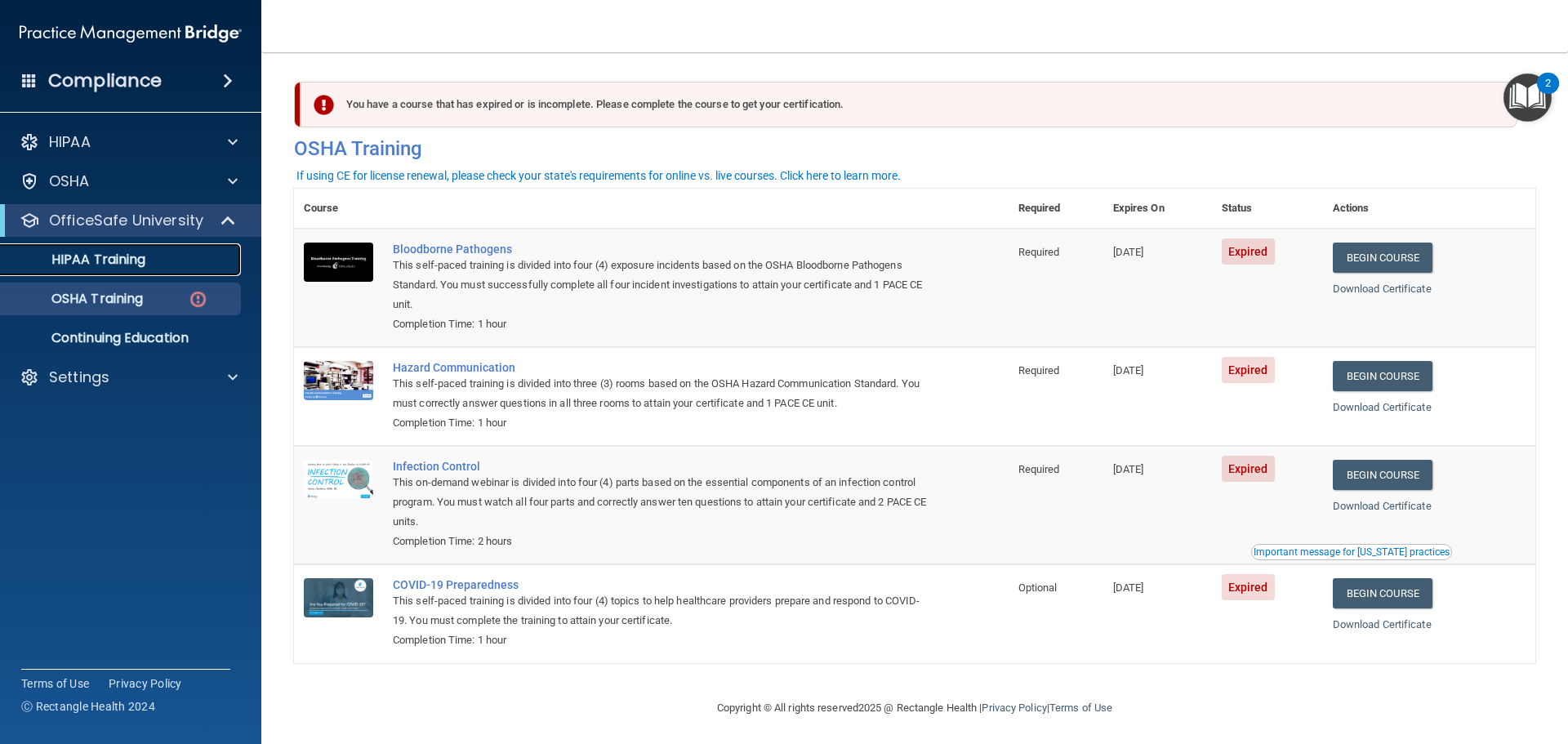
click at [119, 264] on p "HIPAA Training" at bounding box center [78, 259] width 134 height 16
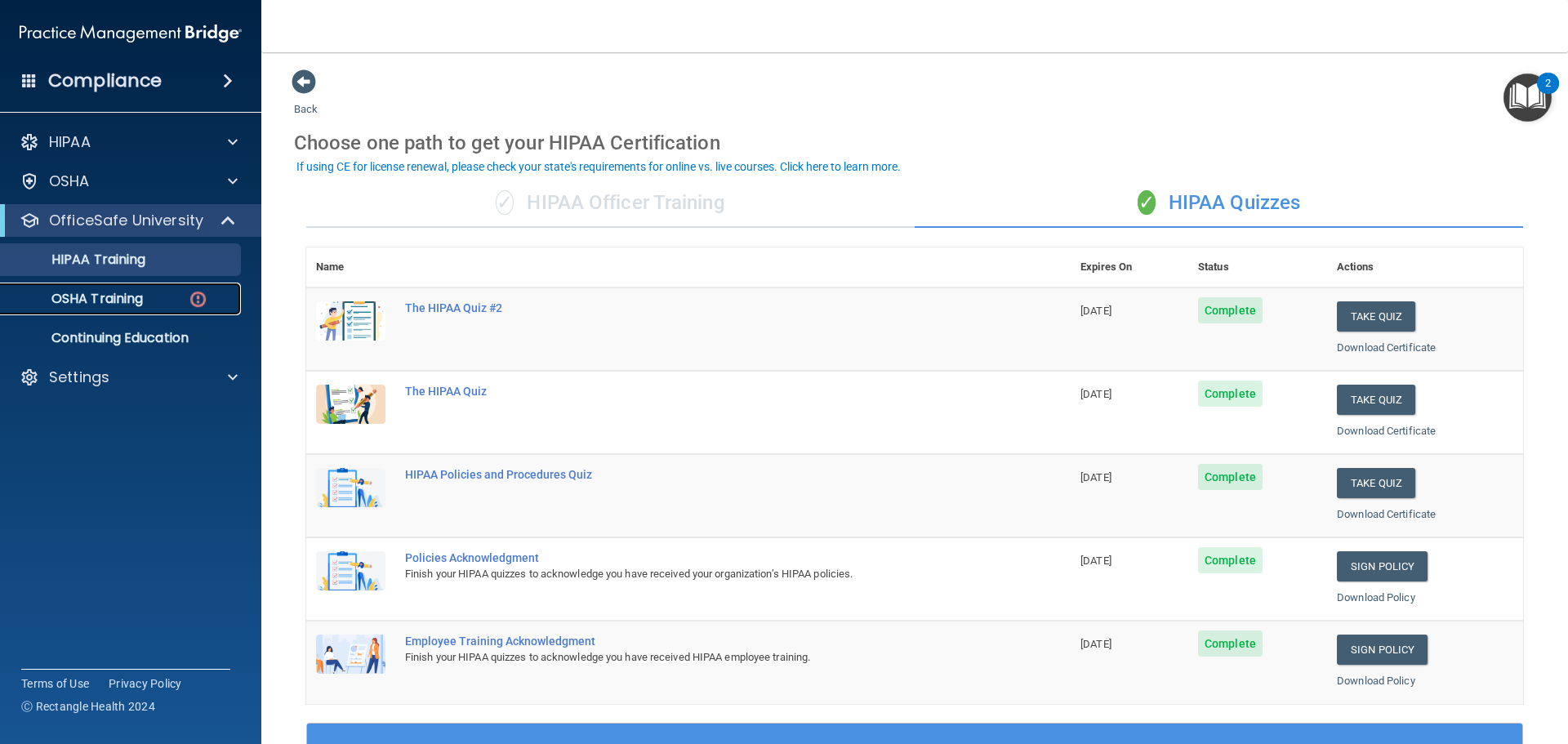
click at [138, 295] on p "OSHA Training" at bounding box center [77, 298] width 132 height 16
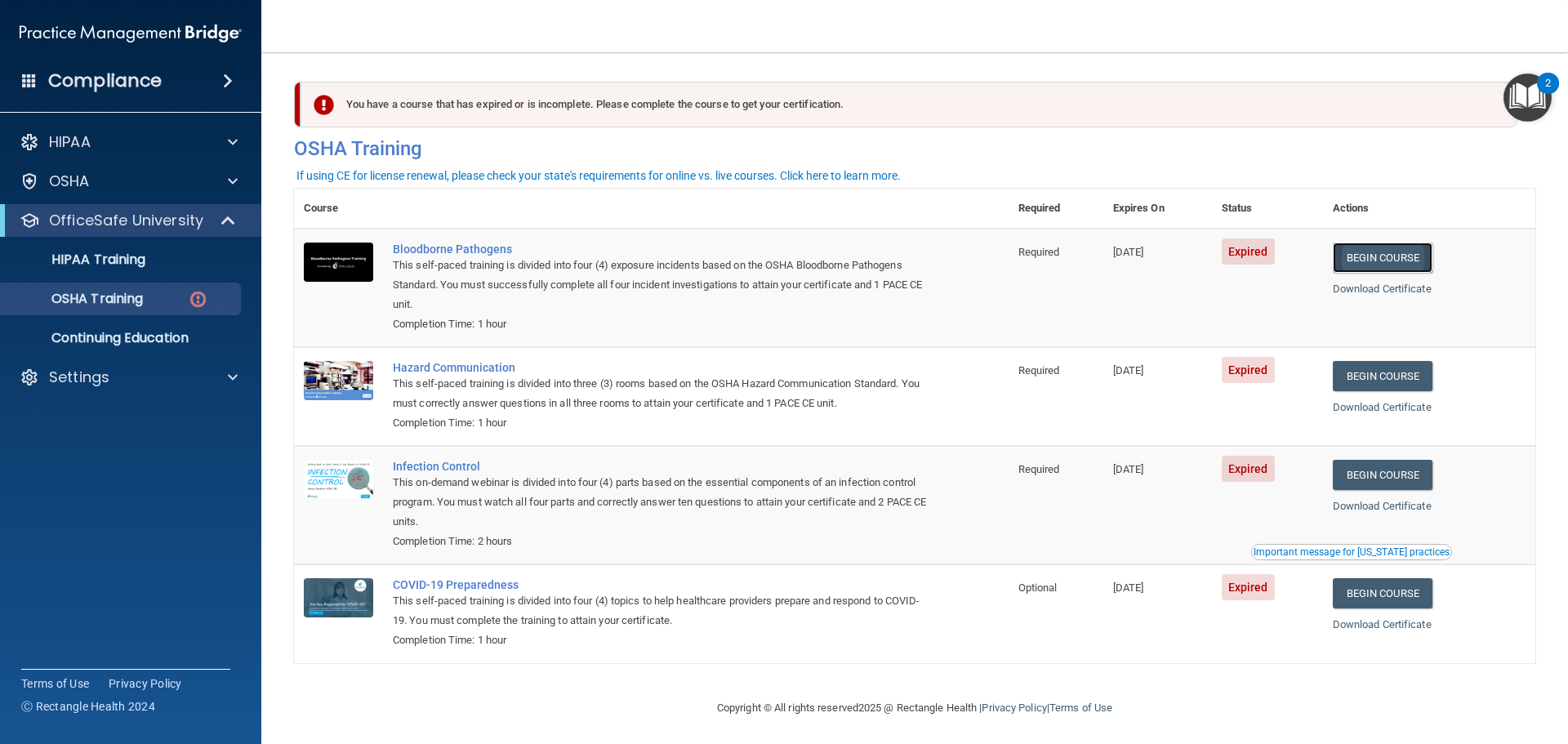
click at [1384, 258] on link "Begin Course" at bounding box center [1382, 257] width 99 height 30
click at [113, 296] on p "OSHA Training" at bounding box center [77, 298] width 132 height 16
click at [121, 341] on p "Continuing Education" at bounding box center [122, 337] width 223 height 16
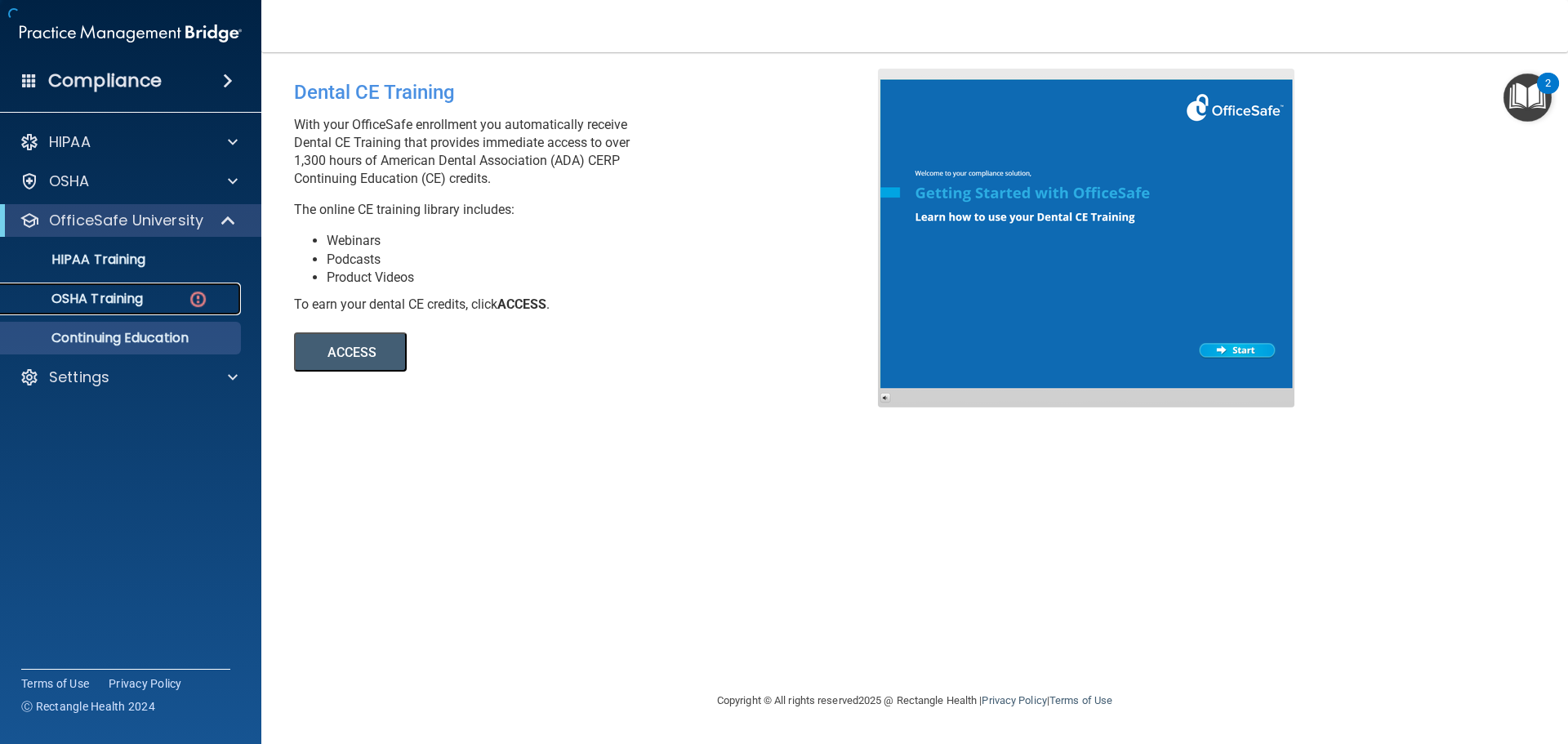
click at [132, 299] on p "OSHA Training" at bounding box center [77, 298] width 132 height 16
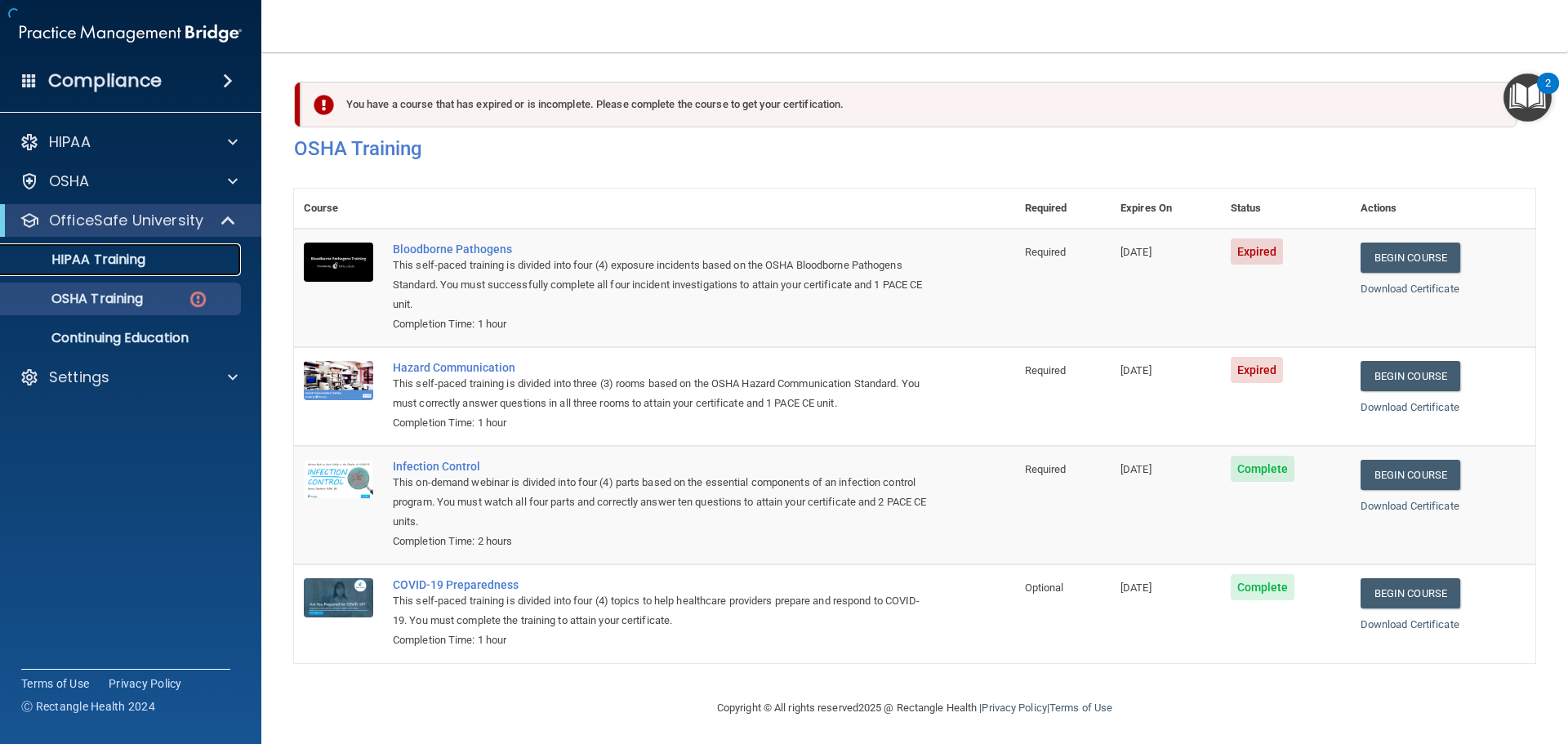
click at [146, 263] on p "HIPAA Training" at bounding box center [78, 259] width 134 height 16
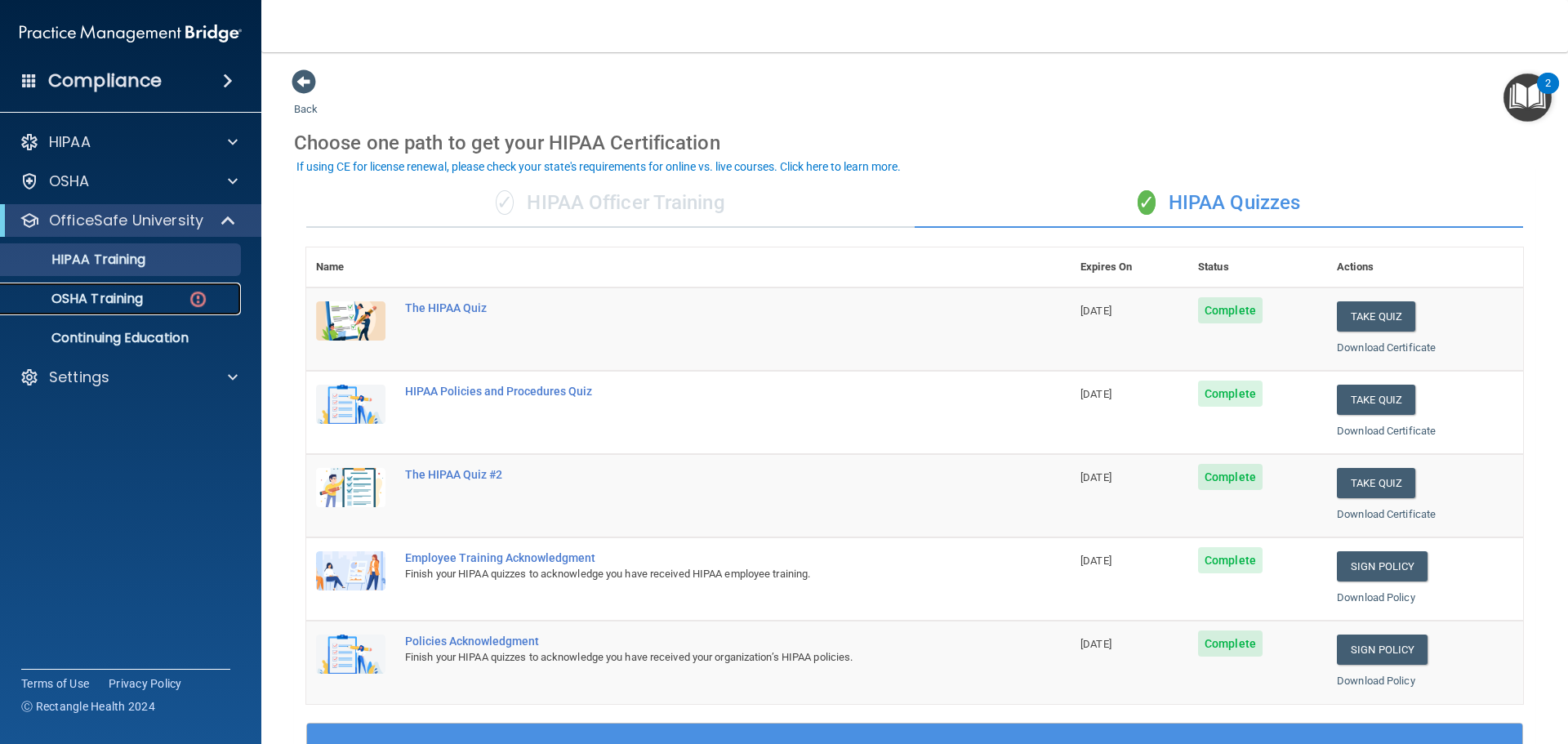
click at [146, 296] on div "OSHA Training" at bounding box center [122, 298] width 223 height 16
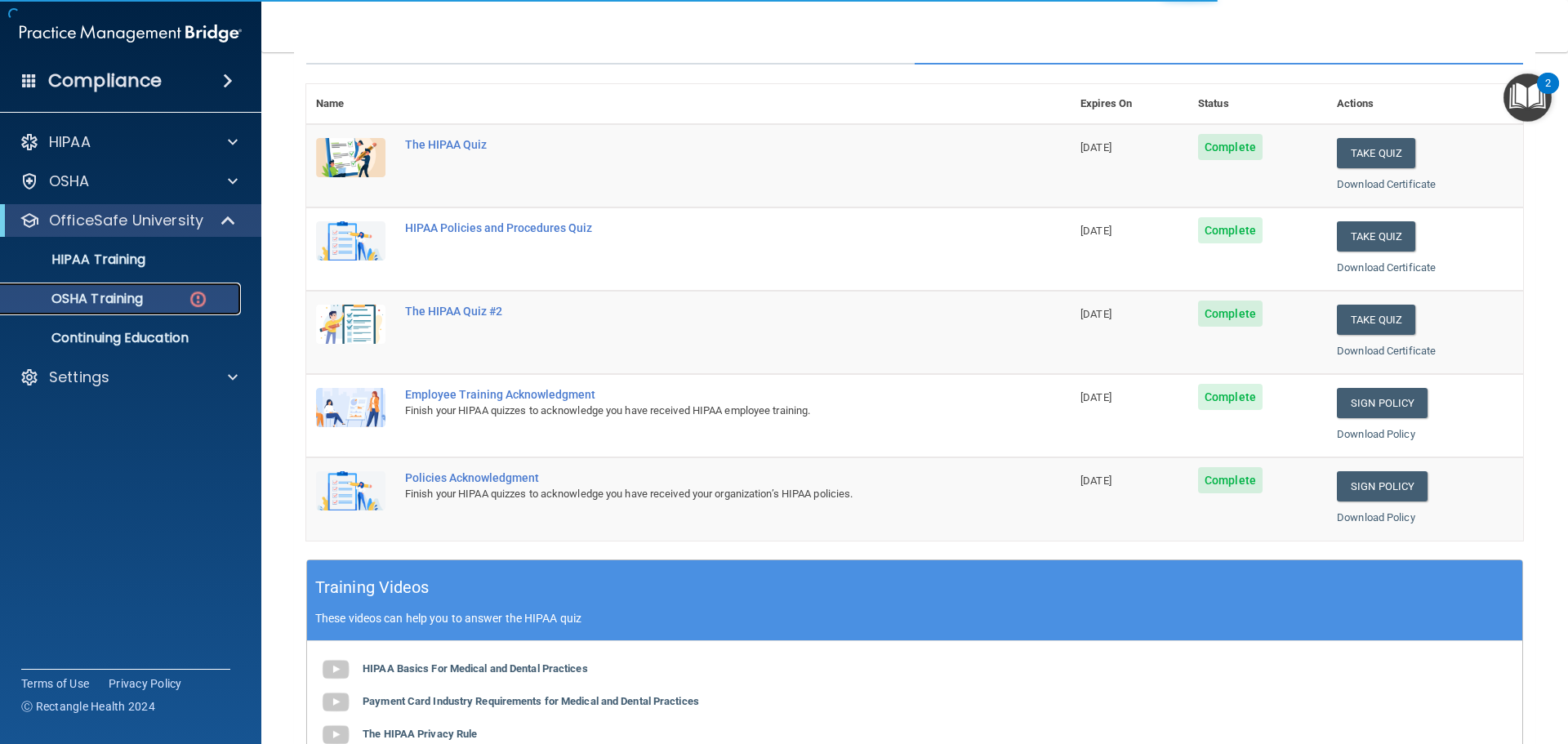
scroll to position [8, 0]
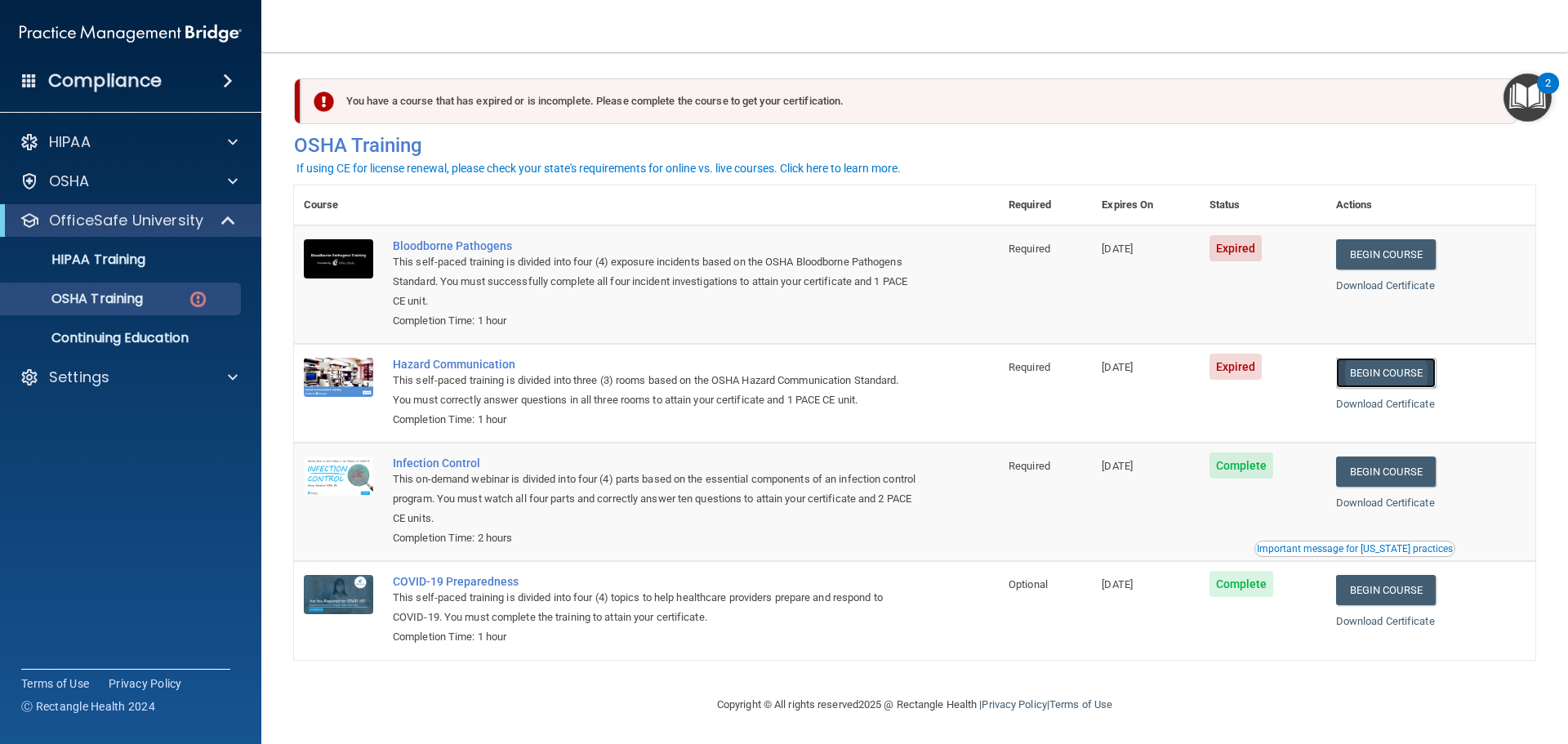
click at [1382, 361] on link "Begin Course" at bounding box center [1385, 372] width 99 height 30
click at [1375, 372] on link "Begin Course" at bounding box center [1385, 372] width 99 height 30
click at [1388, 368] on link "Begin Course" at bounding box center [1385, 372] width 99 height 30
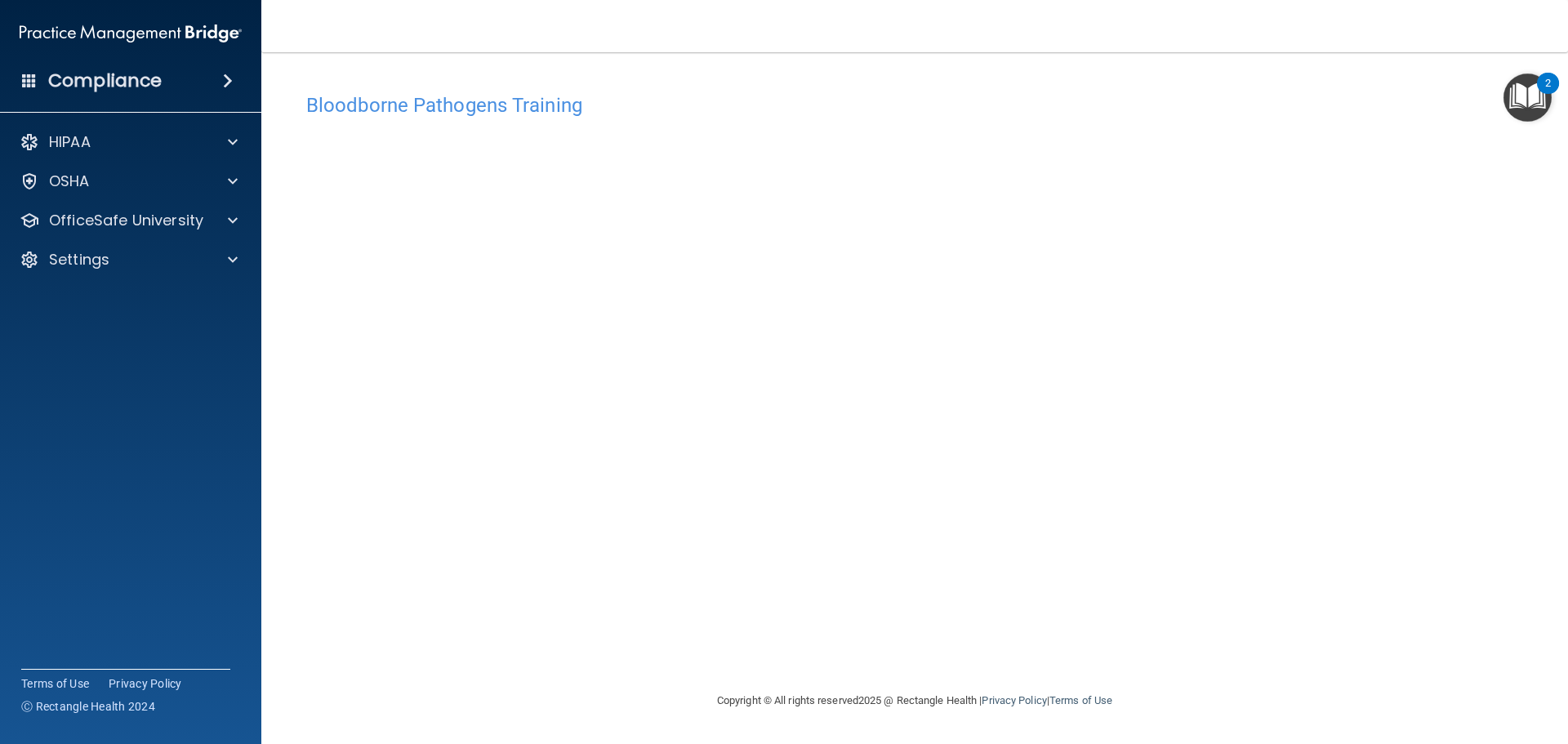
click at [436, 105] on h4 "Bloodborne Pathogens Training" at bounding box center [915, 105] width 1216 height 21
click at [94, 134] on div "HIPAA" at bounding box center [109, 142] width 202 height 20
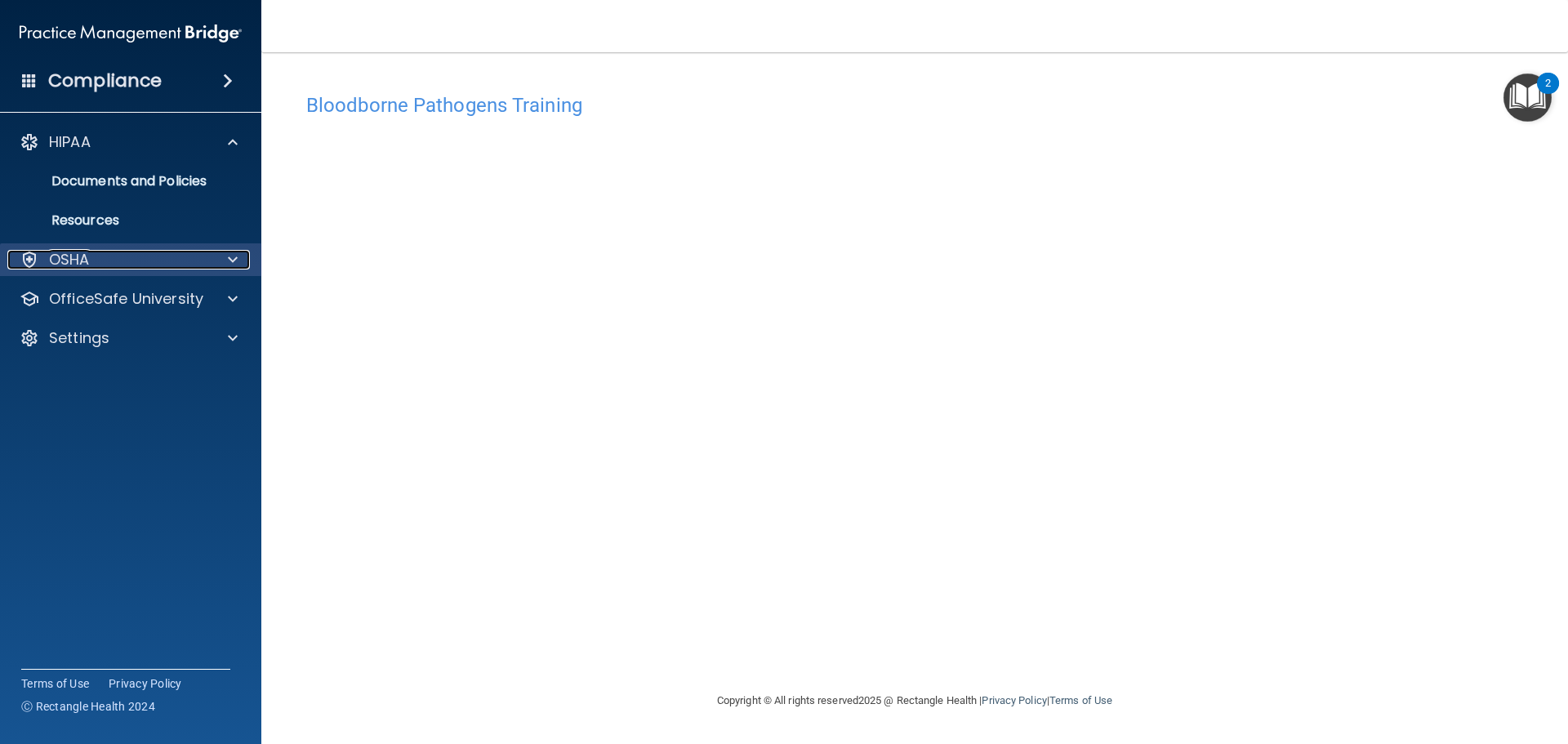
click at [95, 260] on div "OSHA" at bounding box center [109, 259] width 202 height 20
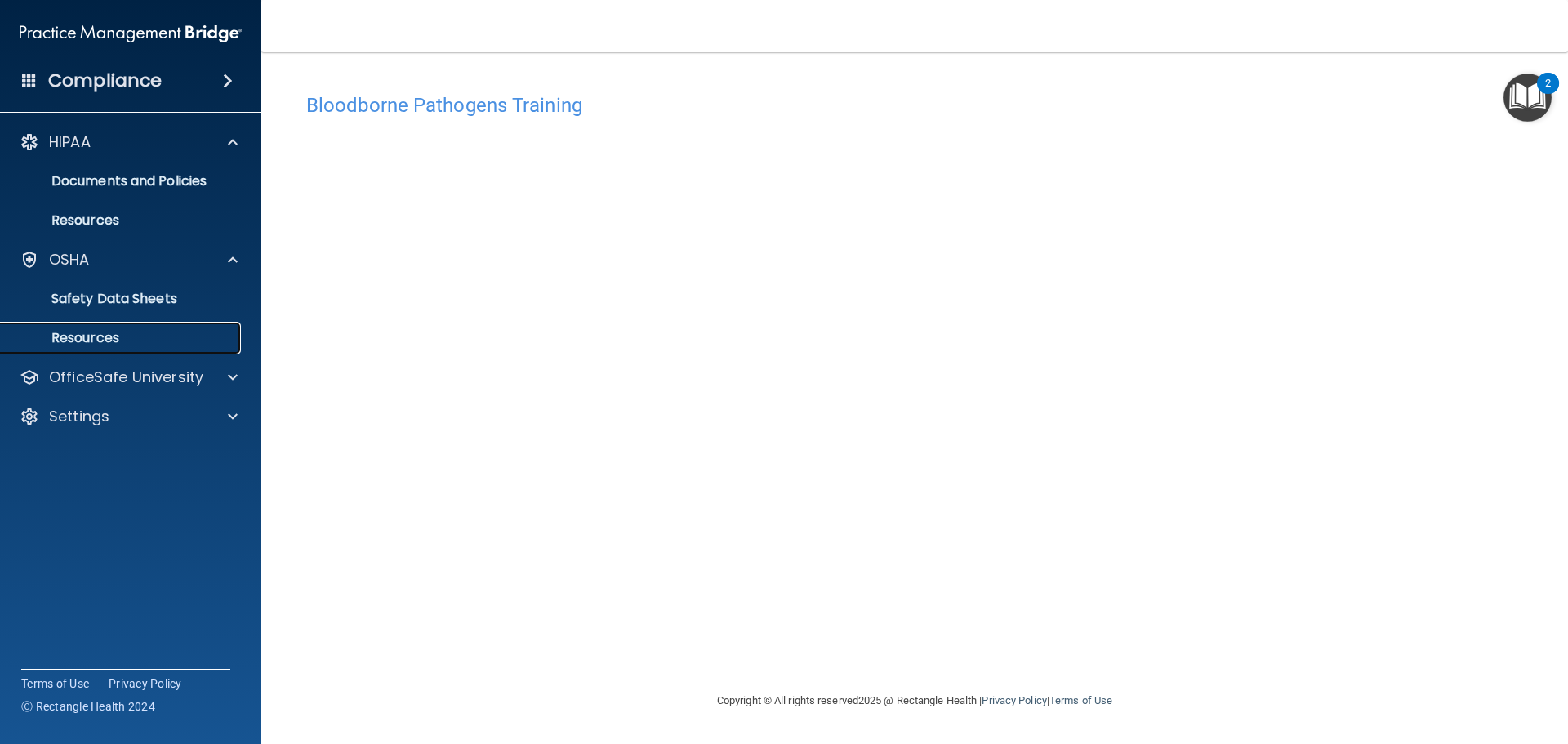
click at [122, 338] on p "Resources" at bounding box center [122, 337] width 223 height 16
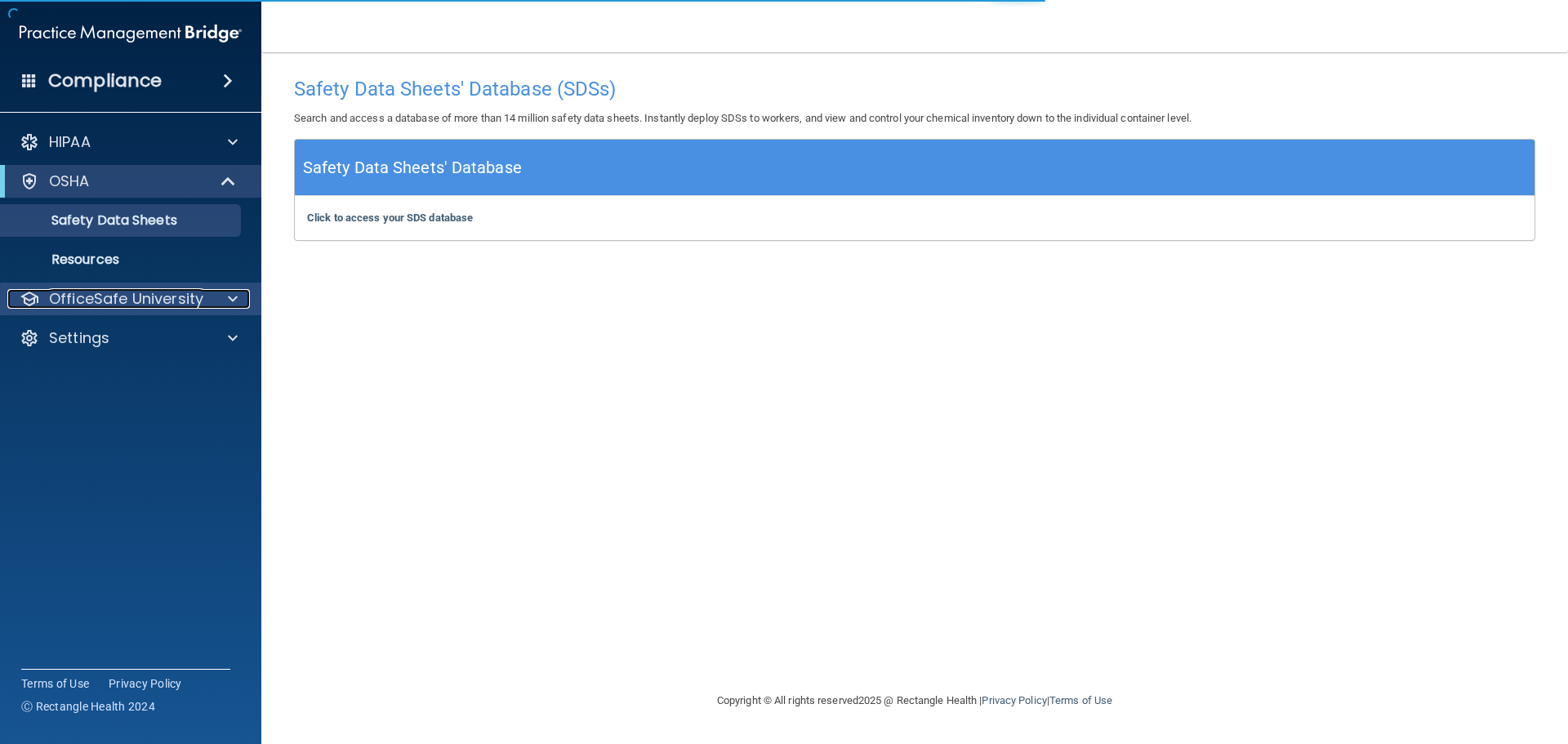
click at [92, 300] on p "OfficeSafe University" at bounding box center [126, 299] width 154 height 20
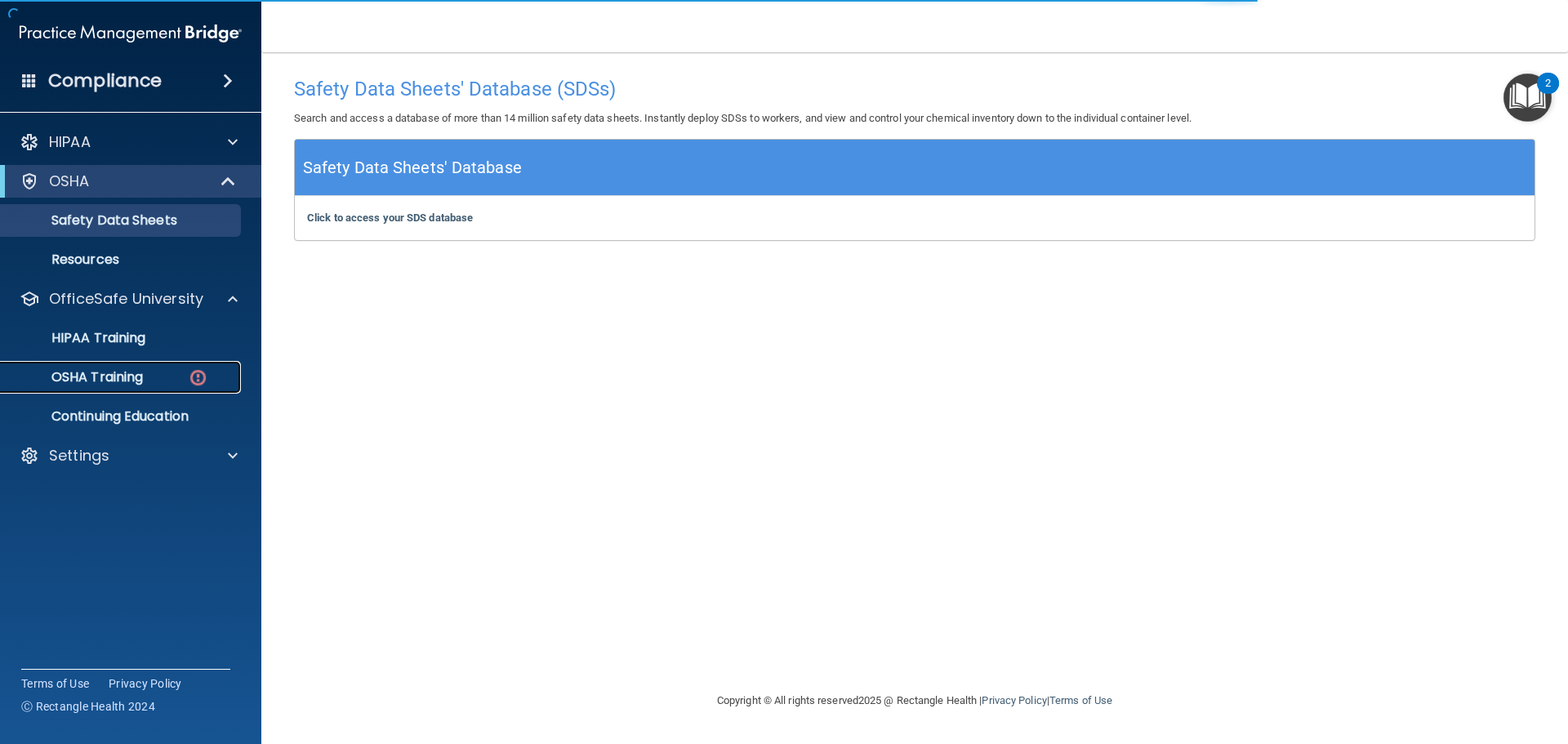
click at [116, 372] on p "OSHA Training" at bounding box center [77, 376] width 132 height 16
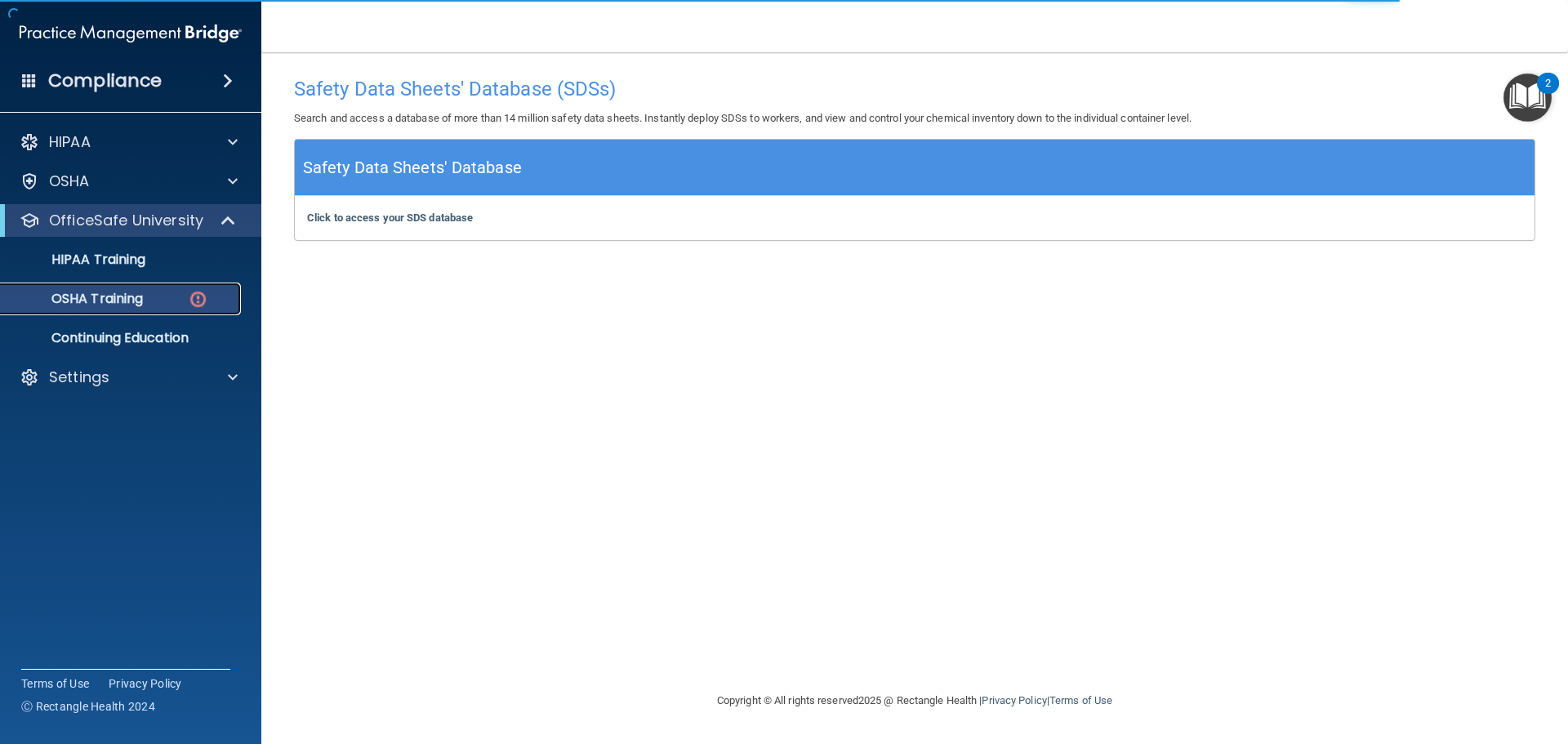
click at [196, 303] on img at bounding box center [199, 300] width 21 height 21
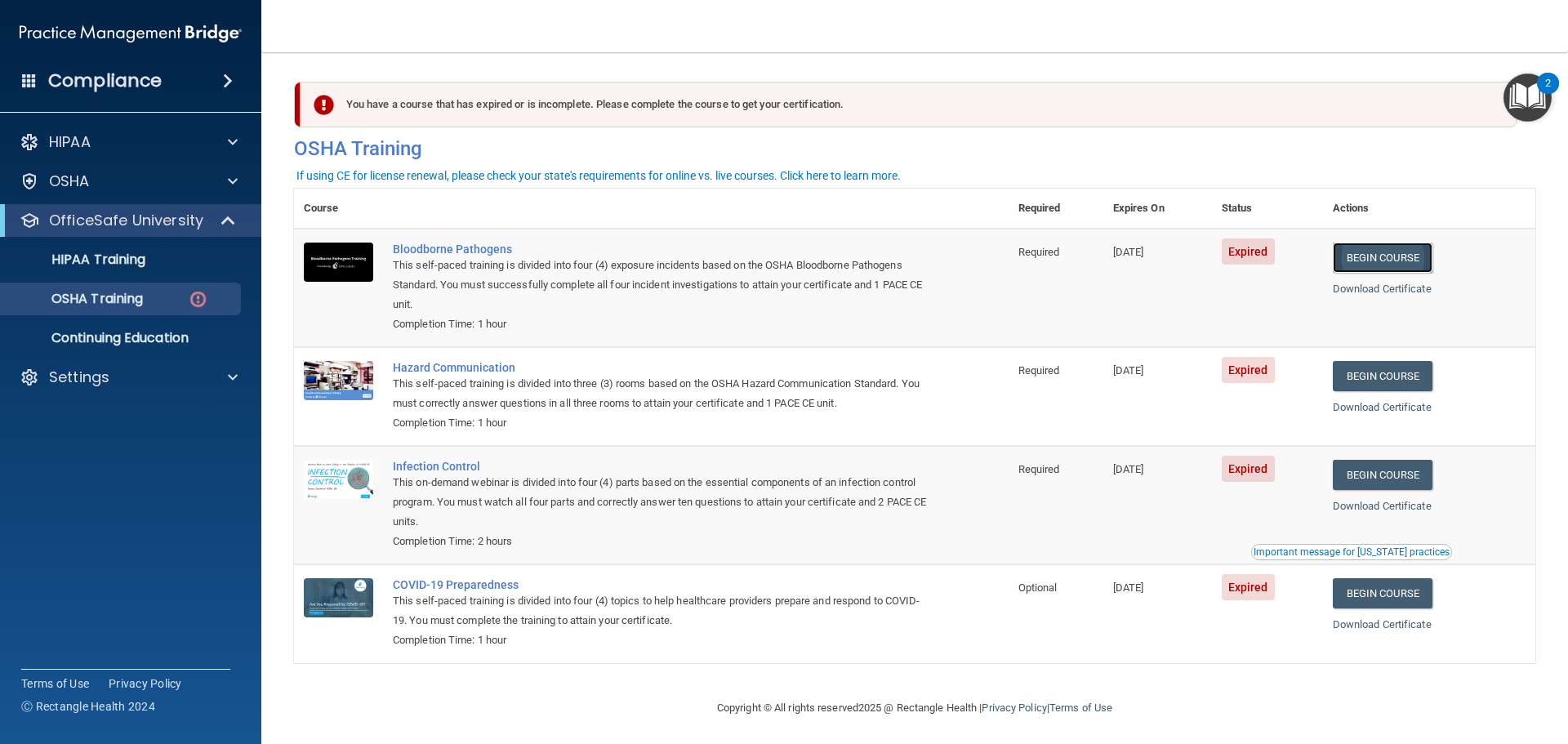
click at [1363, 260] on link "Begin Course" at bounding box center [1382, 257] width 99 height 30
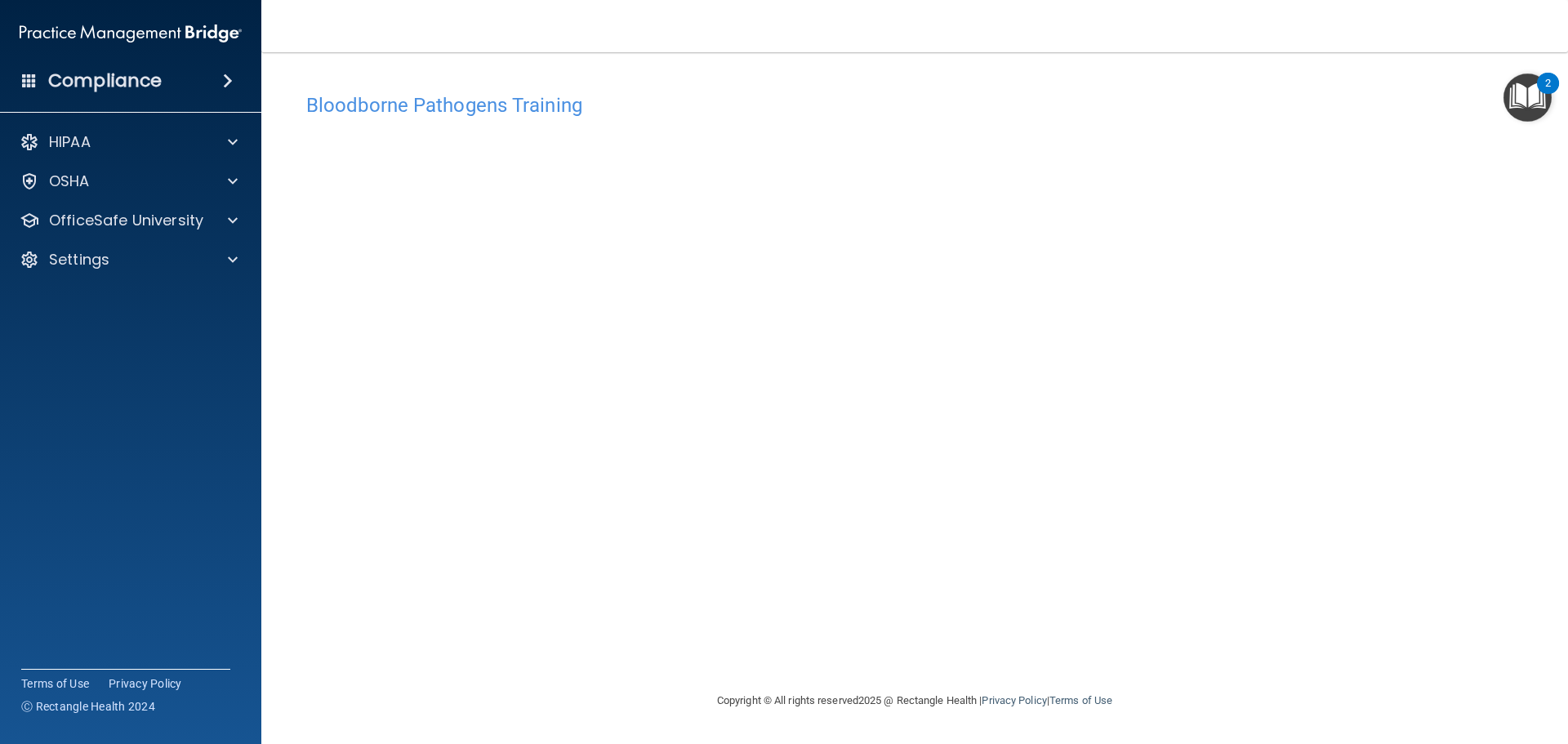
click at [355, 110] on h4 "Bloodborne Pathogens Training" at bounding box center [915, 105] width 1216 height 21
click at [113, 188] on div "OSHA" at bounding box center [109, 181] width 202 height 20
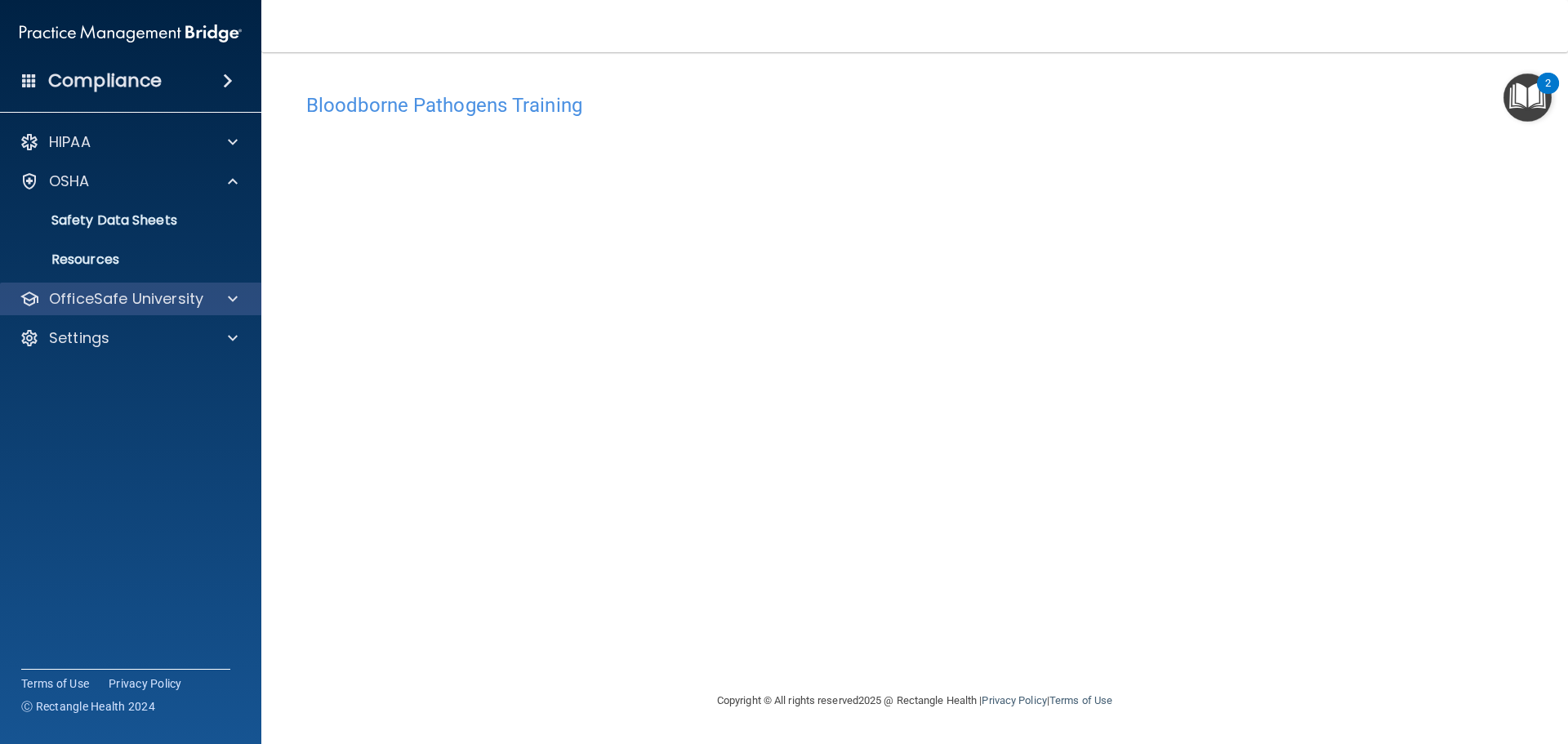
click at [105, 287] on div "OfficeSafe University" at bounding box center [131, 299] width 262 height 33
click at [105, 304] on p "OfficeSafe University" at bounding box center [126, 299] width 154 height 20
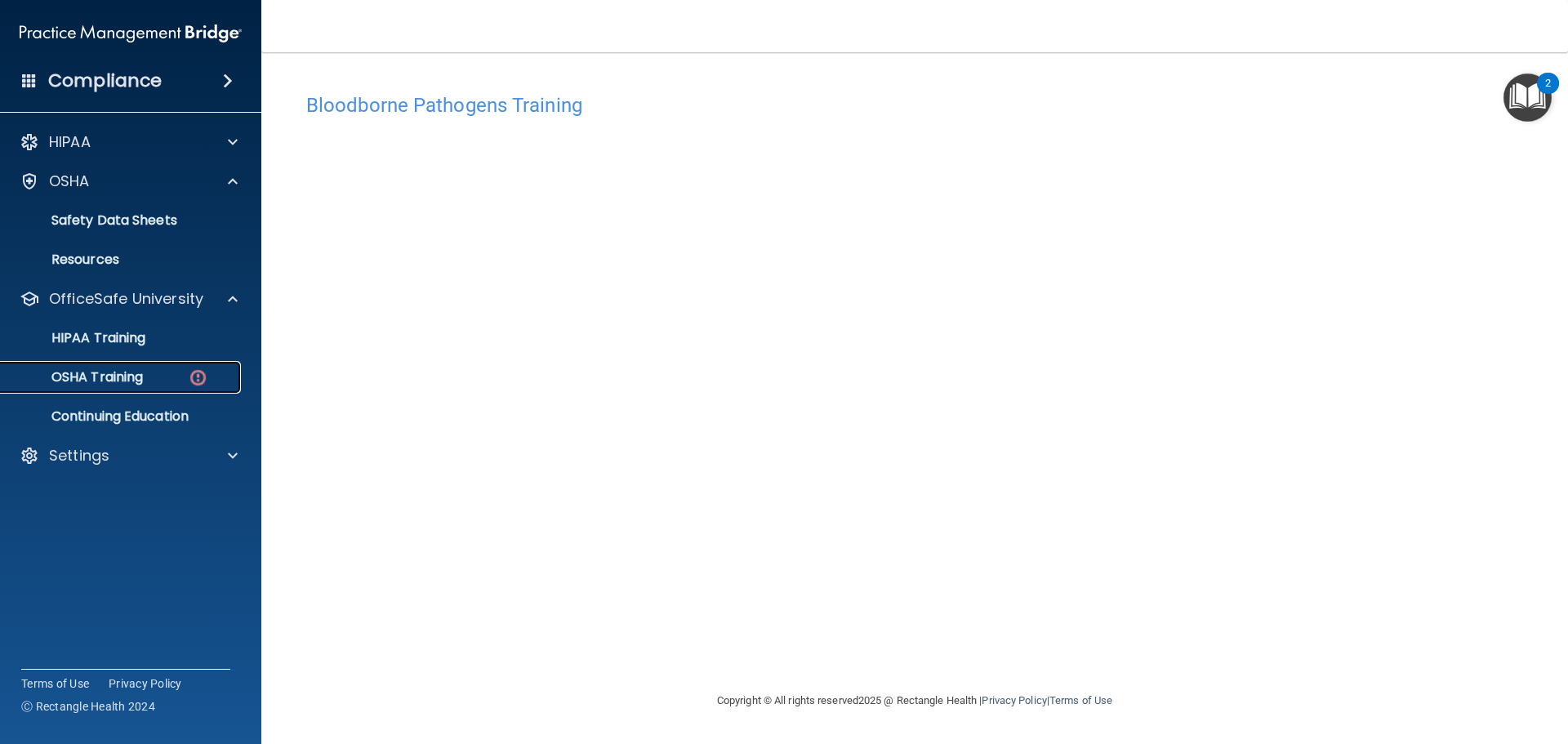
click at [169, 382] on div "OSHA Training" at bounding box center [122, 376] width 223 height 16
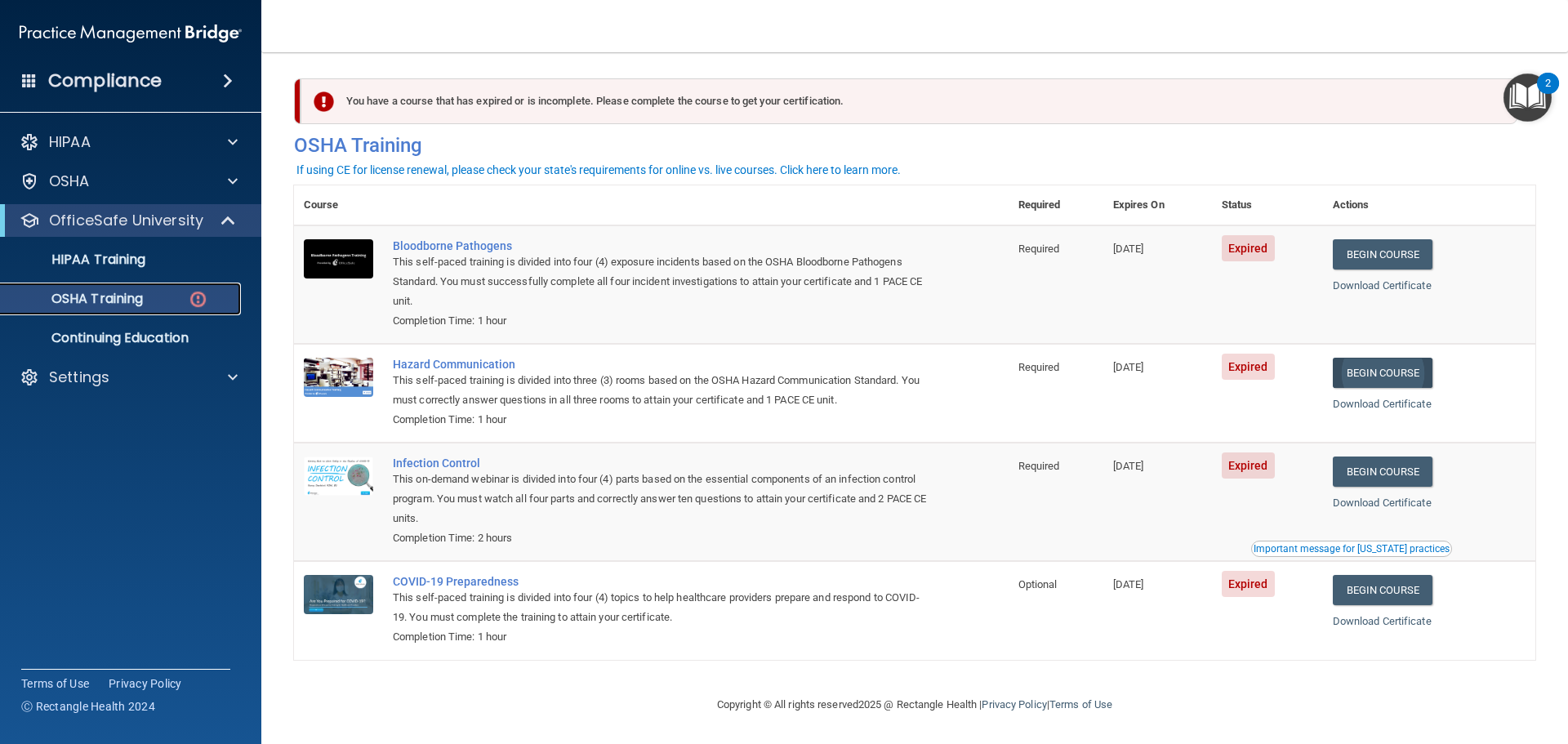
scroll to position [8, 0]
click at [1369, 589] on link "Begin Course" at bounding box center [1382, 590] width 99 height 30
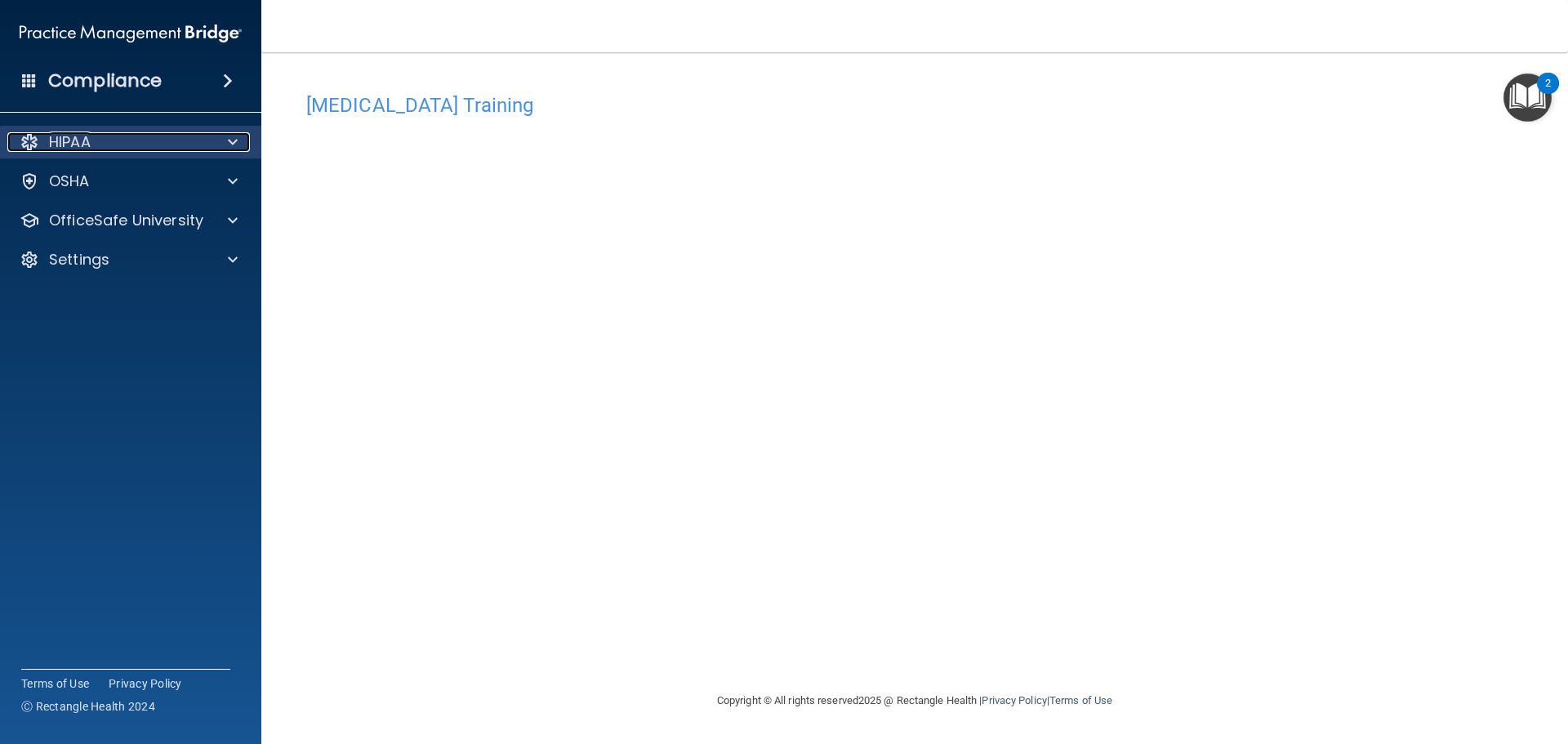
click at [84, 149] on p "HIPAA" at bounding box center [70, 142] width 42 height 20
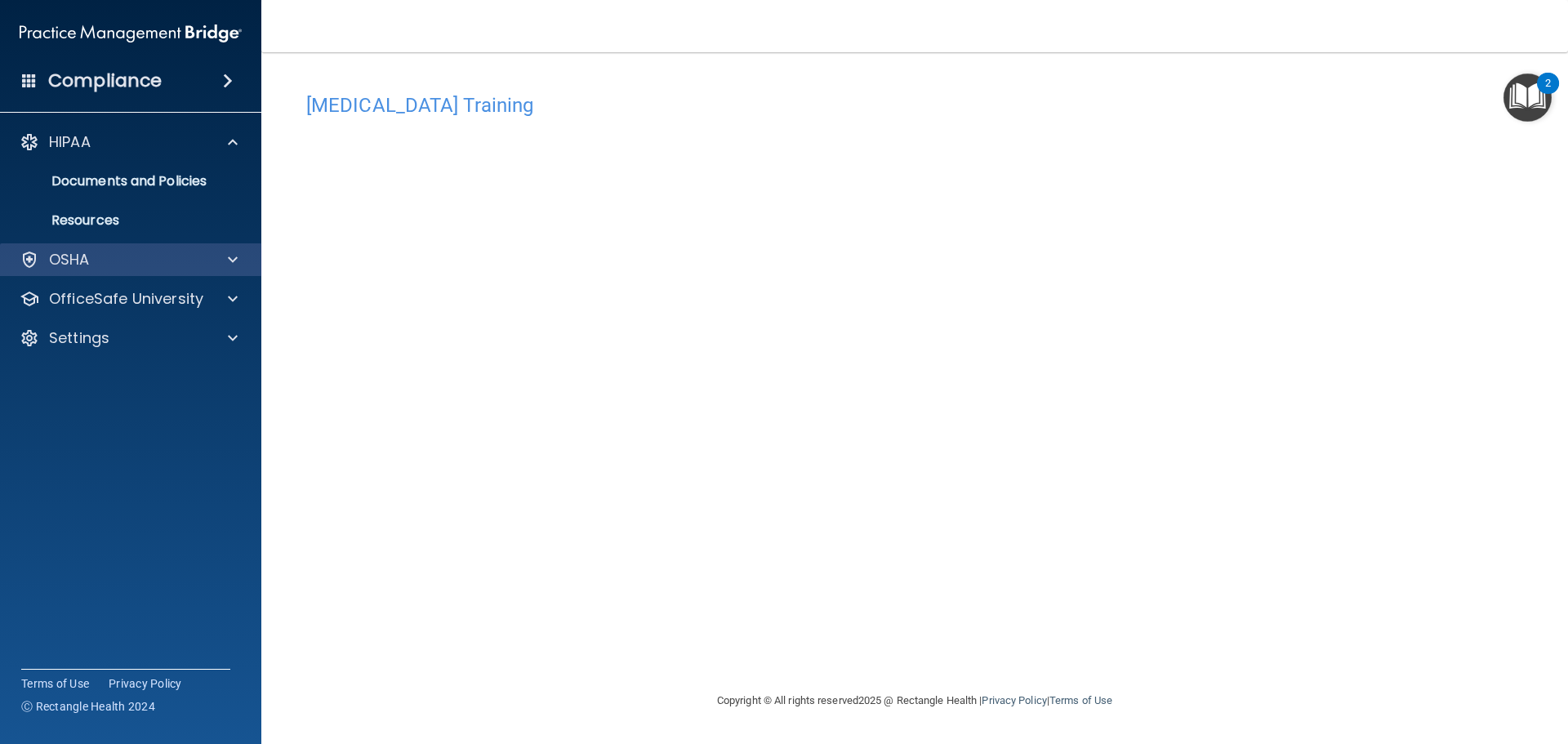
click at [92, 248] on div "OSHA" at bounding box center [131, 259] width 262 height 33
click at [94, 258] on div "OSHA" at bounding box center [109, 259] width 202 height 20
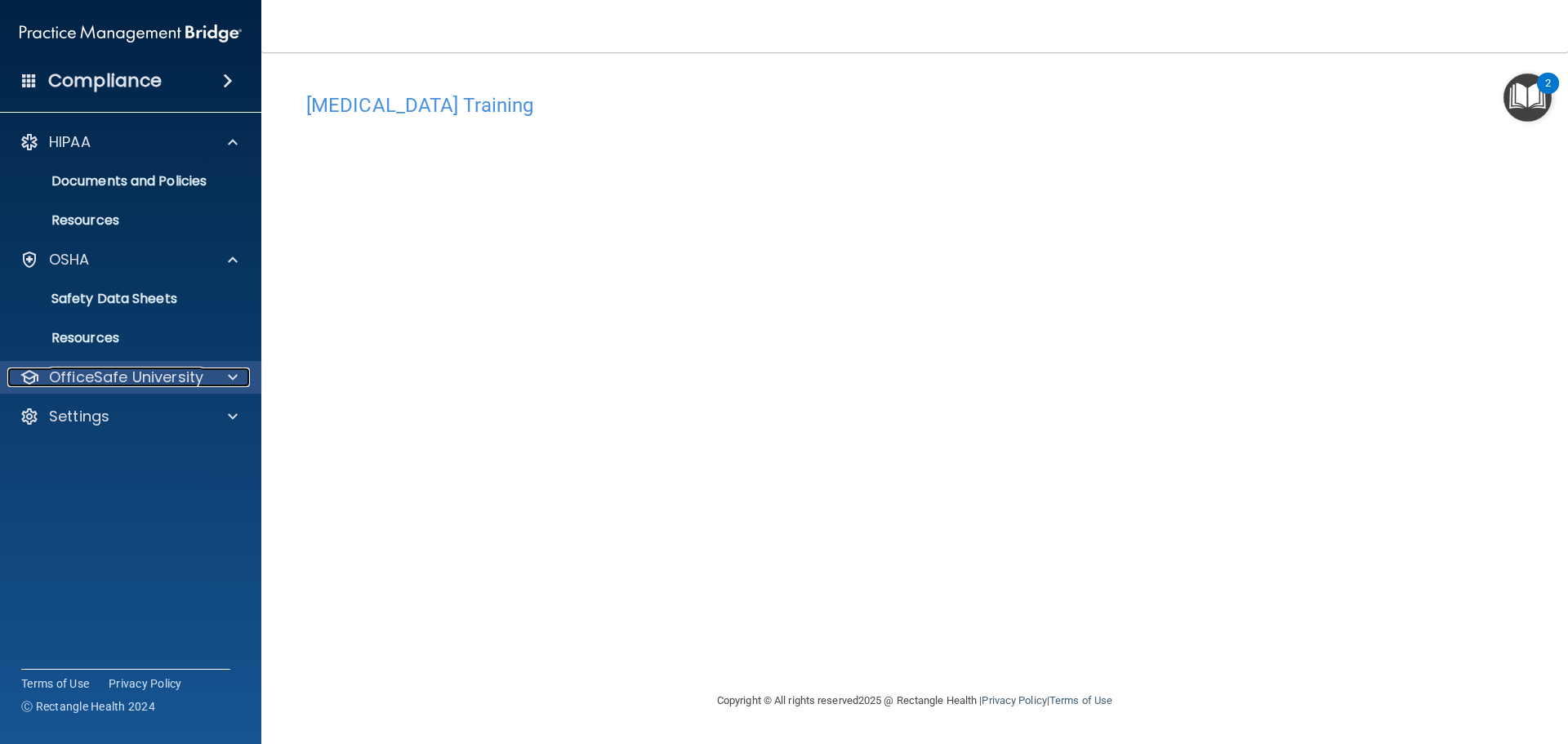
click at [133, 373] on p "OfficeSafe University" at bounding box center [126, 377] width 154 height 20
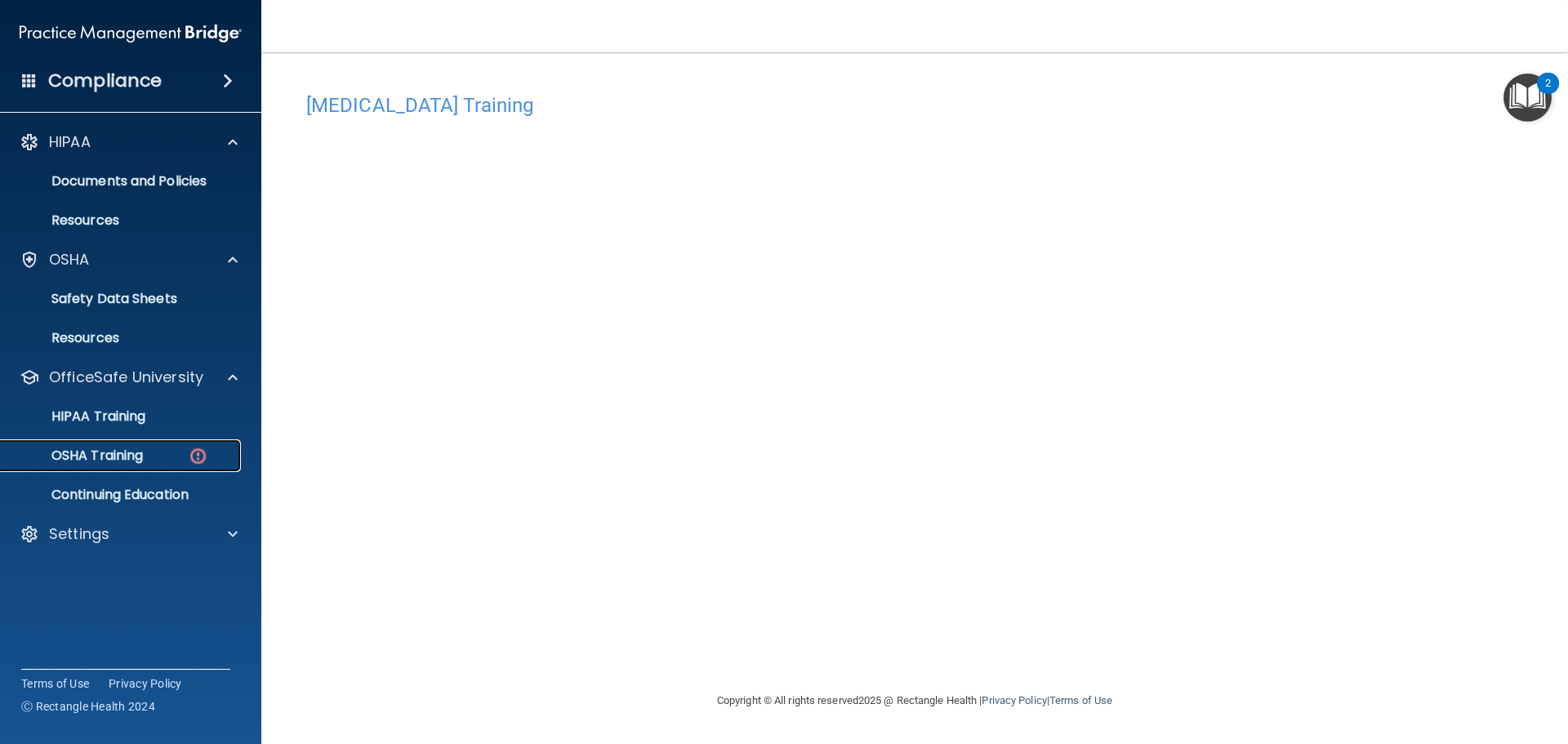
click at [134, 462] on p "OSHA Training" at bounding box center [77, 455] width 132 height 16
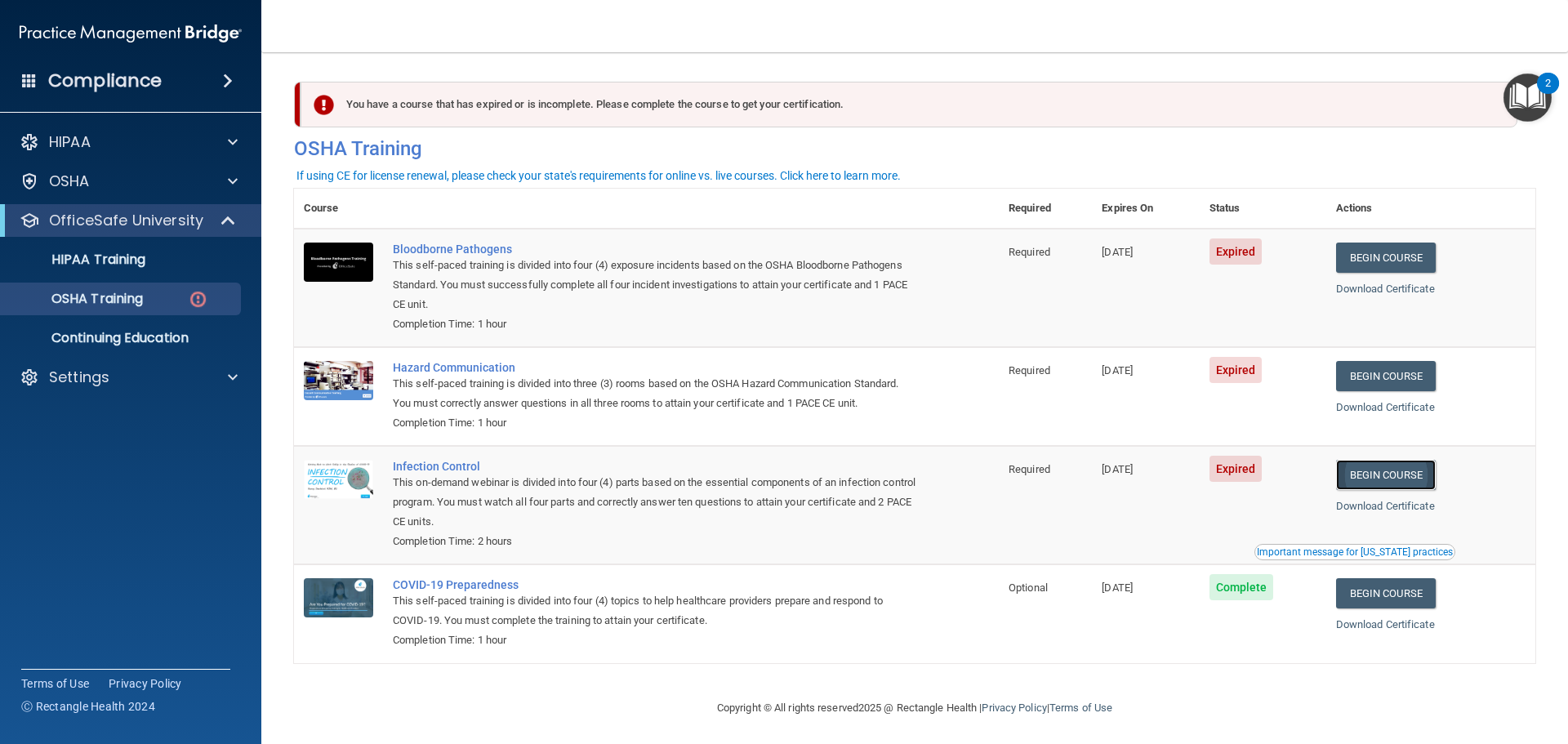
click at [1382, 477] on link "Begin Course" at bounding box center [1385, 475] width 99 height 30
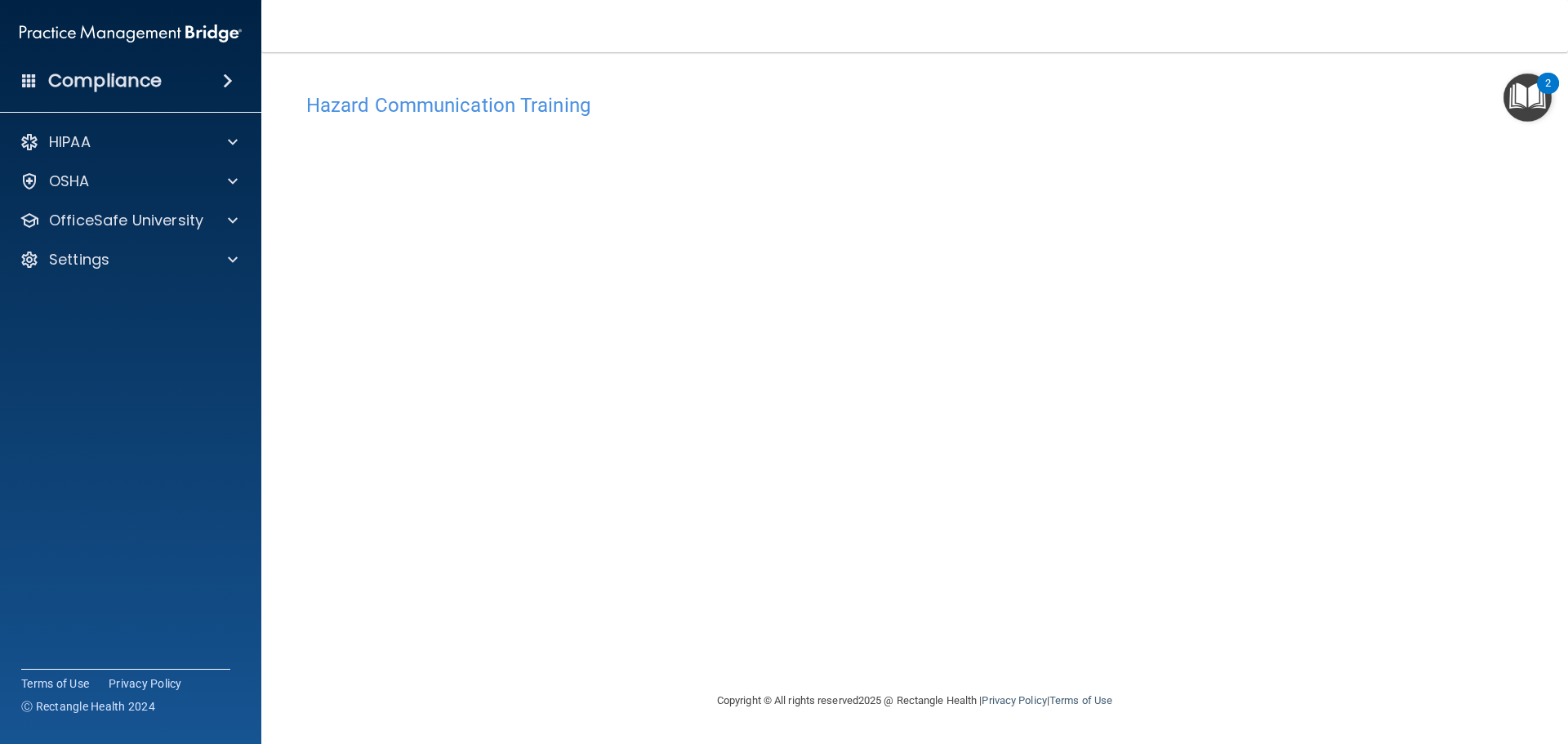
click at [1549, 645] on main "Hazard Communication Training This course doesn’t expire until [DATE]. Are you …" at bounding box center [914, 397] width 1306 height 691
click at [107, 188] on div "OSHA" at bounding box center [109, 181] width 202 height 20
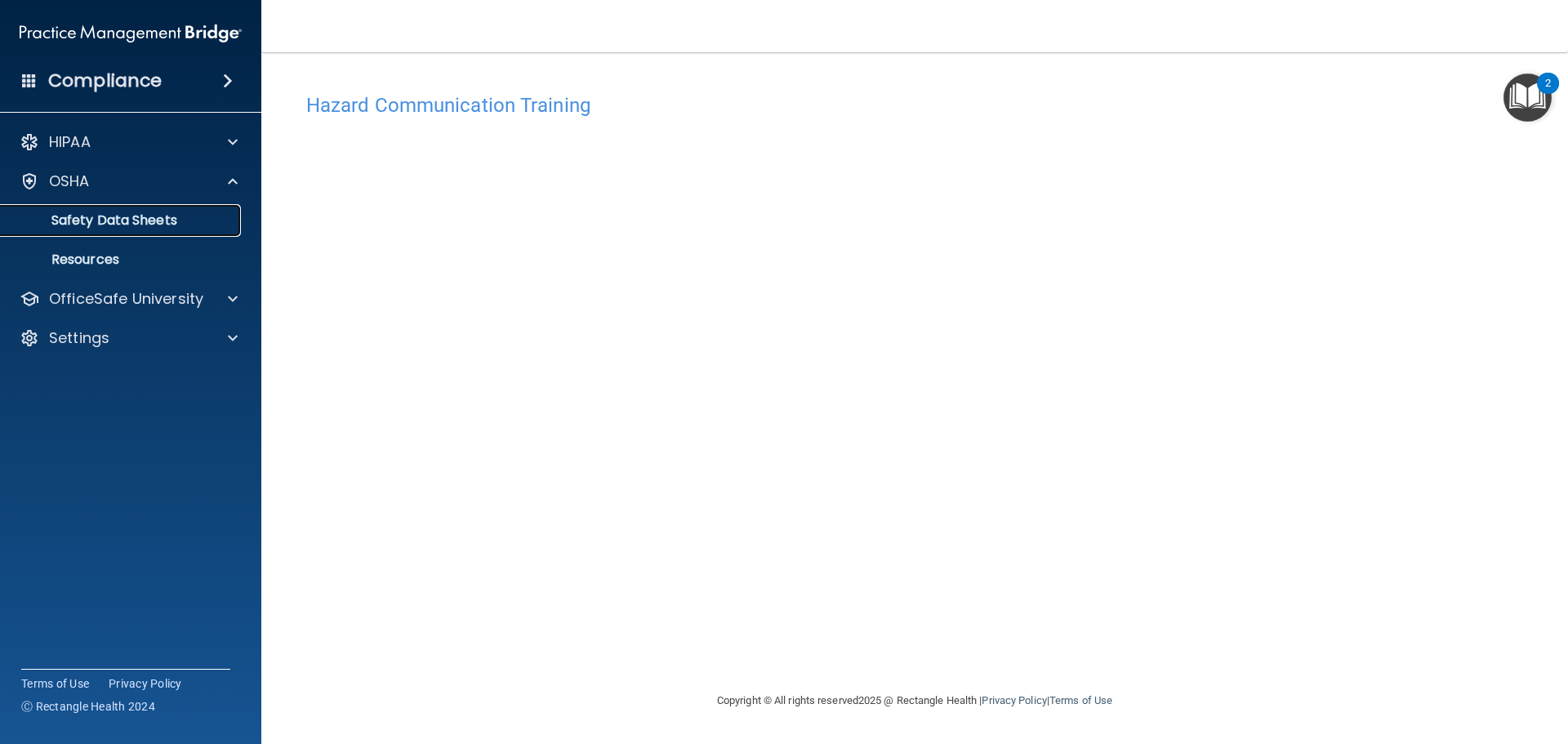
click at [117, 221] on p "Safety Data Sheets" at bounding box center [122, 219] width 223 height 16
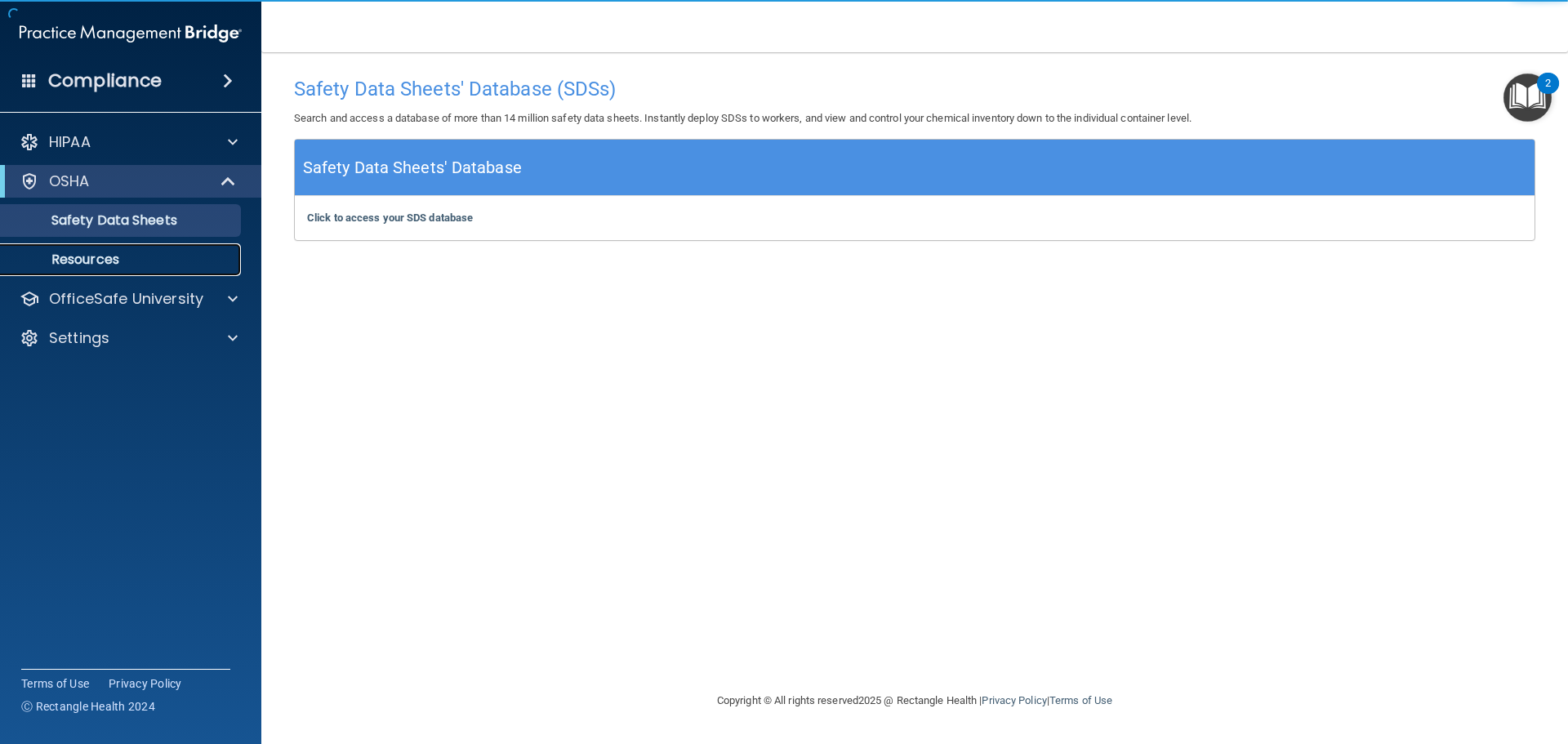
click at [93, 254] on p "Resources" at bounding box center [122, 259] width 223 height 16
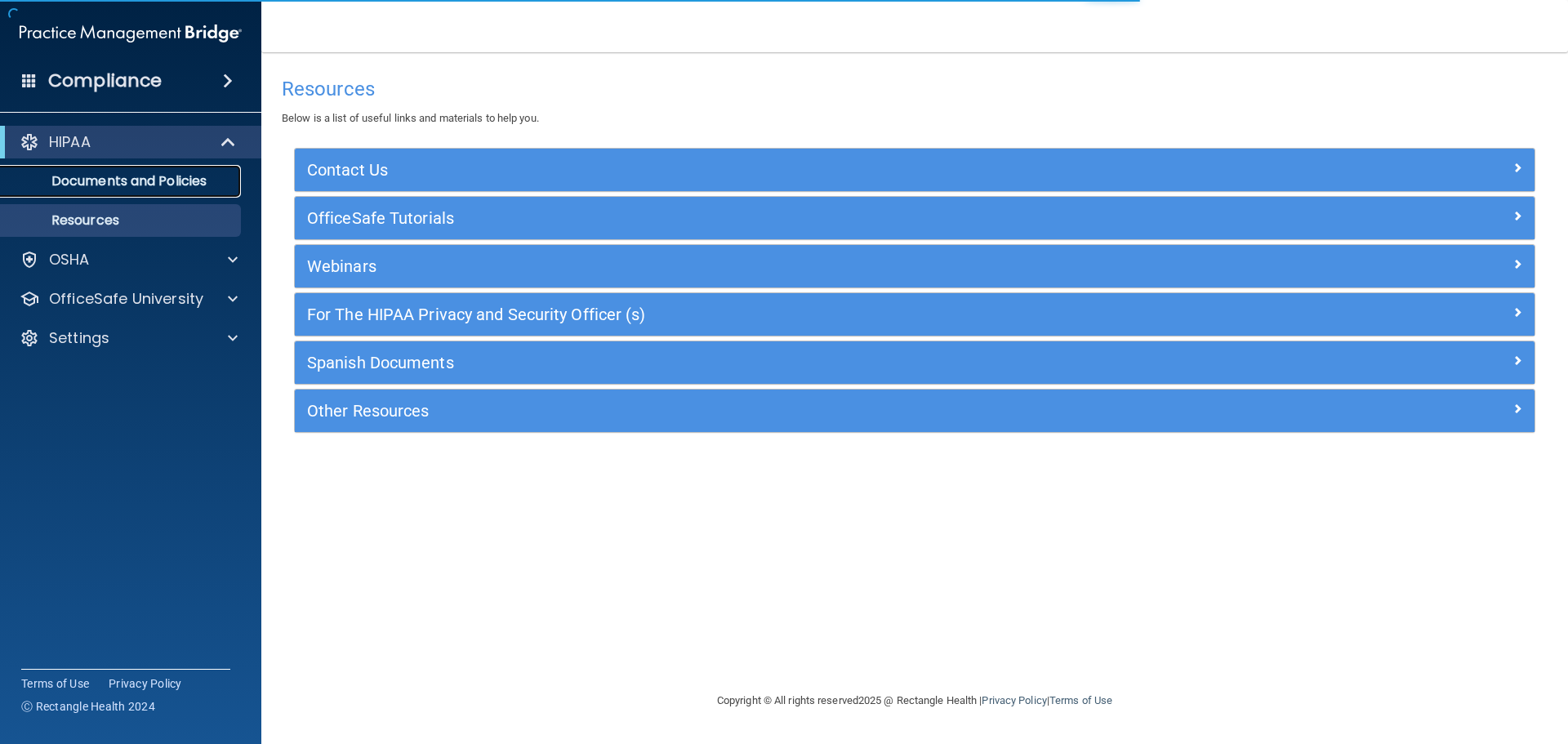
click at [125, 184] on p "Documents and Policies" at bounding box center [122, 181] width 223 height 16
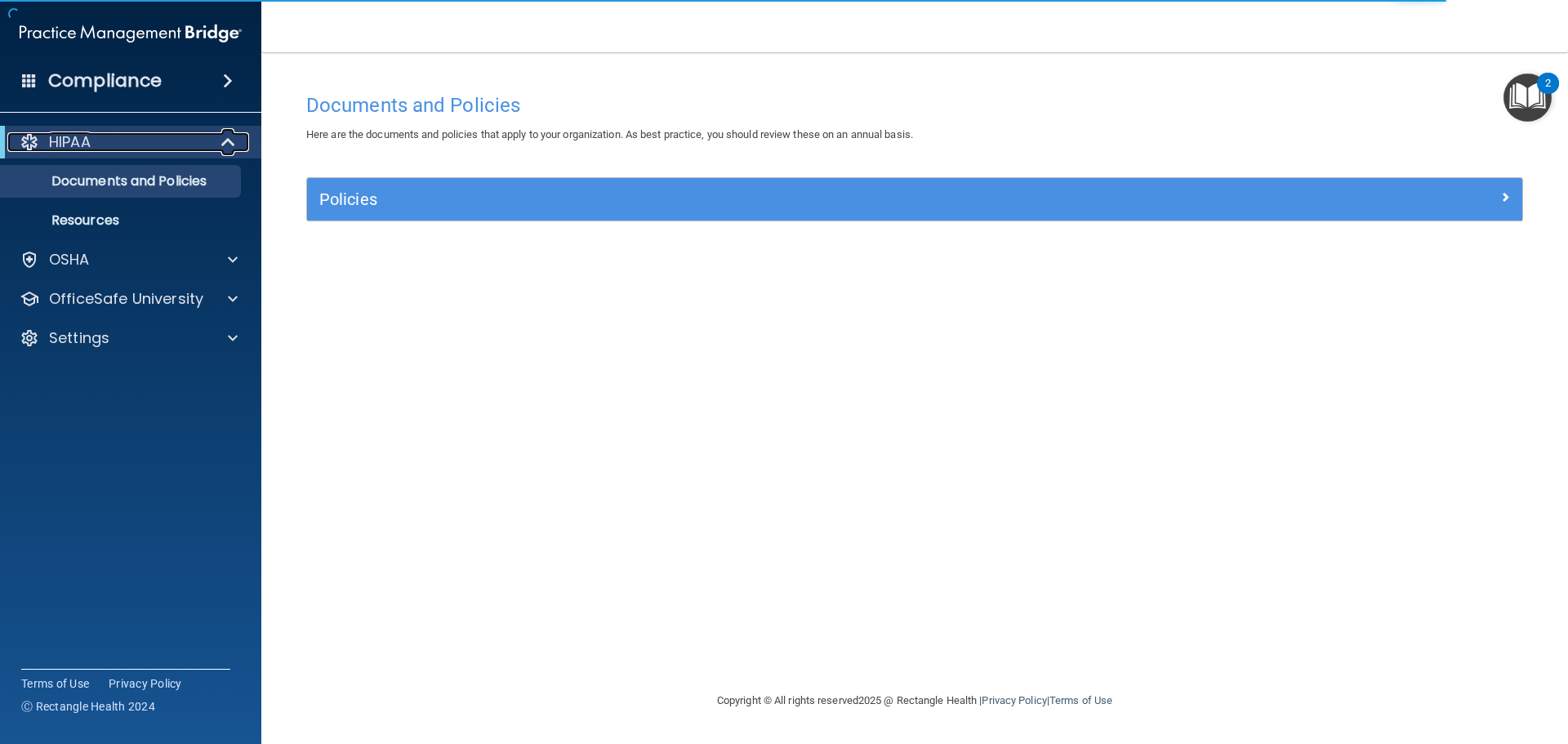
click at [147, 148] on div "HIPAA" at bounding box center [108, 142] width 201 height 20
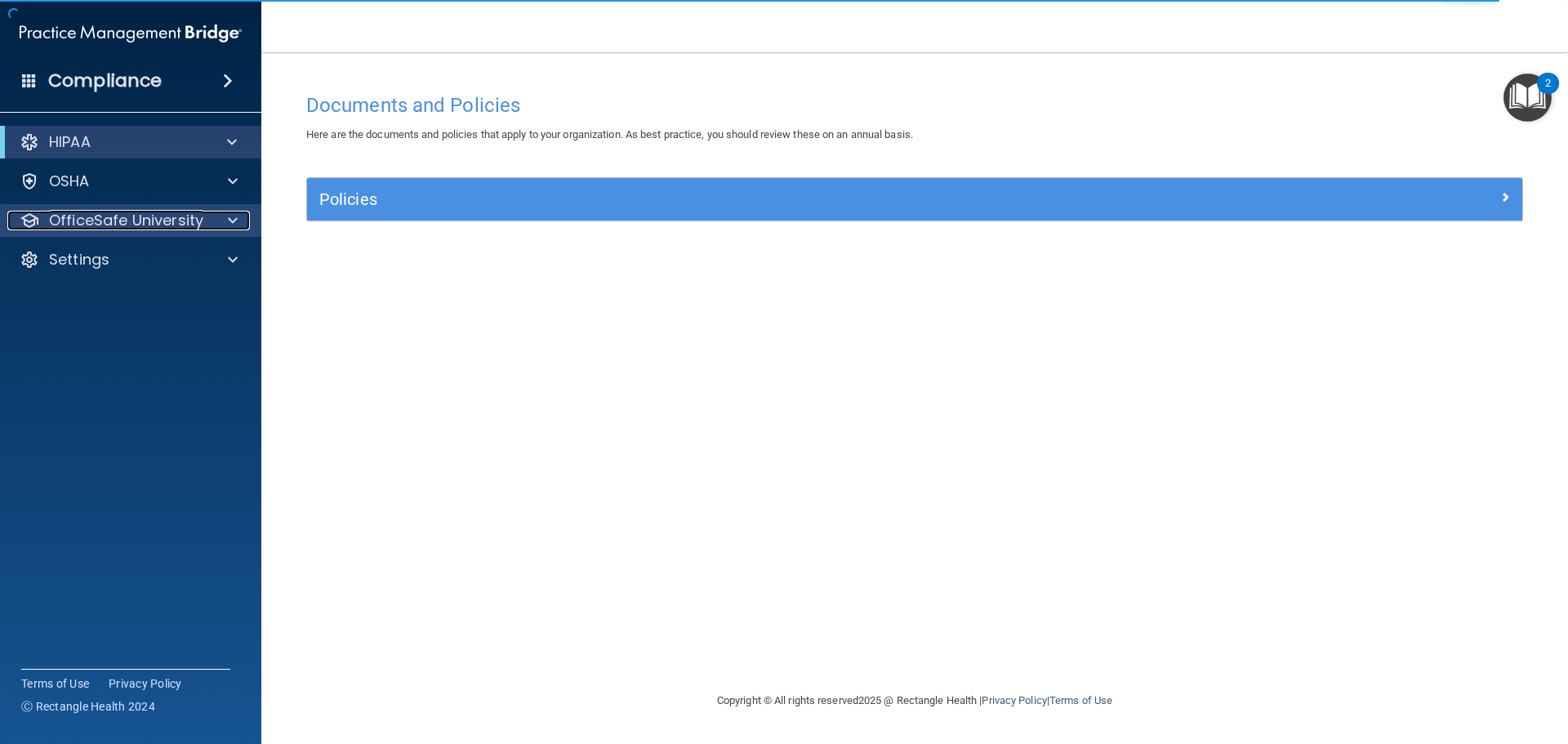
click at [99, 228] on p "OfficeSafe University" at bounding box center [126, 220] width 154 height 20
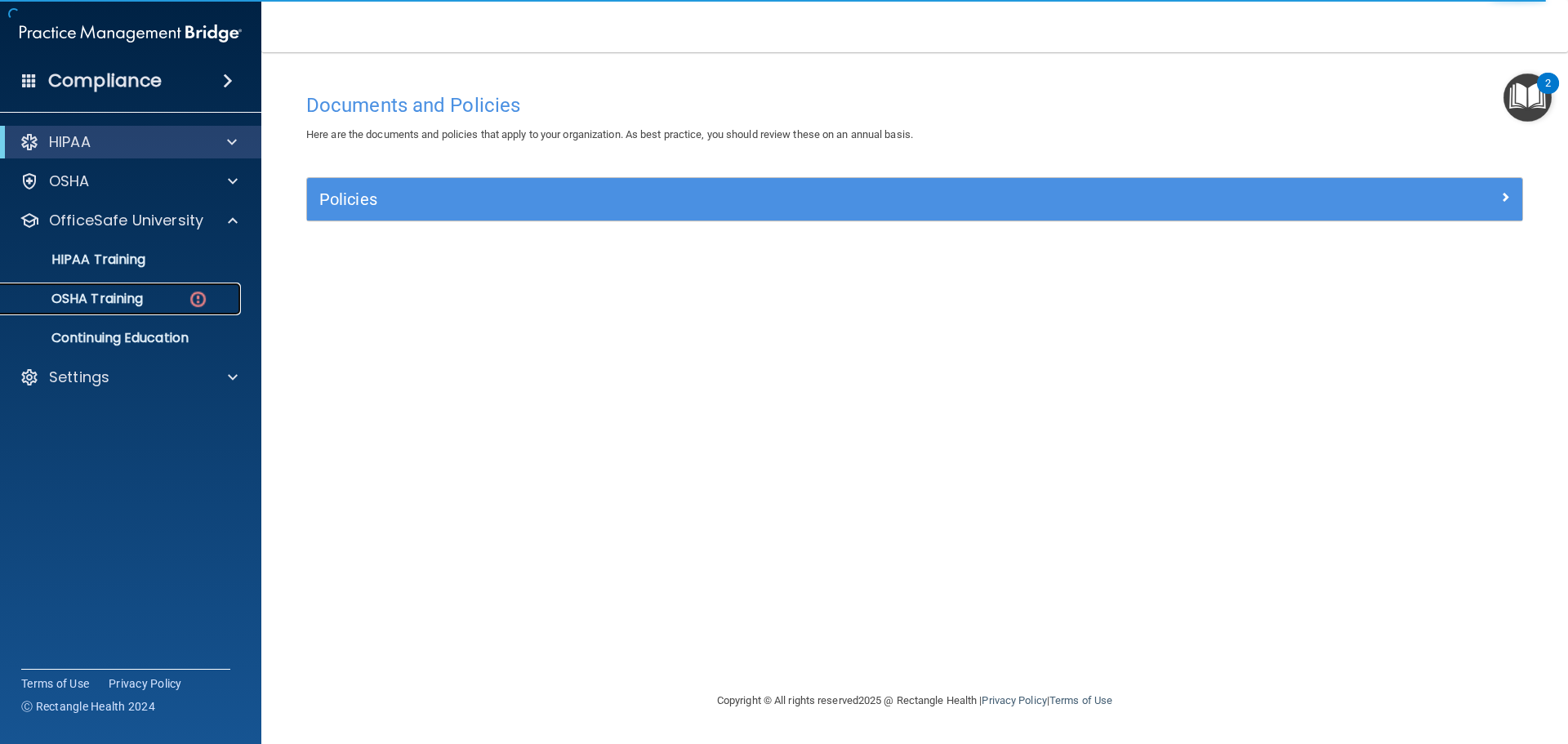
click at [123, 303] on p "OSHA Training" at bounding box center [77, 298] width 132 height 16
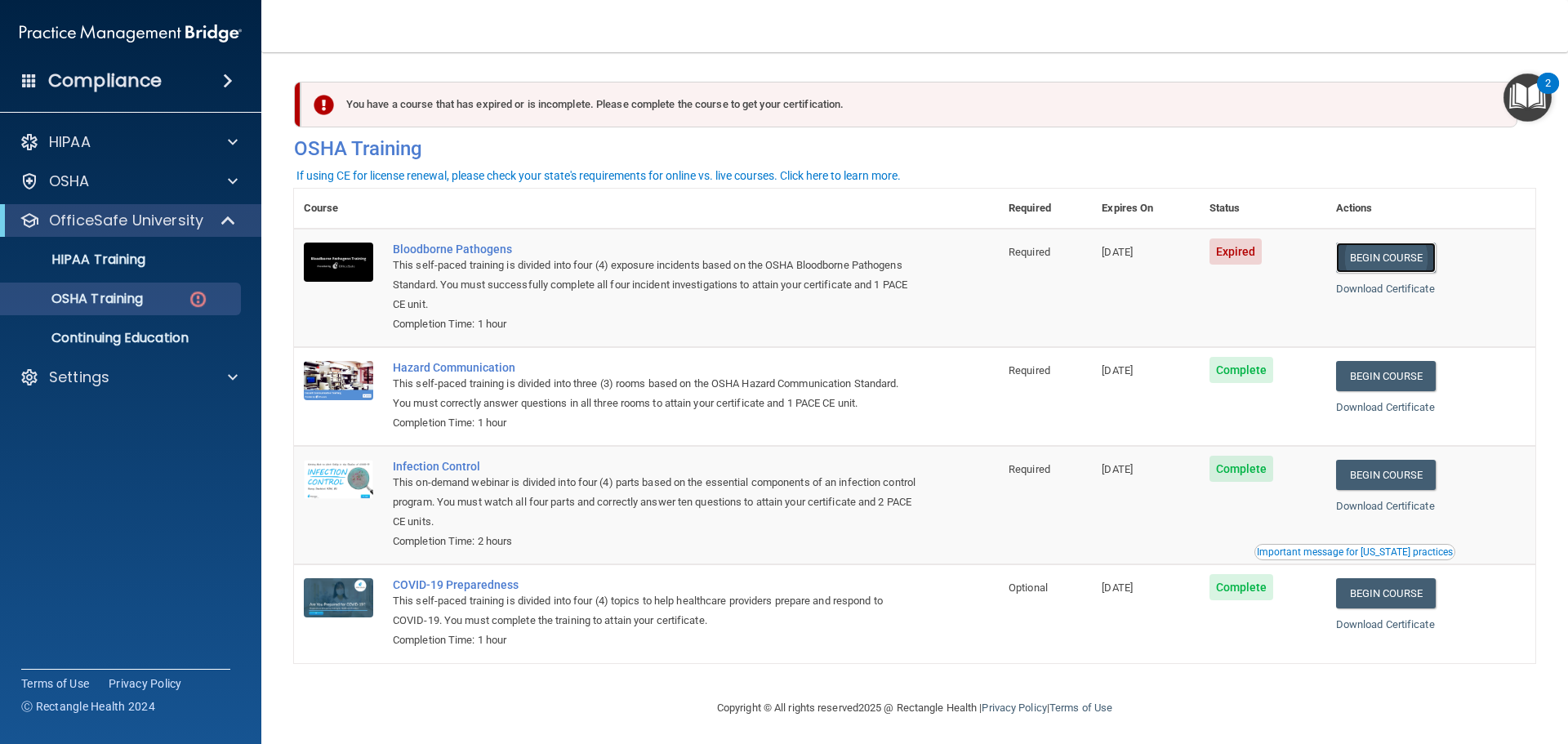
click at [1374, 258] on link "Begin Course" at bounding box center [1385, 257] width 99 height 30
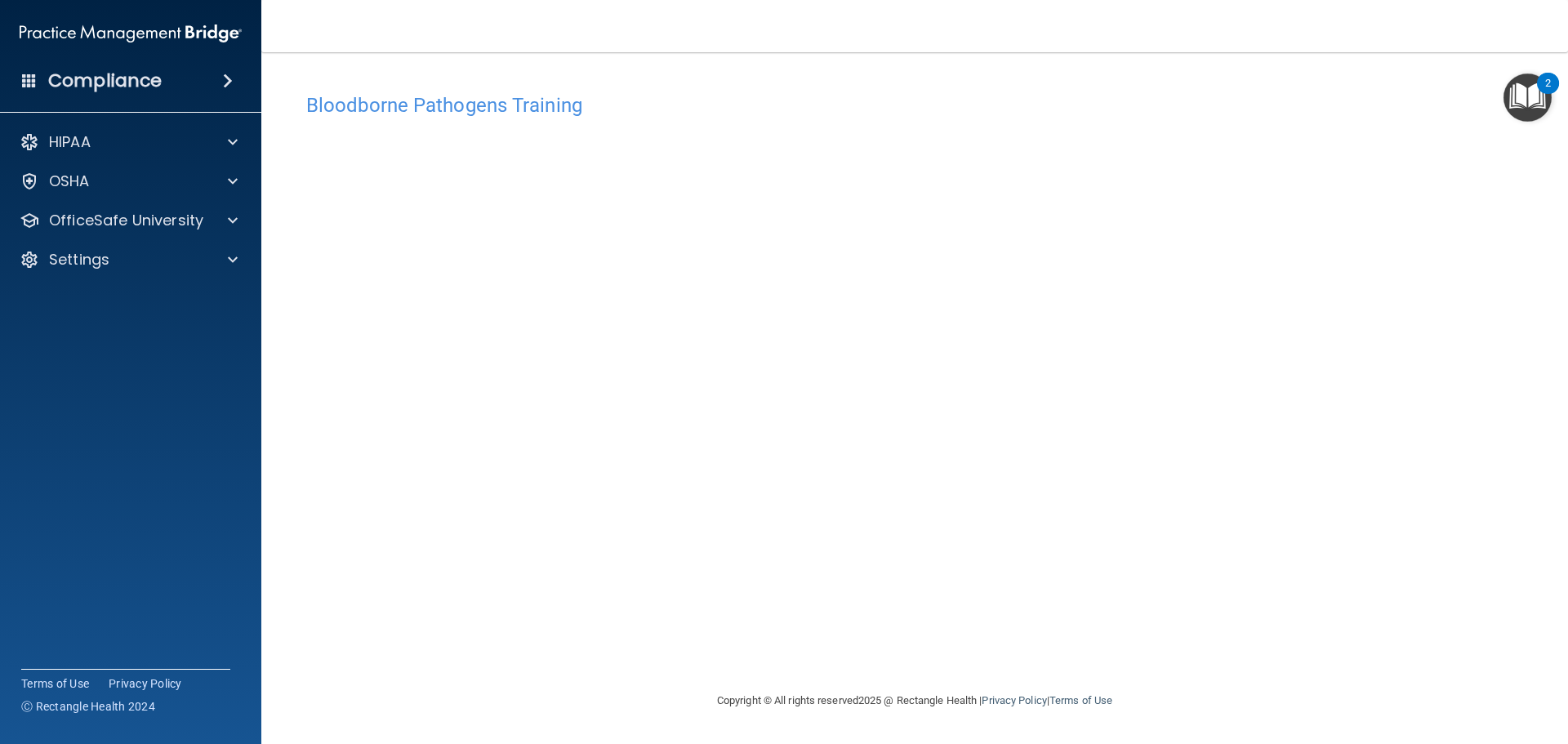
click at [110, 80] on h4 "Compliance" at bounding box center [105, 80] width 113 height 23
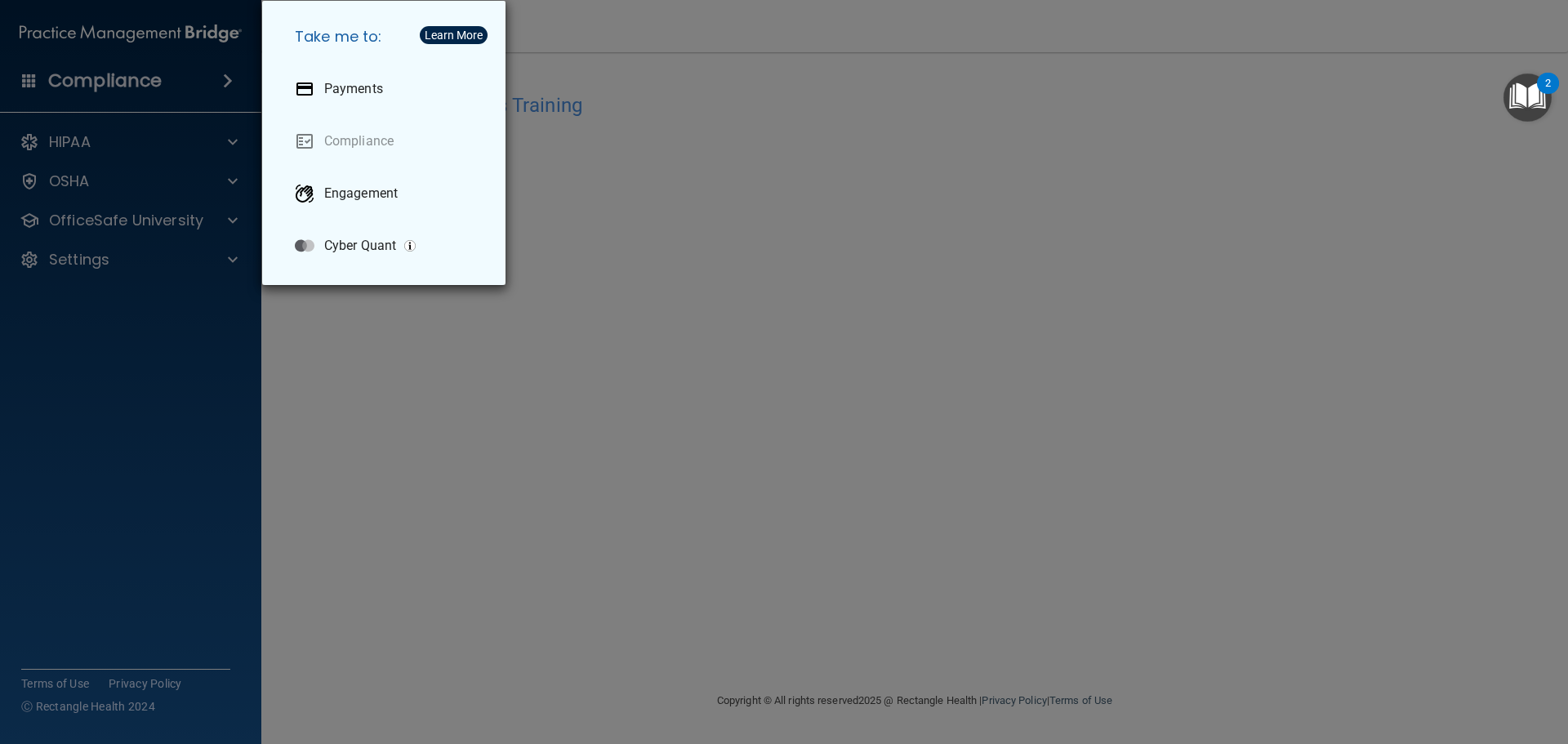
click at [71, 141] on div "Take me to: Payments Compliance Engagement Cyber Quant" at bounding box center [784, 372] width 1568 height 744
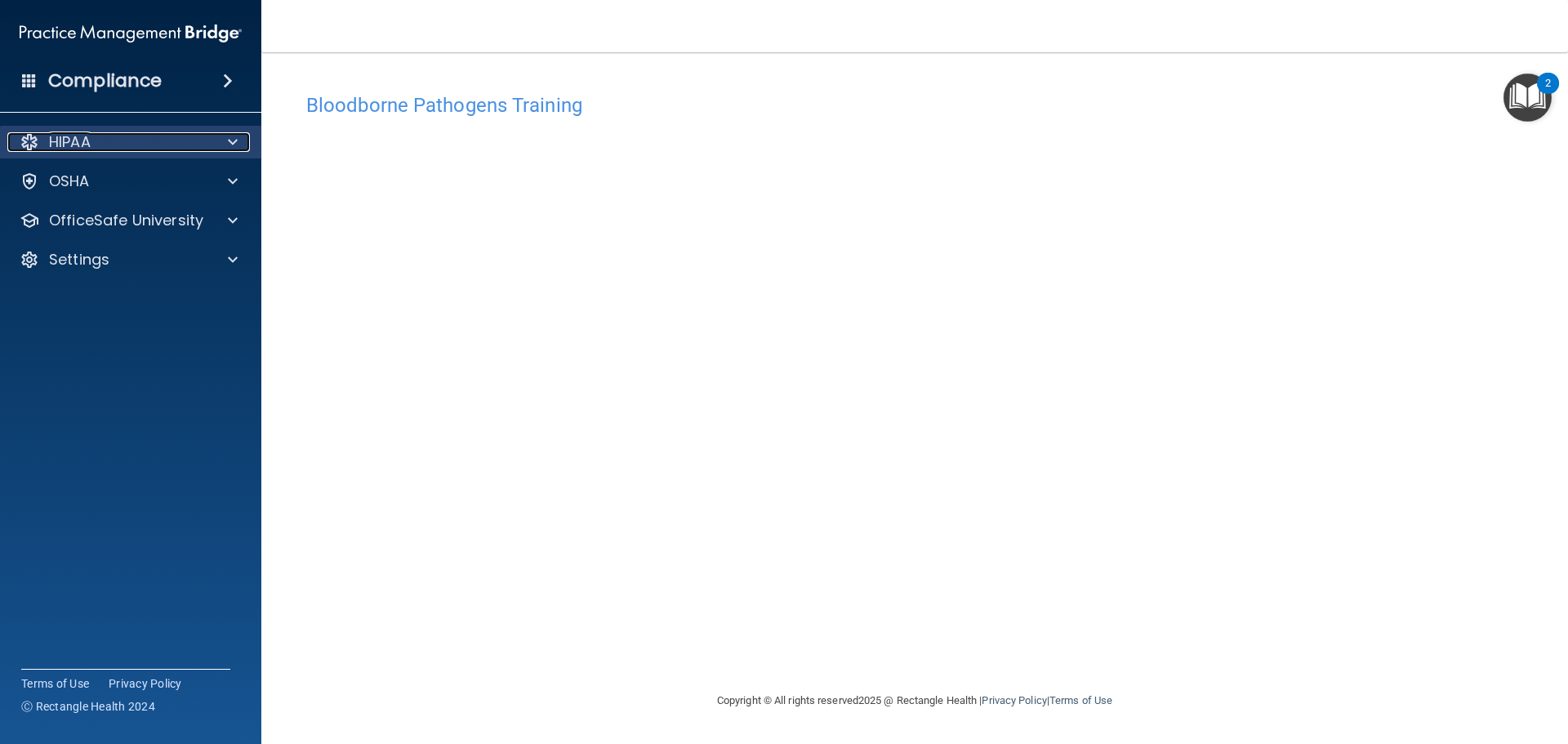
click at [74, 143] on p "HIPAA" at bounding box center [70, 142] width 42 height 20
click at [108, 135] on div "HIPAA" at bounding box center [109, 142] width 202 height 20
click at [100, 150] on div "HIPAA" at bounding box center [109, 142] width 202 height 20
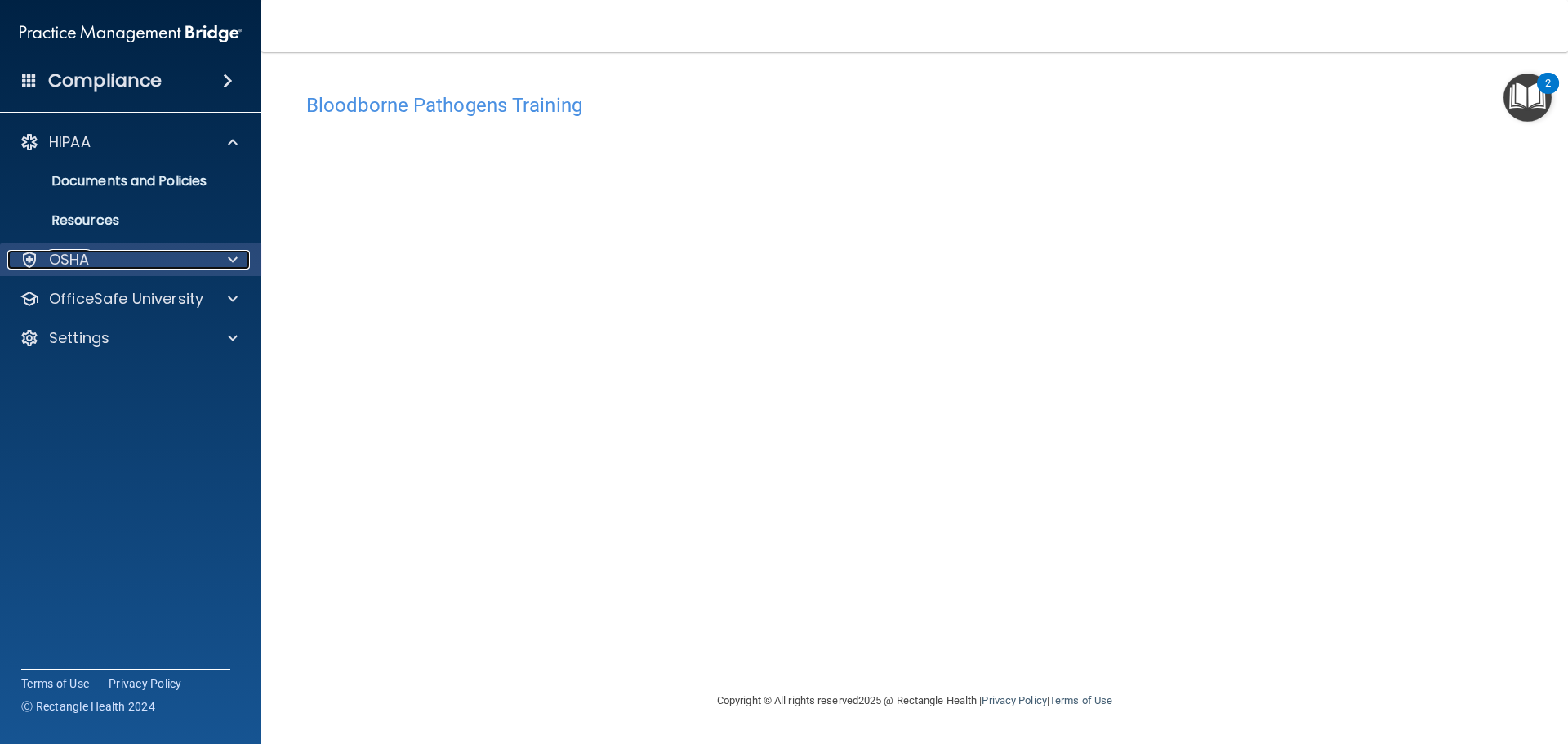
click at [118, 259] on div "OSHA" at bounding box center [109, 259] width 202 height 20
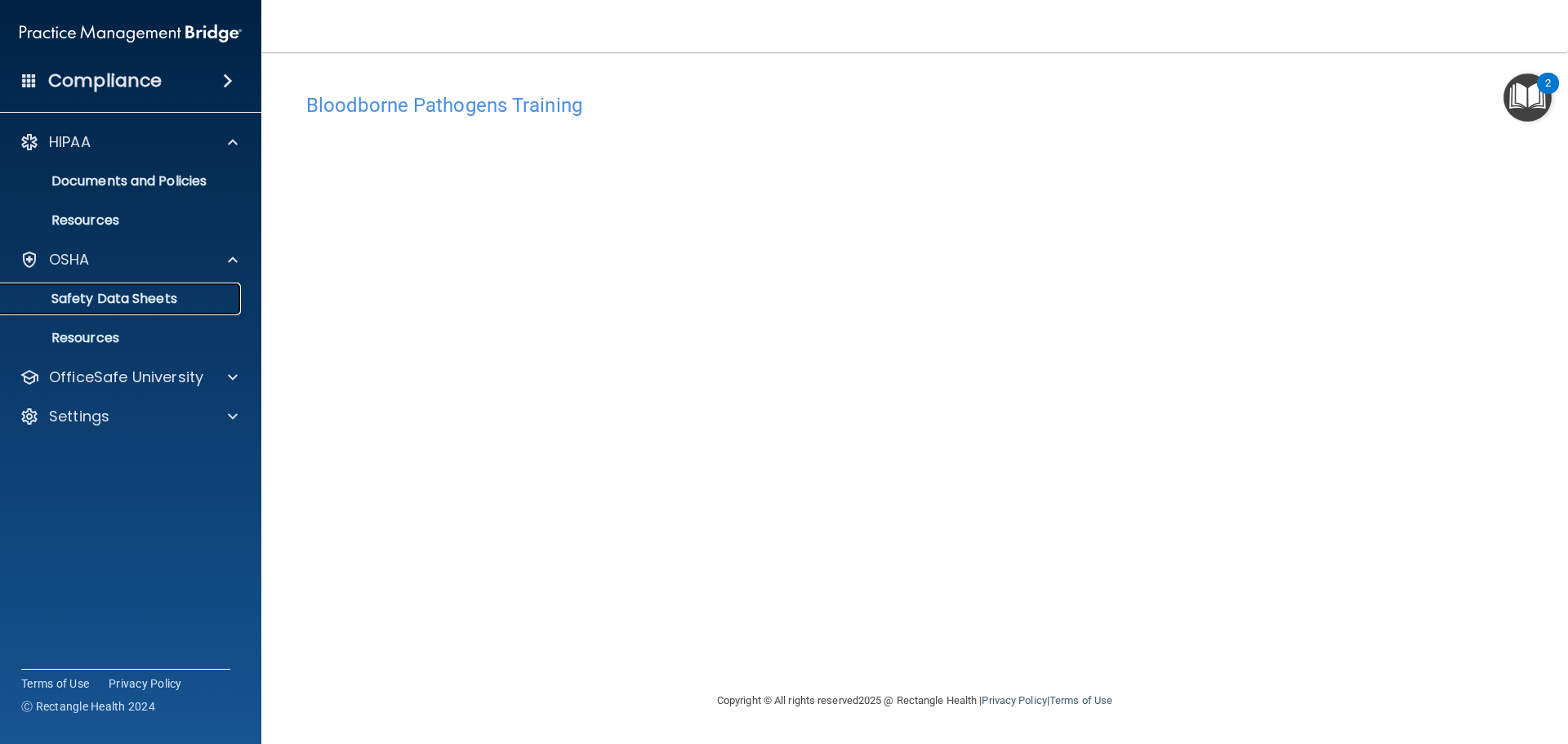
click at [126, 290] on p "Safety Data Sheets" at bounding box center [122, 298] width 223 height 16
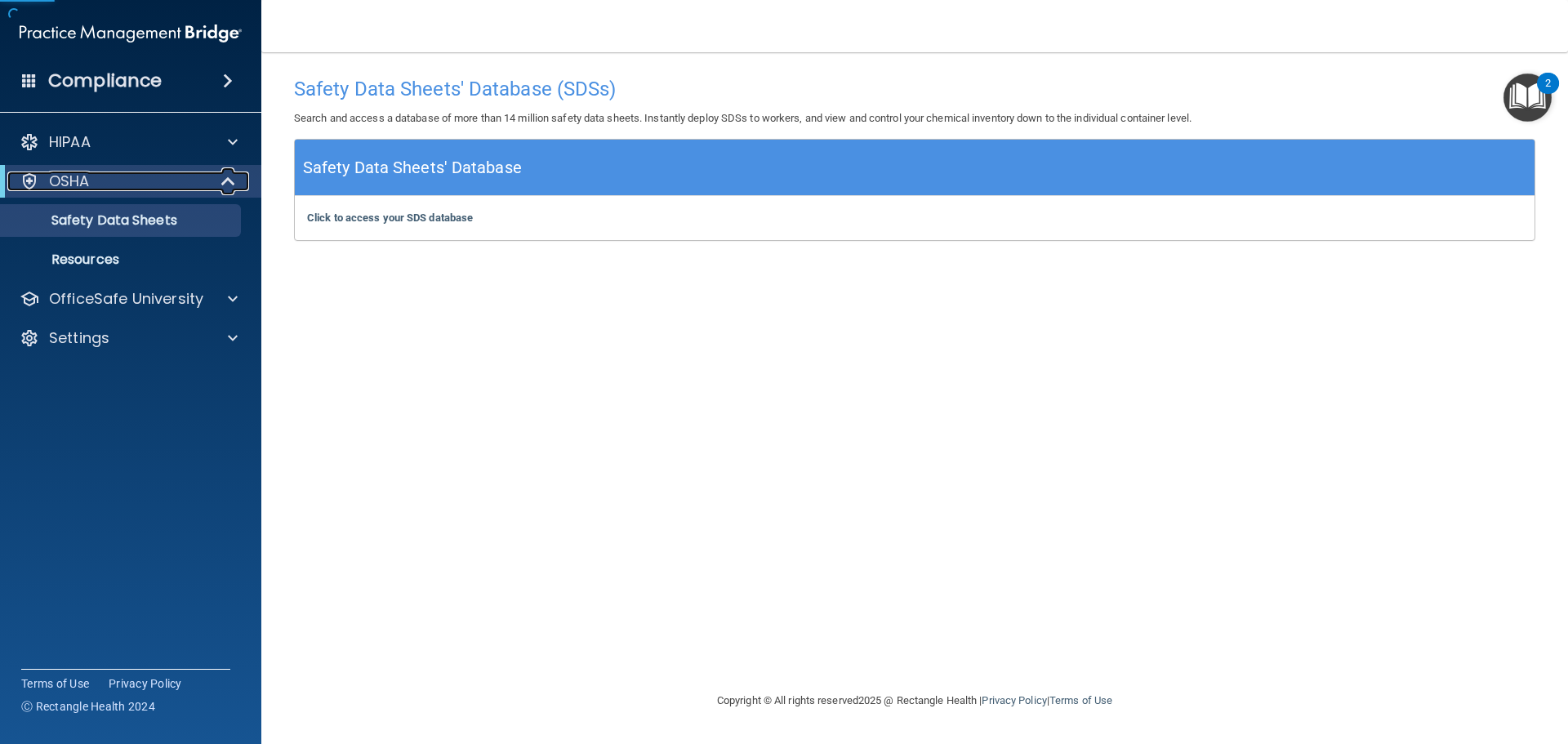
click at [106, 188] on div "OSHA" at bounding box center [108, 181] width 201 height 20
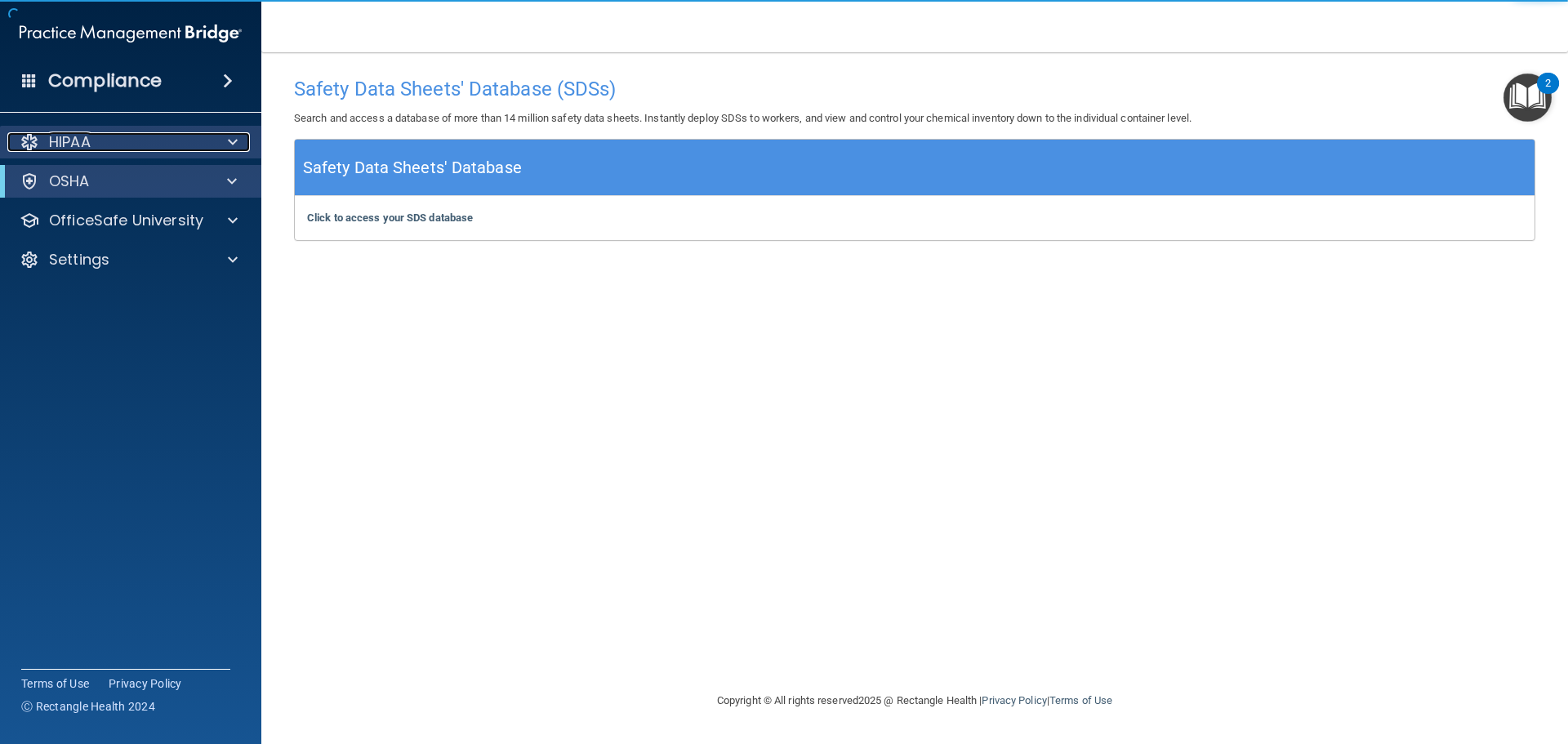
click at [105, 140] on div "HIPAA" at bounding box center [109, 142] width 202 height 20
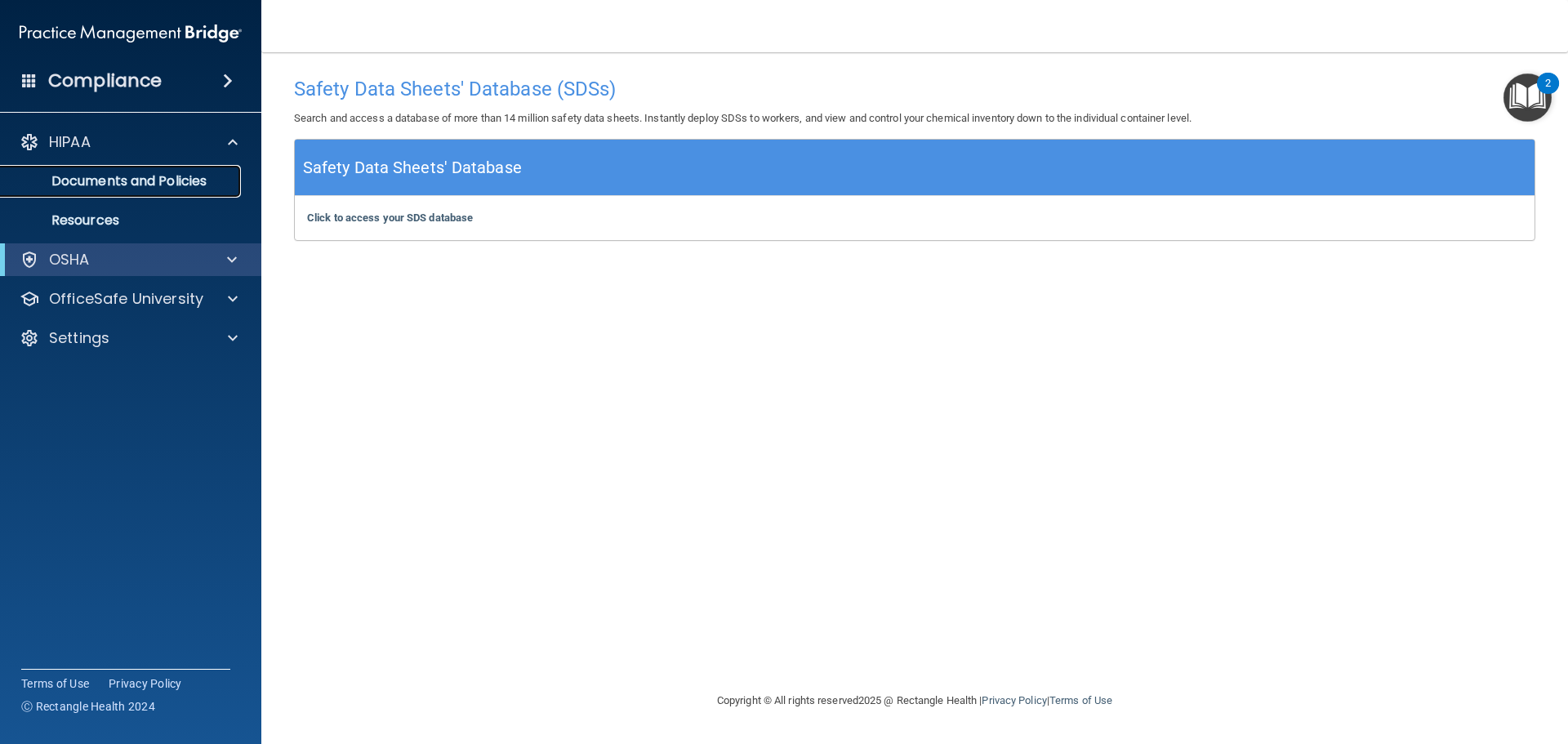
click at [113, 179] on p "Documents and Policies" at bounding box center [122, 181] width 223 height 16
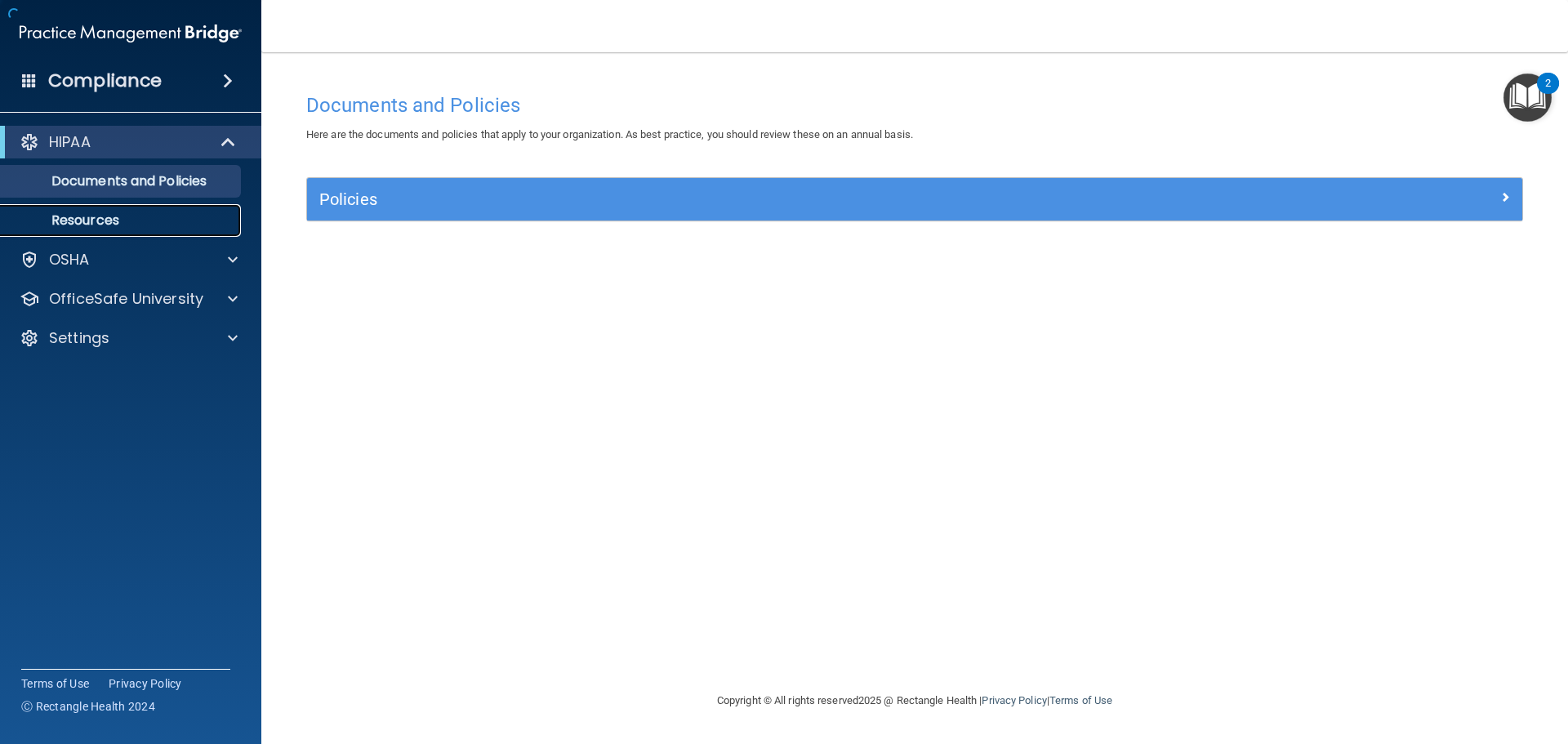
click at [105, 221] on p "Resources" at bounding box center [122, 219] width 223 height 16
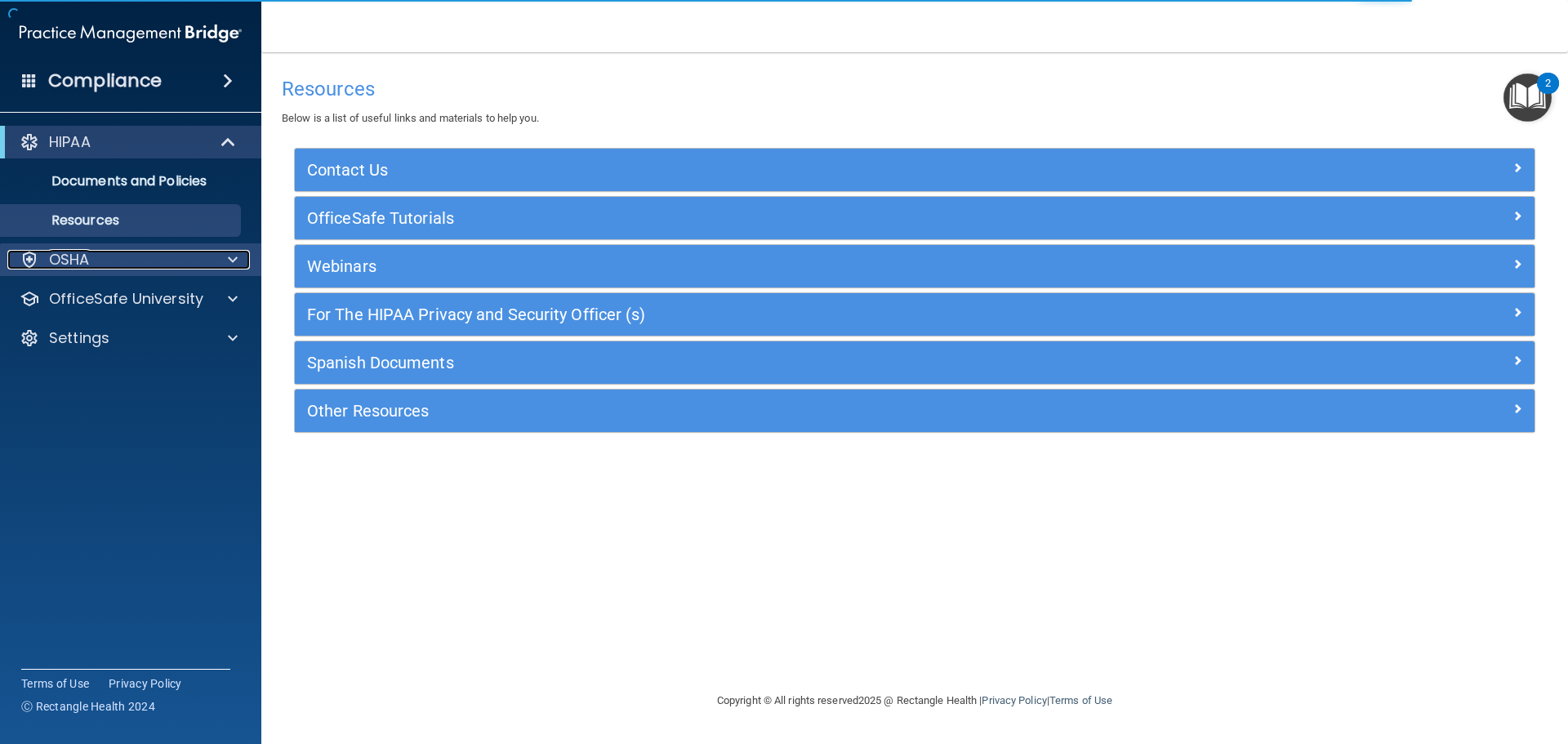
click at [111, 265] on div "OSHA" at bounding box center [109, 259] width 202 height 20
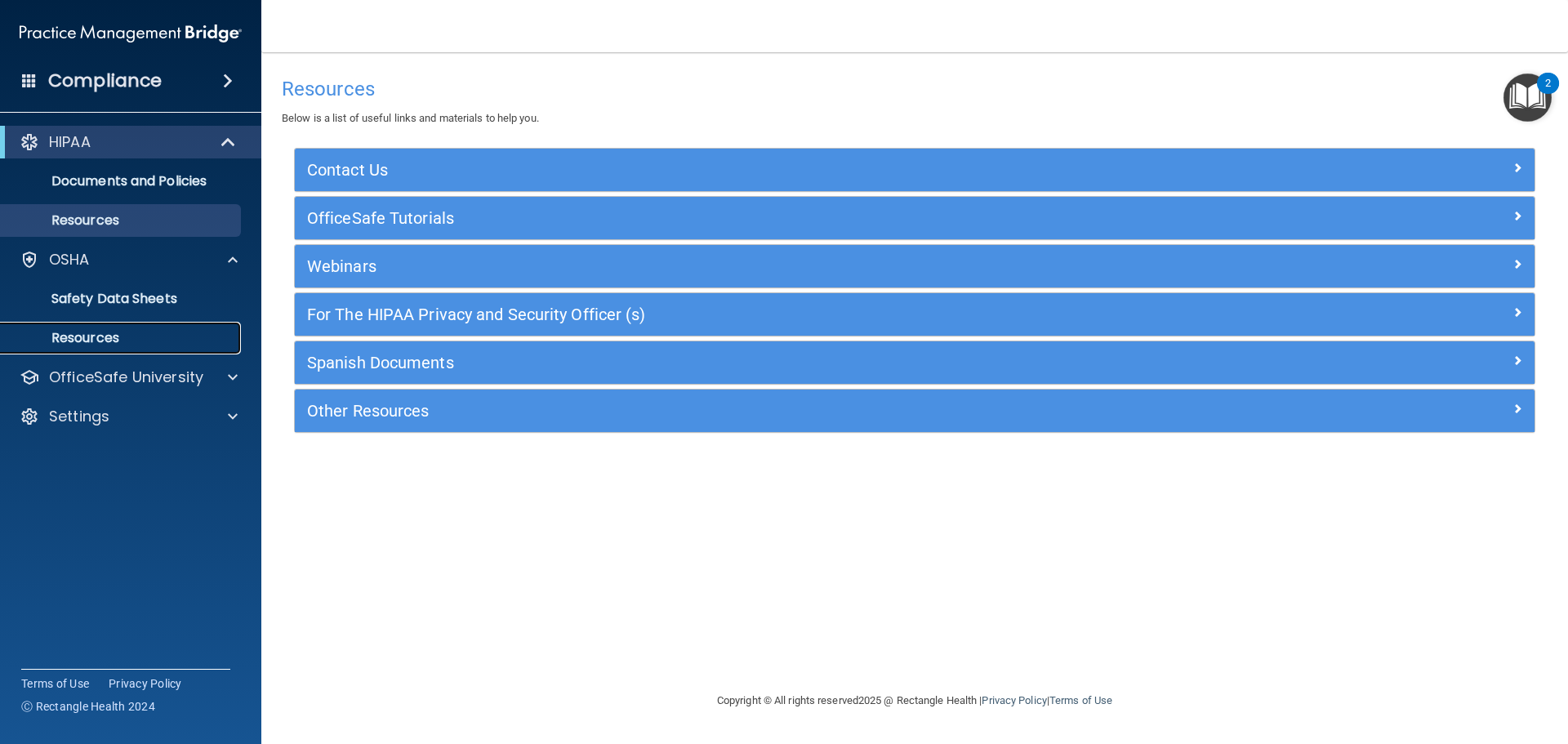
click at [116, 332] on p "Resources" at bounding box center [122, 337] width 223 height 16
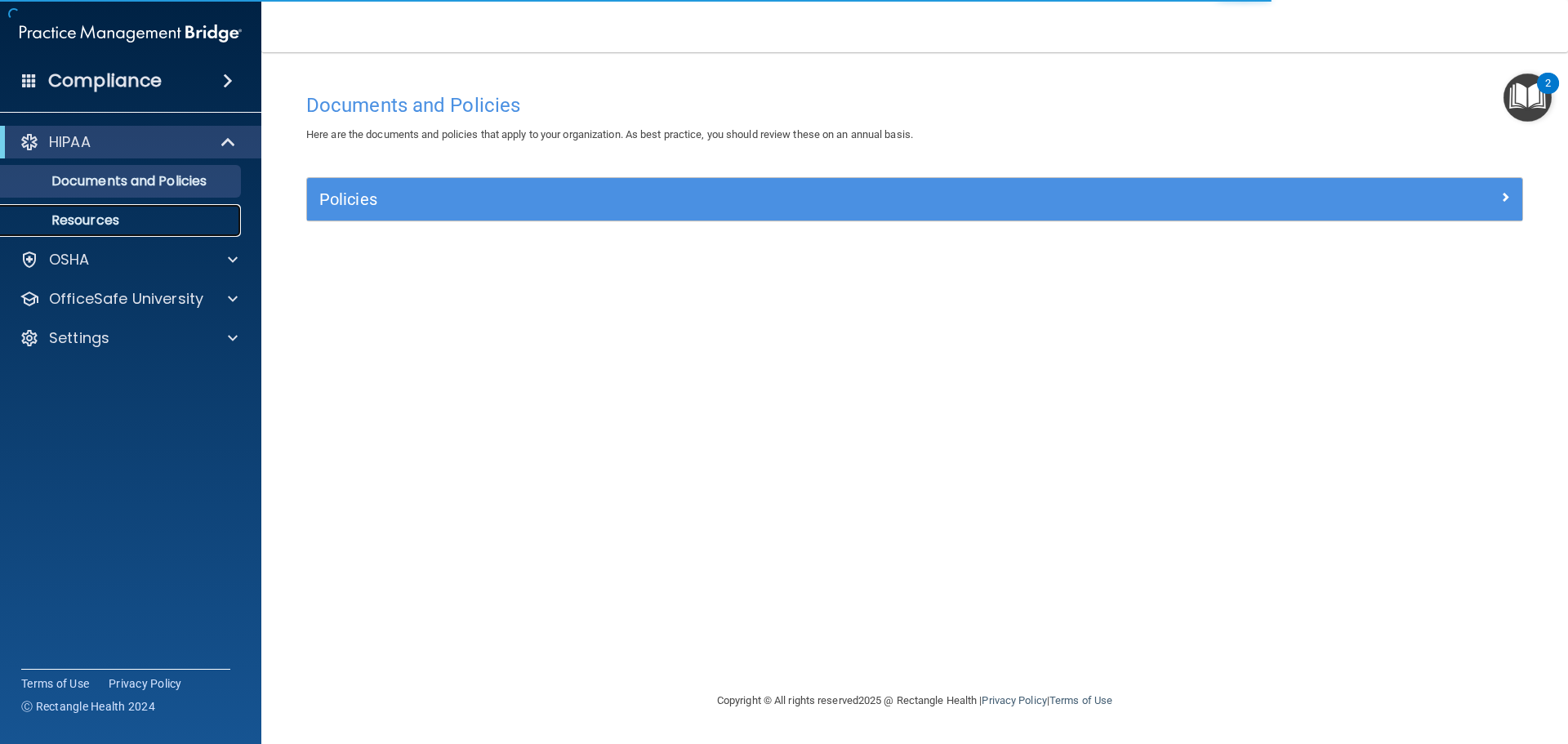
click at [137, 231] on link "Resources" at bounding box center [113, 220] width 257 height 33
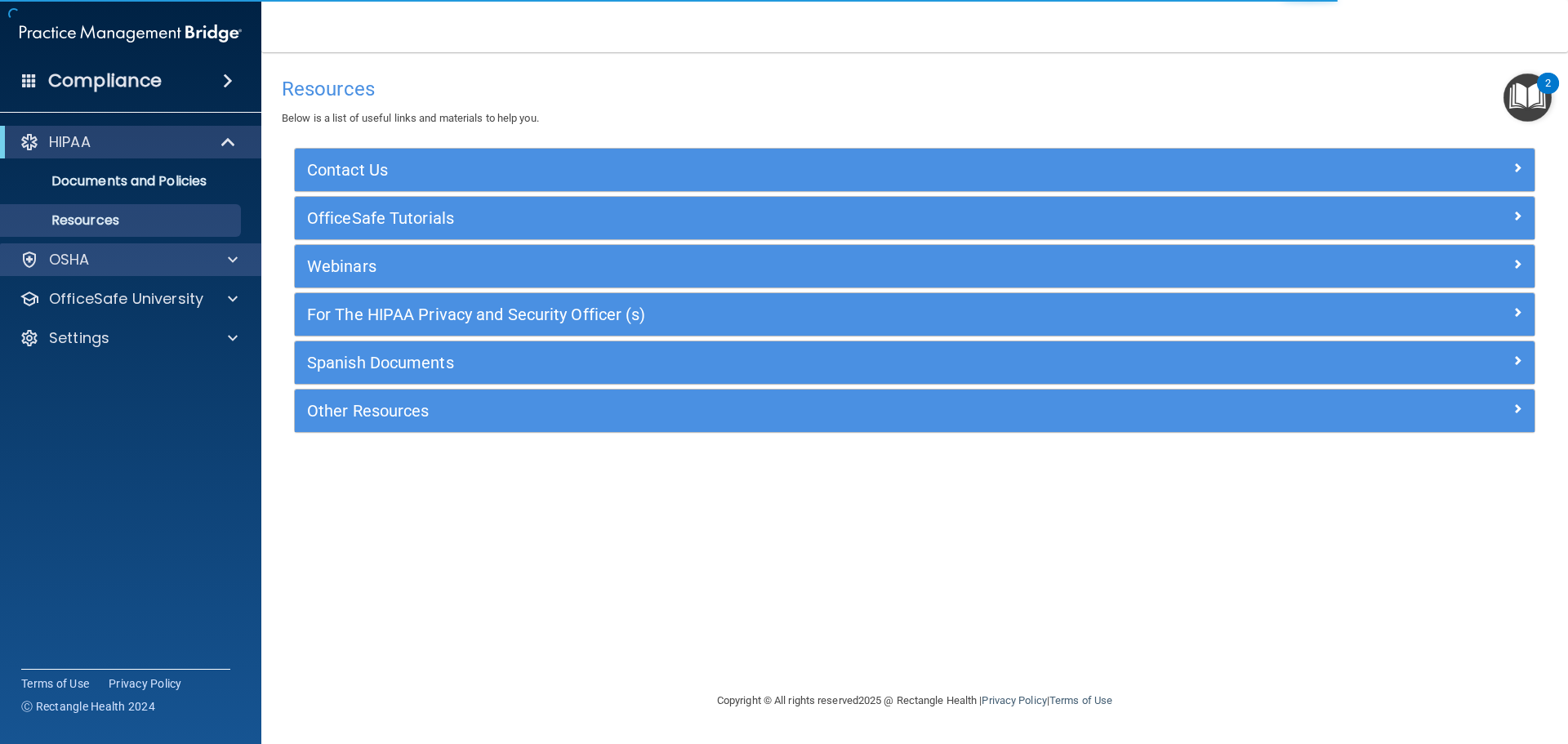
click at [156, 249] on div "OSHA" at bounding box center [131, 259] width 262 height 33
click at [158, 254] on div "OSHA" at bounding box center [109, 259] width 202 height 20
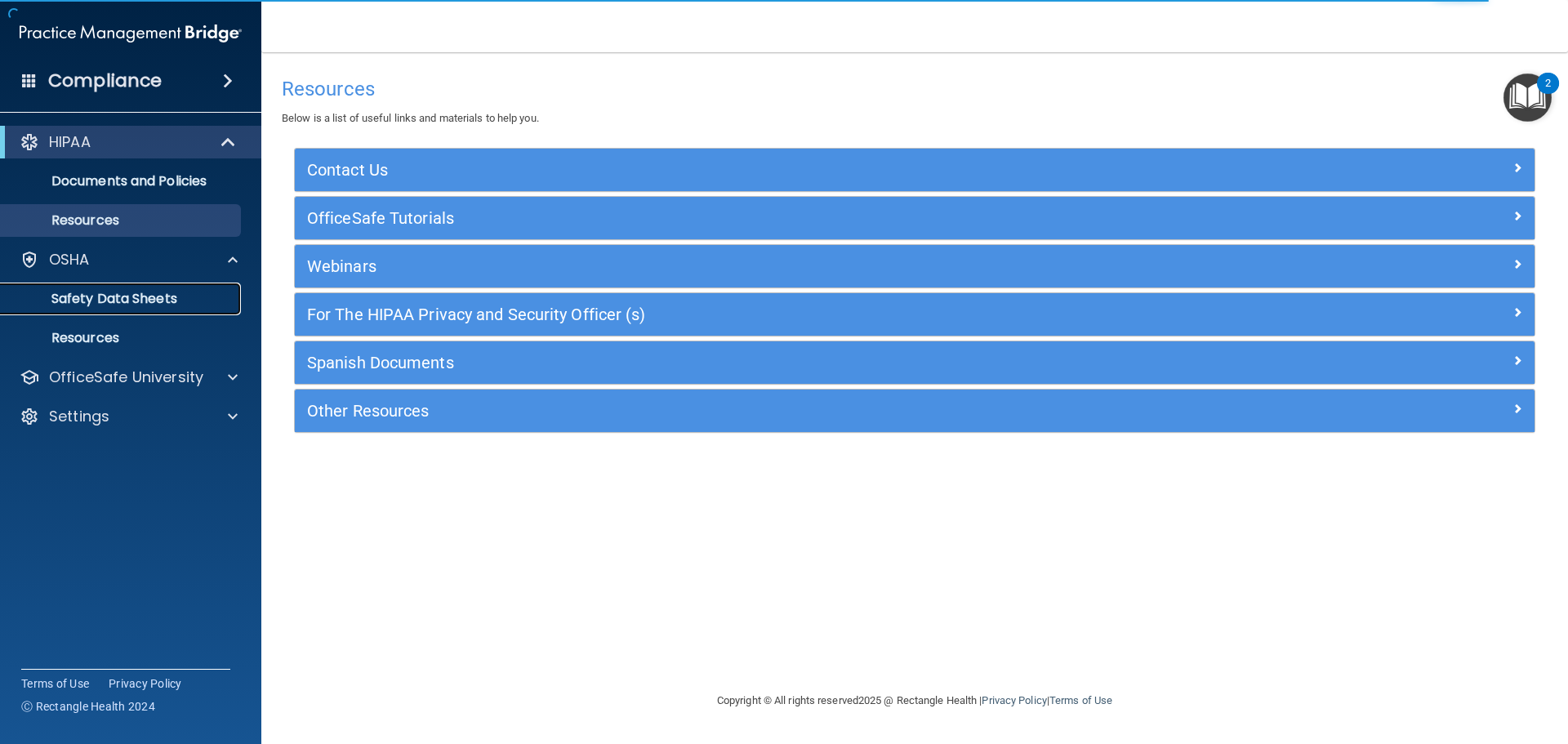
click at [200, 301] on p "Safety Data Sheets" at bounding box center [122, 298] width 223 height 16
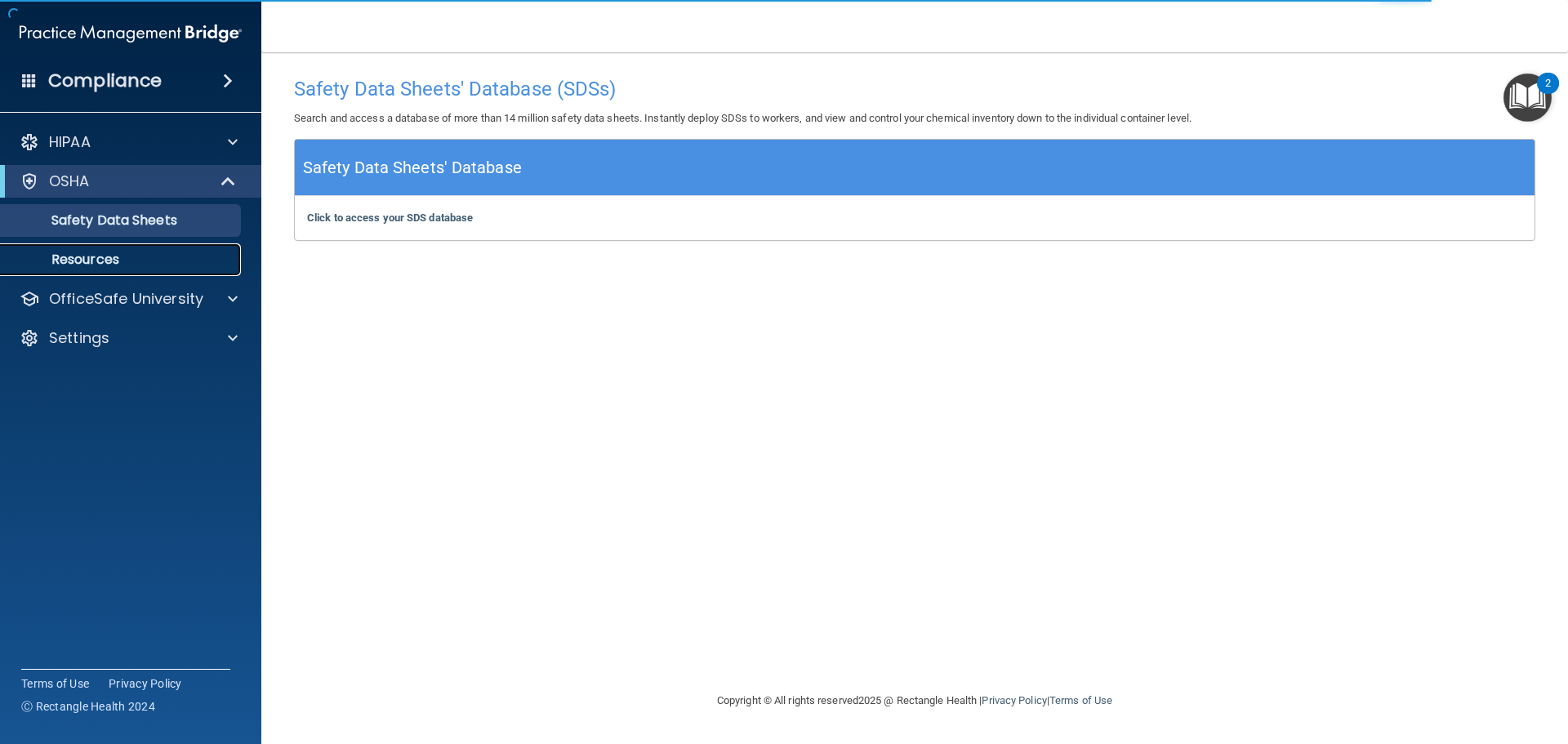
click at [195, 257] on p "Resources" at bounding box center [122, 259] width 223 height 16
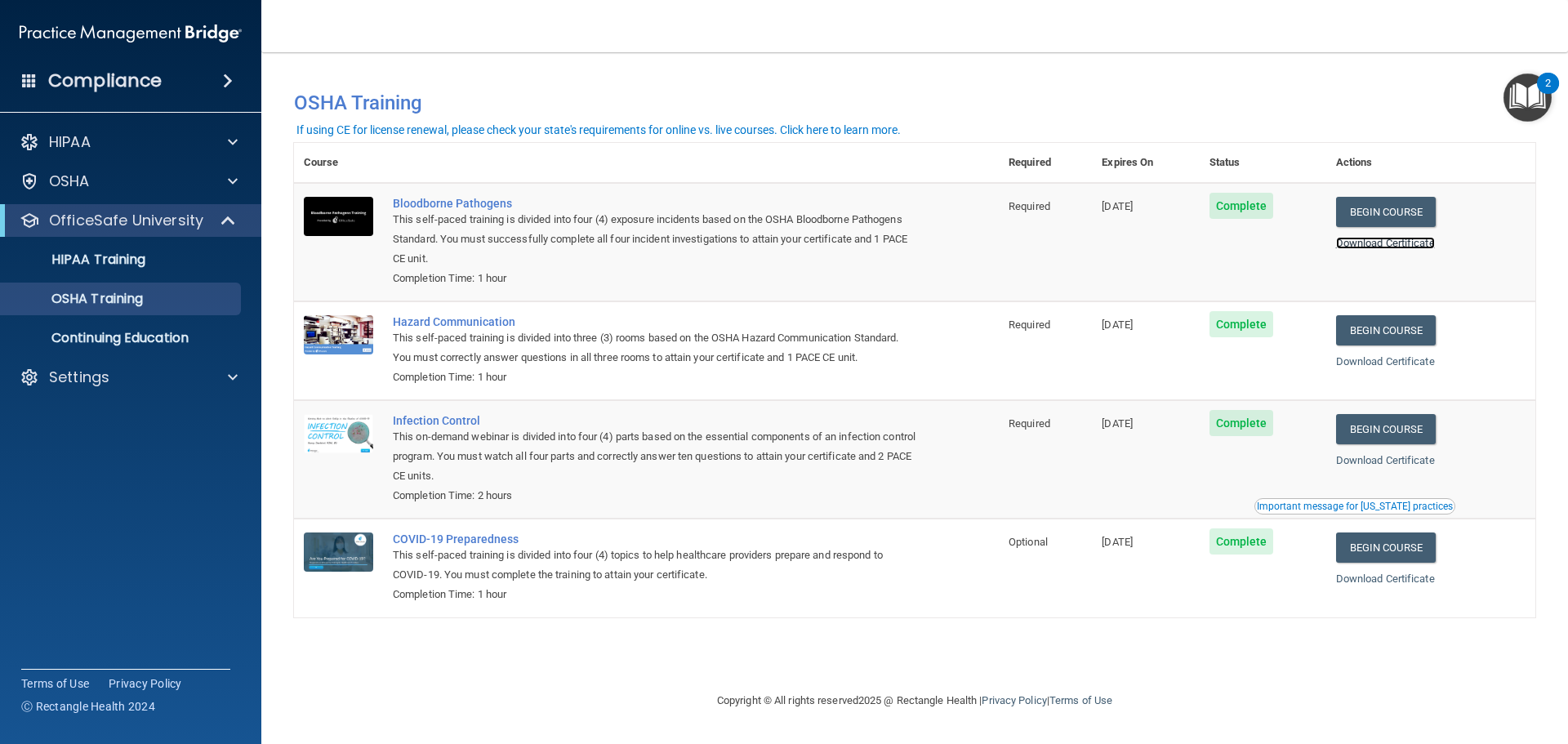
click at [1402, 242] on link "Download Certificate" at bounding box center [1385, 242] width 98 height 12
click at [1380, 362] on link "Download Certificate" at bounding box center [1385, 361] width 98 height 12
click at [1402, 463] on link "Download Certificate" at bounding box center [1385, 459] width 98 height 12
click at [1402, 578] on link "Download Certificate" at bounding box center [1385, 578] width 98 height 12
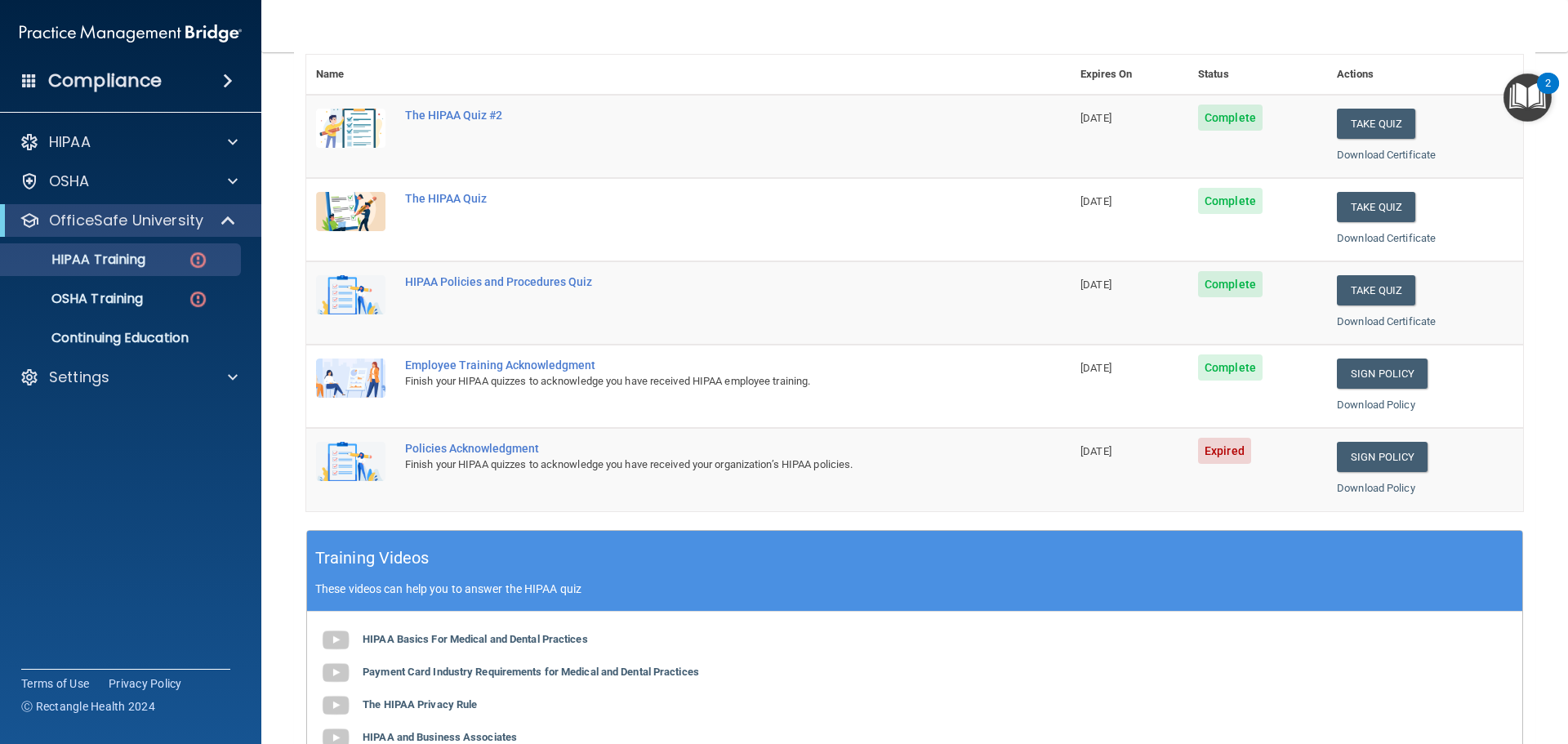
scroll to position [245, 0]
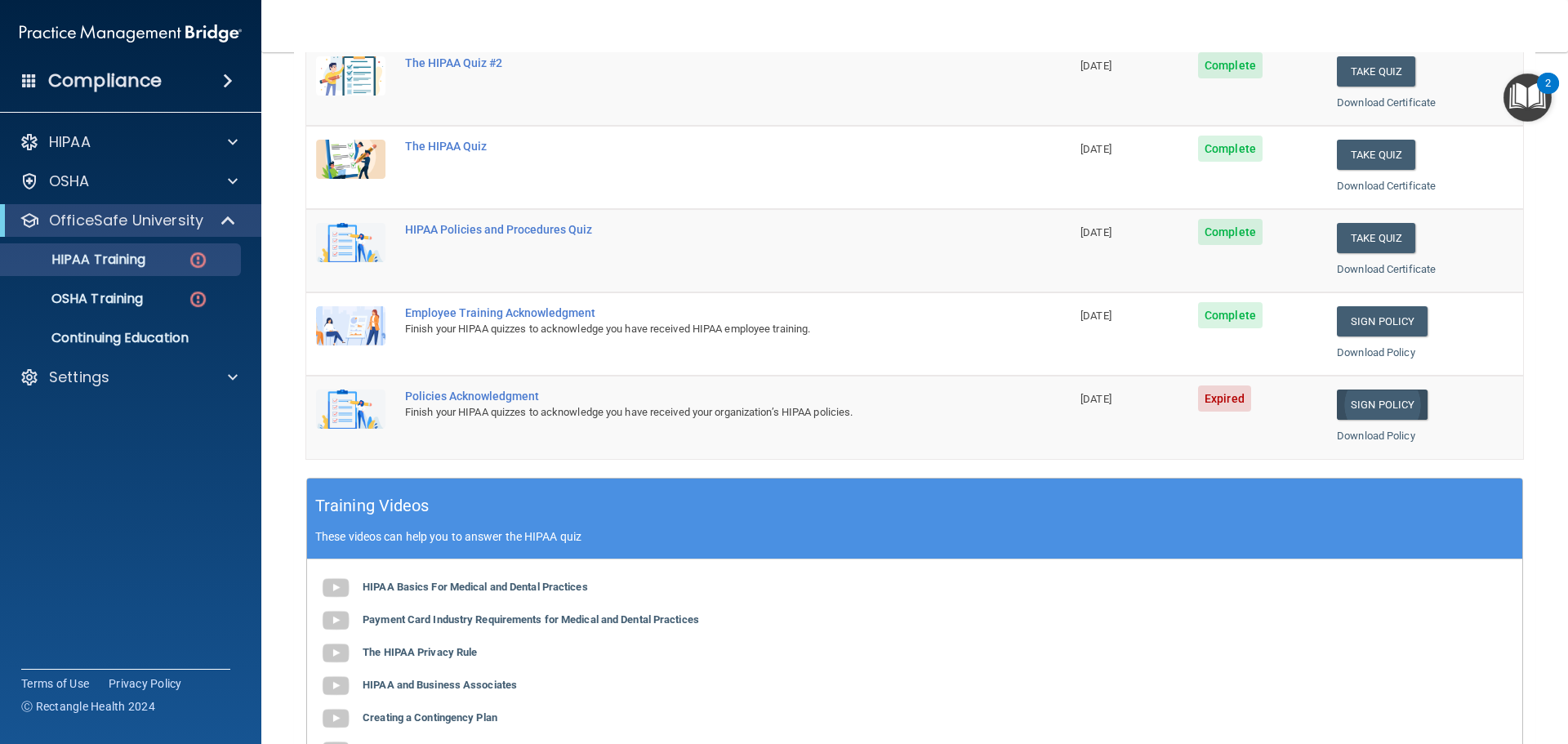
click at [1382, 403] on link "Sign Policy" at bounding box center [1382, 405] width 91 height 30
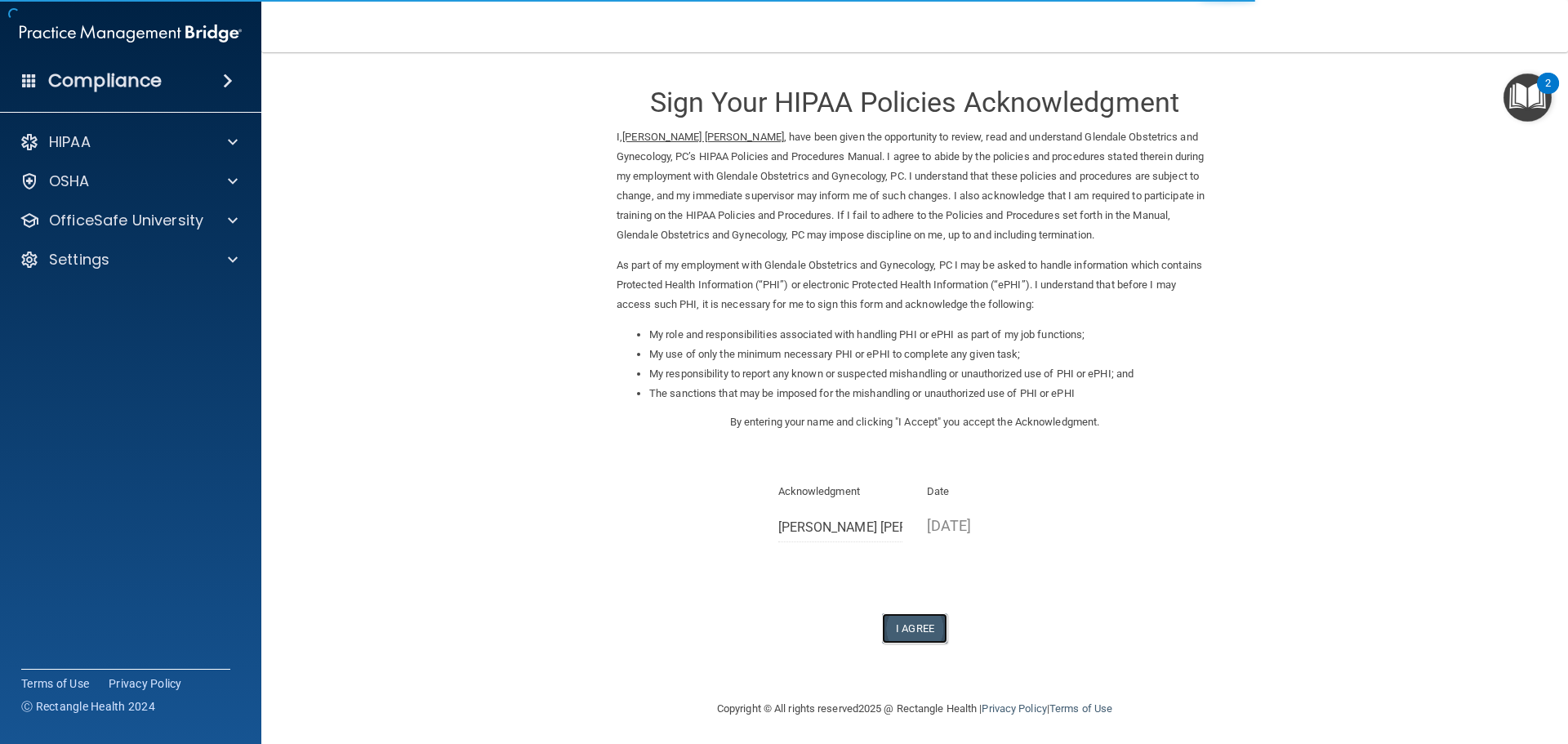
click at [913, 641] on button "I Agree" at bounding box center [914, 628] width 65 height 30
click at [910, 620] on button "I Agree" at bounding box center [914, 628] width 65 height 30
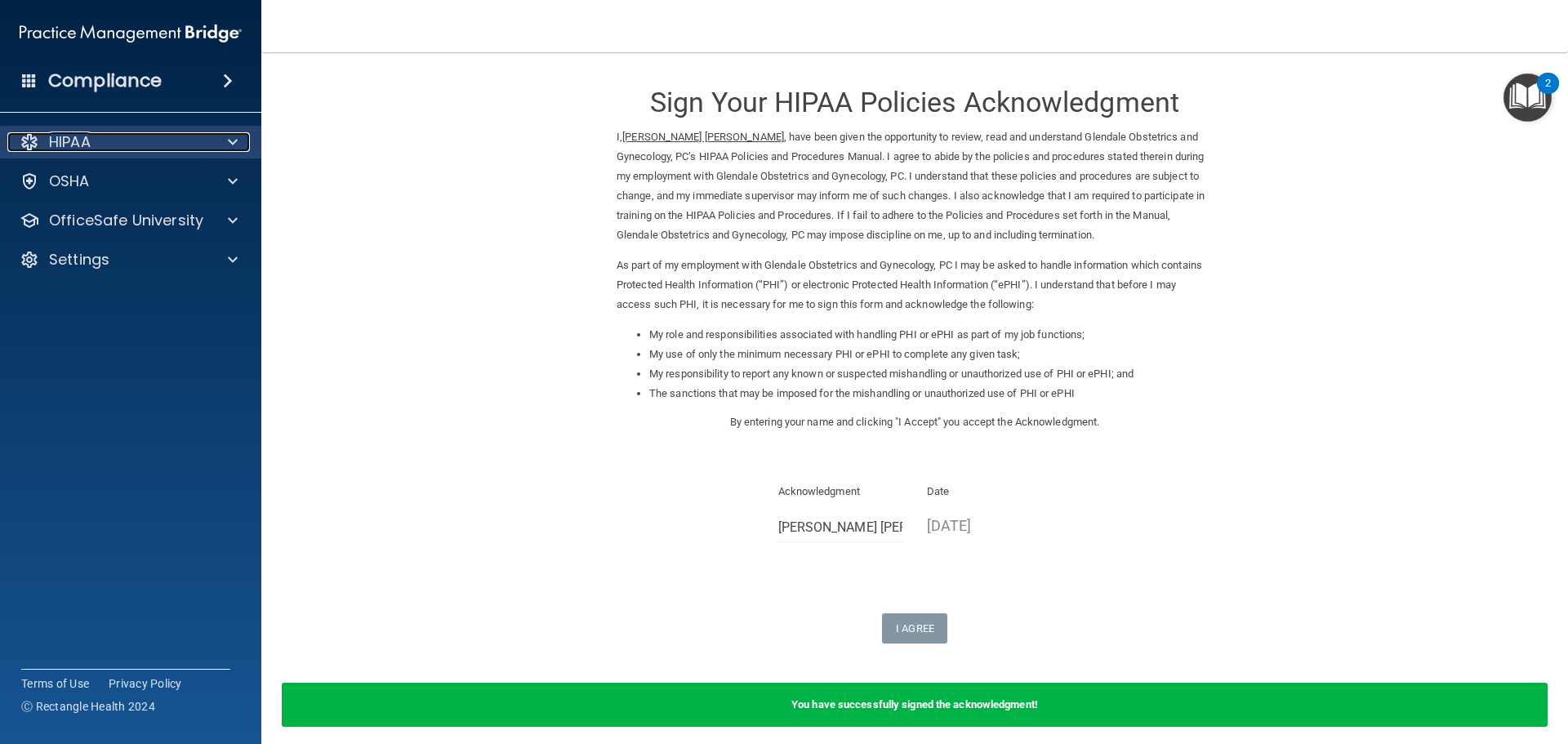
click at [69, 143] on p "HIPAA" at bounding box center [70, 142] width 42 height 20
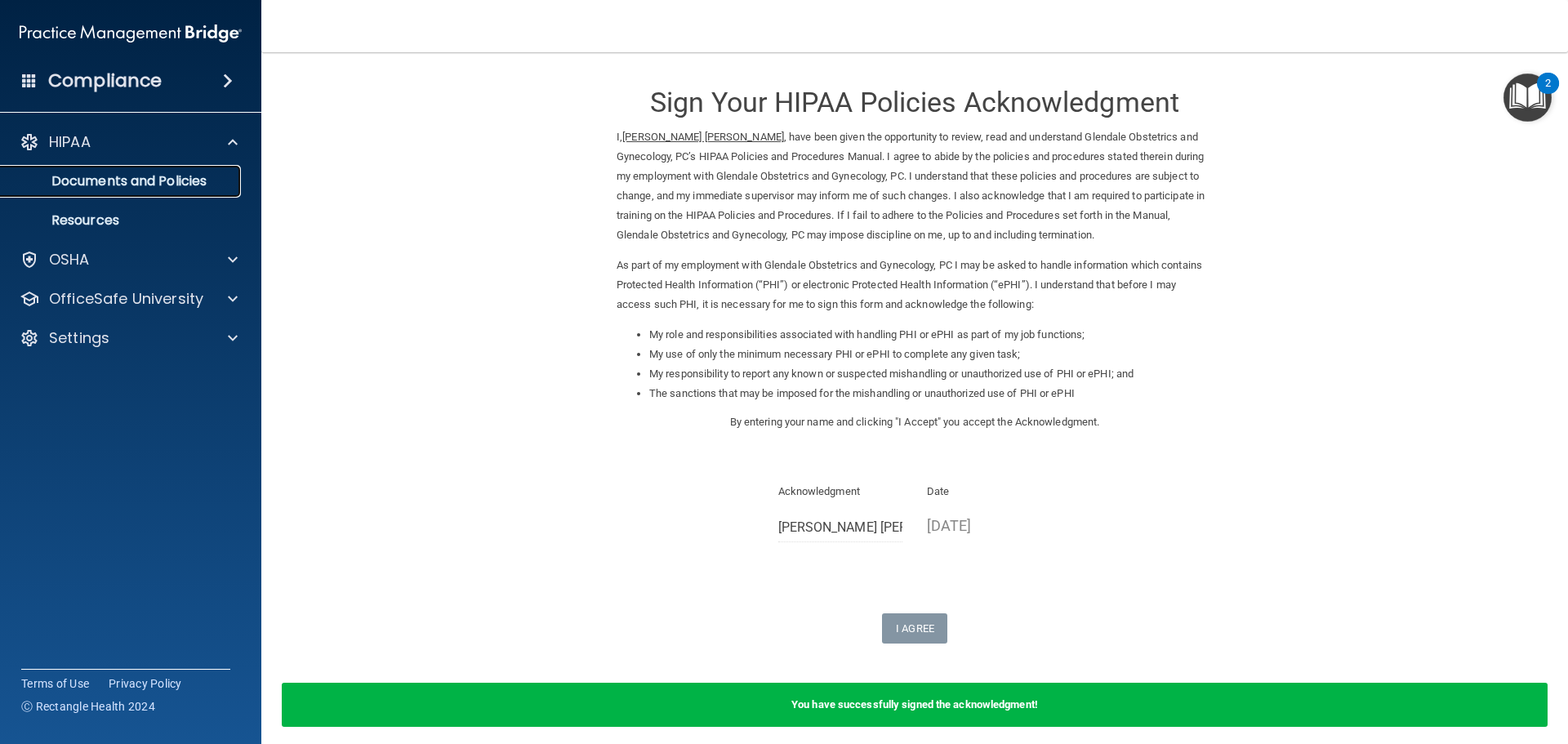
click at [96, 196] on link "Documents and Policies" at bounding box center [113, 181] width 257 height 33
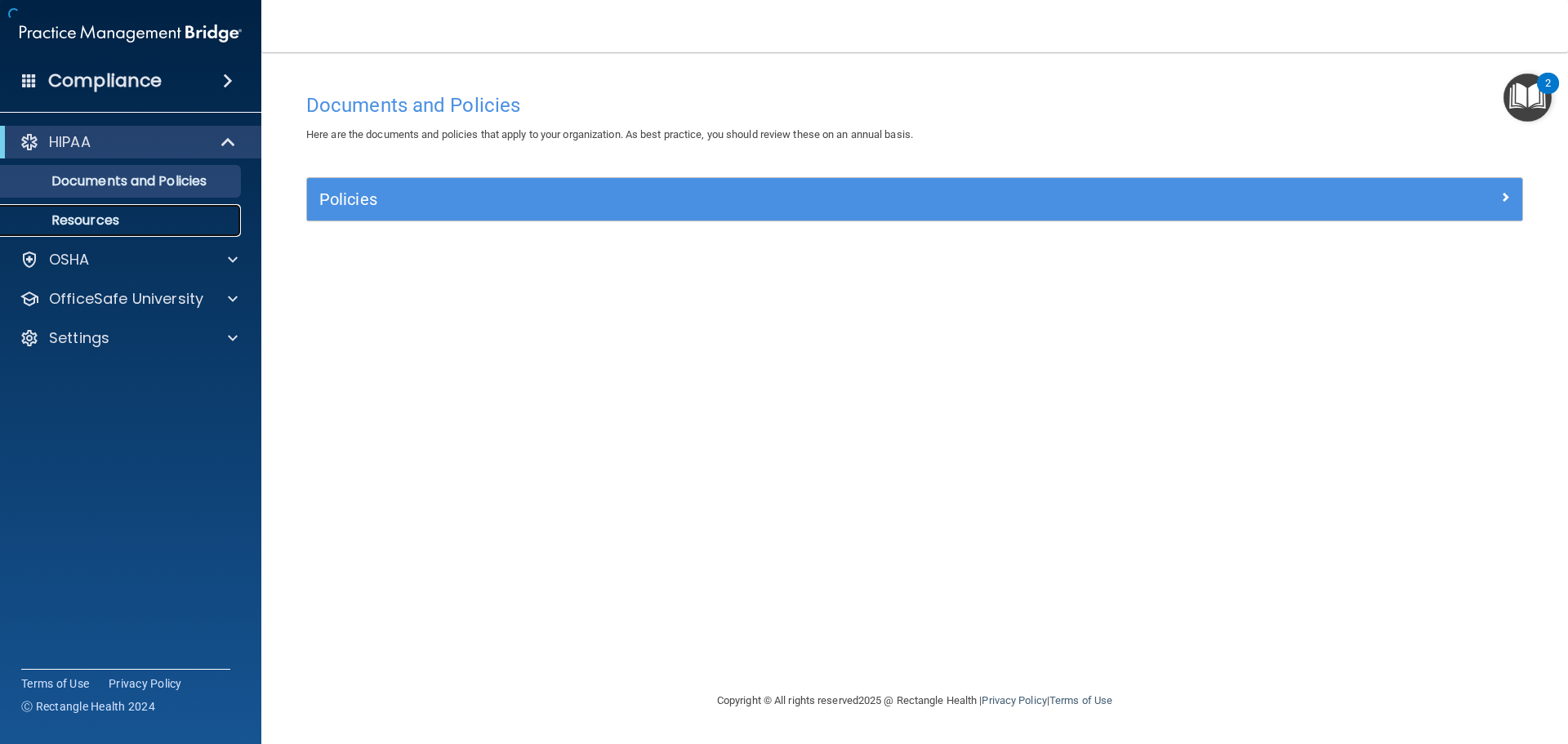
click at [96, 221] on p "Resources" at bounding box center [122, 219] width 223 height 16
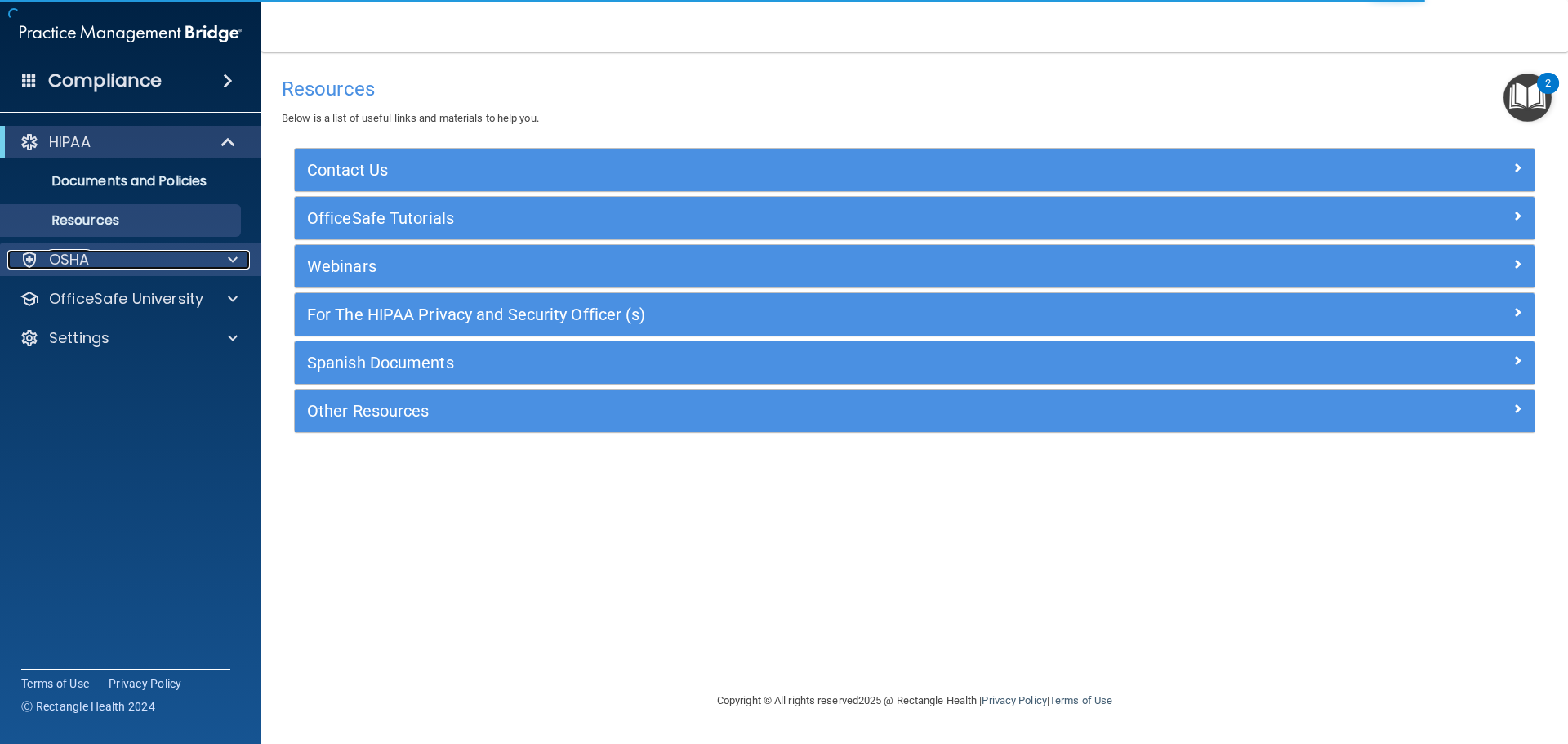
click at [98, 257] on div "OSHA" at bounding box center [109, 259] width 202 height 20
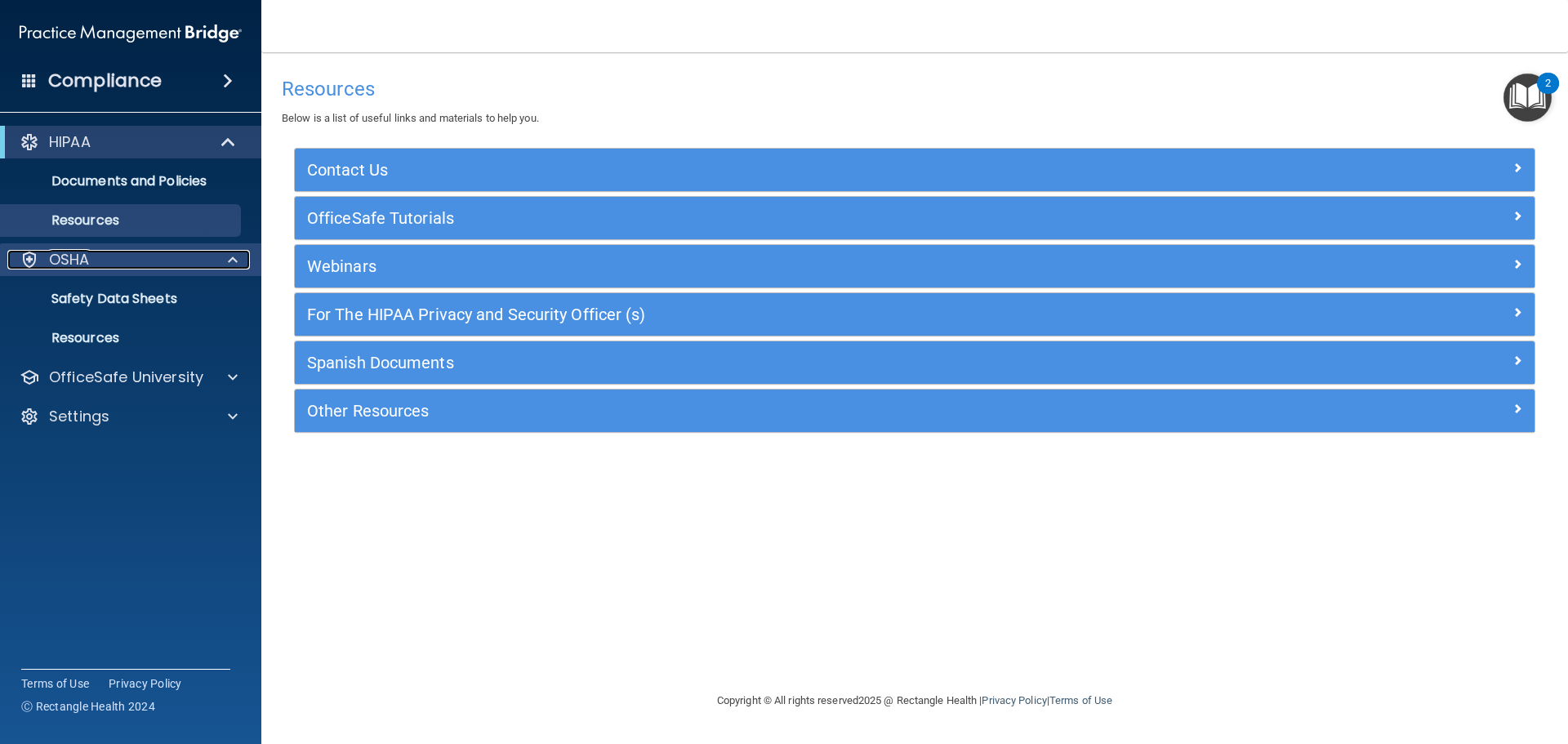
click at [110, 263] on div "OSHA" at bounding box center [109, 259] width 202 height 20
click at [112, 260] on div "OSHA" at bounding box center [109, 259] width 202 height 20
click at [112, 290] on p "Safety Data Sheets" at bounding box center [122, 298] width 223 height 16
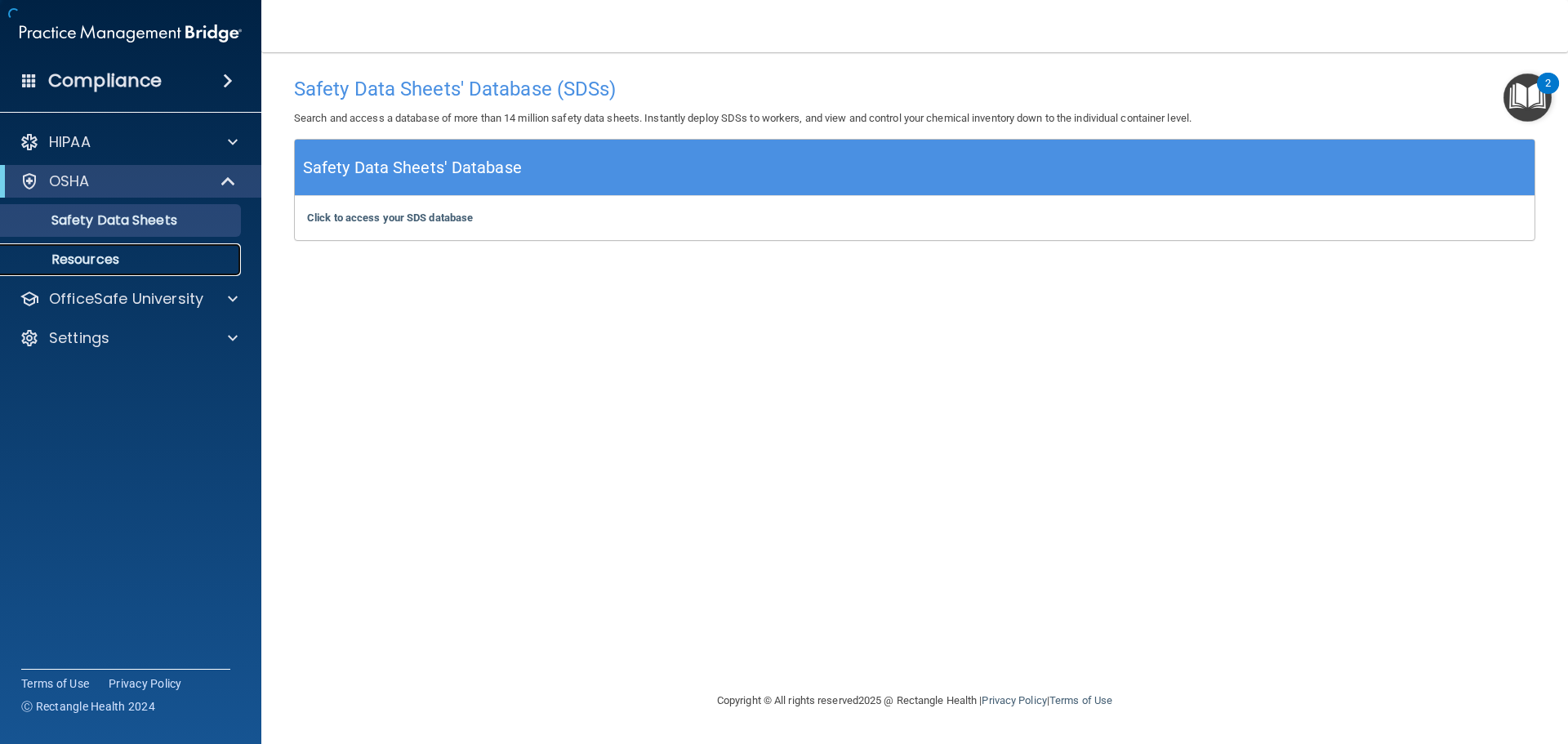
click at [110, 260] on p "Resources" at bounding box center [122, 259] width 223 height 16
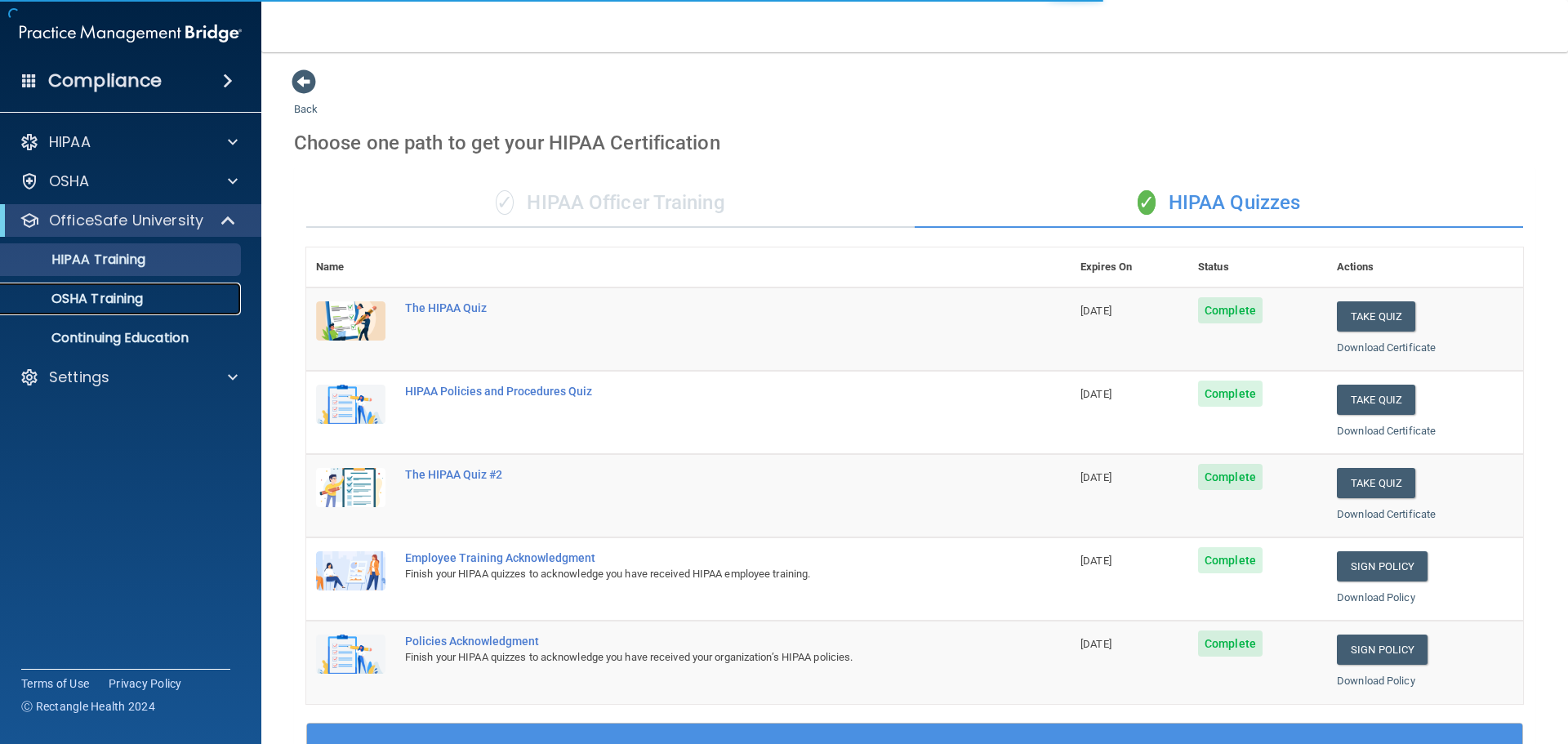
click at [113, 298] on p "OSHA Training" at bounding box center [77, 298] width 132 height 16
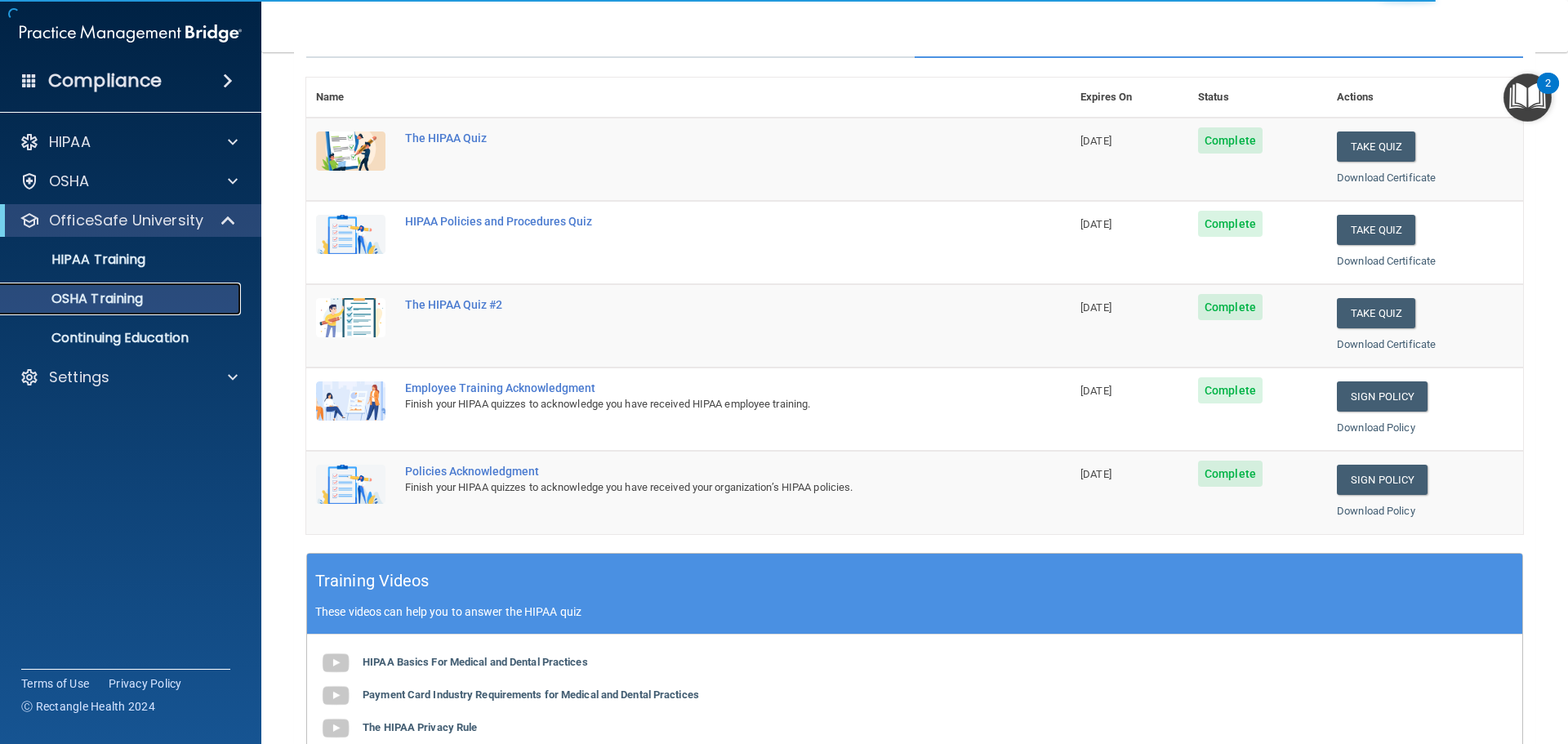
scroll to position [164, 0]
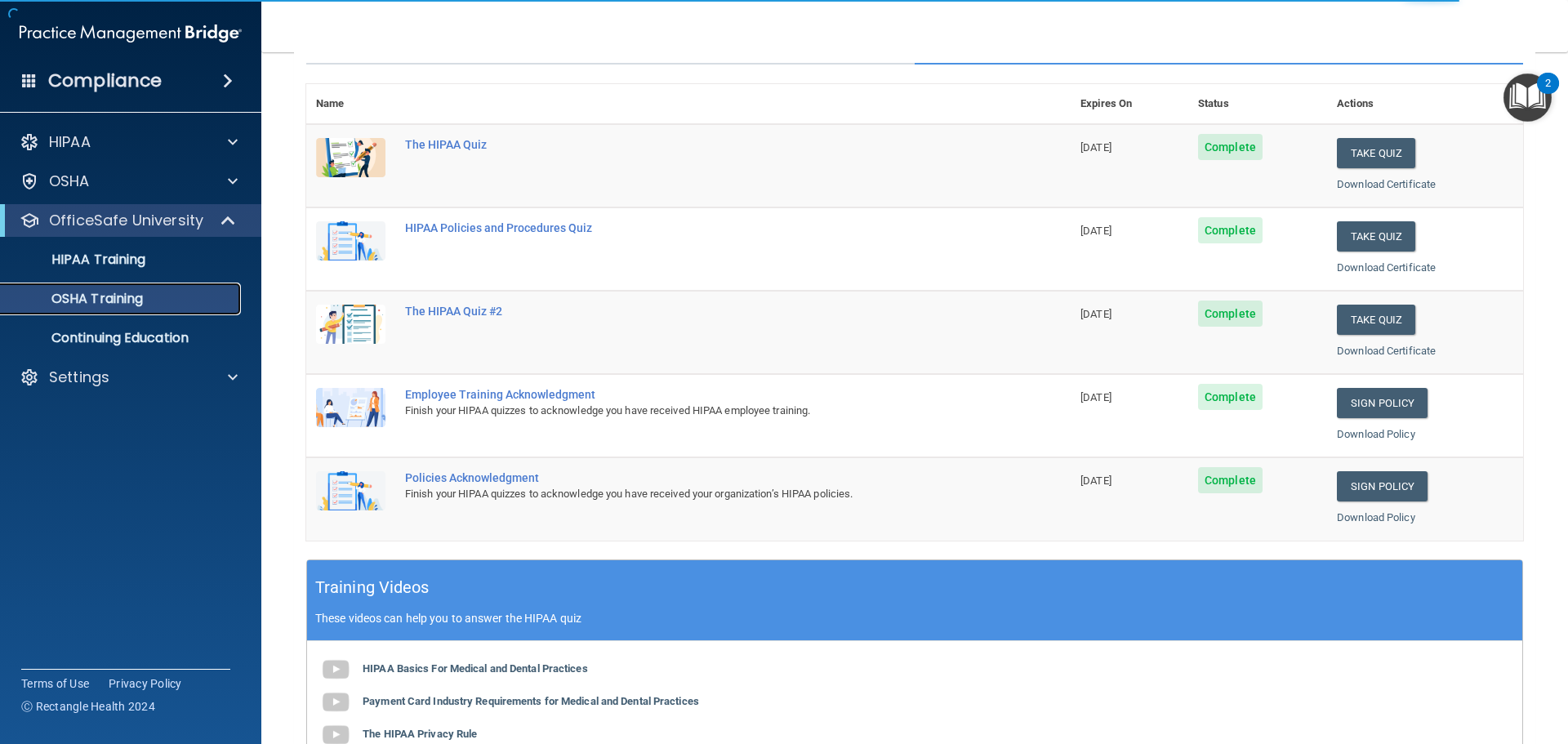
click at [120, 293] on p "OSHA Training" at bounding box center [77, 298] width 132 height 16
click at [114, 330] on p "Continuing Education" at bounding box center [122, 337] width 223 height 16
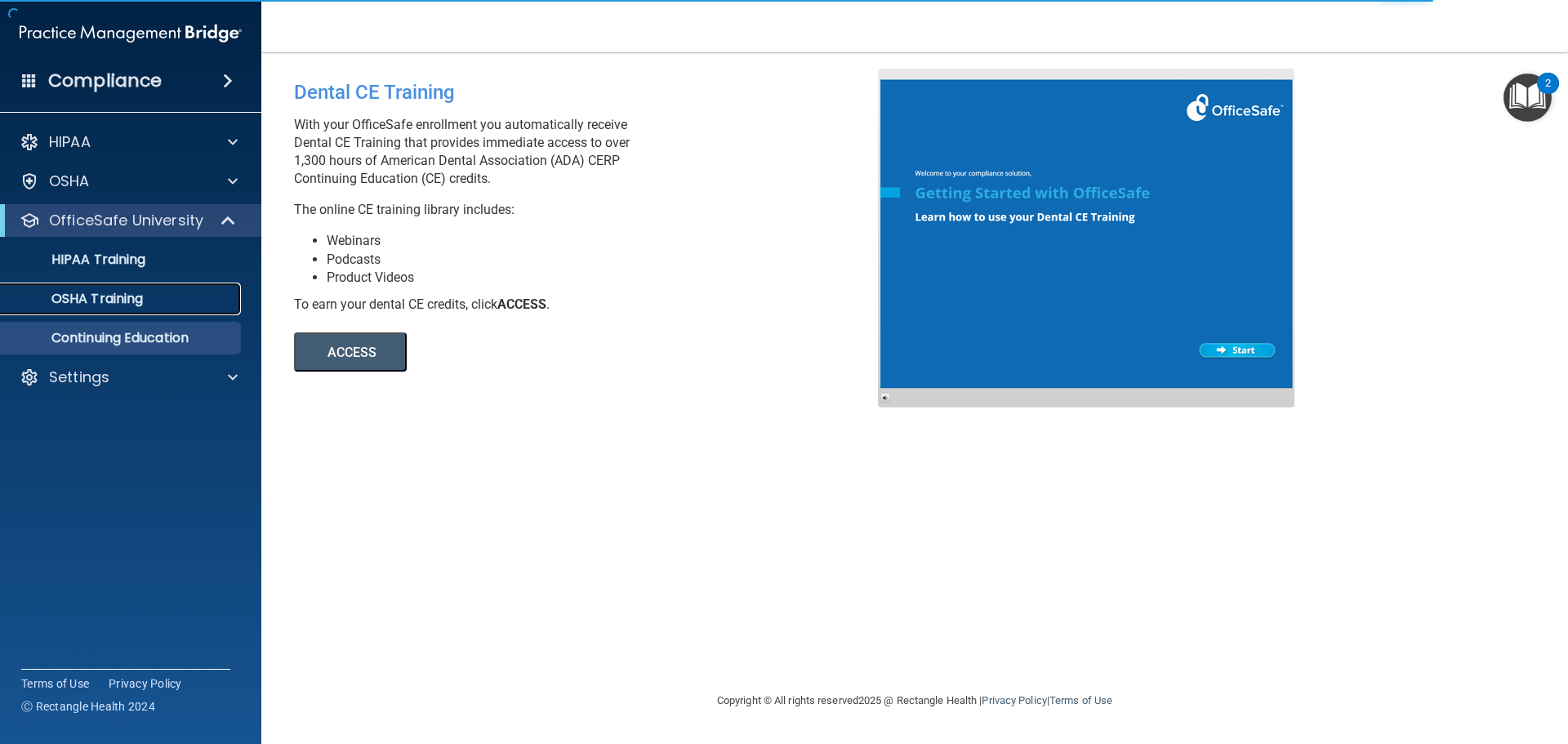
click at [114, 301] on p "OSHA Training" at bounding box center [77, 298] width 132 height 16
click at [128, 293] on p "OSHA Training" at bounding box center [77, 298] width 132 height 16
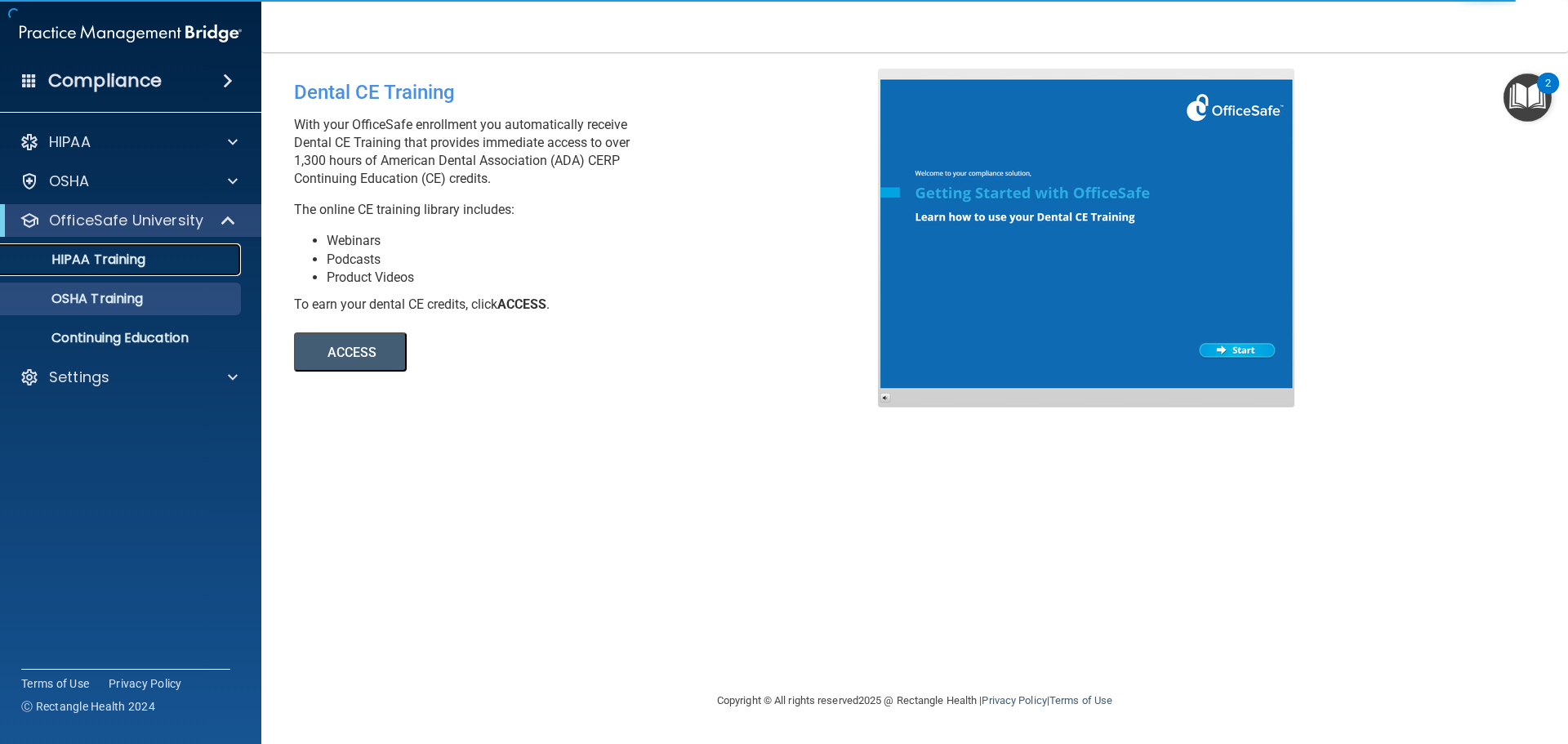
click at [140, 266] on p "HIPAA Training" at bounding box center [78, 259] width 134 height 16
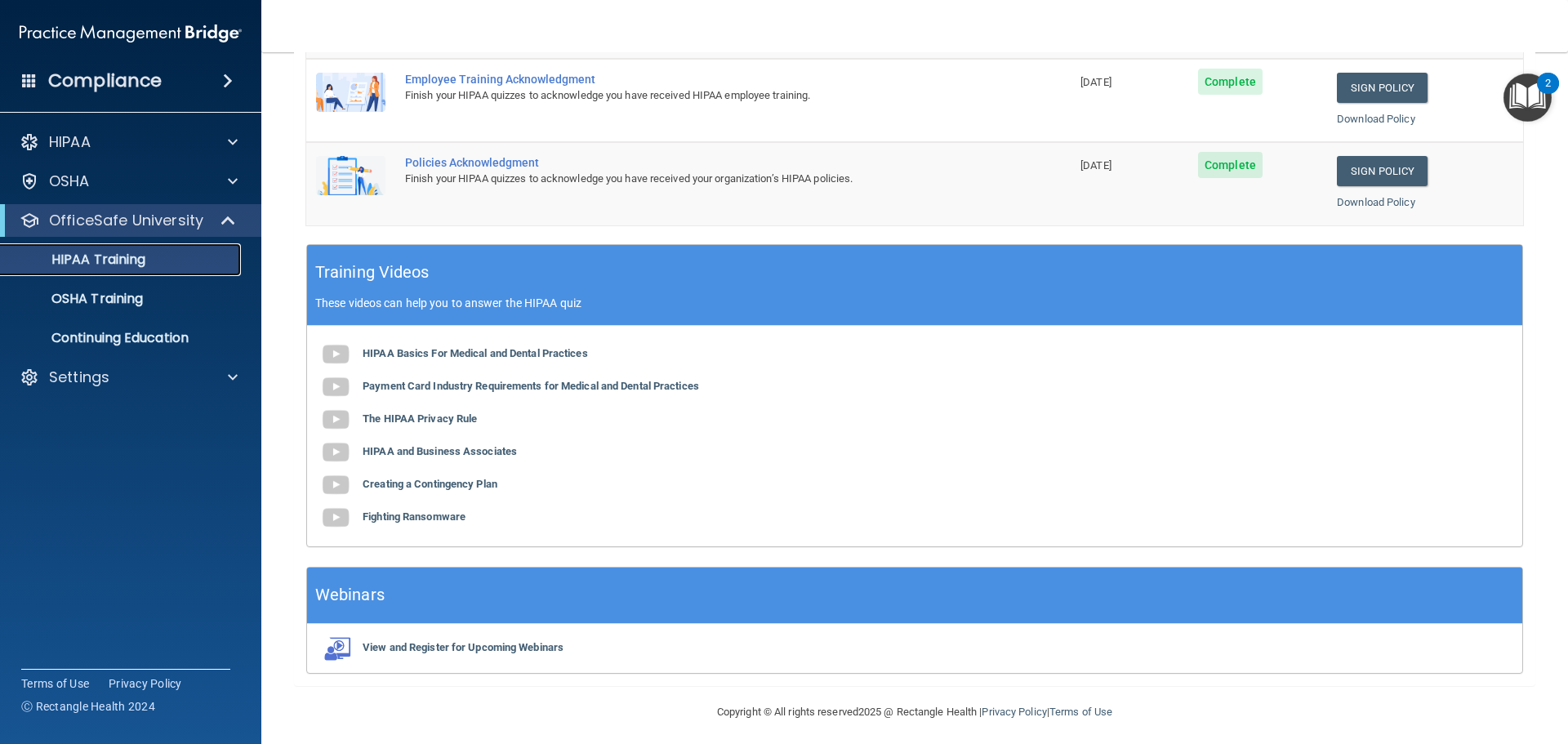
scroll to position [486, 0]
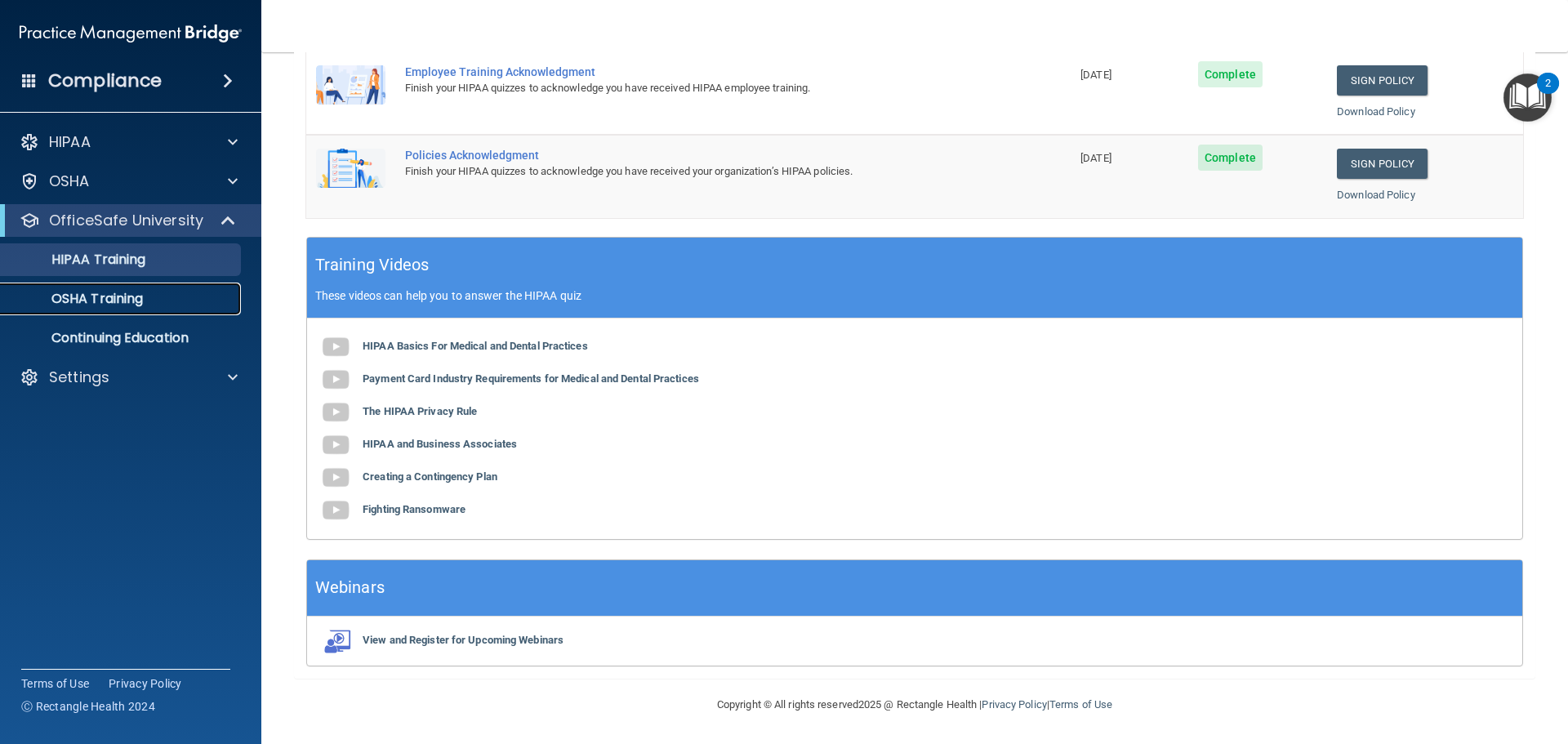
click at [103, 294] on p "OSHA Training" at bounding box center [77, 298] width 132 height 16
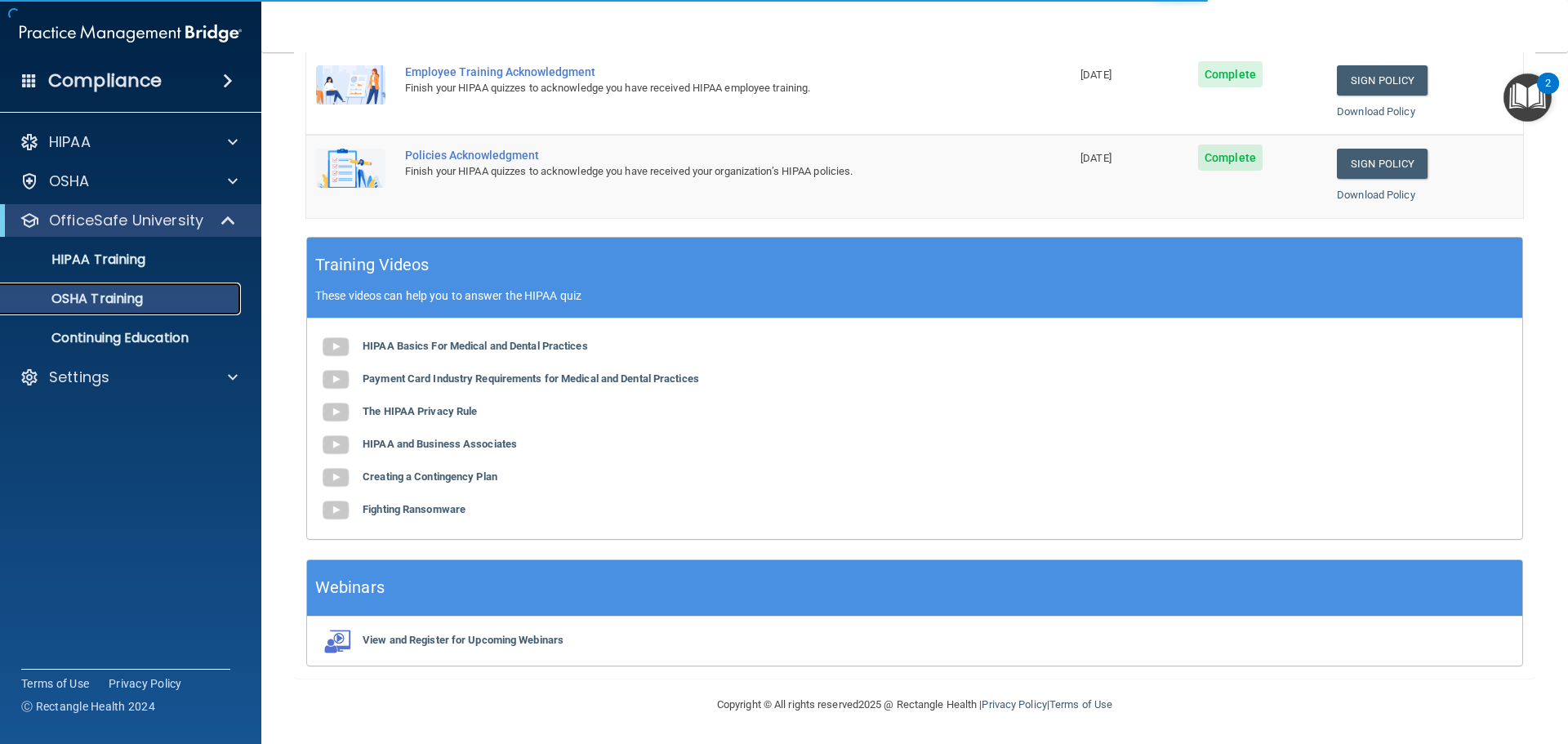
click at [166, 301] on div "OSHA Training" at bounding box center [122, 298] width 223 height 16
